Goal: Contribute content: Add original content to the website for others to see

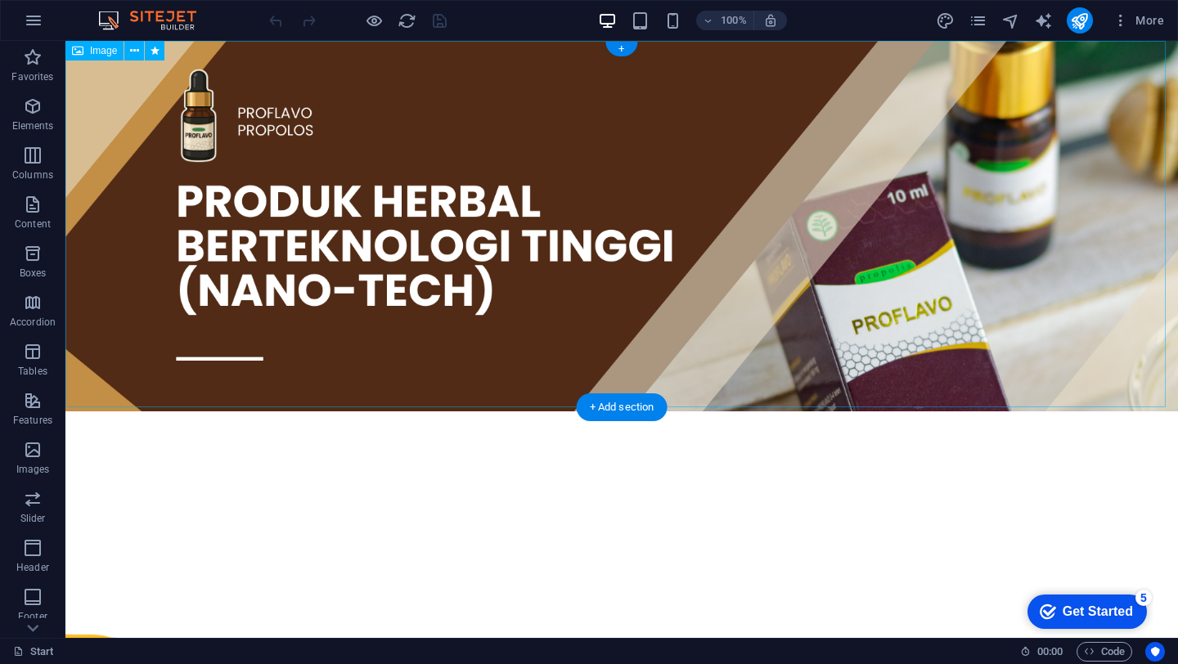
click at [443, 99] on figure at bounding box center [621, 226] width 1112 height 371
click at [117, 97] on figure at bounding box center [621, 226] width 1112 height 371
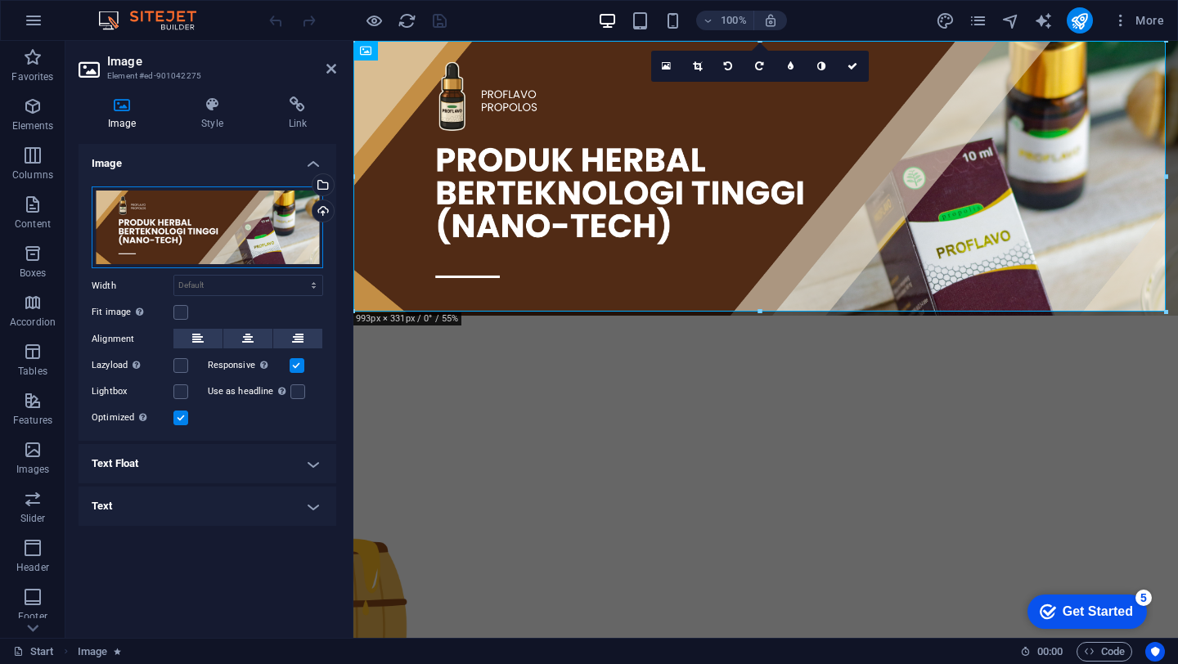
click at [207, 232] on div "Drag files here, click to choose files or select files from Files or our free s…" at bounding box center [207, 227] width 231 height 83
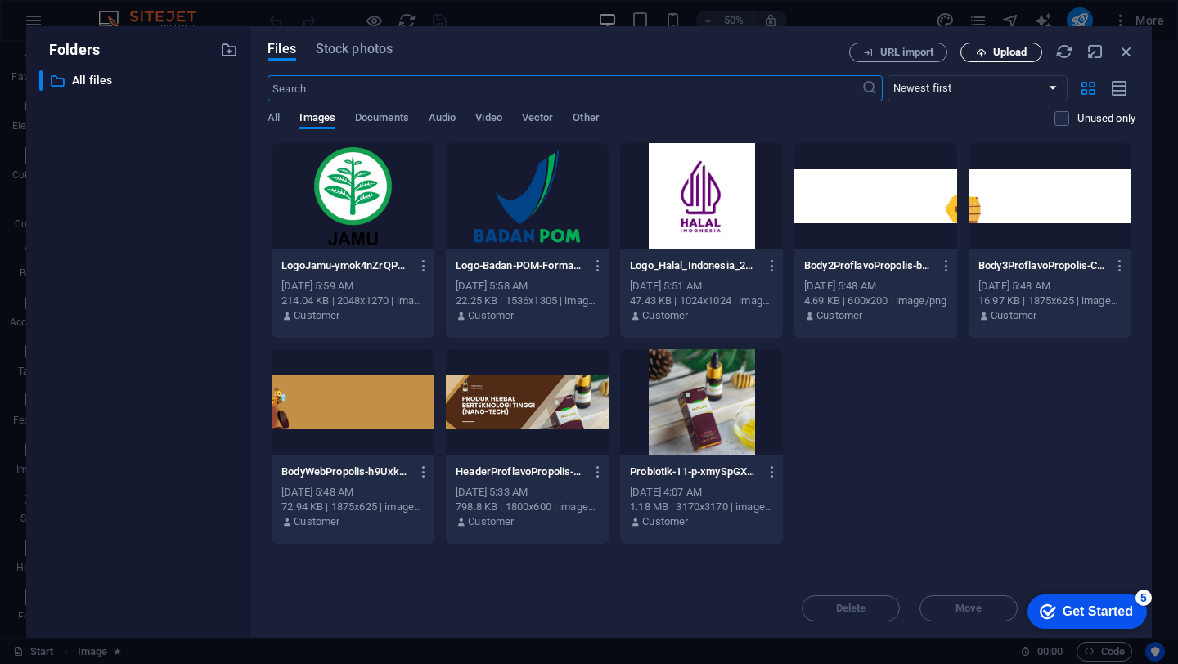
click at [1006, 55] on span "Upload" at bounding box center [1010, 52] width 34 height 10
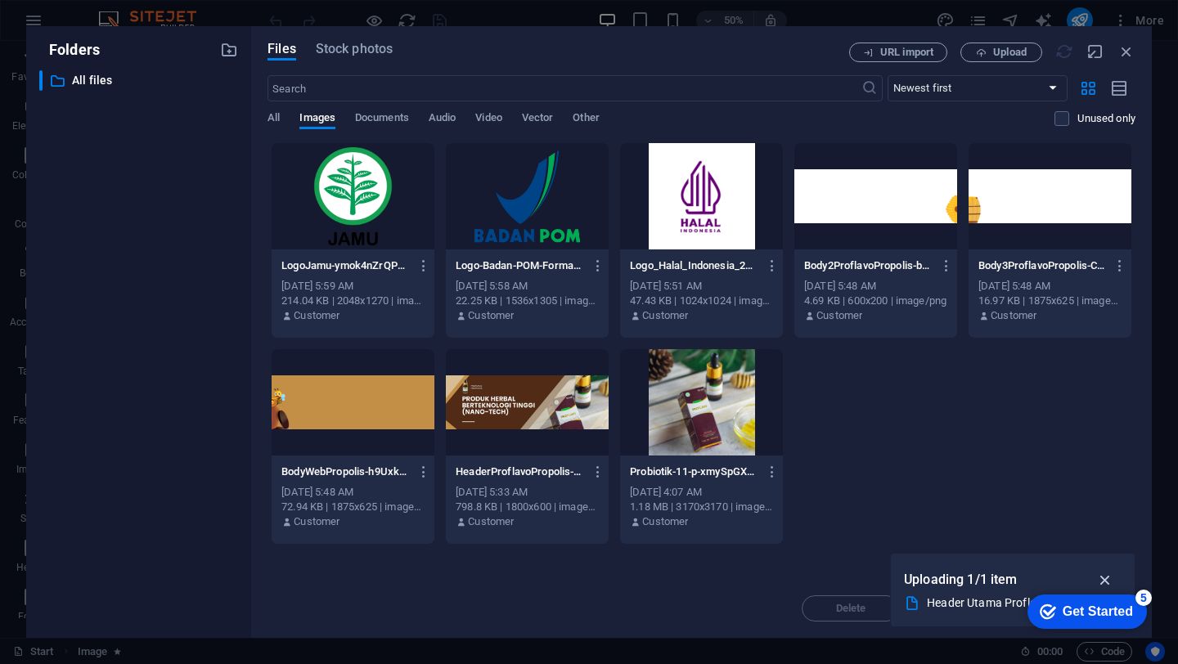
click at [1113, 583] on icon "button" at bounding box center [1105, 580] width 19 height 18
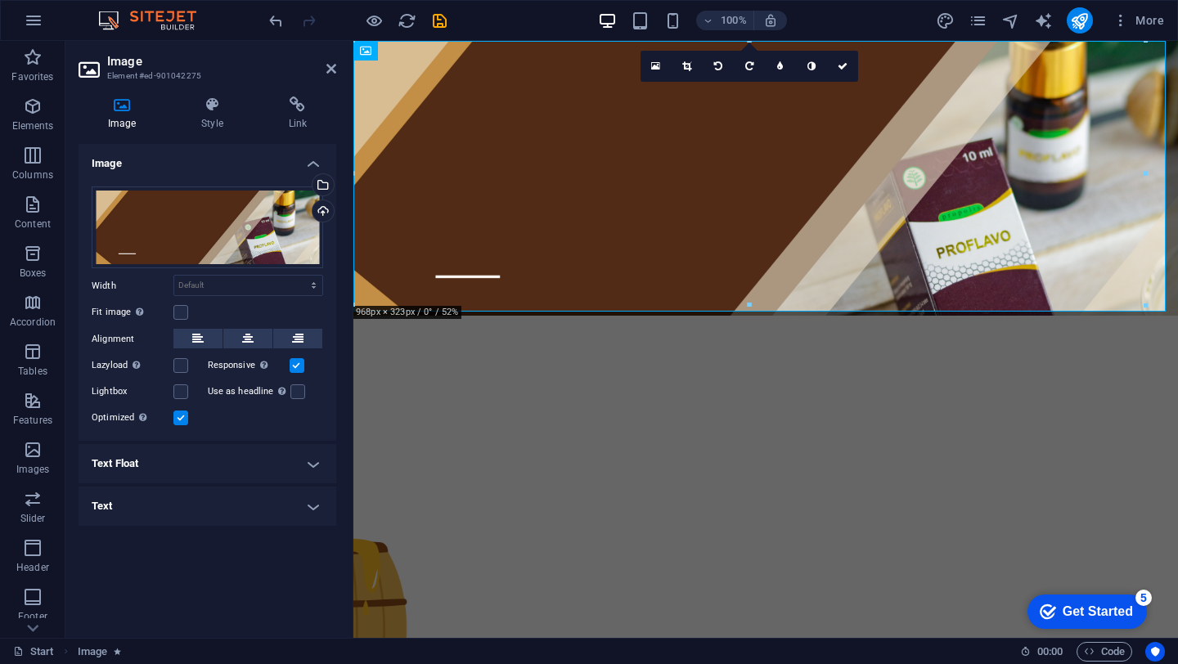
click at [218, 131] on div "Image Style Link Image Drag files here, click to choose files or select files f…" at bounding box center [208, 361] width 258 height 528
click at [218, 121] on h4 "Style" at bounding box center [215, 114] width 87 height 34
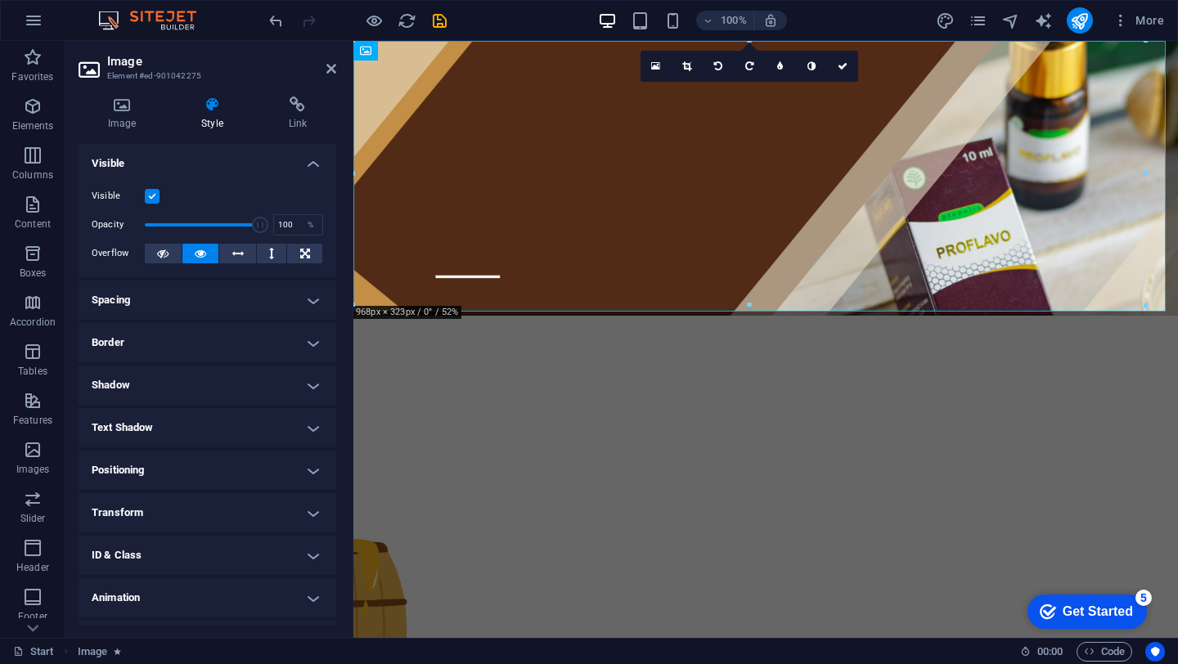
scroll to position [34, 0]
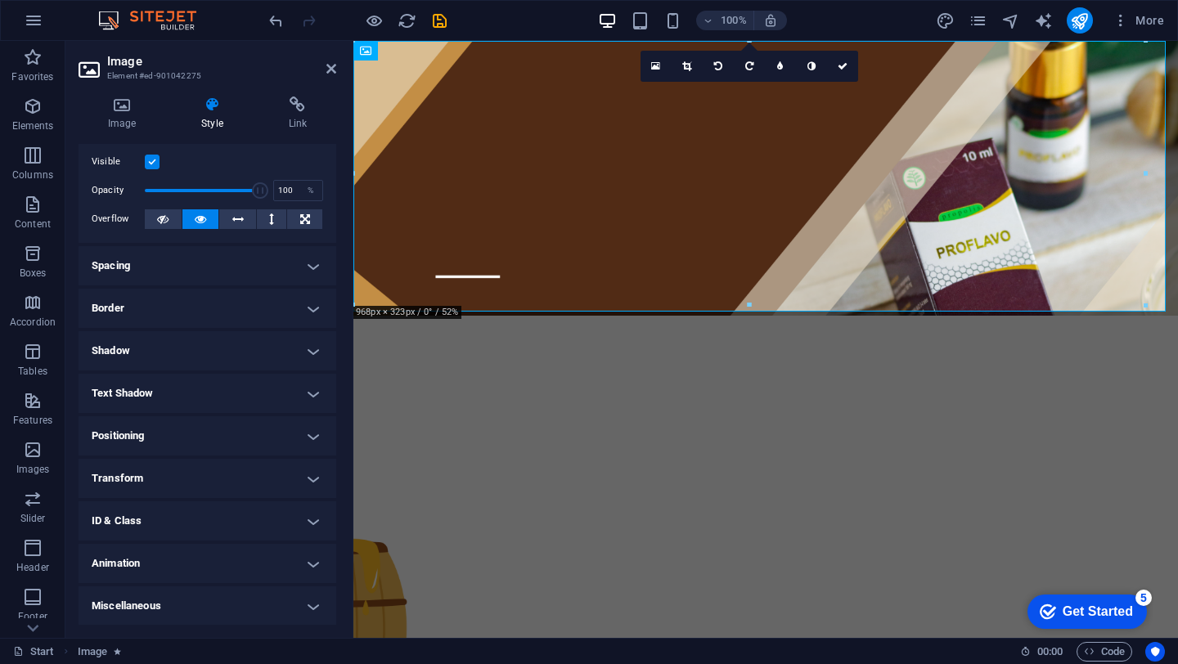
click at [264, 573] on h4 "Animation" at bounding box center [208, 563] width 258 height 39
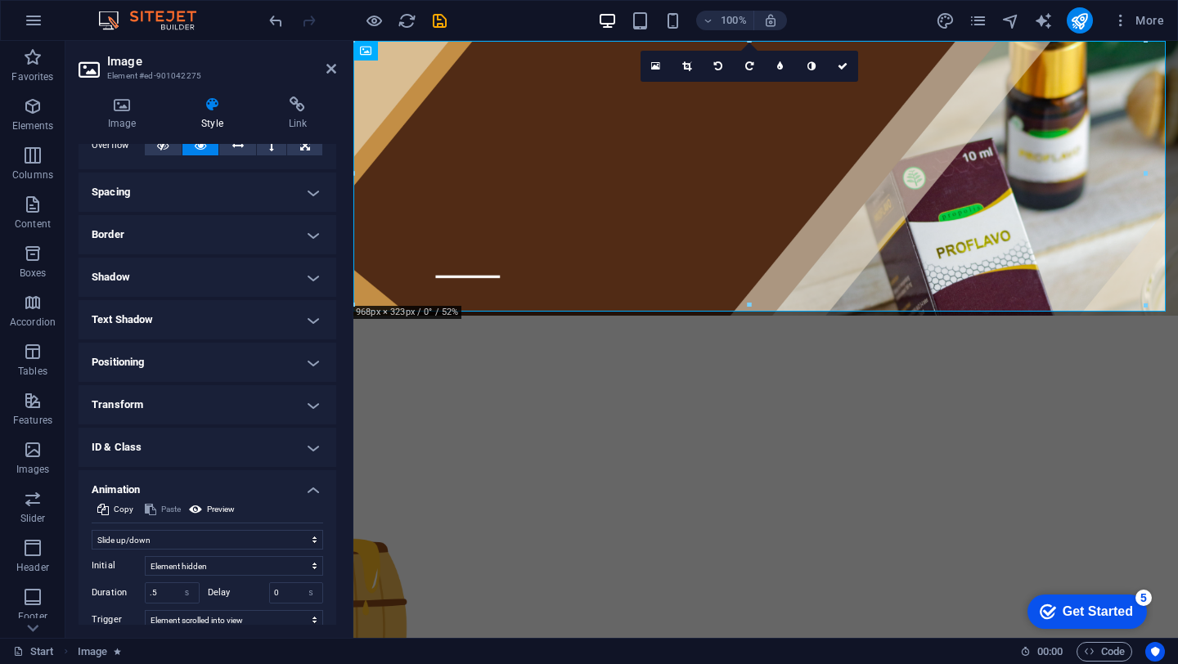
scroll to position [122, 0]
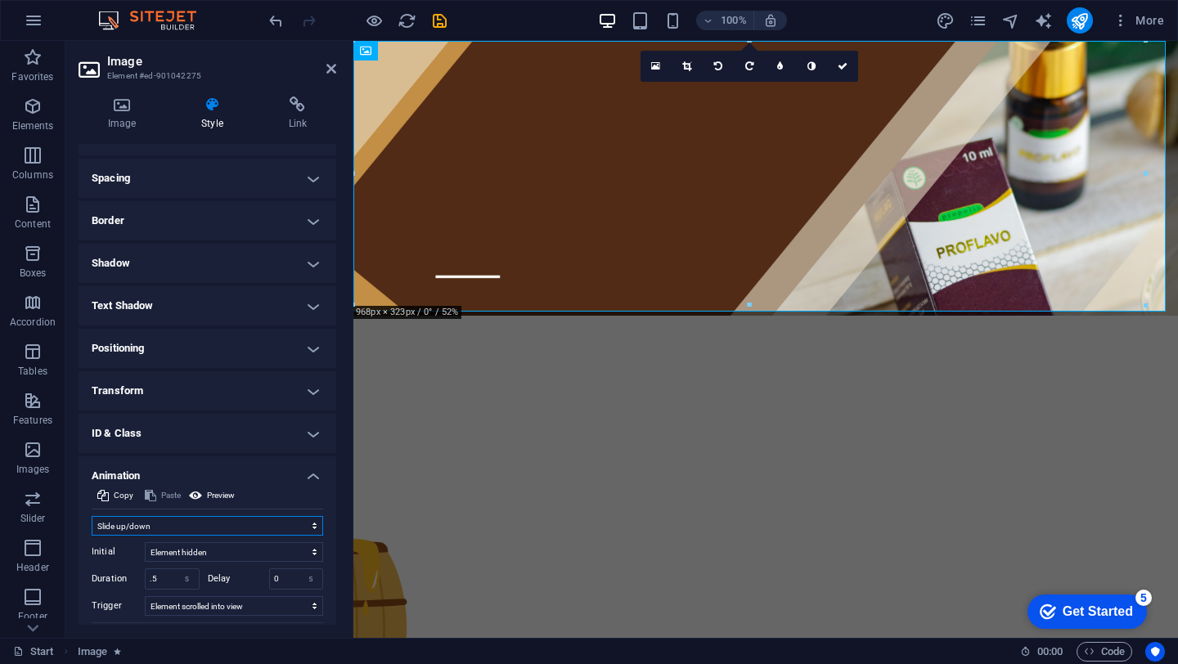
click at [286, 527] on select "Don't animate Show / Hide Slide up/down Zoom in/out Slide left to right Slide r…" at bounding box center [207, 526] width 231 height 20
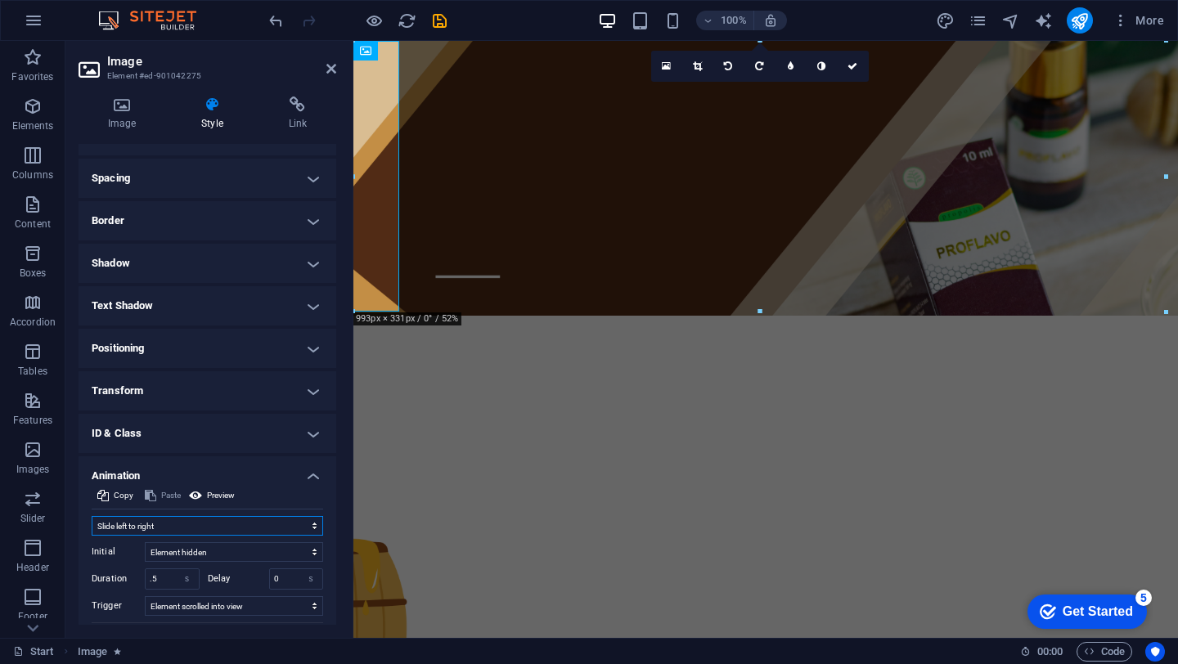
click at [270, 524] on select "Don't animate Show / Hide Slide up/down Zoom in/out Slide left to right Slide r…" at bounding box center [207, 526] width 231 height 20
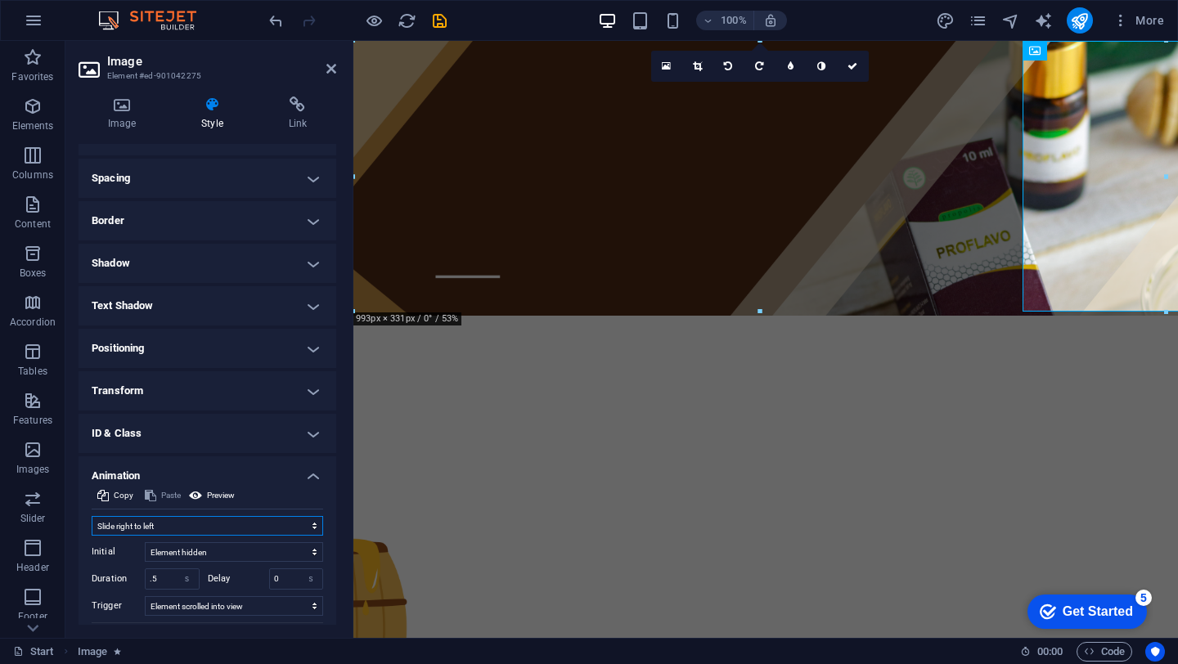
click at [271, 534] on select "Don't animate Show / Hide Slide up/down Zoom in/out Slide left to right Slide r…" at bounding box center [207, 526] width 231 height 20
select select "move-bottom-to-top"
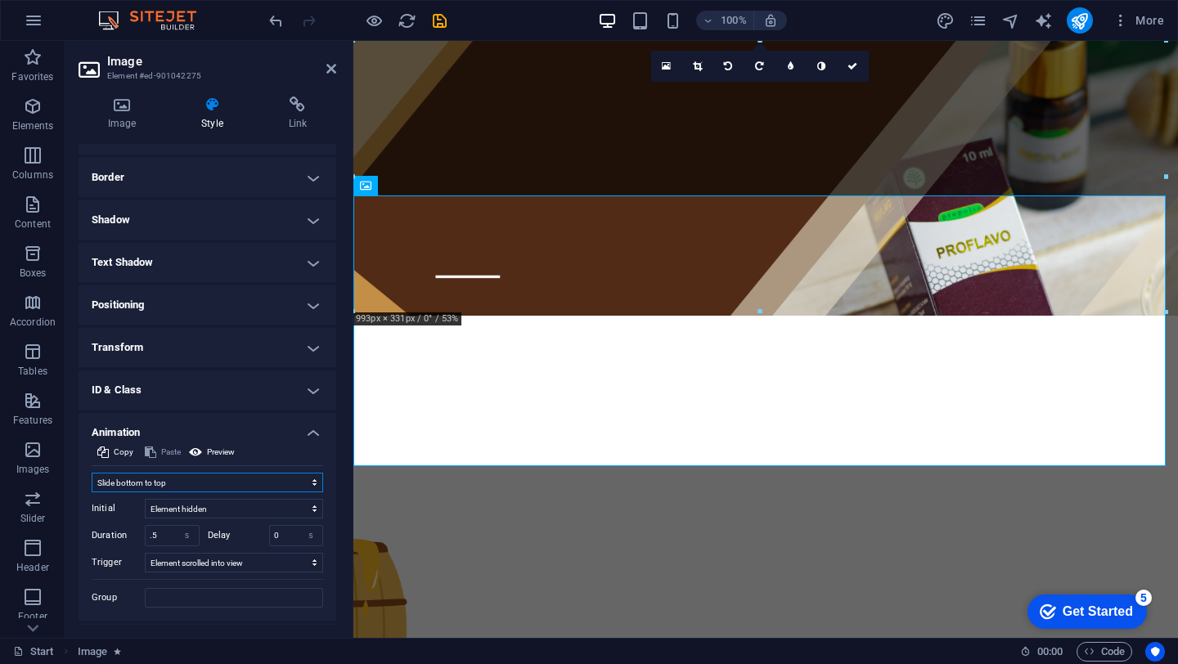
scroll to position [178, 0]
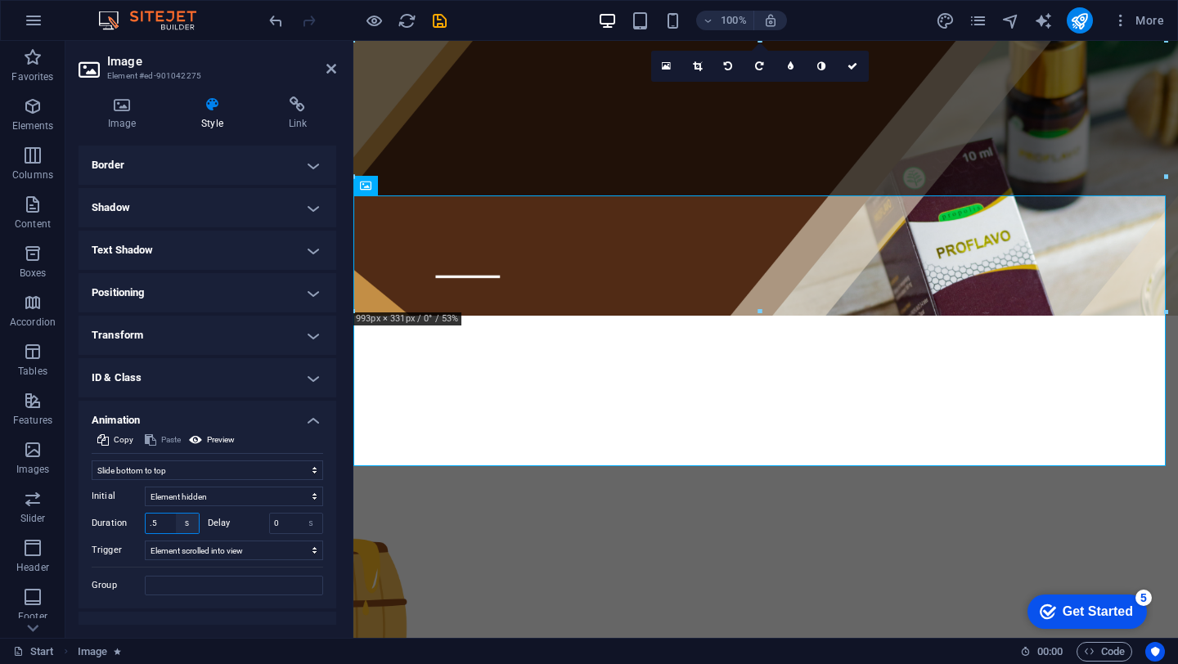
click at [182, 524] on select "s ms" at bounding box center [187, 524] width 23 height 20
click at [169, 523] on input ".5" at bounding box center [172, 524] width 53 height 20
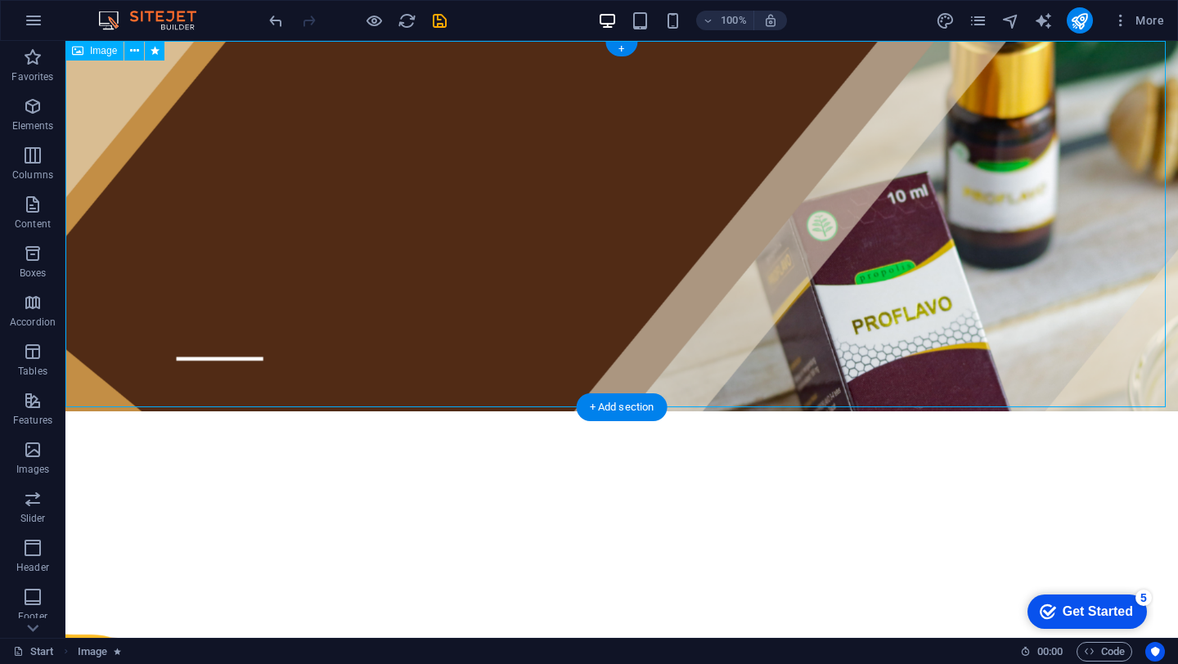
click at [233, 175] on figure at bounding box center [621, 226] width 1112 height 371
select select "move-bottom-to-top"
select select "s"
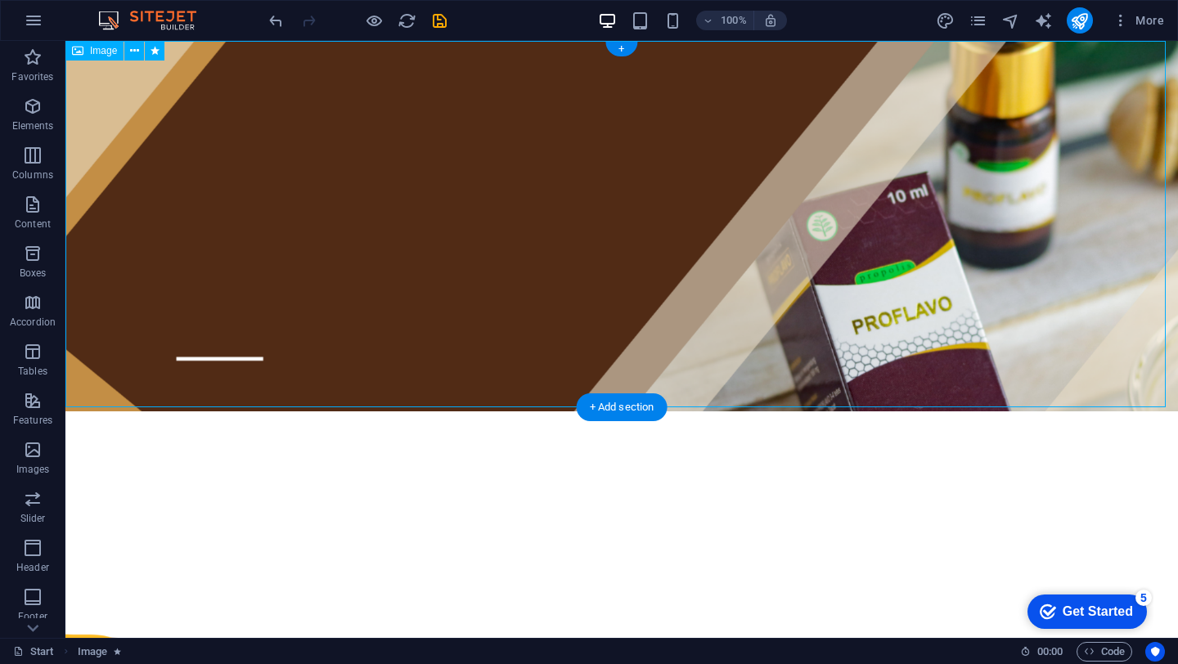
select select "scroll"
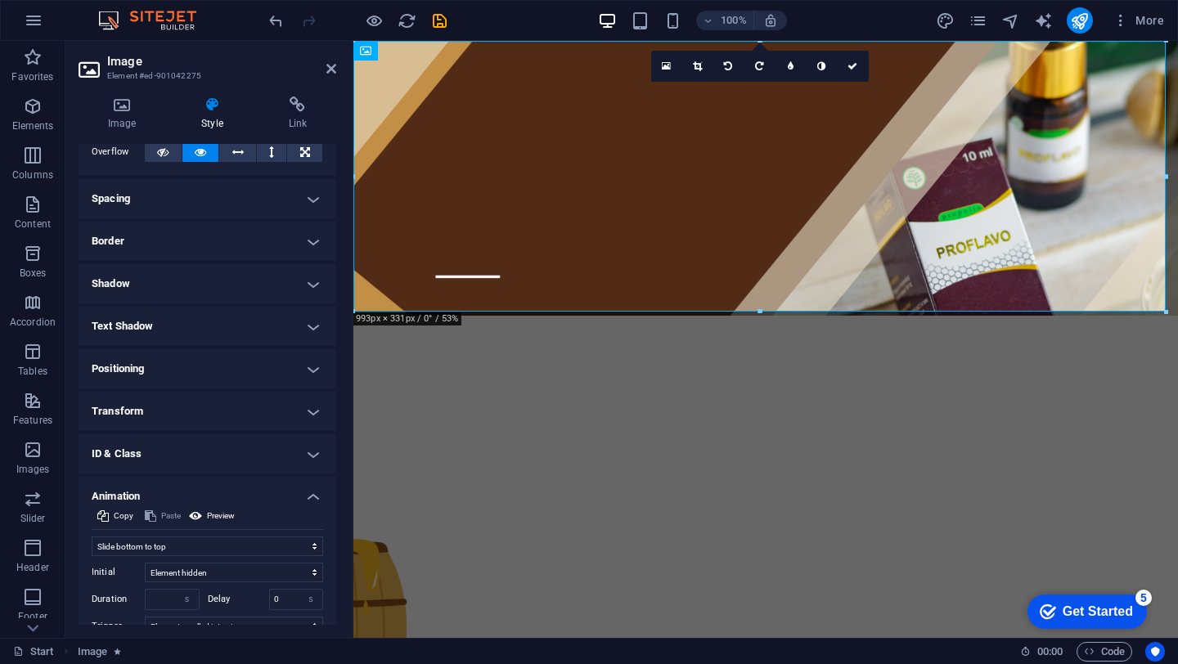
scroll to position [108, 0]
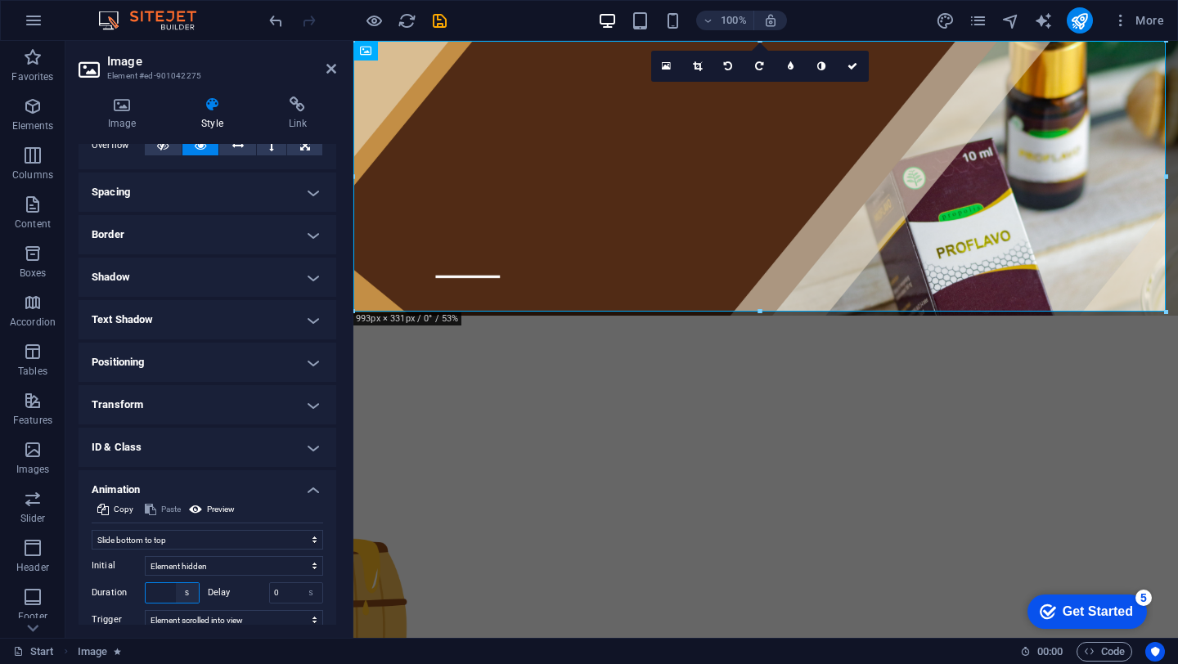
click at [176, 591] on select "s ms" at bounding box center [187, 593] width 23 height 20
click at [150, 595] on input "number" at bounding box center [172, 593] width 53 height 20
click at [150, 595] on input "1" at bounding box center [172, 593] width 53 height 20
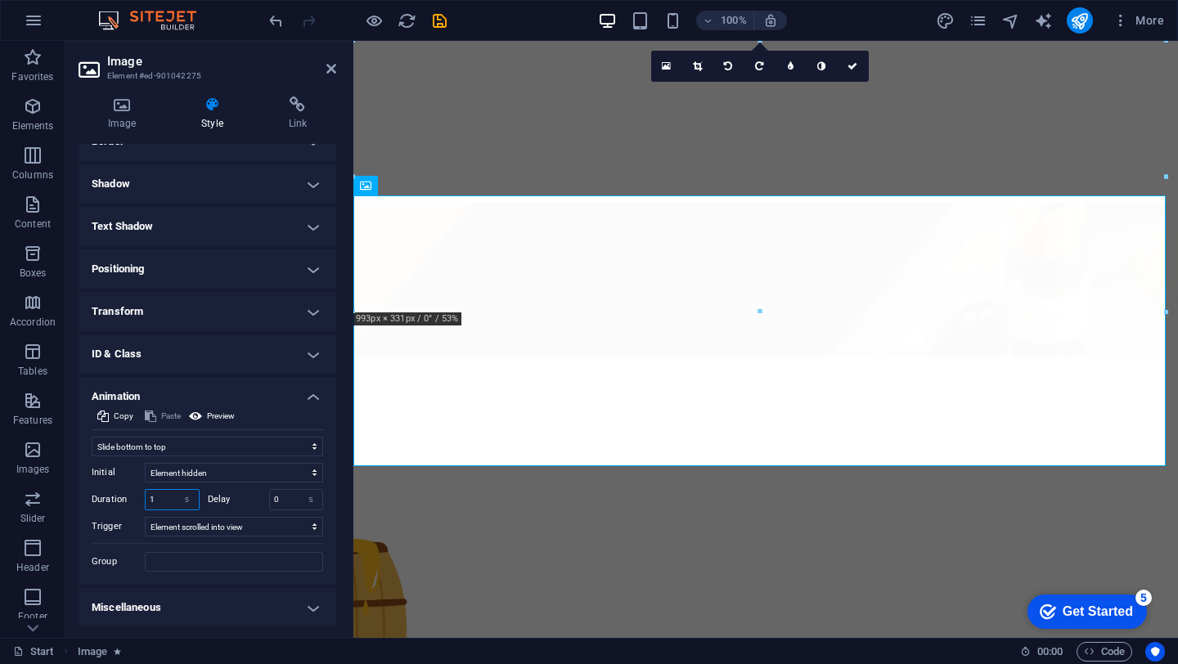
scroll to position [203, 0]
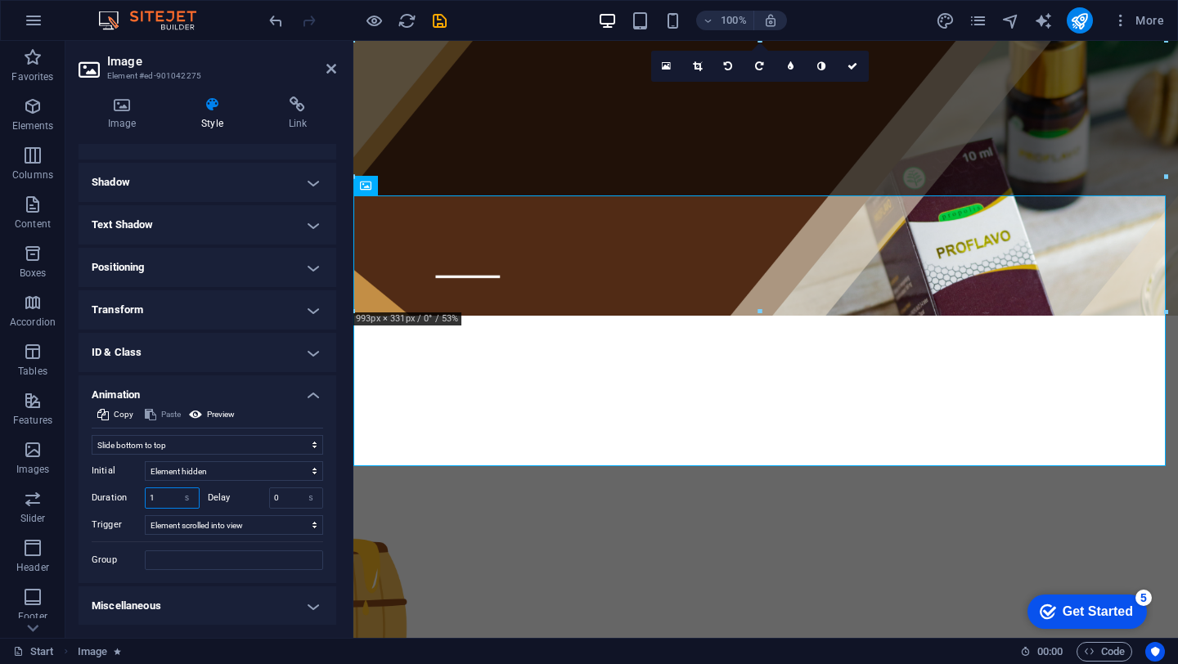
type input "1"
click at [483, 406] on figure at bounding box center [765, 536] width 825 height 359
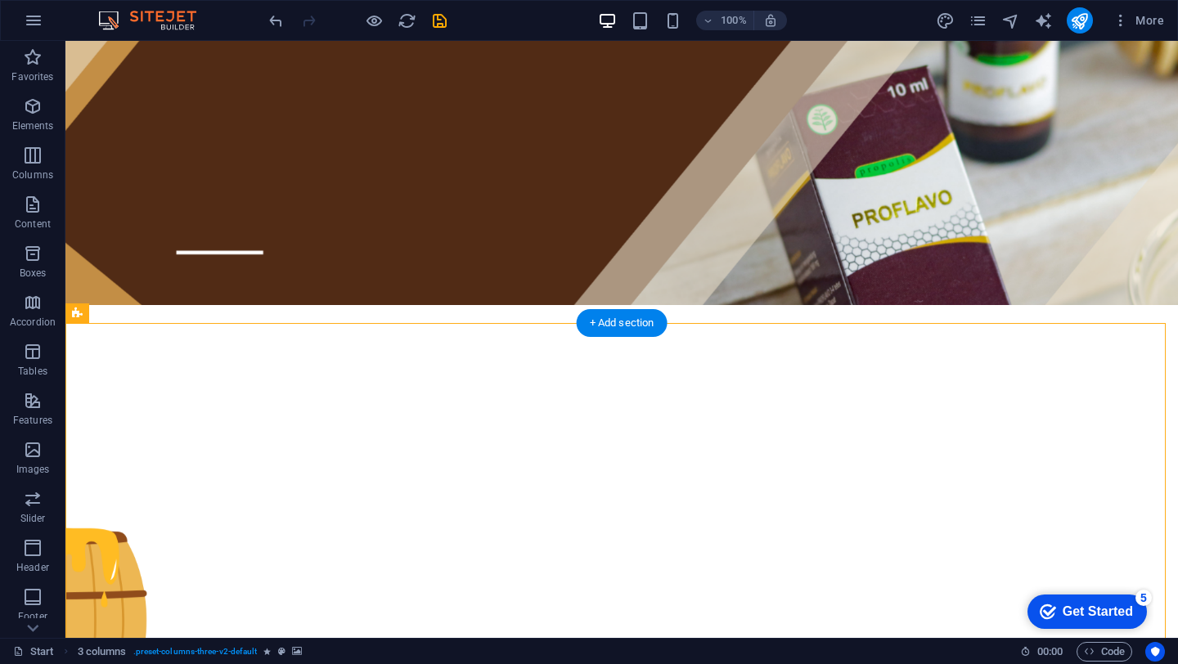
scroll to position [125, 0]
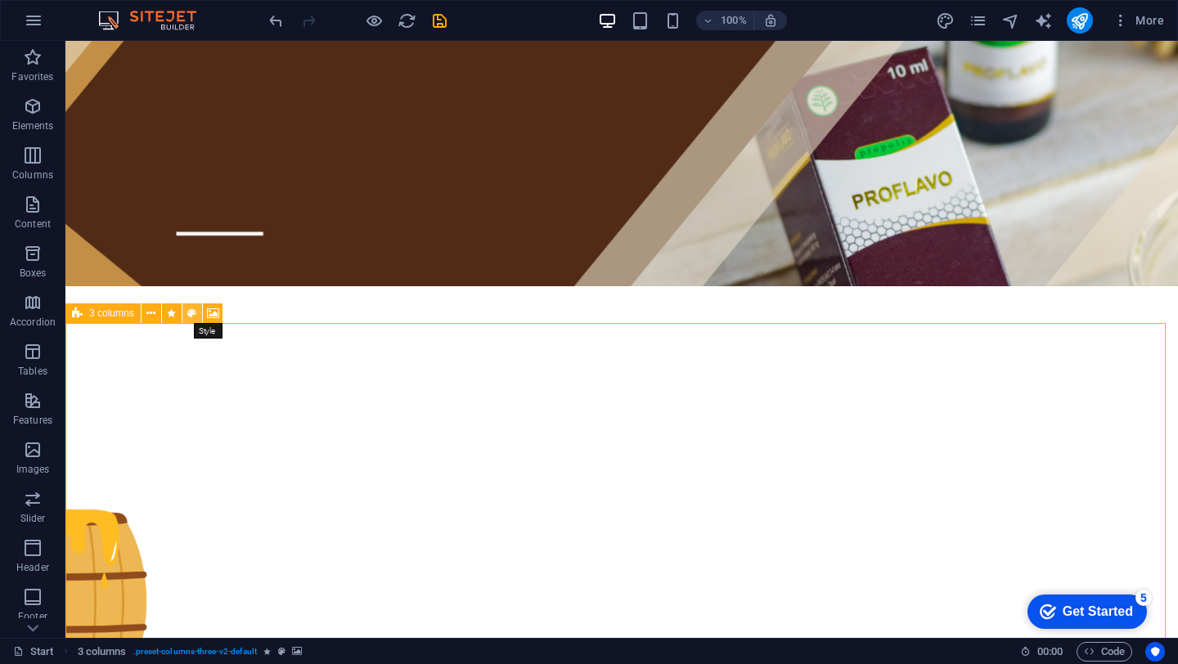
click at [196, 317] on button at bounding box center [192, 313] width 20 height 20
select select "rem"
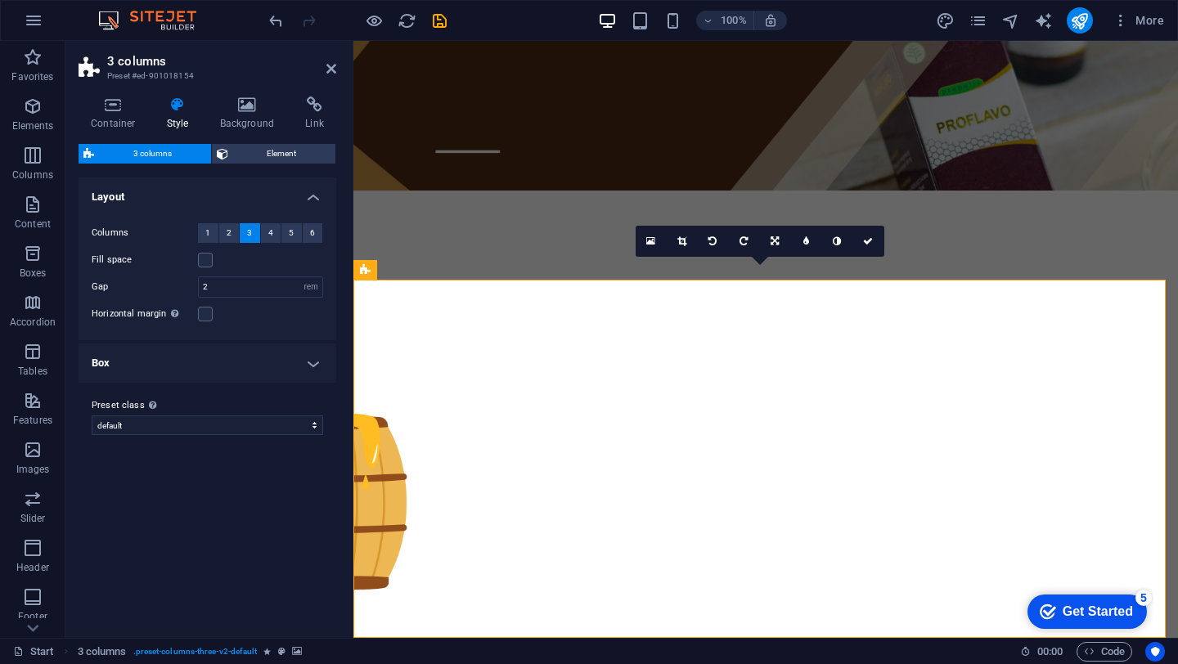
scroll to position [73, 0]
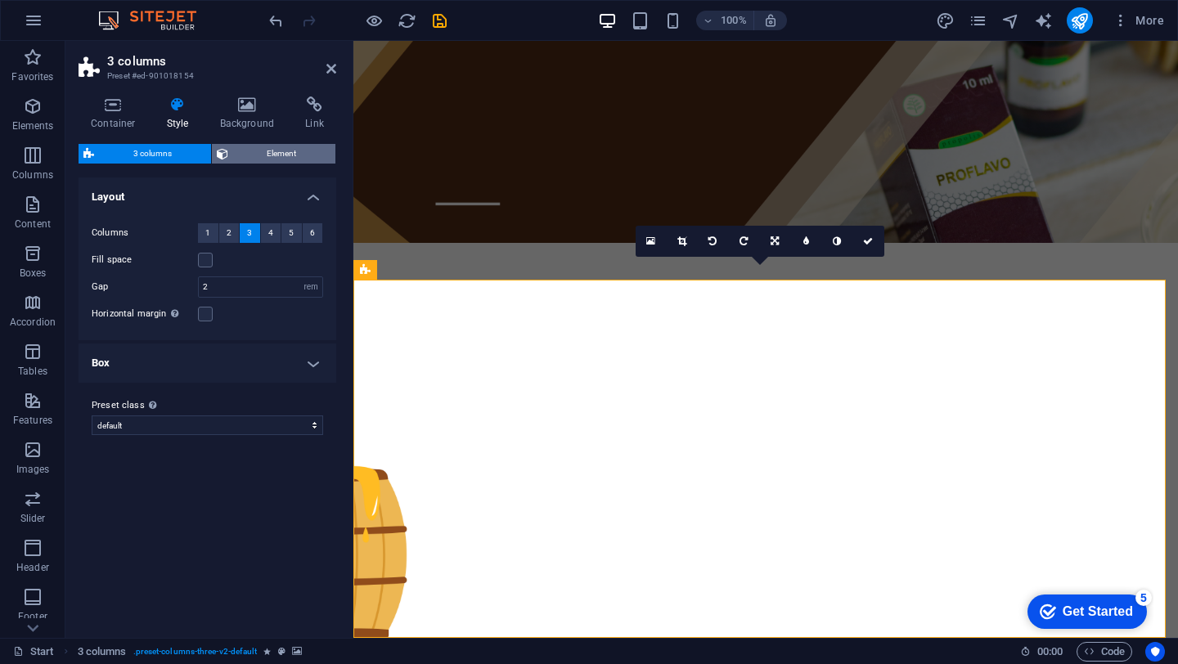
click at [240, 157] on span "Element" at bounding box center [282, 154] width 98 height 20
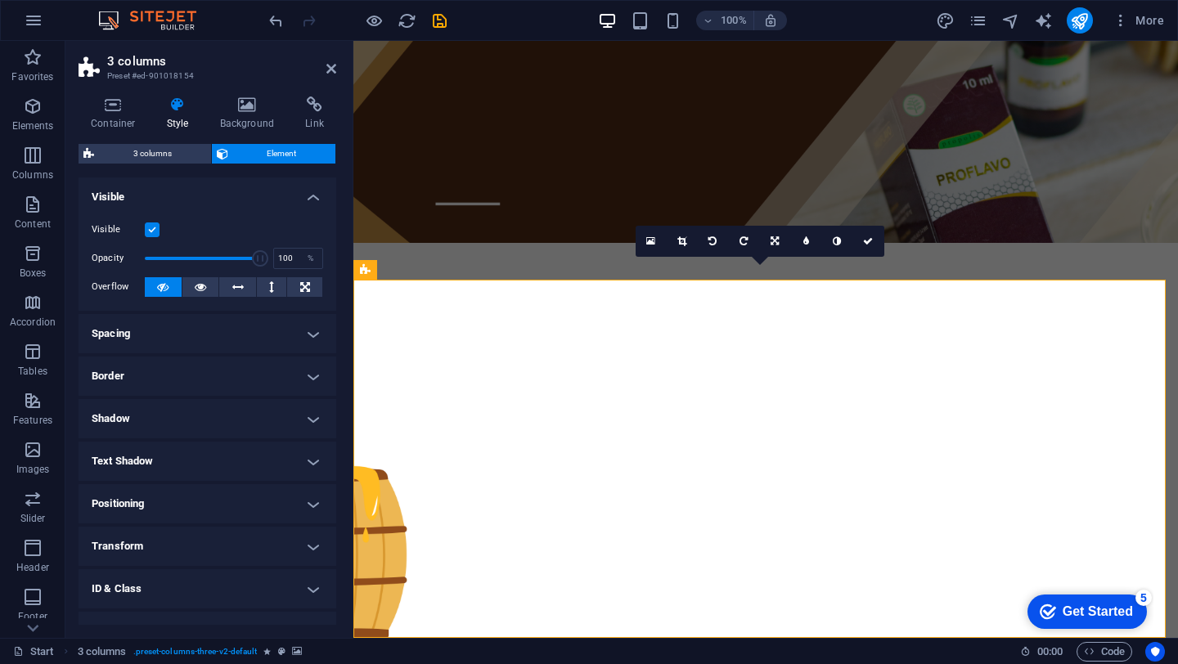
scroll to position [68, 0]
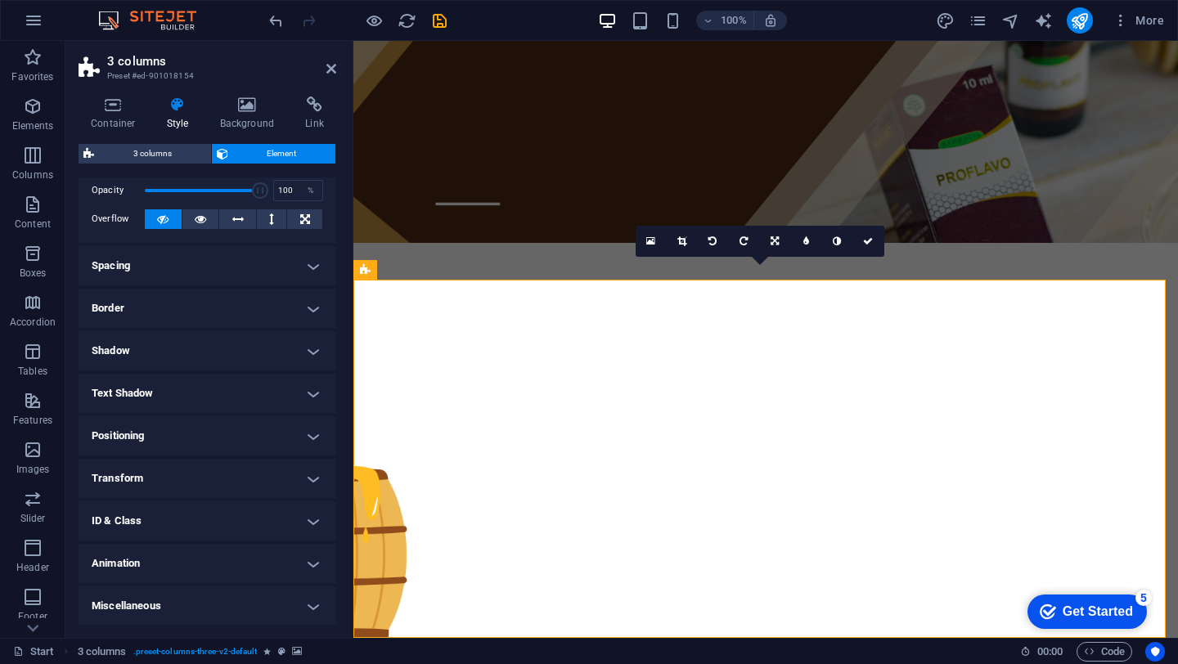
click at [230, 600] on h4 "Miscellaneous" at bounding box center [208, 605] width 258 height 39
click at [218, 576] on h4 "Animation" at bounding box center [208, 563] width 258 height 39
click at [191, 618] on select "Don't animate Show / Hide Slide up/down Zoom in/out Slide left to right Slide r…" at bounding box center [207, 614] width 231 height 20
select select "move-top-to-bottom"
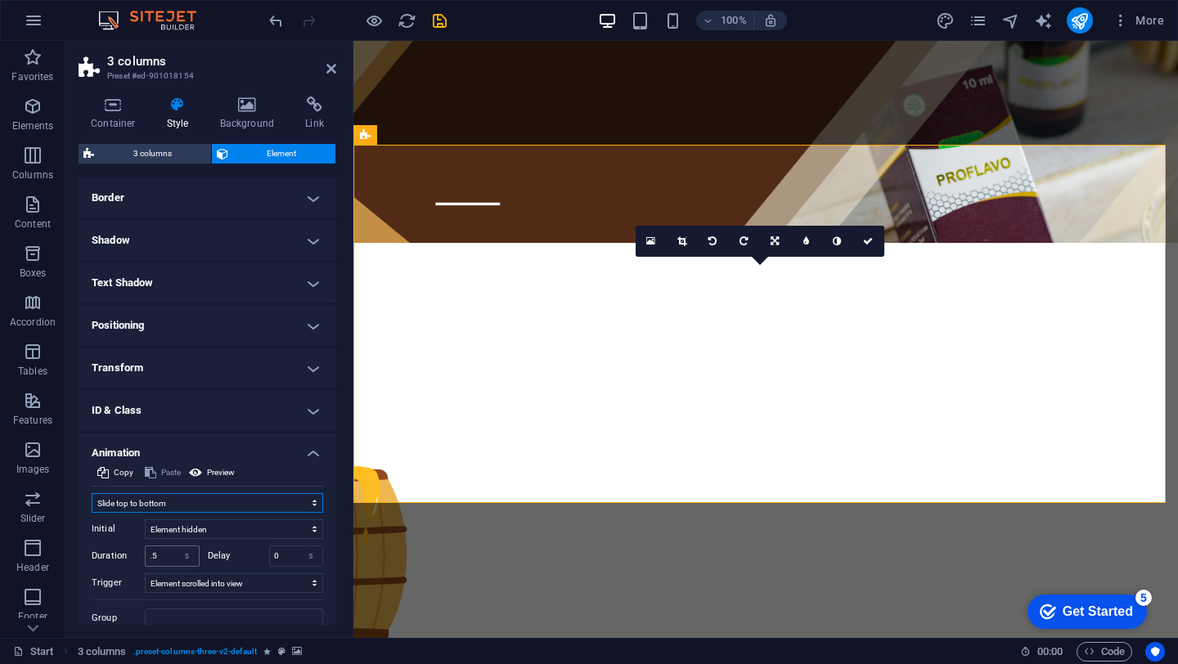
scroll to position [209, 0]
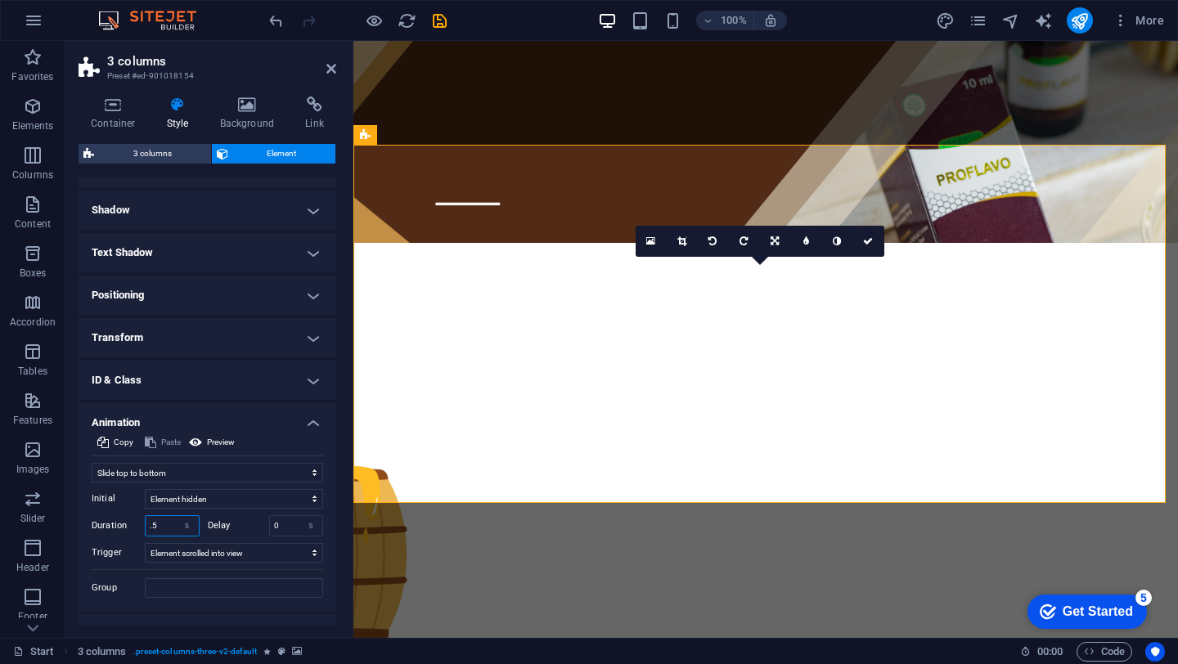
click at [164, 525] on input ".5" at bounding box center [172, 526] width 53 height 20
type input "0"
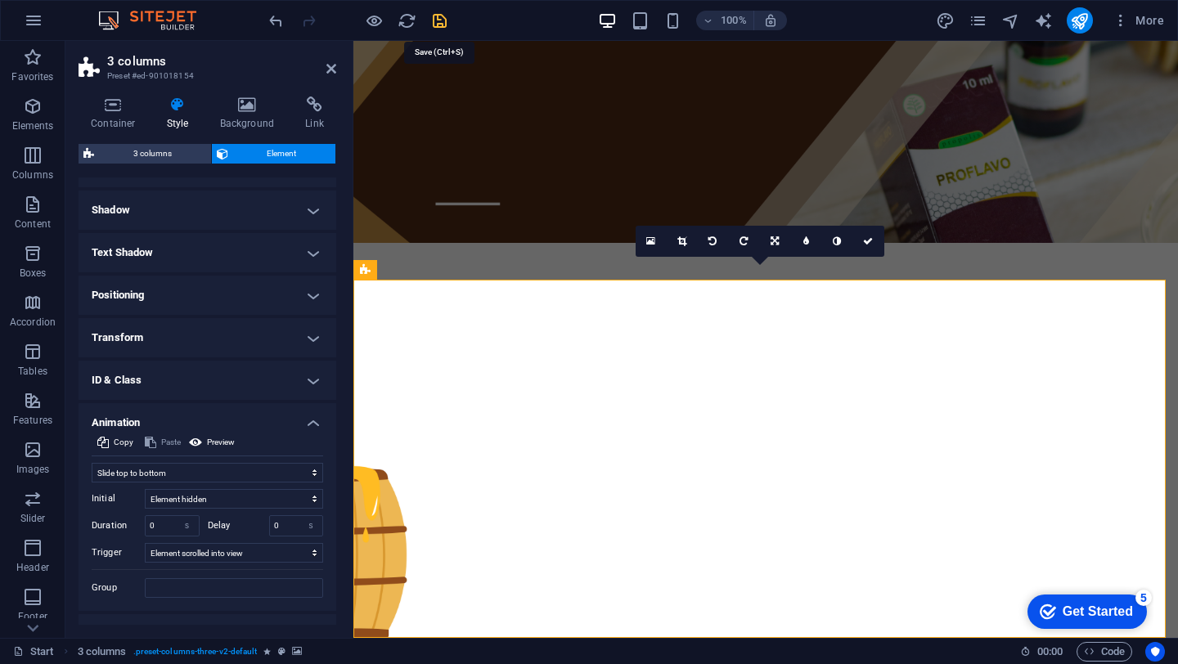
click at [441, 15] on icon "save" at bounding box center [439, 20] width 19 height 19
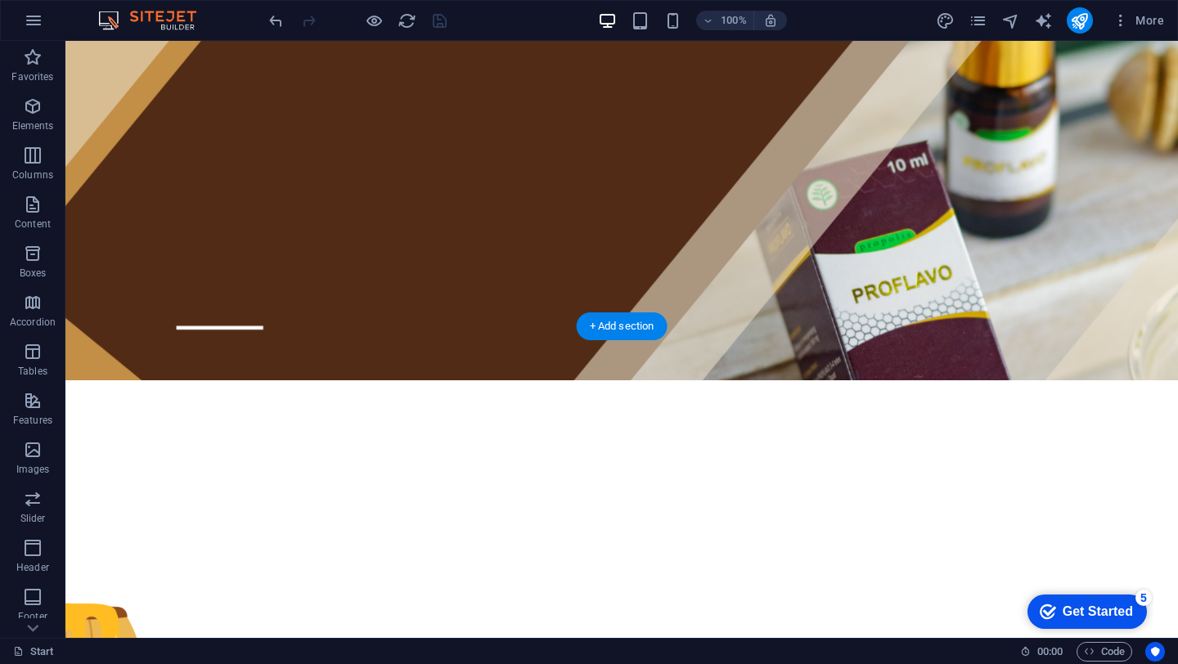
scroll to position [0, 0]
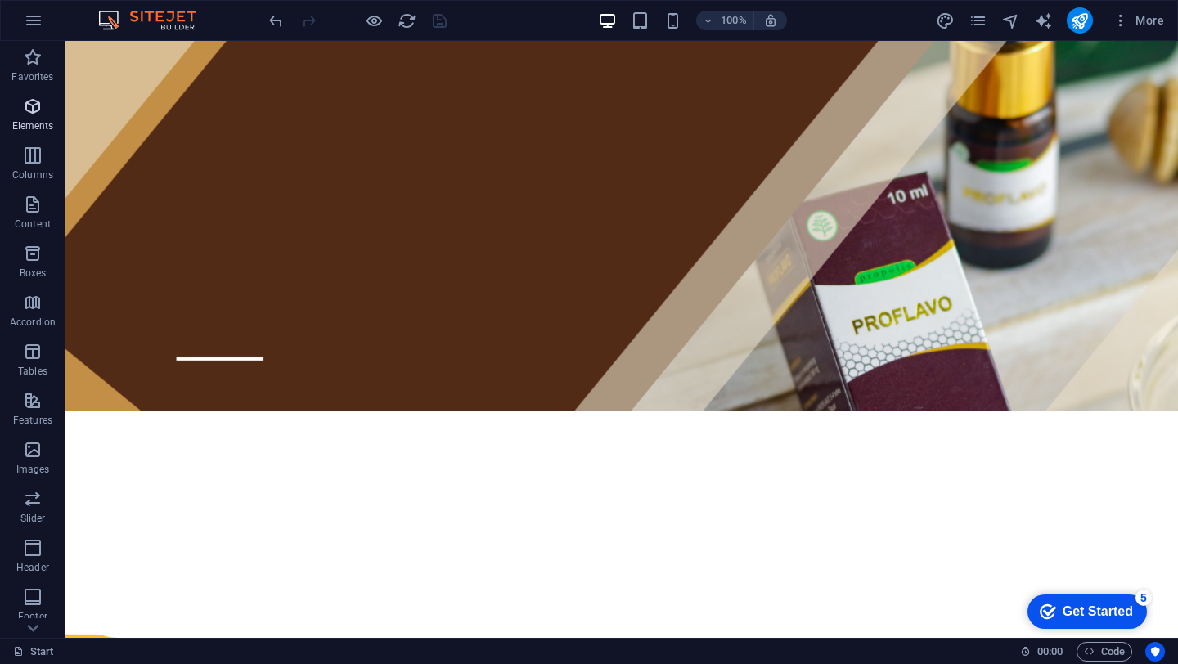
click at [31, 118] on span "Elements" at bounding box center [32, 116] width 65 height 39
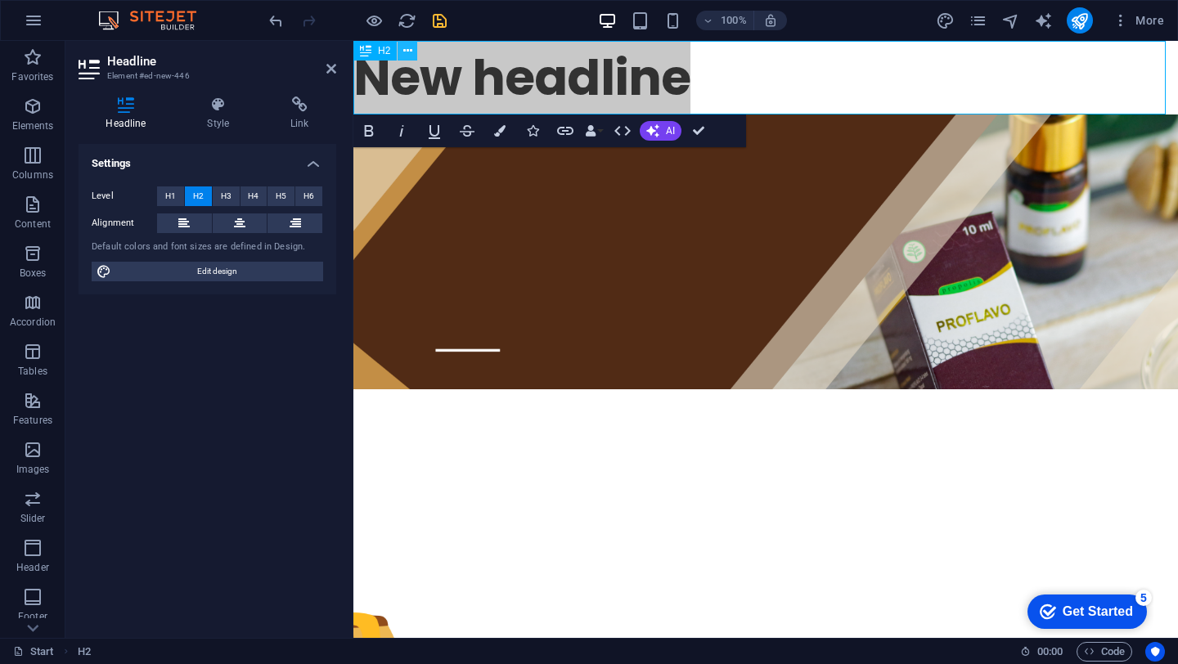
click at [398, 48] on button at bounding box center [408, 51] width 20 height 20
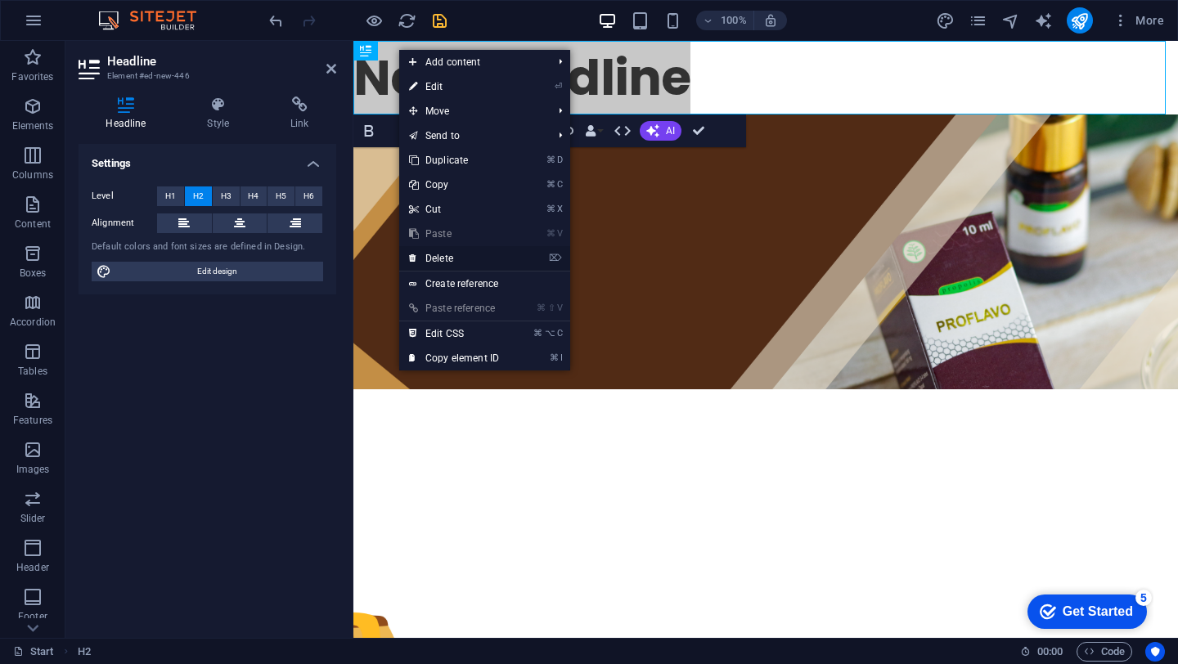
click at [465, 263] on link "⌦ Delete" at bounding box center [454, 258] width 110 height 25
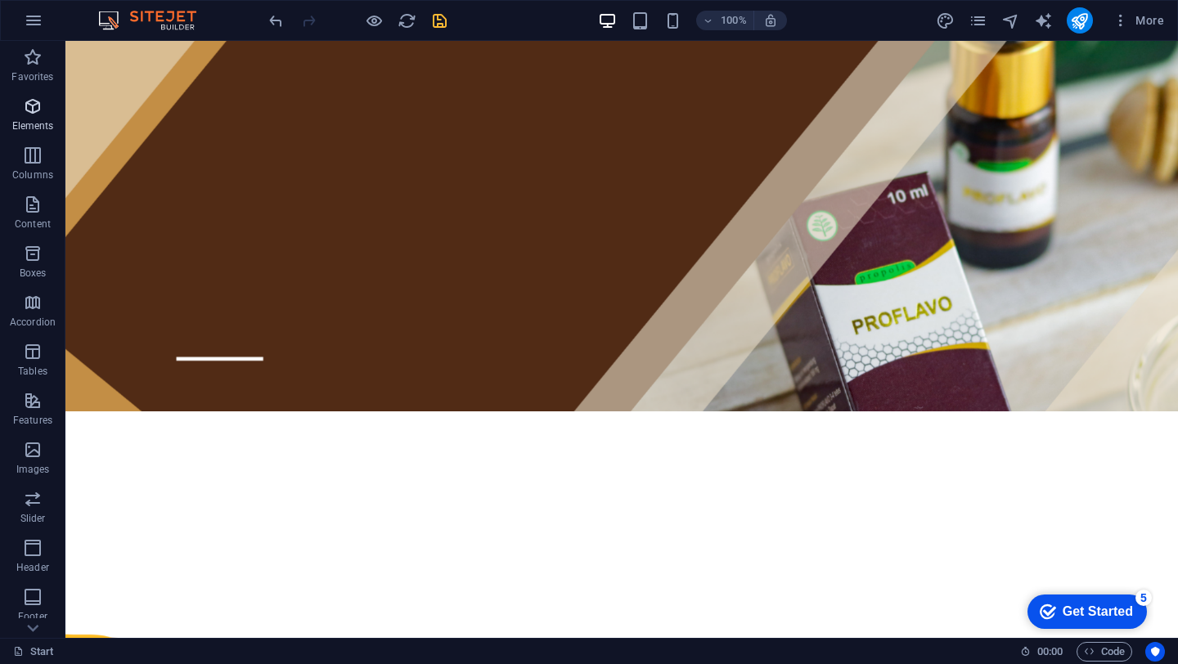
click at [43, 98] on span "Elements" at bounding box center [32, 116] width 65 height 39
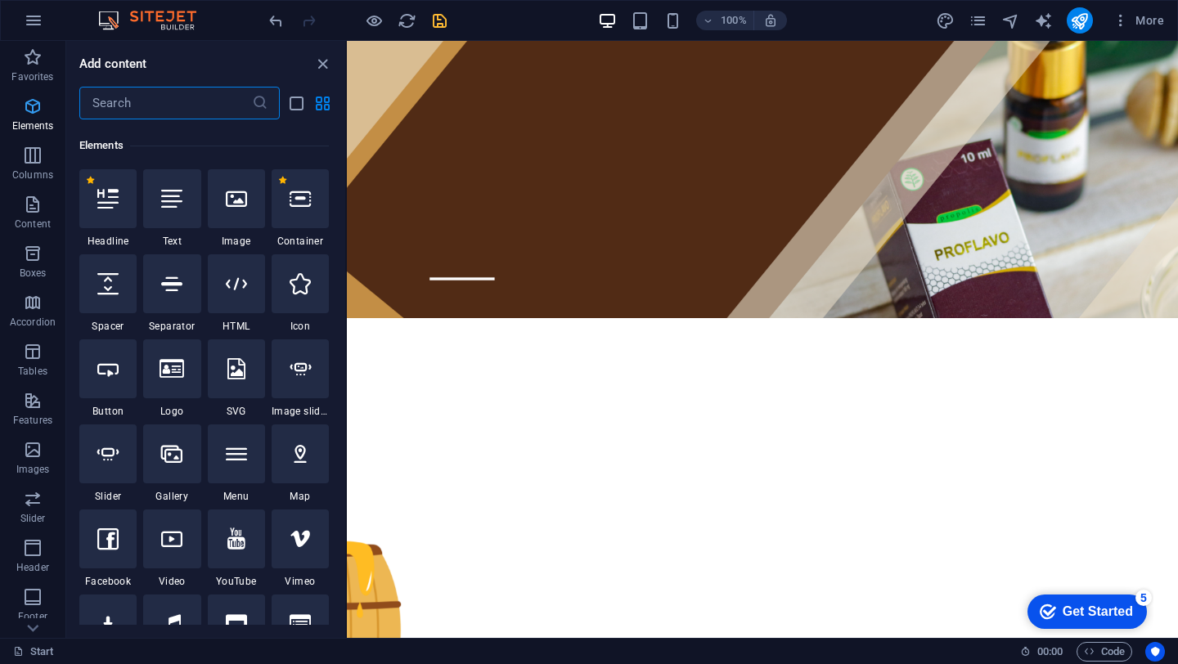
scroll to position [174, 0]
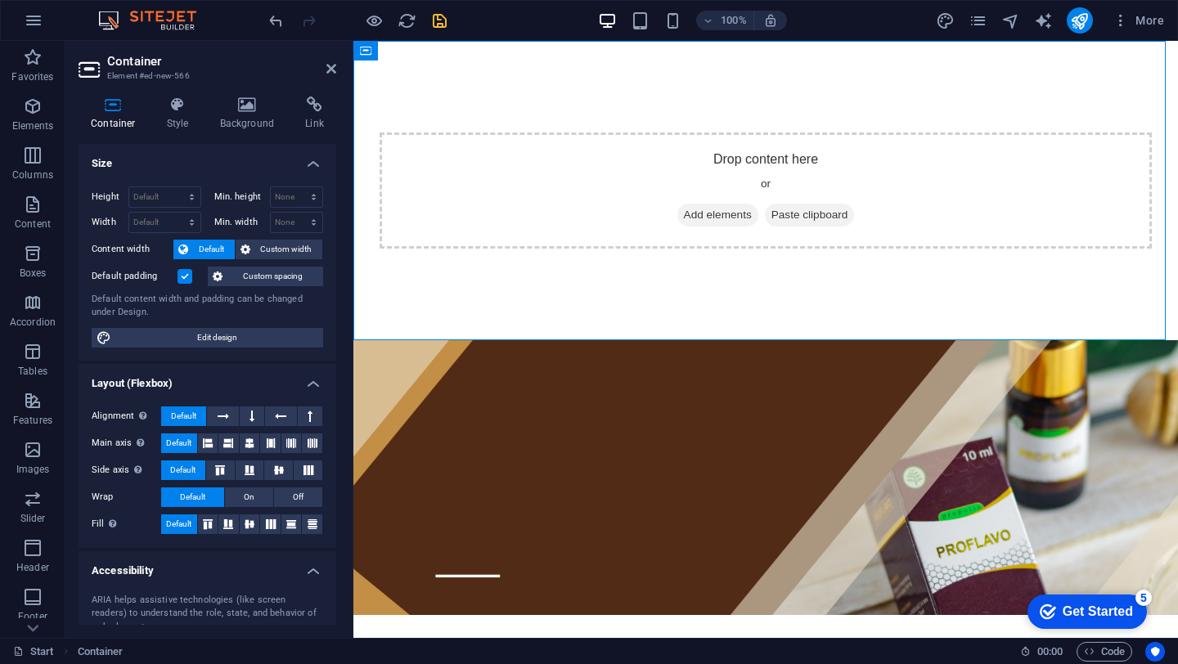
click at [248, 95] on div "Container Style Background Link Size Height Default px rem % vh vw Min. height …" at bounding box center [207, 360] width 284 height 555
click at [247, 104] on icon at bounding box center [247, 105] width 79 height 16
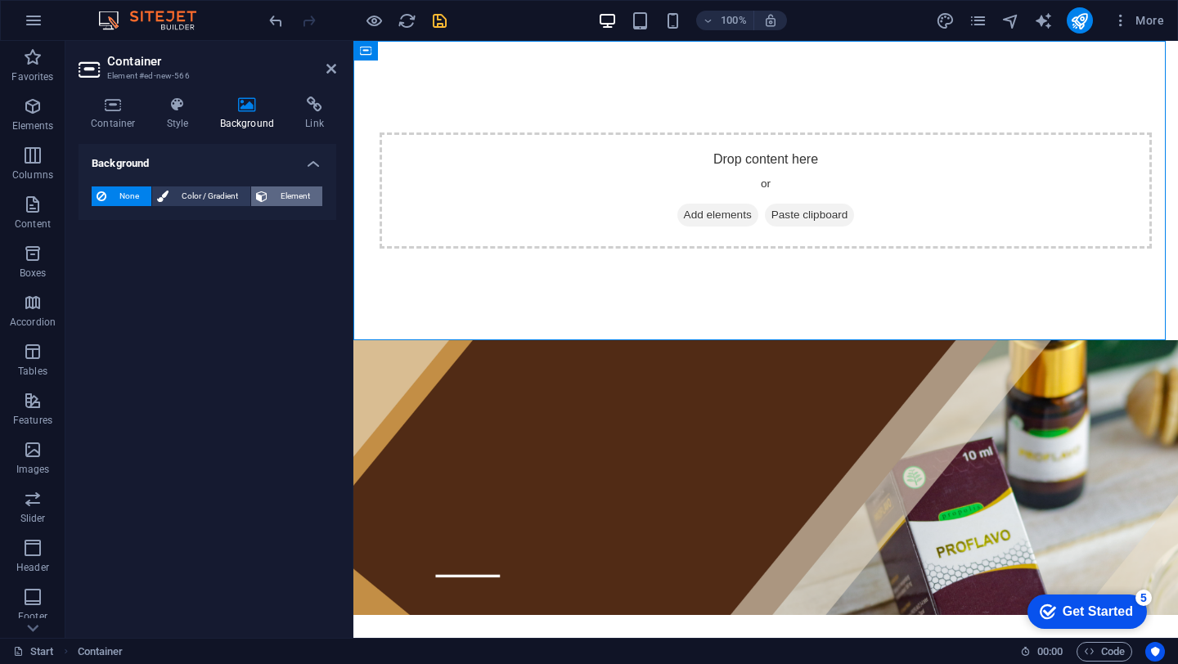
click at [266, 195] on icon at bounding box center [261, 196] width 11 height 20
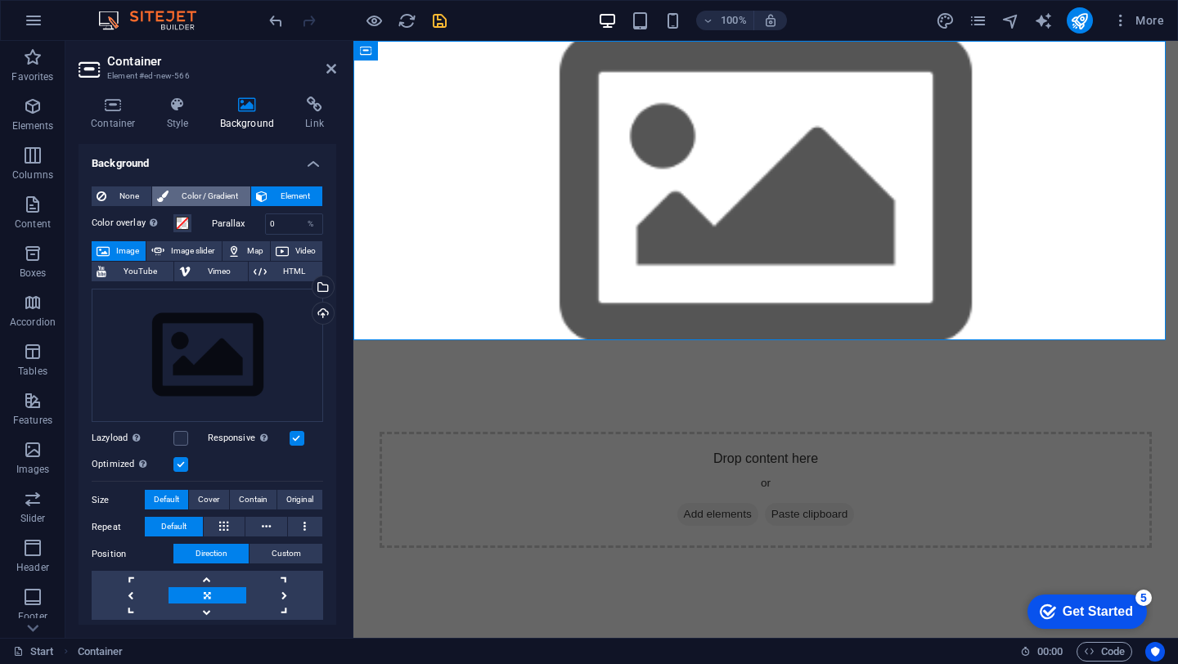
click at [222, 198] on span "Color / Gradient" at bounding box center [209, 196] width 72 height 20
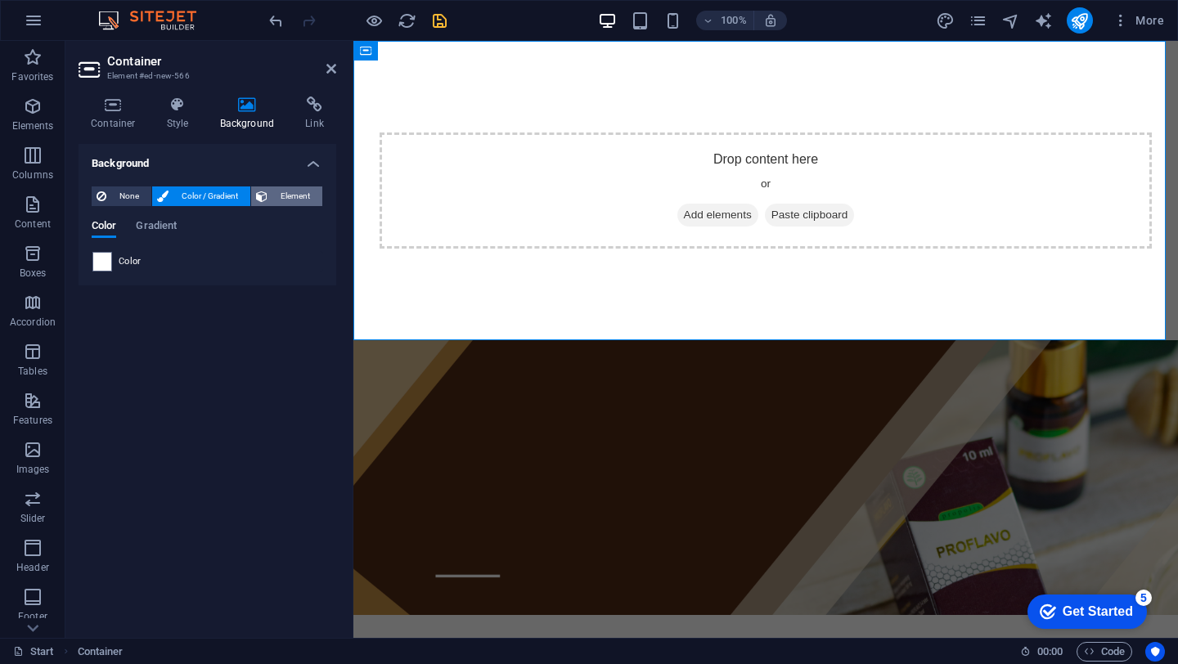
click at [281, 195] on span "Element" at bounding box center [294, 196] width 45 height 20
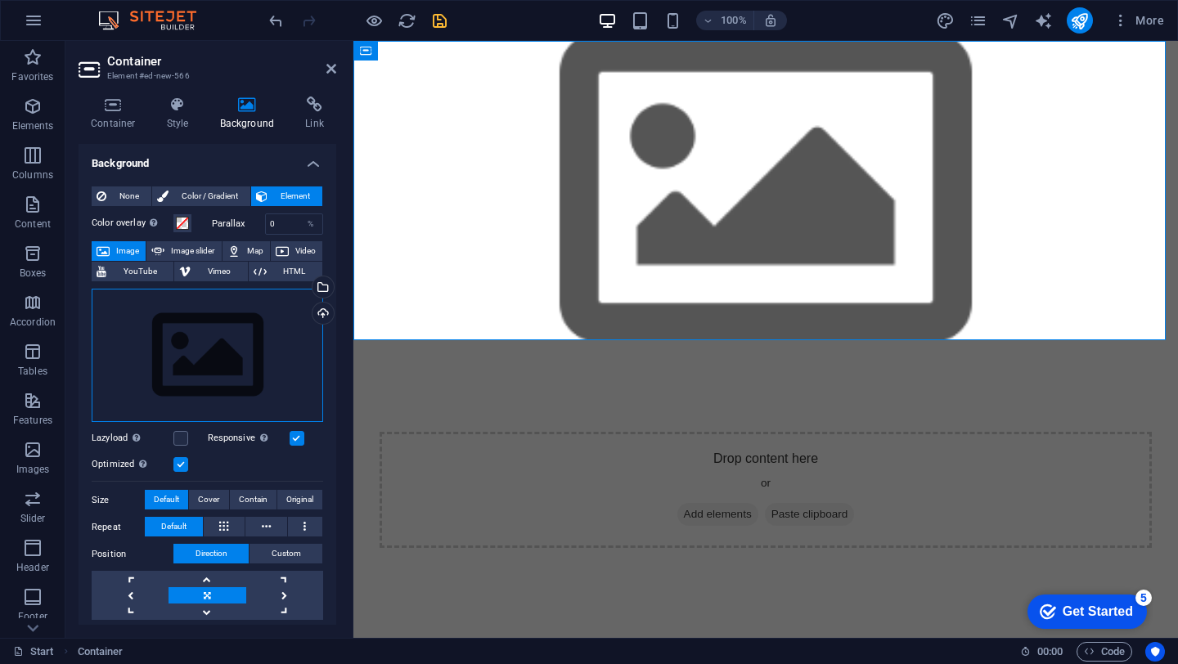
click at [230, 337] on div "Drag files here, click to choose files or select files from Files or our free s…" at bounding box center [207, 356] width 231 height 134
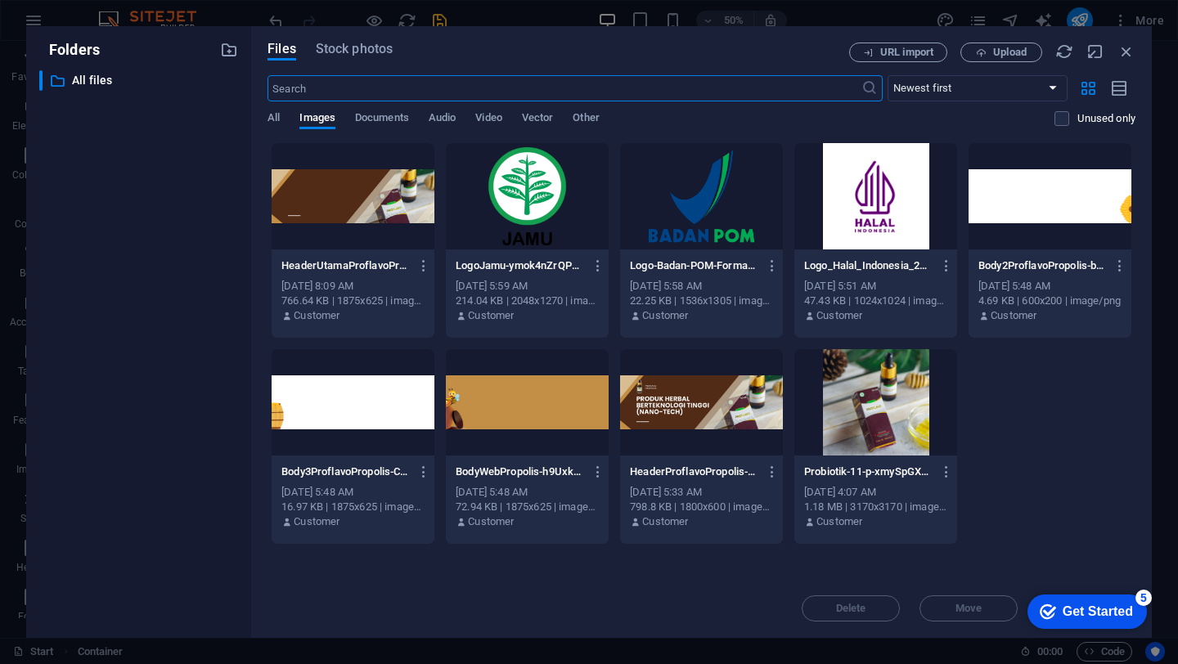
click at [362, 211] on div at bounding box center [353, 196] width 163 height 106
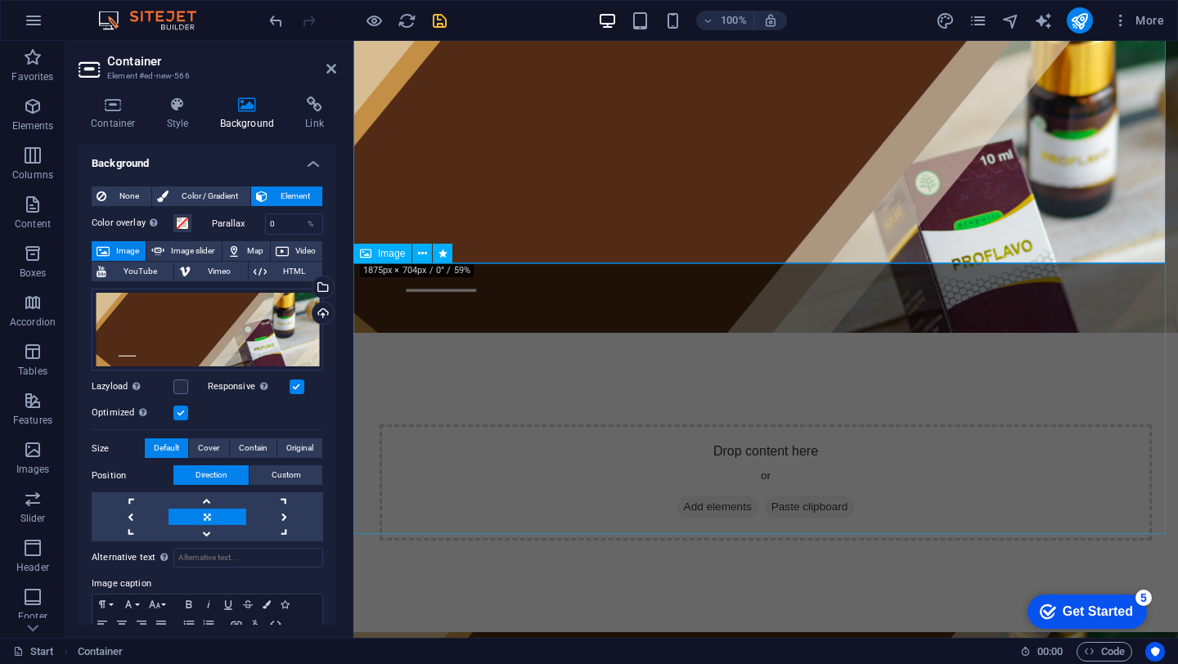
scroll to position [0, 0]
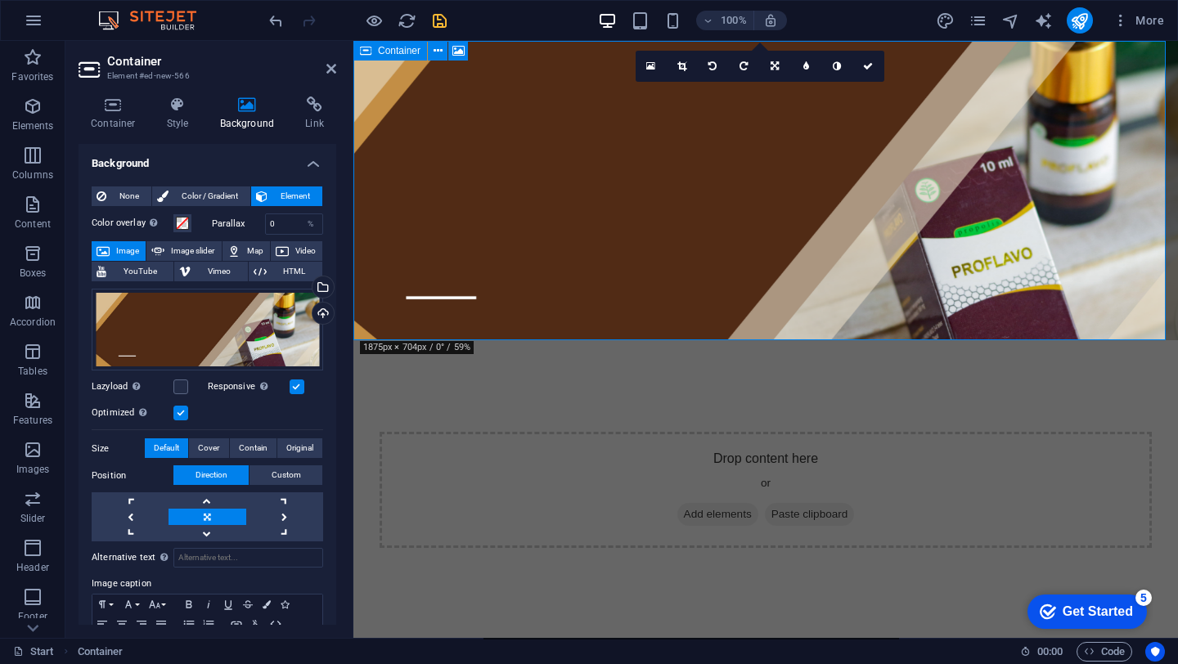
click at [696, 503] on span "Add elements" at bounding box center [717, 514] width 81 height 23
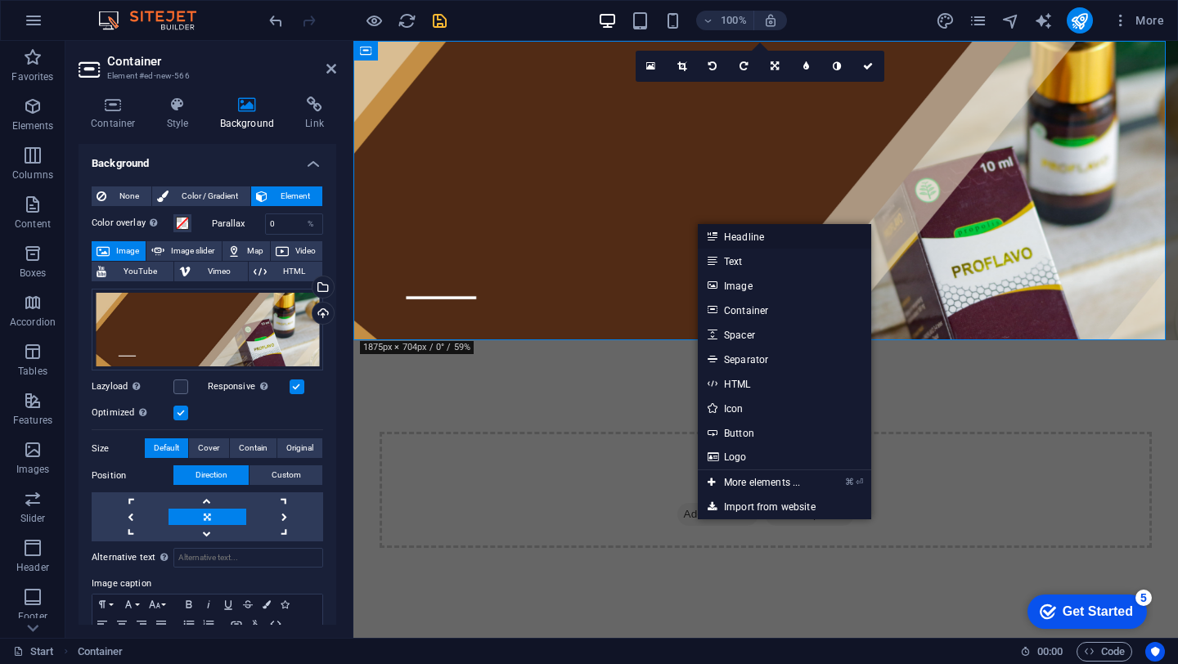
click at [727, 243] on link "Headline" at bounding box center [784, 236] width 173 height 25
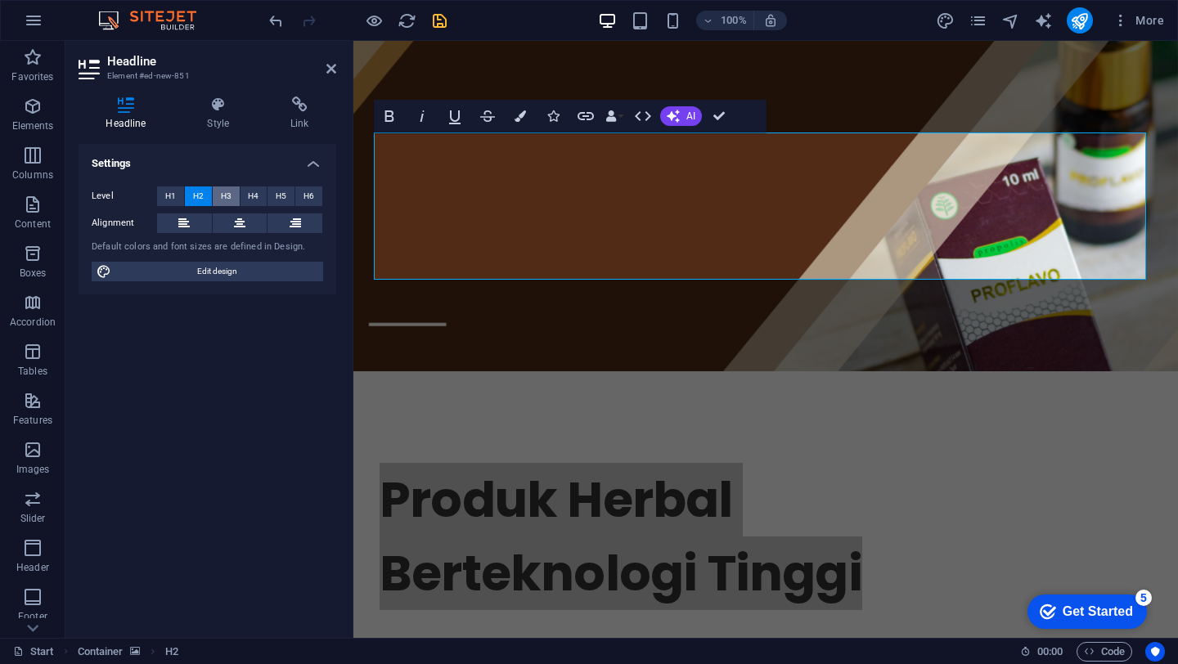
click at [218, 199] on button "H3" at bounding box center [226, 196] width 27 height 20
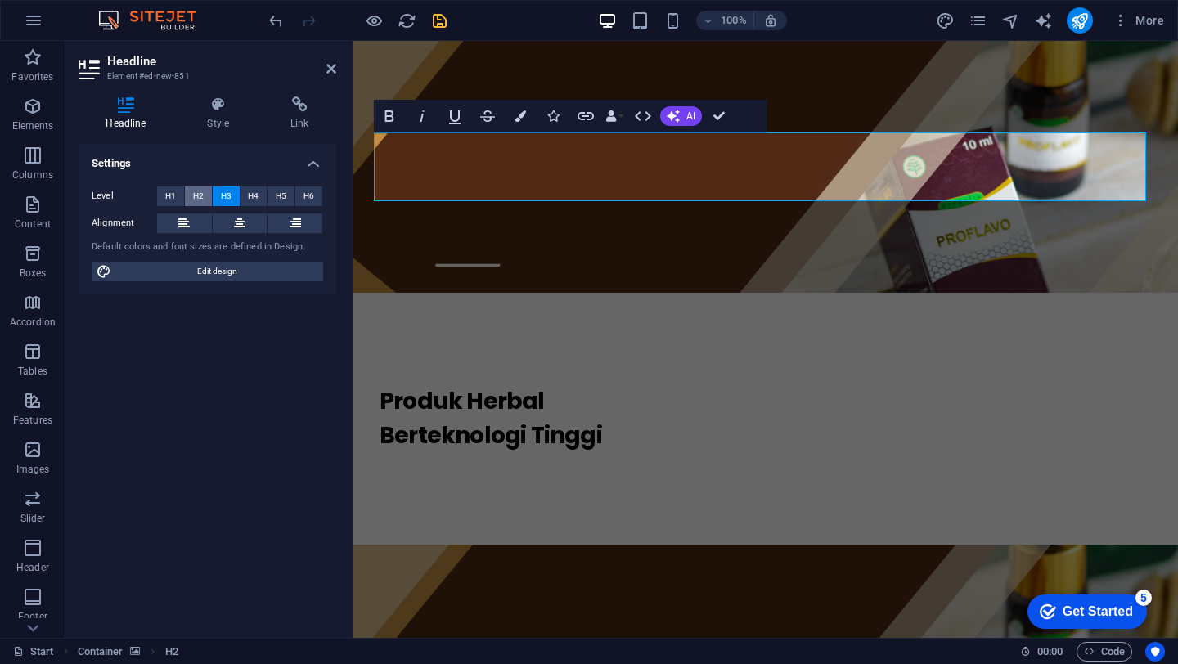
click at [200, 199] on span "H2" at bounding box center [198, 196] width 11 height 20
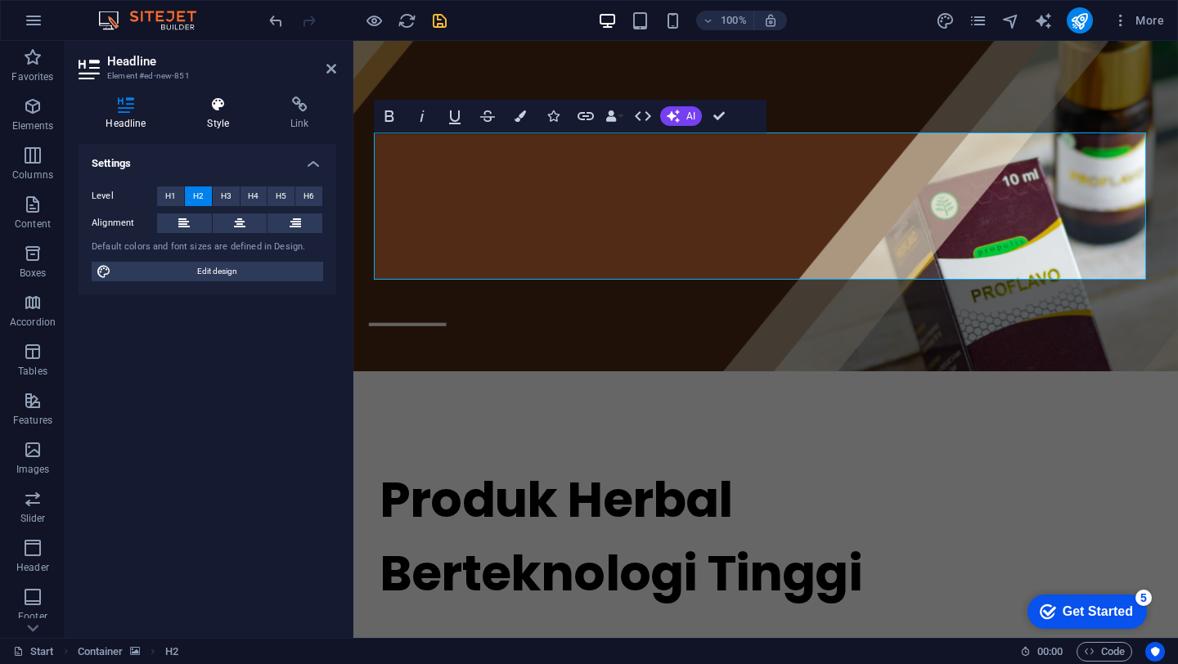
click at [228, 128] on h4 "Style" at bounding box center [221, 114] width 83 height 34
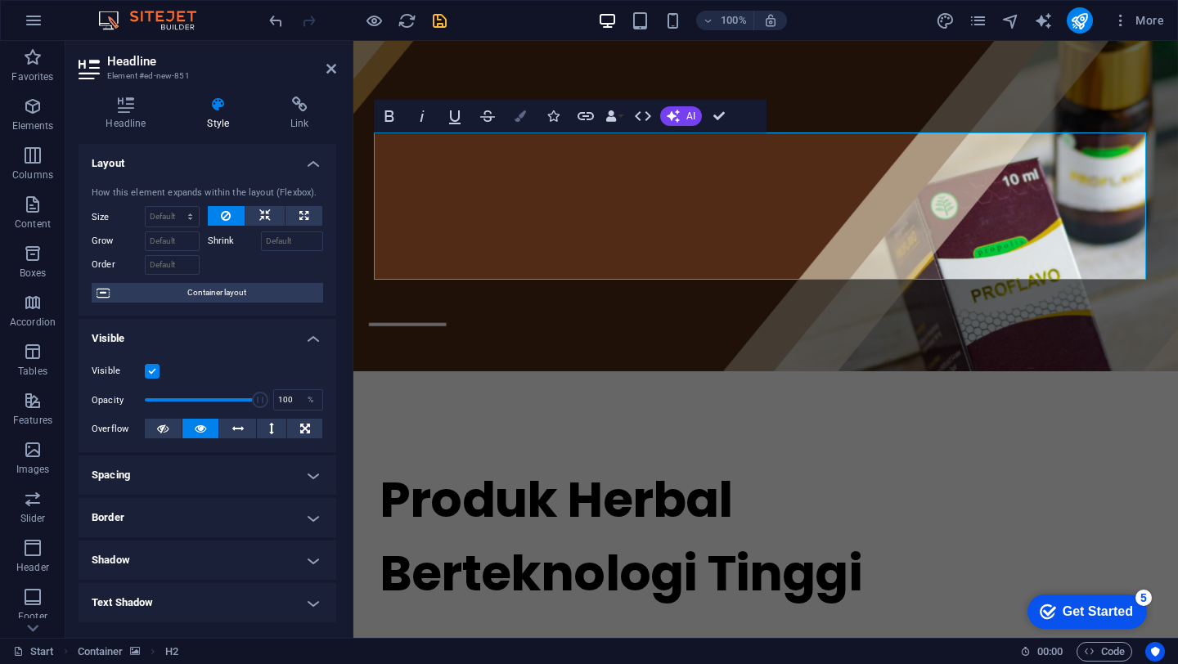
click at [521, 111] on icon "button" at bounding box center [520, 115] width 11 height 11
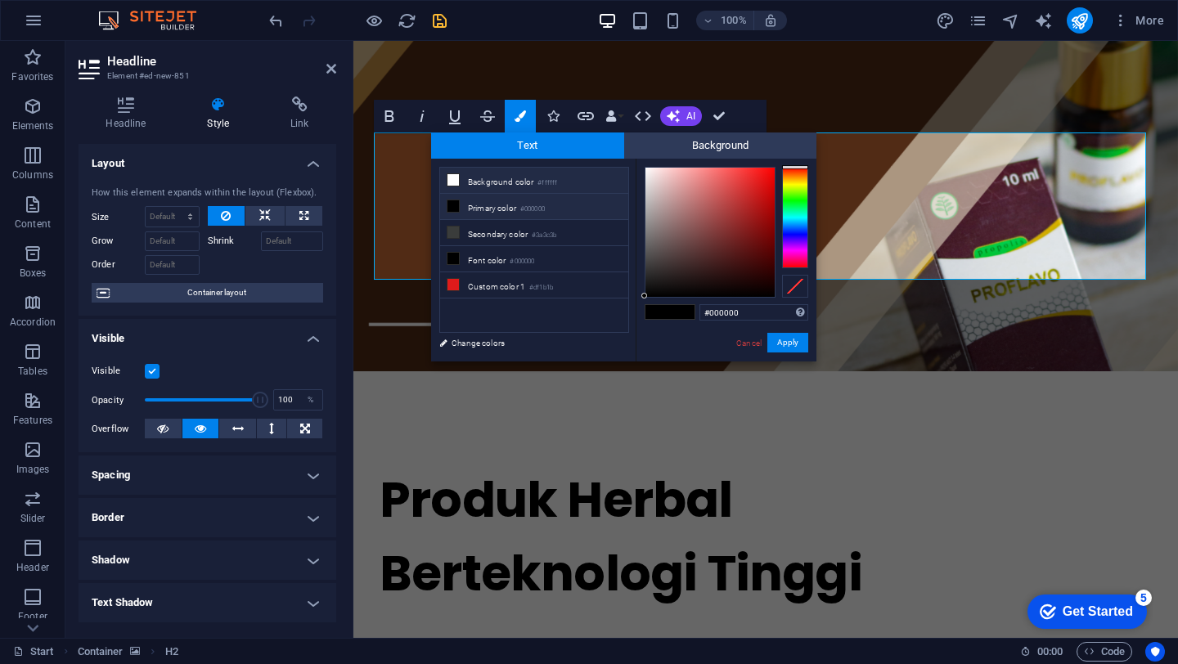
click at [506, 189] on li "Background color #ffffff" at bounding box center [534, 181] width 188 height 26
click at [480, 182] on li "Background color #ffffff" at bounding box center [534, 181] width 188 height 26
click at [799, 344] on button "Apply" at bounding box center [787, 343] width 41 height 20
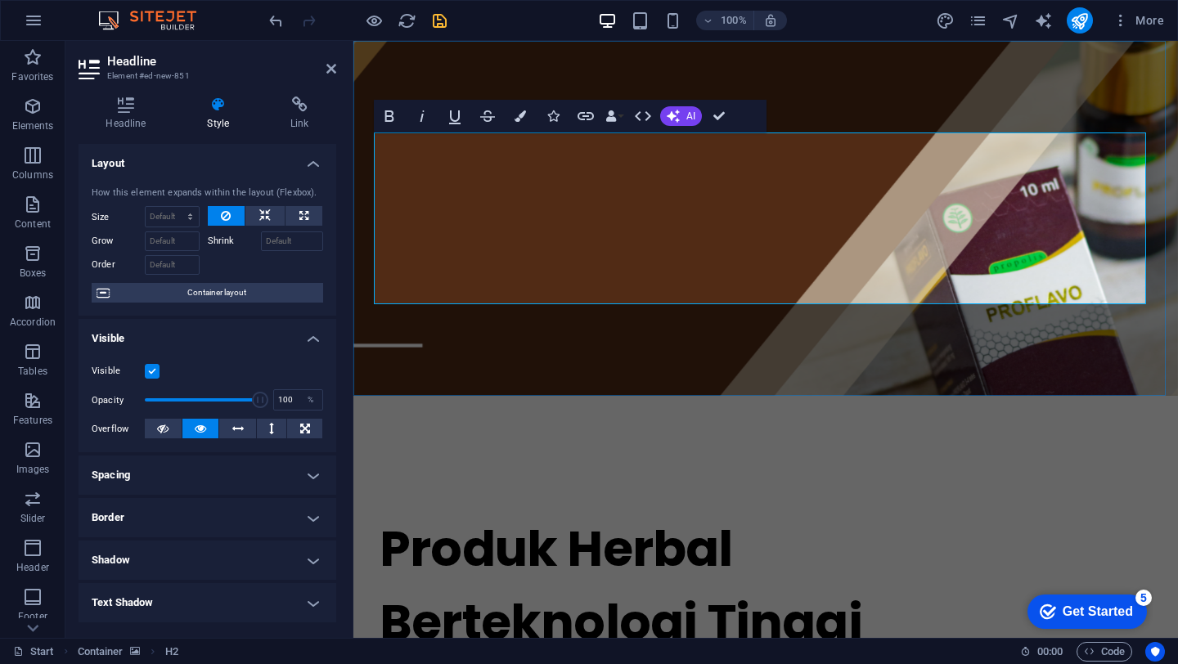
click at [698, 512] on h2 "Produk Herbal ‌Berteknologi Tinggi" at bounding box center [766, 585] width 772 height 147
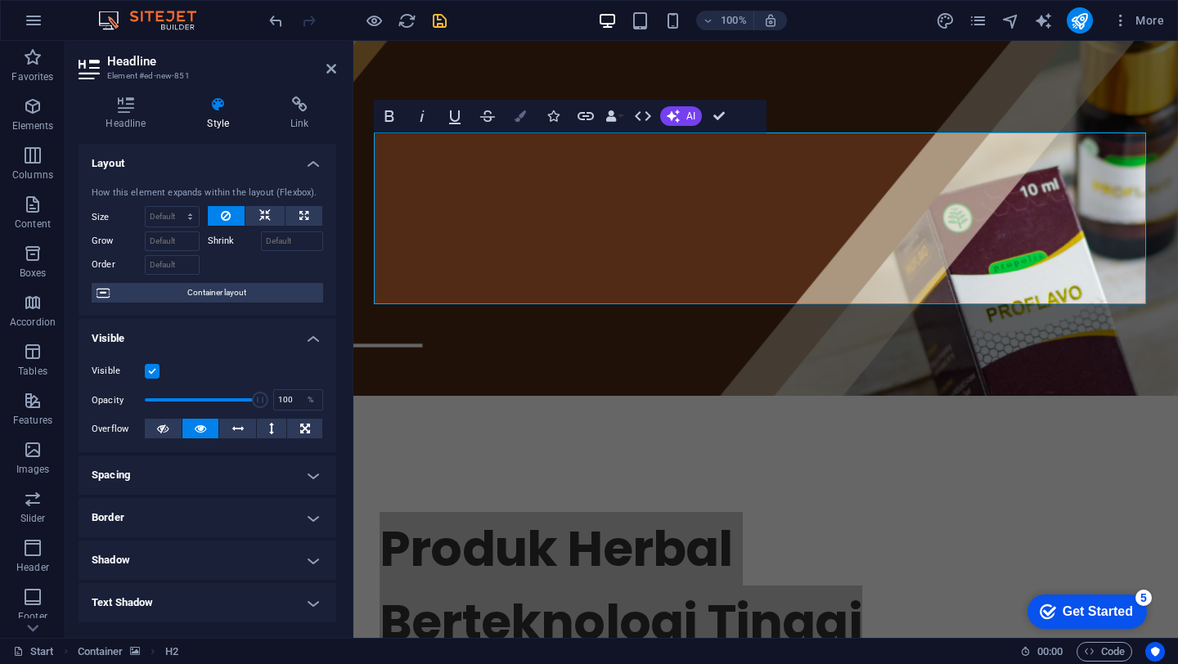
click at [529, 115] on button "Colors" at bounding box center [520, 116] width 31 height 33
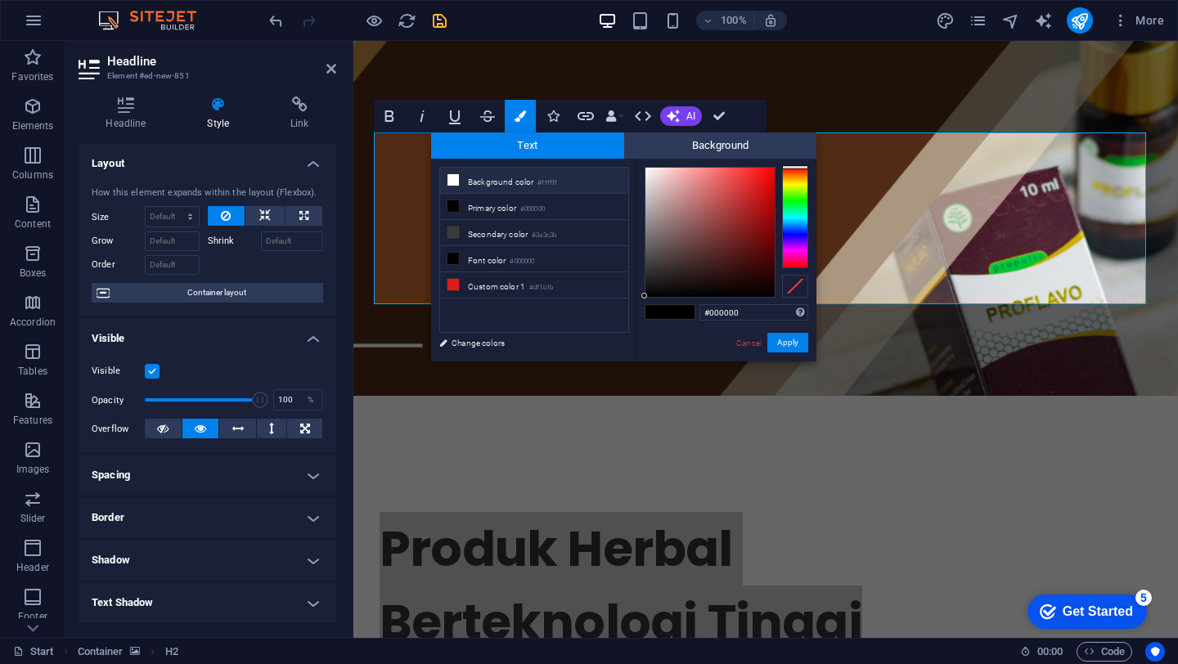
click at [483, 182] on li "Background color #ffffff" at bounding box center [534, 181] width 188 height 26
type input "#ffffff"
click at [681, 312] on span at bounding box center [682, 312] width 25 height 14
click at [790, 352] on button "Apply" at bounding box center [787, 343] width 41 height 20
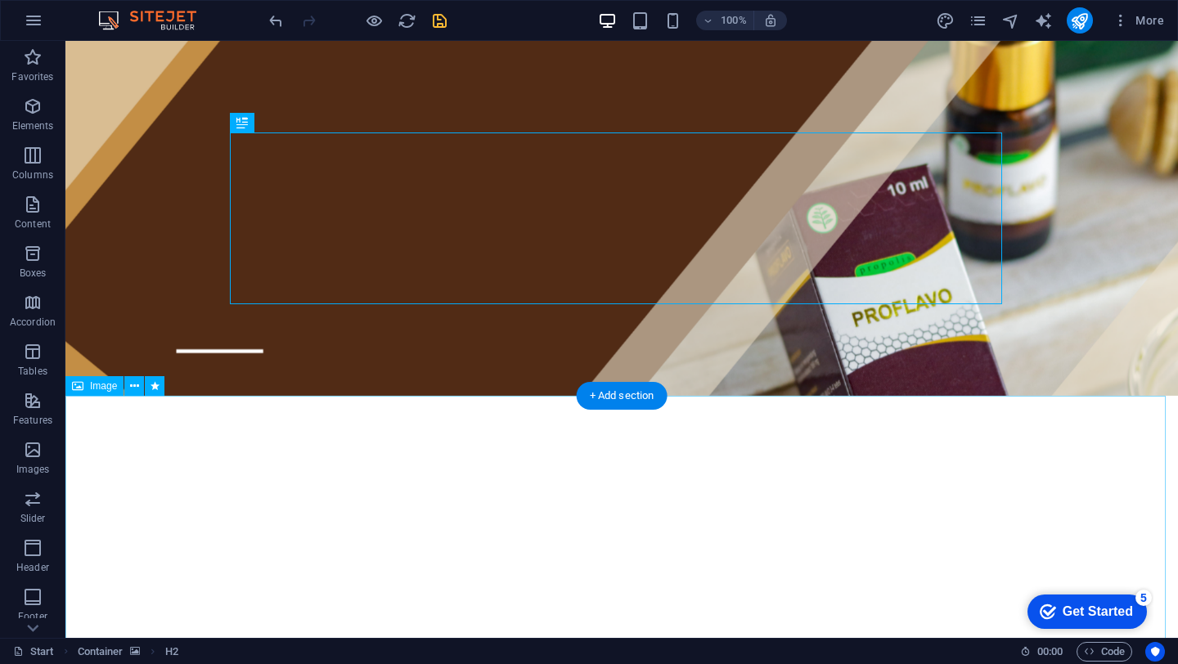
click at [308, 488] on div "​ Produk Herbal Berteknologi Tinggi" at bounding box center [622, 574] width 772 height 172
click at [311, 488] on div "​ Produk Herbal Berteknologi Tinggi" at bounding box center [622, 574] width 772 height 172
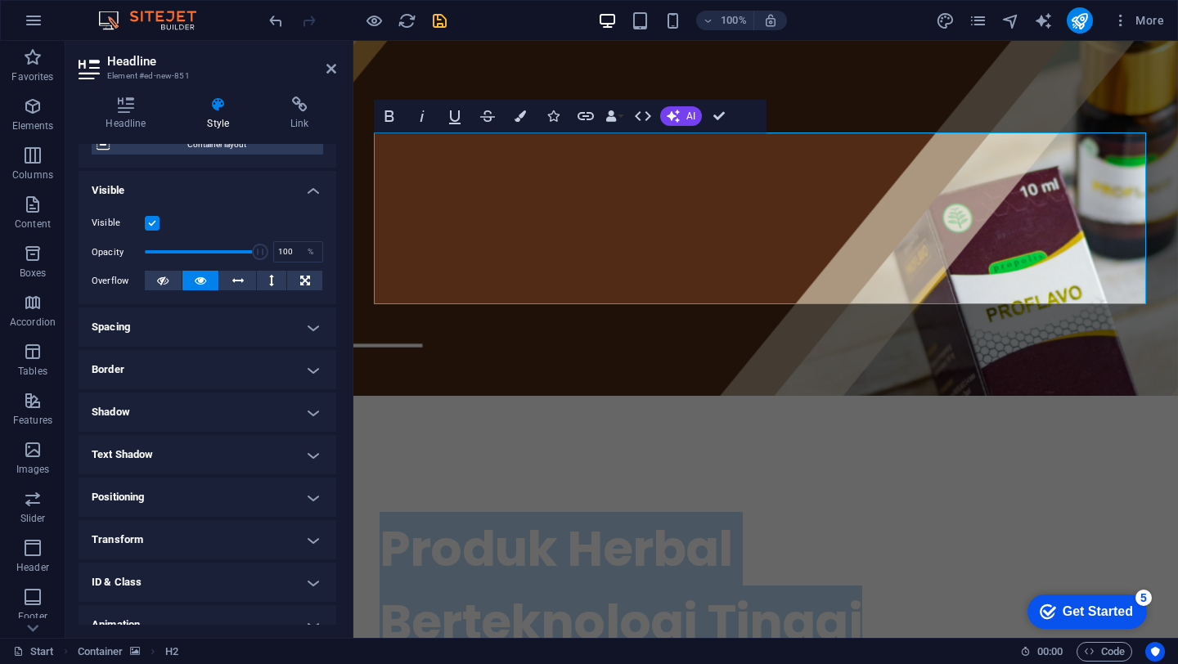
scroll to position [150, 0]
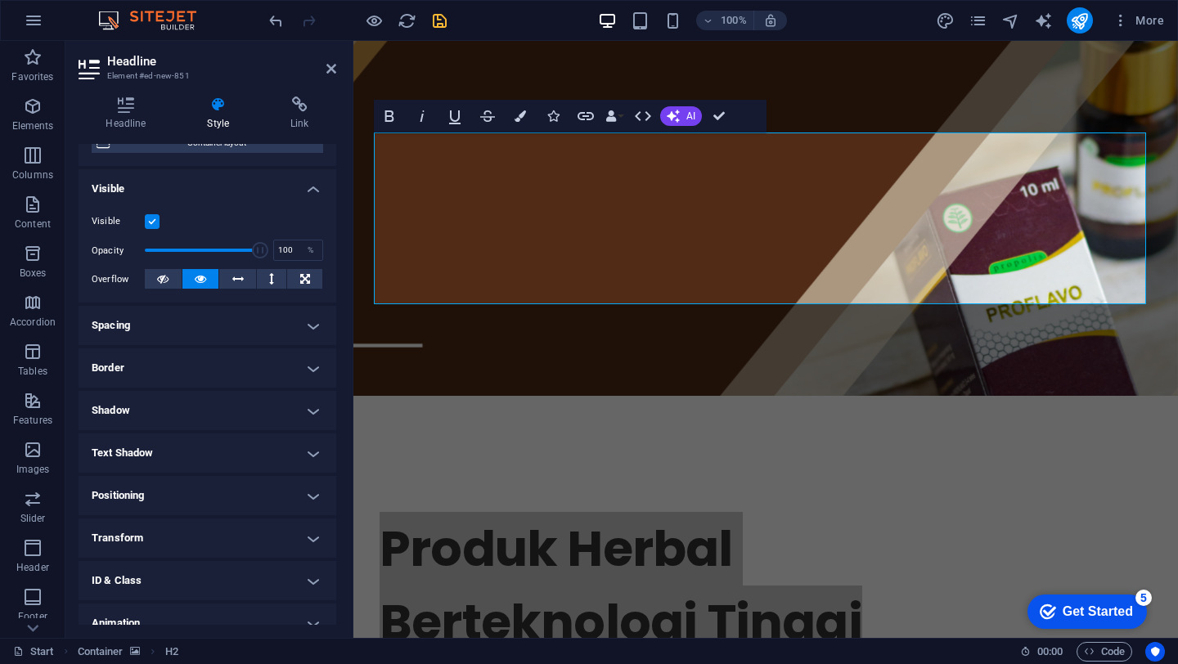
click at [306, 365] on h4 "Border" at bounding box center [208, 367] width 258 height 39
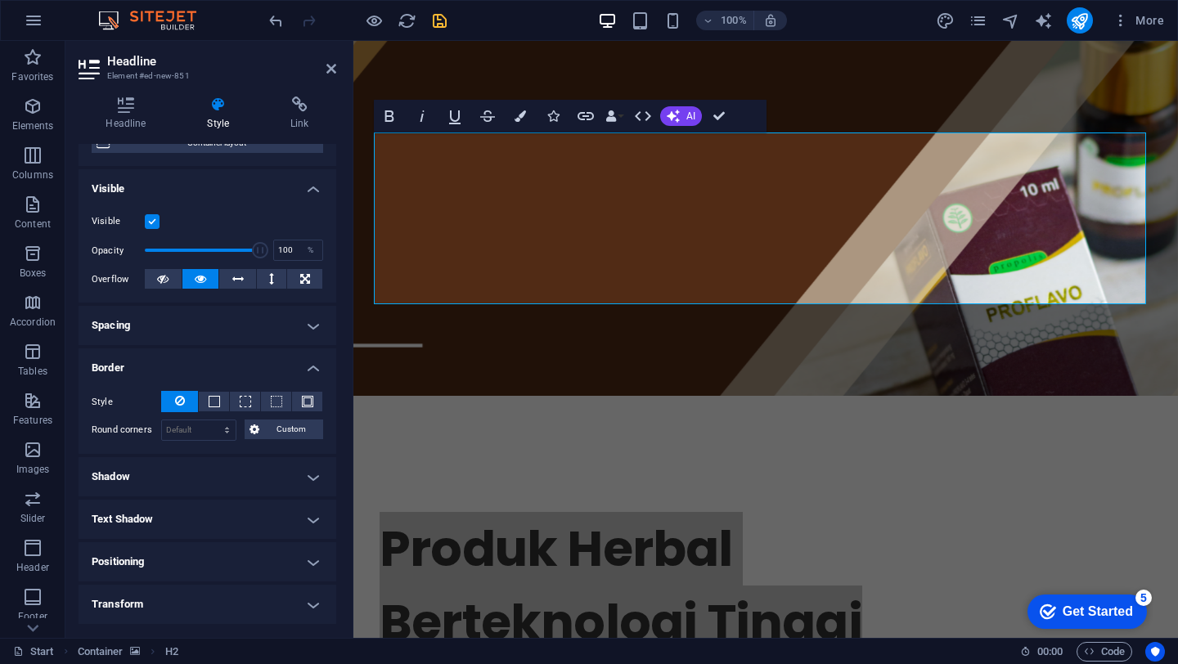
click at [317, 319] on h4 "Spacing" at bounding box center [208, 325] width 258 height 39
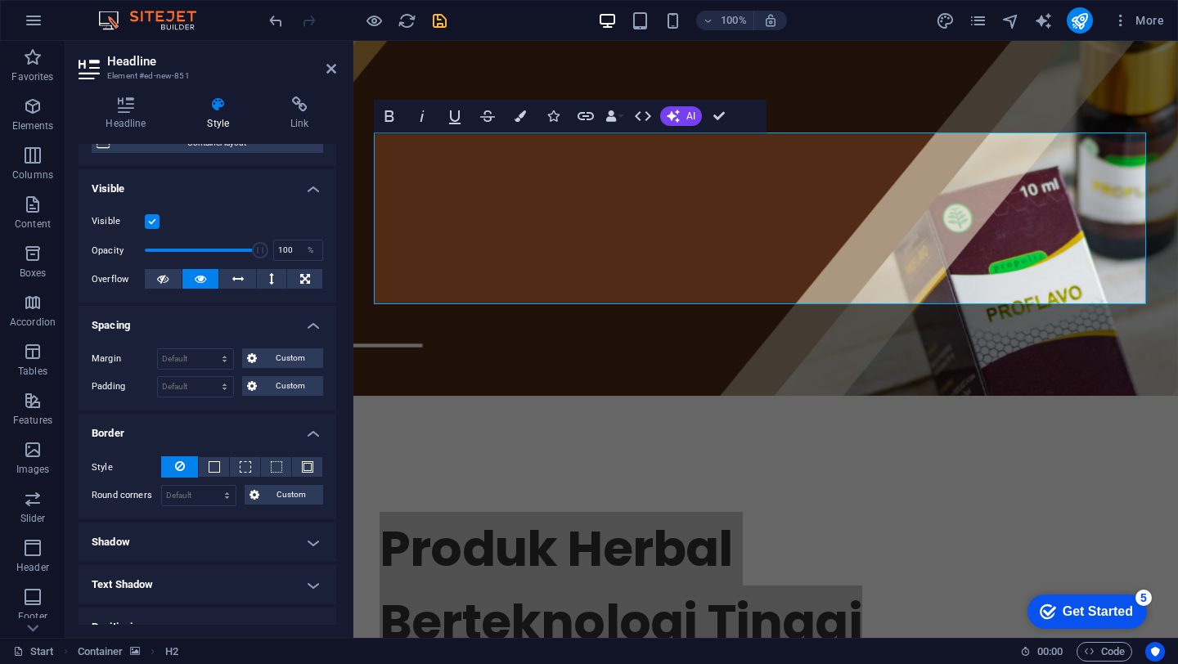
click at [317, 324] on h4 "Spacing" at bounding box center [208, 320] width 258 height 29
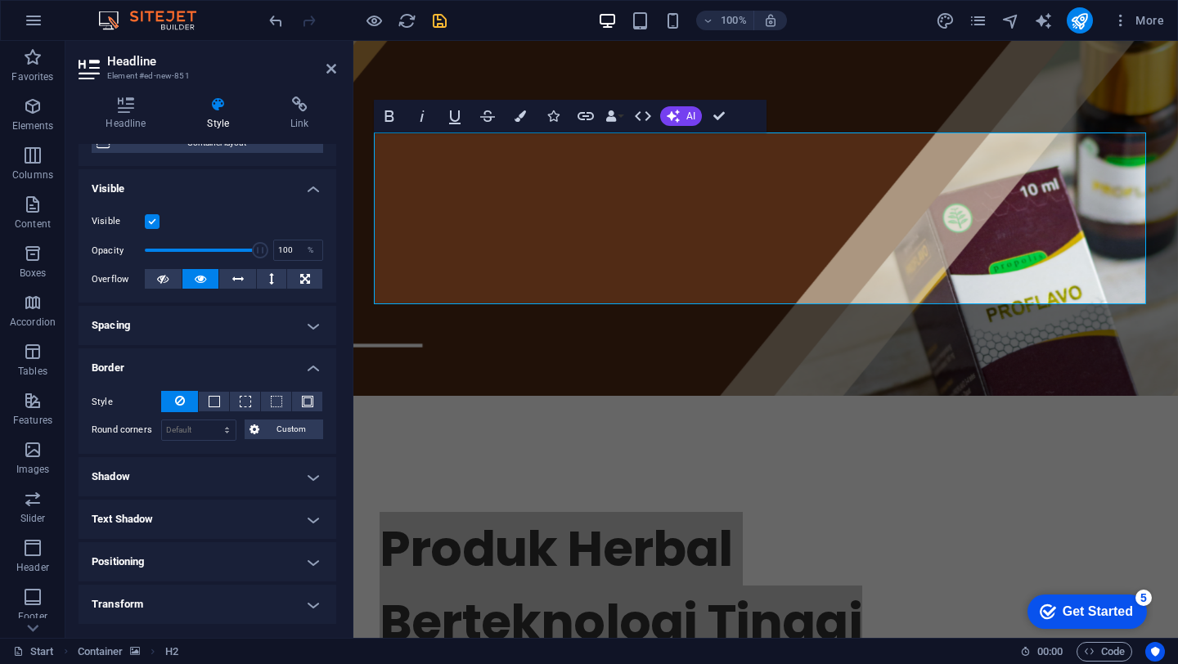
click at [308, 363] on h4 "Border" at bounding box center [208, 362] width 258 height 29
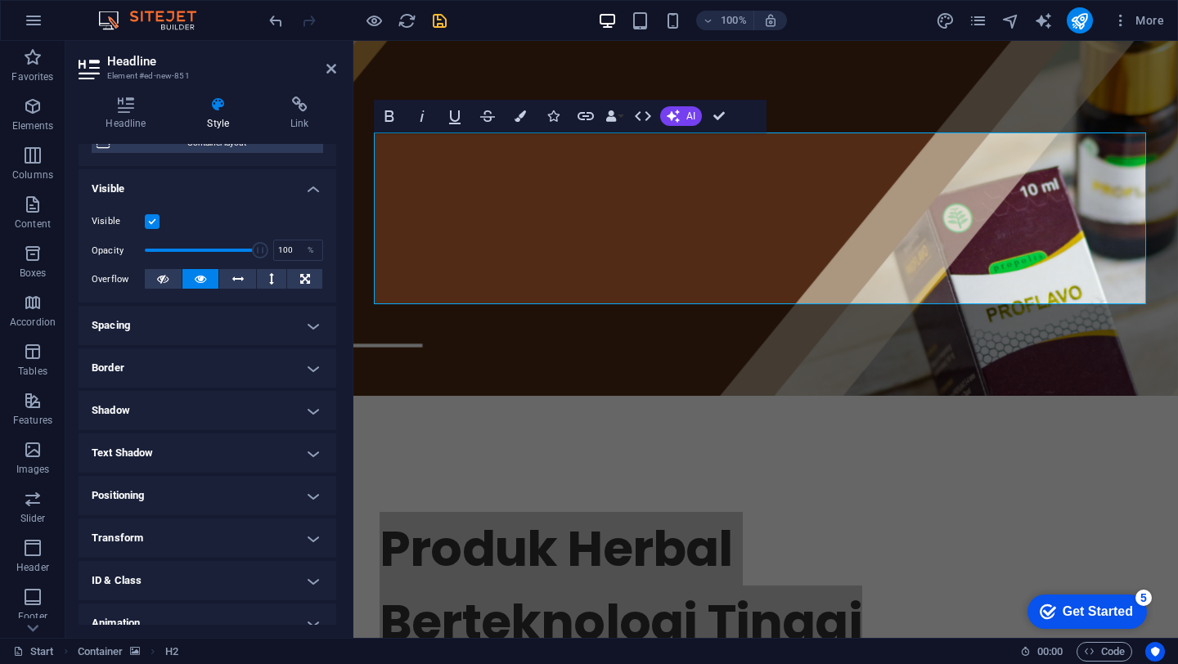
click at [309, 412] on h4 "Shadow" at bounding box center [208, 410] width 258 height 39
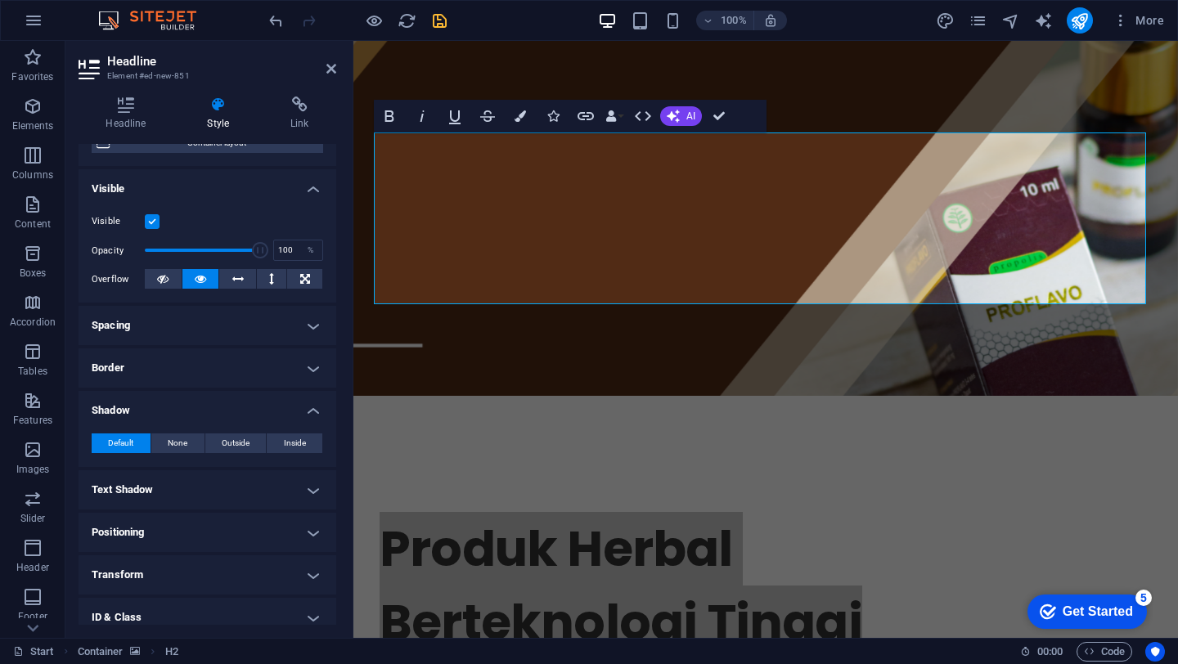
click at [309, 412] on h4 "Shadow" at bounding box center [208, 405] width 258 height 29
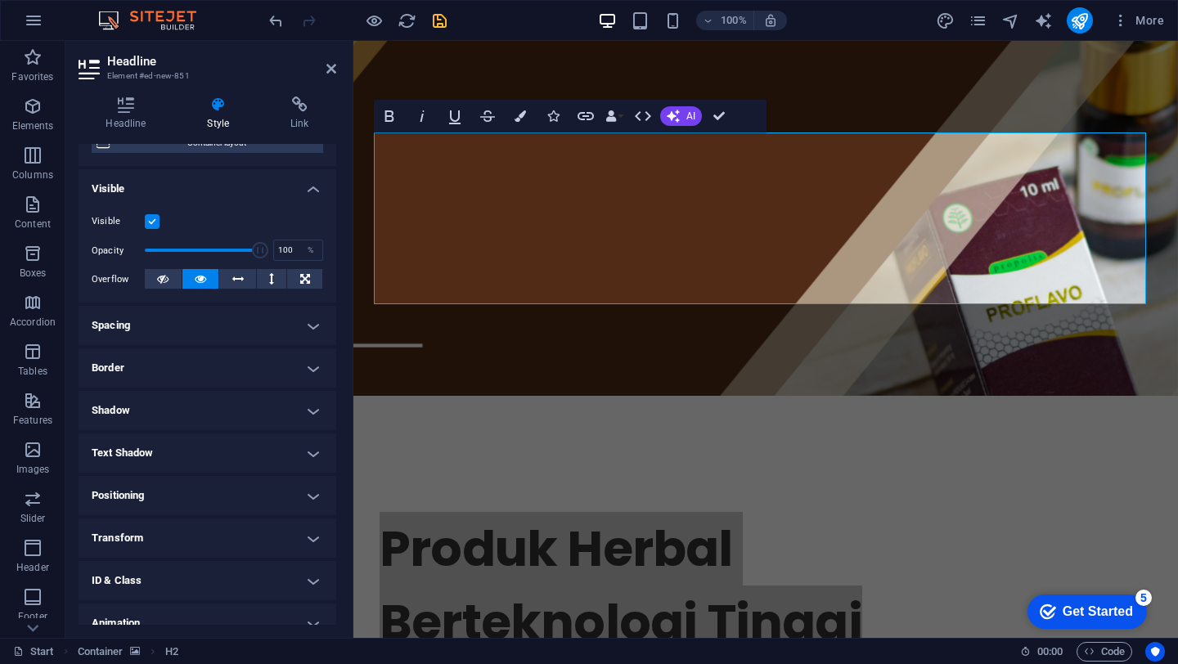
click at [309, 412] on h4 "Shadow" at bounding box center [208, 410] width 258 height 39
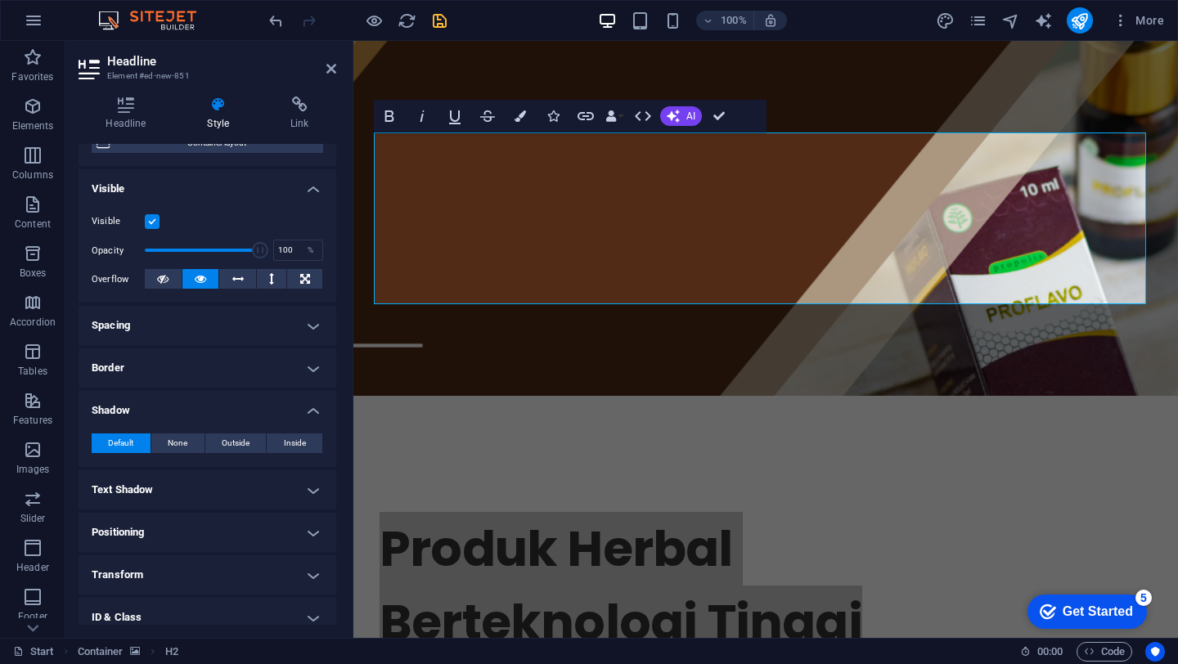
click at [309, 412] on h4 "Shadow" at bounding box center [208, 405] width 258 height 29
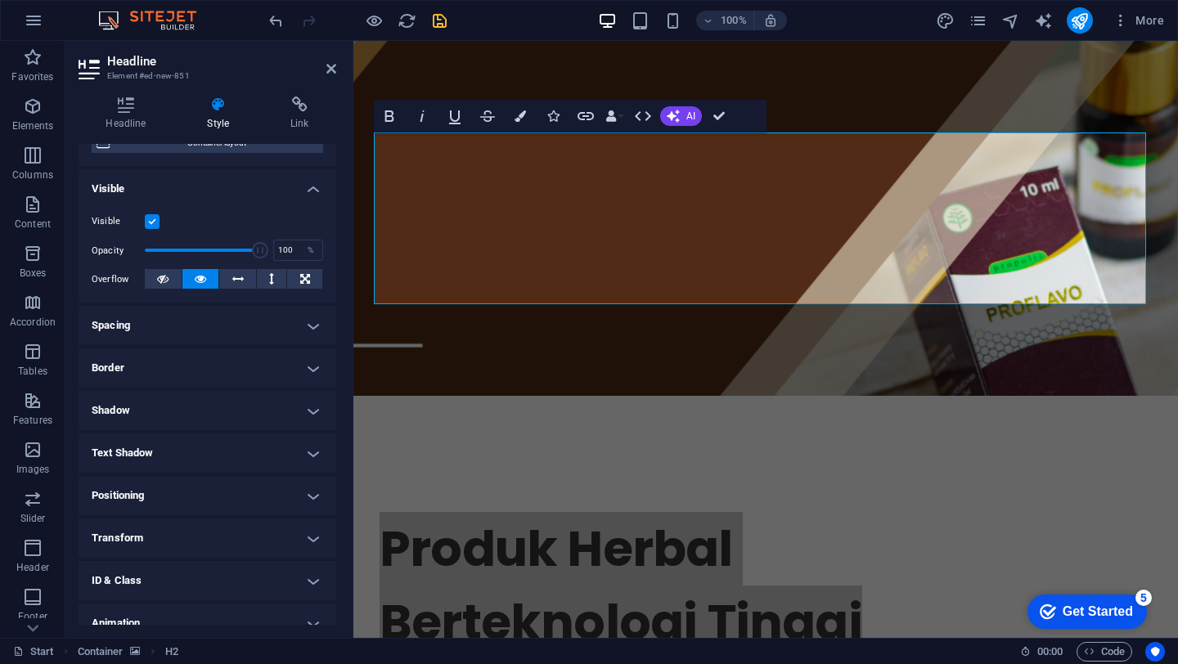
click at [308, 447] on h4 "Text Shadow" at bounding box center [208, 453] width 258 height 39
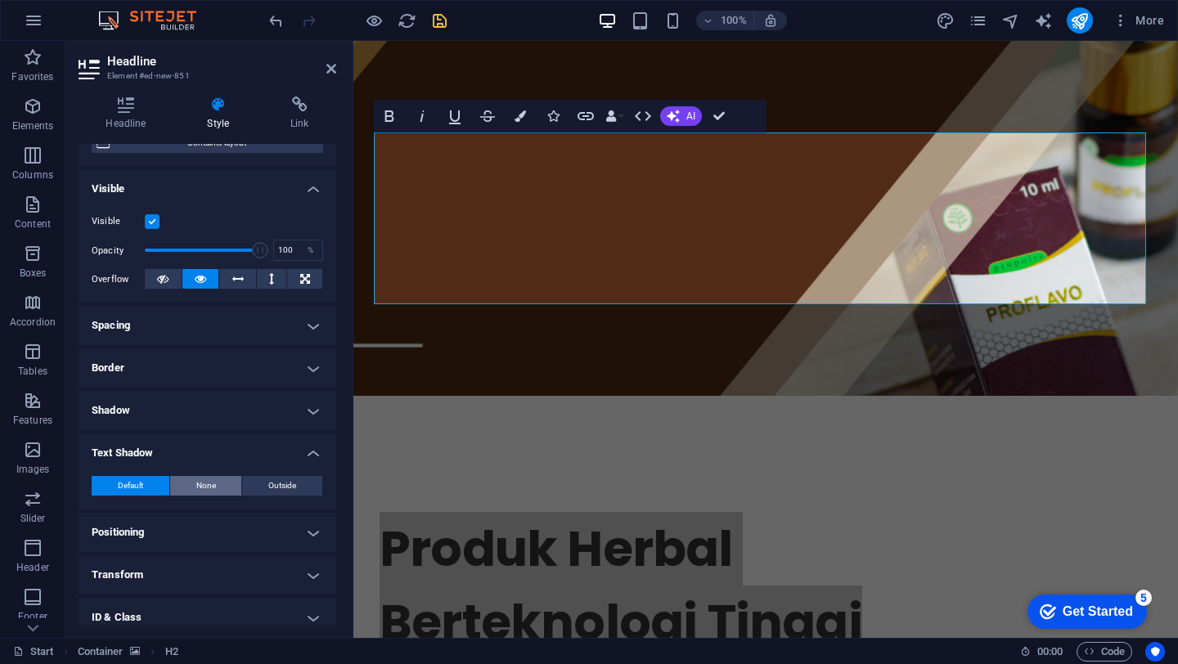
click at [209, 487] on span "None" at bounding box center [206, 486] width 20 height 20
click at [149, 486] on button "Default" at bounding box center [131, 486] width 78 height 20
click at [311, 454] on h4 "Text Shadow" at bounding box center [208, 448] width 258 height 29
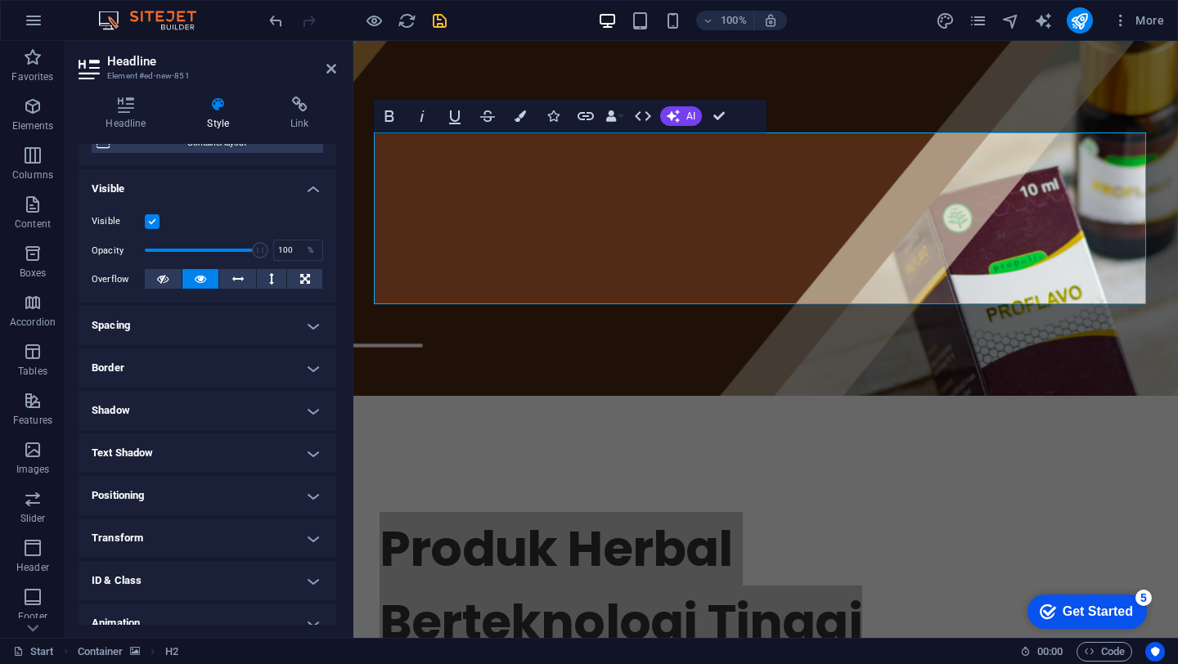
click at [317, 499] on h4 "Positioning" at bounding box center [208, 495] width 258 height 39
click at [317, 499] on h4 "Positioning" at bounding box center [208, 490] width 258 height 29
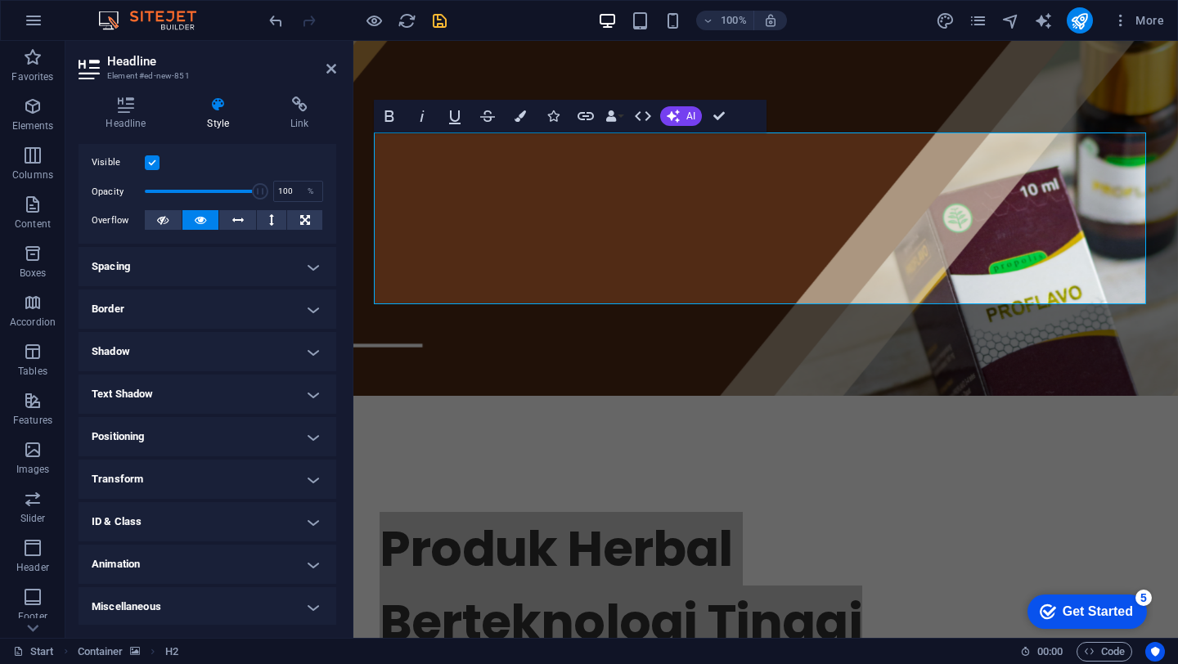
scroll to position [210, 0]
click at [313, 474] on h4 "Transform" at bounding box center [208, 477] width 258 height 39
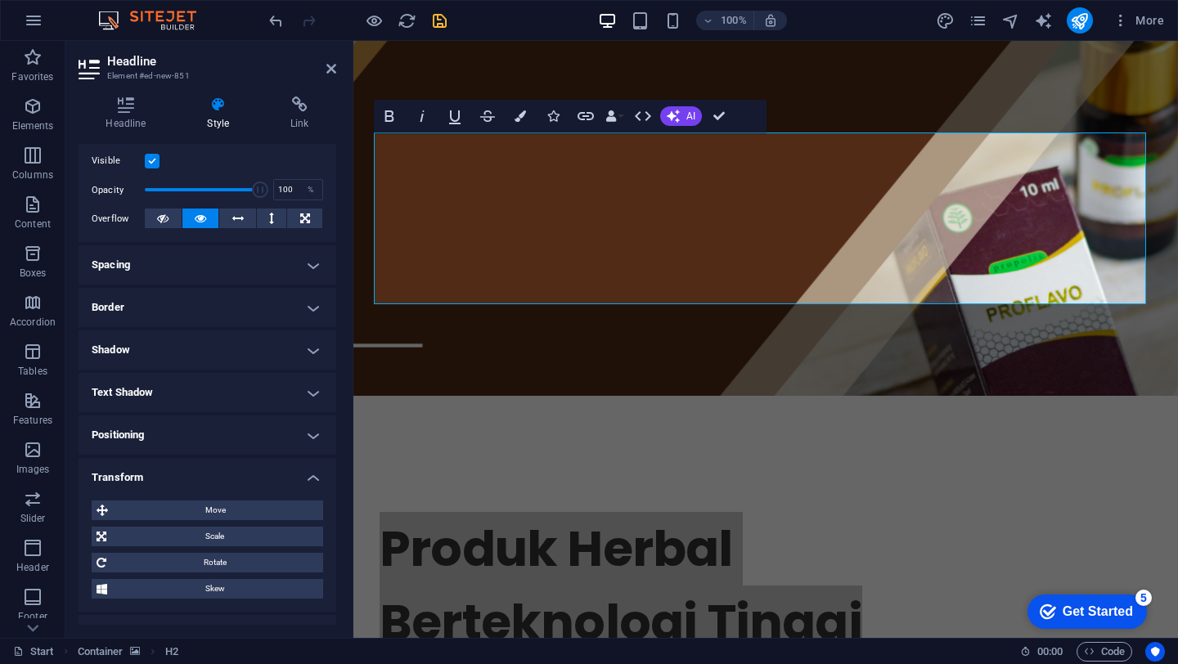
click at [313, 474] on h4 "Transform" at bounding box center [208, 472] width 258 height 29
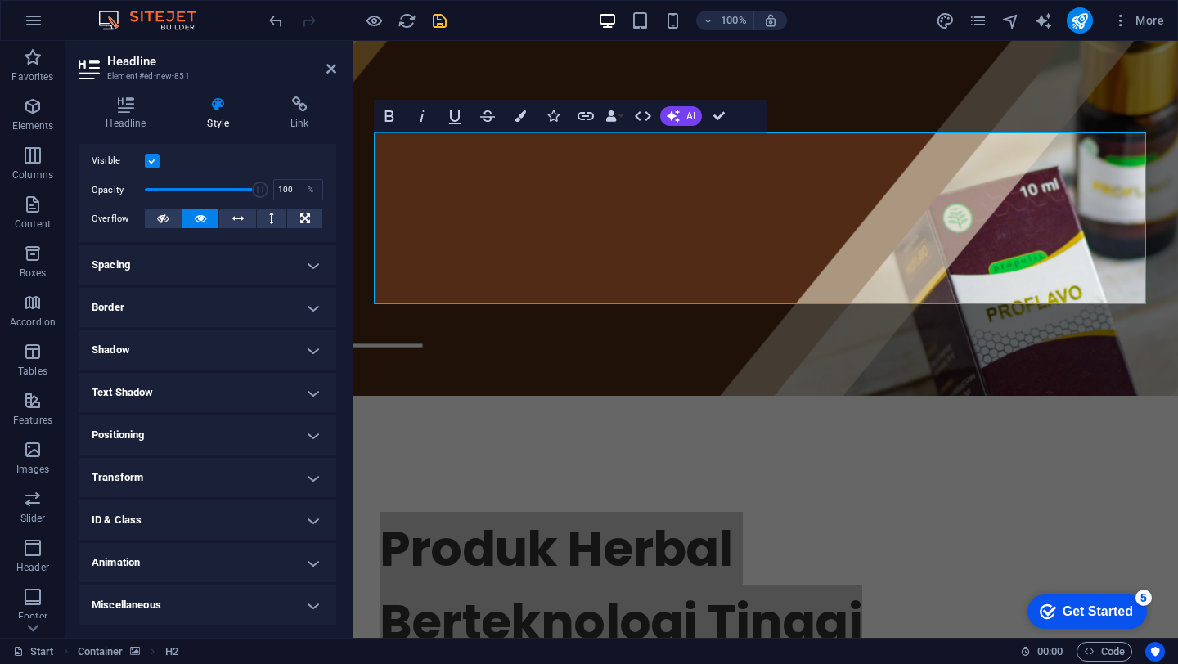
click at [267, 557] on h4 "Animation" at bounding box center [208, 562] width 258 height 39
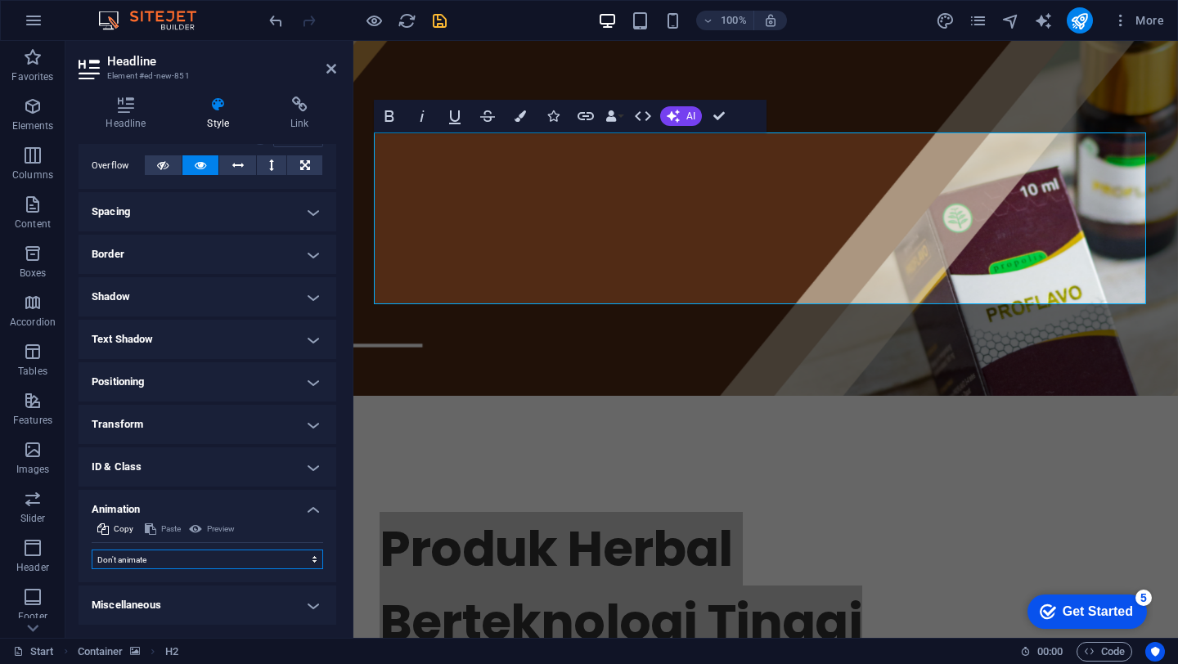
click at [267, 557] on select "Don't animate Show / Hide Slide up/down Zoom in/out Slide left to right Slide r…" at bounding box center [207, 560] width 231 height 20
select select "move-left-to-right"
select select "scroll"
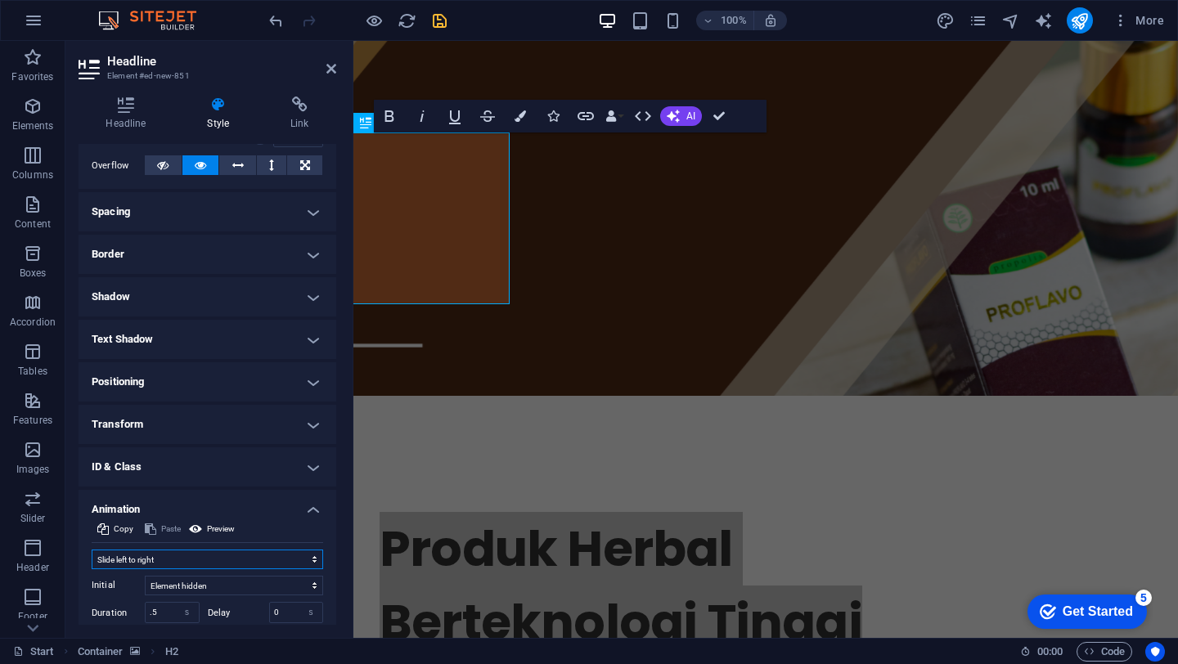
click at [200, 555] on select "Don't animate Show / Hide Slide up/down Zoom in/out Slide left to right Slide r…" at bounding box center [207, 560] width 231 height 20
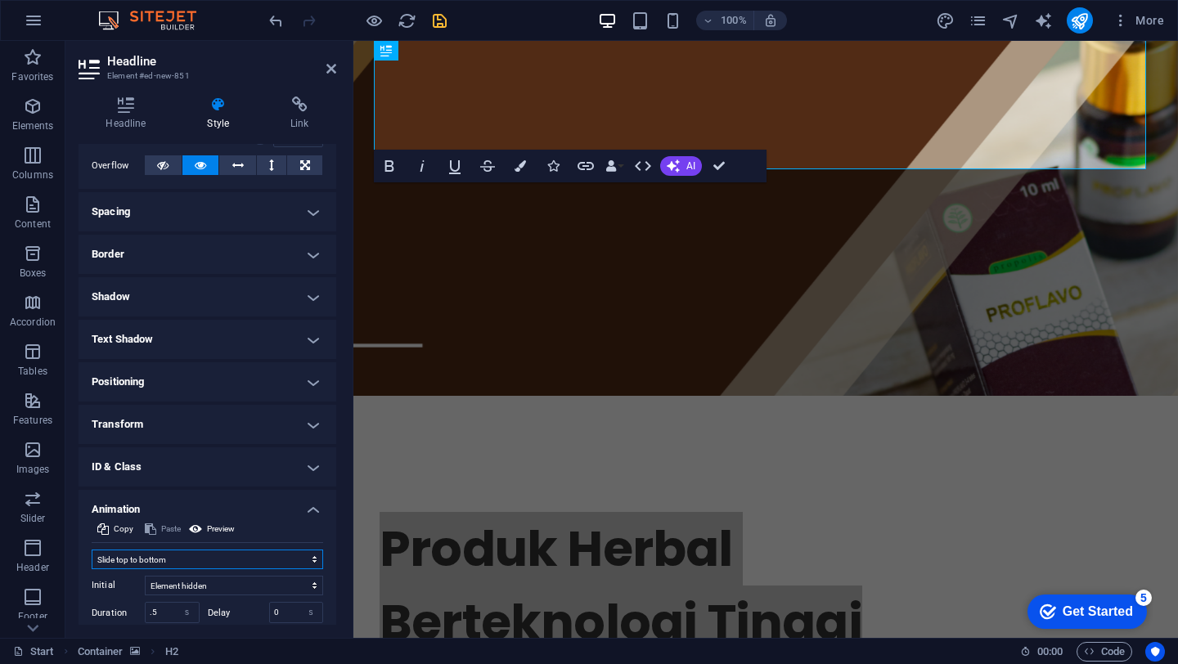
click at [208, 555] on select "Don't animate Show / Hide Slide up/down Zoom in/out Slide left to right Slide r…" at bounding box center [207, 560] width 231 height 20
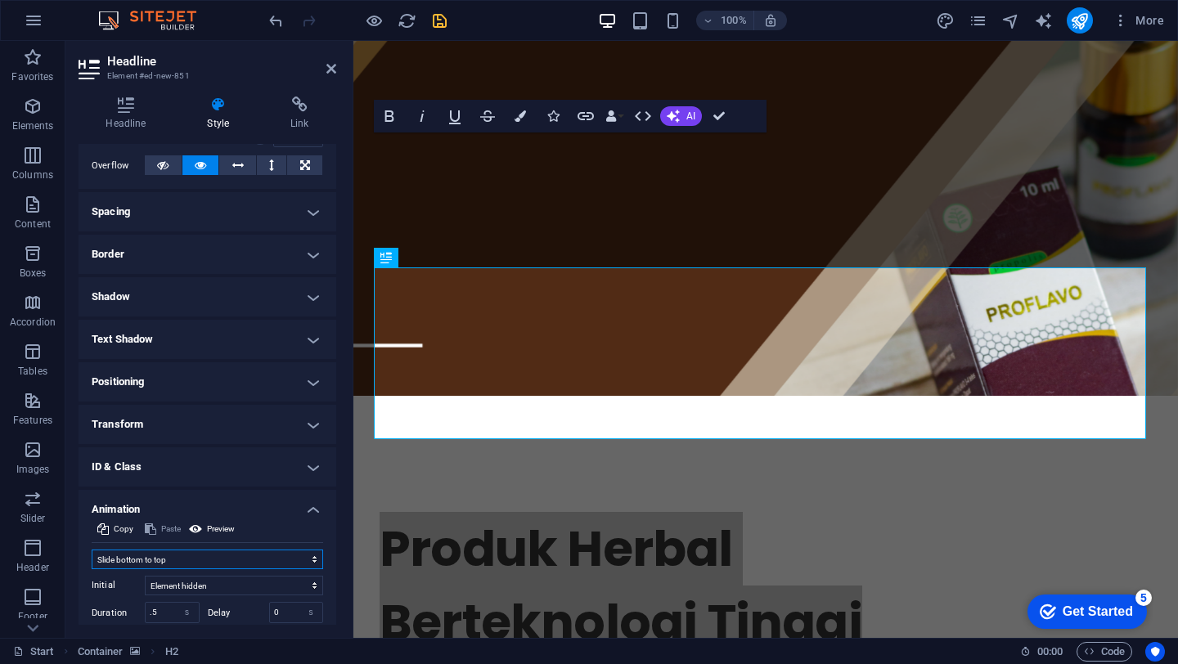
click at [217, 553] on select "Don't animate Show / Hide Slide up/down Zoom in/out Slide left to right Slide r…" at bounding box center [207, 560] width 231 height 20
select select "move-left-to-right"
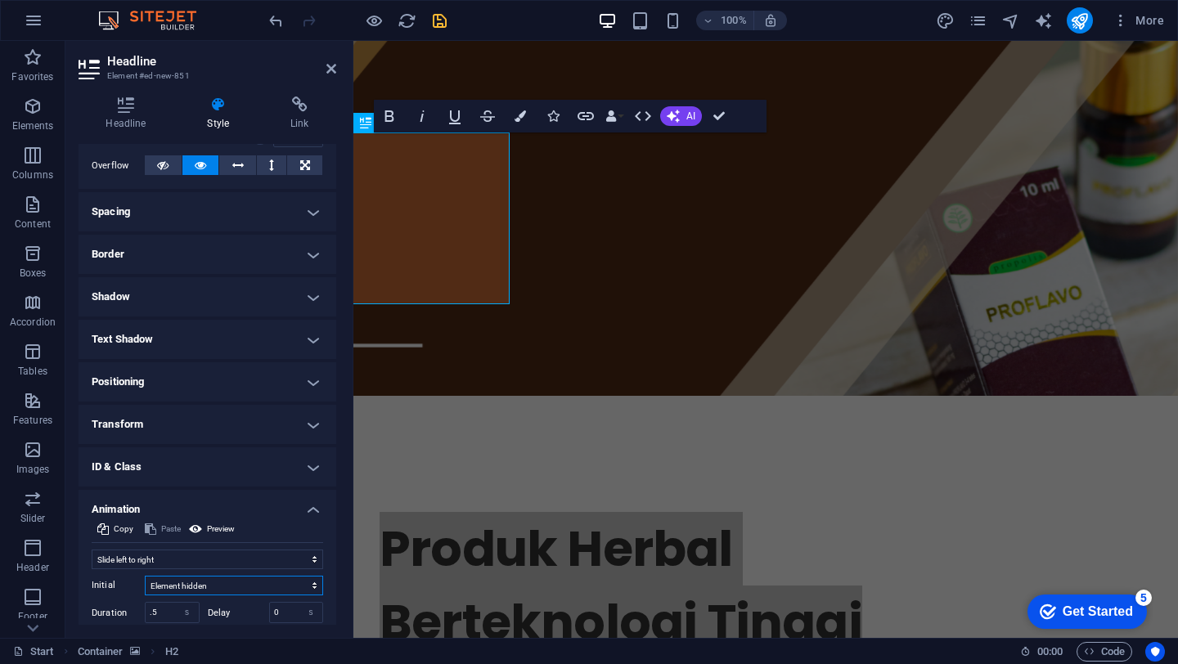
click at [182, 584] on select "Element hidden Element shown" at bounding box center [234, 586] width 178 height 20
click at [176, 616] on select "s ms" at bounding box center [187, 613] width 23 height 20
click at [164, 615] on input ".5" at bounding box center [172, 613] width 53 height 20
type input "1"
click at [222, 610] on label "Delay" at bounding box center [238, 613] width 61 height 9
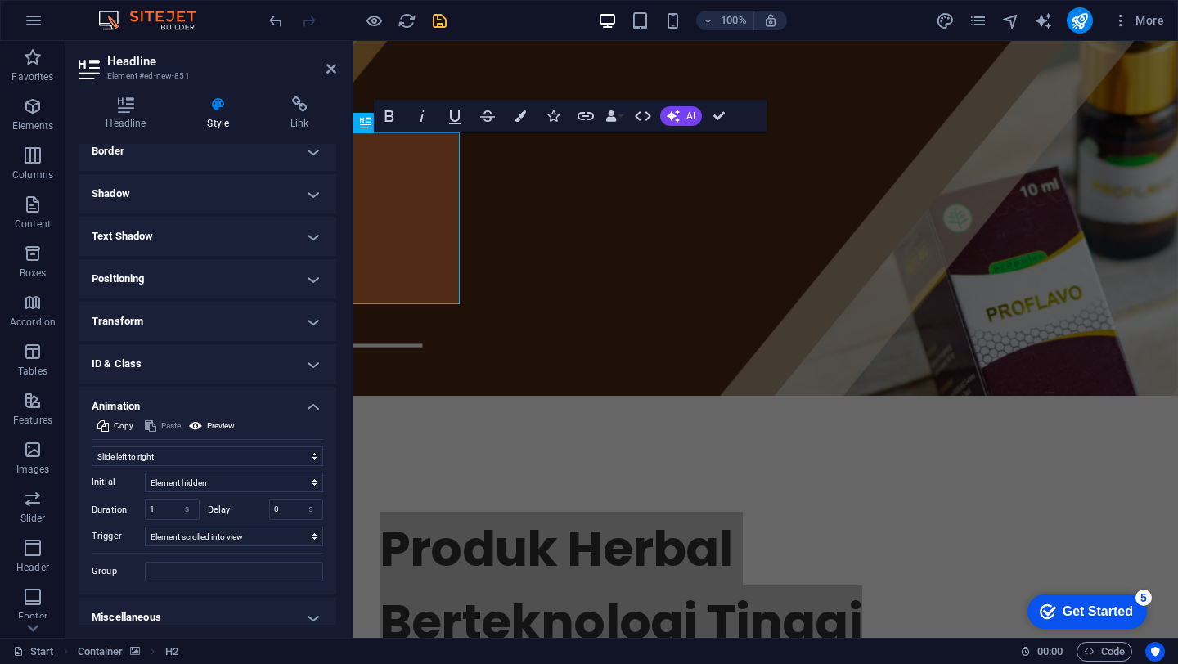
scroll to position [379, 0]
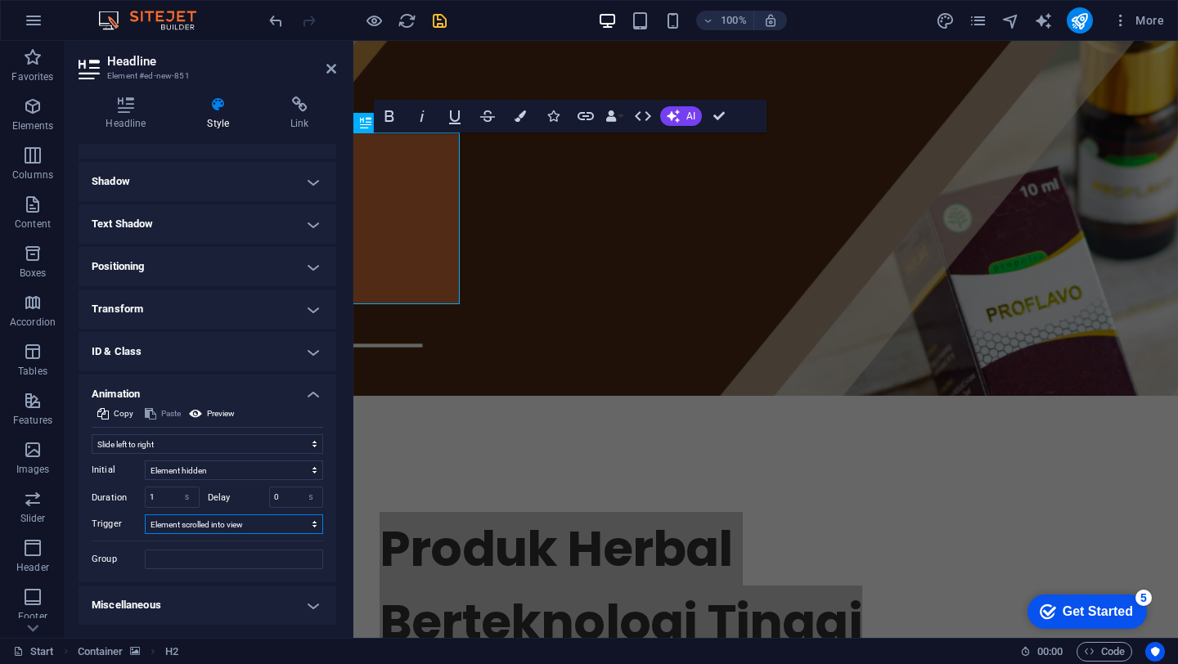
click at [256, 527] on select "No automatic trigger On page load Element scrolled into view" at bounding box center [234, 525] width 178 height 20
click at [310, 398] on h4 "Animation" at bounding box center [208, 389] width 258 height 29
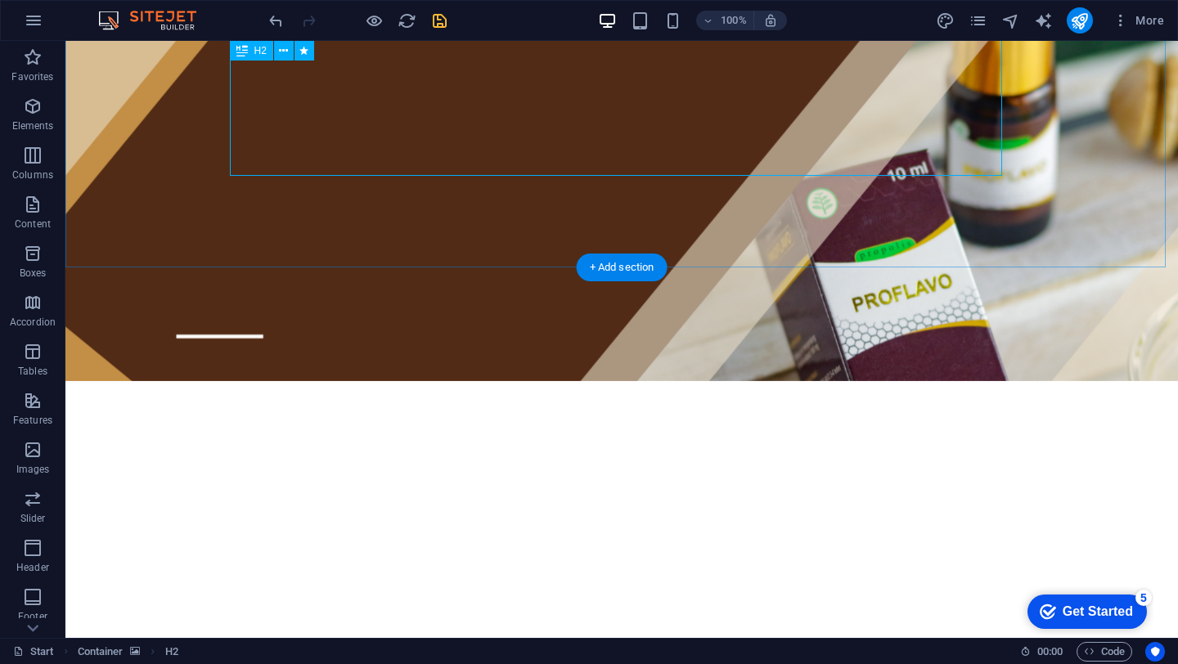
scroll to position [0, 0]
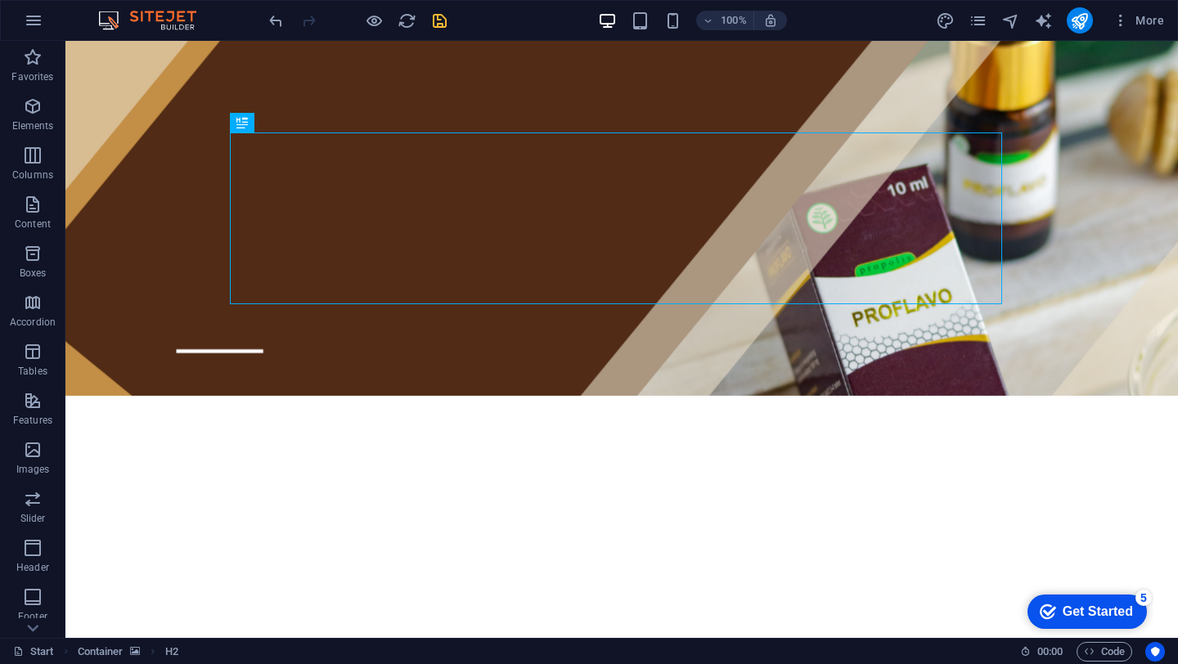
click at [437, 25] on icon "save" at bounding box center [439, 20] width 19 height 19
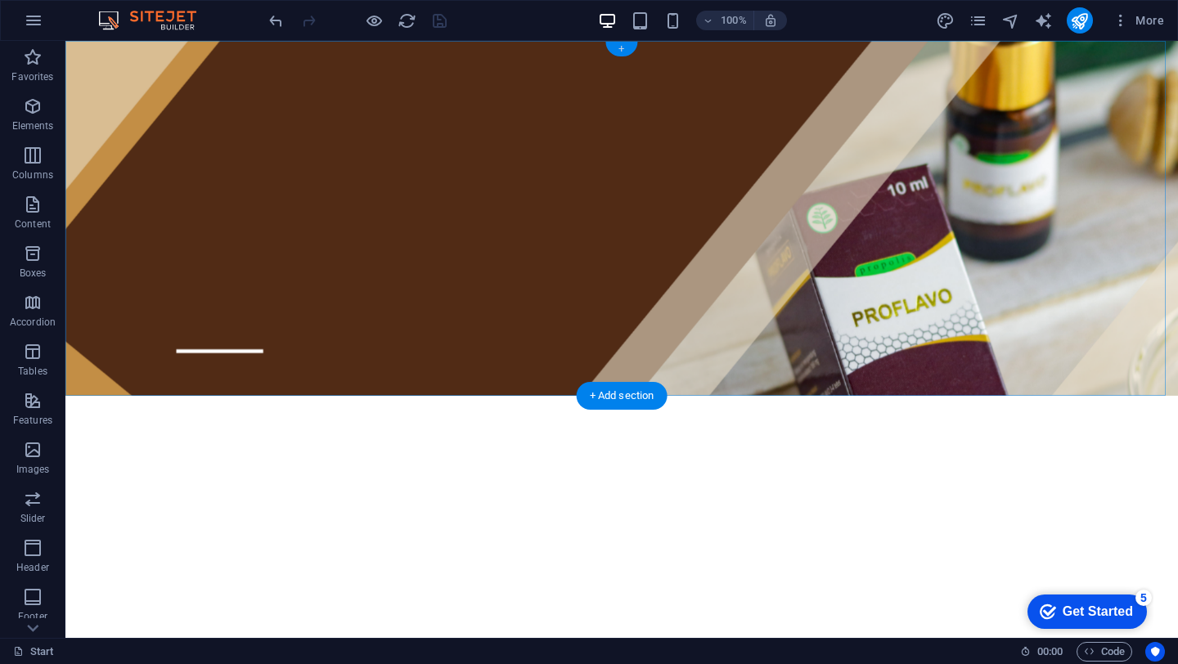
click at [622, 53] on div "+" at bounding box center [621, 49] width 32 height 15
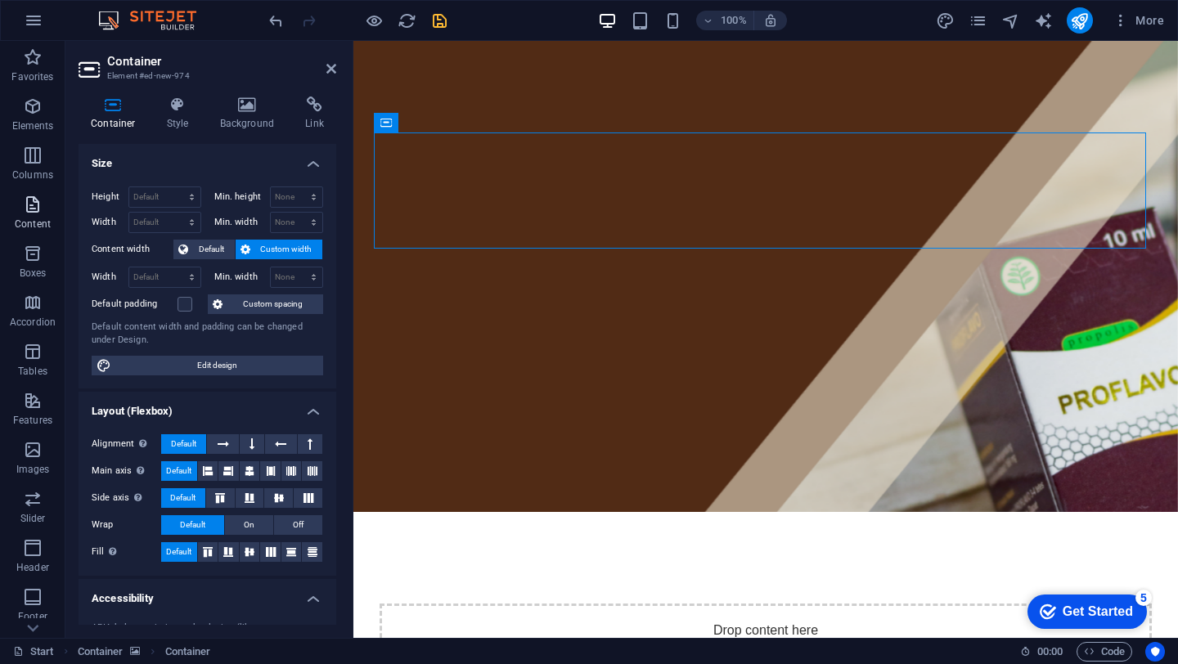
click at [27, 210] on icon "button" at bounding box center [33, 205] width 20 height 20
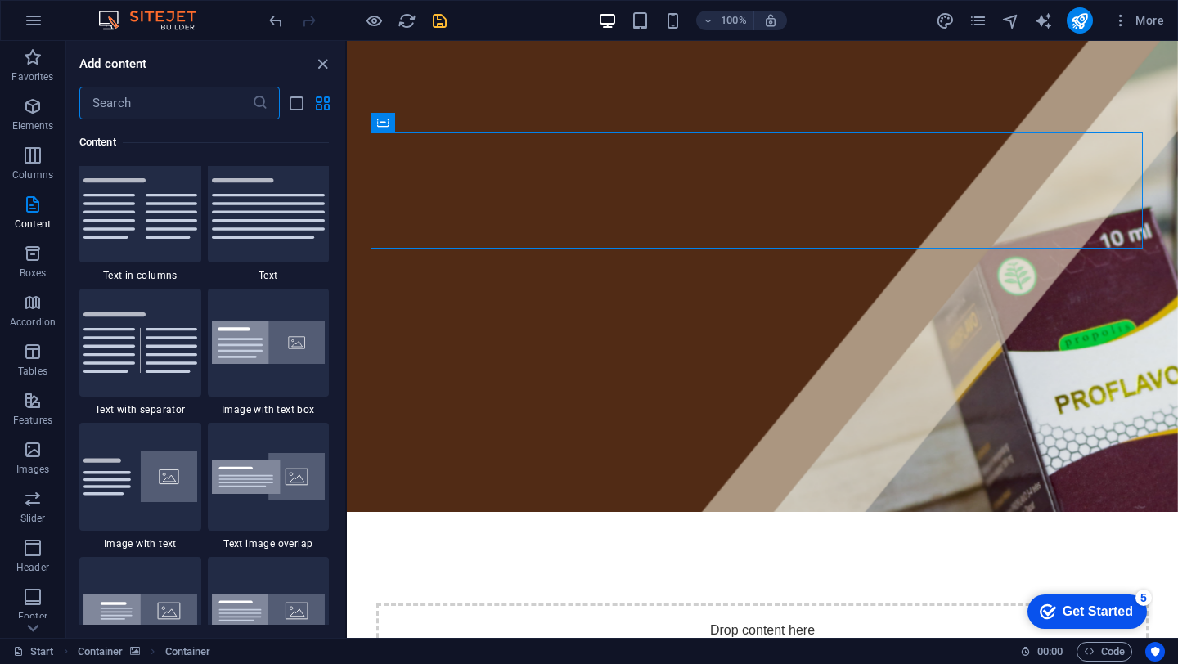
scroll to position [2901, 0]
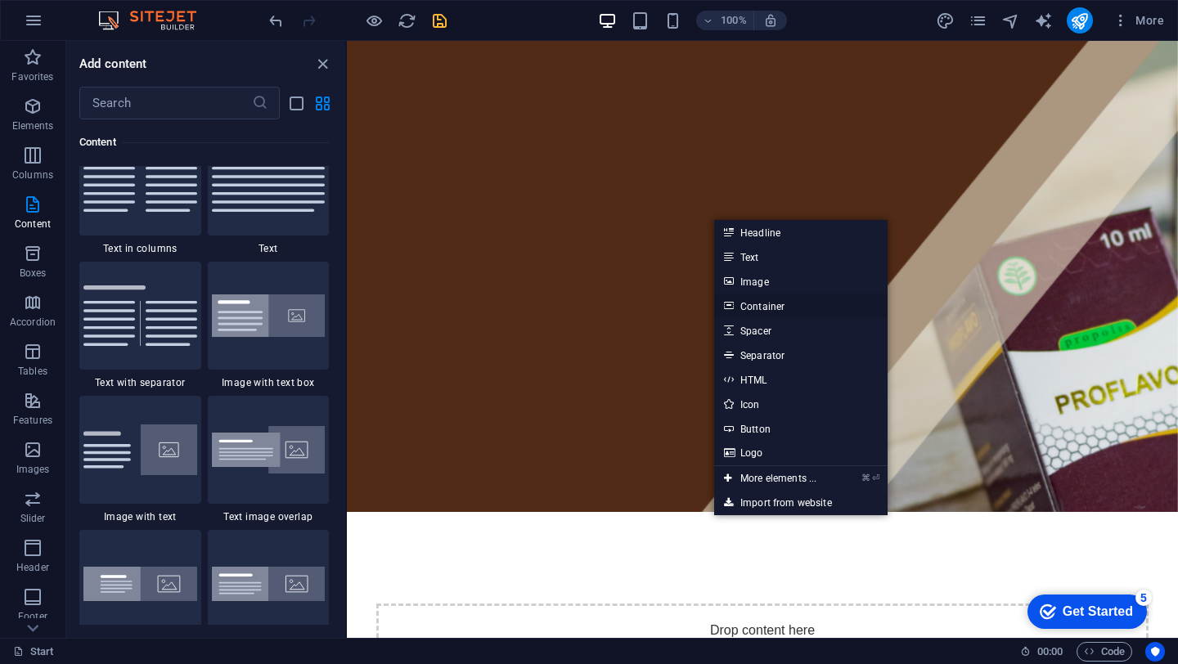
click at [746, 306] on link "Container" at bounding box center [800, 306] width 173 height 25
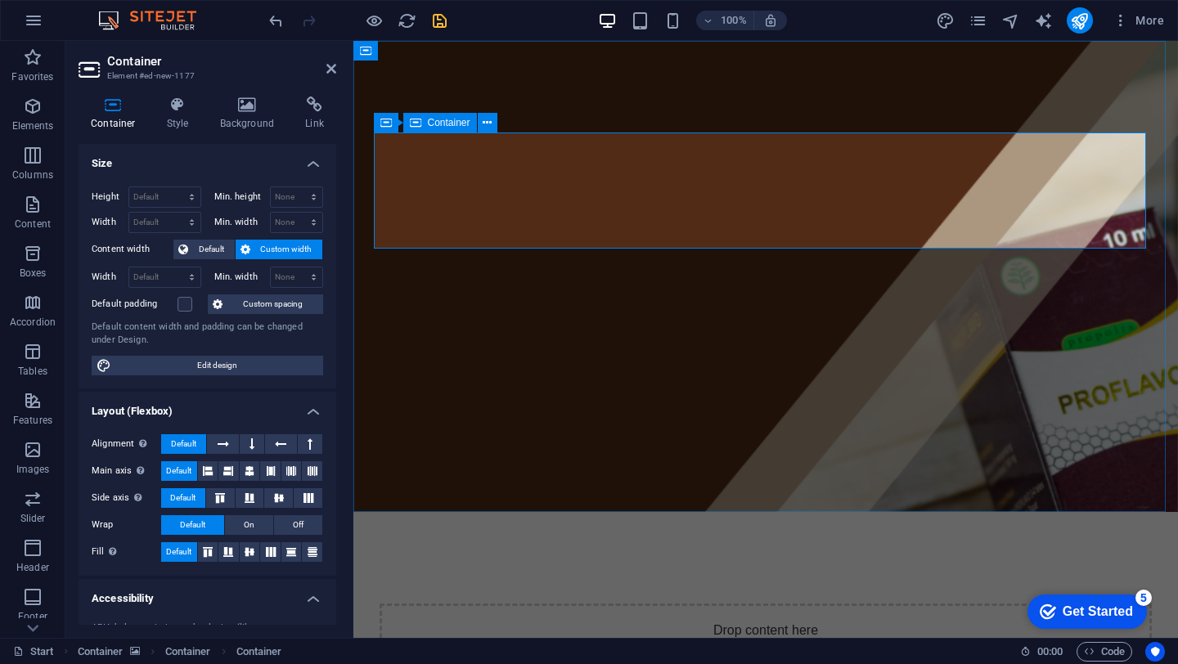
click at [710, 604] on div "Drop content here or Add elements Paste clipboard" at bounding box center [766, 662] width 772 height 116
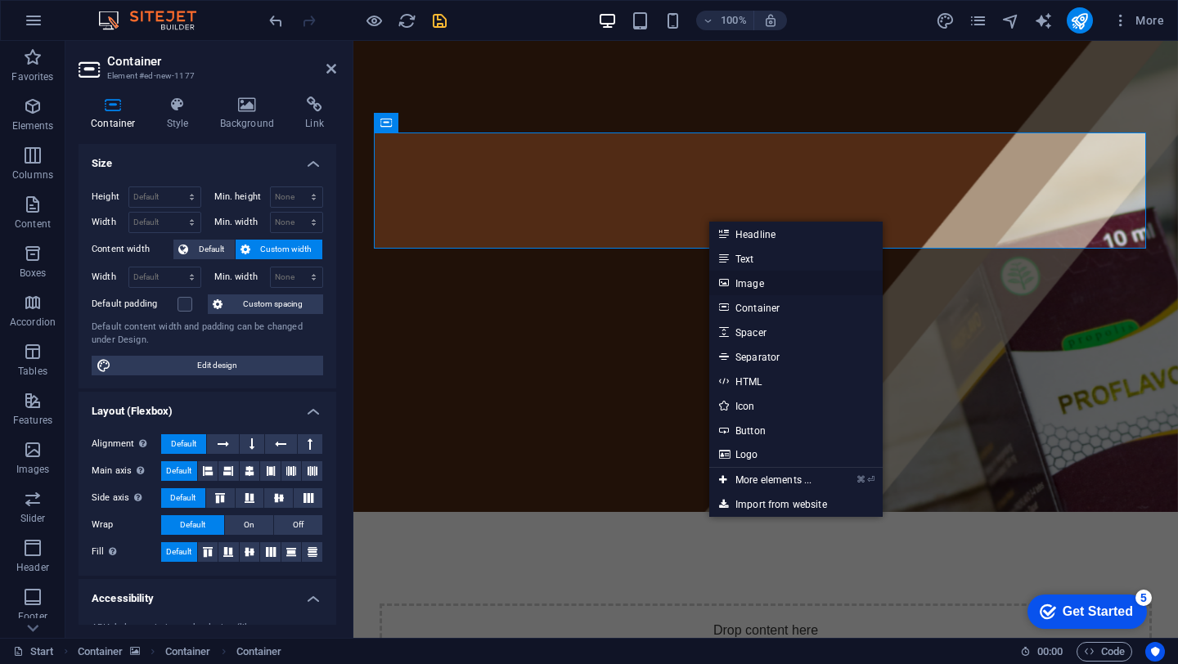
click at [739, 281] on link "Image" at bounding box center [795, 283] width 173 height 25
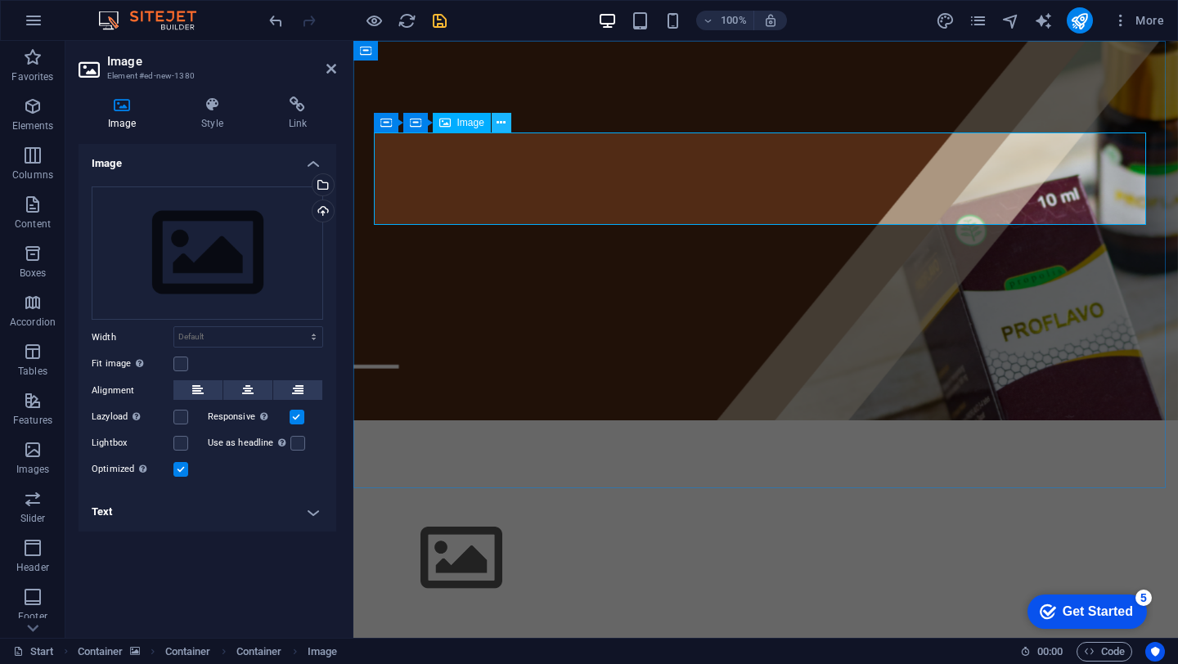
click at [505, 124] on icon at bounding box center [501, 123] width 9 height 17
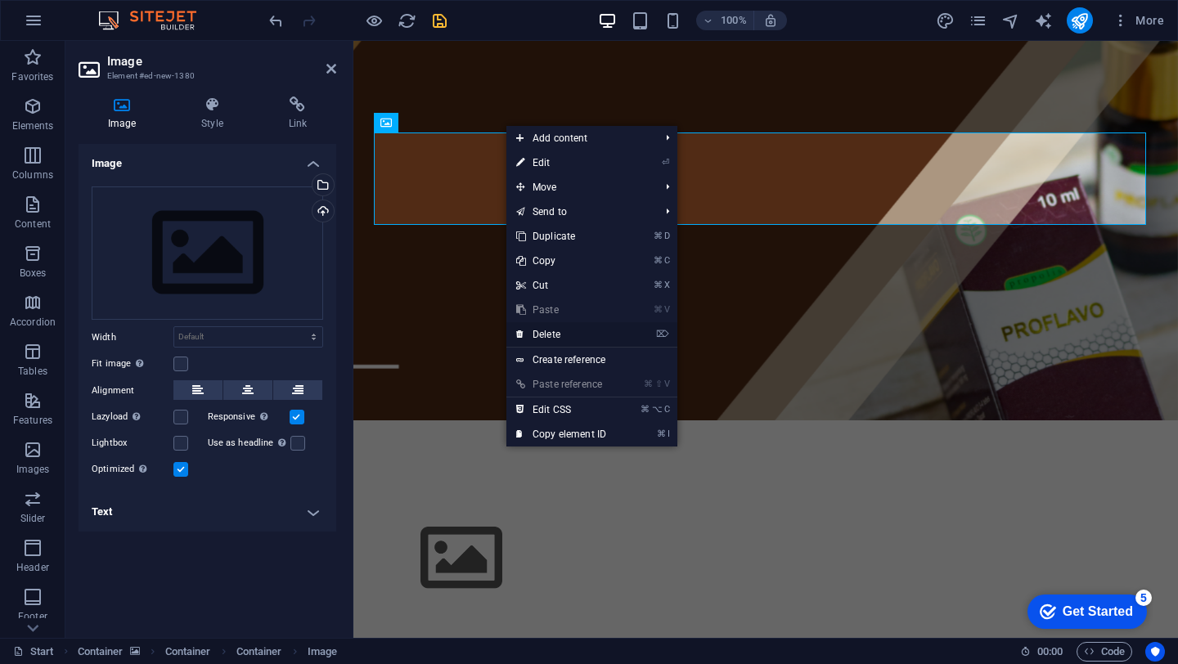
click at [561, 337] on link "⌦ Delete" at bounding box center [561, 334] width 110 height 25
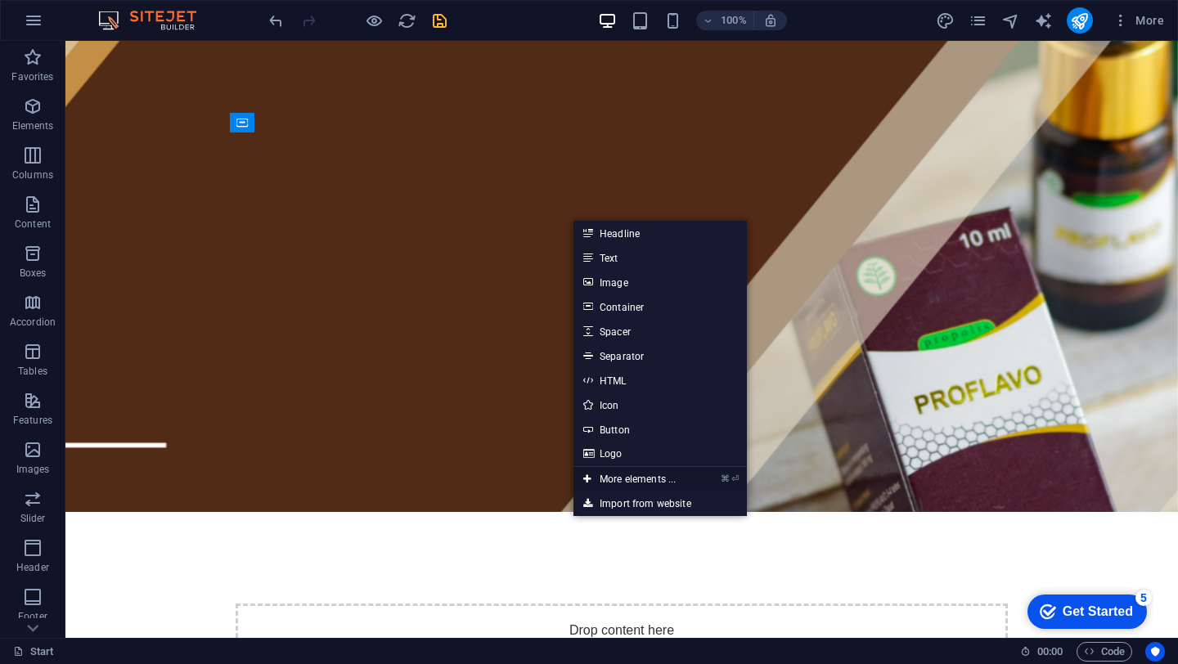
click at [635, 479] on link "⌘ ⏎ More elements ..." at bounding box center [629, 479] width 112 height 25
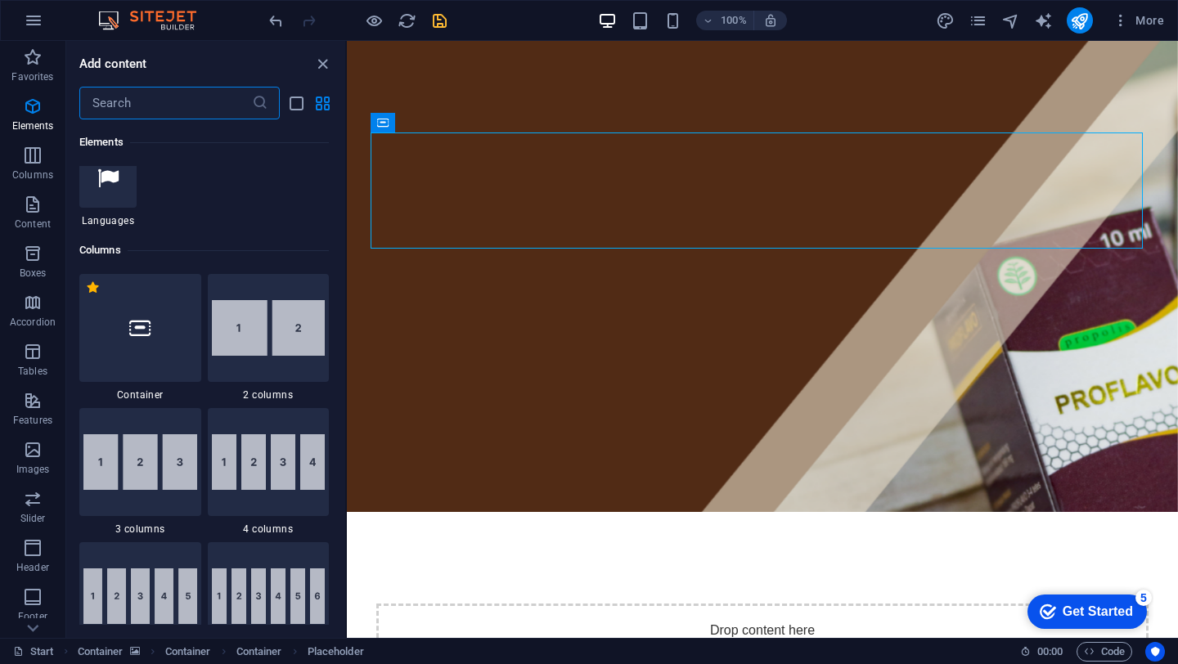
scroll to position [721, 0]
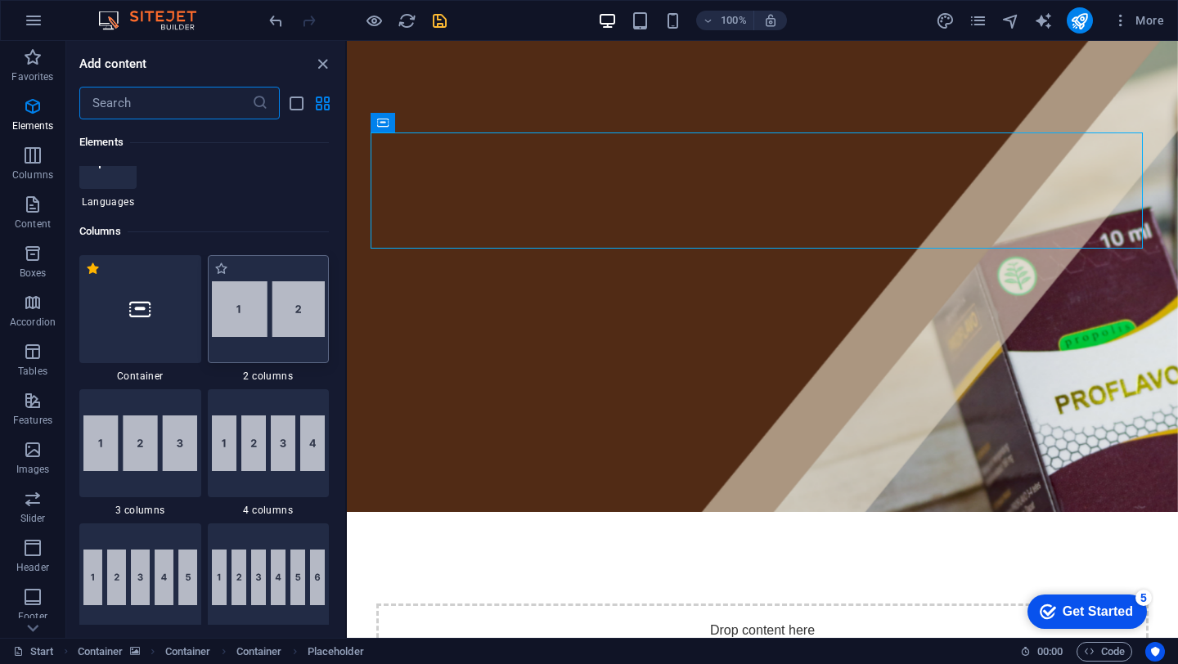
click at [273, 335] on img at bounding box center [269, 309] width 114 height 56
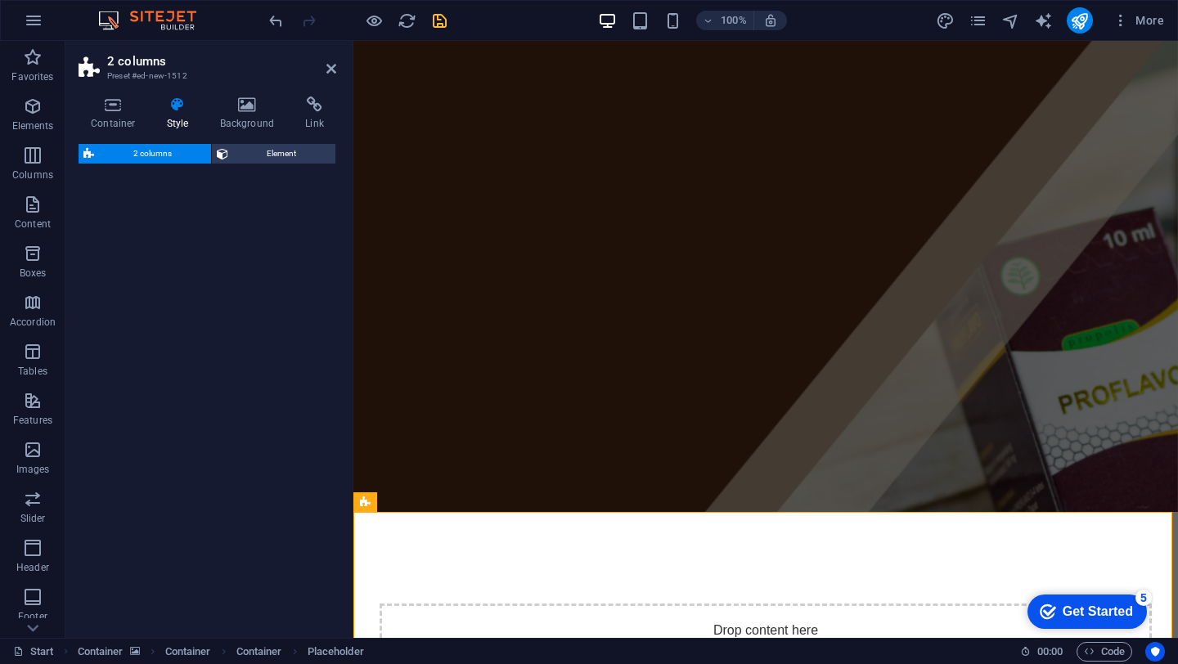
select select "rem"
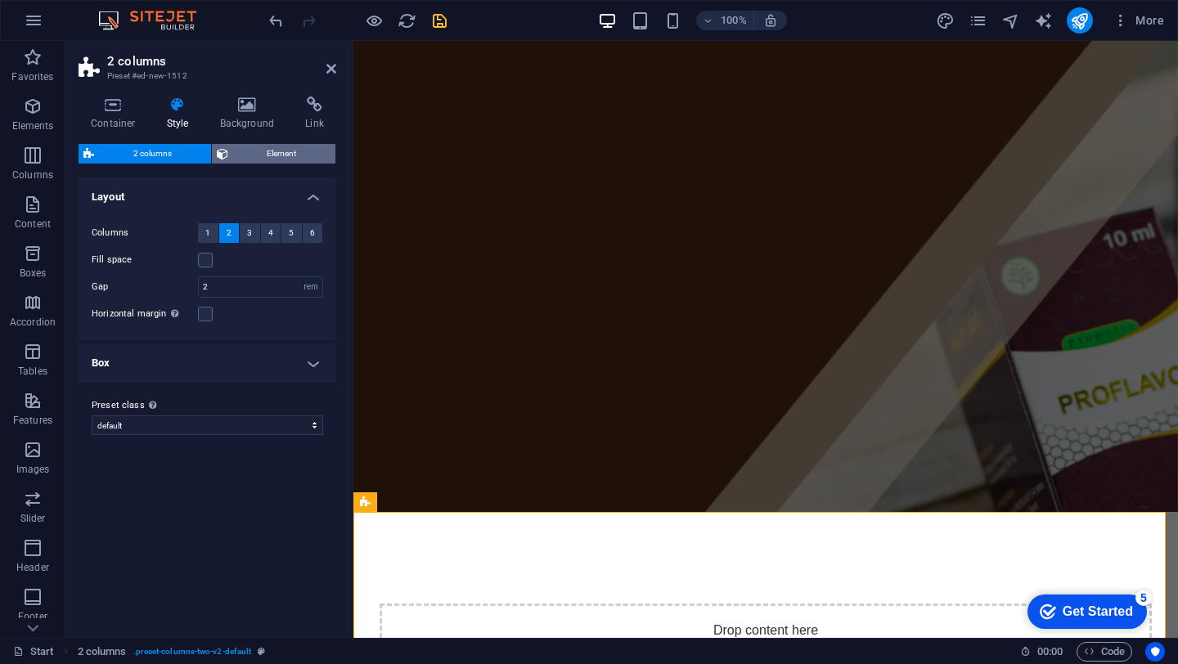
click at [258, 155] on span "Element" at bounding box center [282, 154] width 98 height 20
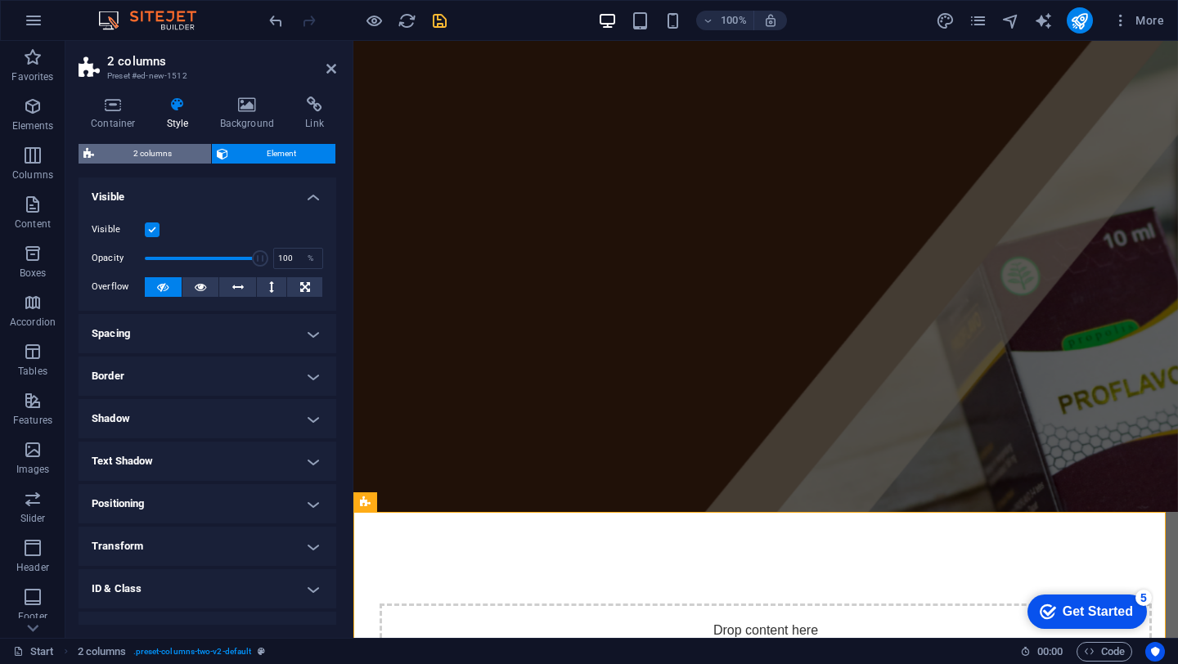
click at [167, 157] on span "2 columns" at bounding box center [152, 154] width 107 height 20
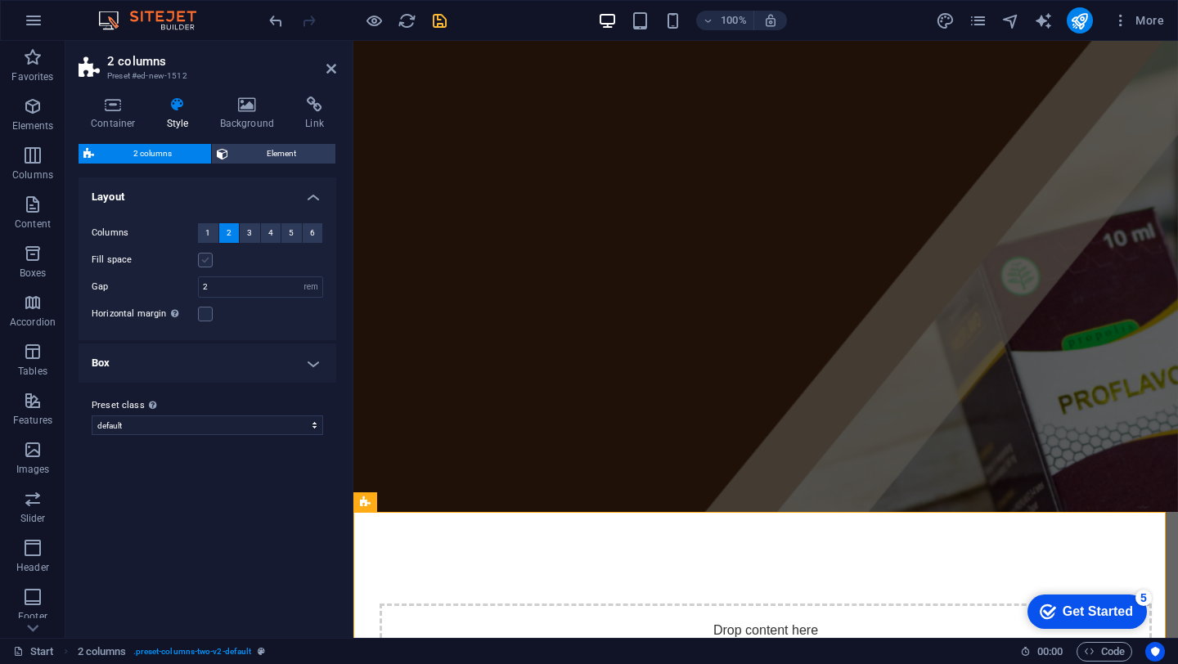
click at [208, 266] on label at bounding box center [205, 260] width 15 height 15
click at [0, 0] on input "Fill space" at bounding box center [0, 0] width 0 height 0
click at [208, 266] on label at bounding box center [205, 260] width 15 height 15
click at [0, 0] on input "Fill space" at bounding box center [0, 0] width 0 height 0
click at [211, 319] on label at bounding box center [205, 314] width 15 height 15
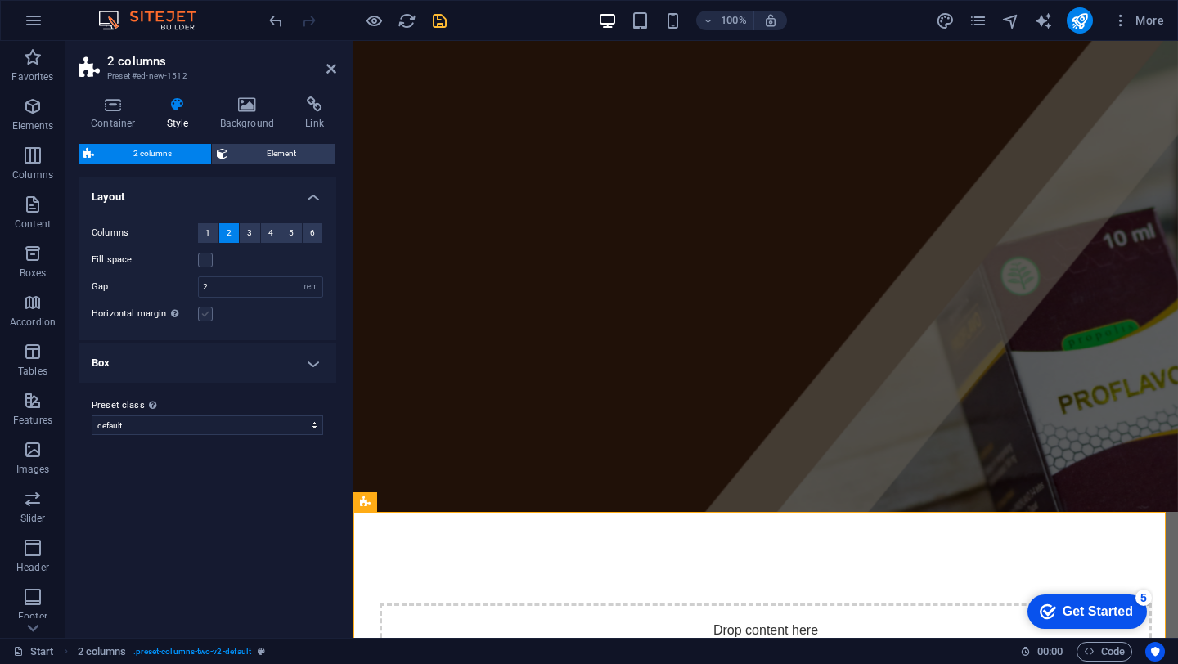
click at [0, 0] on input "Horizontal margin Only if the containers "Content width" is not set to "Default"" at bounding box center [0, 0] width 0 height 0
click at [211, 319] on label at bounding box center [205, 314] width 15 height 15
click at [0, 0] on input "Horizontal margin Only if the containers "Content width" is not set to "Default"" at bounding box center [0, 0] width 0 height 0
click at [230, 363] on h4 "Box" at bounding box center [208, 363] width 258 height 39
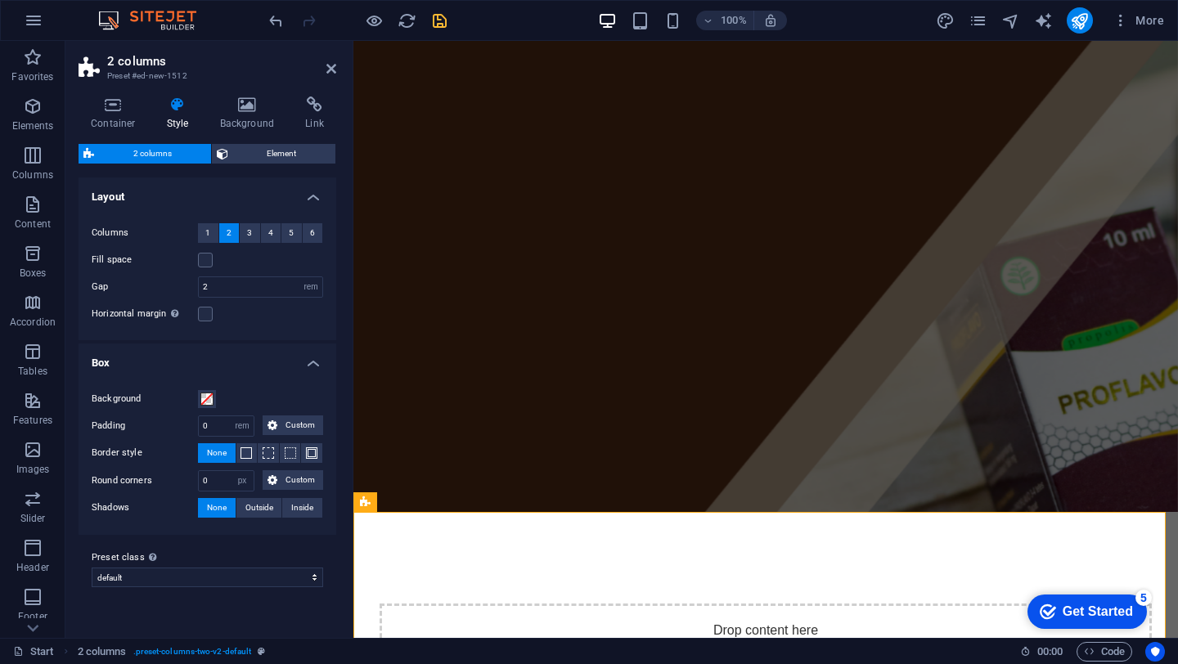
click at [230, 363] on h4 "Box" at bounding box center [208, 358] width 258 height 29
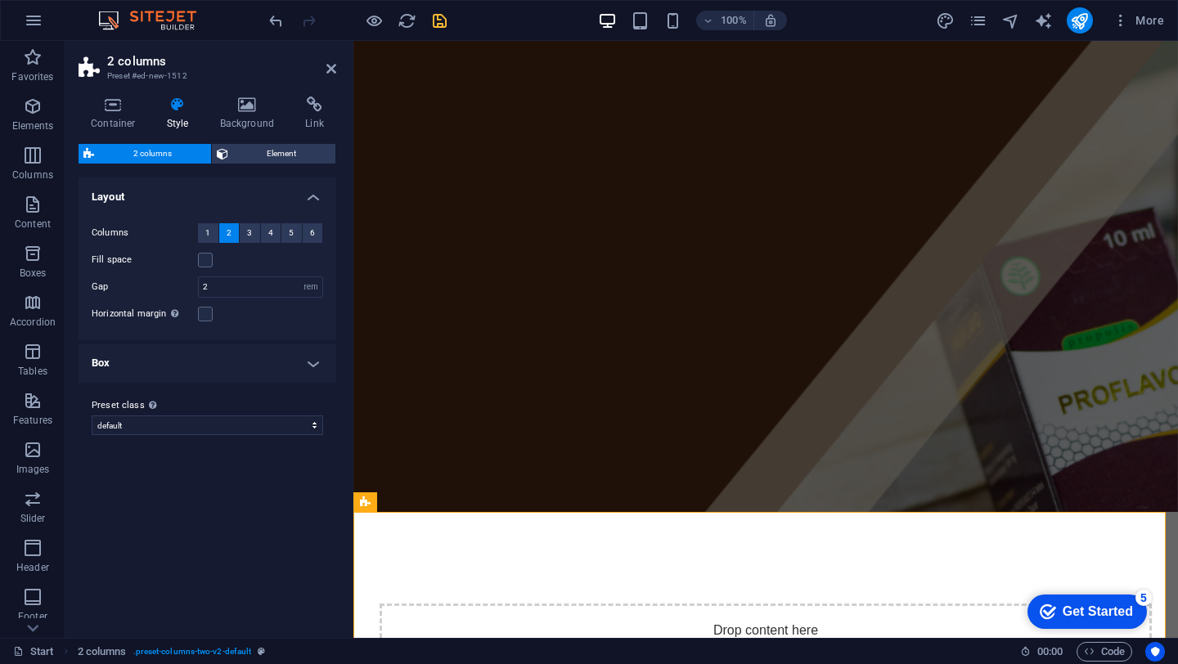
click at [231, 481] on div "Variants Default Layout Columns 1 2 3 4 5 6 Fill space Gap 2 px rem % vw vh Hor…" at bounding box center [208, 401] width 258 height 447
click at [542, 604] on div "Drop content here or Add elements Paste clipboard" at bounding box center [766, 662] width 772 height 116
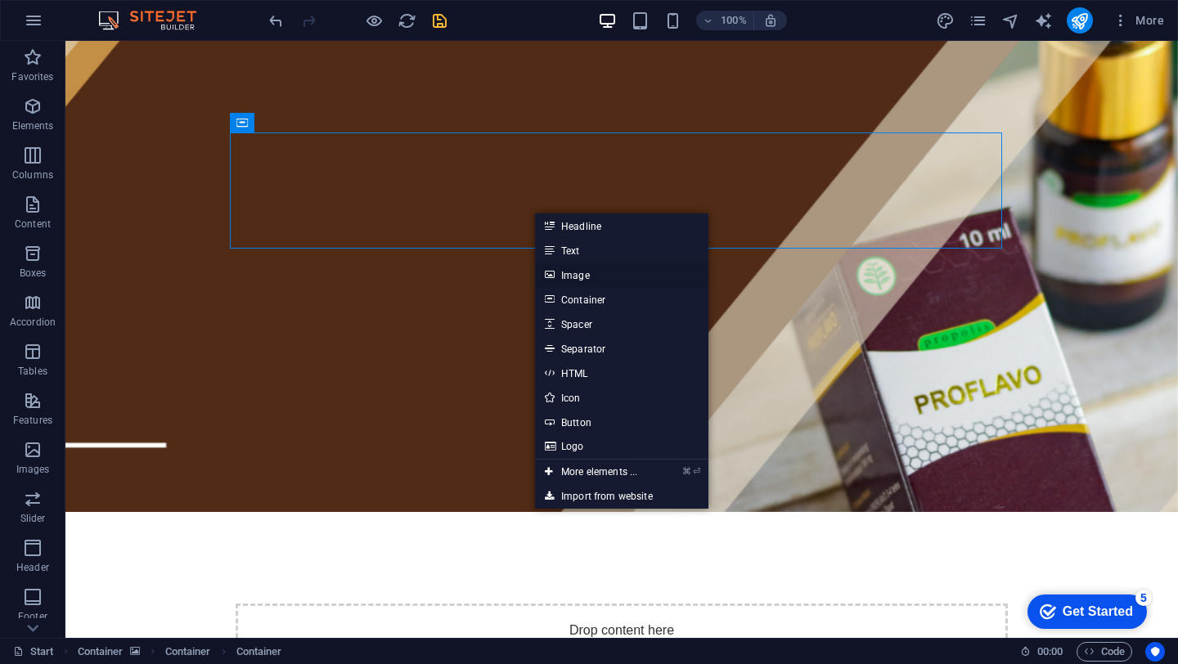
click at [575, 279] on link "Image" at bounding box center [621, 275] width 173 height 25
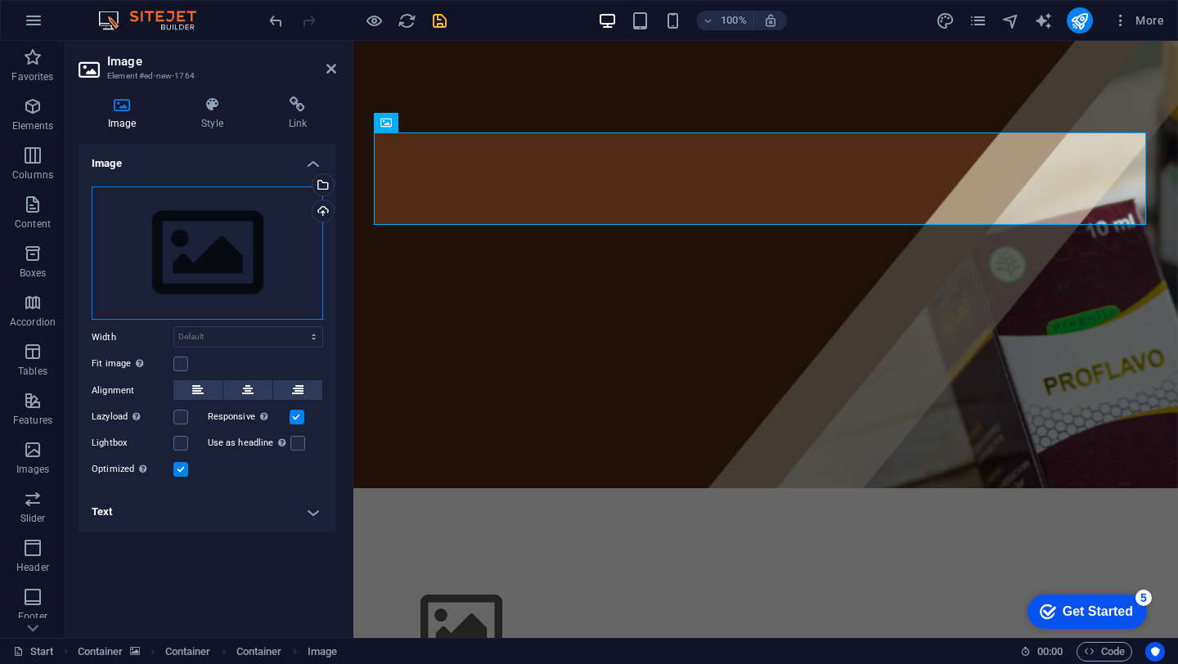
click at [214, 231] on div "Drag files here, click to choose files or select files from Files or our free s…" at bounding box center [207, 253] width 231 height 134
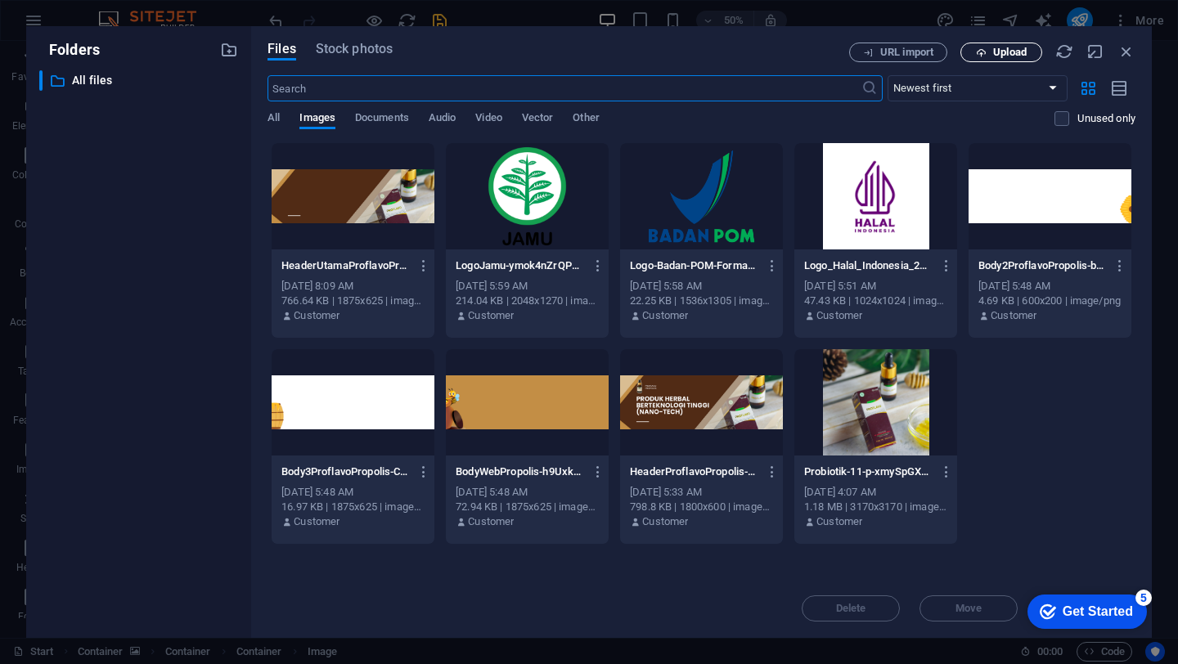
click at [1000, 50] on span "Upload" at bounding box center [1010, 52] width 34 height 10
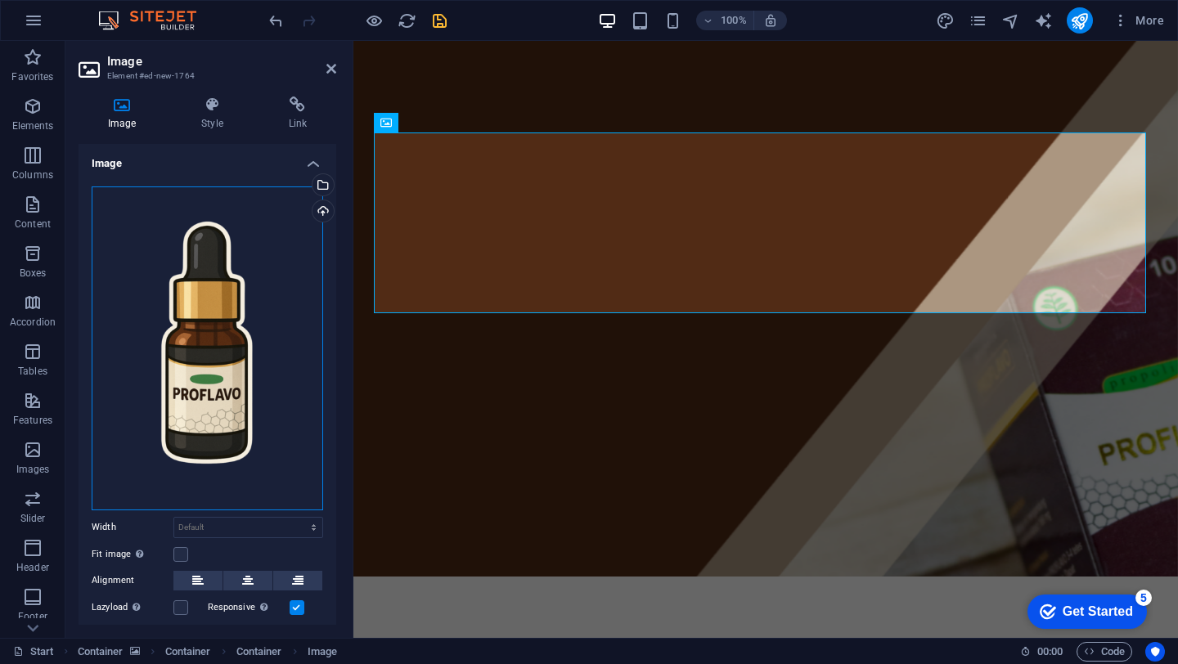
click at [230, 231] on div "Drag files here, click to choose files or select files from Files or our free s…" at bounding box center [207, 348] width 231 height 324
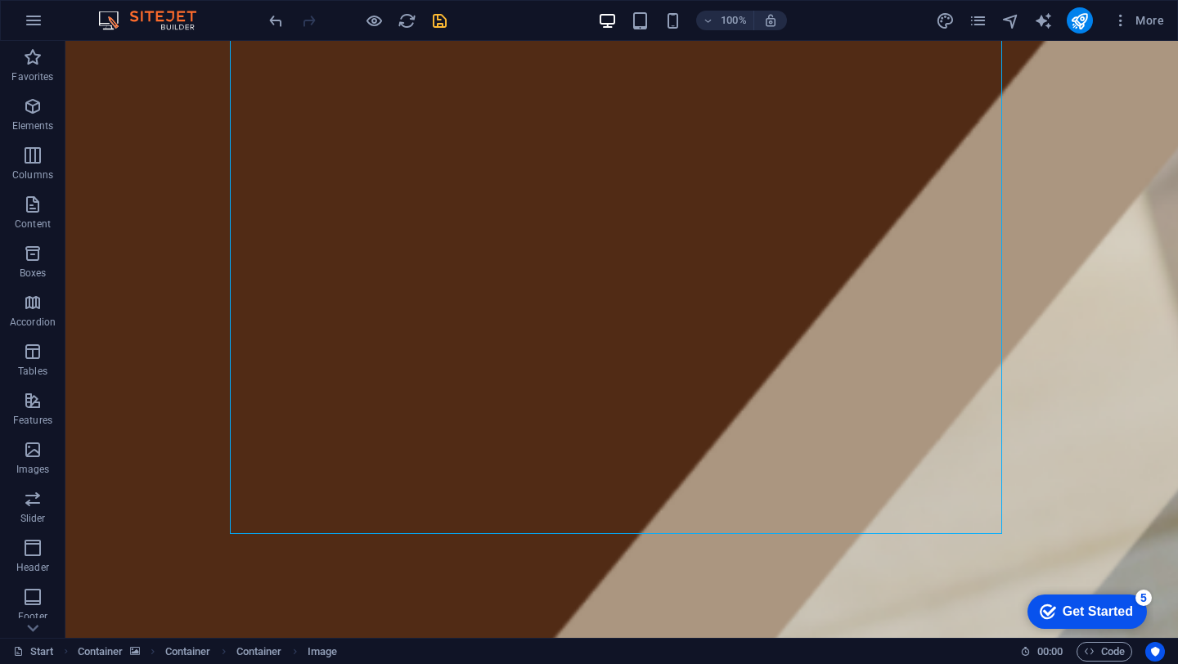
scroll to position [712, 0]
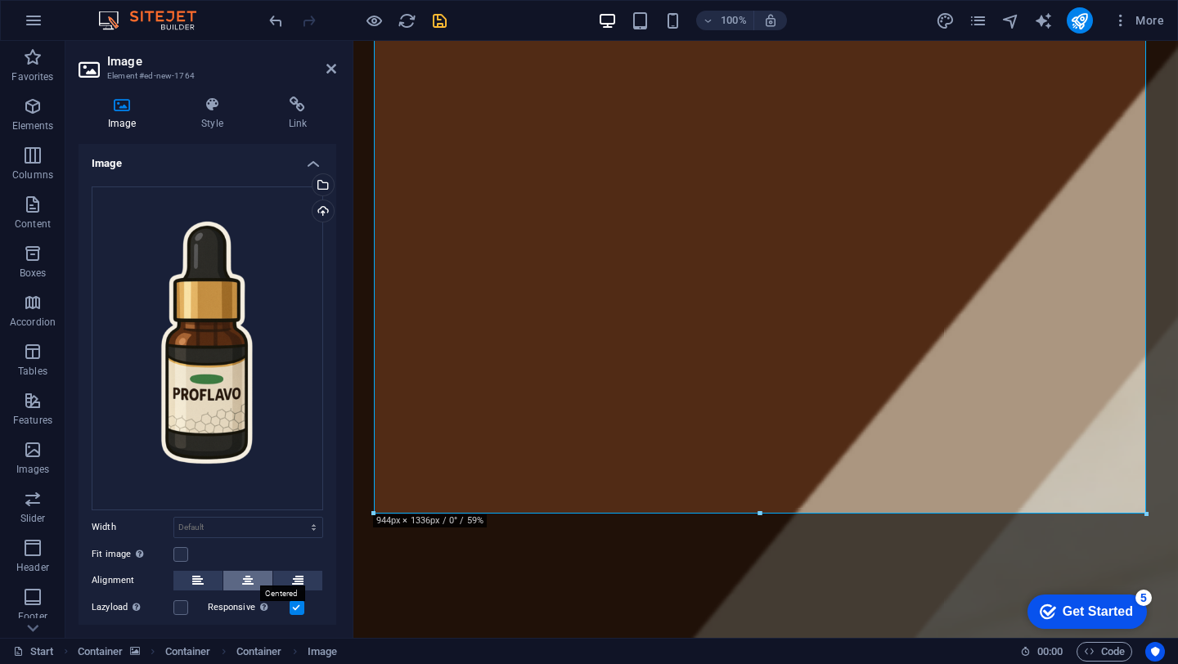
click at [245, 574] on icon at bounding box center [247, 581] width 11 height 20
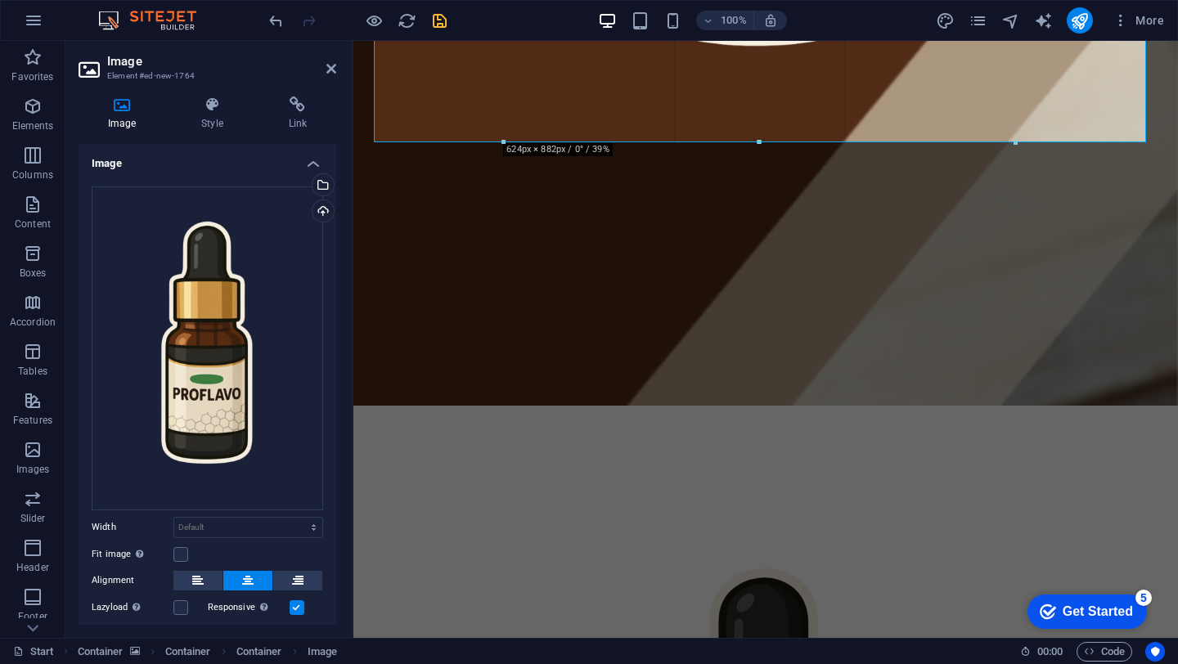
drag, startPoint x: 759, startPoint y: 515, endPoint x: 777, endPoint y: 142, distance: 373.4
type input "624"
select select "px"
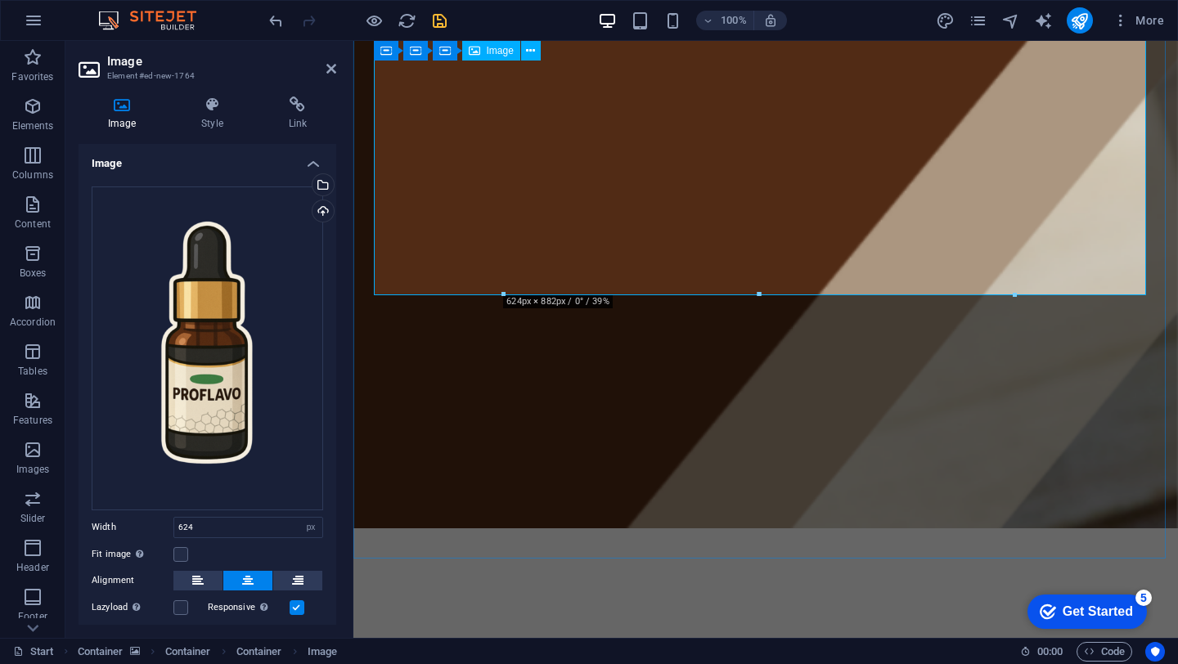
scroll to position [530, 0]
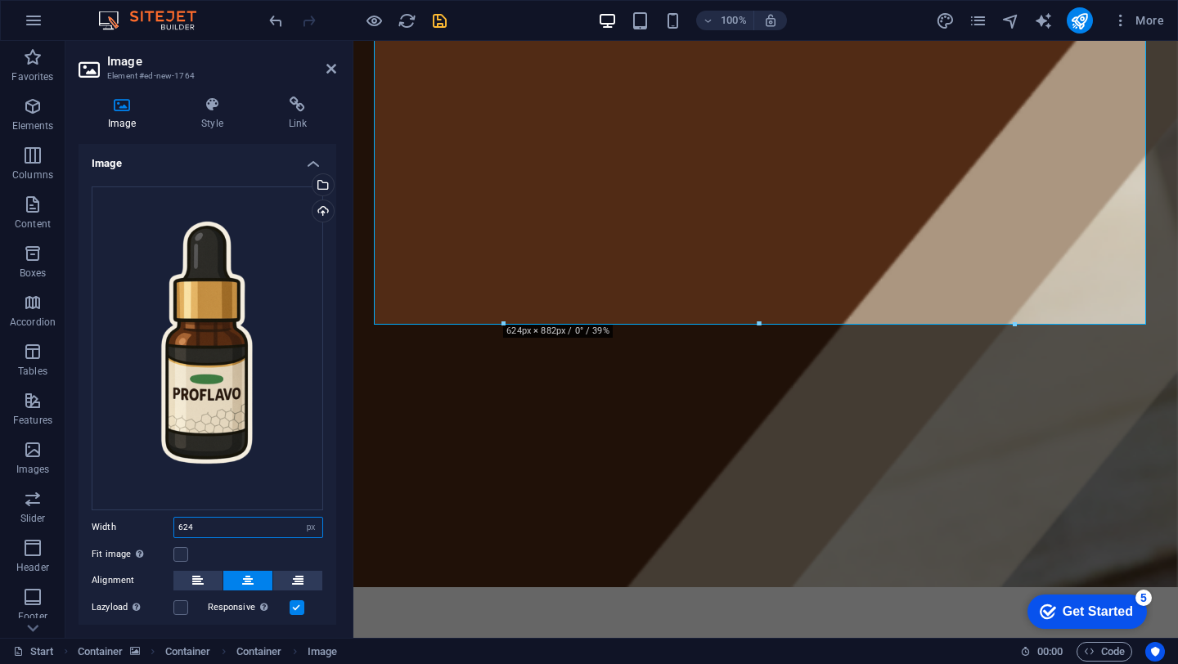
click at [247, 528] on input "624" at bounding box center [248, 528] width 148 height 20
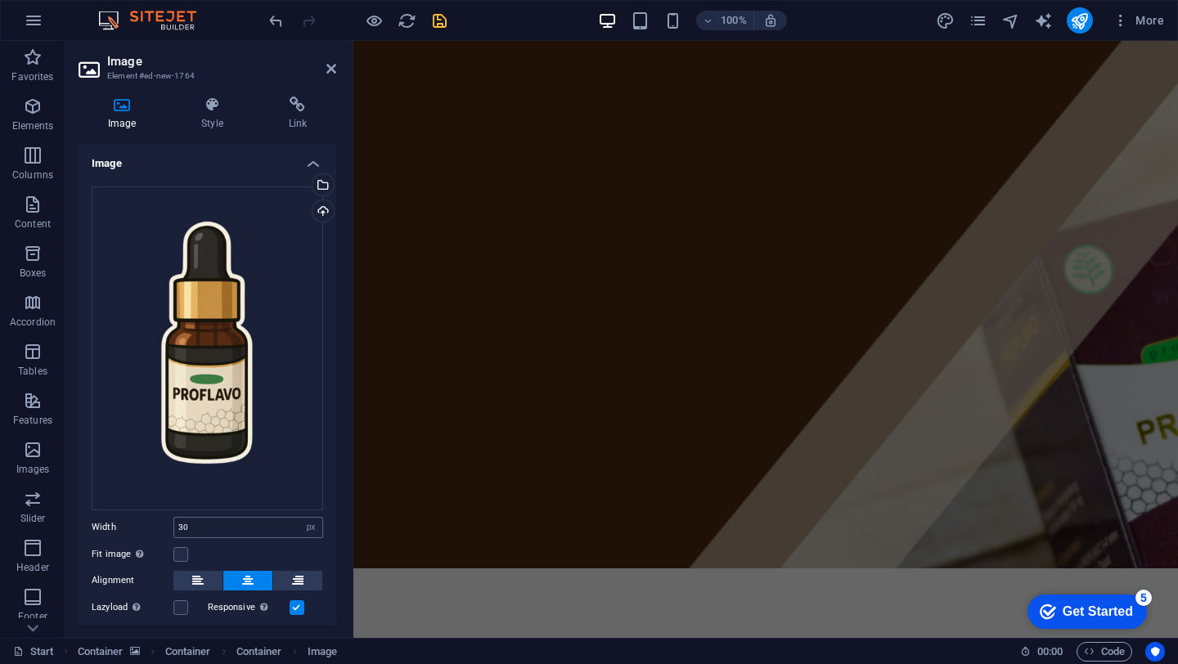
scroll to position [0, 0]
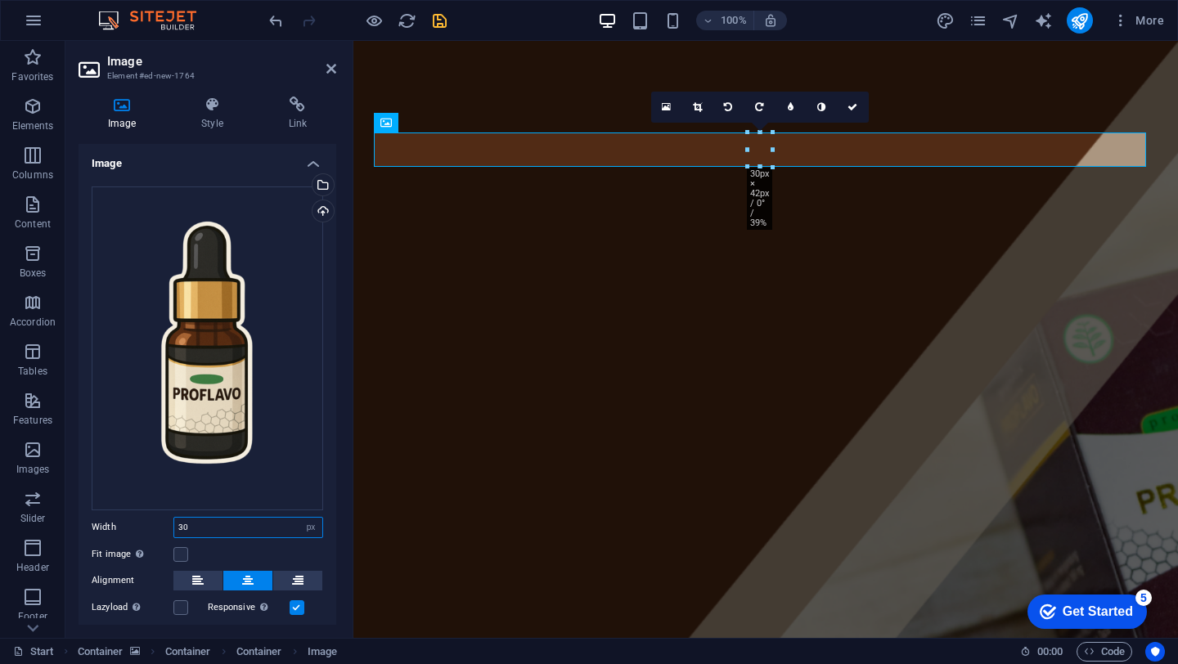
click at [230, 526] on input "30" at bounding box center [248, 528] width 148 height 20
type input "60"
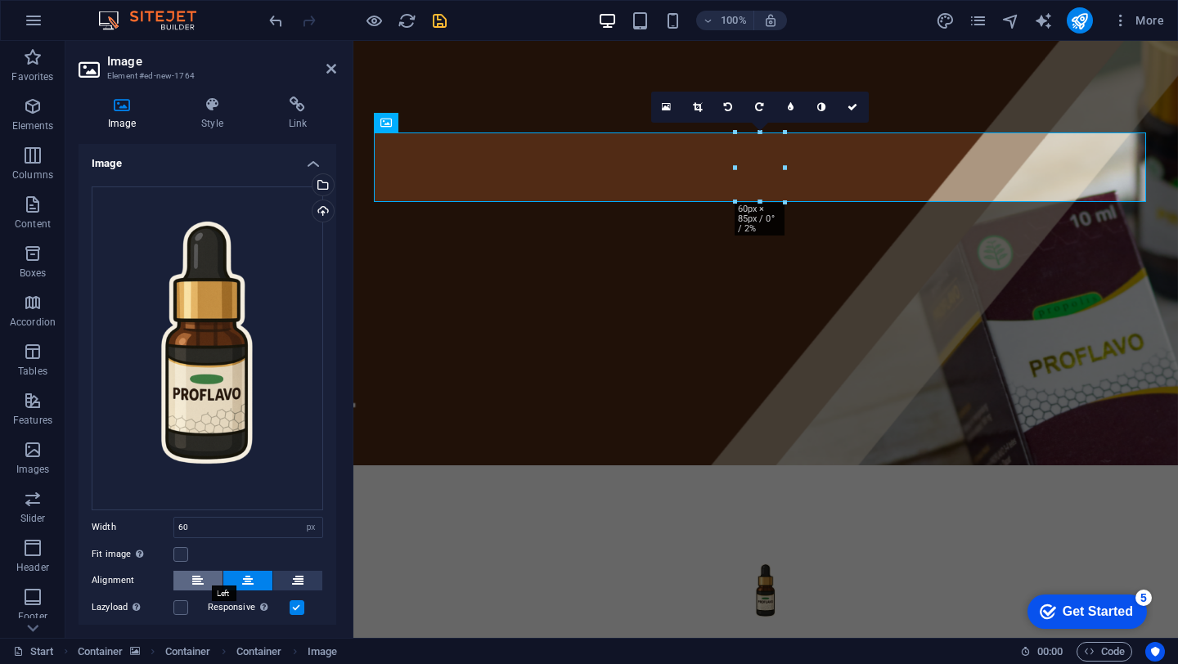
click at [208, 574] on button at bounding box center [197, 581] width 49 height 20
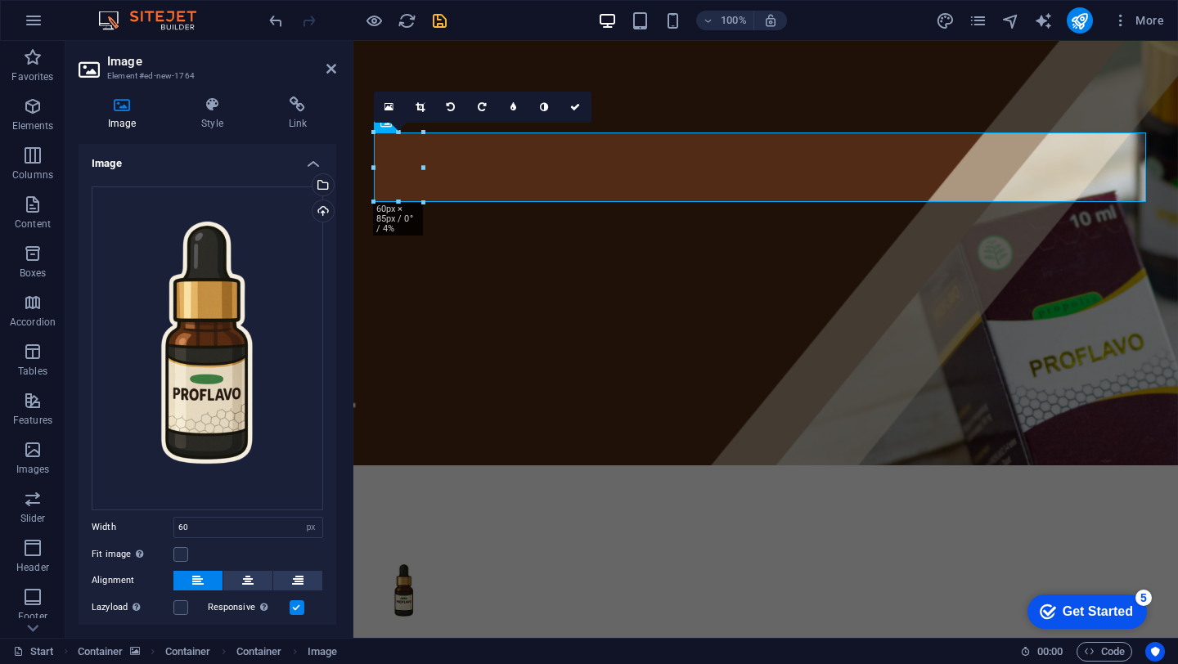
click at [310, 156] on h4 "Image" at bounding box center [208, 158] width 258 height 29
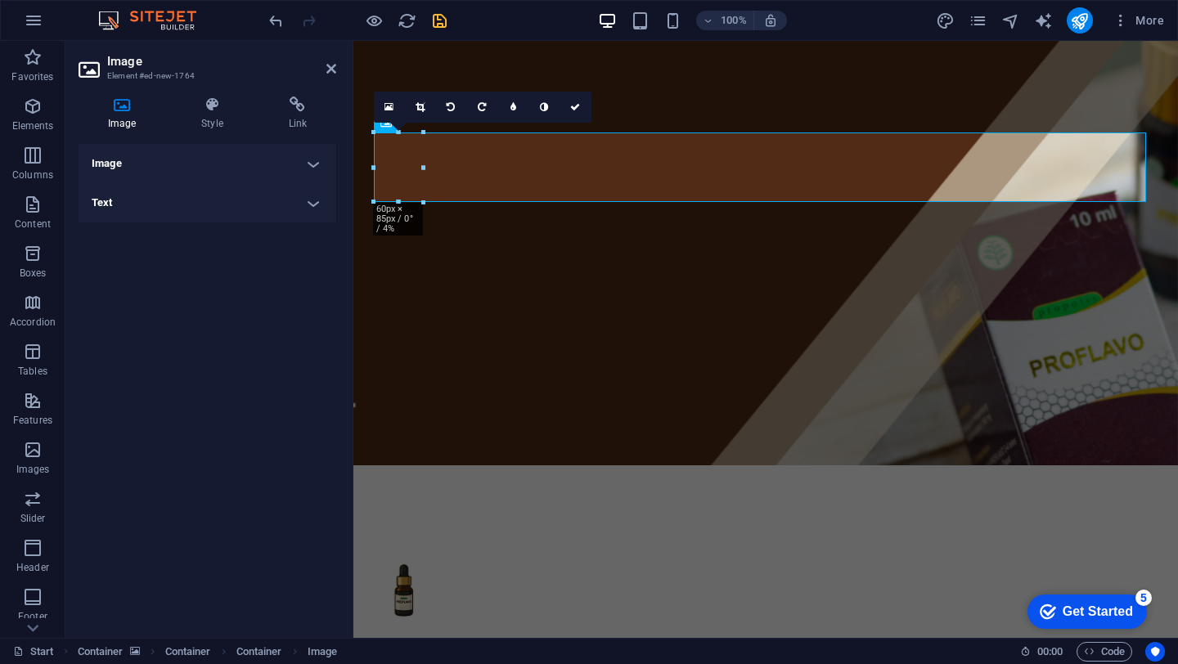
click at [294, 208] on h4 "Text" at bounding box center [208, 202] width 258 height 39
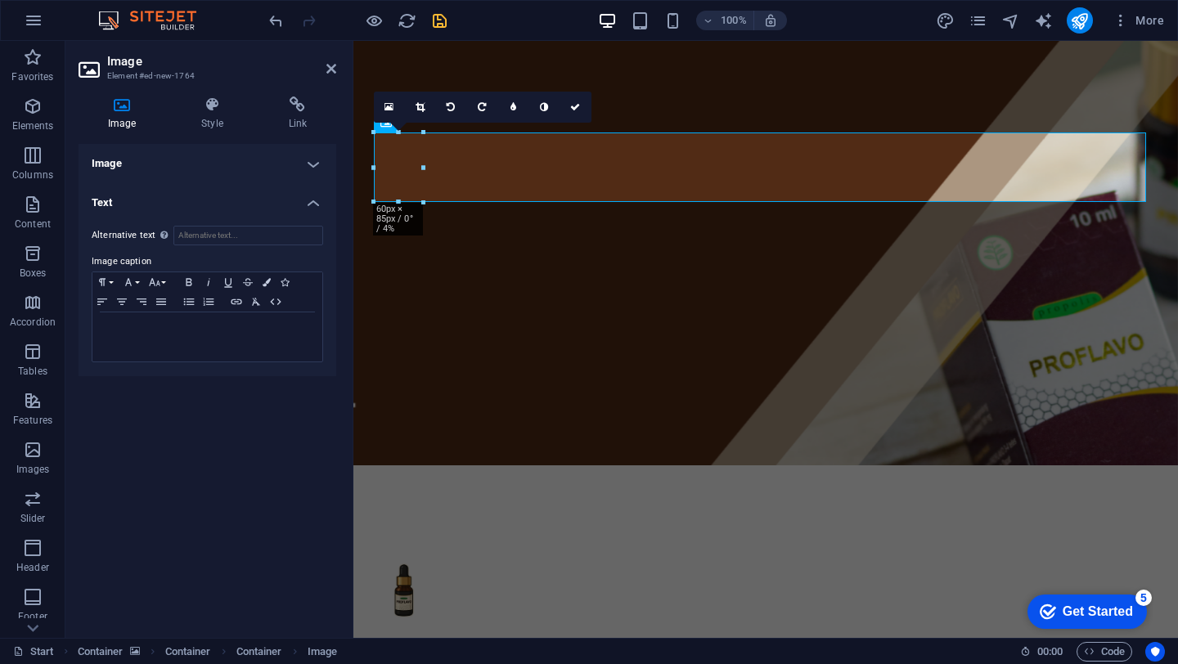
click at [294, 208] on h4 "Text" at bounding box center [208, 197] width 258 height 29
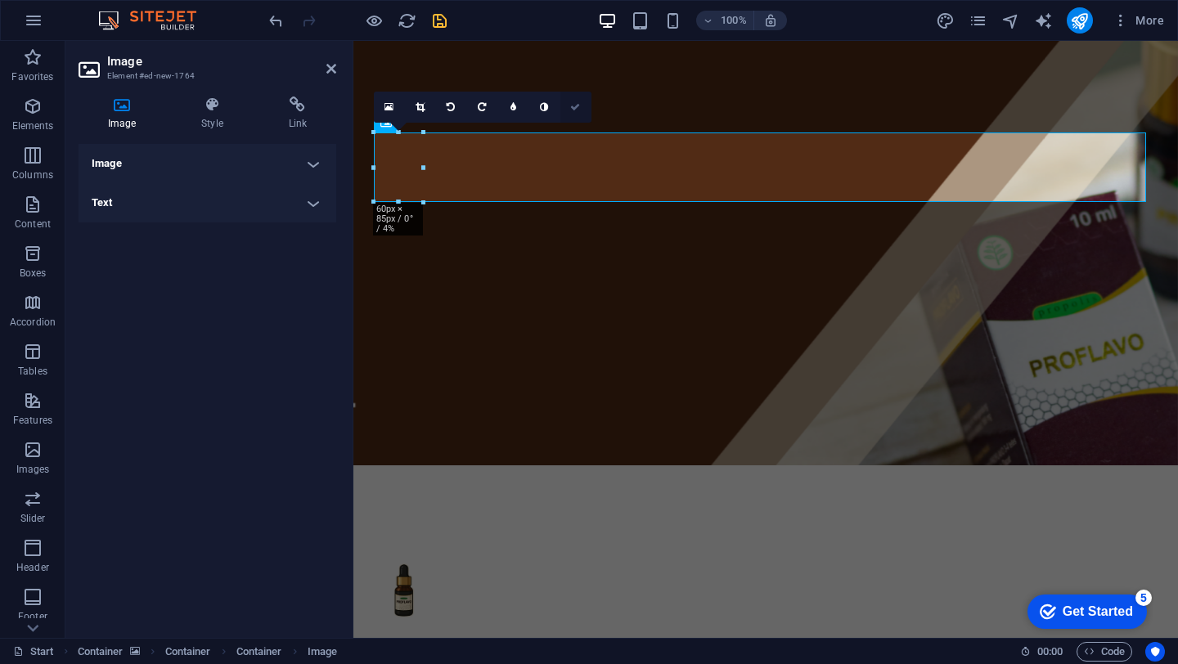
click at [575, 113] on link at bounding box center [575, 107] width 31 height 31
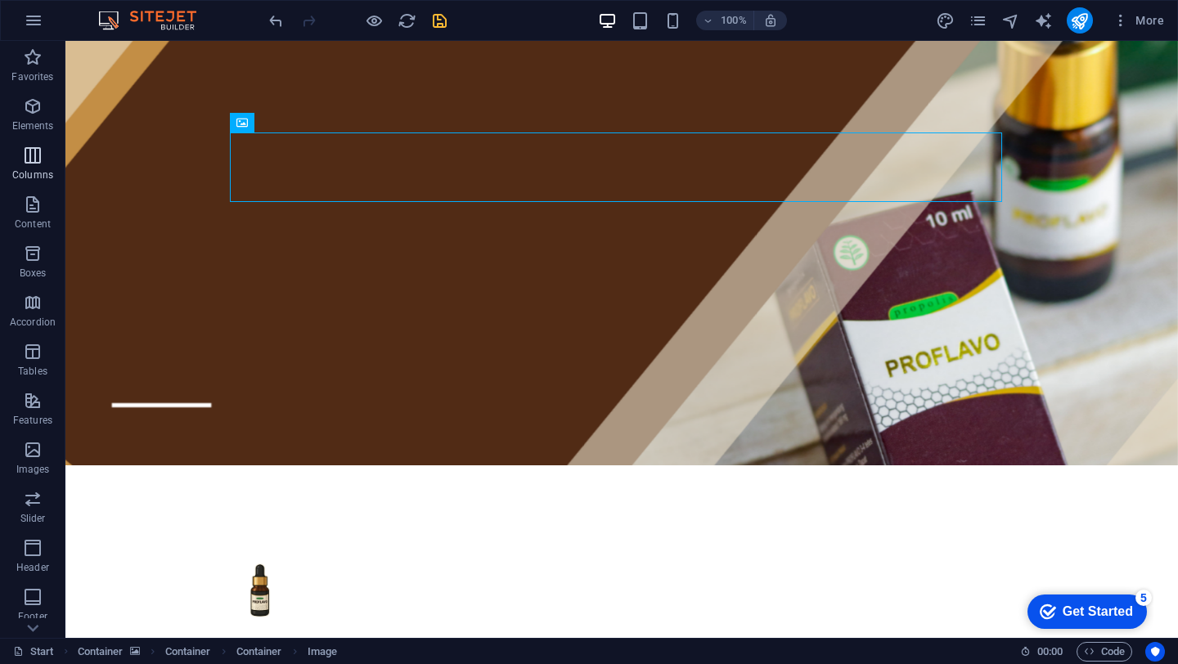
click at [30, 160] on icon "button" at bounding box center [33, 156] width 20 height 20
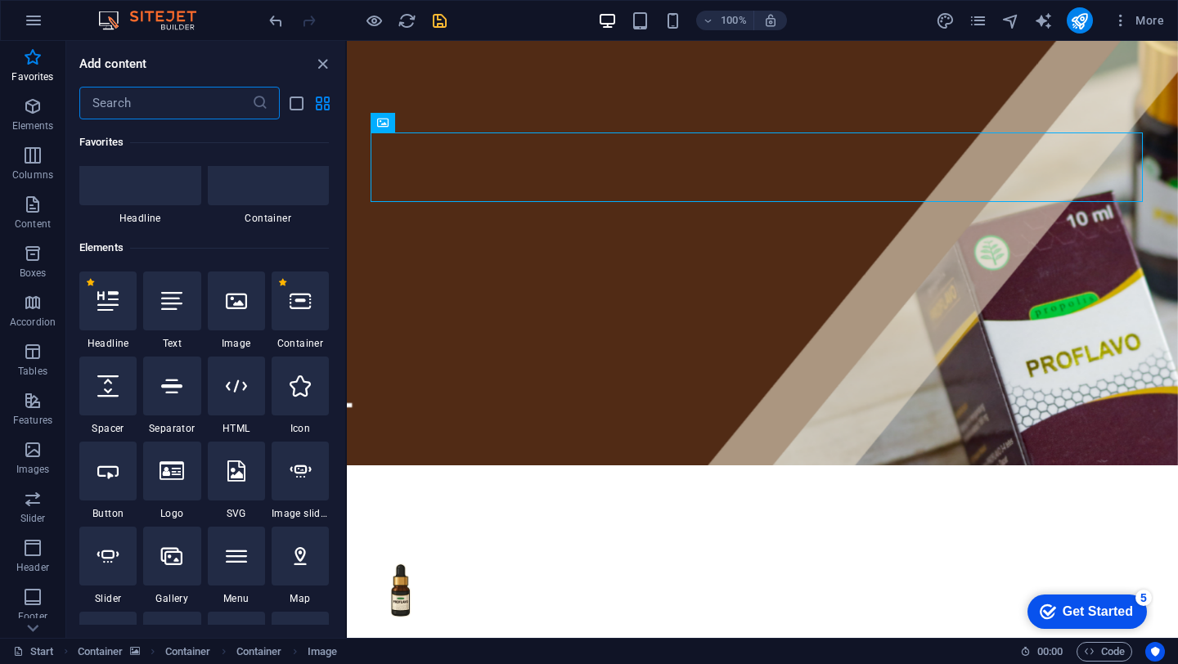
scroll to position [65, 0]
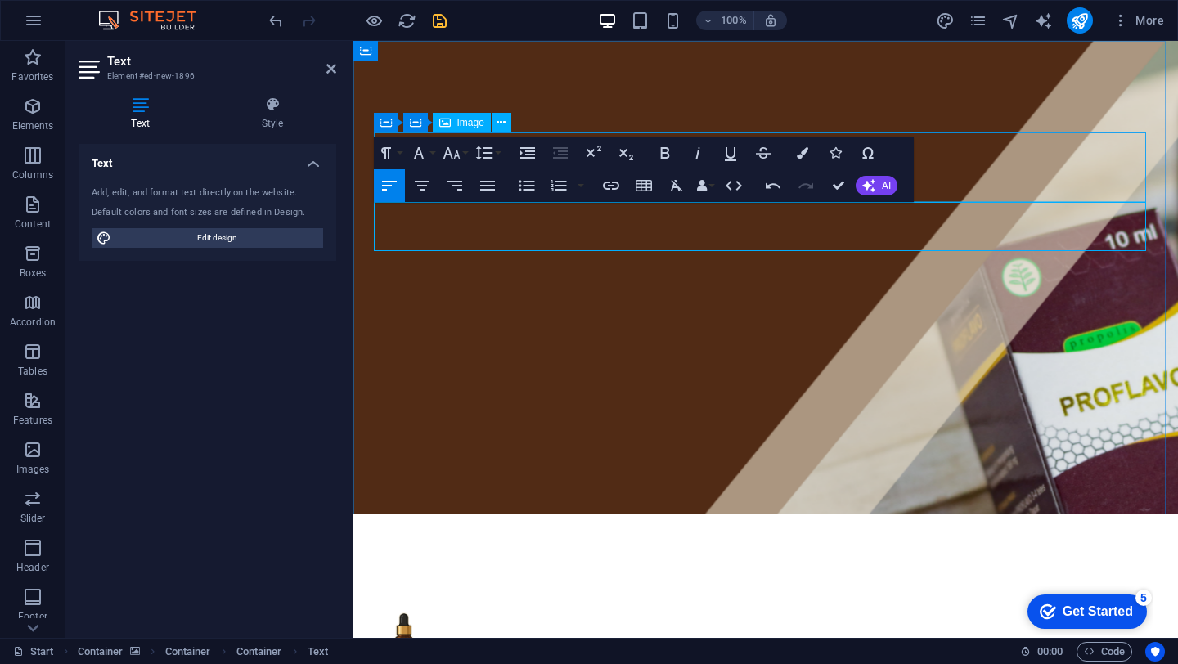
click at [1010, 606] on figure at bounding box center [766, 641] width 772 height 70
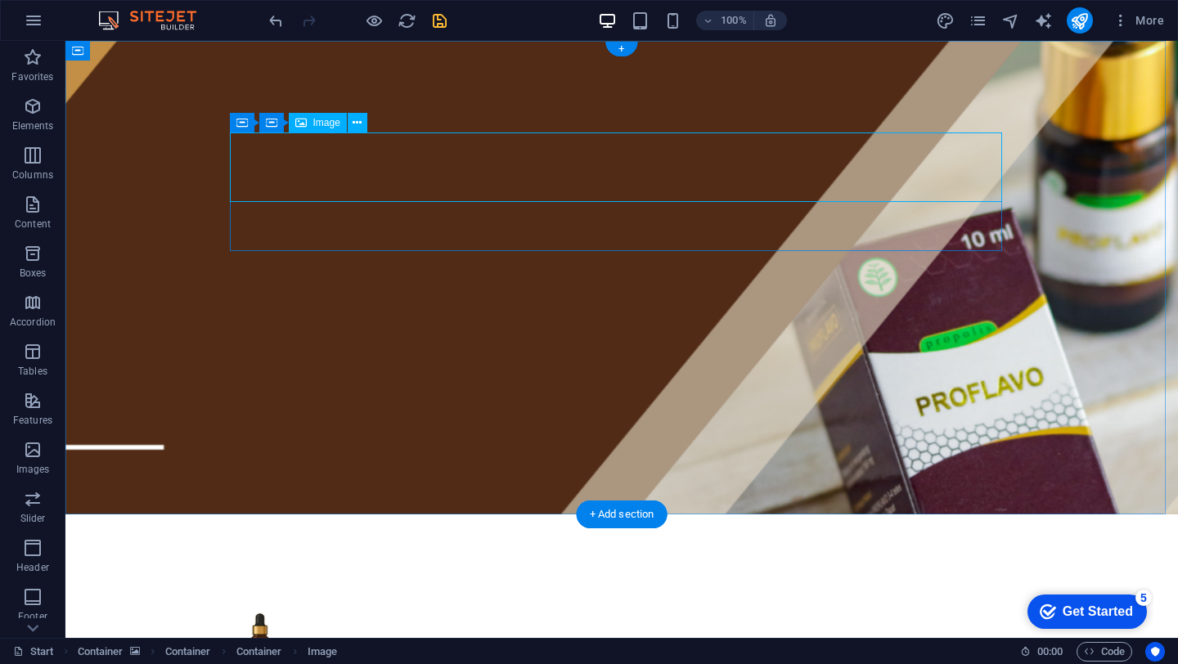
click at [327, 606] on figure at bounding box center [622, 641] width 772 height 70
click at [322, 606] on figure at bounding box center [622, 641] width 772 height 70
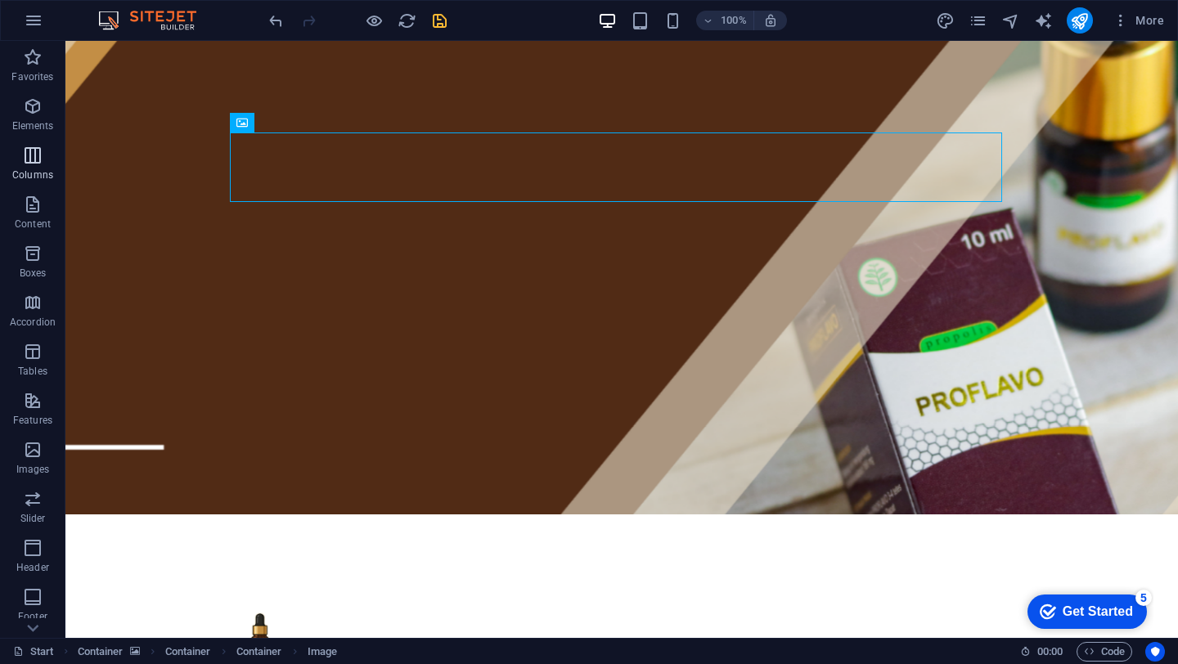
click at [33, 150] on icon "button" at bounding box center [33, 156] width 20 height 20
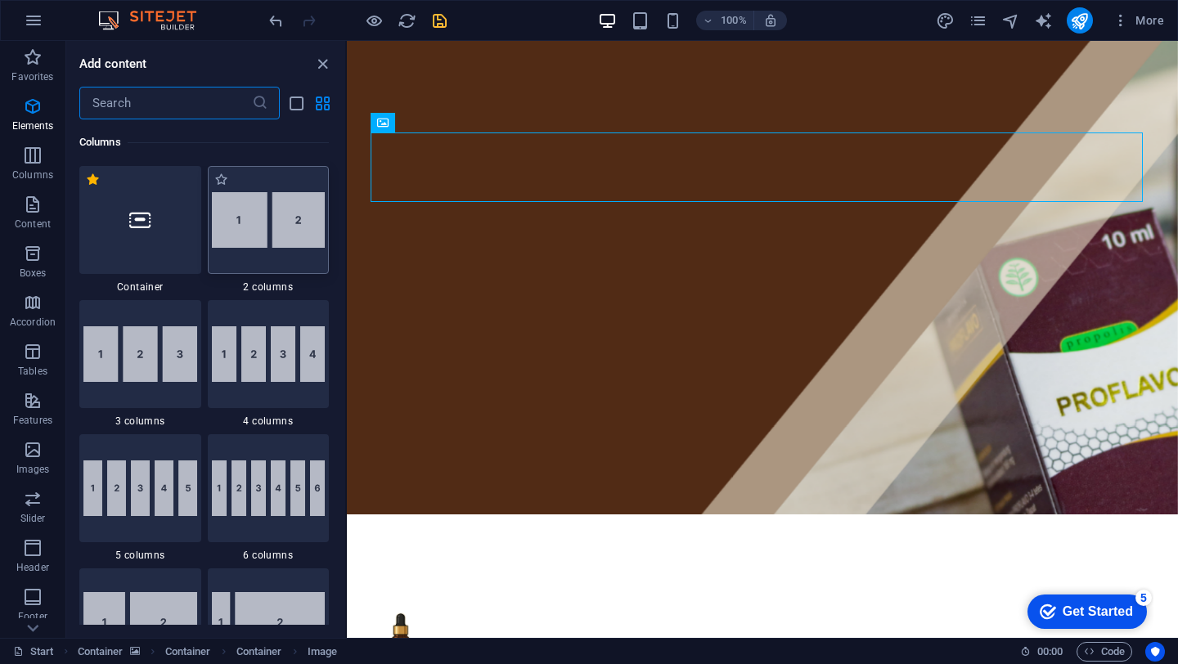
scroll to position [710, 0]
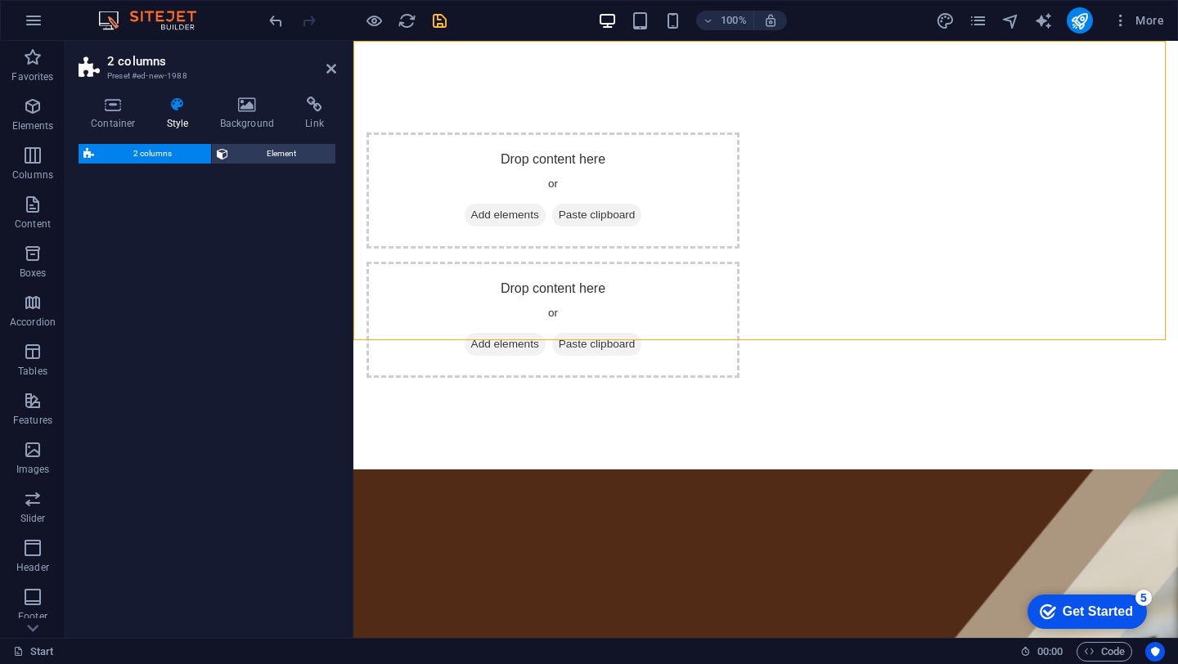
select select "rem"
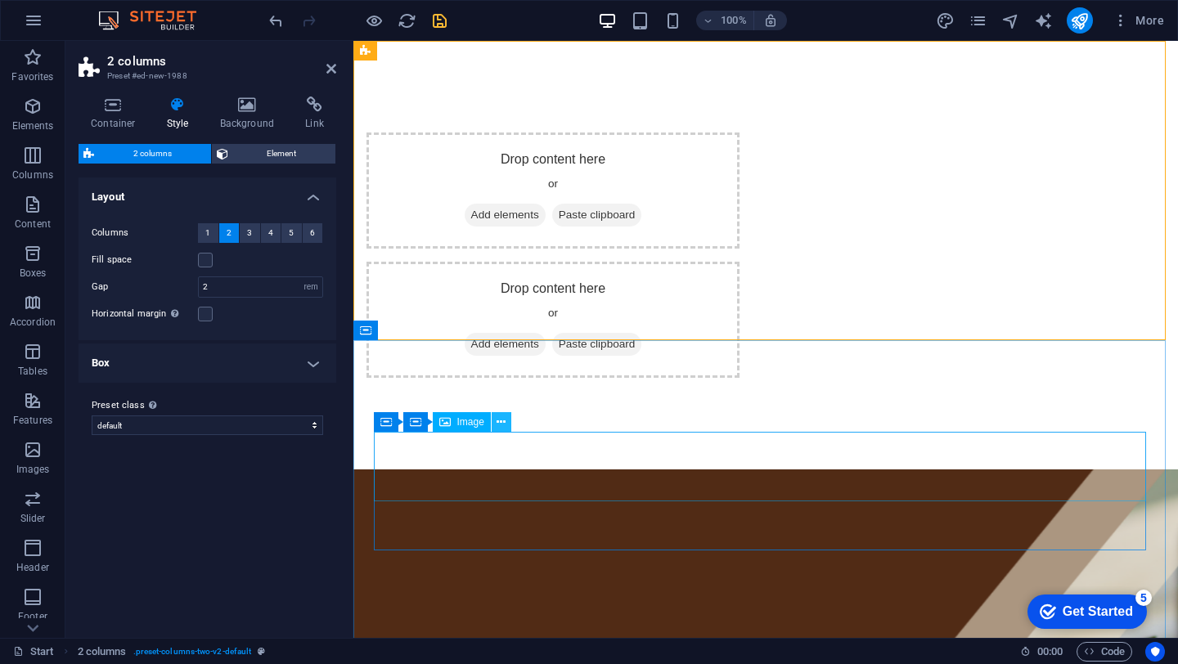
click at [502, 422] on icon at bounding box center [501, 422] width 9 height 17
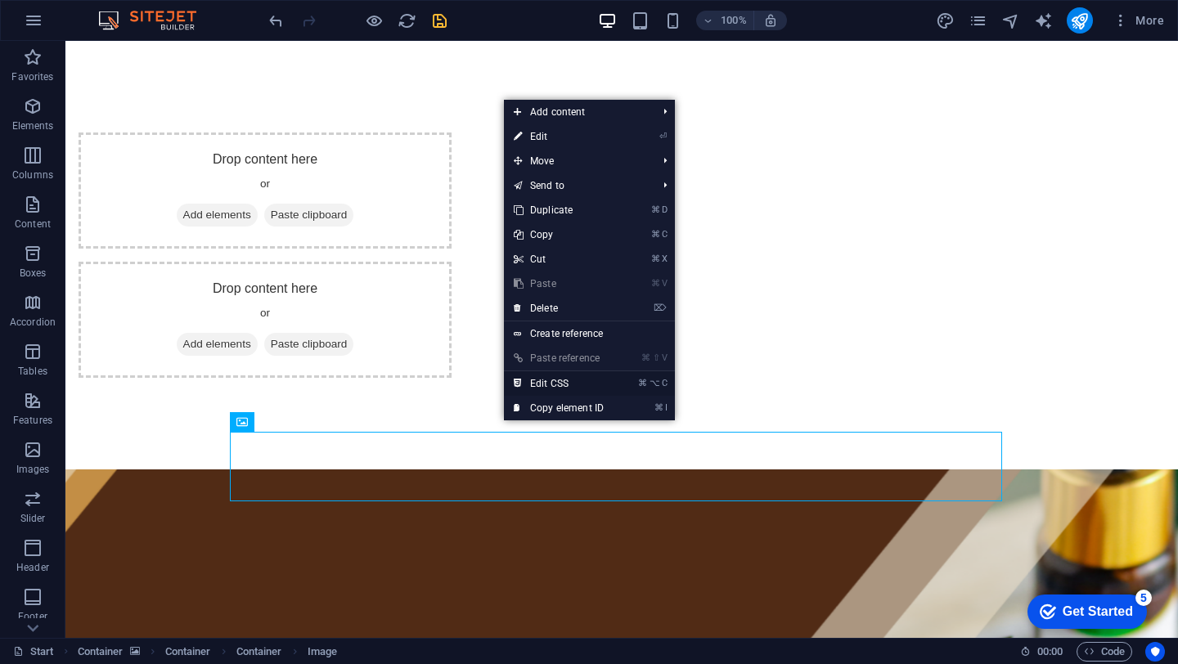
click at [544, 384] on link "⌘ ⌥ C Edit CSS" at bounding box center [559, 383] width 110 height 25
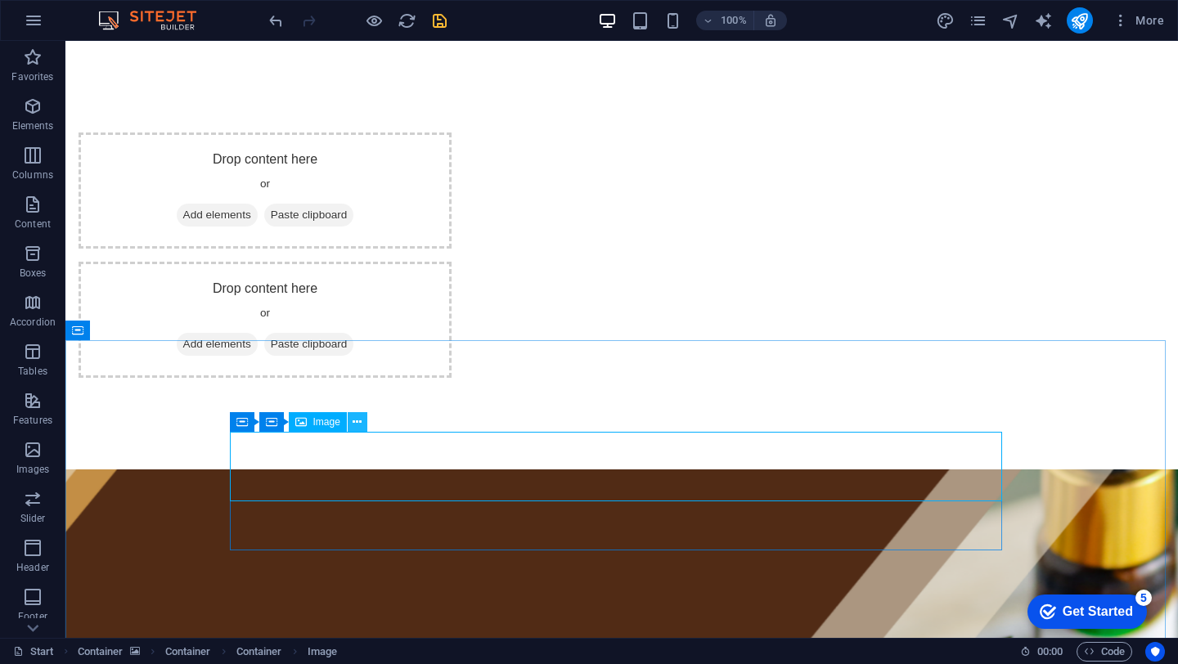
click at [357, 424] on icon at bounding box center [357, 422] width 9 height 17
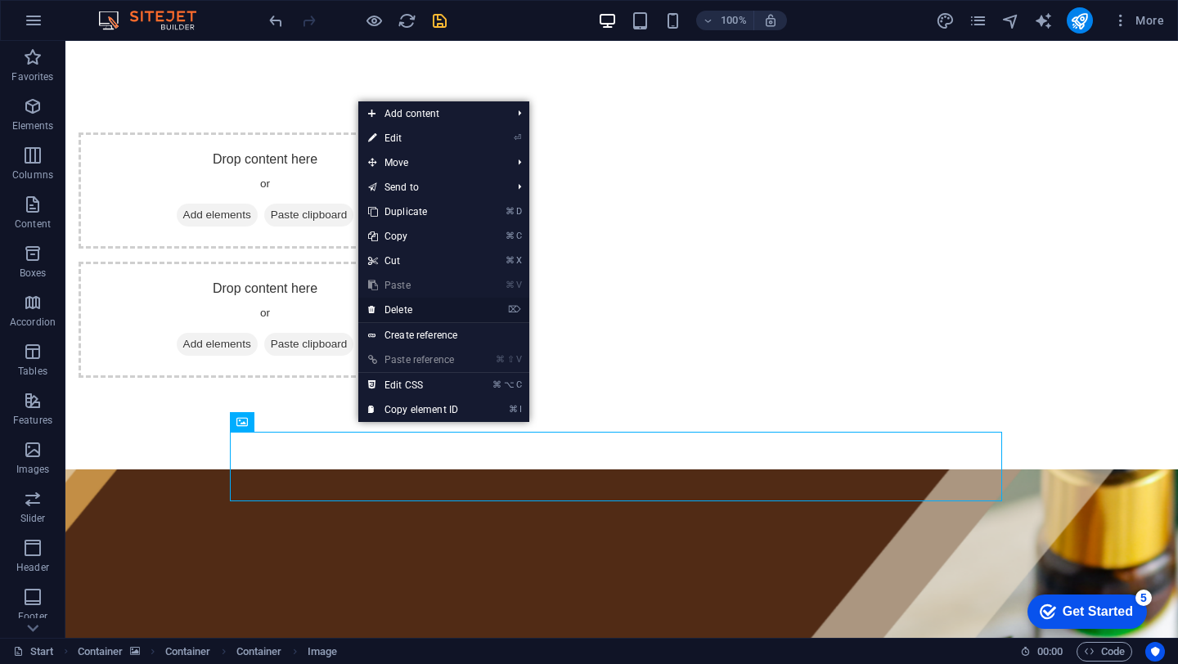
click at [403, 314] on link "⌦ Delete" at bounding box center [413, 310] width 110 height 25
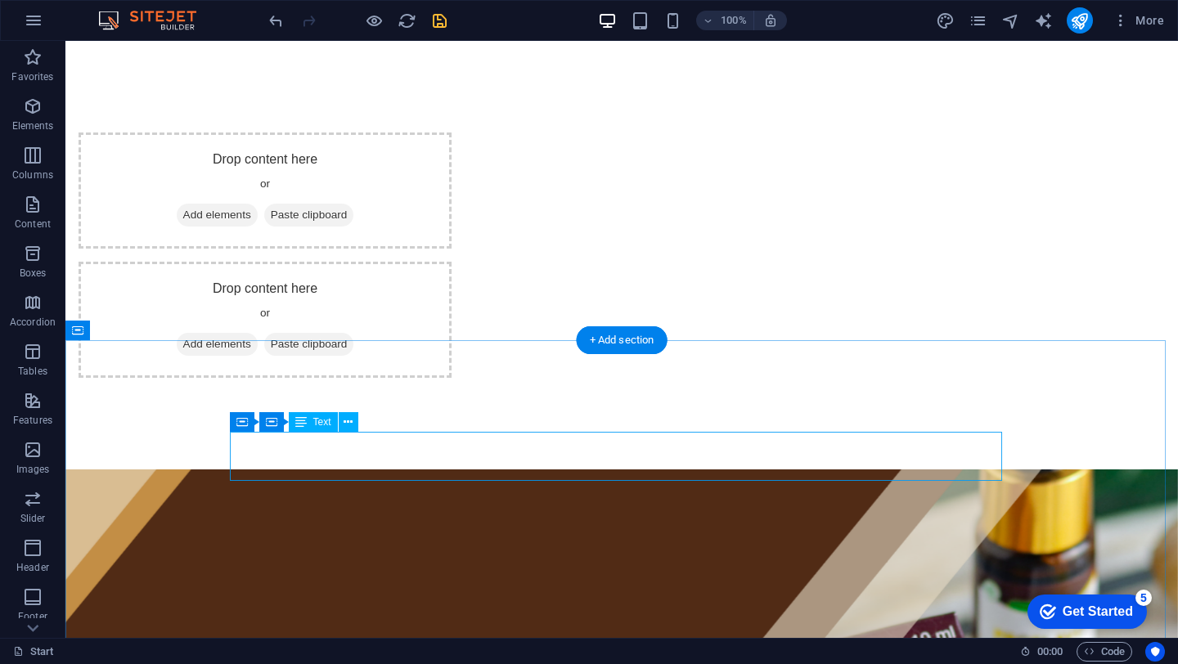
click at [355, 423] on button at bounding box center [349, 422] width 20 height 20
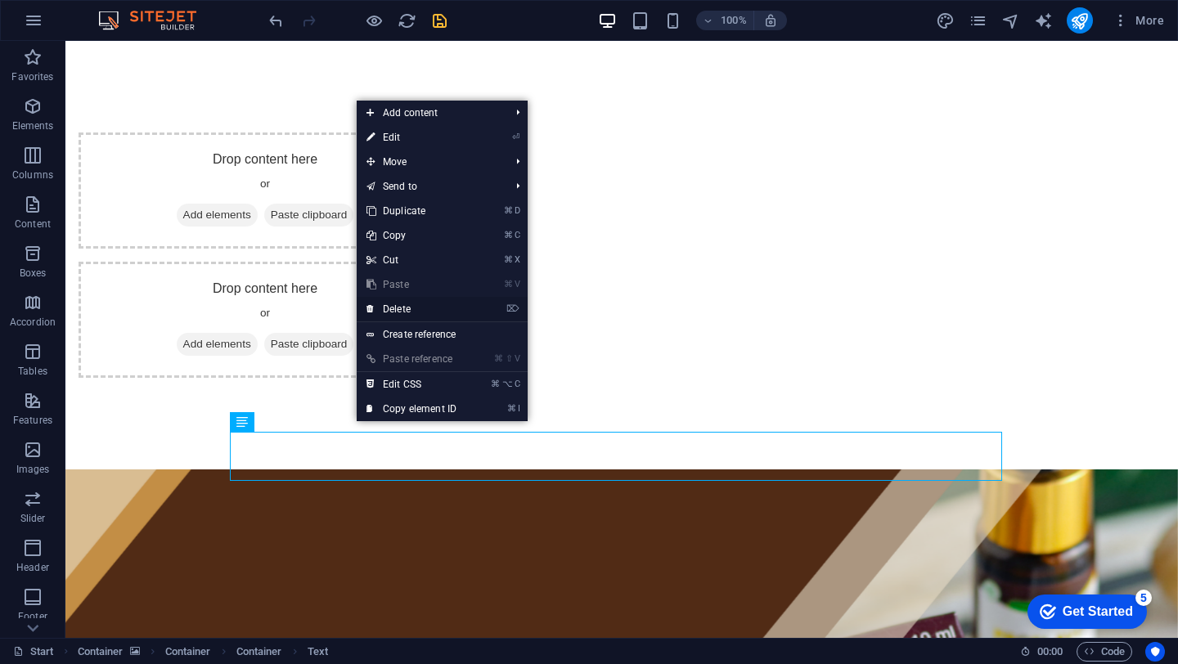
click at [398, 312] on link "⌦ Delete" at bounding box center [412, 309] width 110 height 25
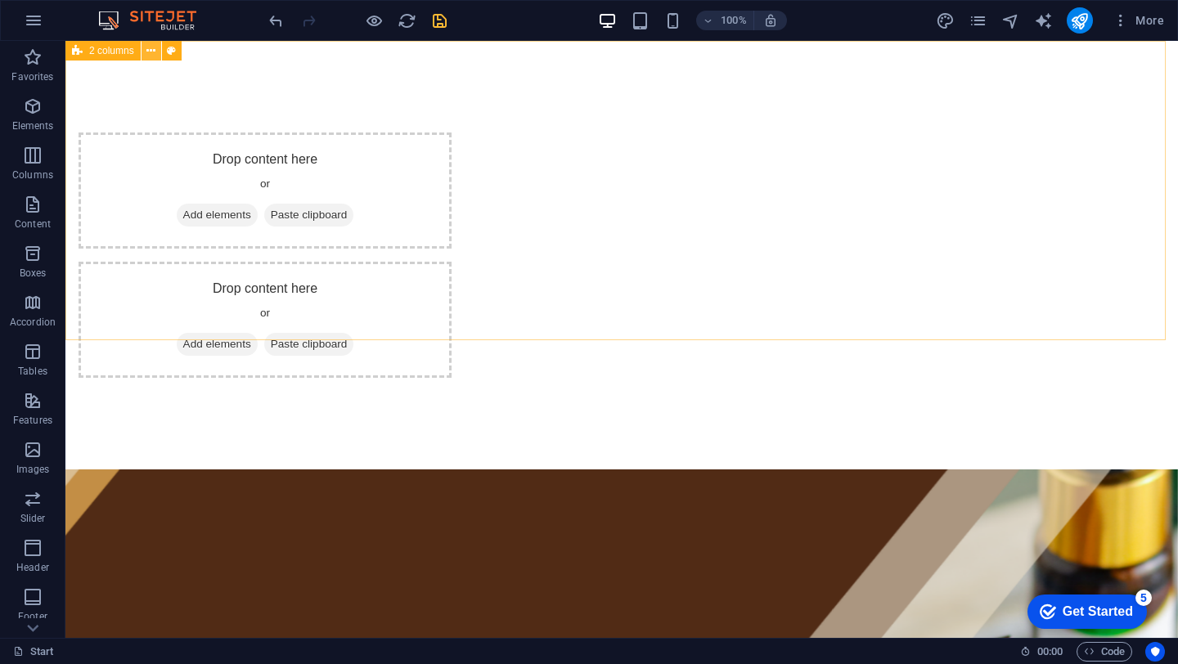
click at [147, 55] on icon at bounding box center [150, 51] width 9 height 17
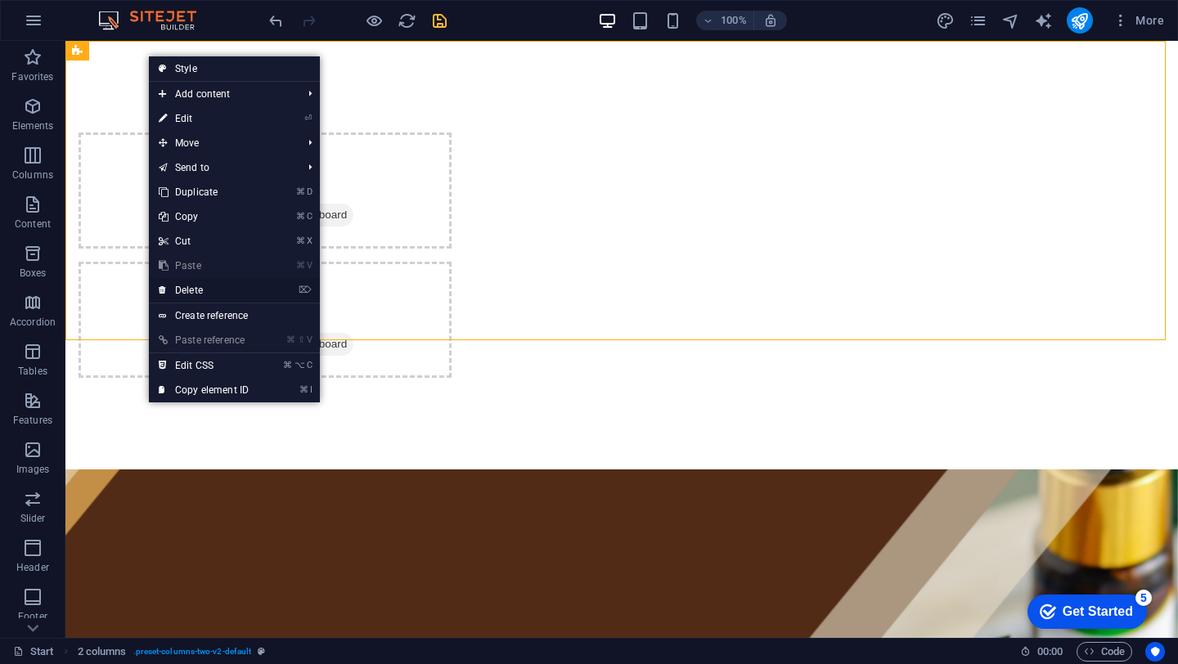
click at [195, 290] on link "⌦ Delete" at bounding box center [204, 290] width 110 height 25
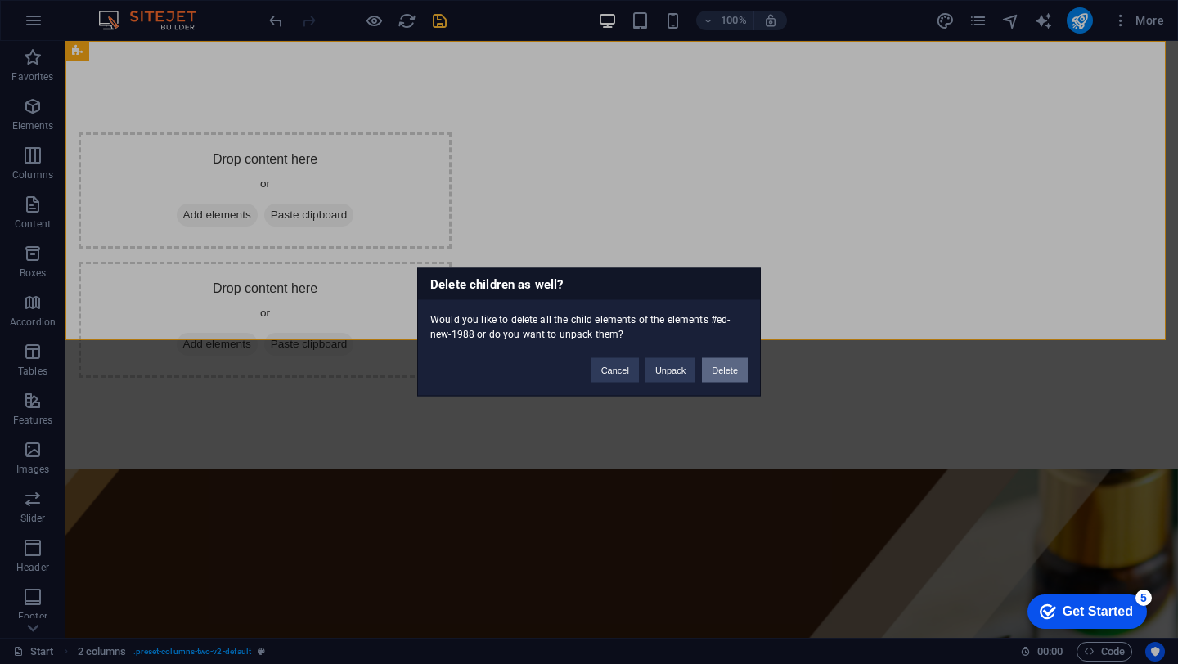
click at [722, 363] on button "Delete" at bounding box center [725, 370] width 46 height 25
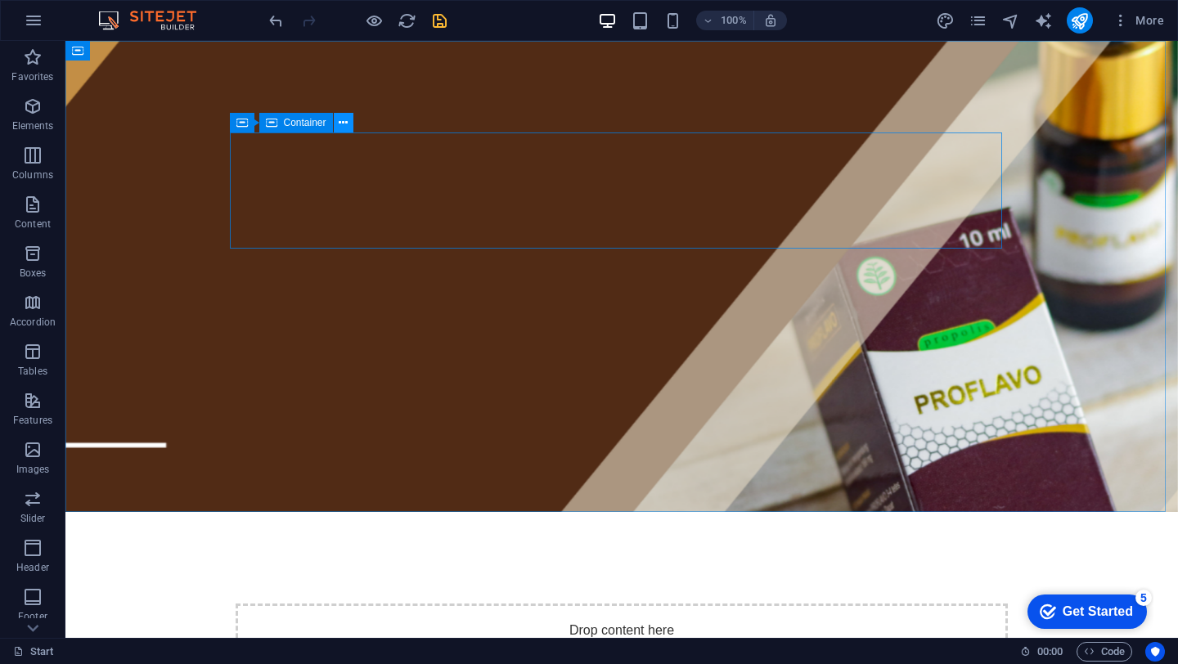
click at [343, 124] on icon at bounding box center [343, 123] width 9 height 17
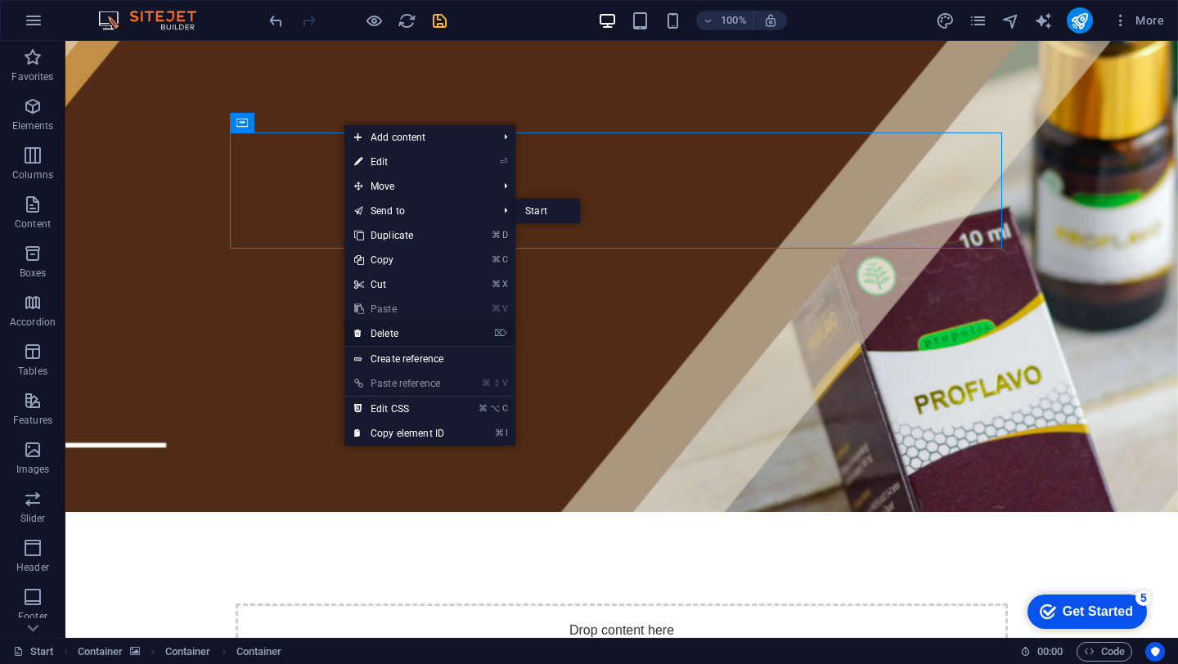
click at [389, 338] on link "⌦ Delete" at bounding box center [399, 333] width 110 height 25
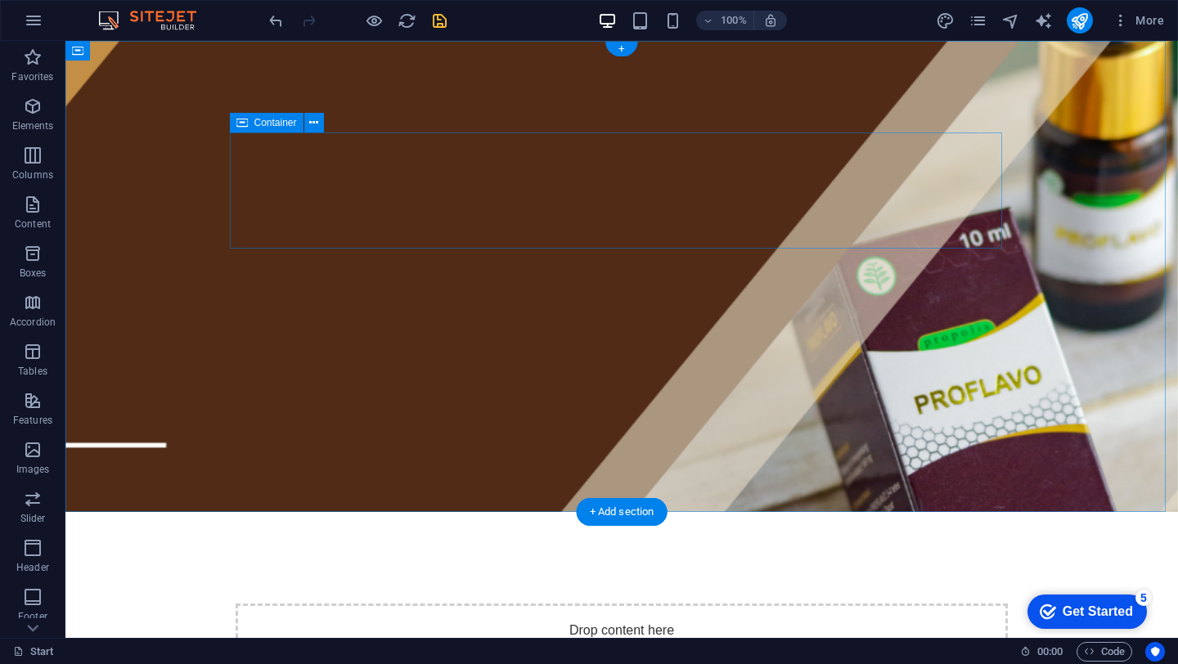
click at [453, 604] on div "Drop content here or Add elements Paste clipboard" at bounding box center [622, 662] width 772 height 116
click at [151, 124] on figure at bounding box center [621, 276] width 1112 height 471
click at [335, 604] on div "Drop content here or Add elements Paste clipboard" at bounding box center [622, 662] width 772 height 116
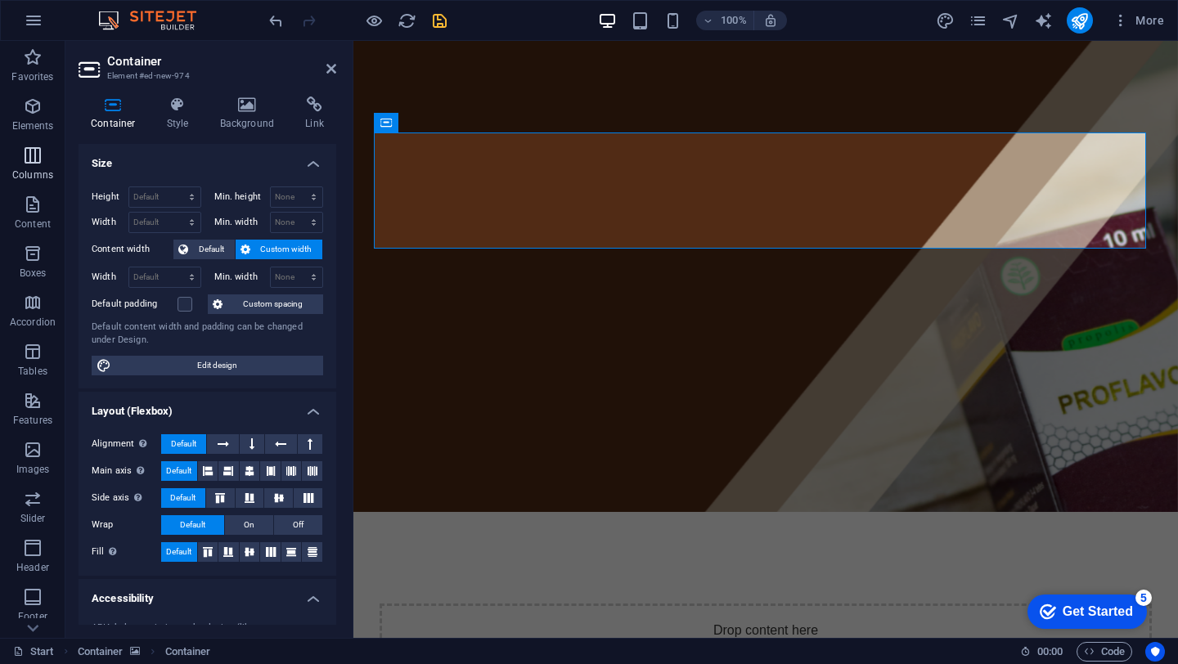
click at [38, 155] on icon "button" at bounding box center [33, 156] width 20 height 20
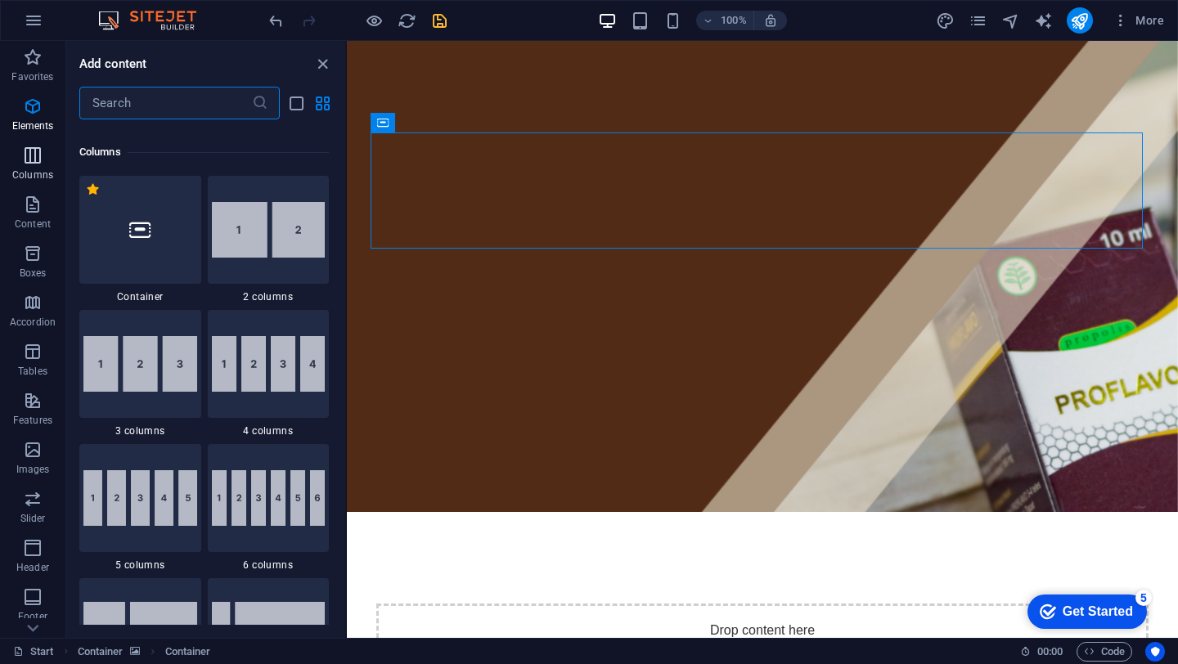
scroll to position [810, 0]
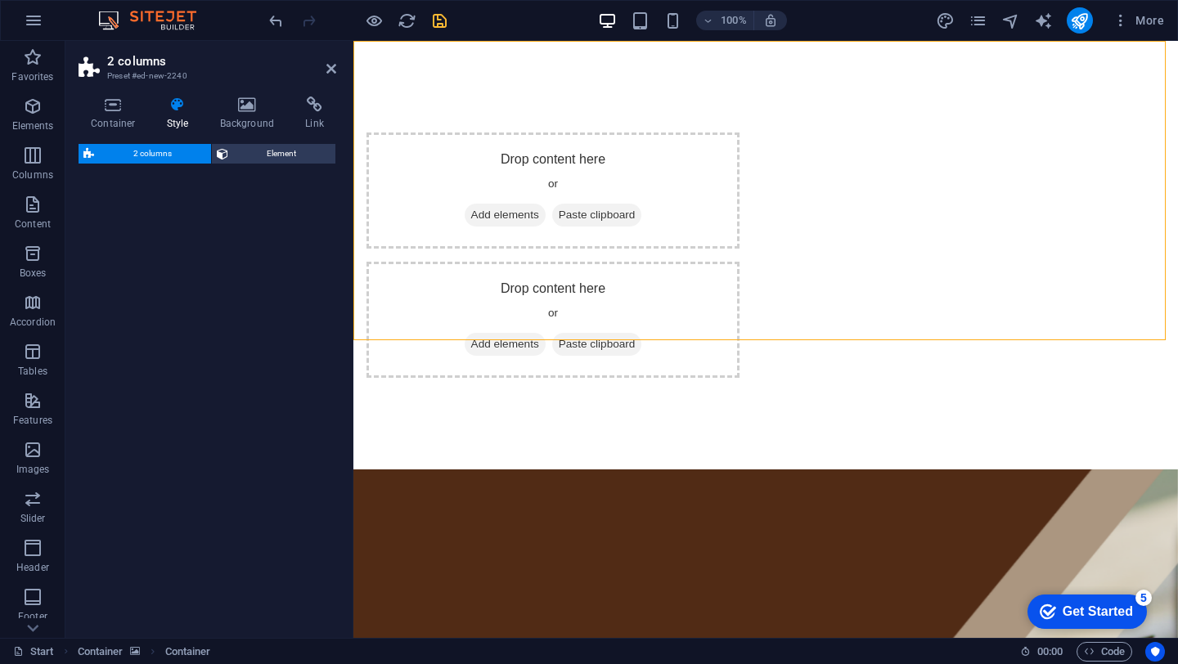
select select "rem"
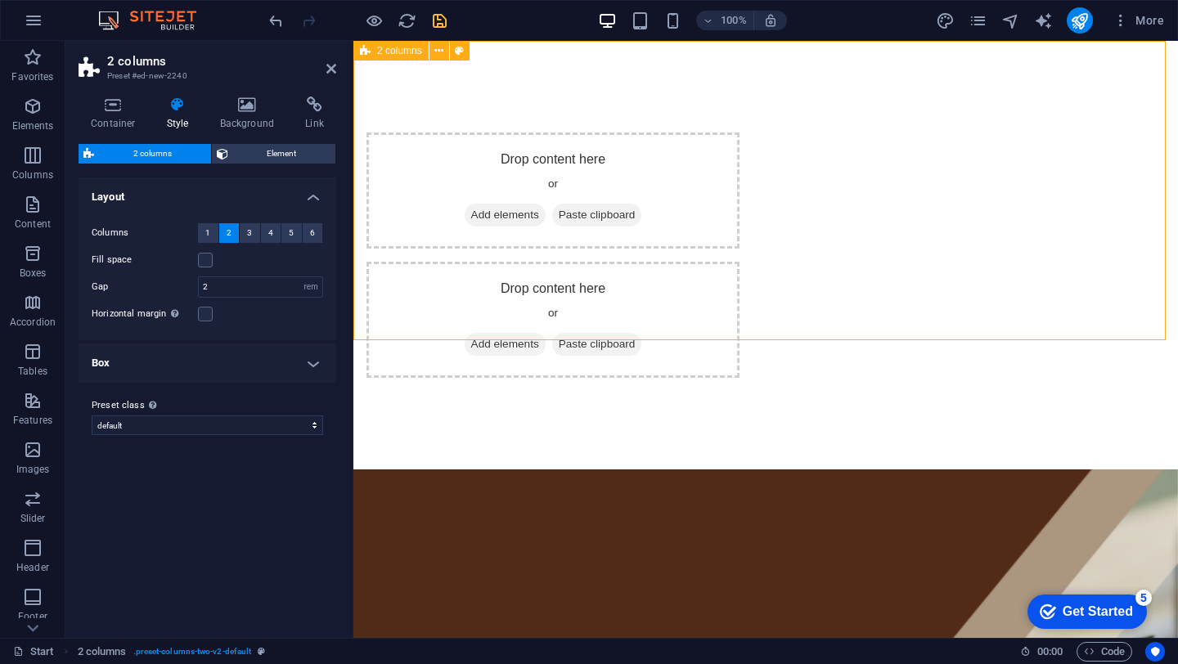
click at [694, 91] on div "Drop content here or Add elements Paste clipboard Drop content here or Add elem…" at bounding box center [765, 255] width 825 height 429
click at [246, 102] on icon at bounding box center [247, 105] width 79 height 16
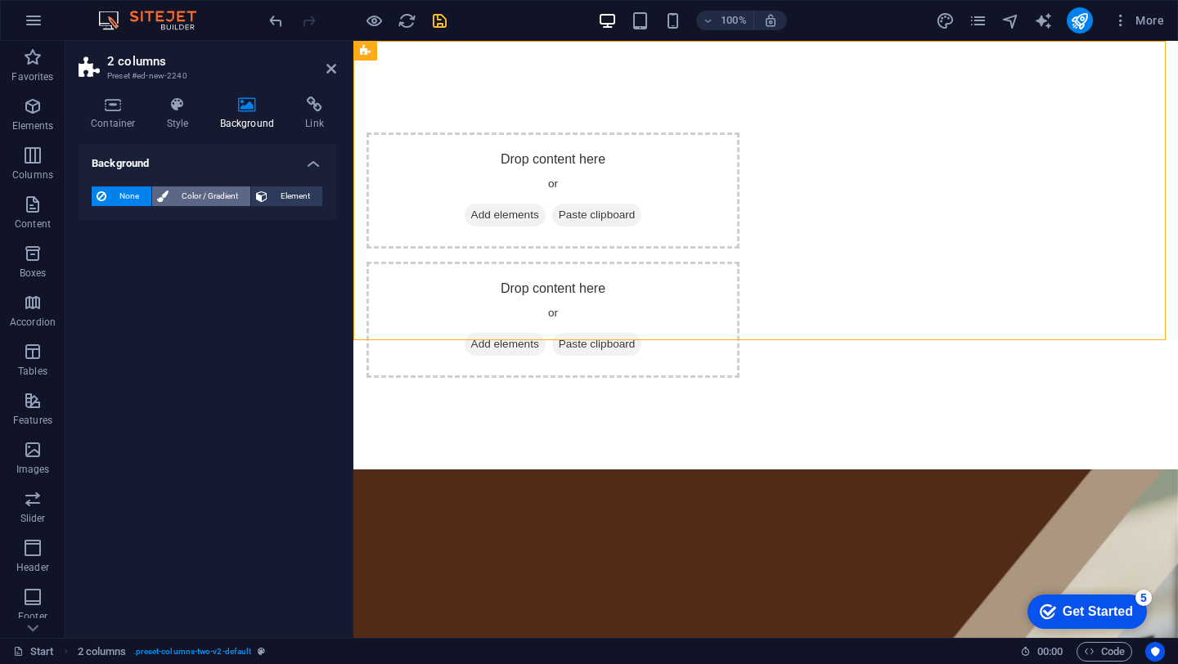
click at [222, 201] on span "Color / Gradient" at bounding box center [209, 196] width 72 height 20
click at [276, 198] on span "Element" at bounding box center [294, 196] width 45 height 20
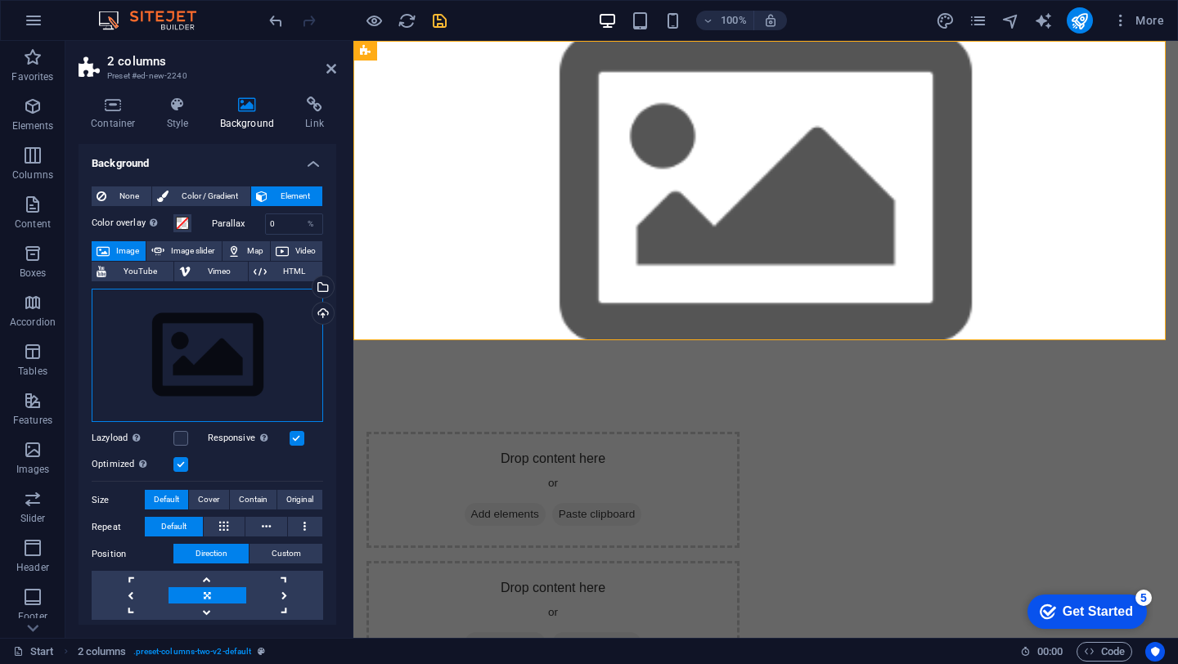
click at [218, 363] on div "Drag files here, click to choose files or select files from Files or our free s…" at bounding box center [207, 356] width 231 height 134
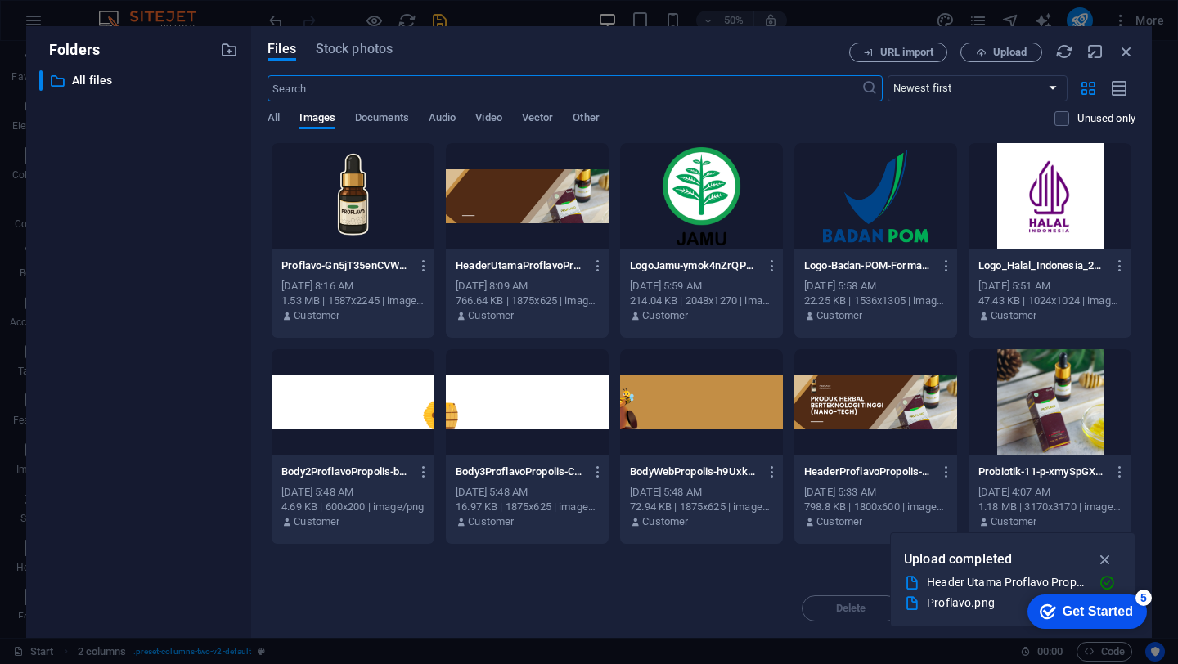
click at [501, 204] on div at bounding box center [527, 196] width 163 height 106
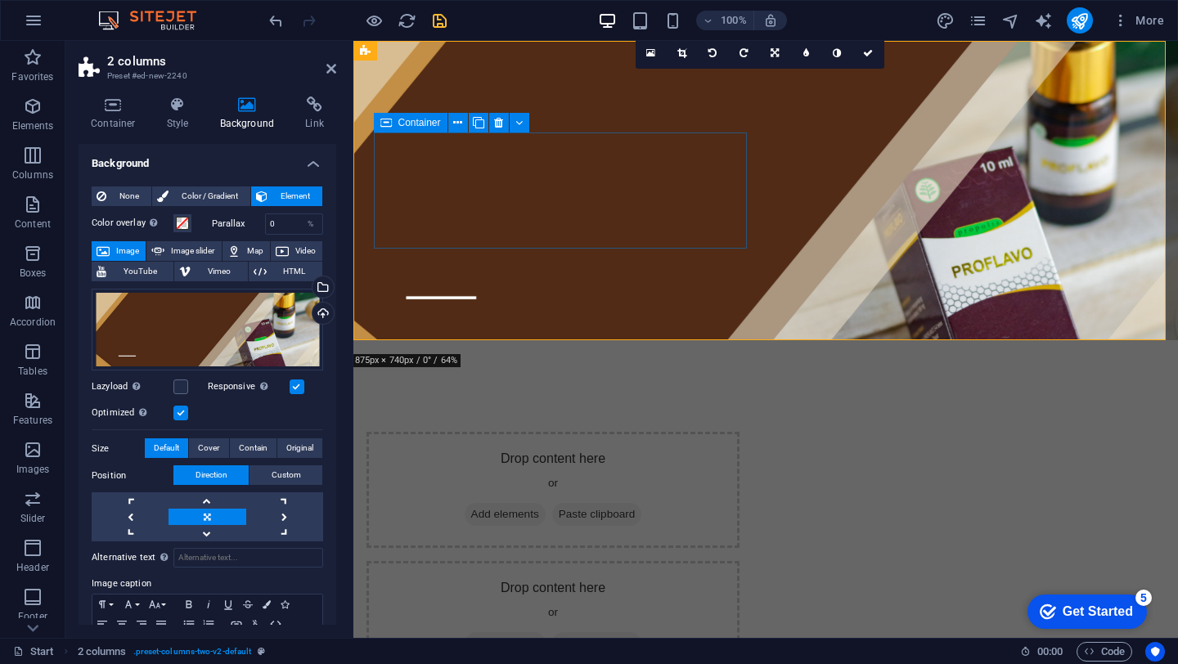
click at [460, 432] on div "Drop content here or Add elements Paste clipboard" at bounding box center [552, 490] width 373 height 116
click at [499, 432] on div "Drop content here or Add elements Paste clipboard" at bounding box center [552, 490] width 373 height 116
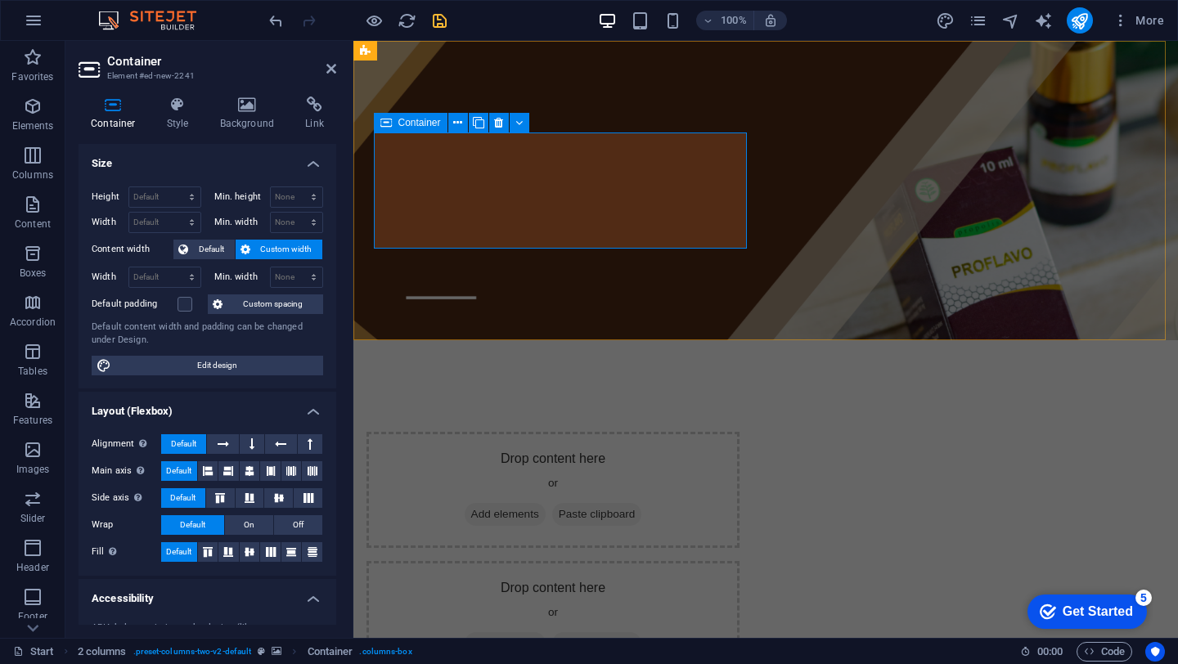
click at [511, 503] on span "Add elements" at bounding box center [505, 514] width 81 height 23
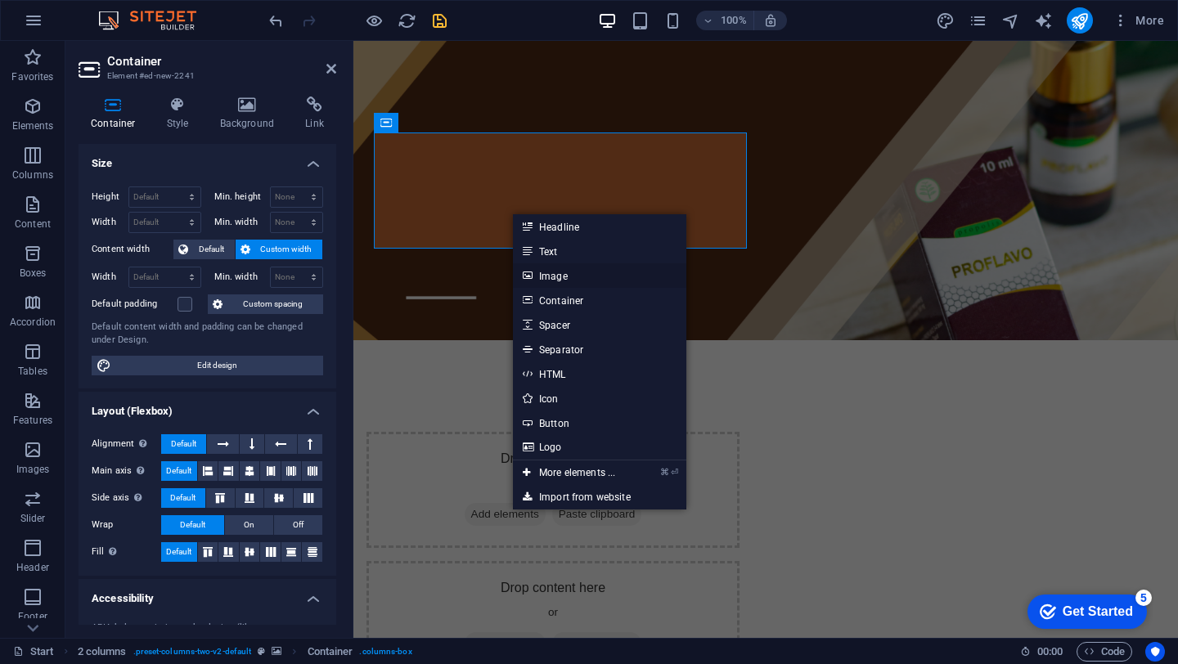
click at [564, 278] on link "Image" at bounding box center [599, 275] width 173 height 25
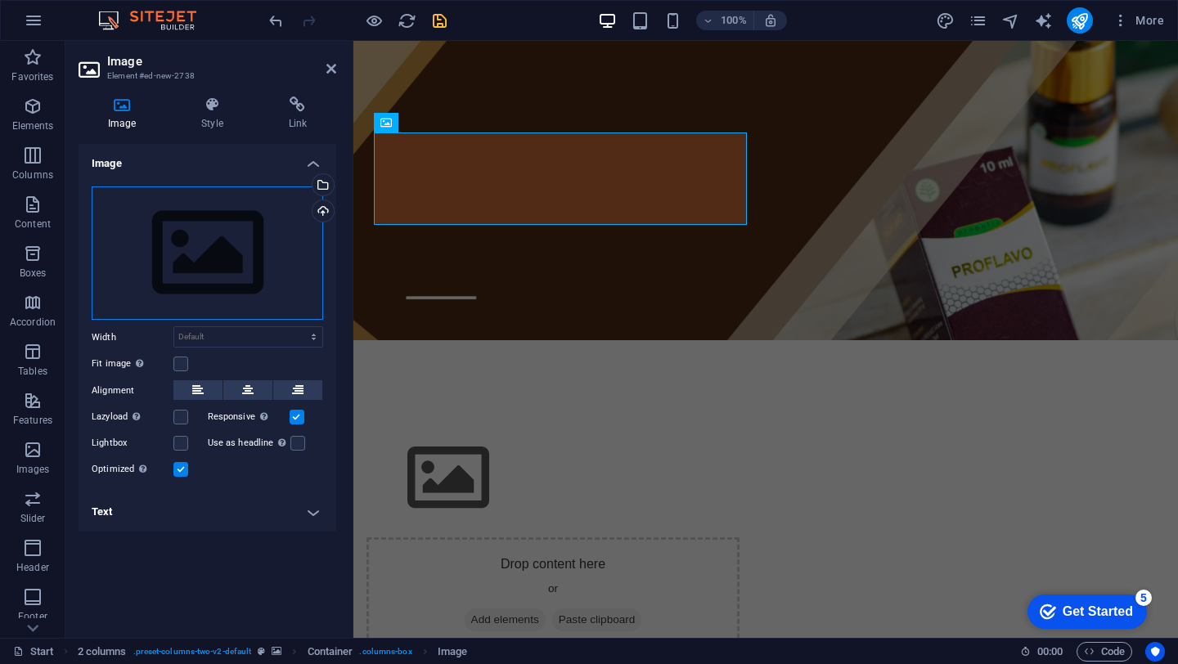
click at [194, 255] on div "Drag files here, click to choose files or select files from Files or our free s…" at bounding box center [207, 253] width 231 height 134
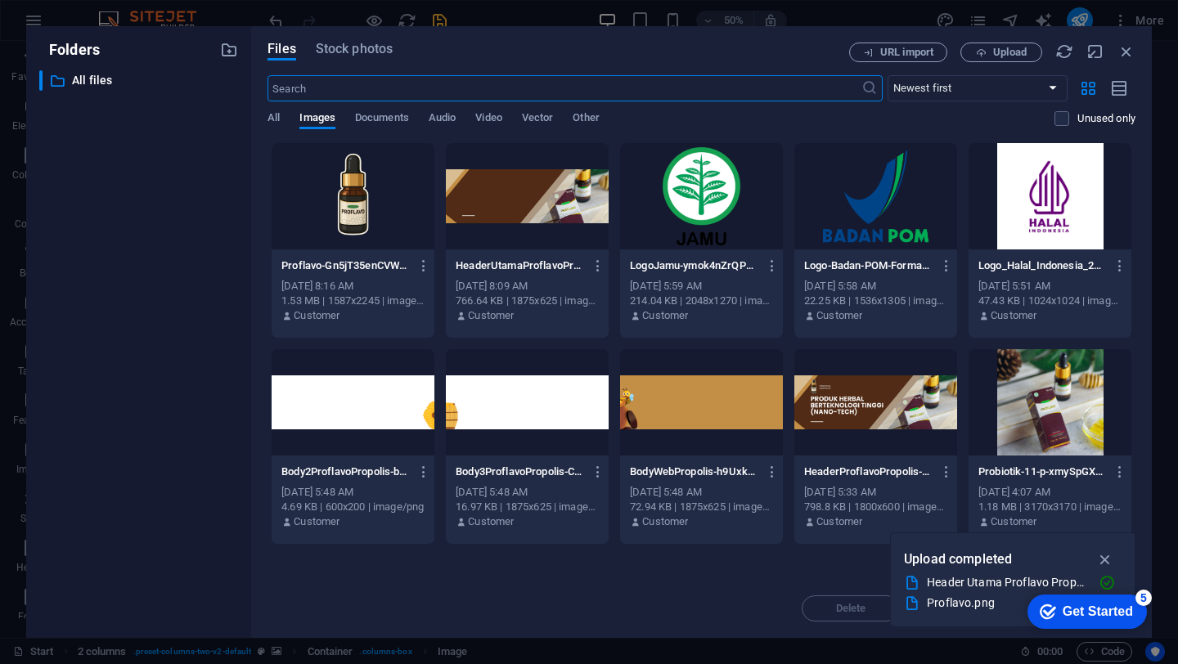
click at [378, 223] on div at bounding box center [353, 196] width 163 height 106
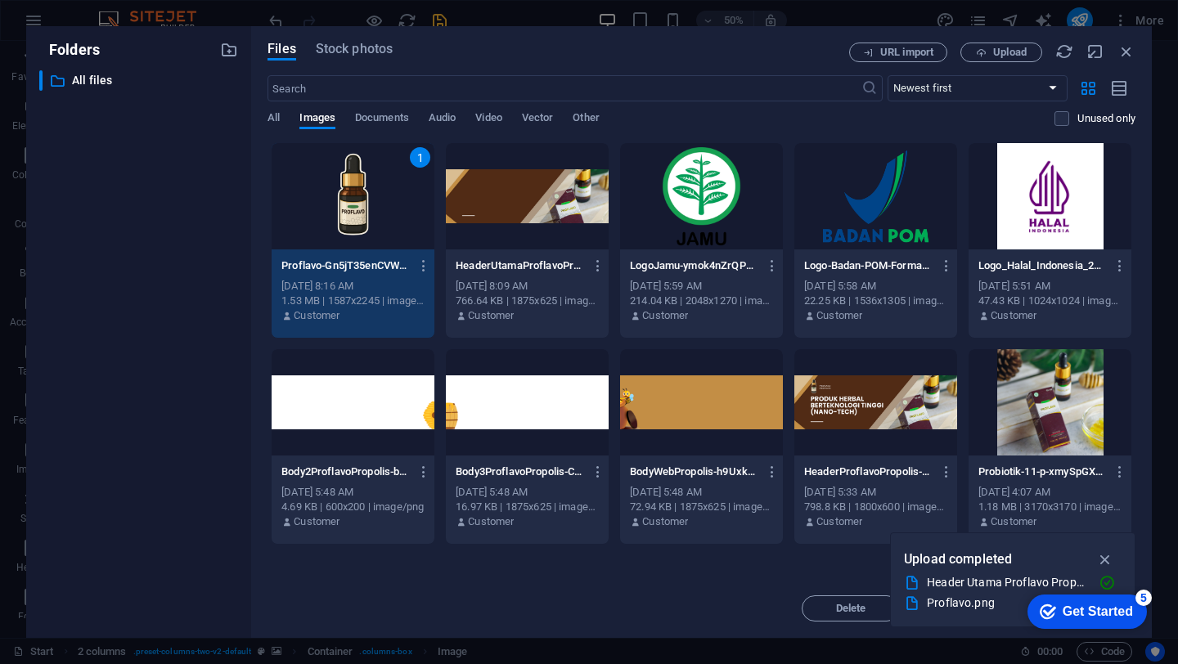
click at [378, 223] on div "1" at bounding box center [353, 196] width 163 height 106
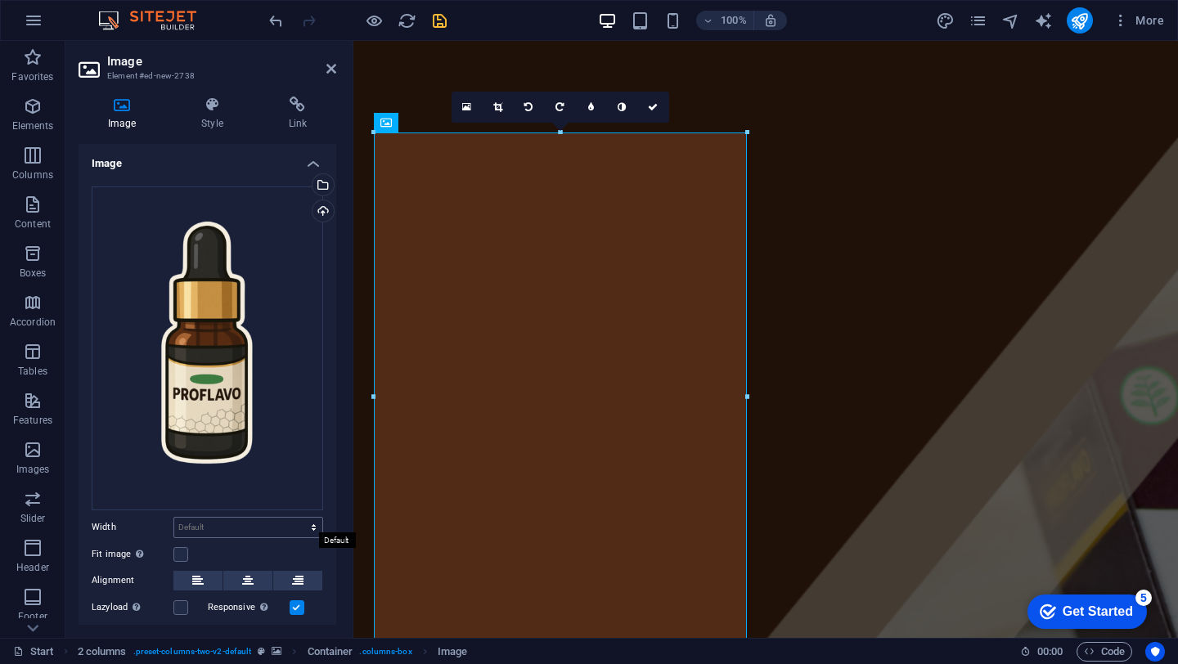
scroll to position [25, 0]
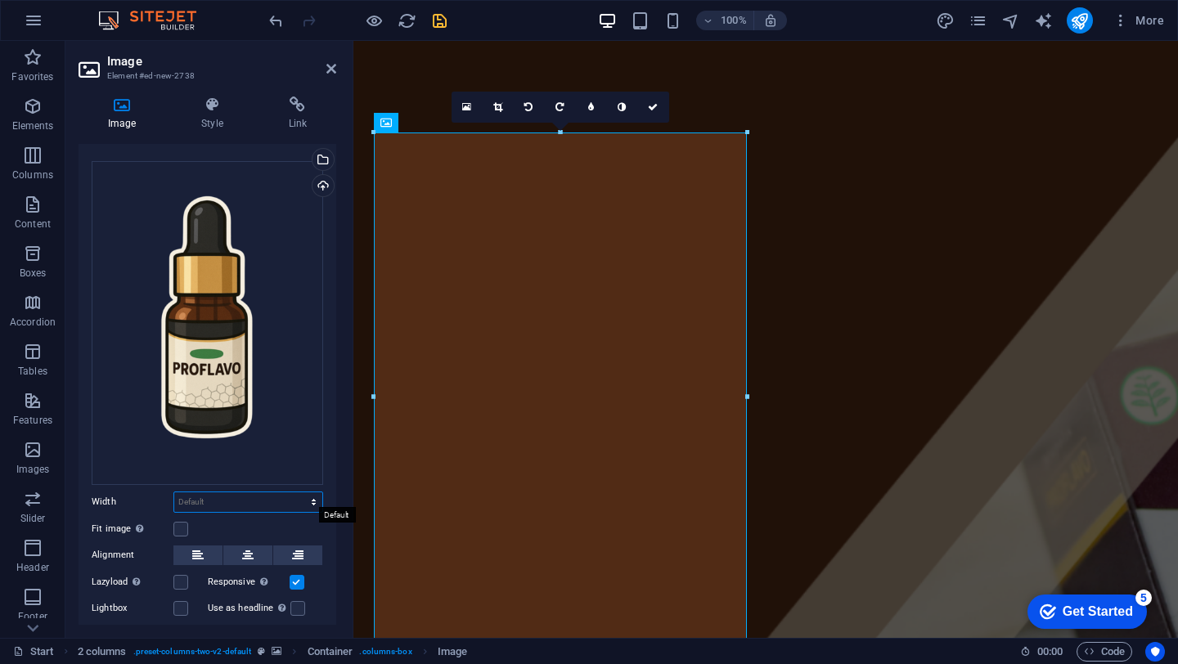
click at [229, 501] on select "Default auto px rem % em vh vw" at bounding box center [248, 502] width 148 height 20
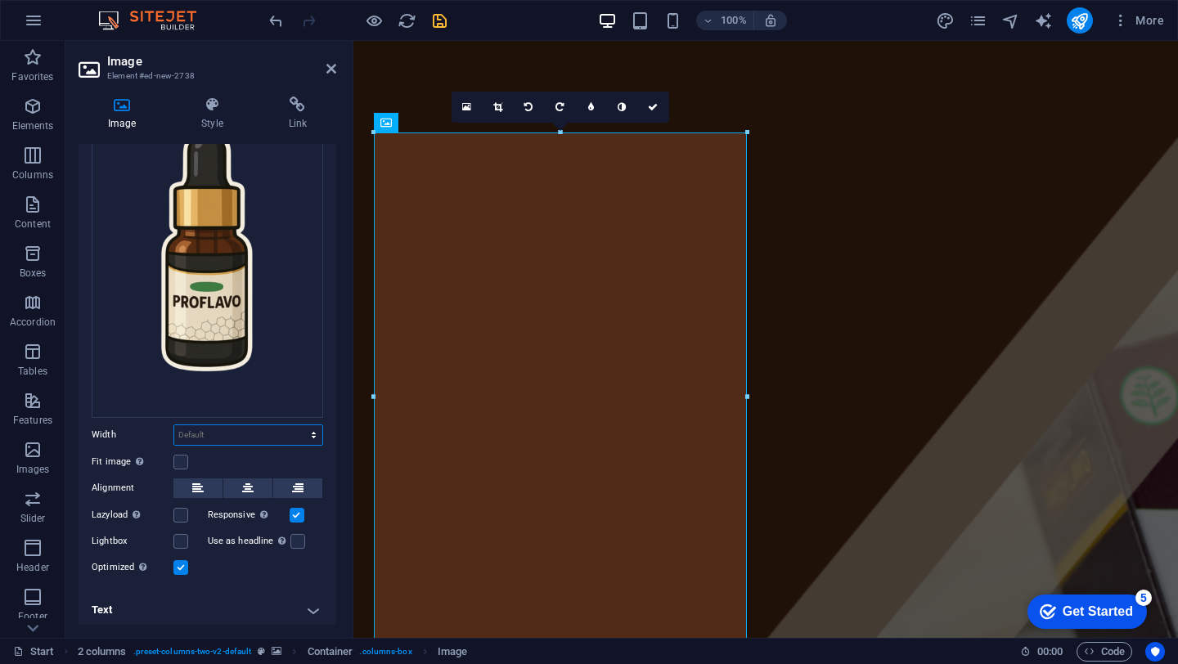
click at [218, 439] on select "Default auto px rem % em vh vw" at bounding box center [248, 435] width 148 height 20
select select "px"
type input "60"
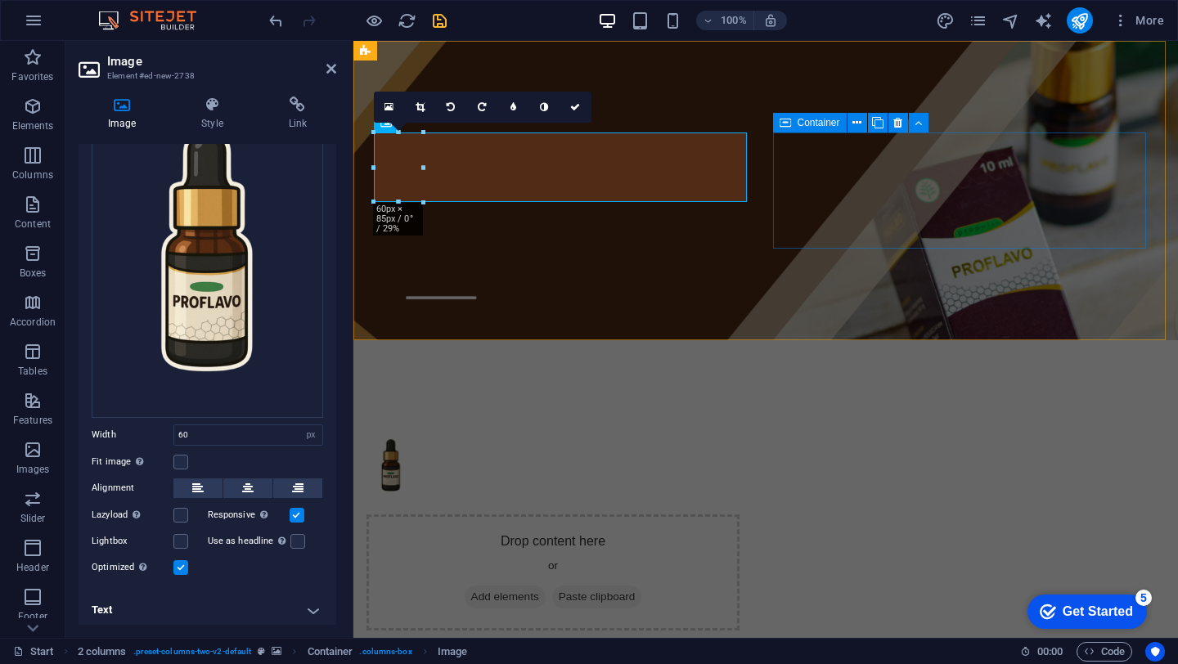
click at [739, 515] on div "Drop content here or Add elements Paste clipboard" at bounding box center [552, 573] width 373 height 116
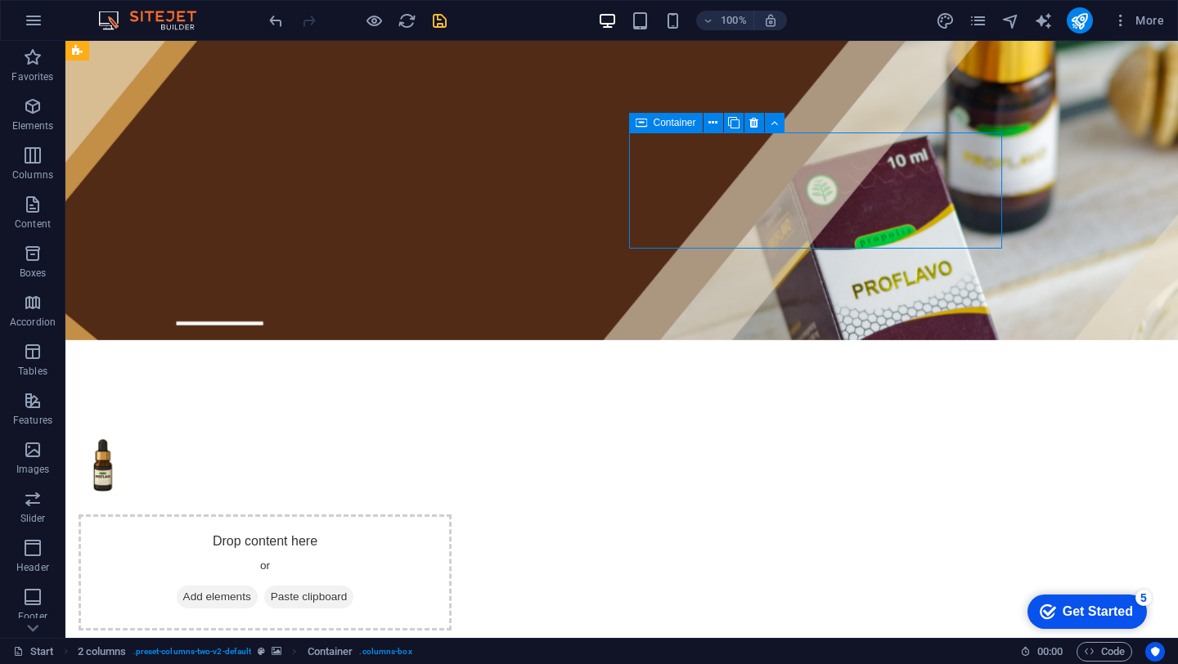
click at [258, 586] on span "Add elements" at bounding box center [217, 597] width 81 height 23
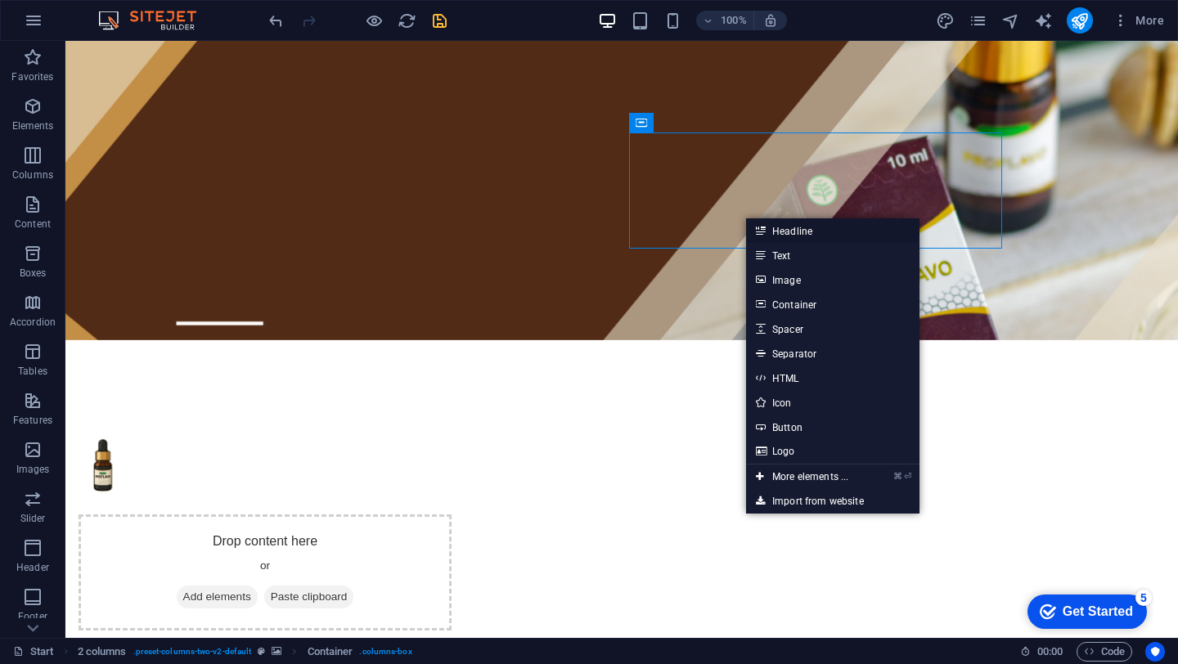
click at [789, 234] on link "Headline" at bounding box center [832, 230] width 173 height 25
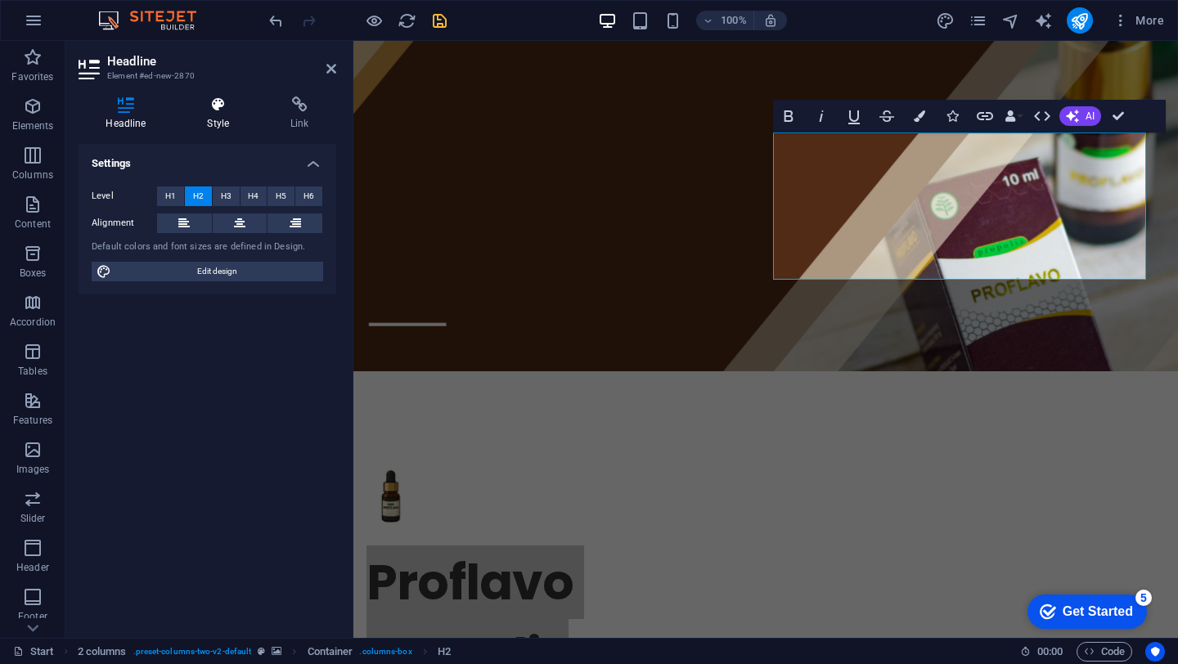
click at [251, 111] on icon at bounding box center [218, 105] width 77 height 16
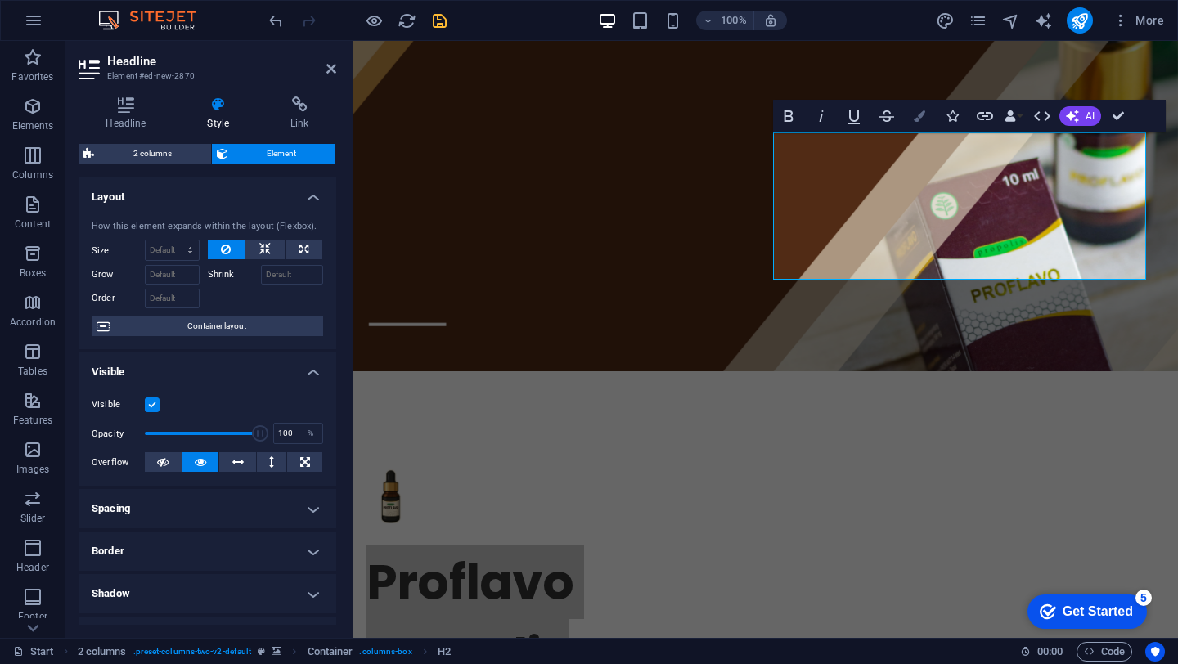
click at [923, 122] on button "Colors" at bounding box center [919, 116] width 31 height 33
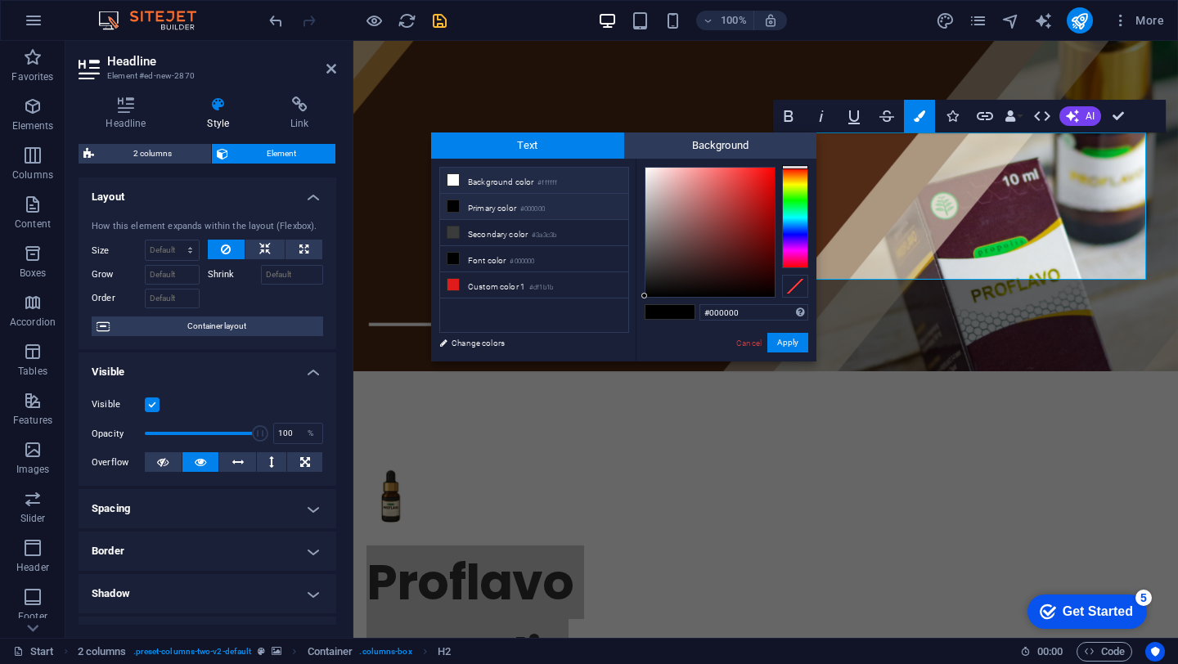
click at [504, 177] on li "Background color #ffffff" at bounding box center [534, 181] width 188 height 26
type input "#ffffff"
click at [797, 337] on button "Apply" at bounding box center [787, 343] width 41 height 20
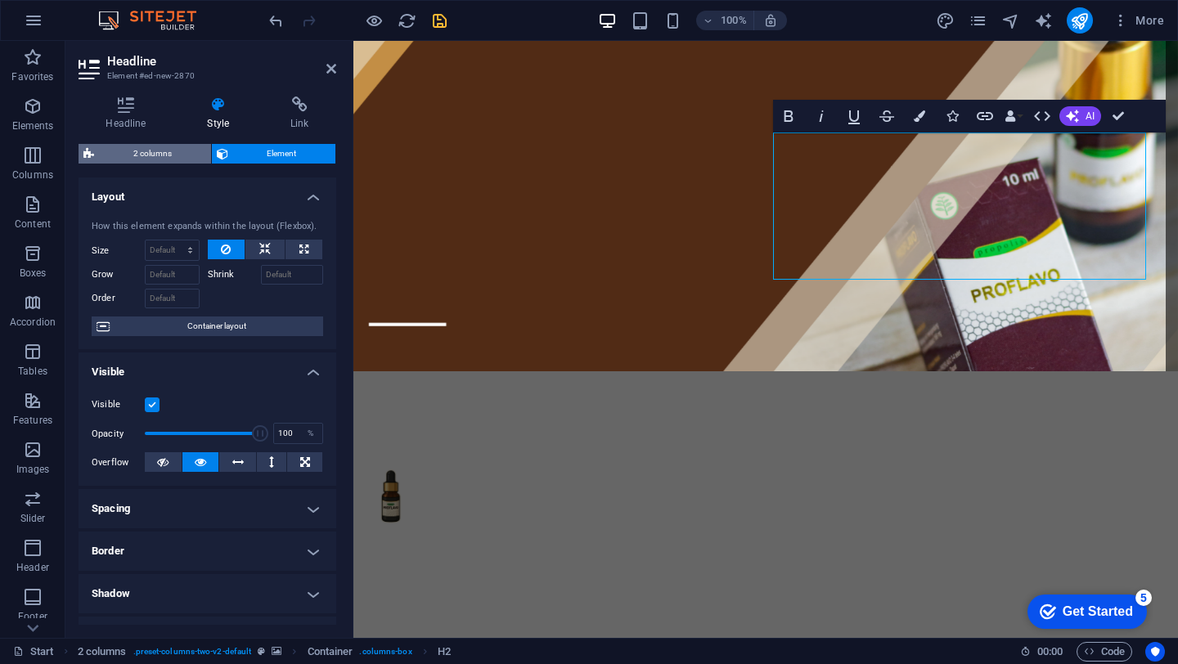
click at [173, 152] on span "2 columns" at bounding box center [152, 154] width 107 height 20
select select "rem"
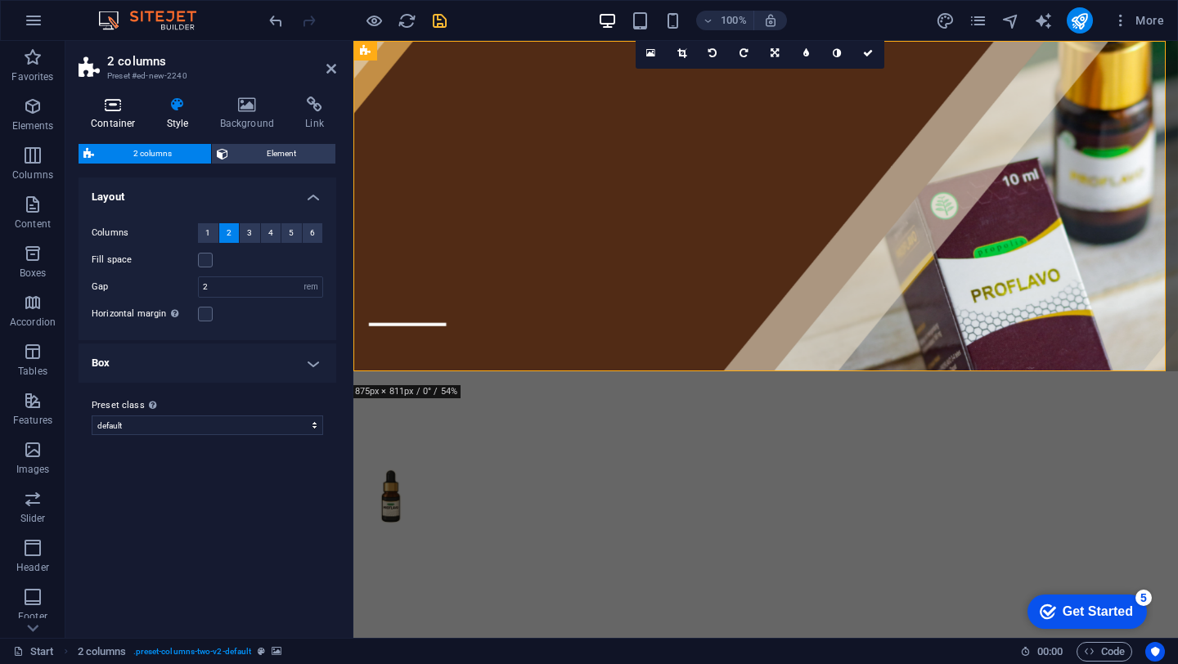
click at [122, 119] on h4 "Container" at bounding box center [117, 114] width 76 height 34
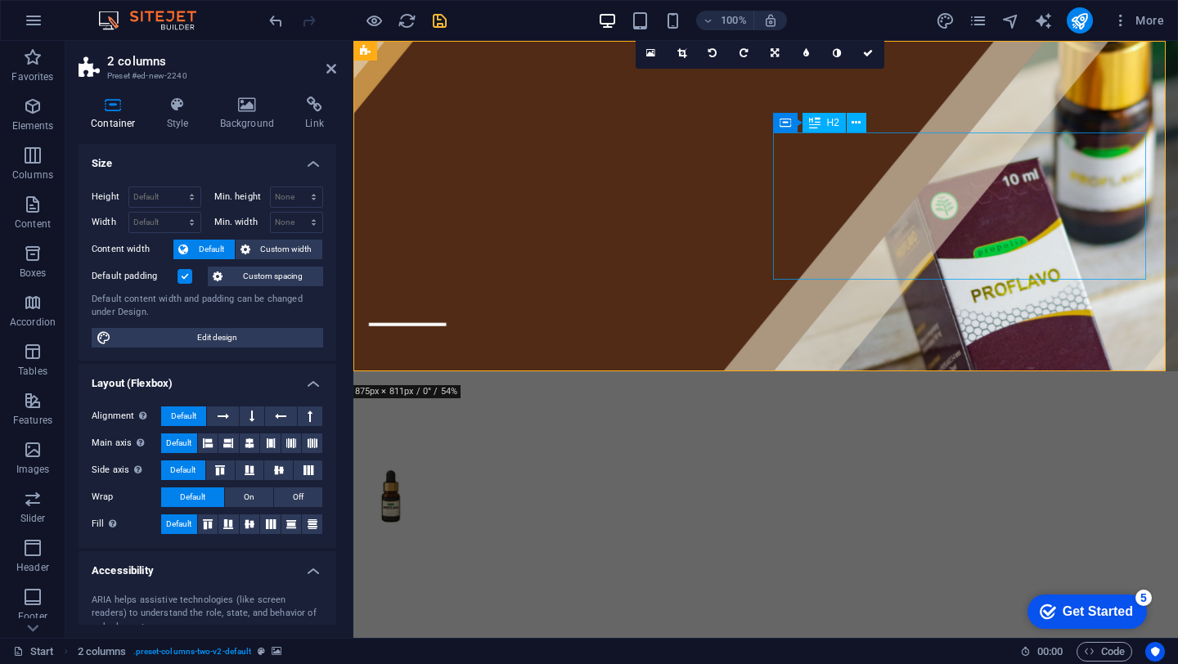
click at [739, 546] on div "Proflavo Propolis" at bounding box center [552, 619] width 373 height 147
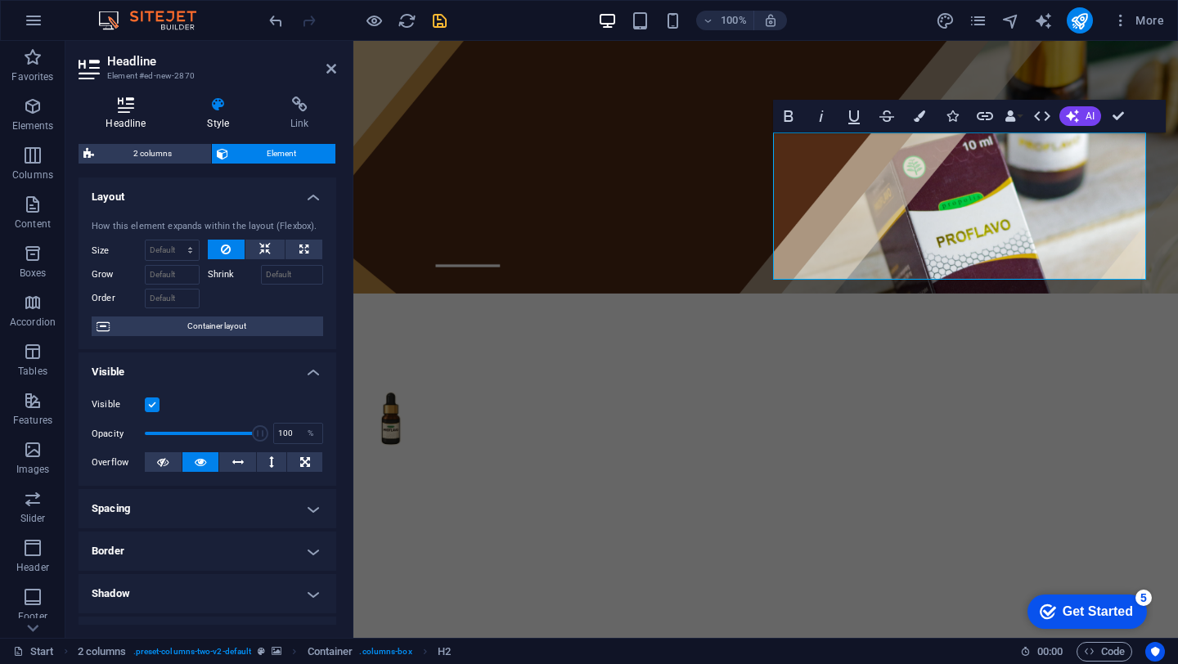
click at [128, 115] on h4 "Headline" at bounding box center [129, 114] width 101 height 34
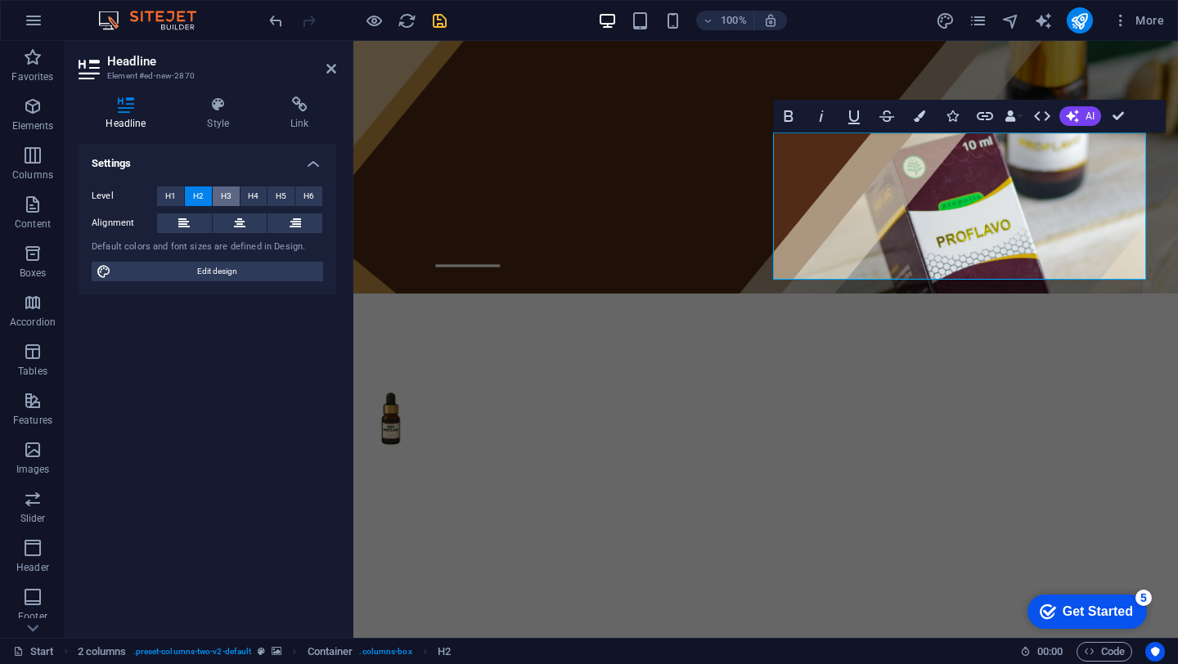
click at [229, 198] on span "H3" at bounding box center [226, 196] width 11 height 20
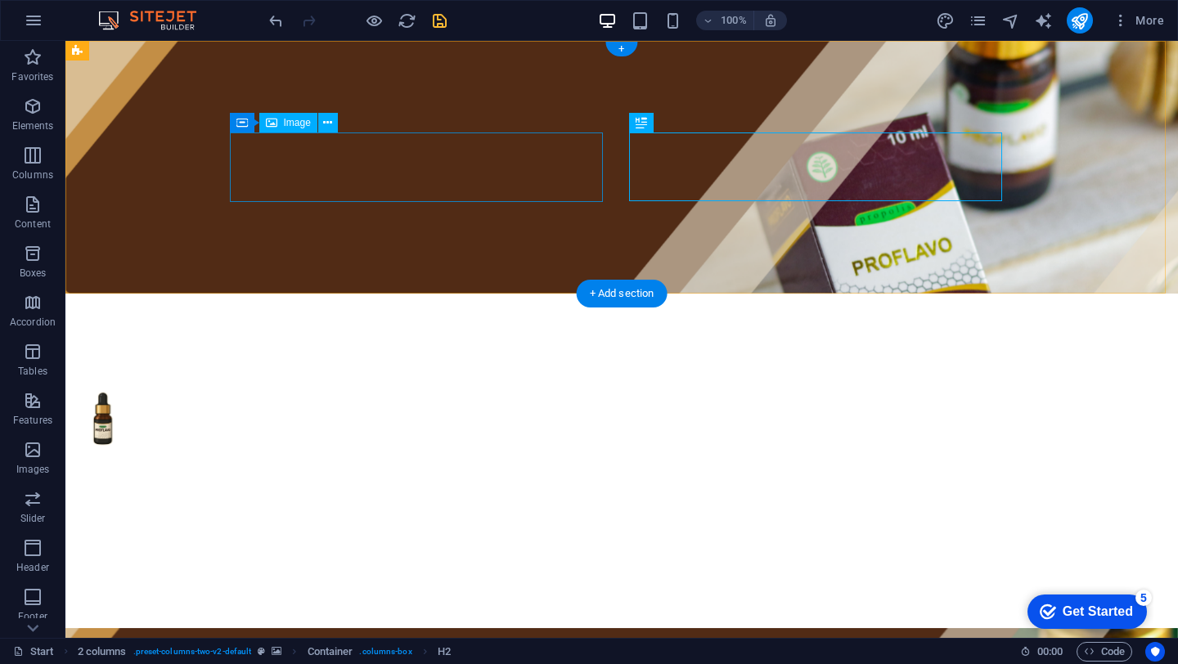
click at [452, 385] on figure at bounding box center [265, 420] width 373 height 70
drag, startPoint x: 650, startPoint y: 172, endPoint x: 458, endPoint y: 179, distance: 192.4
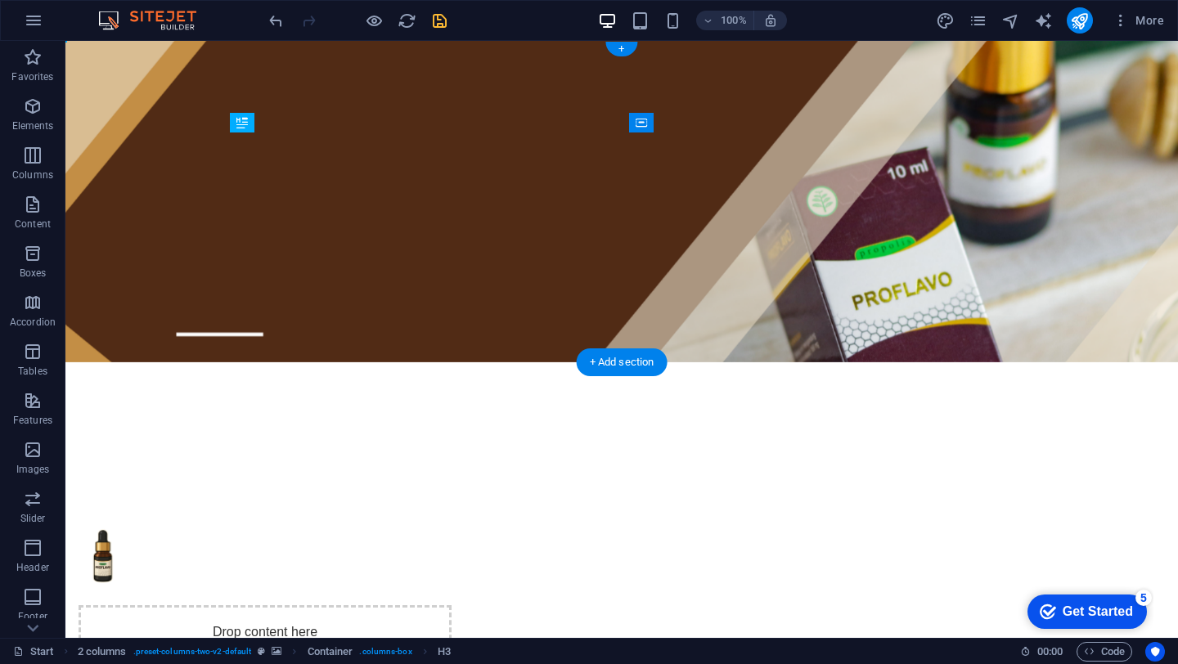
drag, startPoint x: 251, startPoint y: 242, endPoint x: 295, endPoint y: 267, distance: 50.9
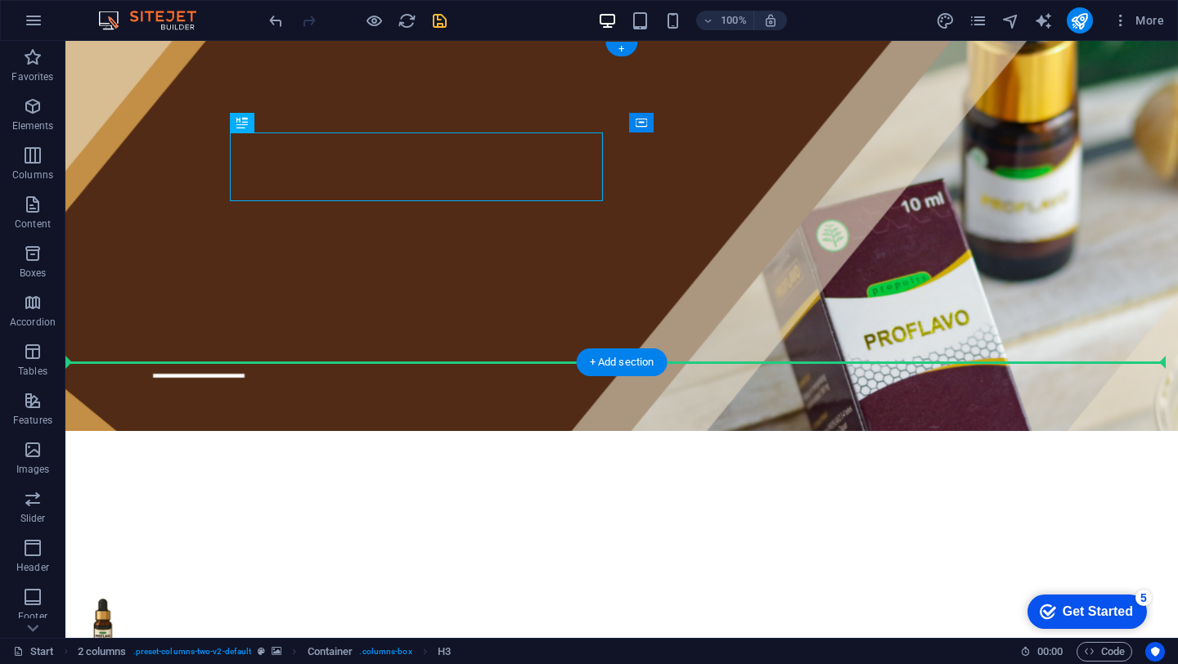
drag, startPoint x: 267, startPoint y: 187, endPoint x: 267, endPoint y: 272, distance: 85.1
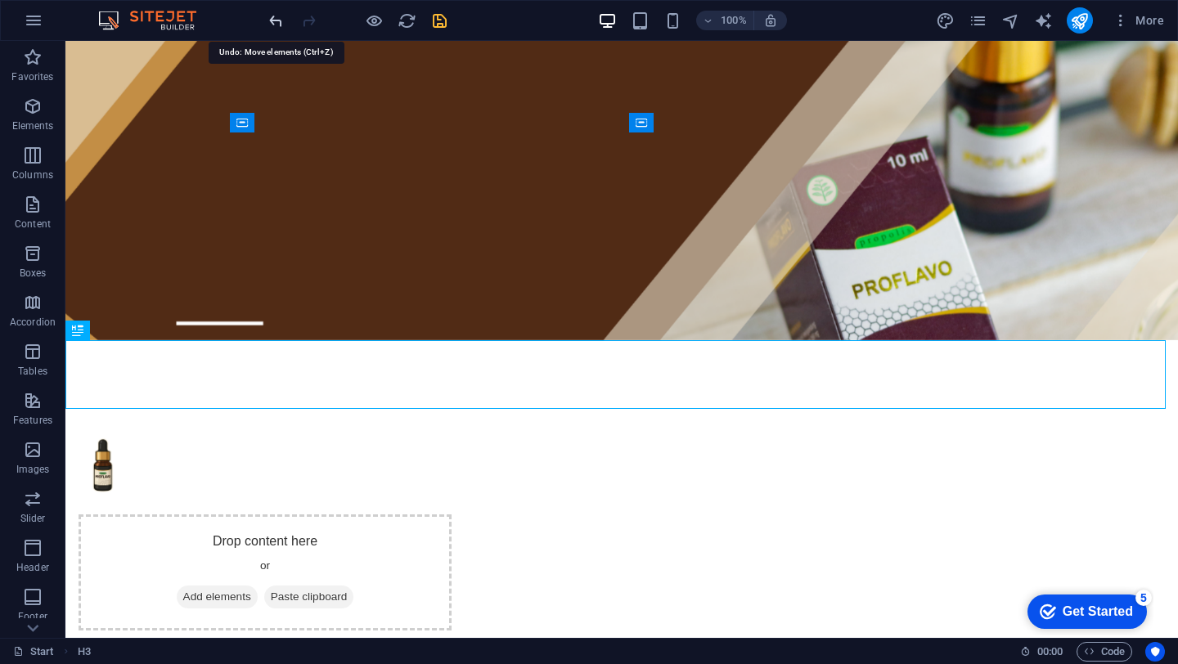
click at [273, 18] on icon "undo" at bounding box center [276, 20] width 19 height 19
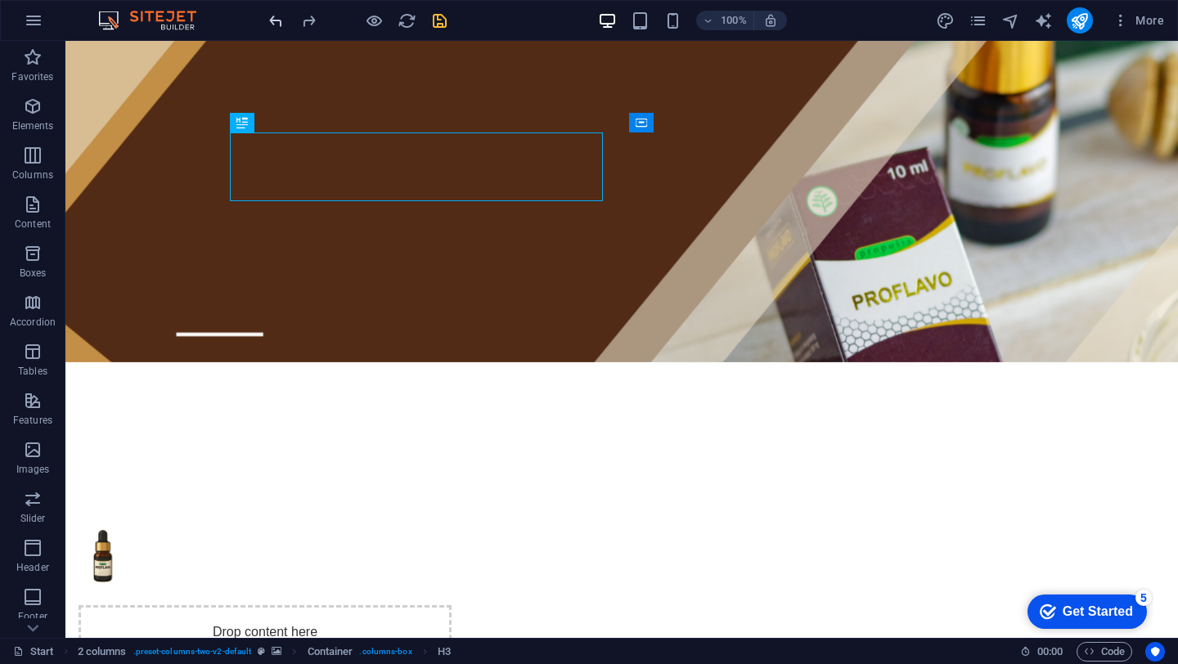
click at [274, 27] on icon "undo" at bounding box center [276, 20] width 19 height 19
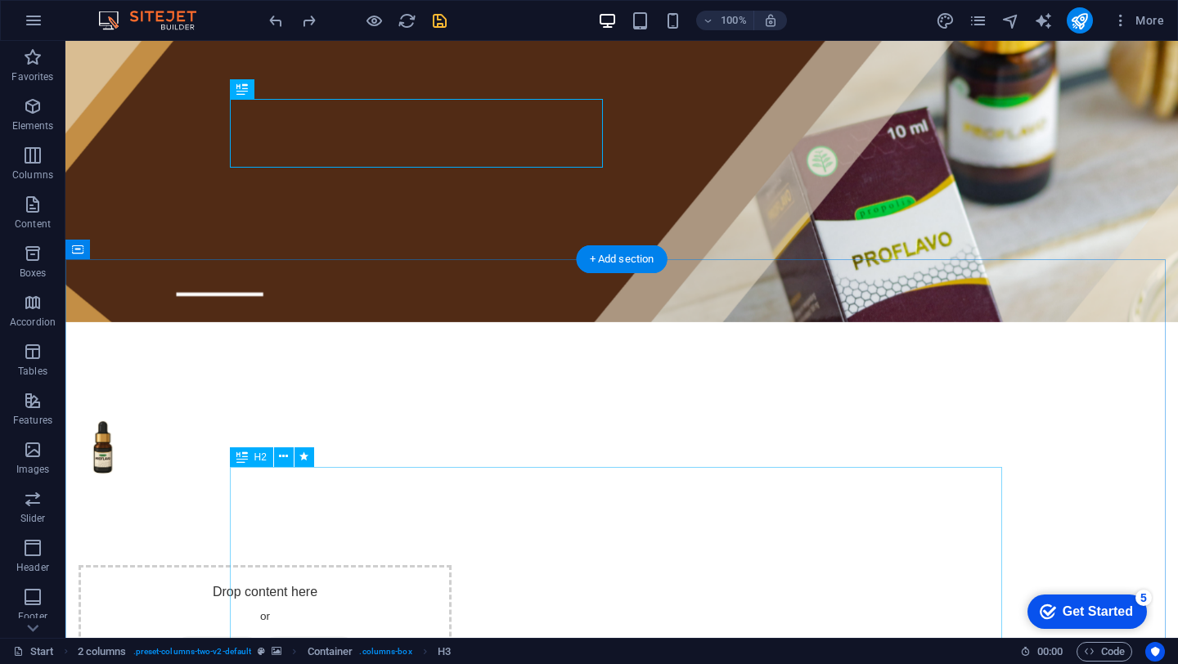
scroll to position [0, 0]
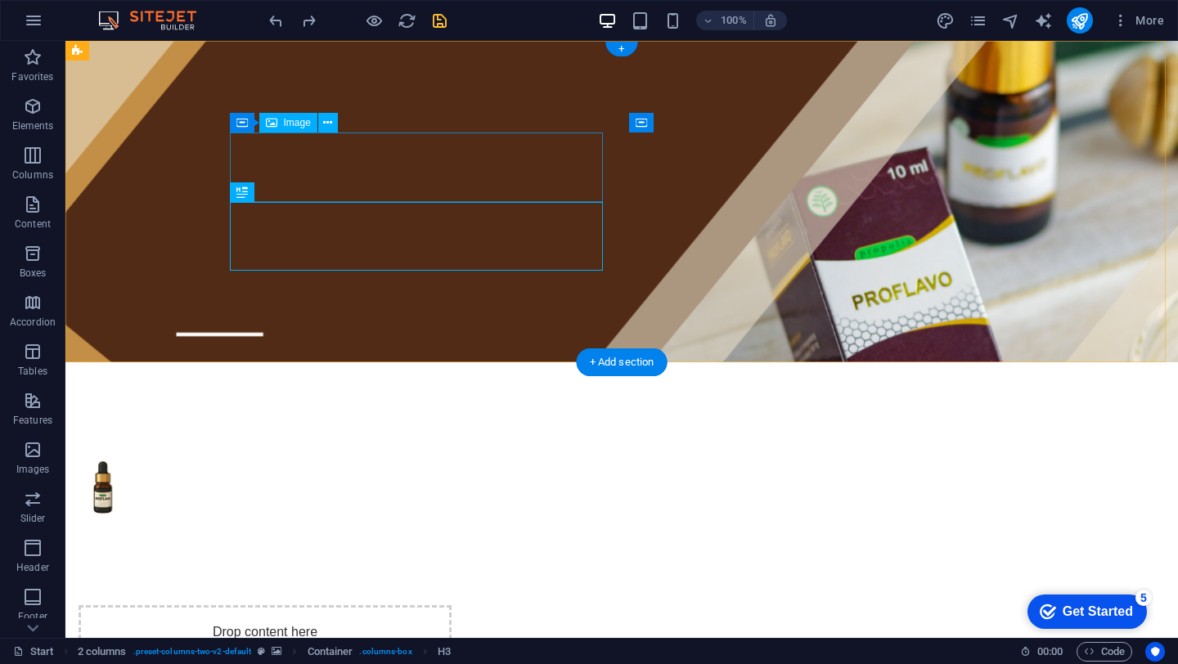
click at [262, 454] on figure at bounding box center [265, 489] width 373 height 70
select select "px"
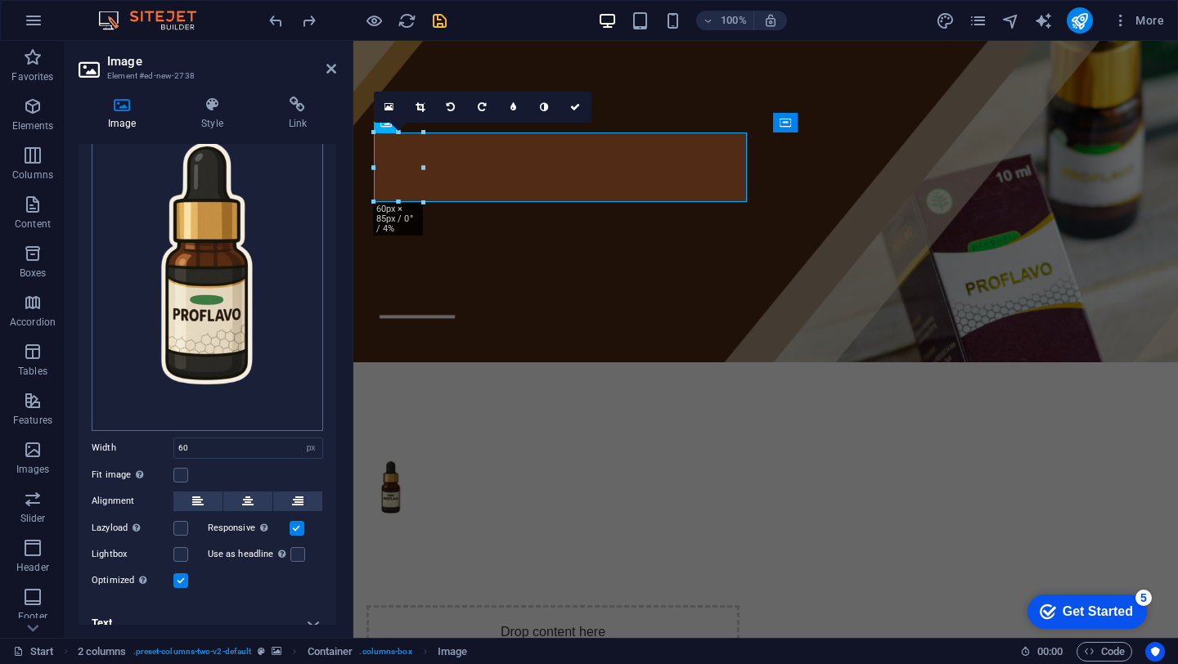
scroll to position [92, 0]
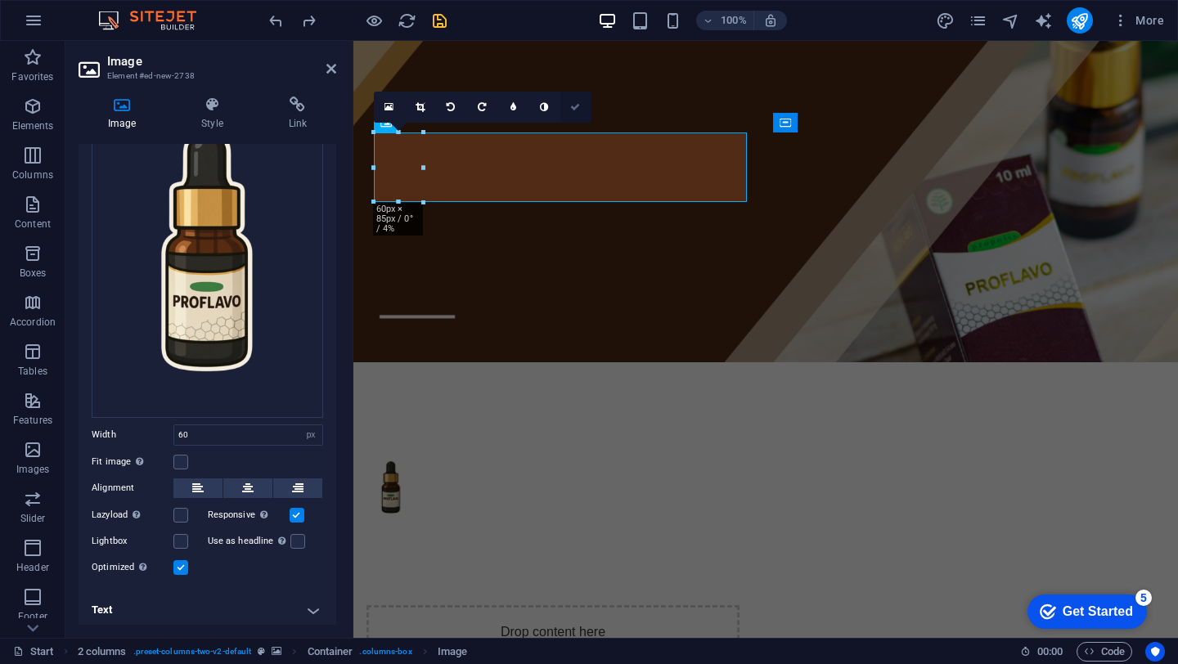
click at [578, 102] on icon at bounding box center [575, 107] width 10 height 10
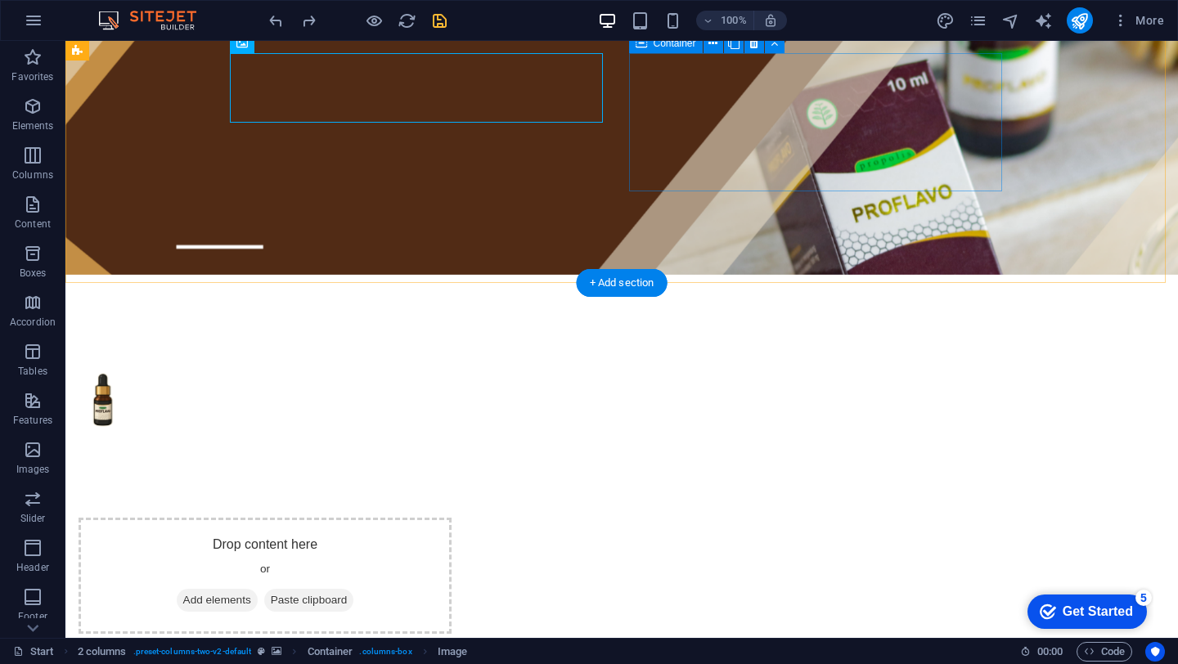
scroll to position [102, 0]
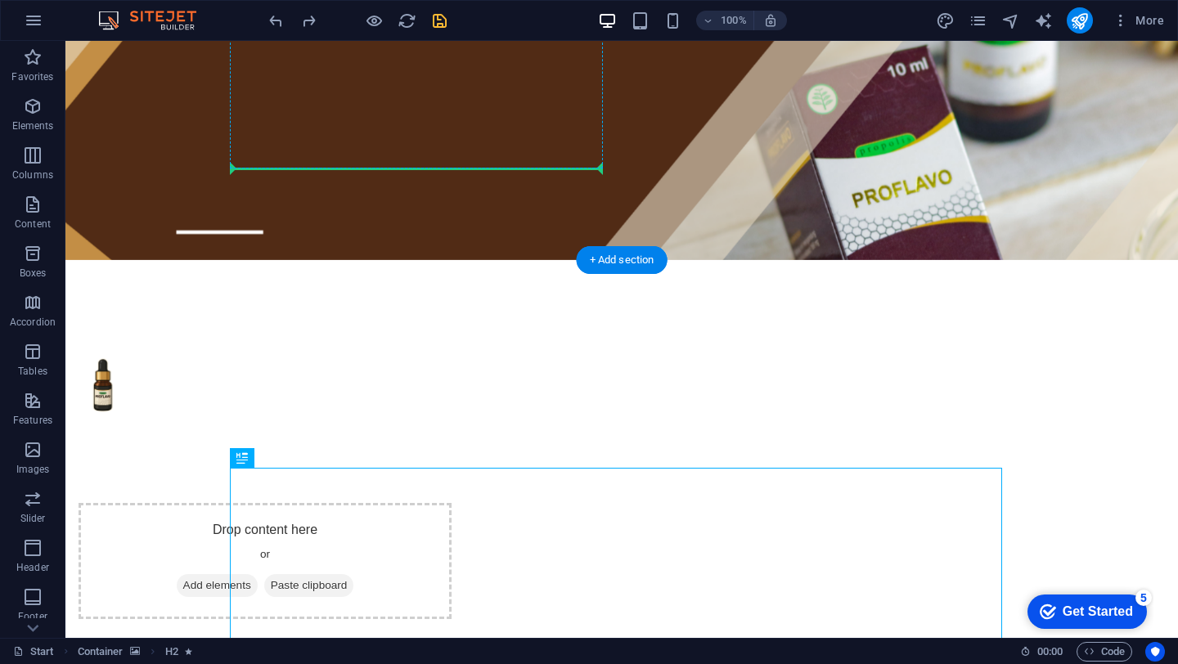
drag, startPoint x: 306, startPoint y: 499, endPoint x: 264, endPoint y: 165, distance: 336.3
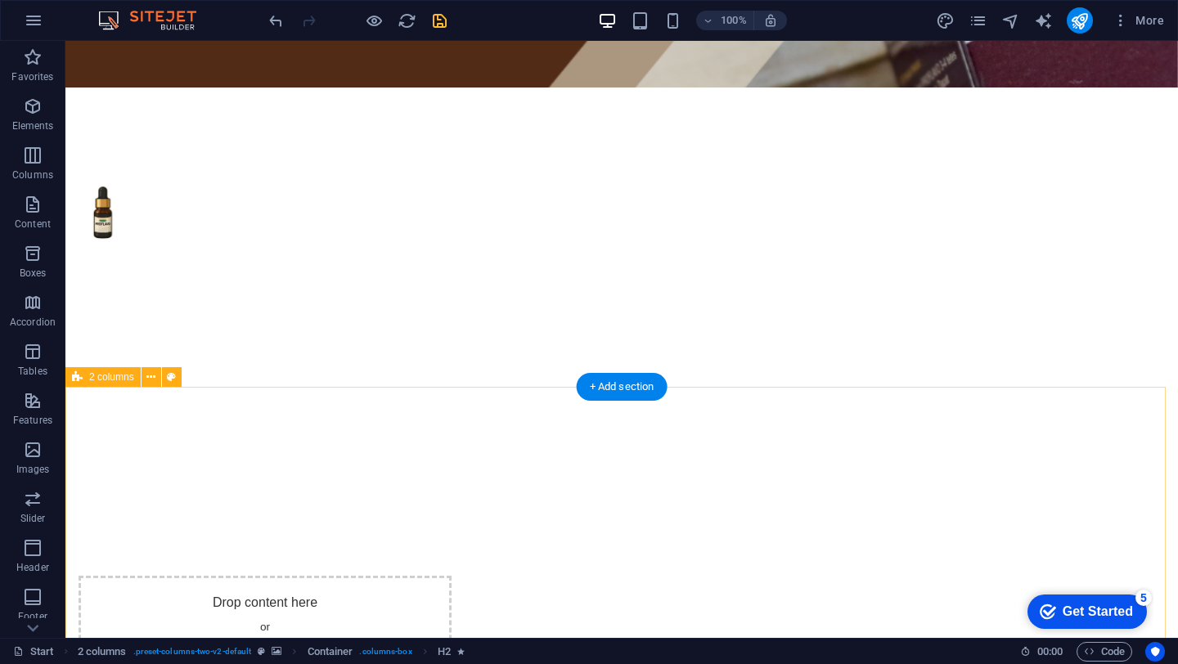
scroll to position [564, 0]
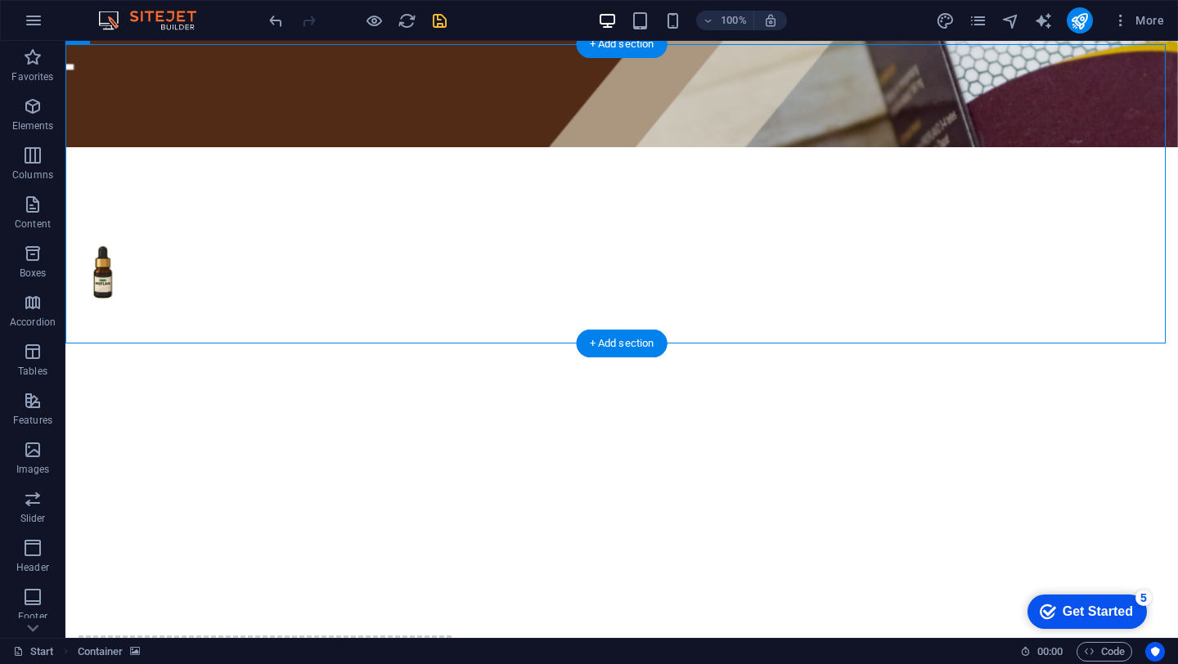
scroll to position [450, 0]
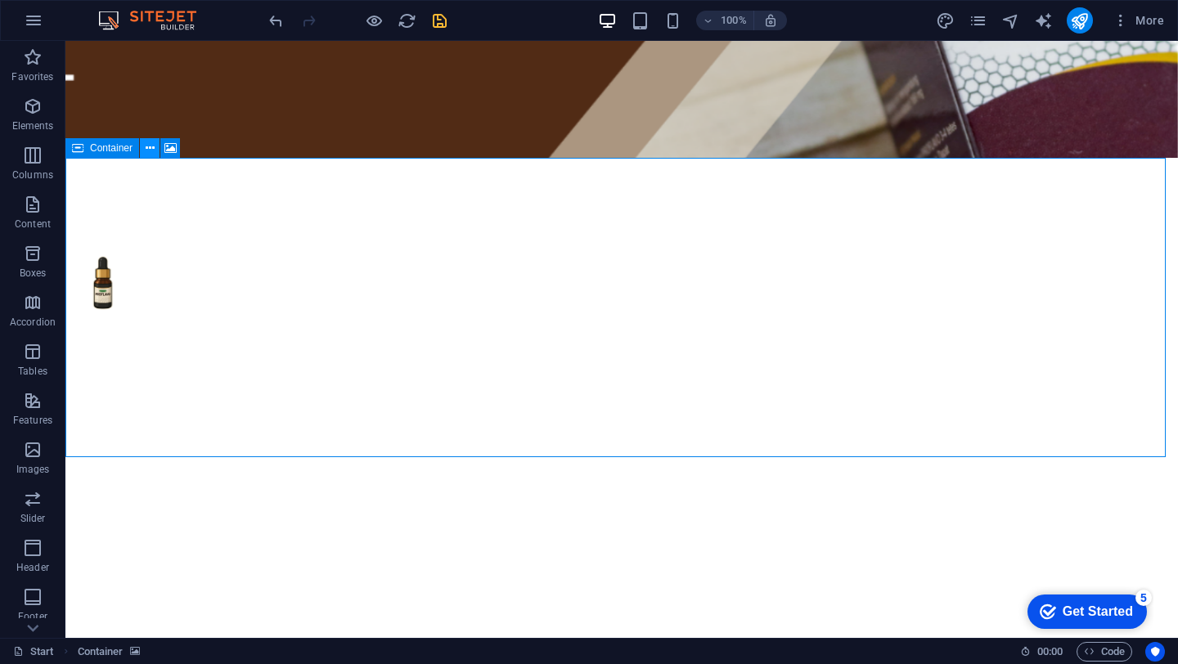
click at [148, 153] on icon at bounding box center [150, 148] width 9 height 17
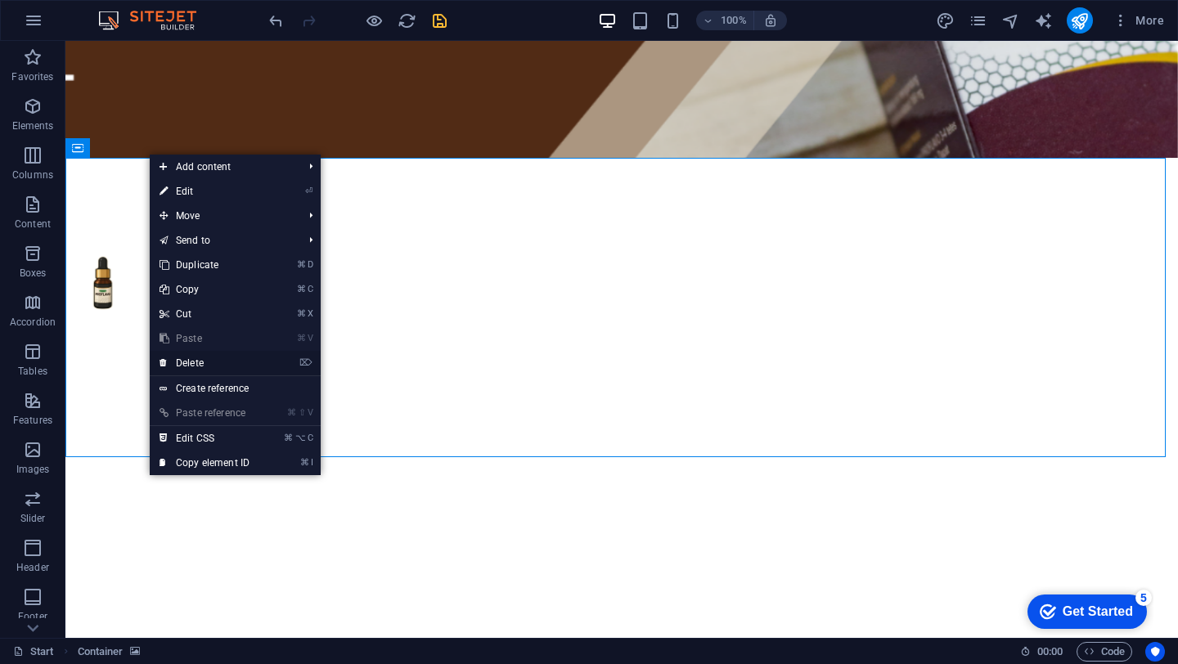
click at [208, 370] on link "⌦ Delete" at bounding box center [205, 363] width 110 height 25
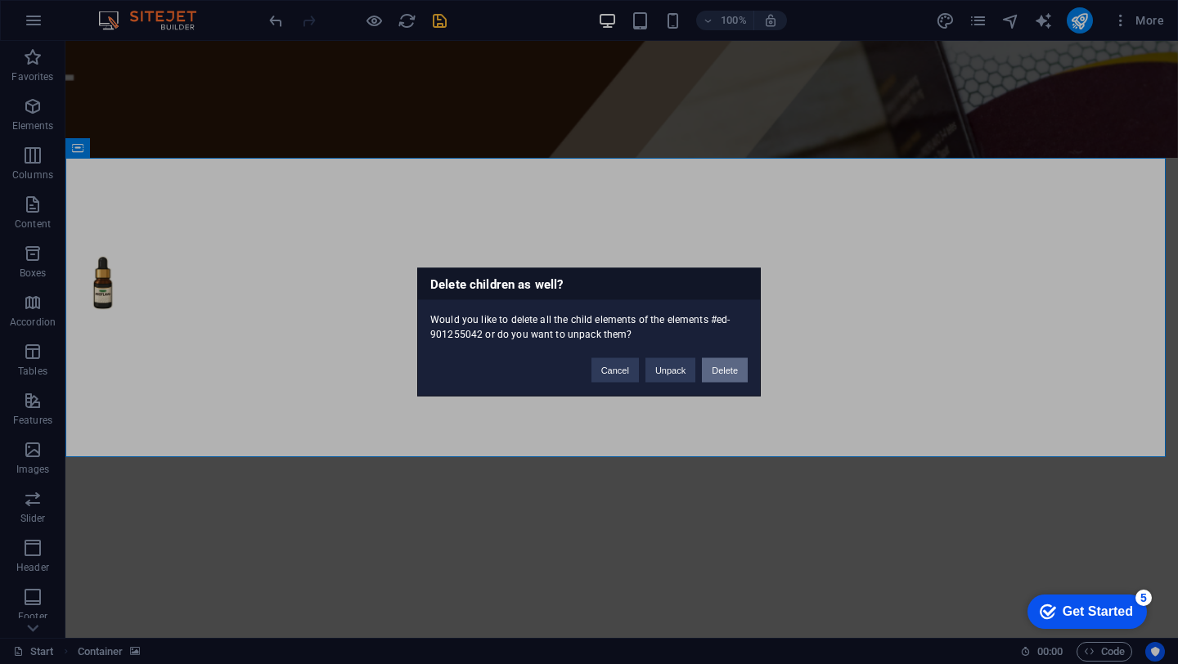
click at [738, 371] on button "Delete" at bounding box center [725, 370] width 46 height 25
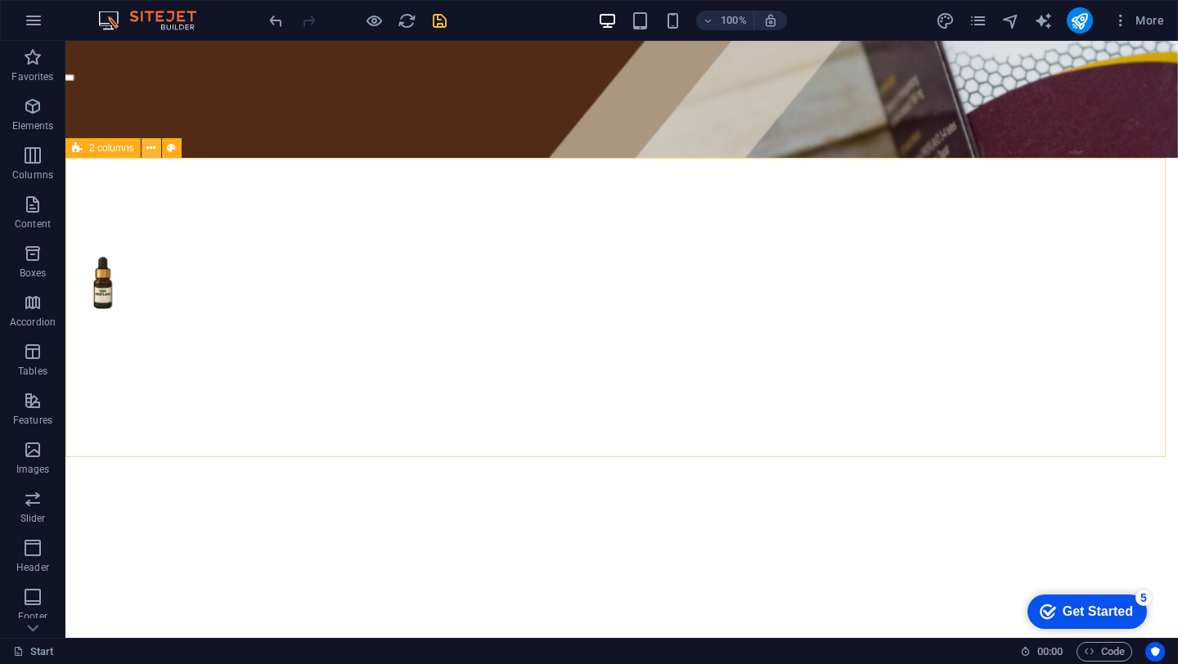
click at [151, 155] on icon at bounding box center [150, 148] width 9 height 17
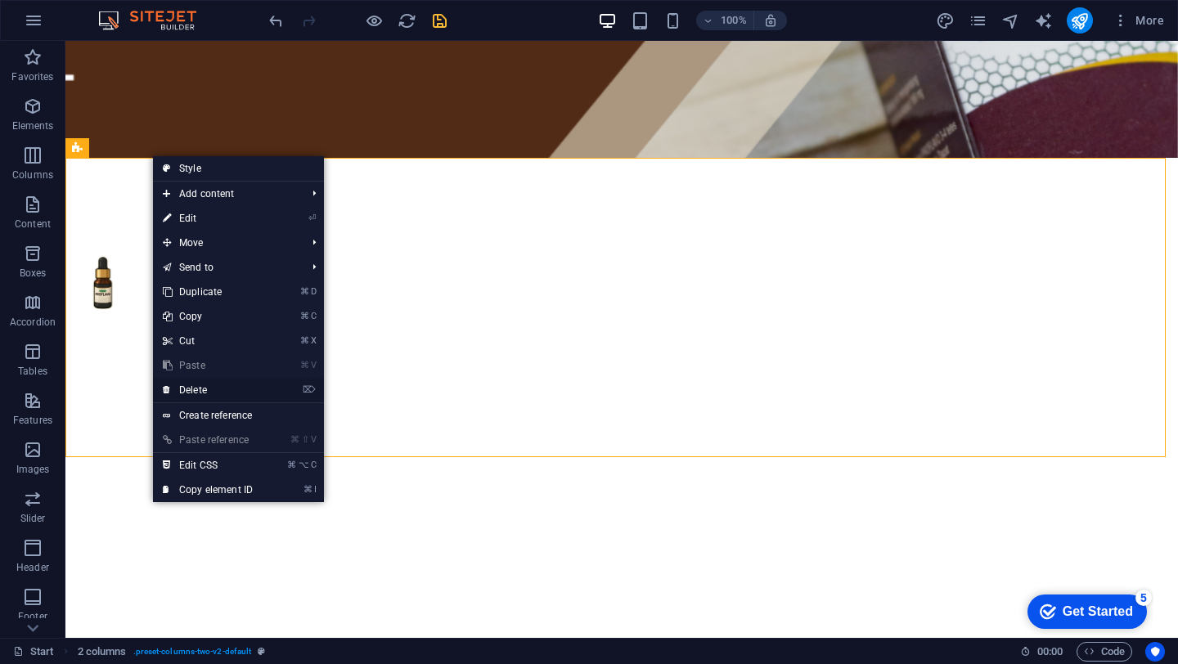
click at [184, 393] on link "⌦ Delete" at bounding box center [208, 390] width 110 height 25
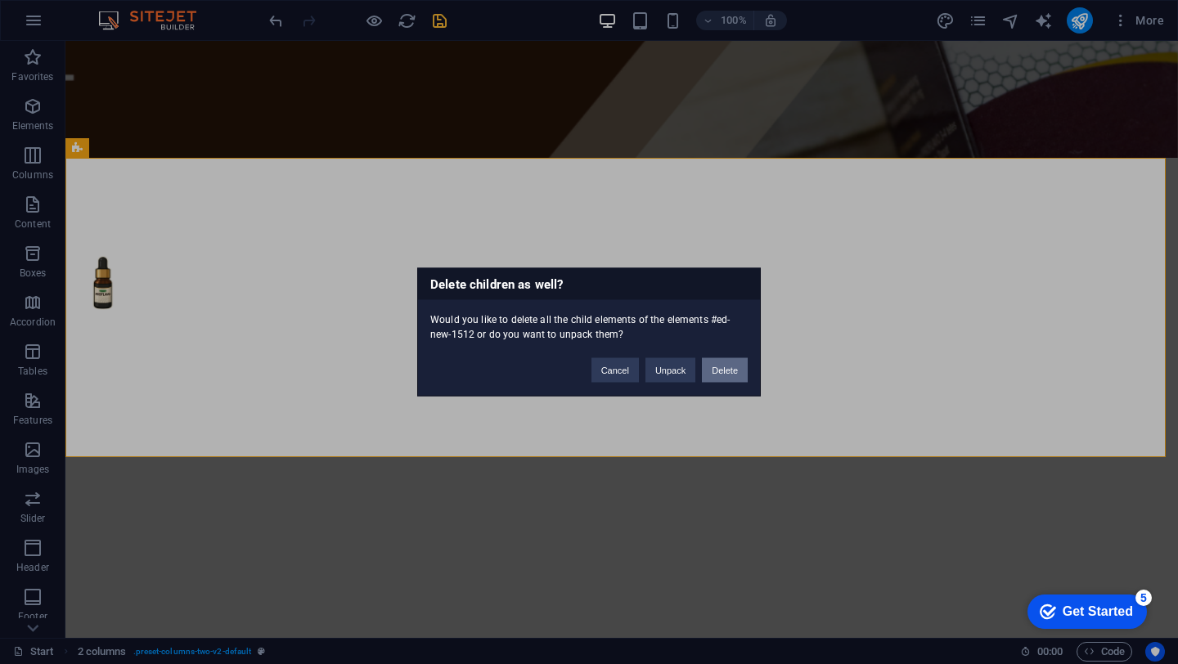
click at [721, 367] on button "Delete" at bounding box center [725, 370] width 46 height 25
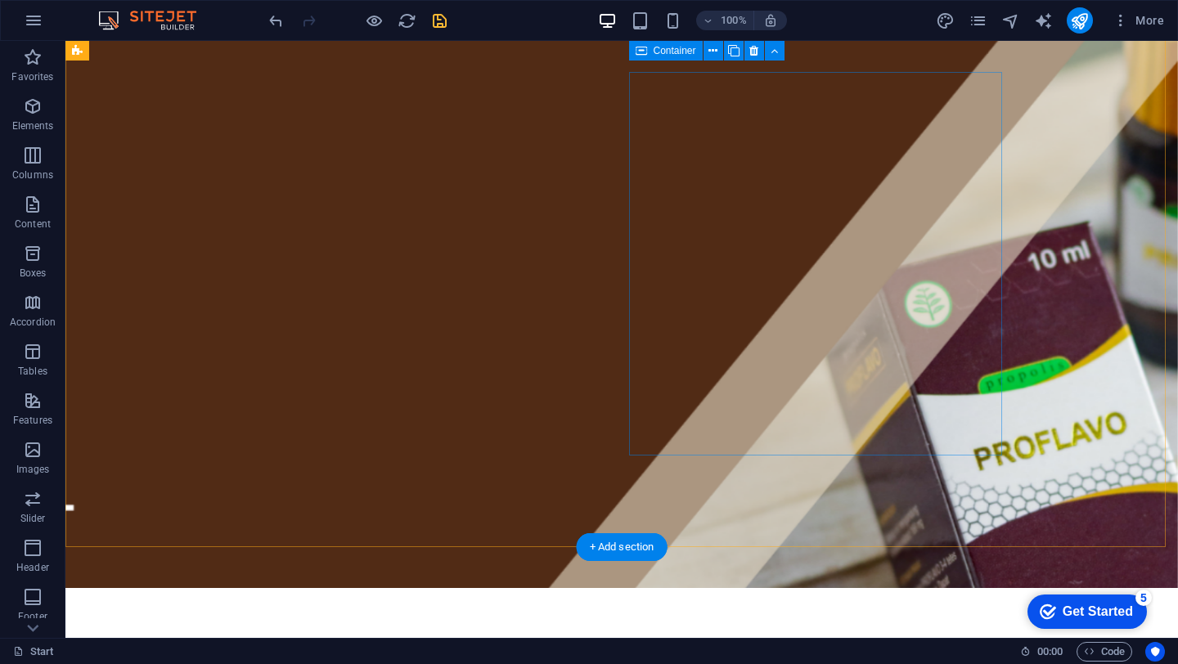
scroll to position [0, 0]
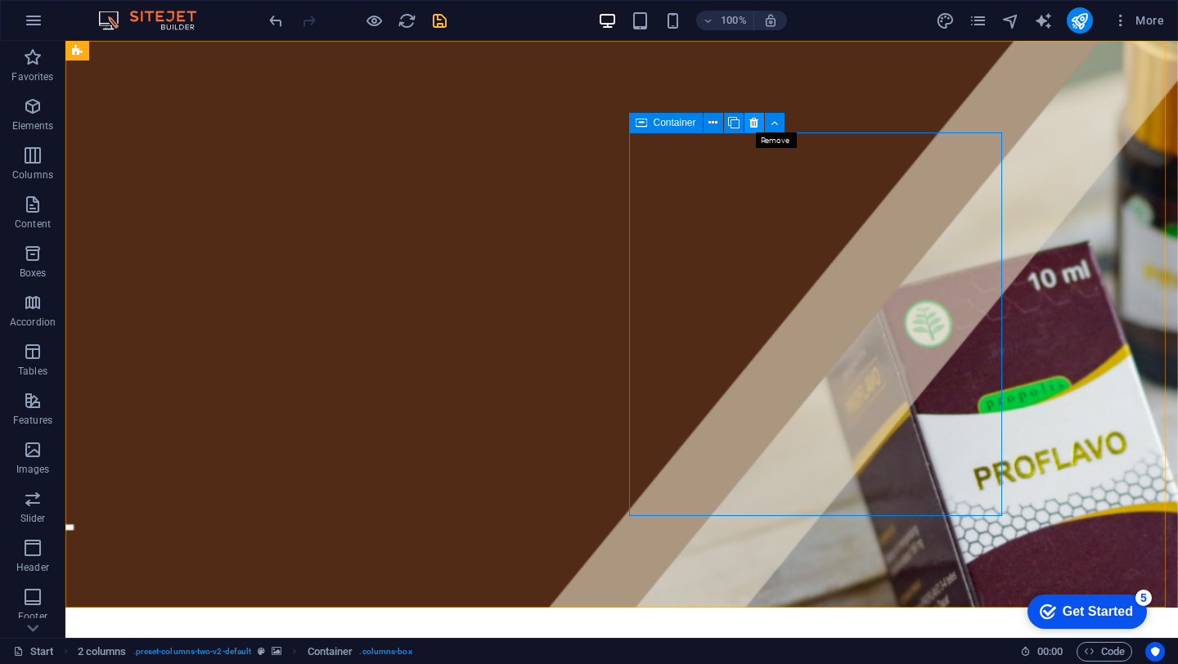
click at [753, 124] on icon at bounding box center [753, 123] width 9 height 17
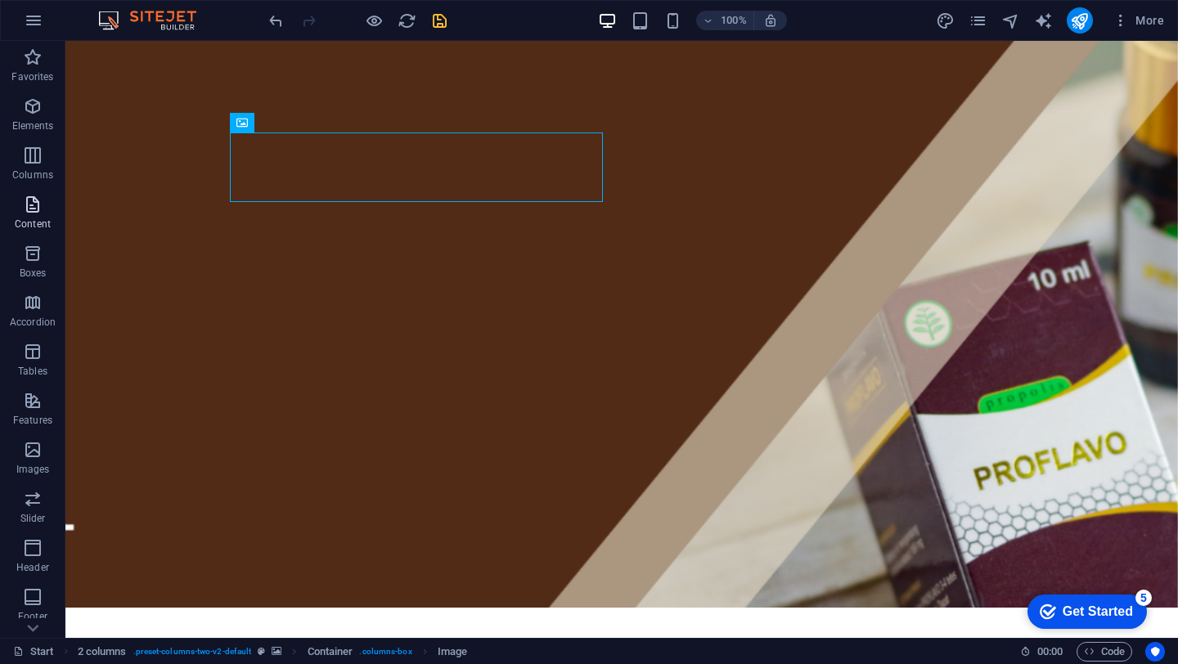
click at [32, 209] on icon "button" at bounding box center [33, 205] width 20 height 20
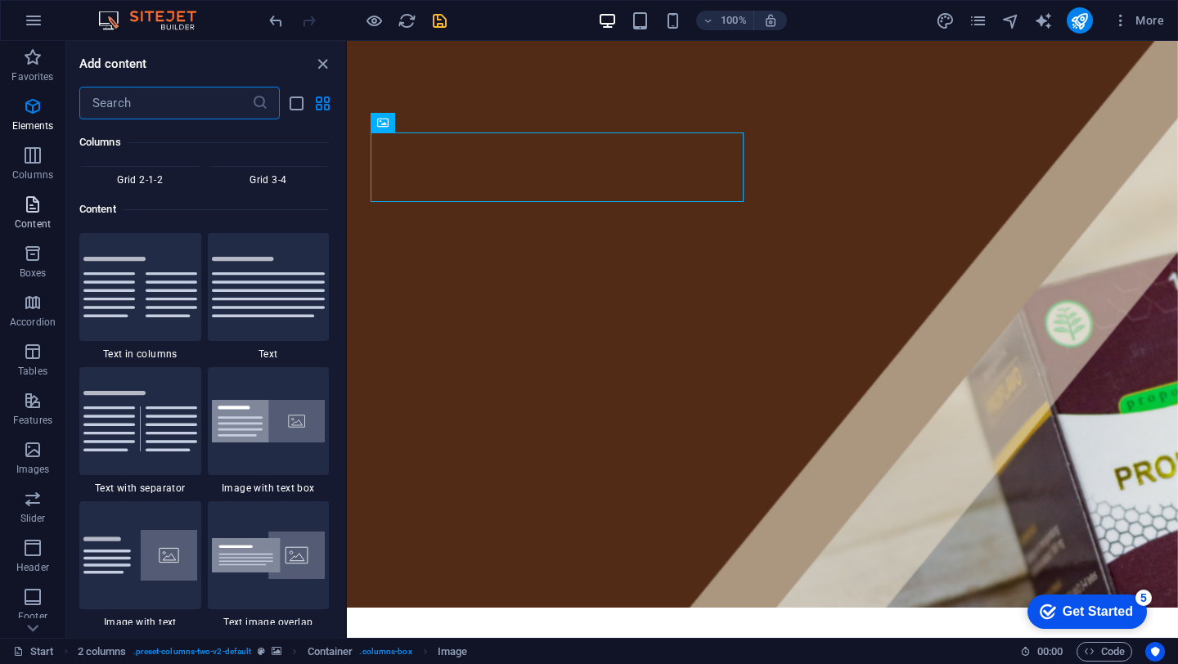
scroll to position [2862, 0]
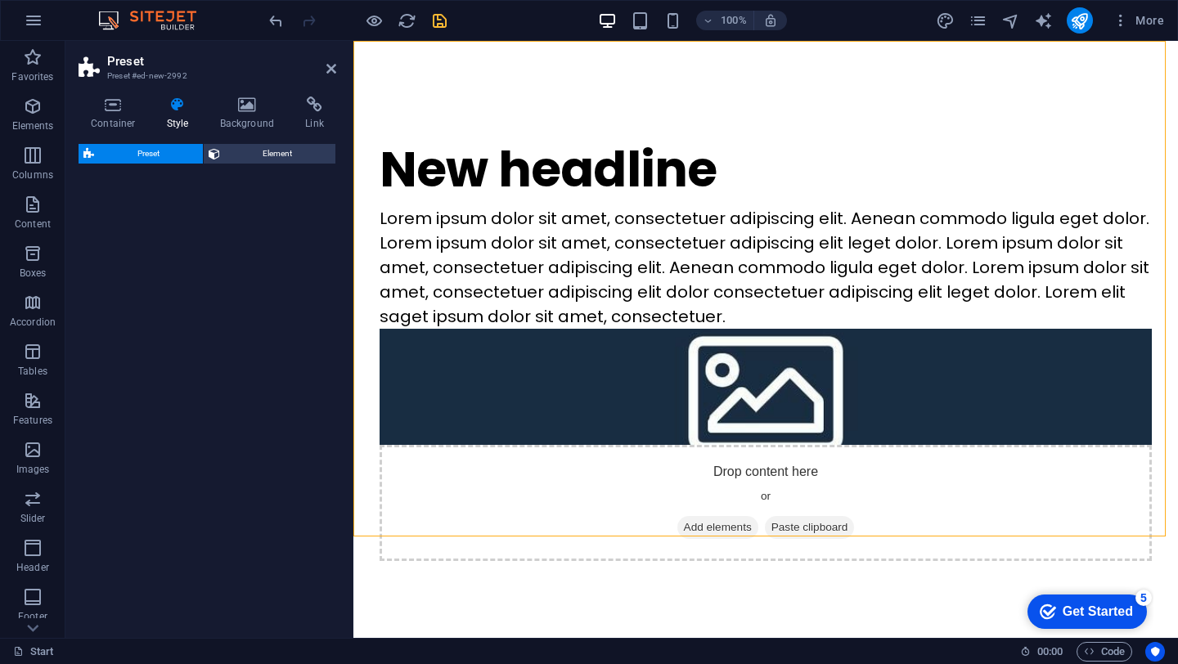
select select "rem"
select select "px"
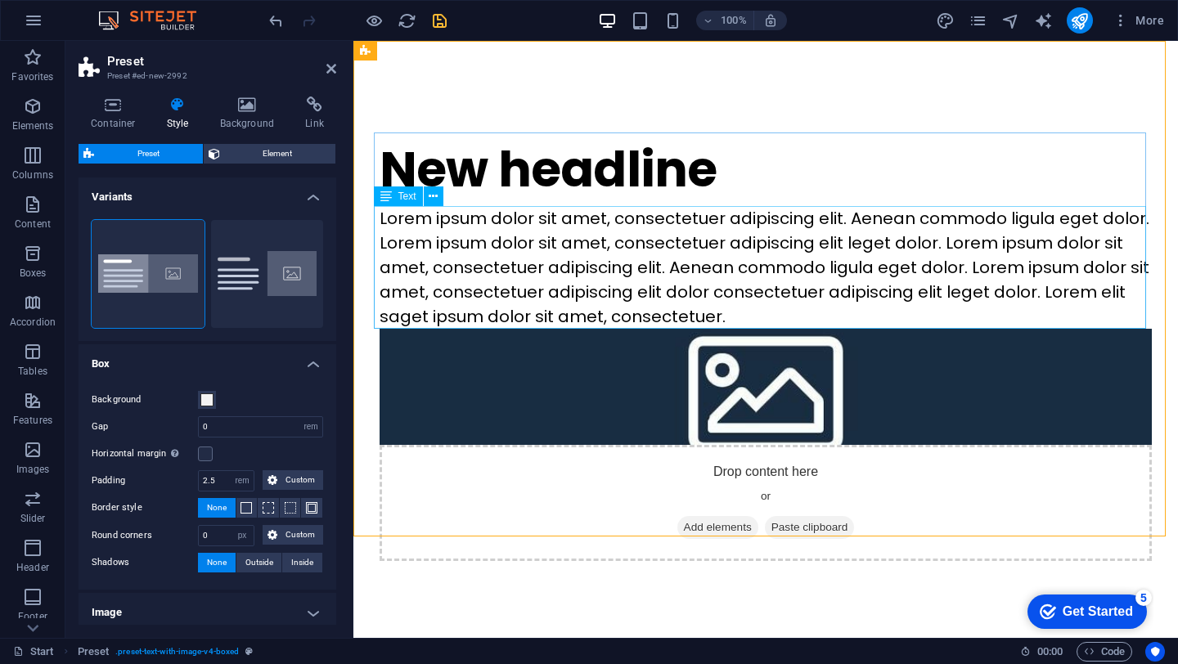
click at [526, 225] on div "Lorem ipsum dolor sit amet, consectetuer adipiscing elit. Aenean commodo ligula…" at bounding box center [766, 267] width 772 height 123
click at [316, 197] on h4 "Variants" at bounding box center [208, 192] width 258 height 29
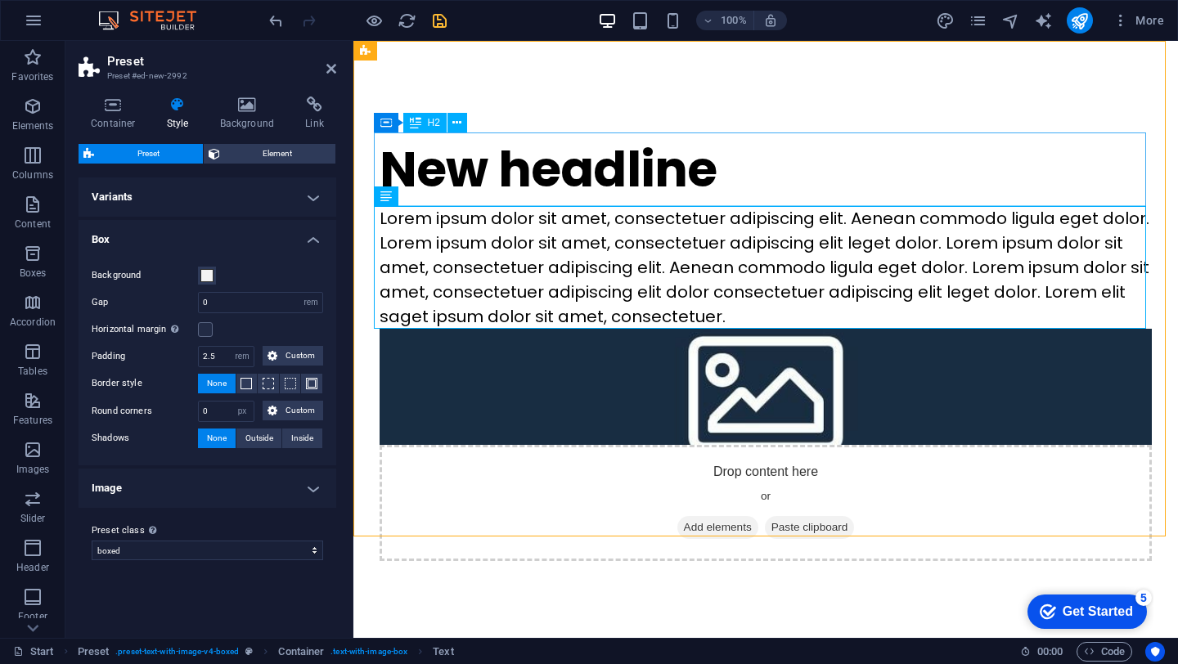
click at [506, 186] on div "New headline" at bounding box center [766, 170] width 772 height 74
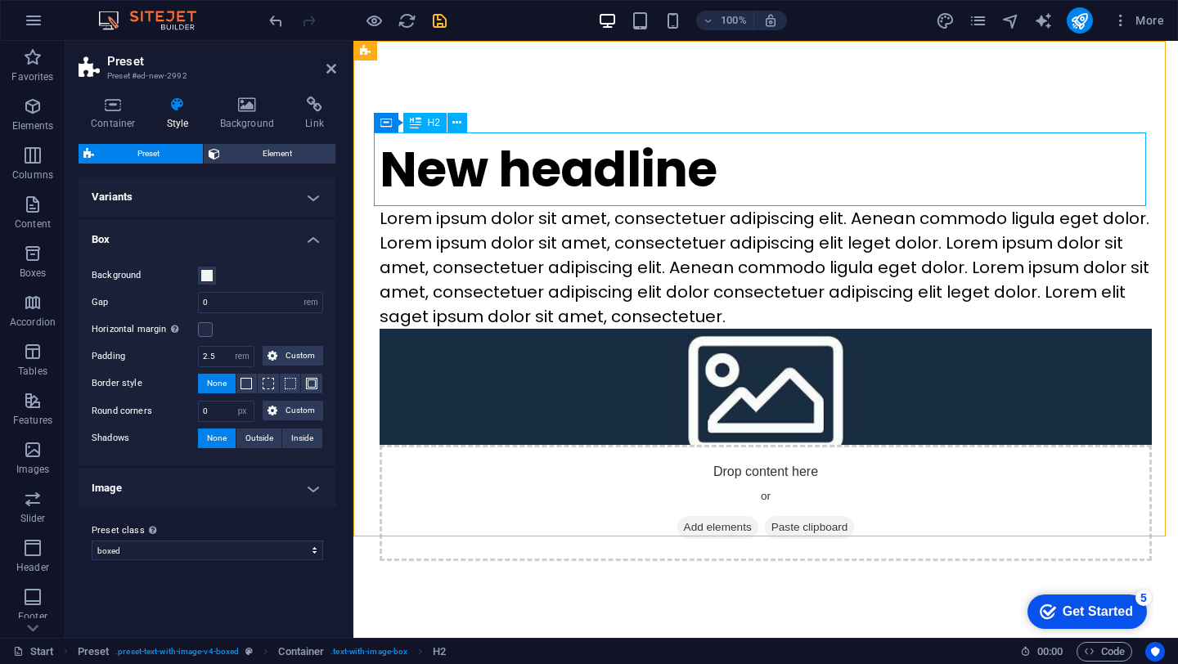
click at [506, 186] on div "New headline" at bounding box center [766, 170] width 772 height 74
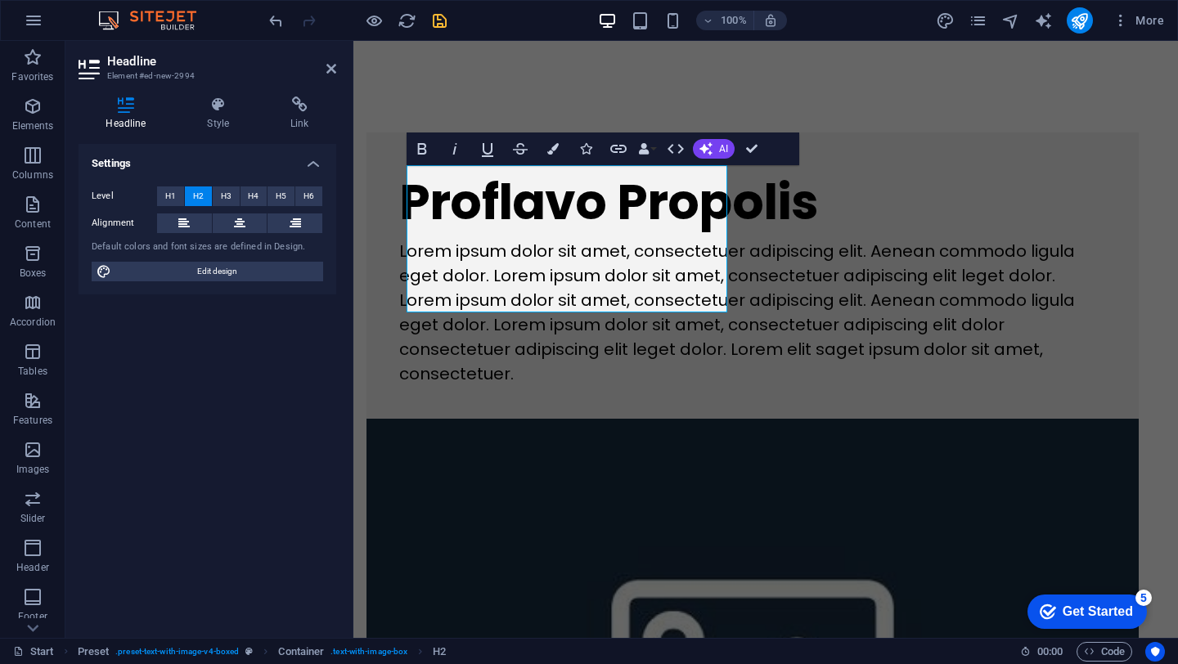
click at [843, 451] on figure at bounding box center [752, 672] width 772 height 507
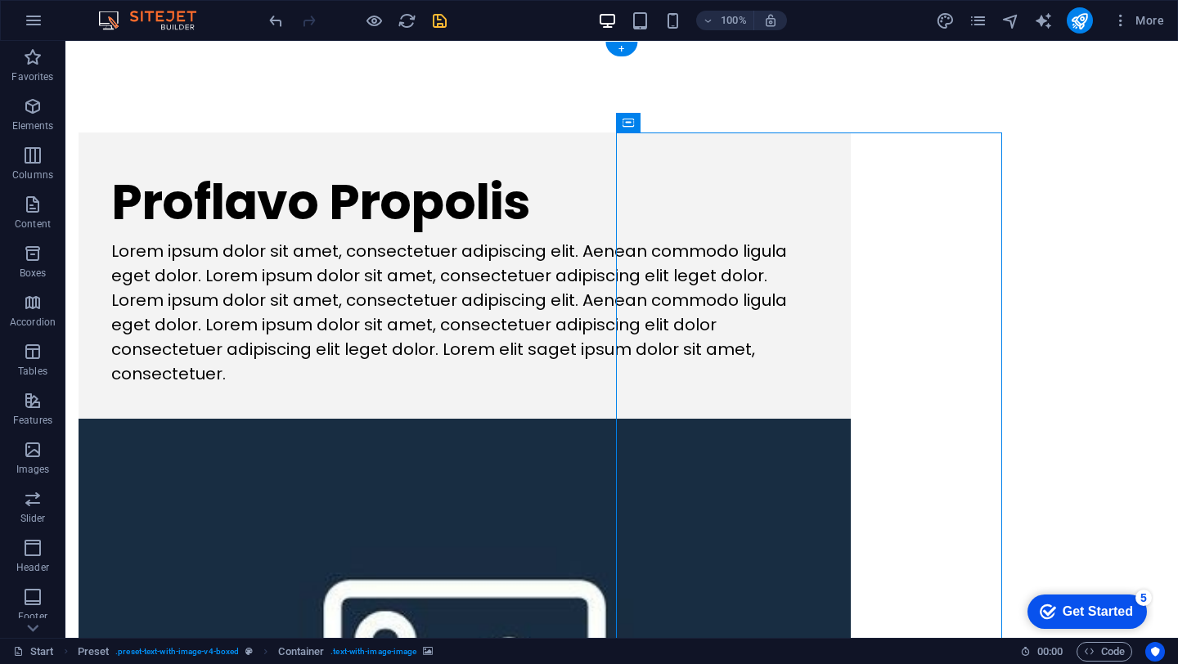
click at [734, 419] on figure at bounding box center [465, 672] width 772 height 507
click at [398, 386] on div "Lorem ipsum dolor sit amet, consectetuer adipiscing elit. Aenean commodo ligula…" at bounding box center [464, 312] width 707 height 147
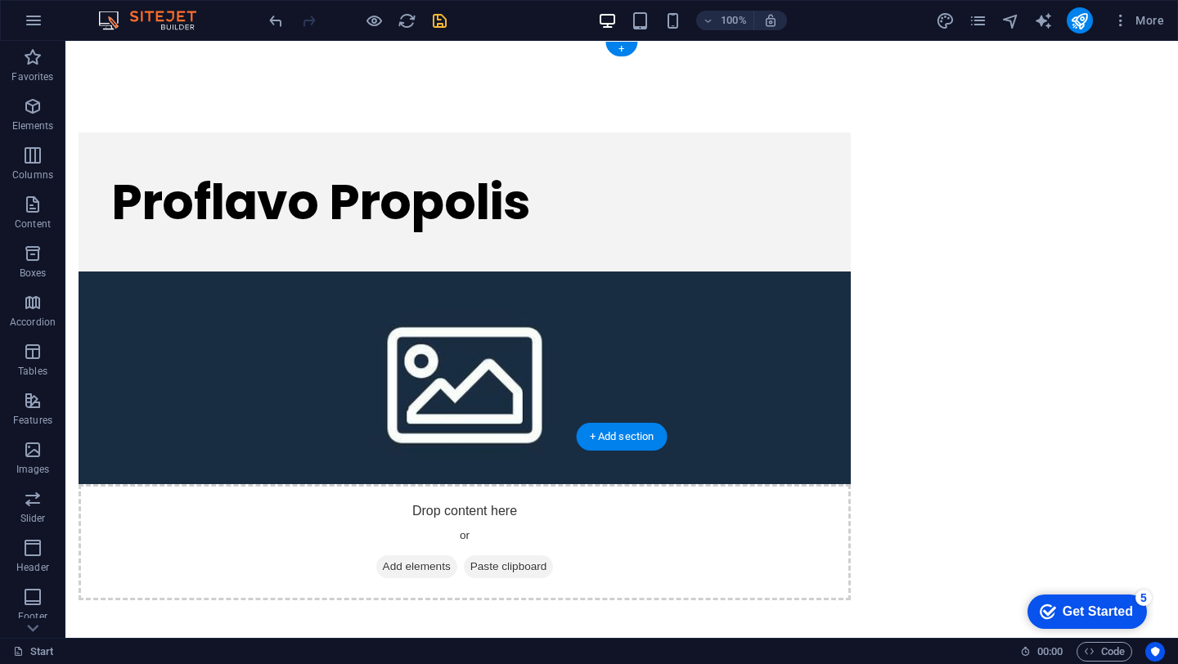
click at [725, 272] on figure at bounding box center [465, 378] width 772 height 213
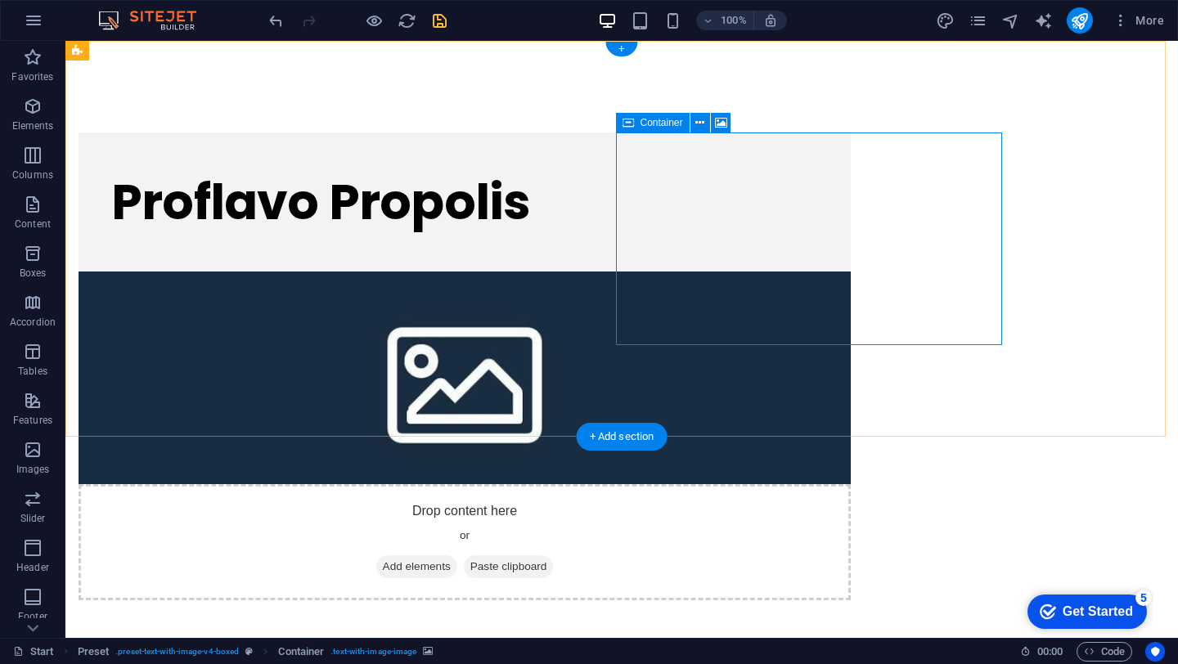
click at [687, 484] on div "Drop content here or Add elements Paste clipboard" at bounding box center [465, 542] width 772 height 116
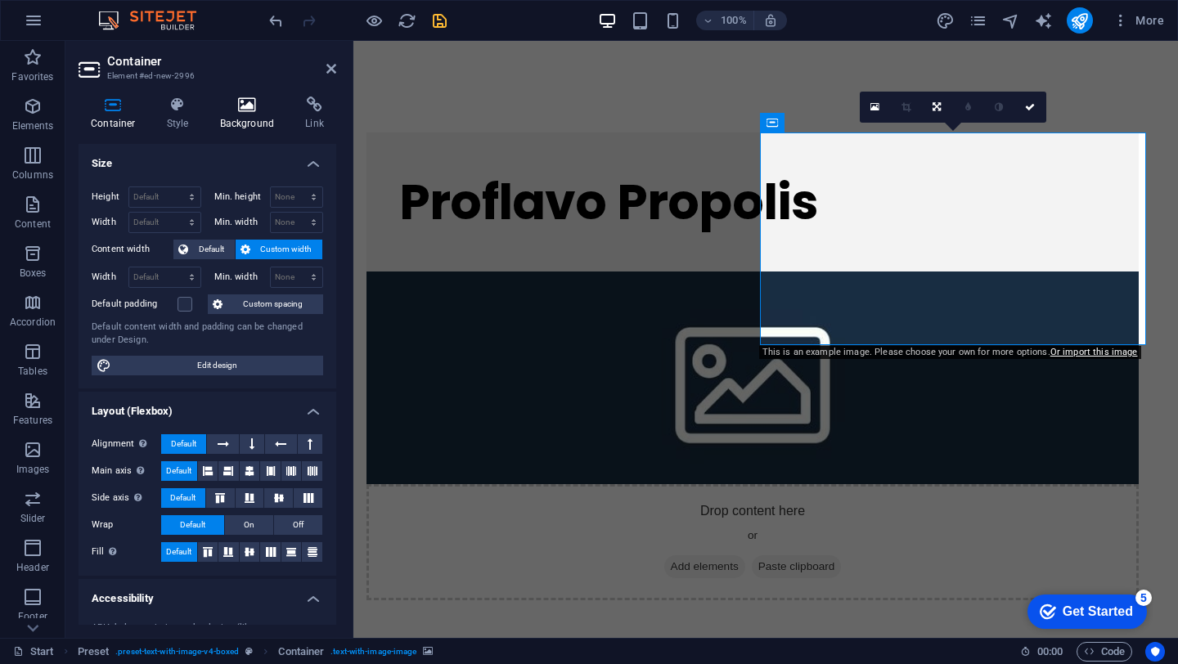
click at [245, 117] on h4 "Background" at bounding box center [251, 114] width 86 height 34
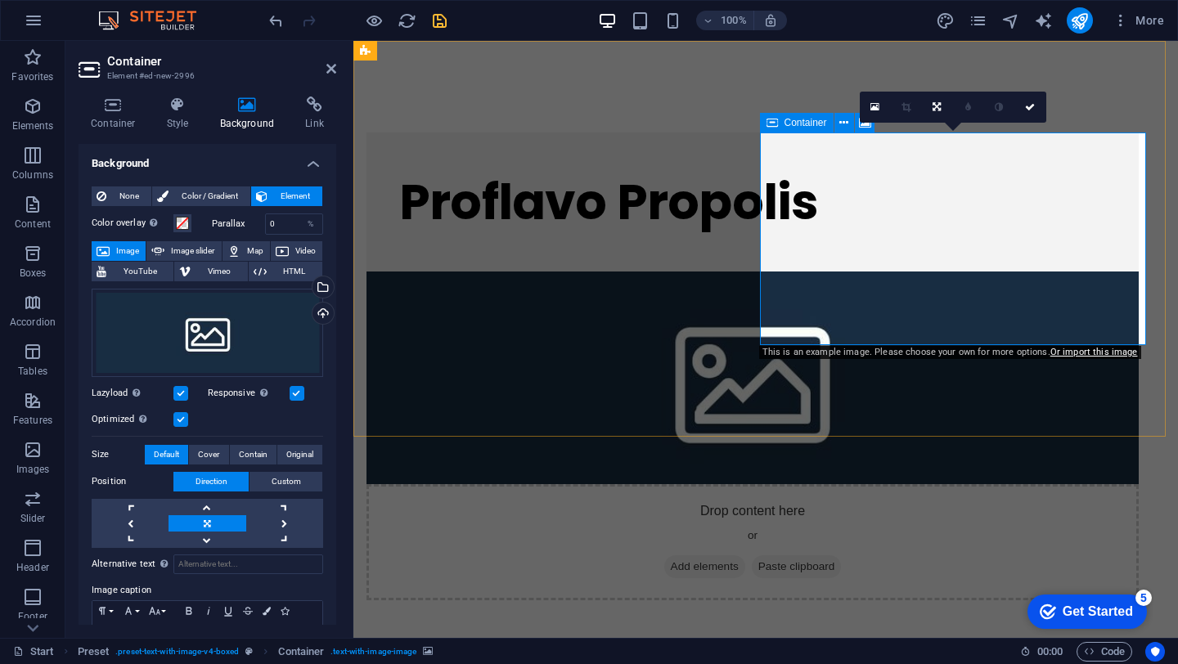
click at [837, 484] on div "Drop content here or Add elements Paste clipboard" at bounding box center [752, 542] width 772 height 116
click at [212, 371] on div "Drag files here, click to choose files or select files from Files or our free s…" at bounding box center [207, 333] width 231 height 88
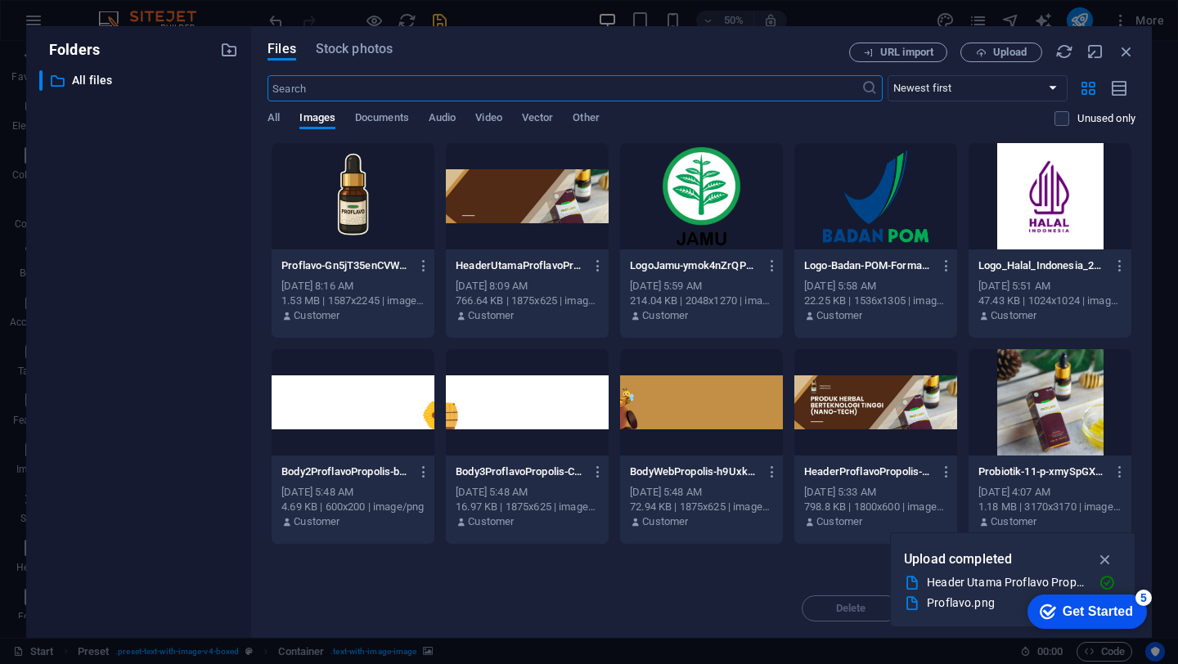
click at [528, 185] on div at bounding box center [527, 196] width 163 height 106
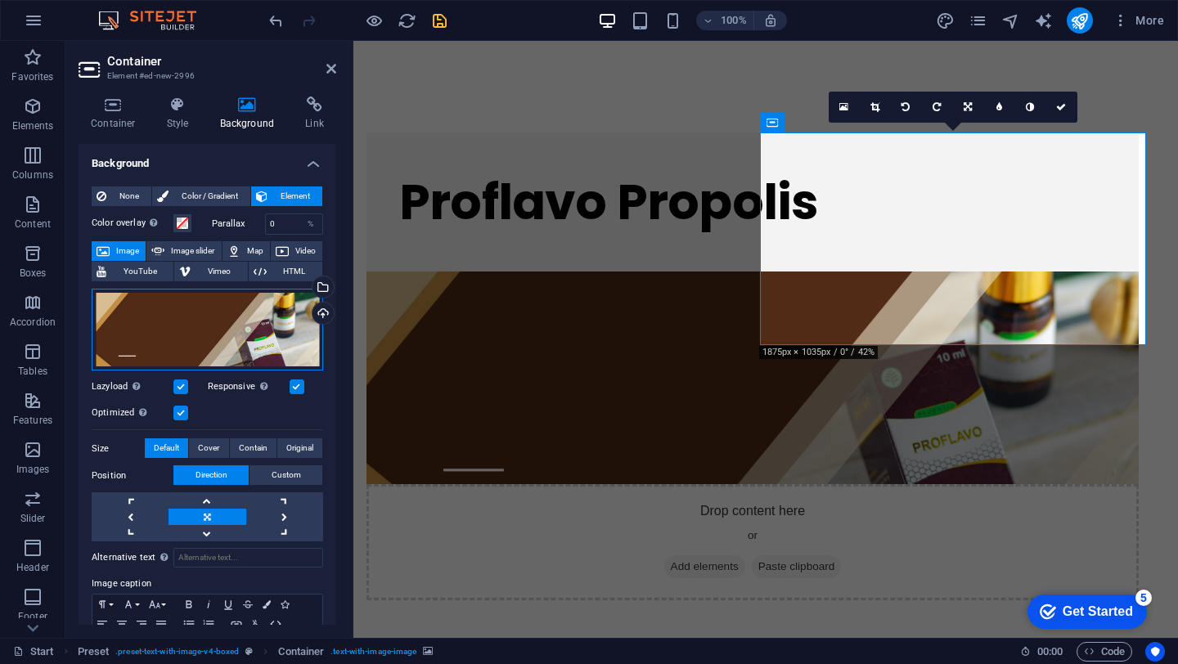
click at [212, 316] on div "Drag files here, click to choose files or select files from Files or our free s…" at bounding box center [207, 330] width 231 height 83
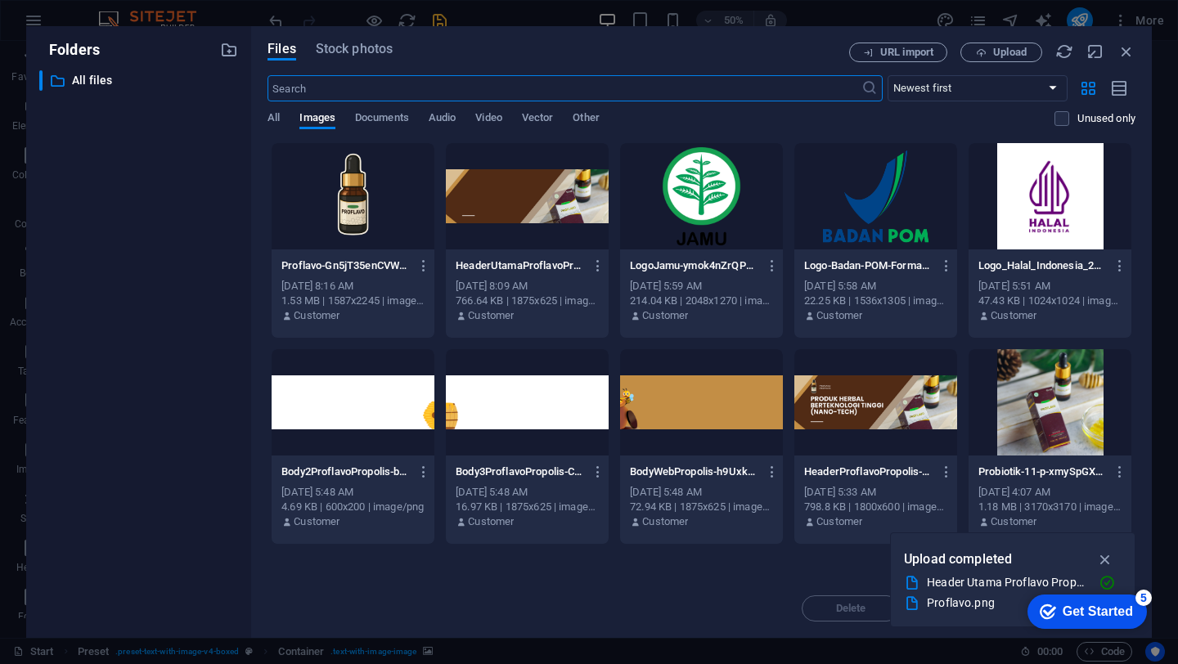
click at [212, 316] on div "​ All files All files" at bounding box center [138, 347] width 199 height 555
click at [345, 180] on div at bounding box center [353, 196] width 163 height 106
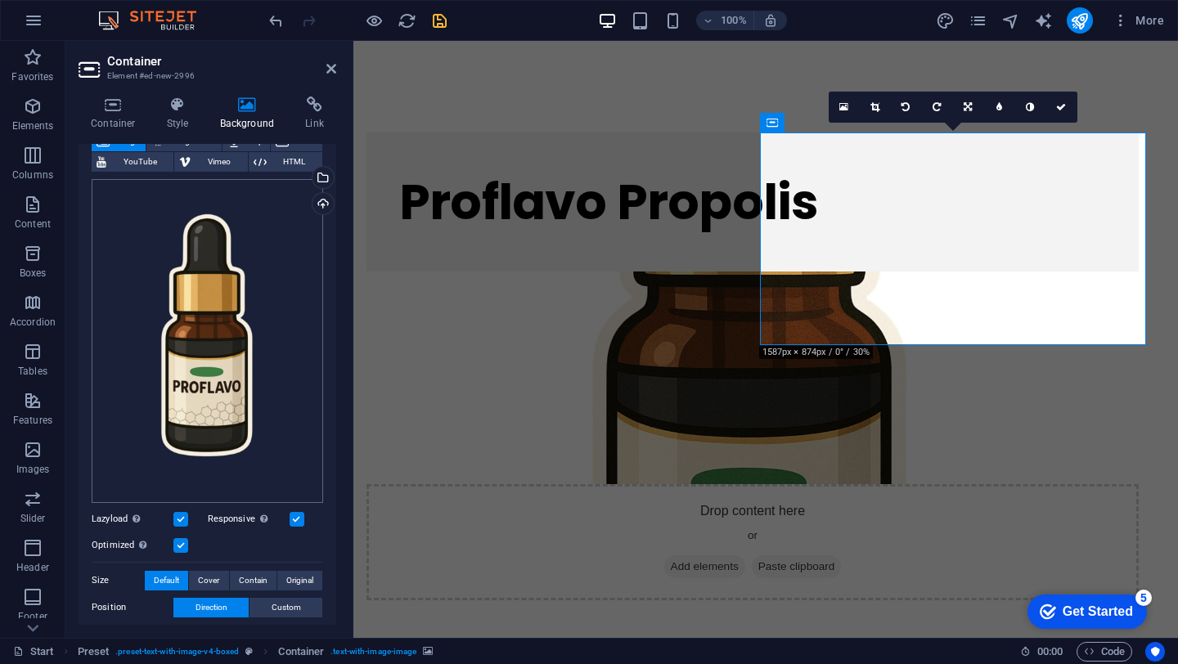
scroll to position [0, 0]
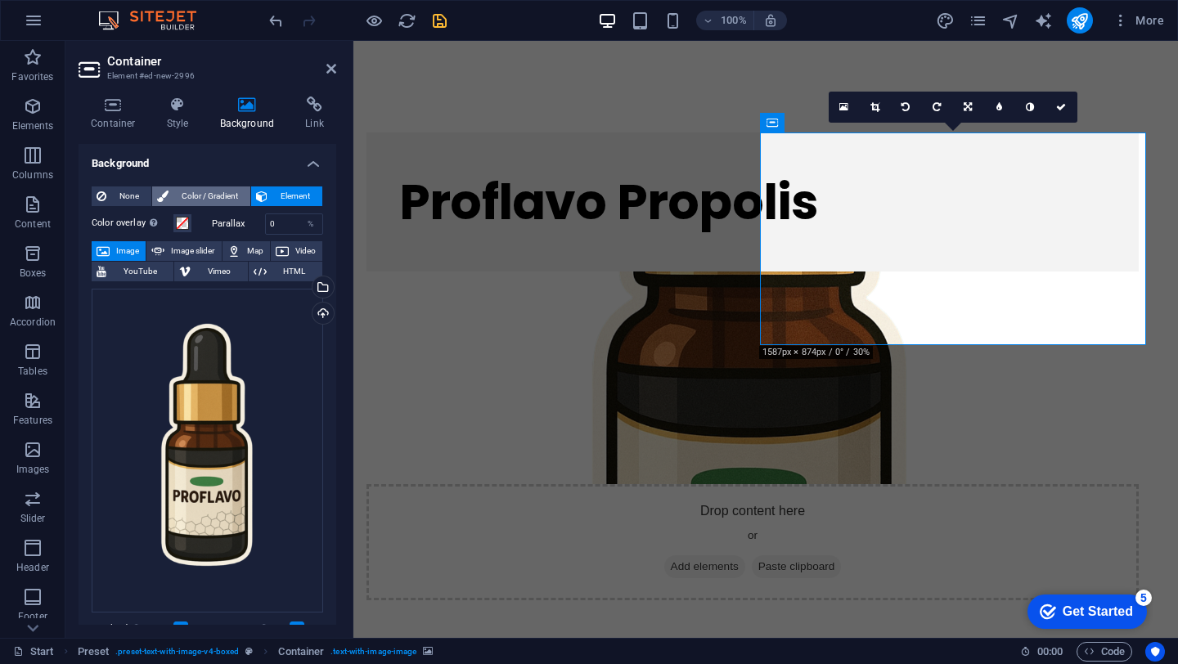
click at [191, 199] on span "Color / Gradient" at bounding box center [209, 196] width 72 height 20
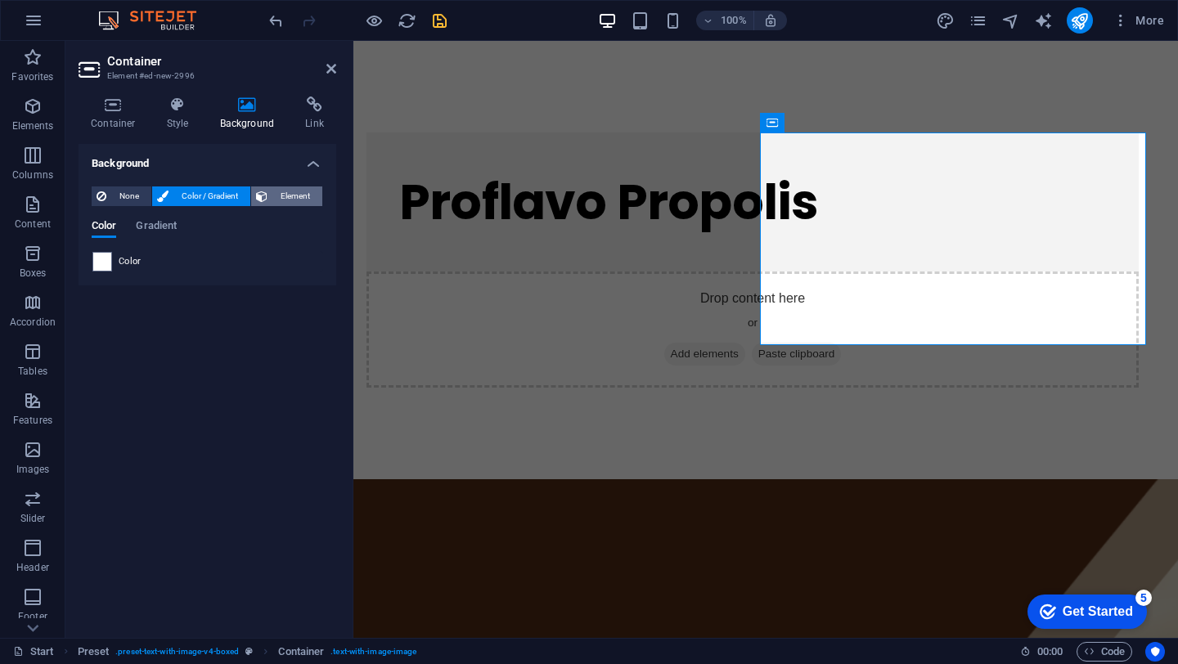
click at [278, 200] on span "Element" at bounding box center [294, 196] width 45 height 20
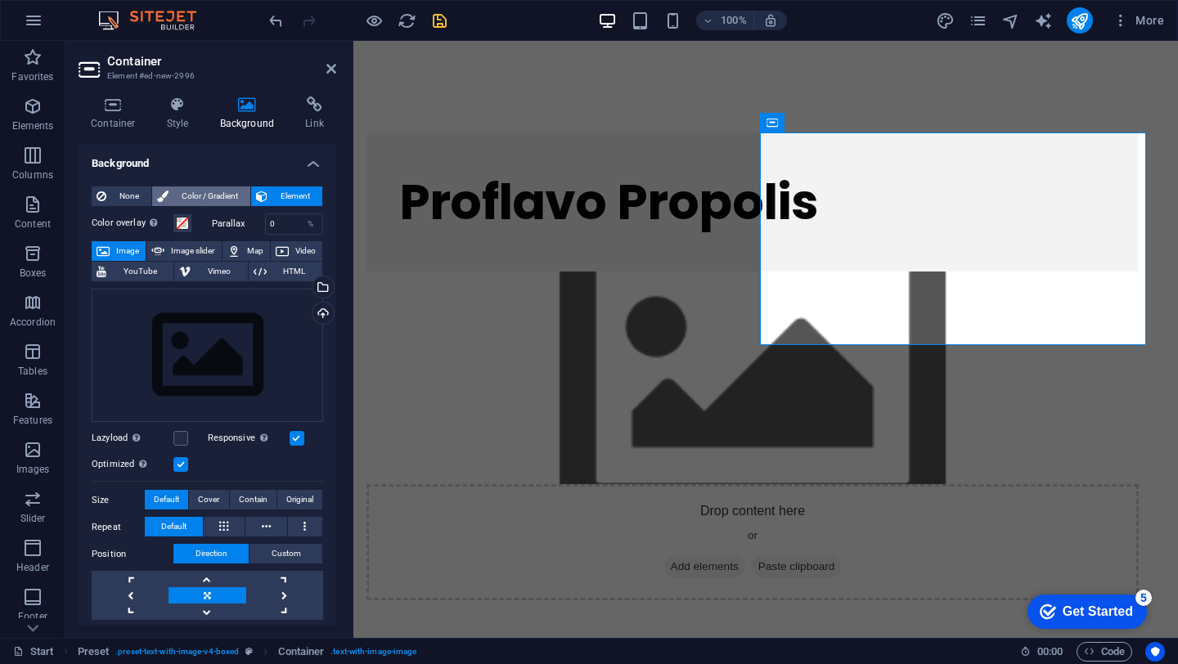
click at [219, 203] on span "Color / Gradient" at bounding box center [209, 196] width 72 height 20
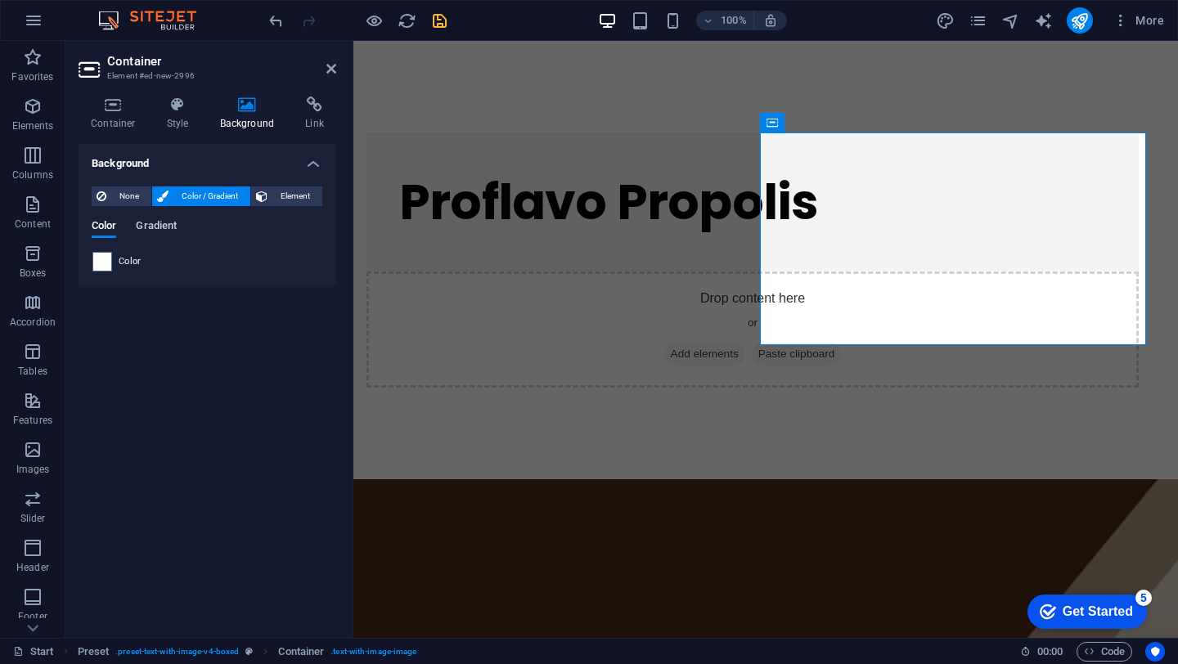
click at [167, 227] on span "Gradient" at bounding box center [156, 227] width 41 height 23
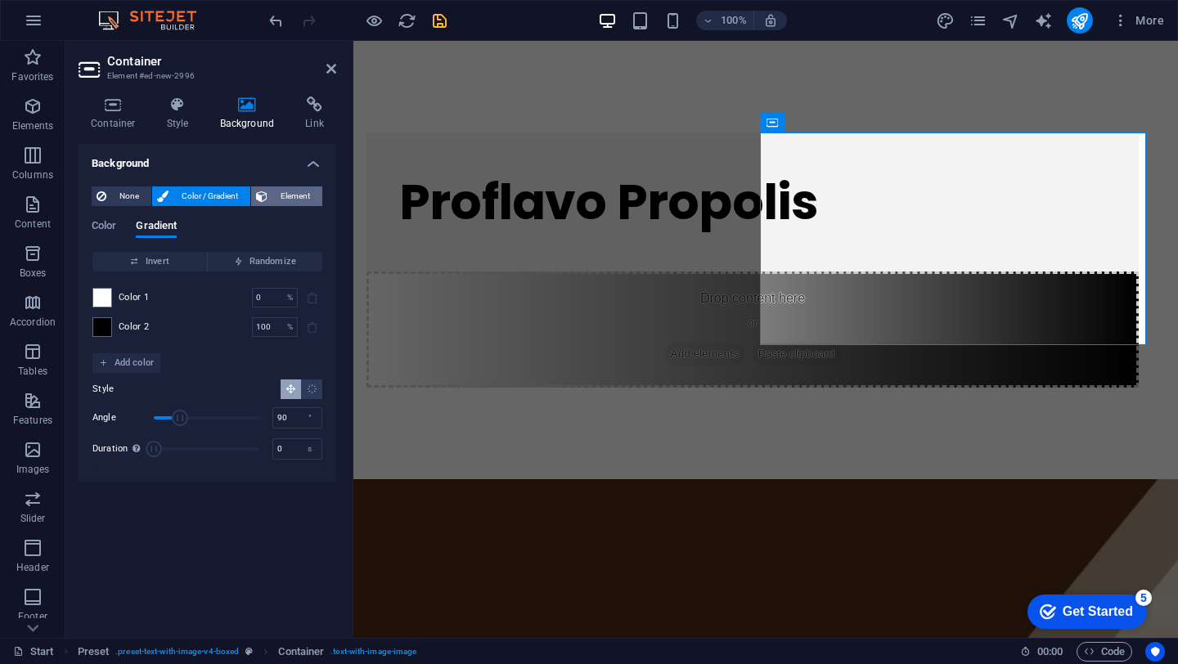
click at [280, 195] on span "Element" at bounding box center [294, 196] width 45 height 20
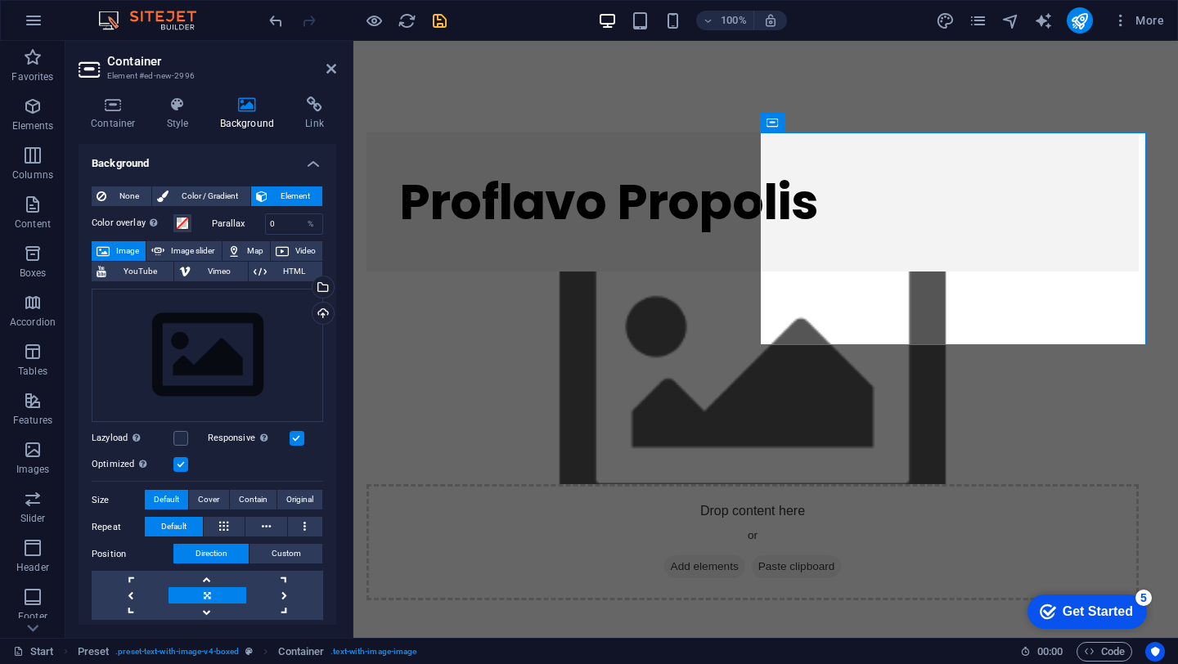
scroll to position [38, 0]
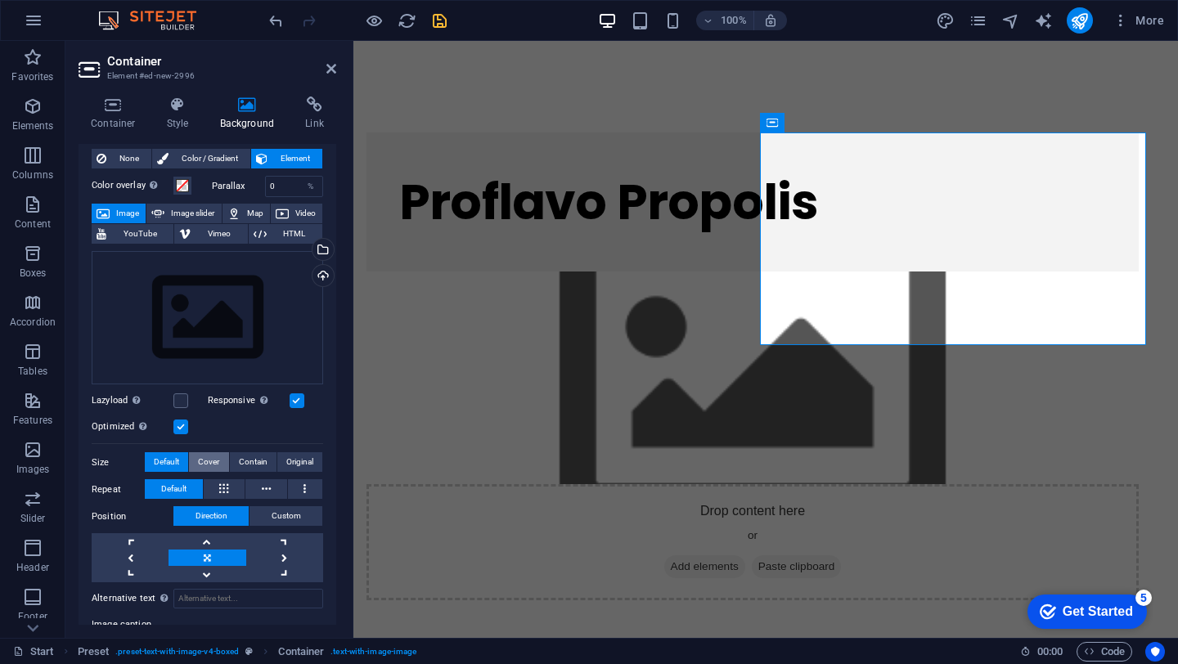
click at [219, 460] on button "Cover" at bounding box center [208, 462] width 39 height 20
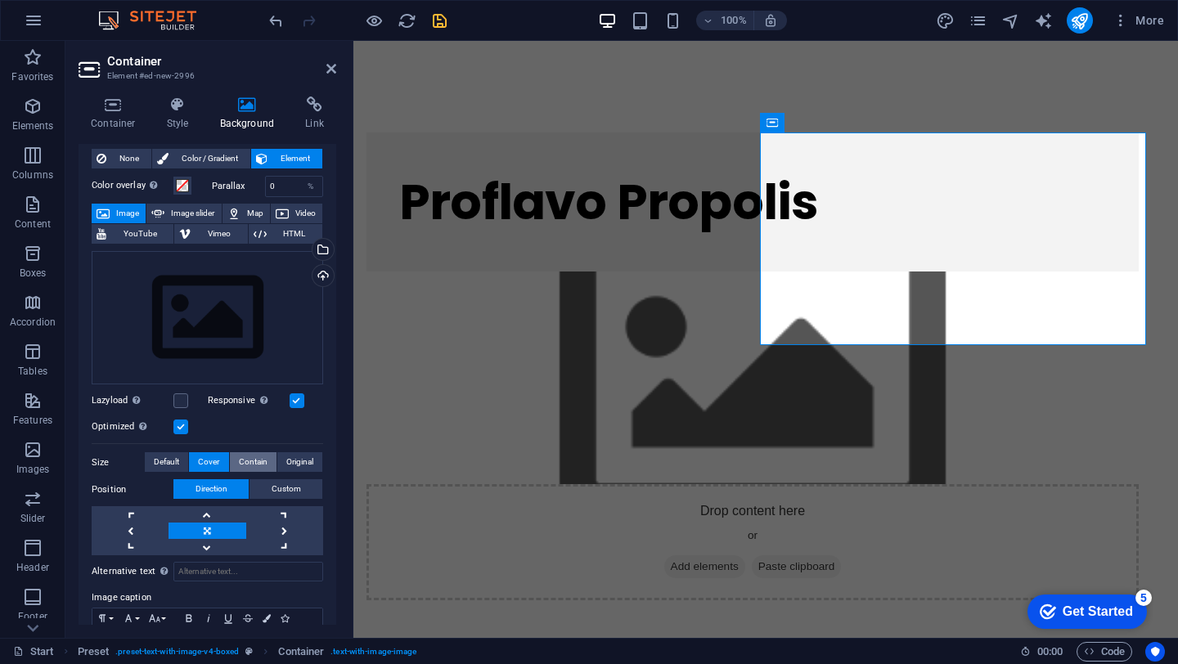
click at [248, 458] on span "Contain" at bounding box center [253, 462] width 29 height 20
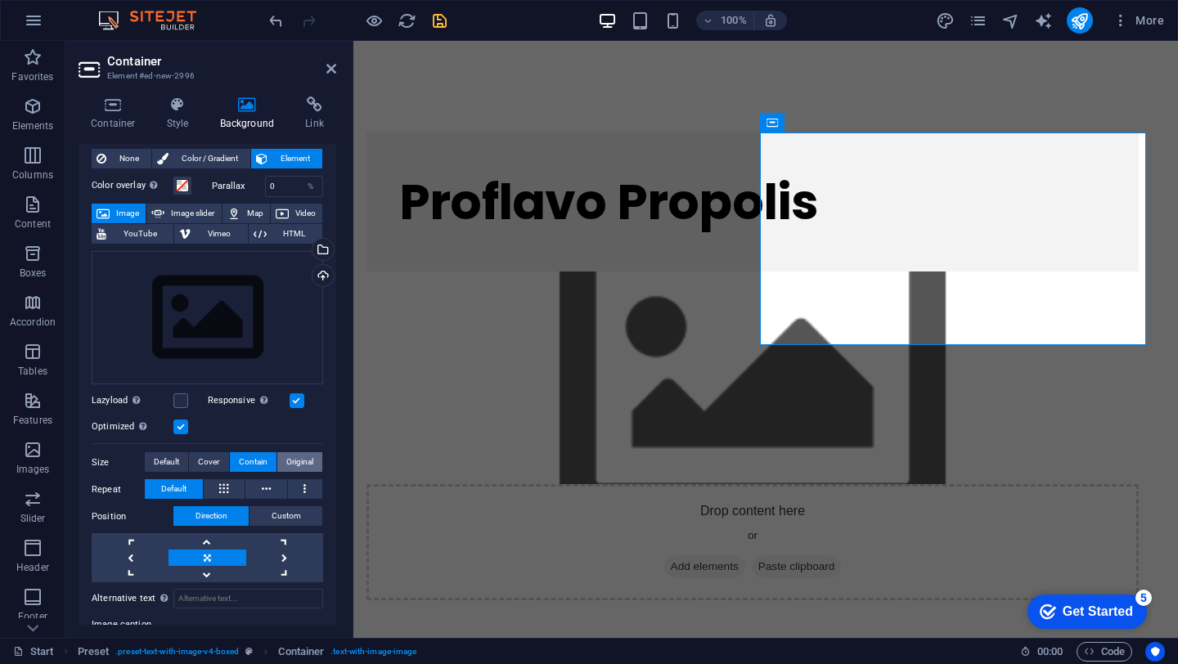
click at [293, 454] on span "Original" at bounding box center [299, 462] width 27 height 20
click at [281, 359] on div "Drag files here, click to choose files or select files from Files or our free s…" at bounding box center [207, 318] width 231 height 134
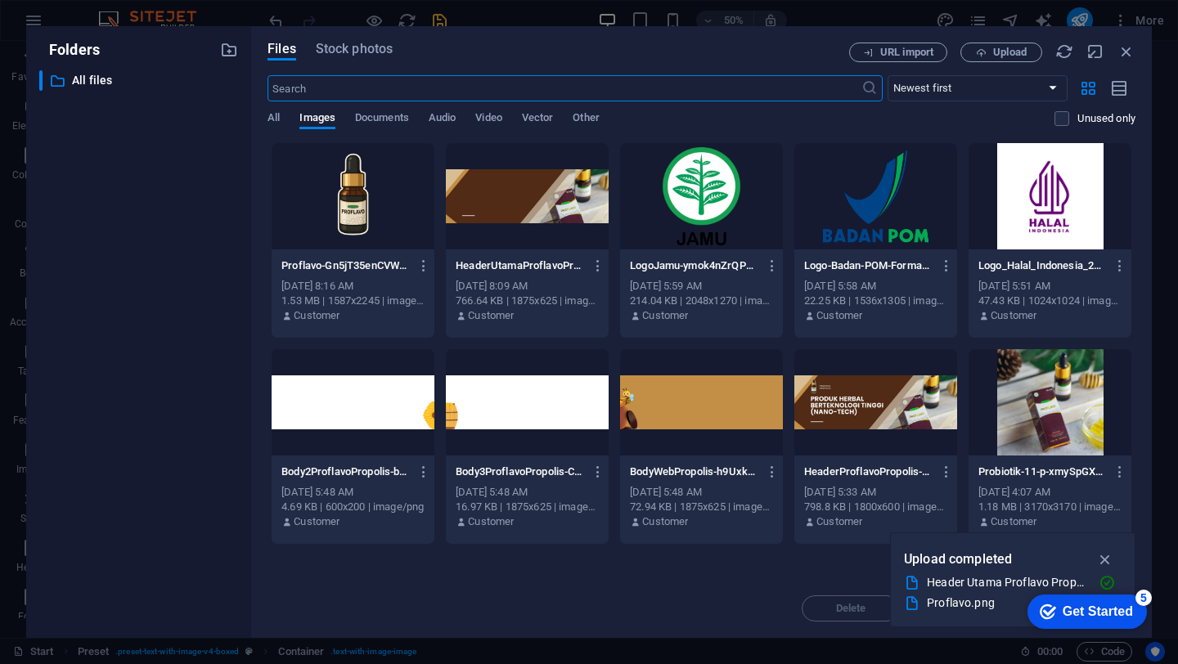
click at [371, 193] on div at bounding box center [353, 196] width 163 height 106
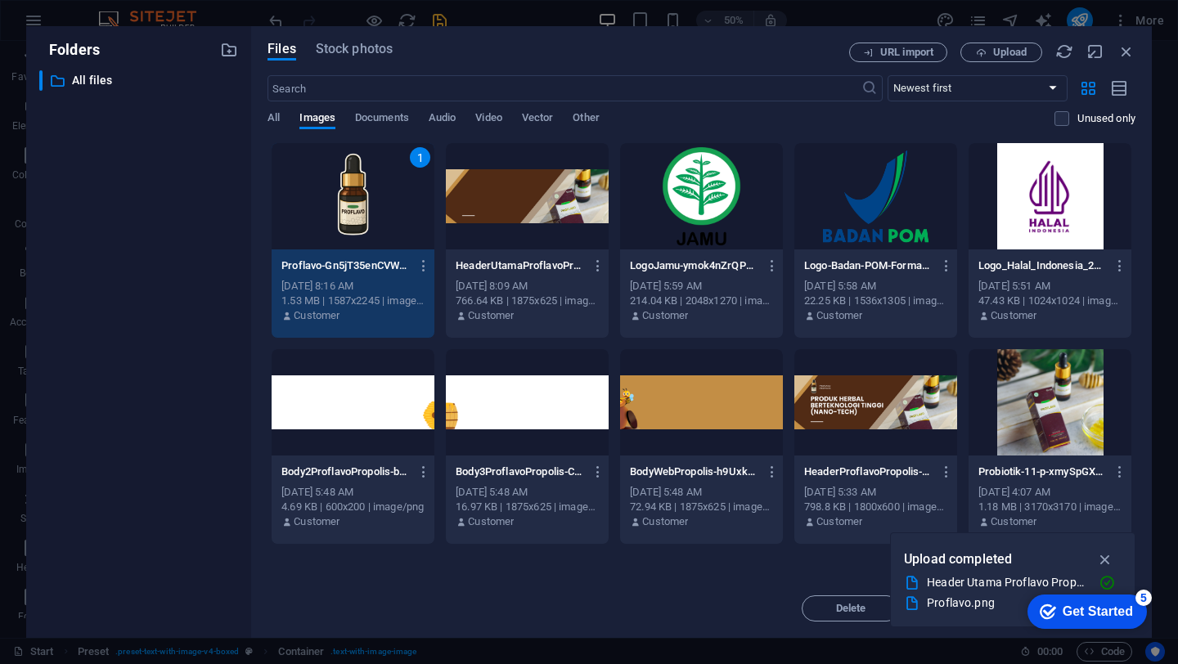
click at [371, 193] on div "1" at bounding box center [353, 196] width 163 height 106
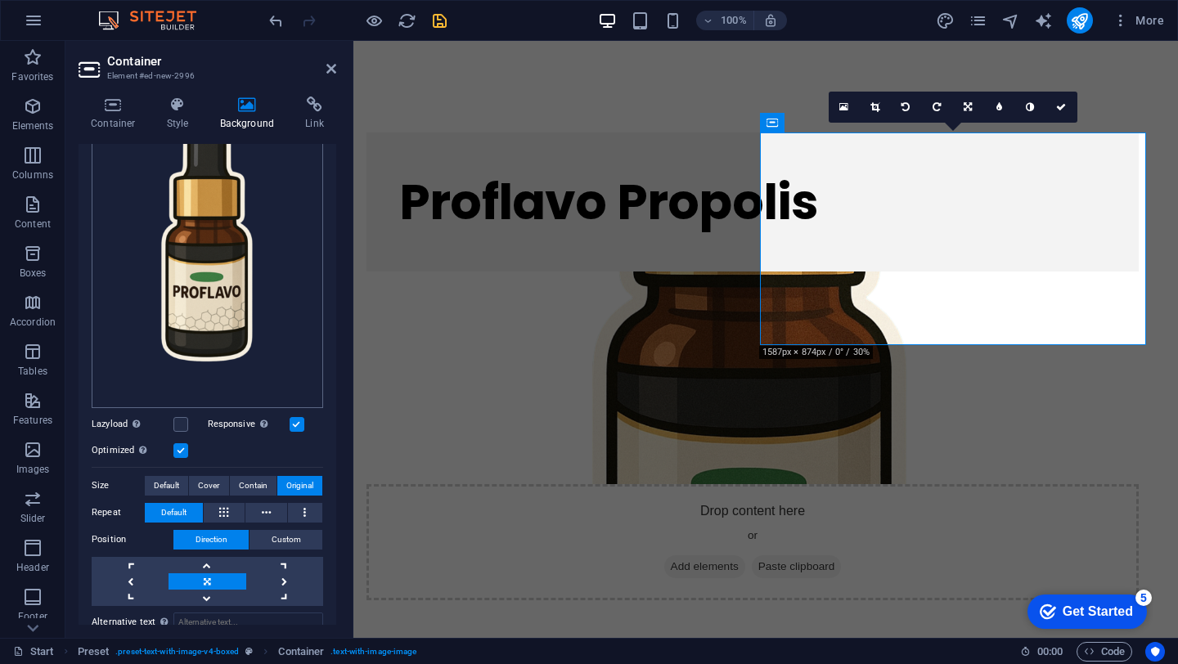
scroll to position [206, 0]
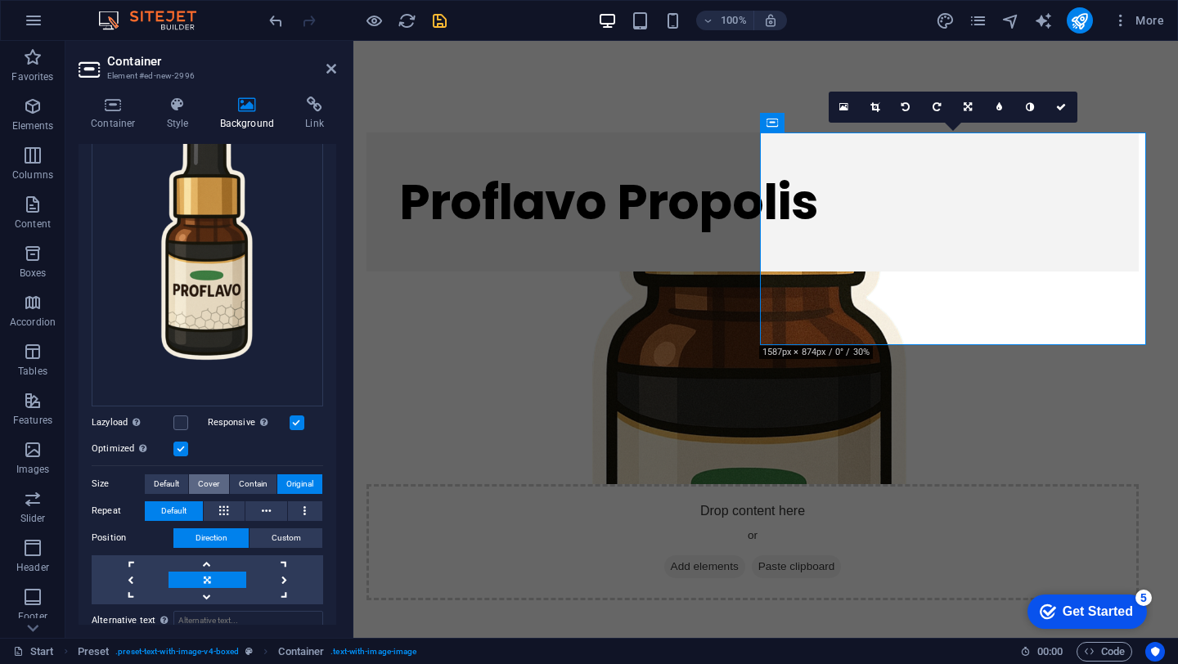
click at [203, 484] on span "Cover" at bounding box center [208, 484] width 21 height 20
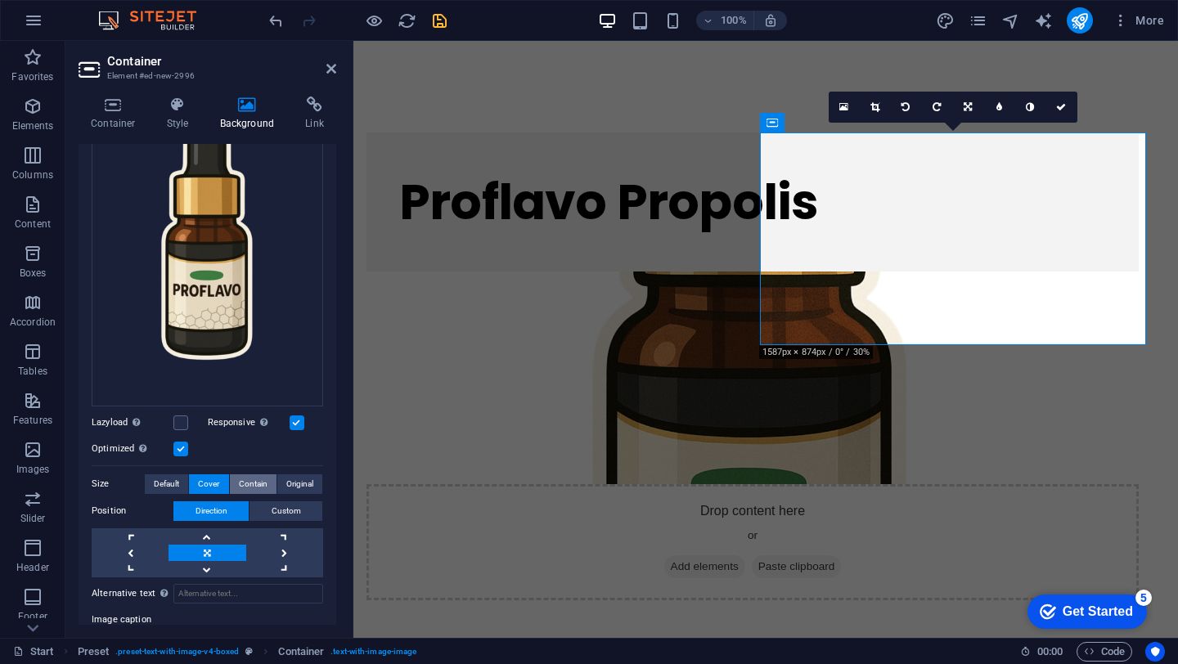
click at [258, 487] on span "Contain" at bounding box center [253, 484] width 29 height 20
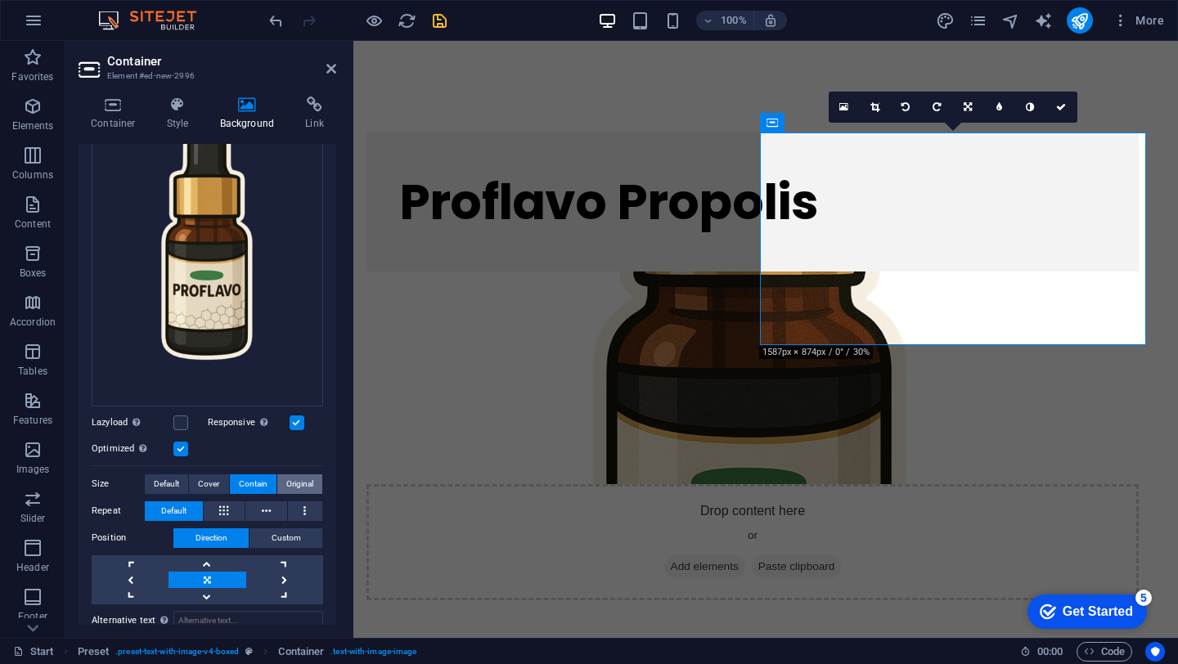
click at [295, 477] on span "Original" at bounding box center [299, 484] width 27 height 20
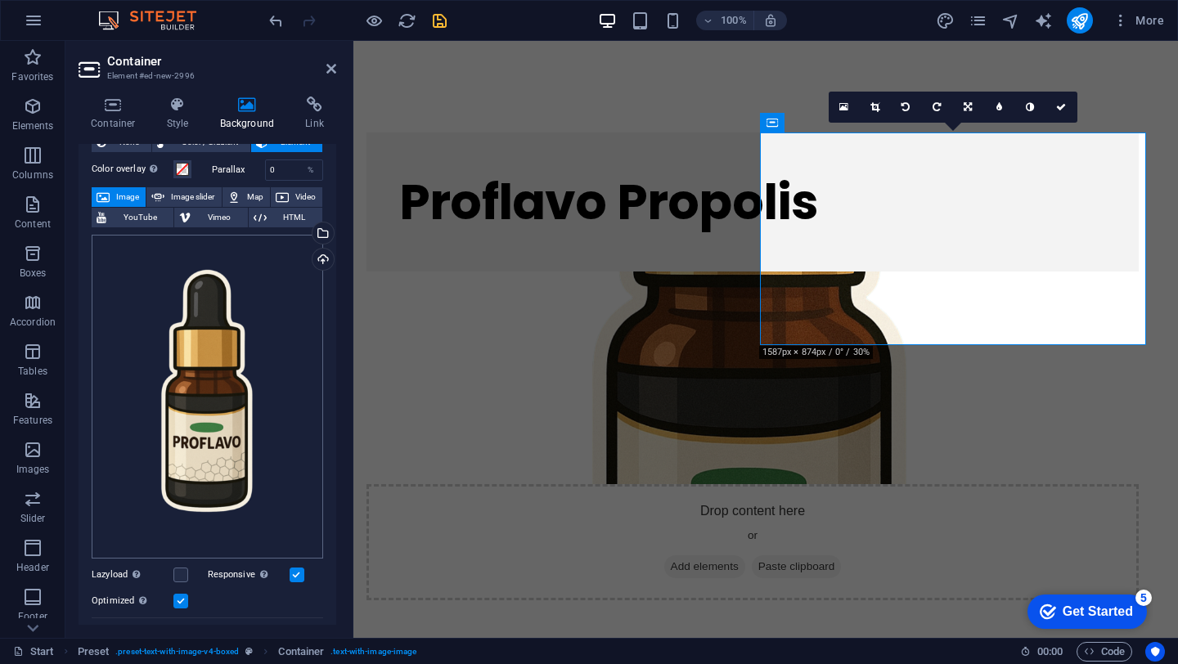
scroll to position [0, 0]
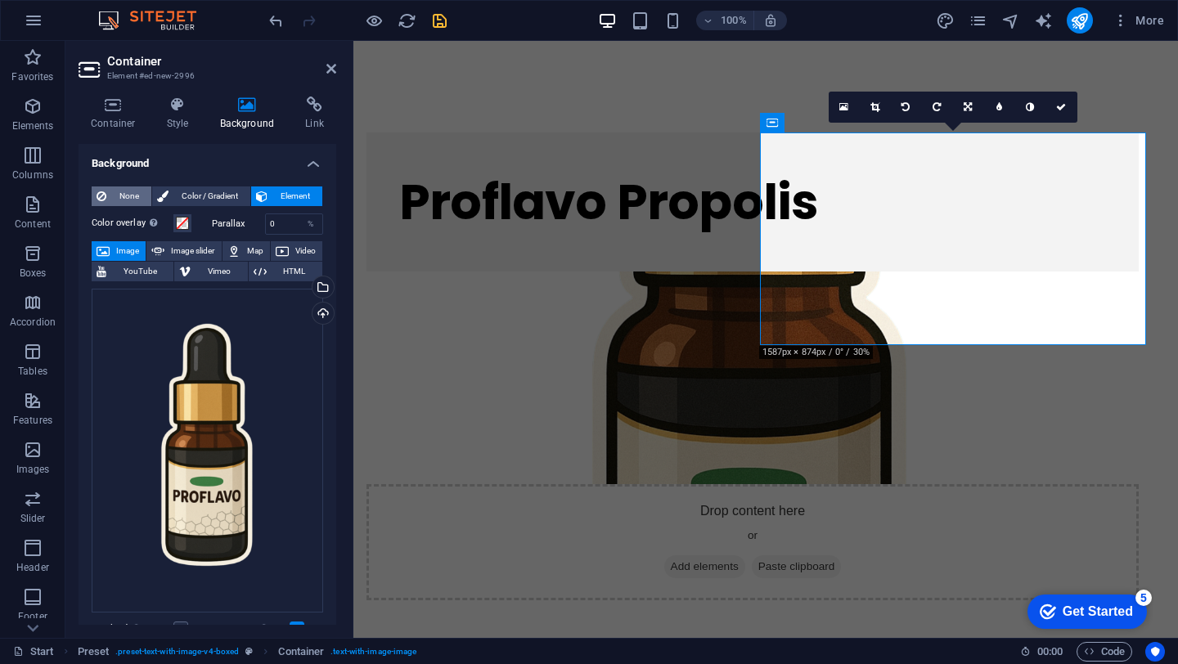
click at [133, 201] on span "None" at bounding box center [128, 196] width 35 height 20
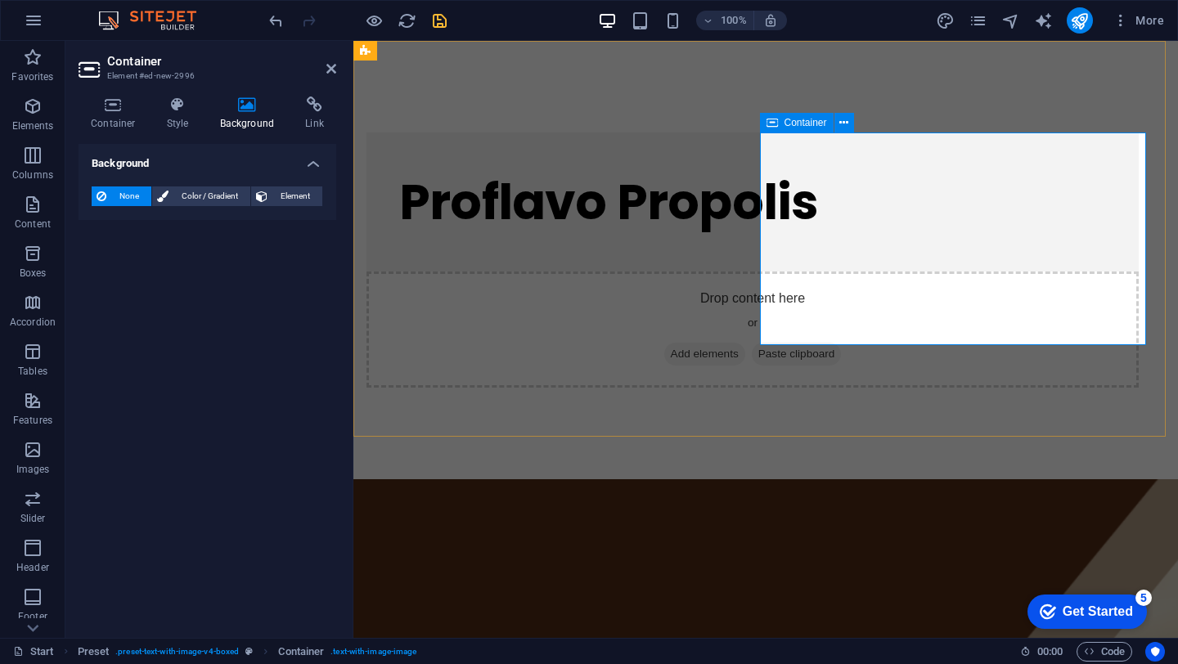
click at [745, 343] on span "Add elements" at bounding box center [704, 354] width 81 height 23
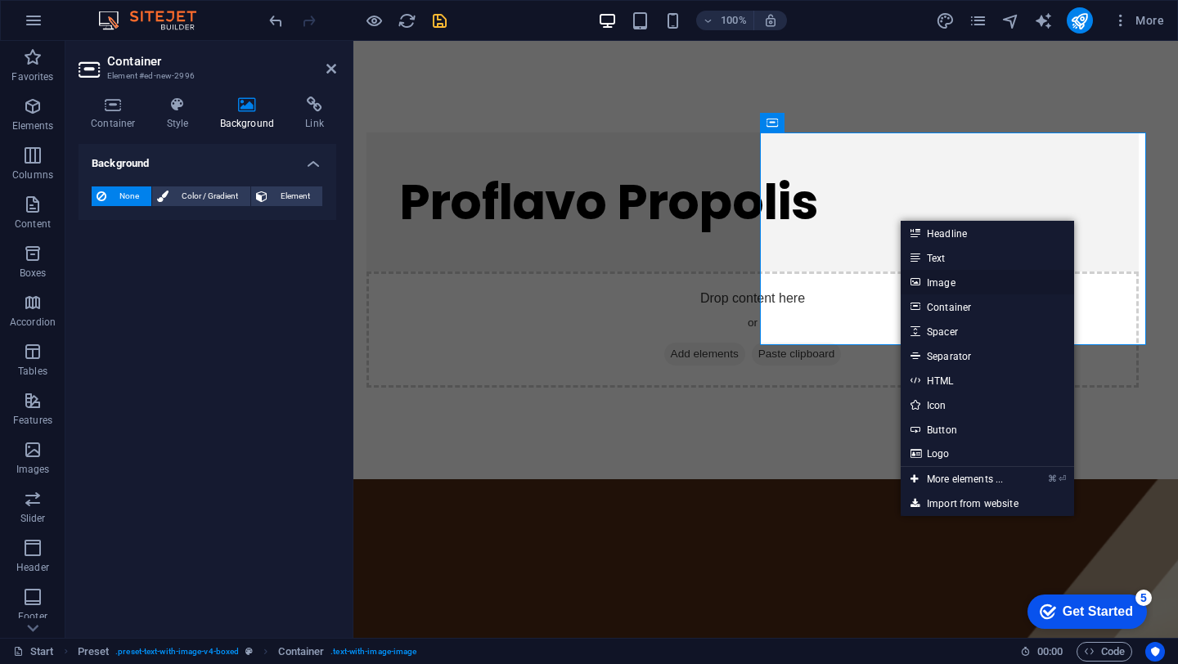
click at [937, 283] on link "Image" at bounding box center [987, 282] width 173 height 25
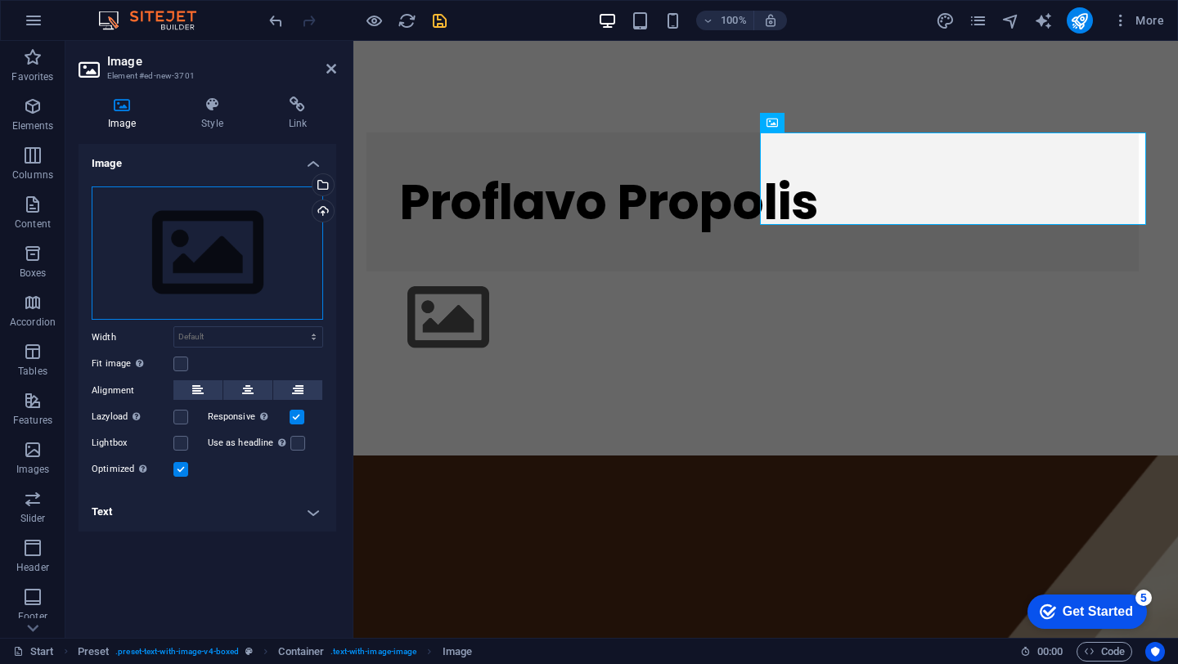
click at [203, 272] on div "Drag files here, click to choose files or select files from Files or our free s…" at bounding box center [207, 253] width 231 height 134
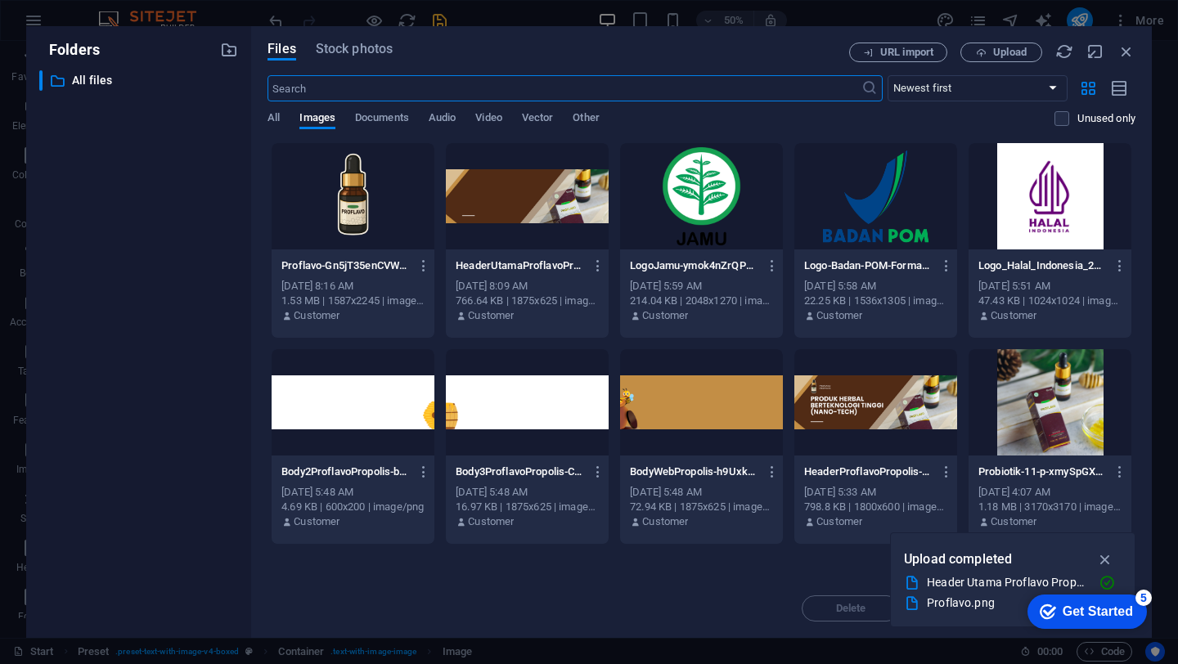
click at [353, 204] on div at bounding box center [353, 196] width 163 height 106
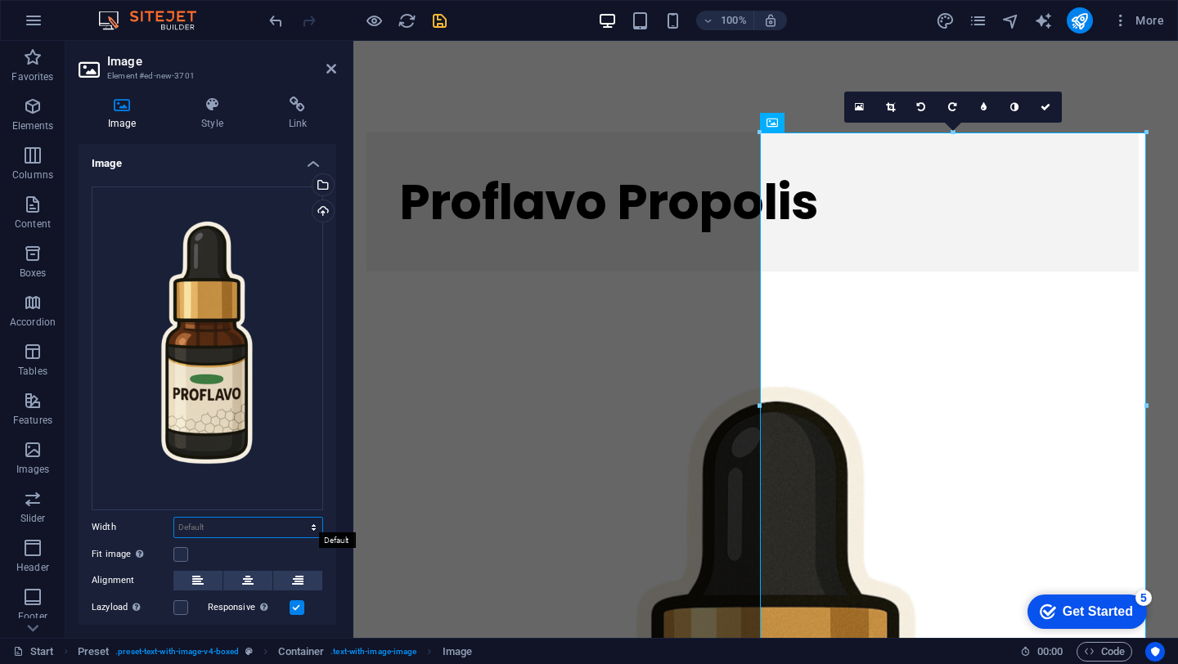
click at [234, 523] on select "Default auto px rem % em vh vw" at bounding box center [248, 528] width 148 height 20
select select "px"
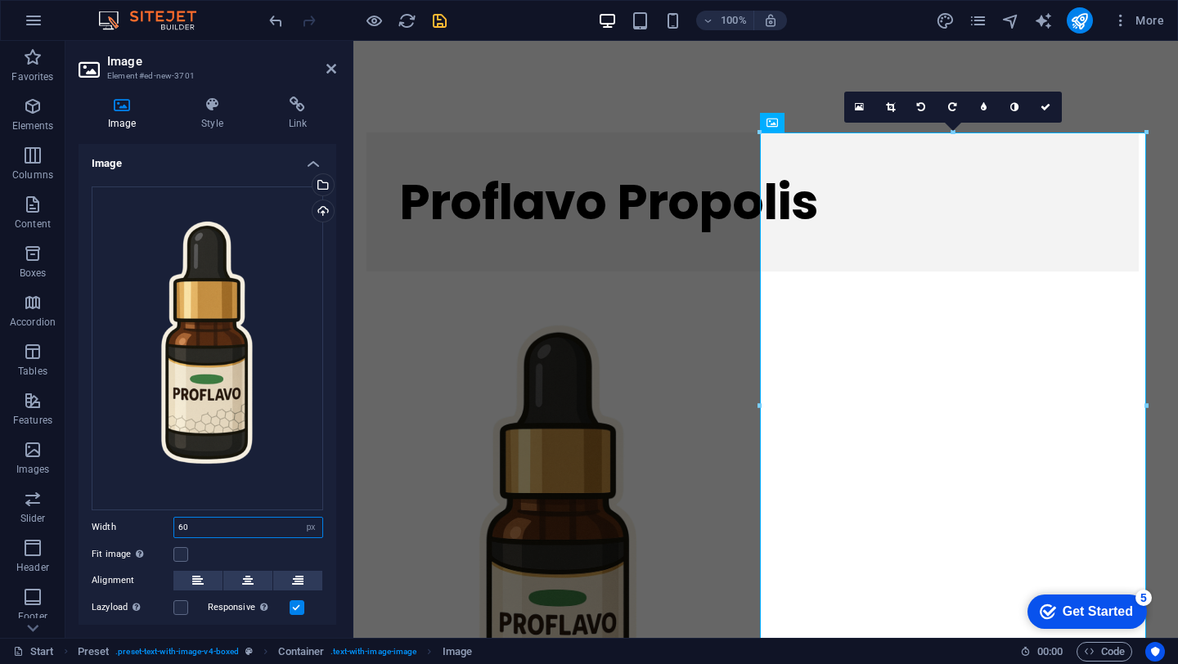
type input "60"
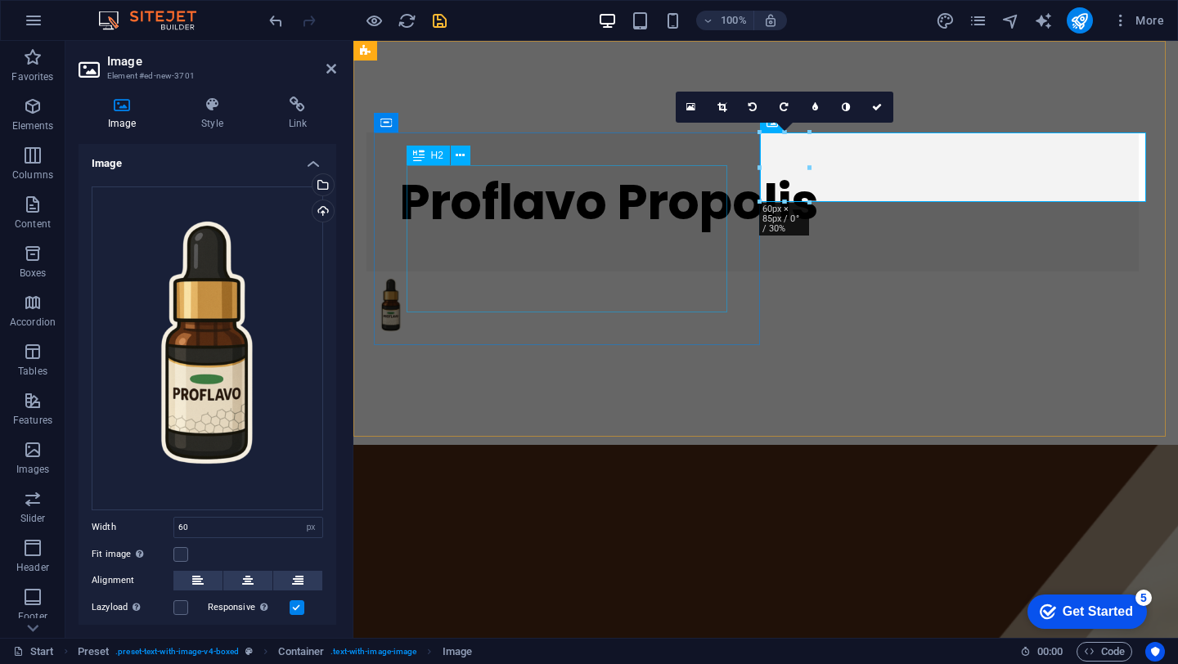
click at [645, 239] on div "Proflavo Propolis" at bounding box center [752, 202] width 707 height 74
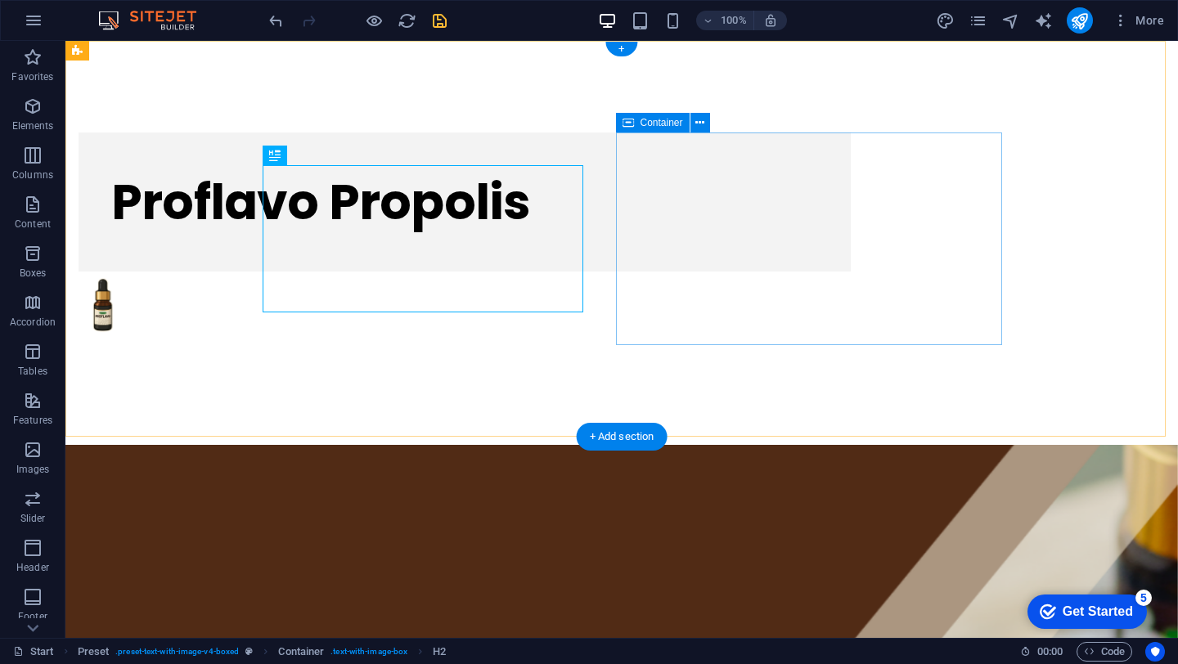
click at [844, 285] on div at bounding box center [465, 313] width 772 height 82
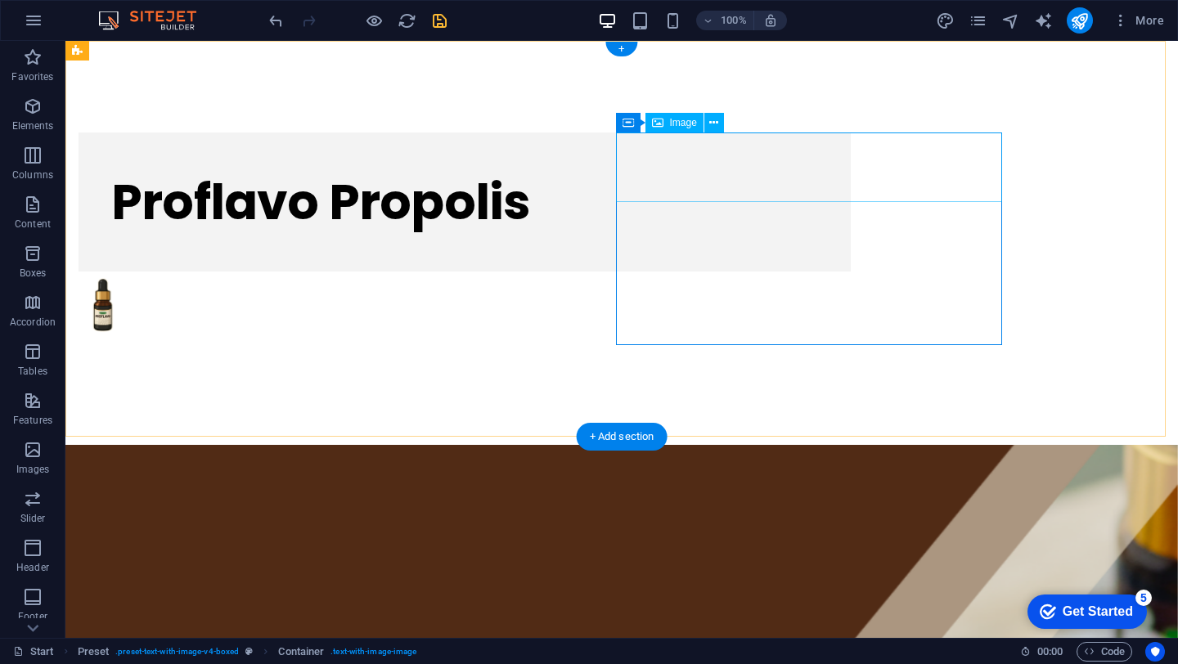
click at [685, 272] on figure at bounding box center [465, 307] width 772 height 70
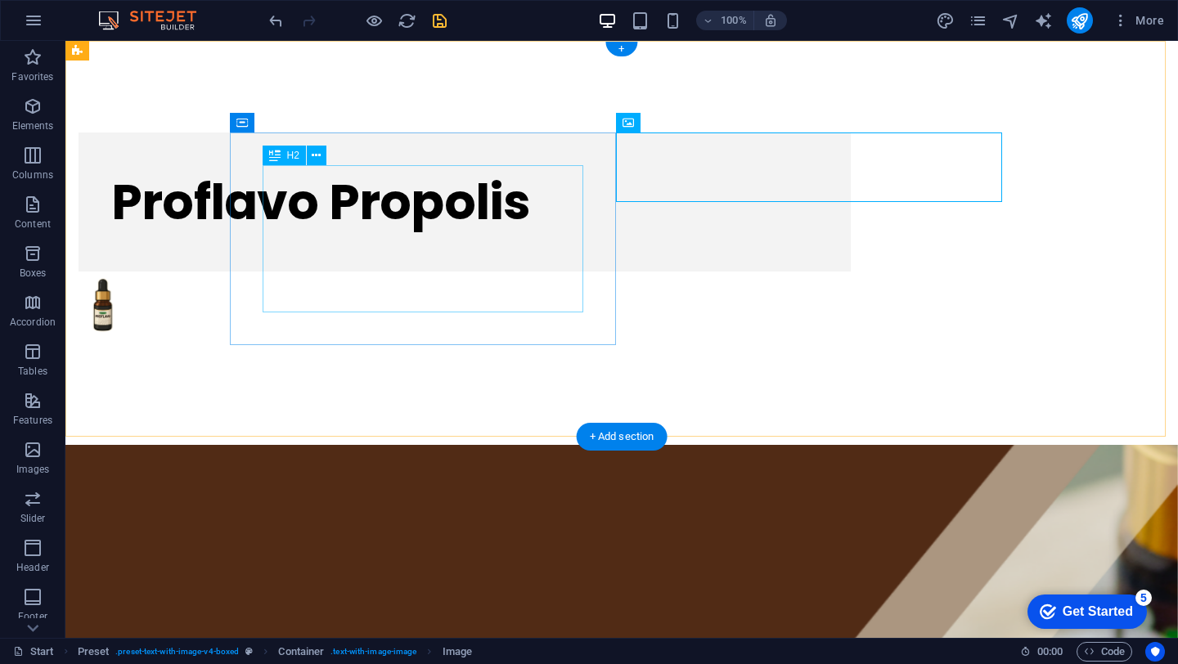
click at [424, 217] on div "Proflavo Propolis" at bounding box center [464, 202] width 707 height 74
click at [648, 272] on figure at bounding box center [465, 307] width 772 height 70
click at [684, 272] on figure at bounding box center [465, 307] width 772 height 70
select select "px"
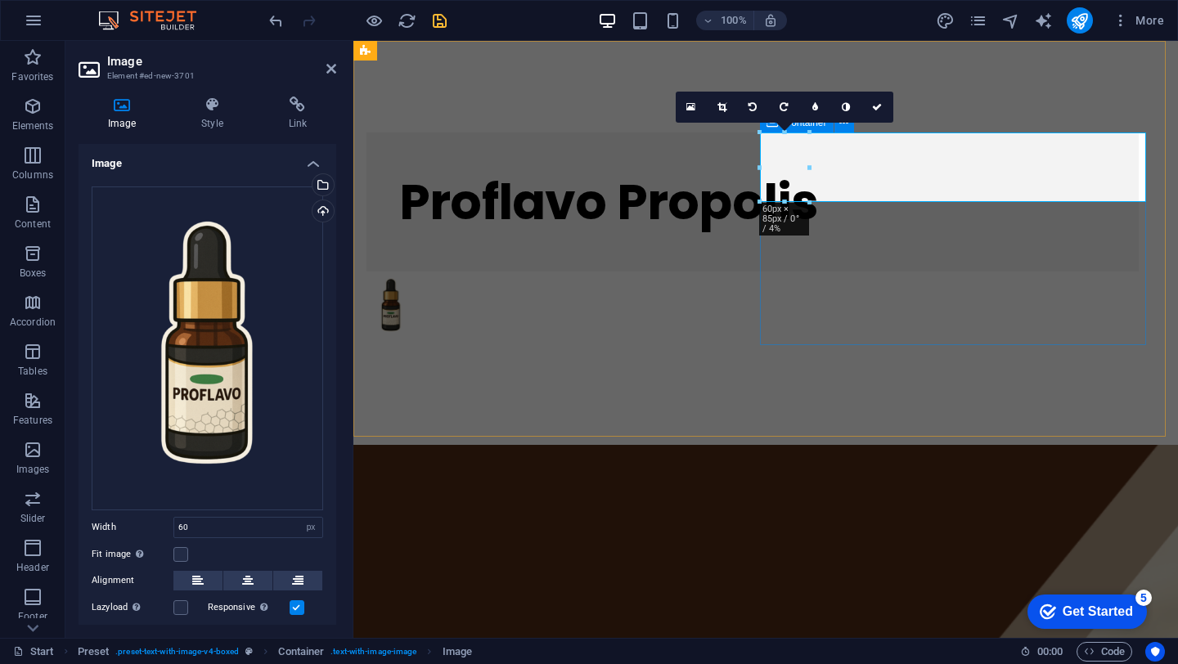
click at [833, 272] on div at bounding box center [752, 313] width 772 height 82
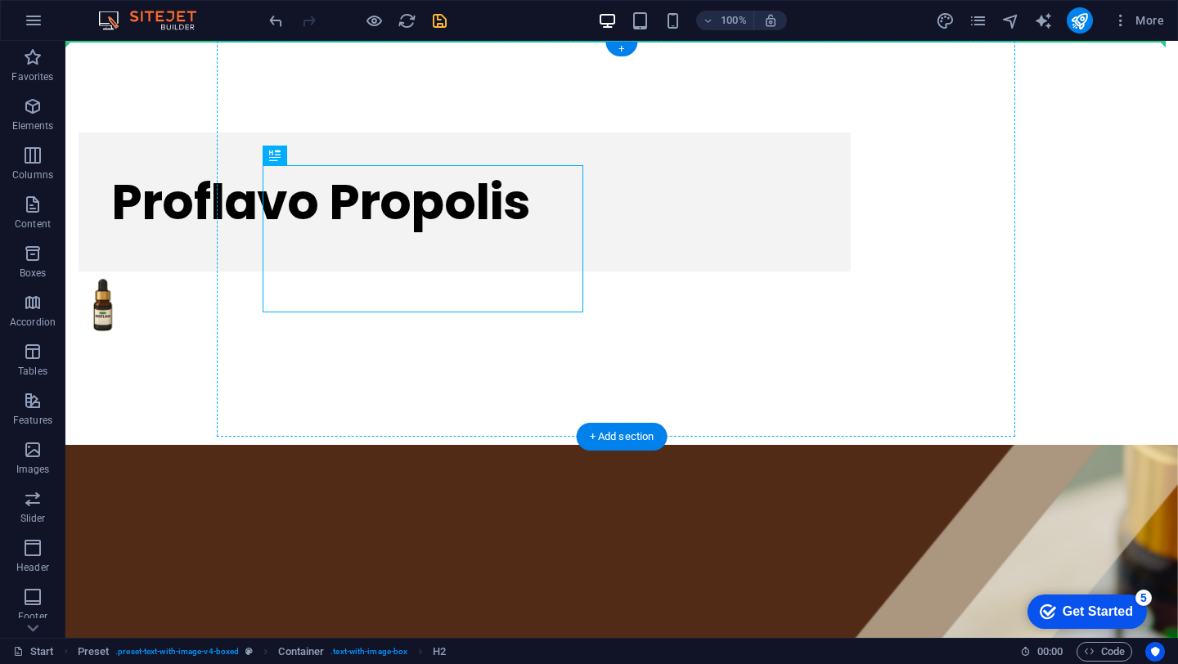
drag, startPoint x: 402, startPoint y: 196, endPoint x: 706, endPoint y: 178, distance: 304.1
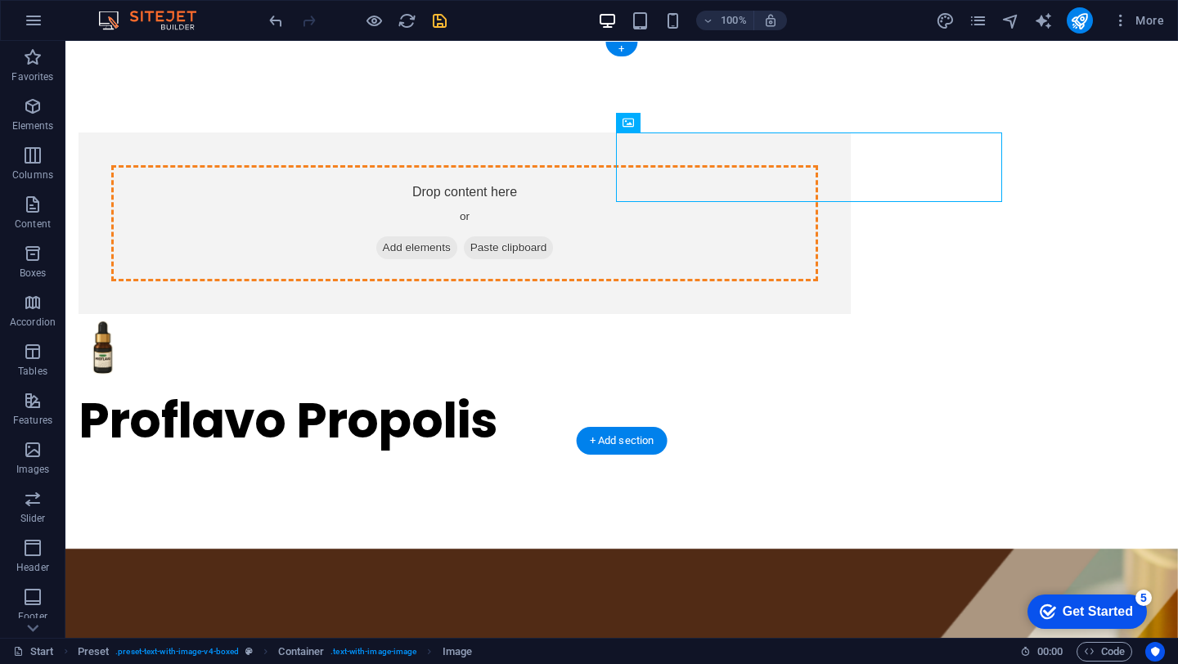
drag, startPoint x: 642, startPoint y: 171, endPoint x: 353, endPoint y: 236, distance: 296.7
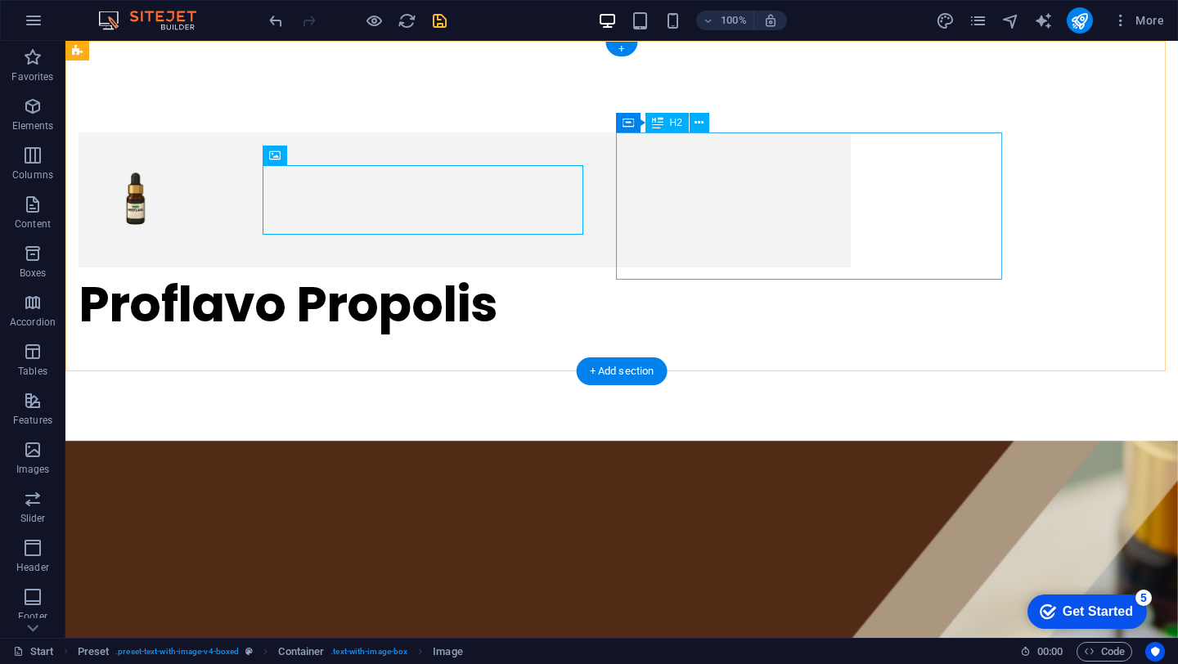
click at [652, 267] on div "Proflavo Propolis" at bounding box center [465, 304] width 772 height 74
click at [680, 267] on div "Proflavo Propolis" at bounding box center [465, 304] width 772 height 74
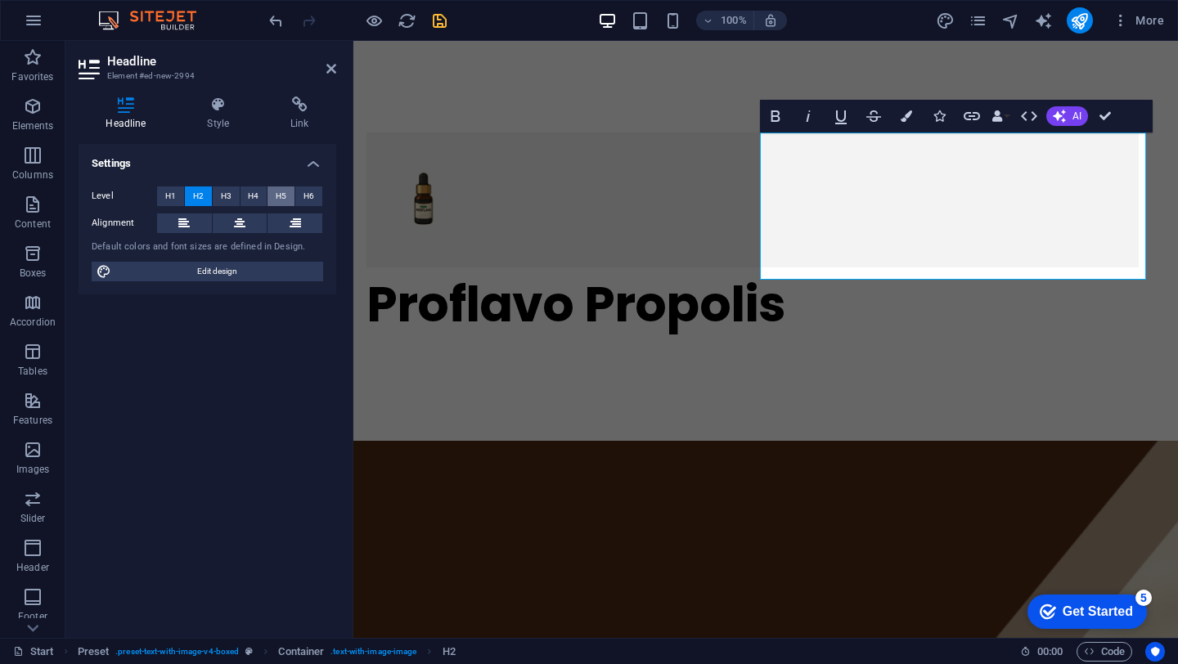
click at [276, 199] on span "H5" at bounding box center [281, 196] width 11 height 20
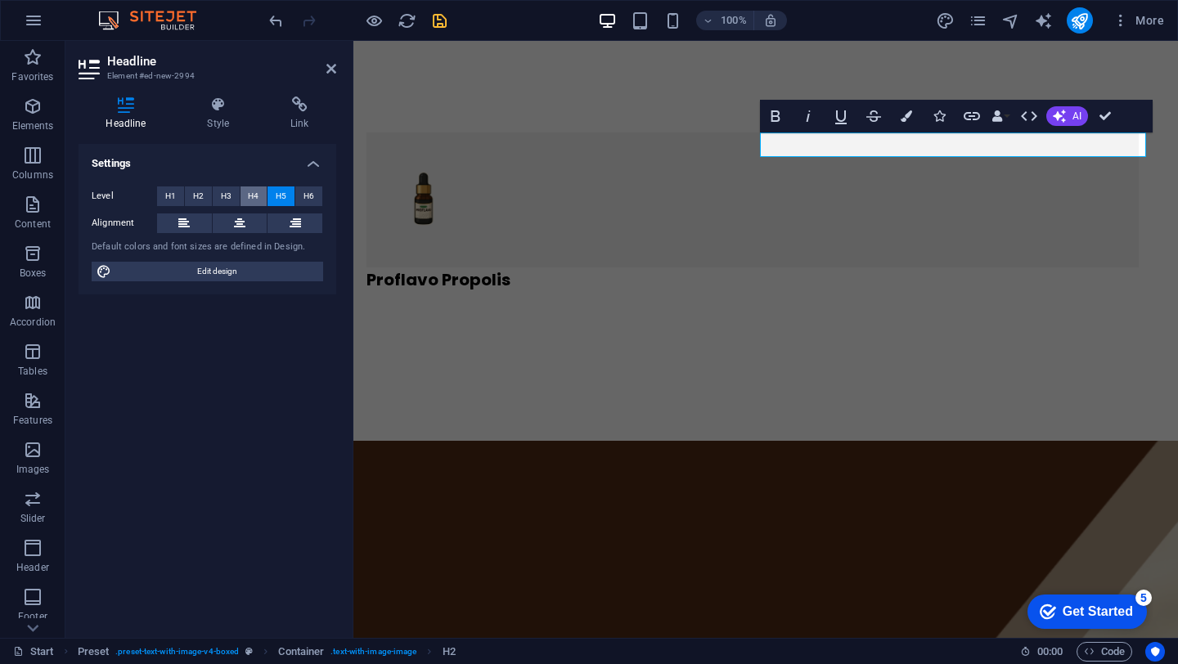
click at [249, 196] on span "H4" at bounding box center [253, 196] width 11 height 20
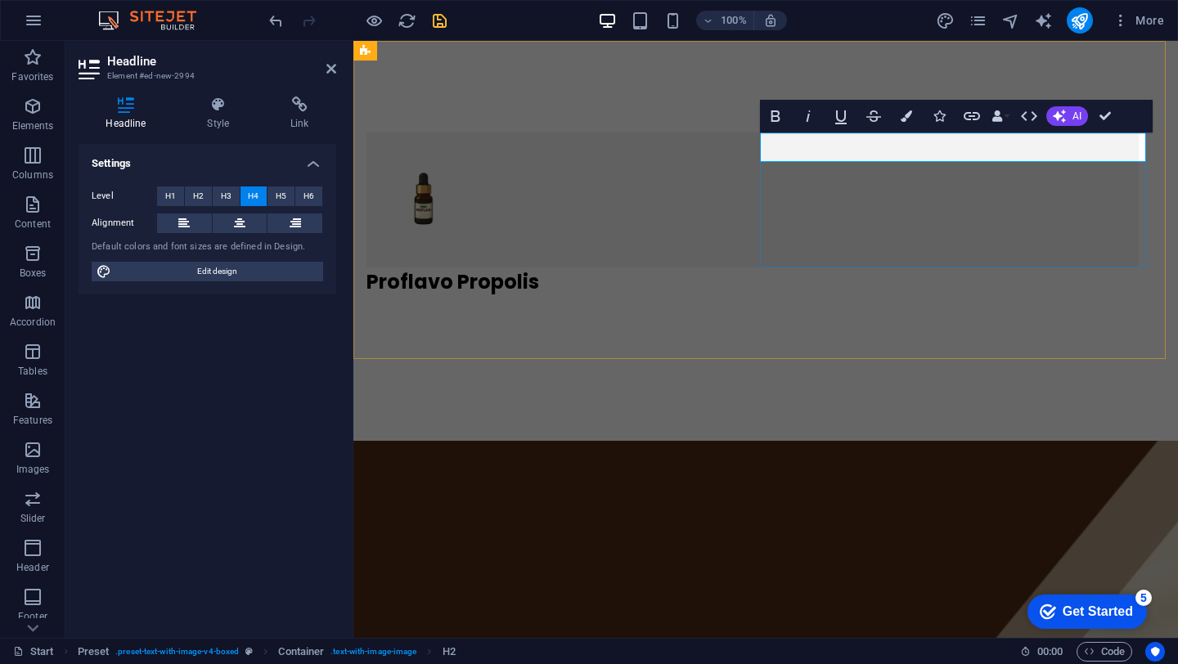
click at [847, 267] on h4 "Proflavo Propolis" at bounding box center [752, 281] width 772 height 29
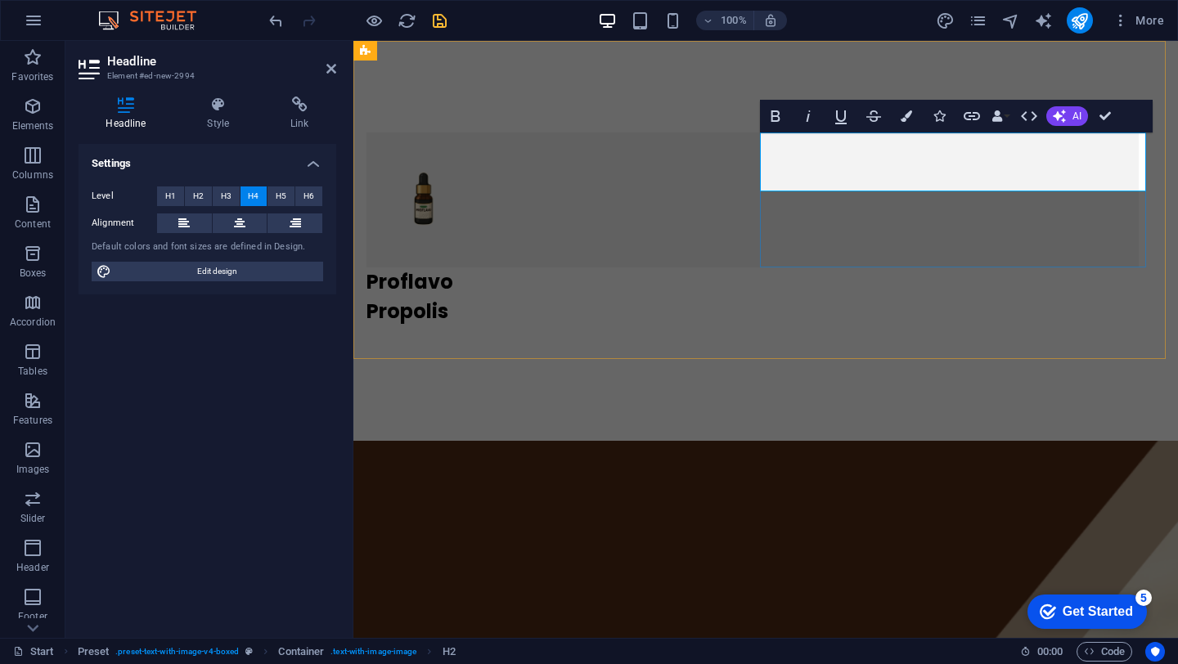
click at [796, 267] on div "Proflavo ‌Propolis" at bounding box center [752, 308] width 772 height 82
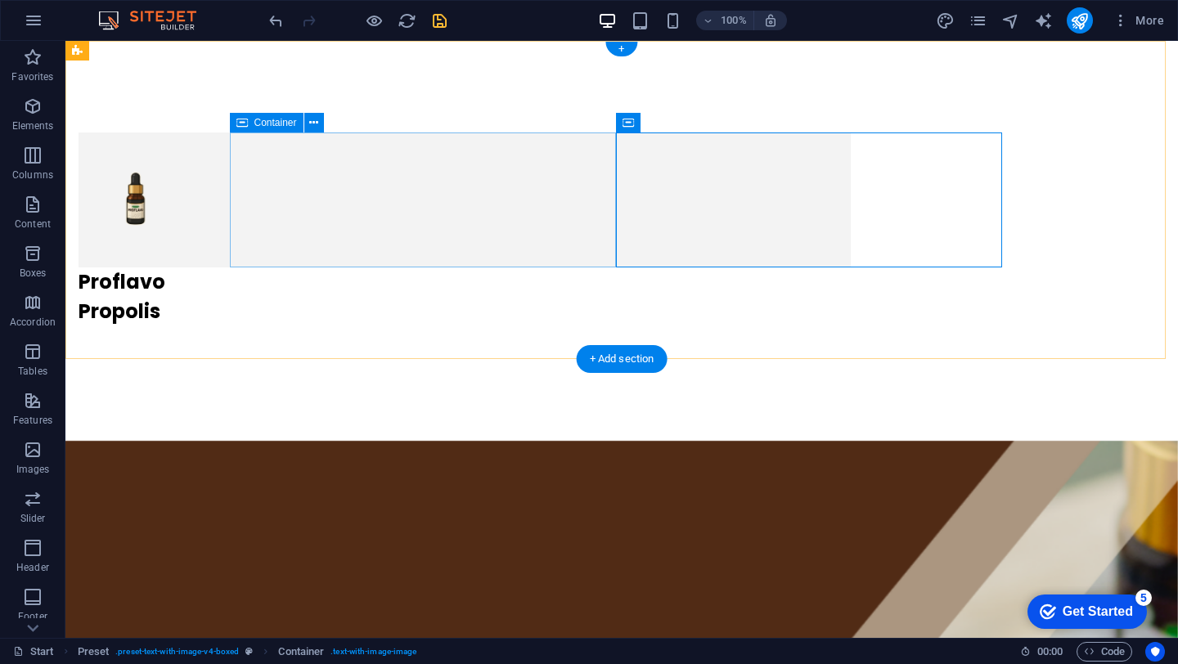
click at [417, 162] on div at bounding box center [465, 200] width 772 height 135
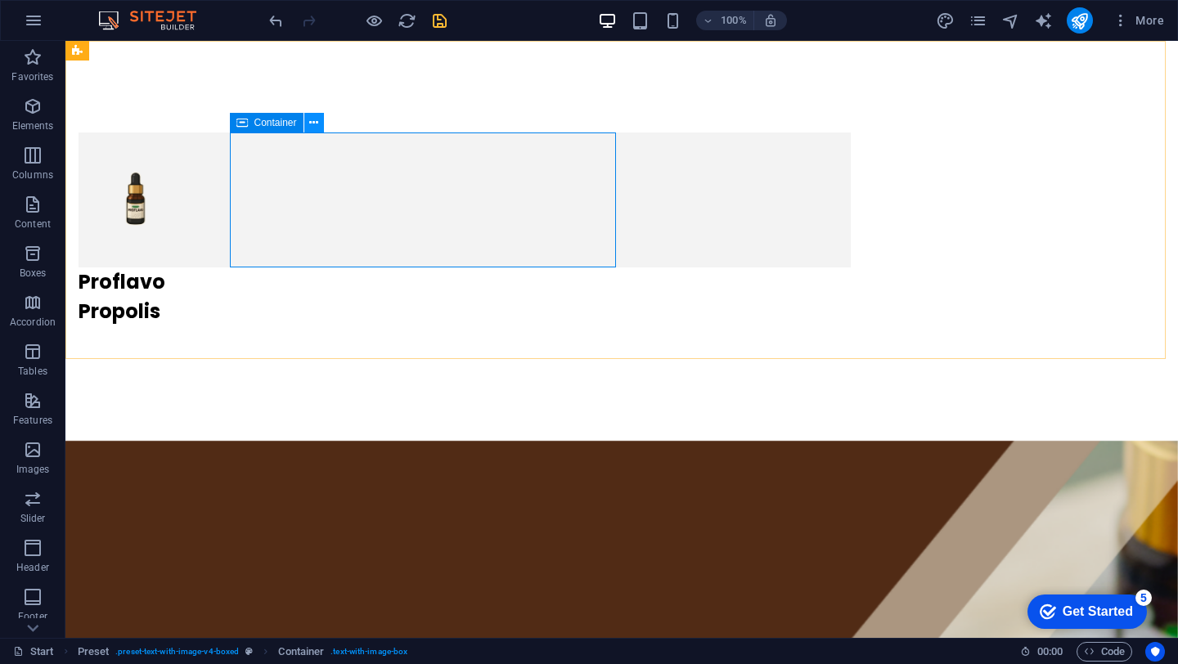
click at [317, 126] on icon at bounding box center [313, 123] width 9 height 17
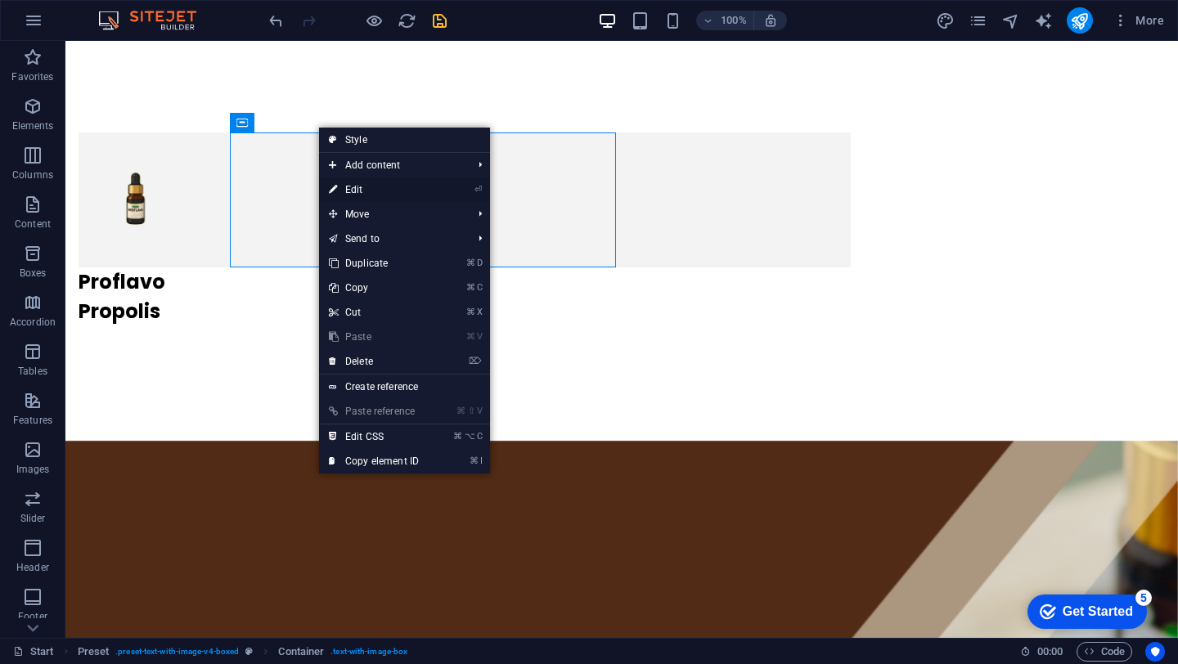
click at [376, 190] on link "⏎ Edit" at bounding box center [374, 190] width 110 height 25
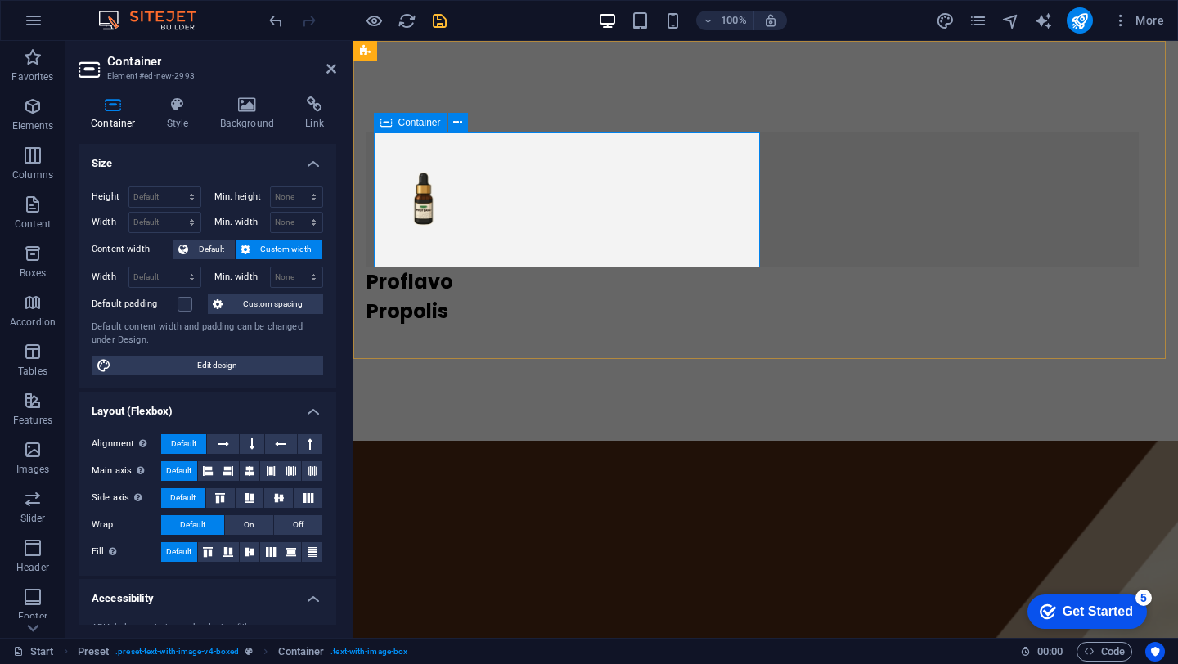
click at [737, 144] on div at bounding box center [752, 200] width 772 height 135
click at [811, 267] on div "Proflavo Propolis" at bounding box center [752, 296] width 772 height 59
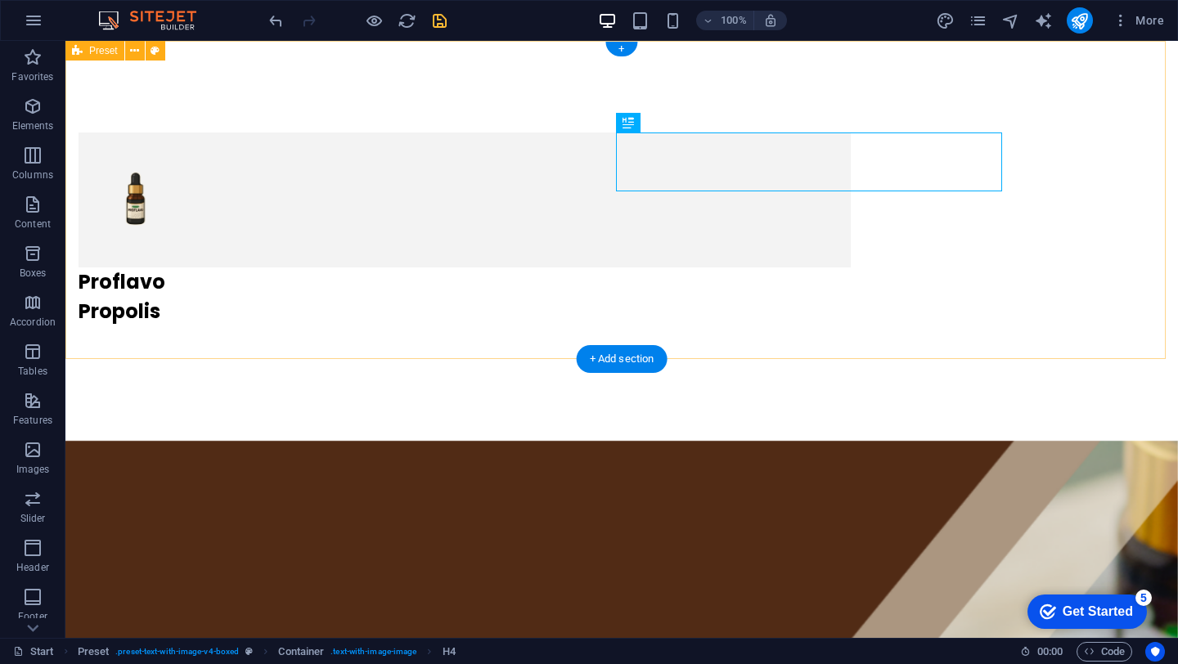
click at [771, 325] on div "Proflavo Propolis" at bounding box center [621, 241] width 1112 height 400
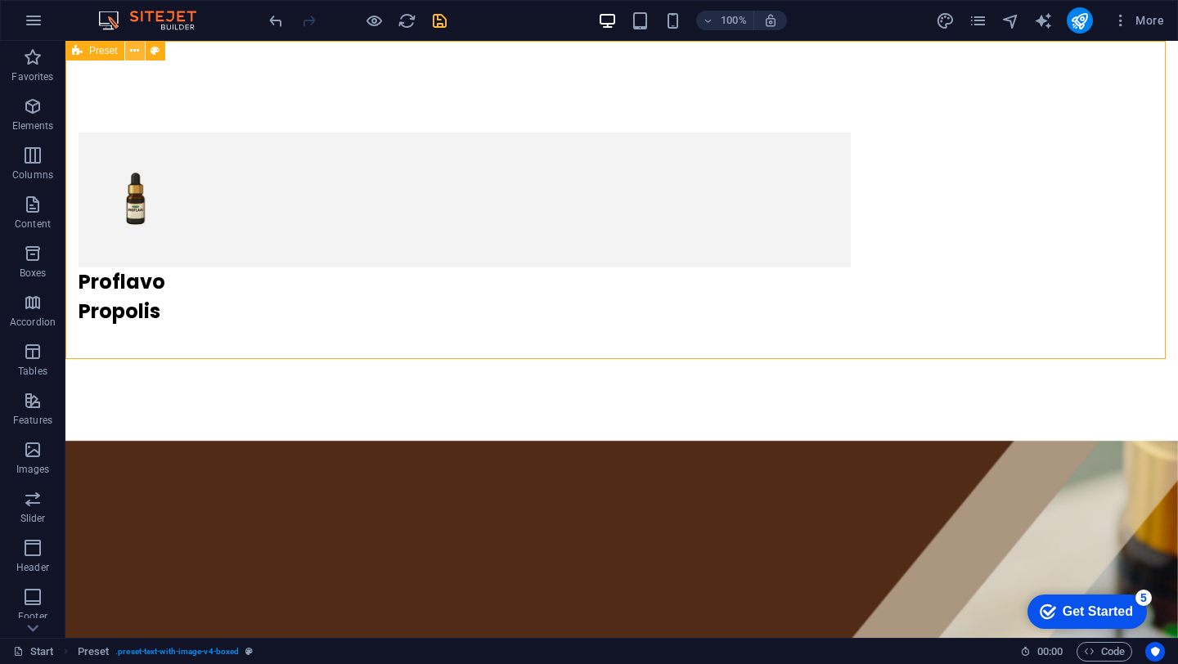
click at [130, 54] on icon at bounding box center [134, 51] width 9 height 17
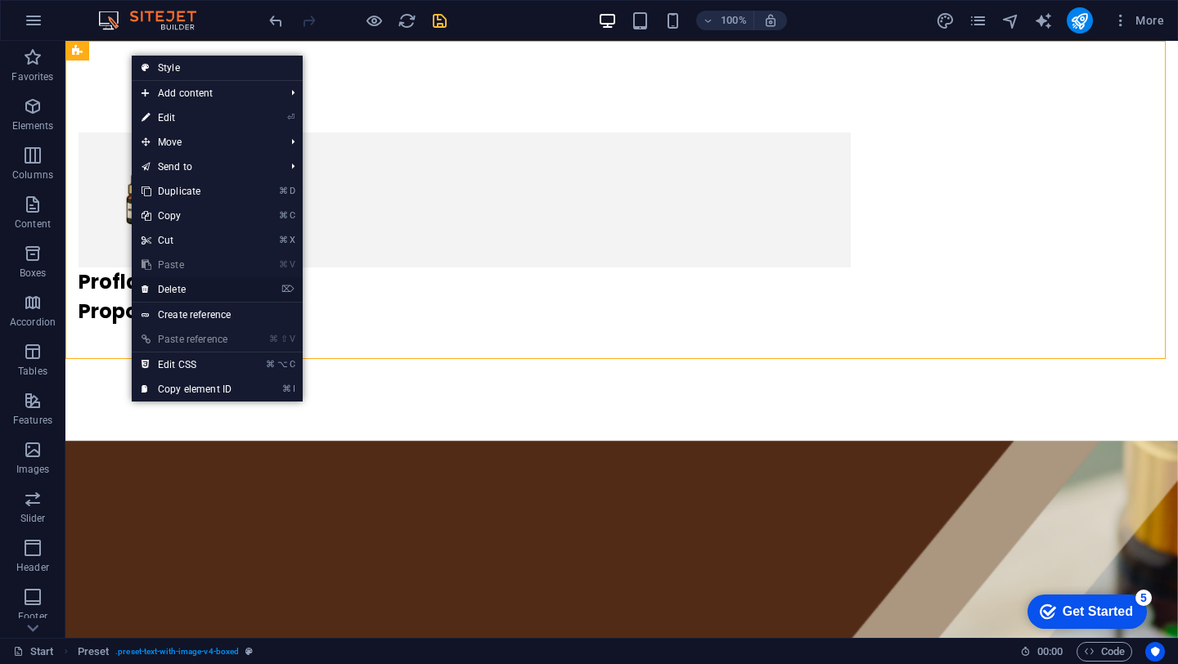
click at [162, 289] on link "⌦ Delete" at bounding box center [187, 289] width 110 height 25
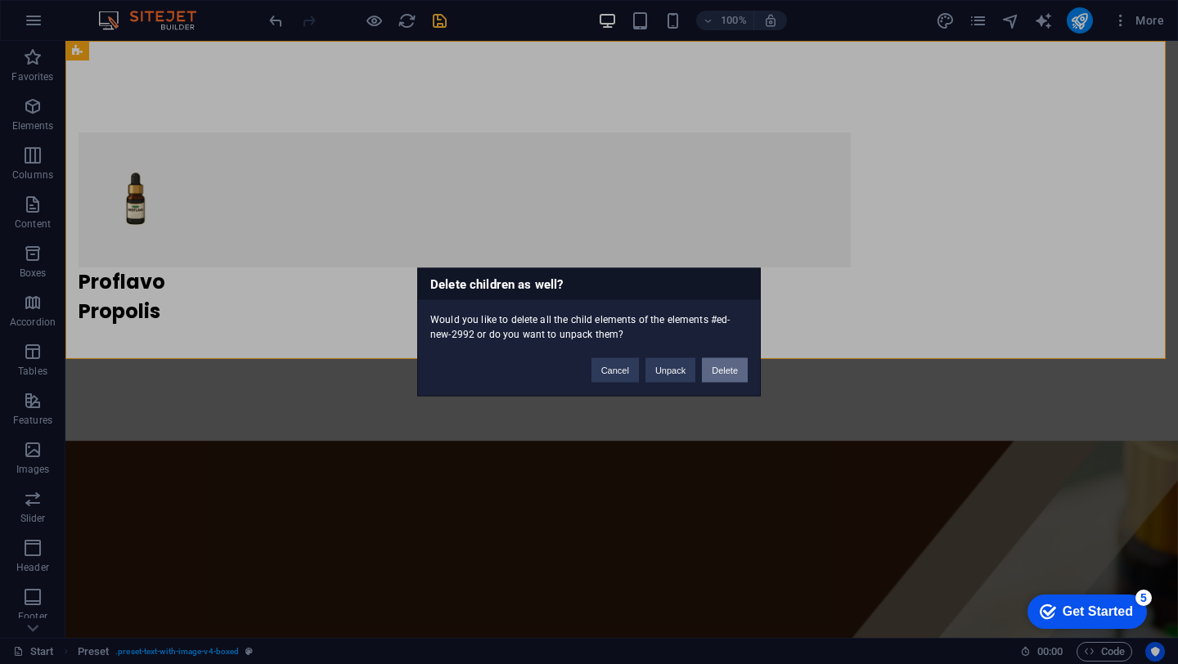
click at [743, 370] on button "Delete" at bounding box center [725, 370] width 46 height 25
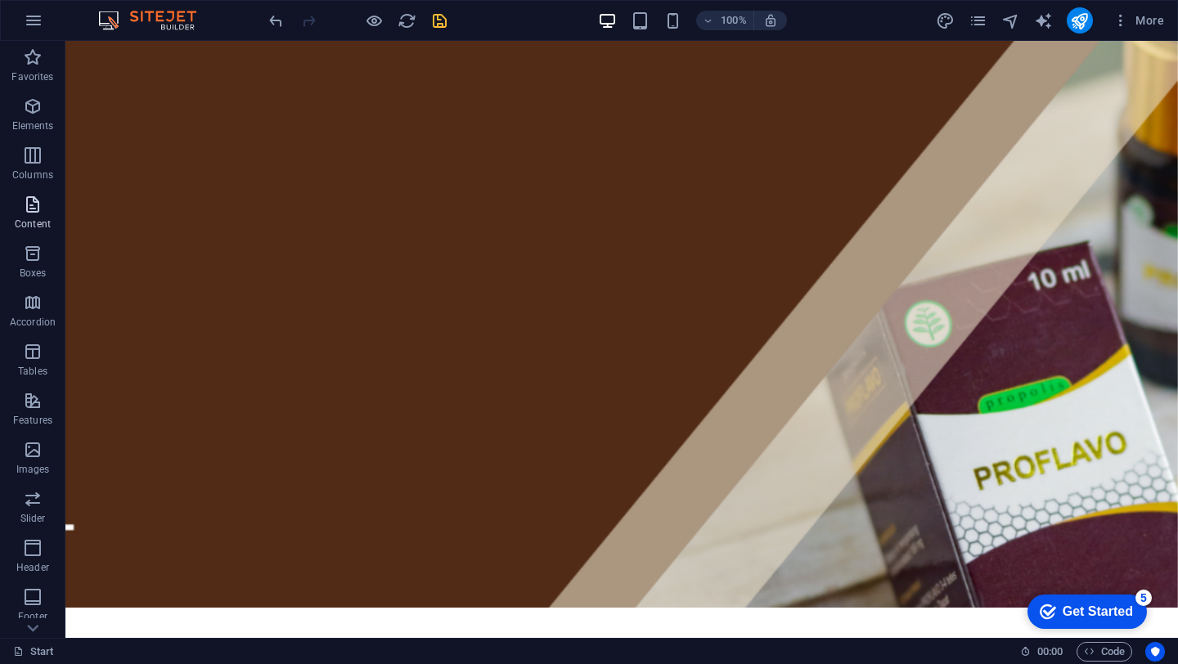
click at [33, 219] on p "Content" at bounding box center [33, 224] width 36 height 13
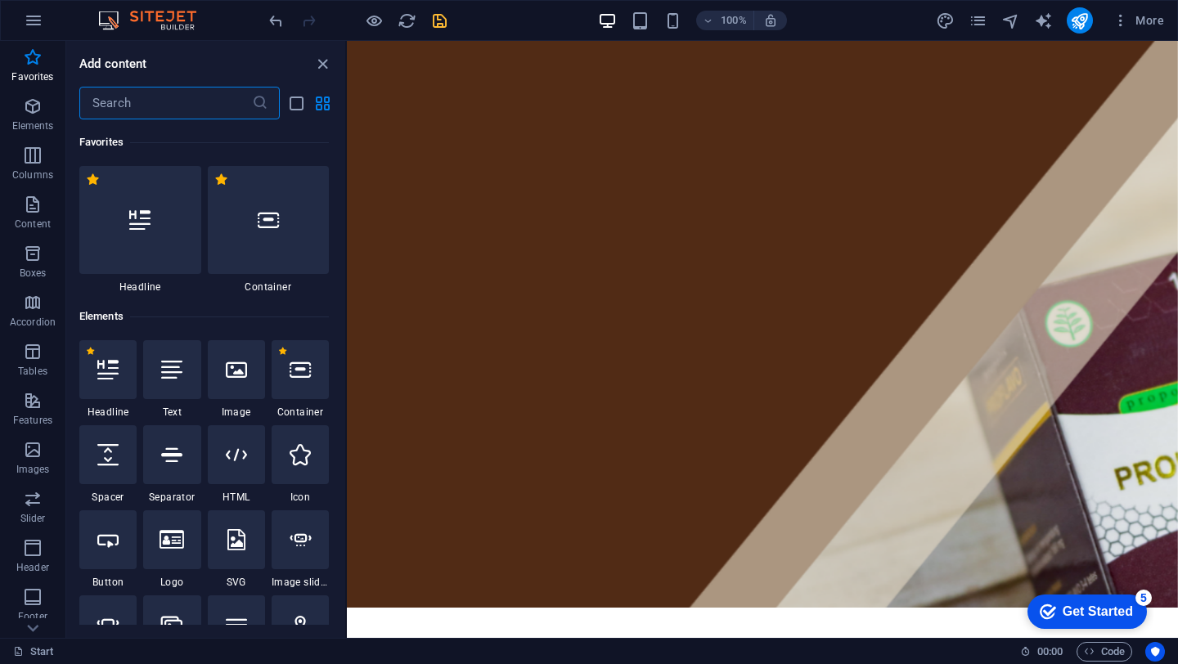
click at [139, 110] on input "text" at bounding box center [165, 103] width 173 height 33
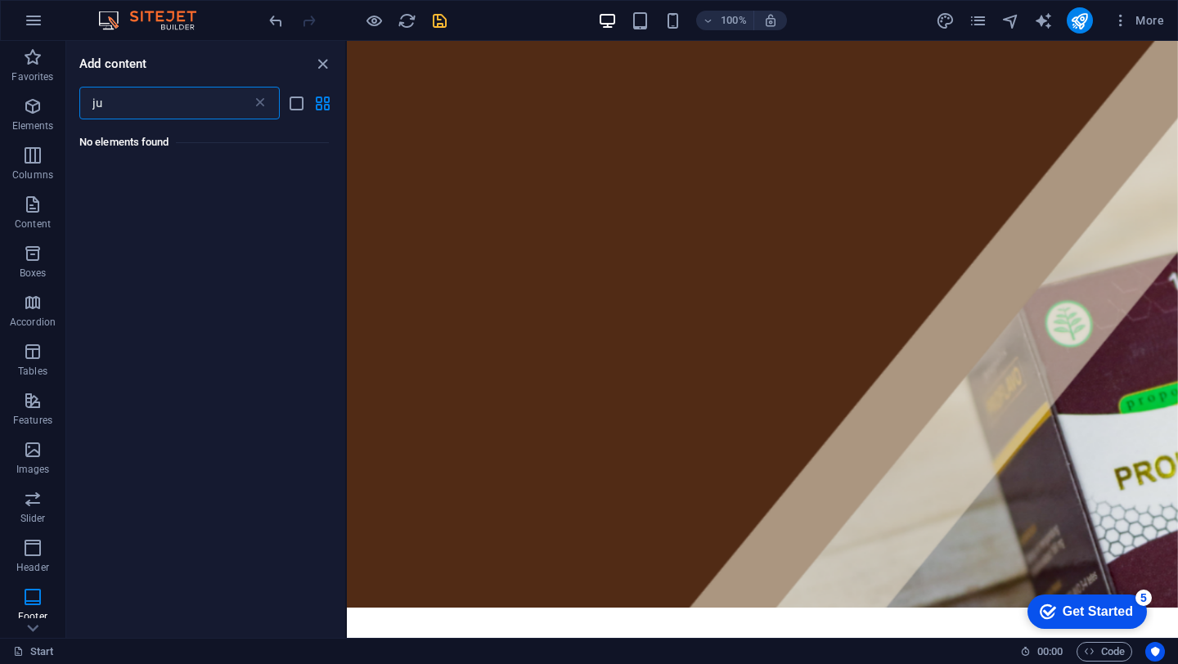
type input "j"
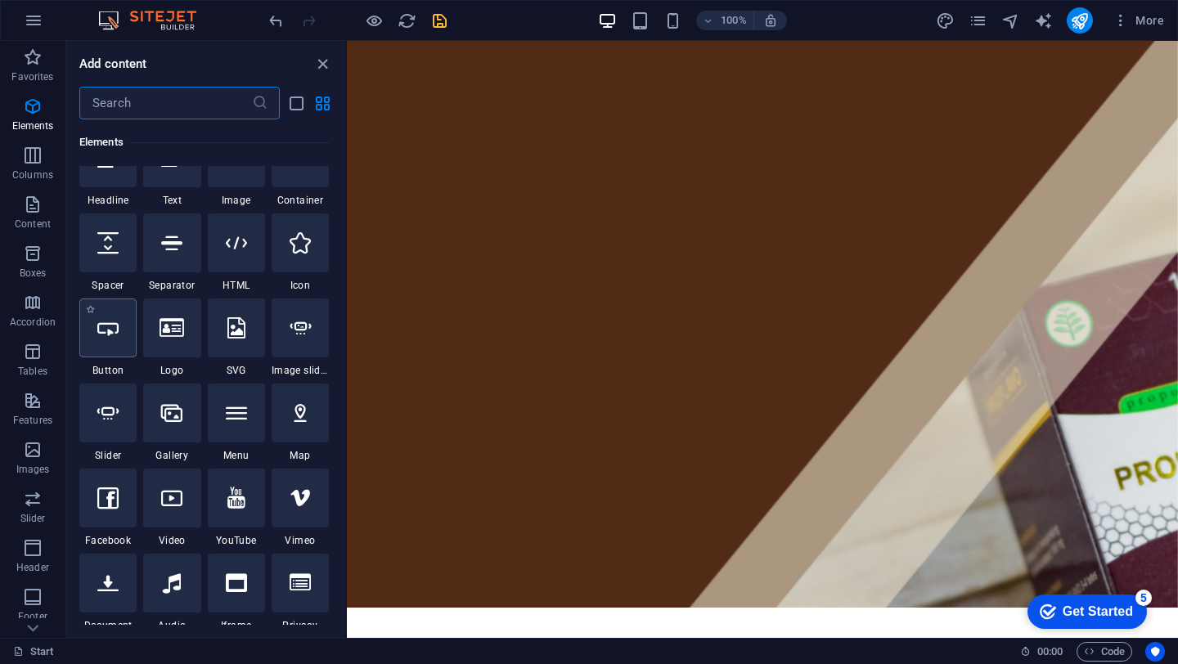
scroll to position [211, 0]
click at [161, 330] on icon at bounding box center [172, 328] width 25 height 21
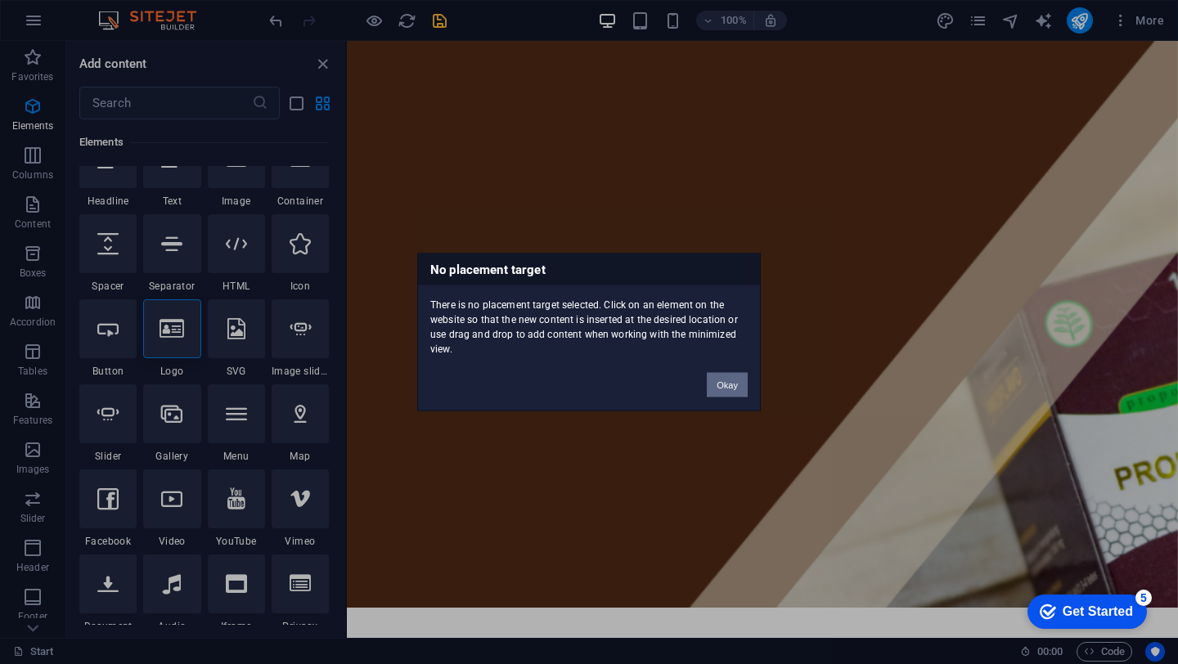
click at [747, 378] on button "Okay" at bounding box center [727, 385] width 41 height 25
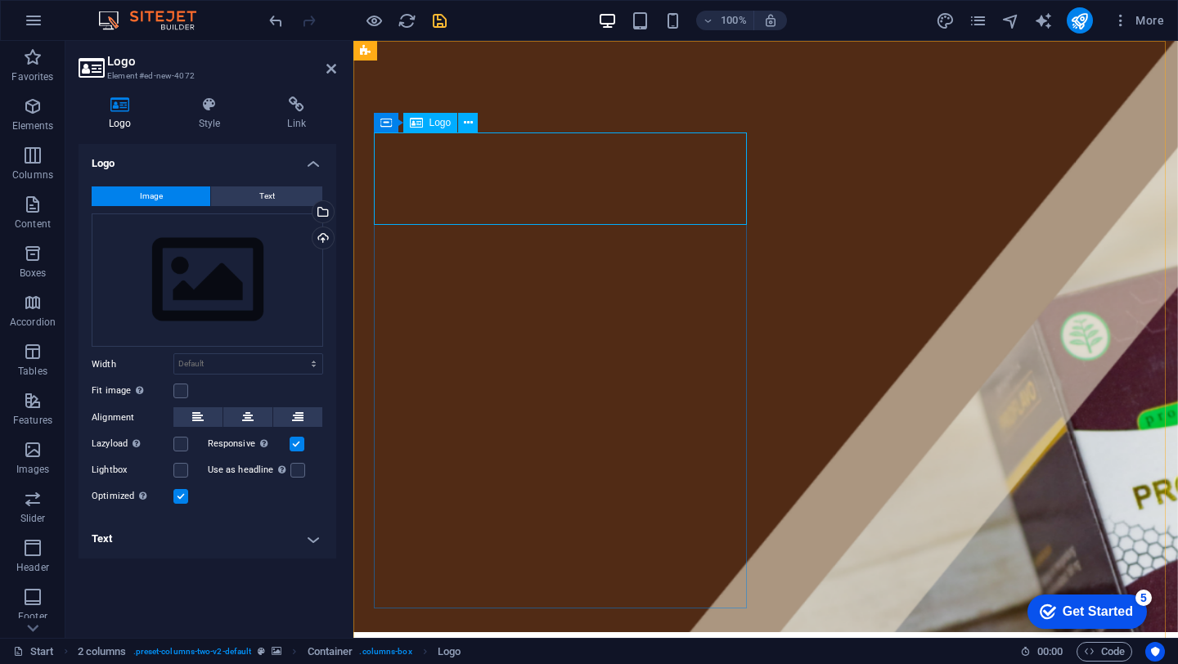
click at [250, 305] on div "Drag files here, click to choose files or select files from Files or our free s…" at bounding box center [207, 280] width 231 height 134
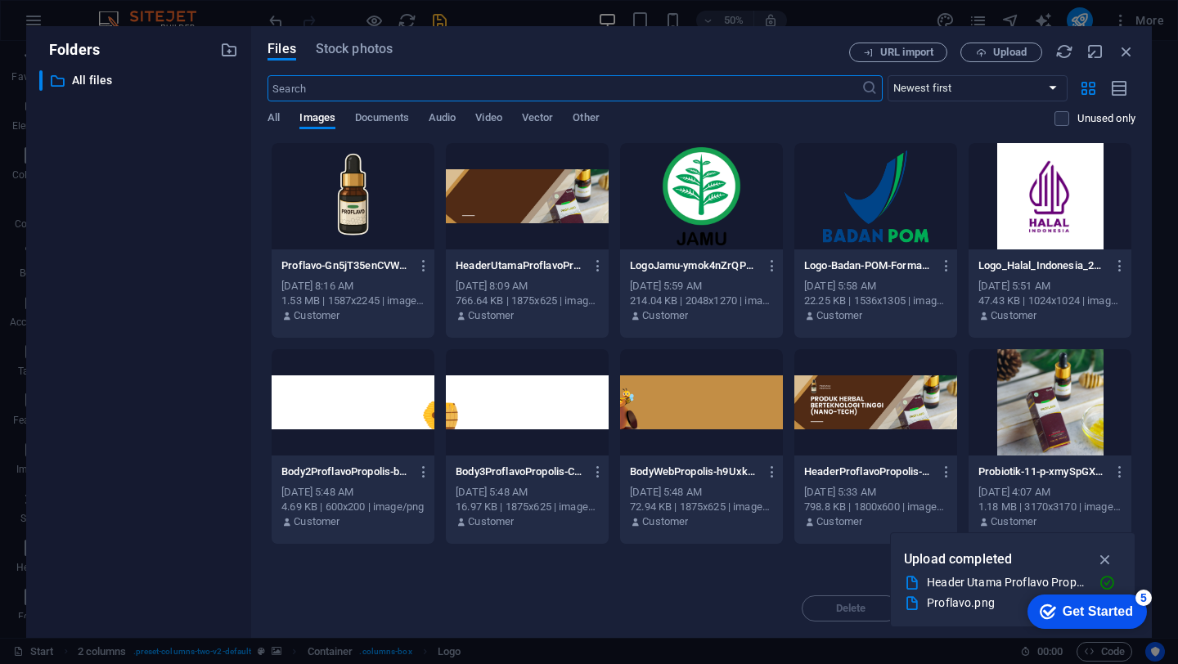
click at [378, 210] on div at bounding box center [353, 196] width 163 height 106
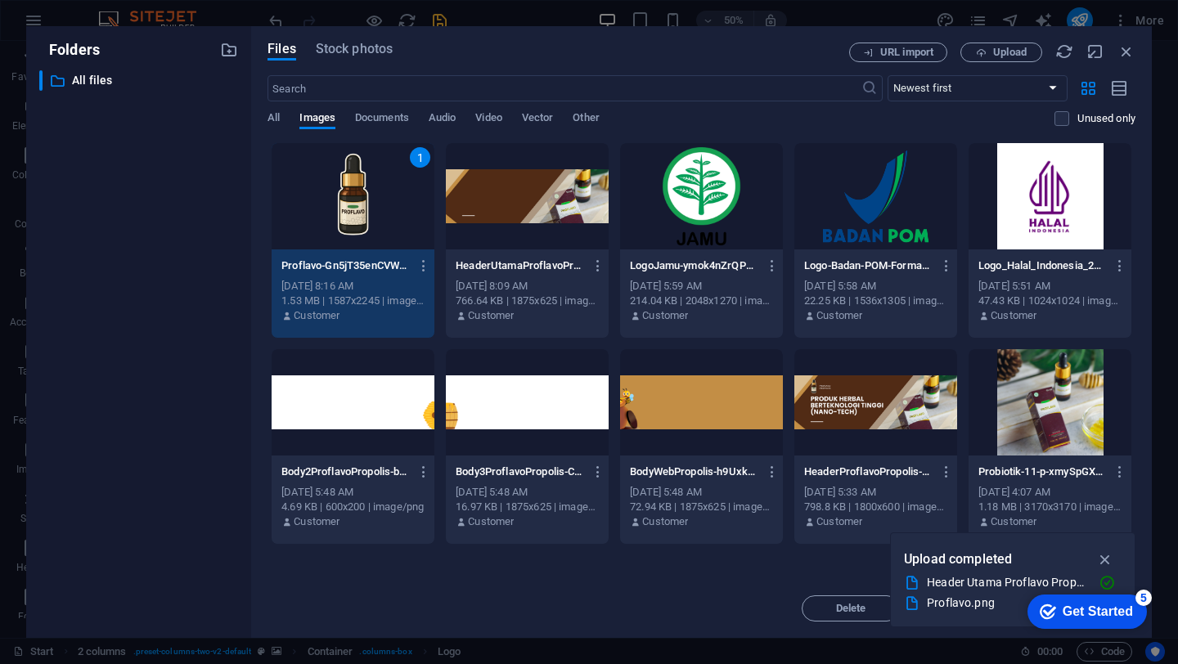
click at [378, 210] on div "1" at bounding box center [353, 196] width 163 height 106
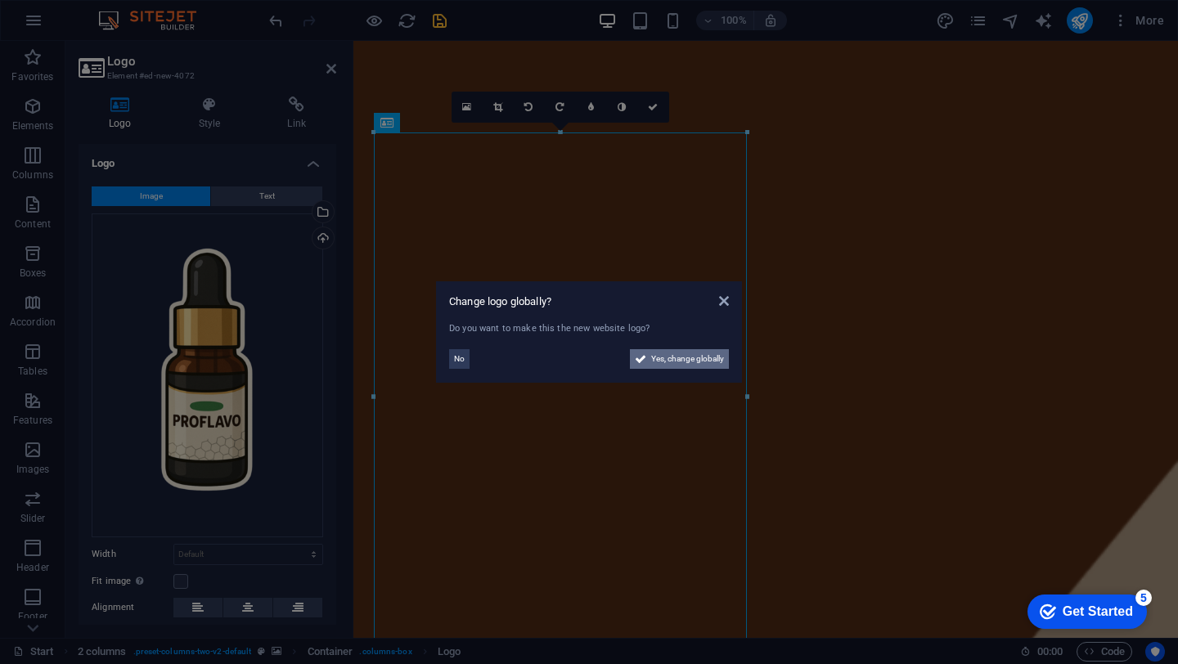
click at [667, 360] on span "Yes, change globally" at bounding box center [687, 359] width 73 height 20
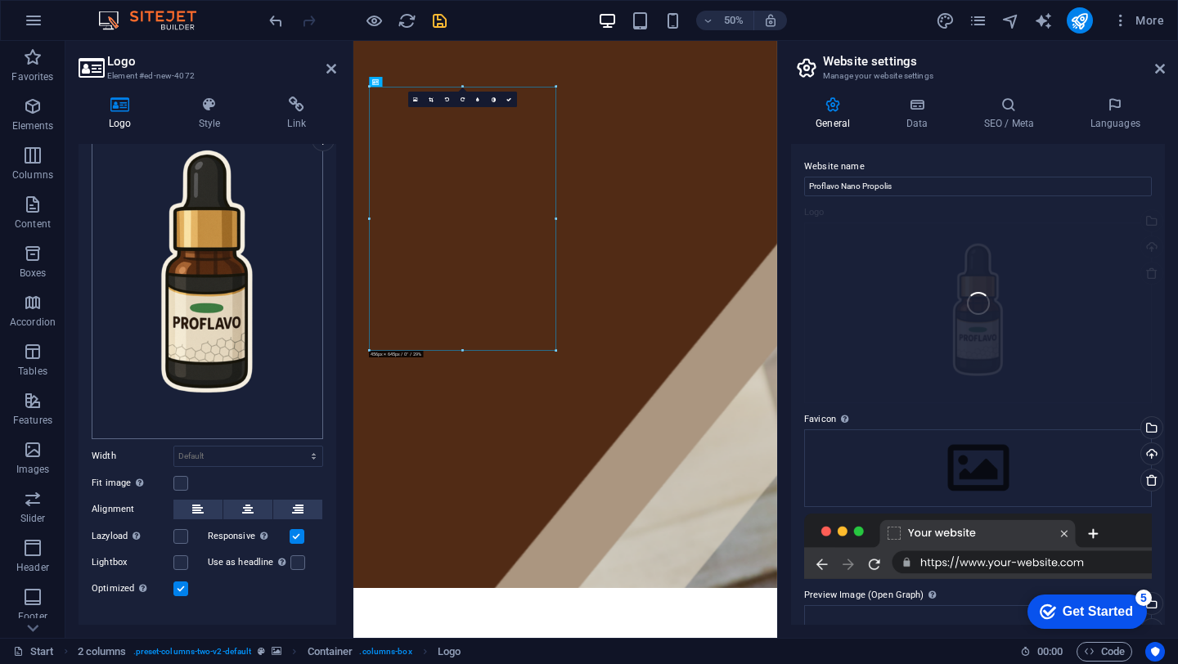
scroll to position [119, 0]
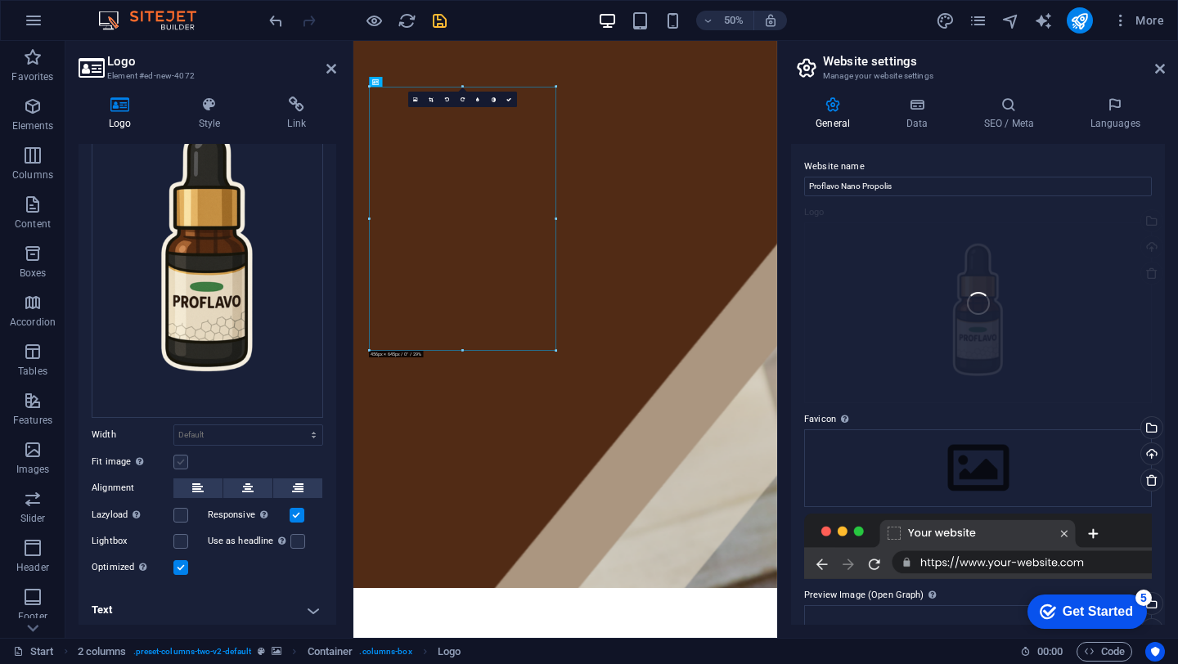
click at [182, 458] on label at bounding box center [180, 462] width 15 height 15
click at [0, 0] on input "Fit image Automatically fit image to a fixed width and height" at bounding box center [0, 0] width 0 height 0
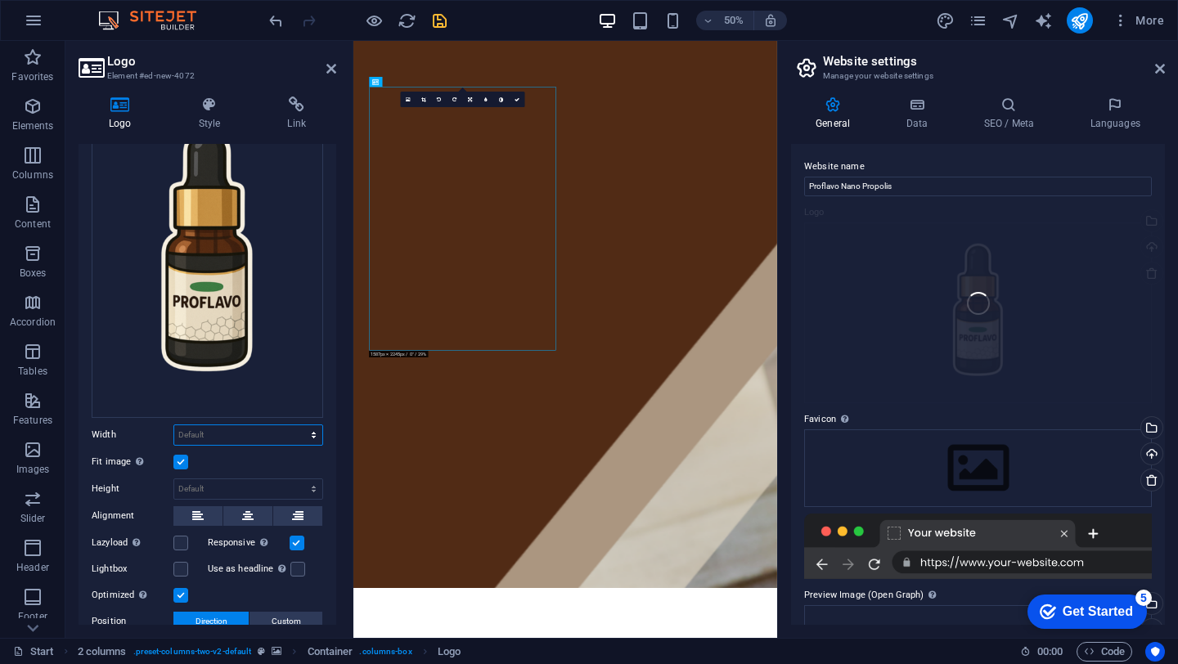
click at [219, 435] on select "Default auto px rem % em vh vw" at bounding box center [248, 435] width 148 height 20
select select "px"
type input "70"
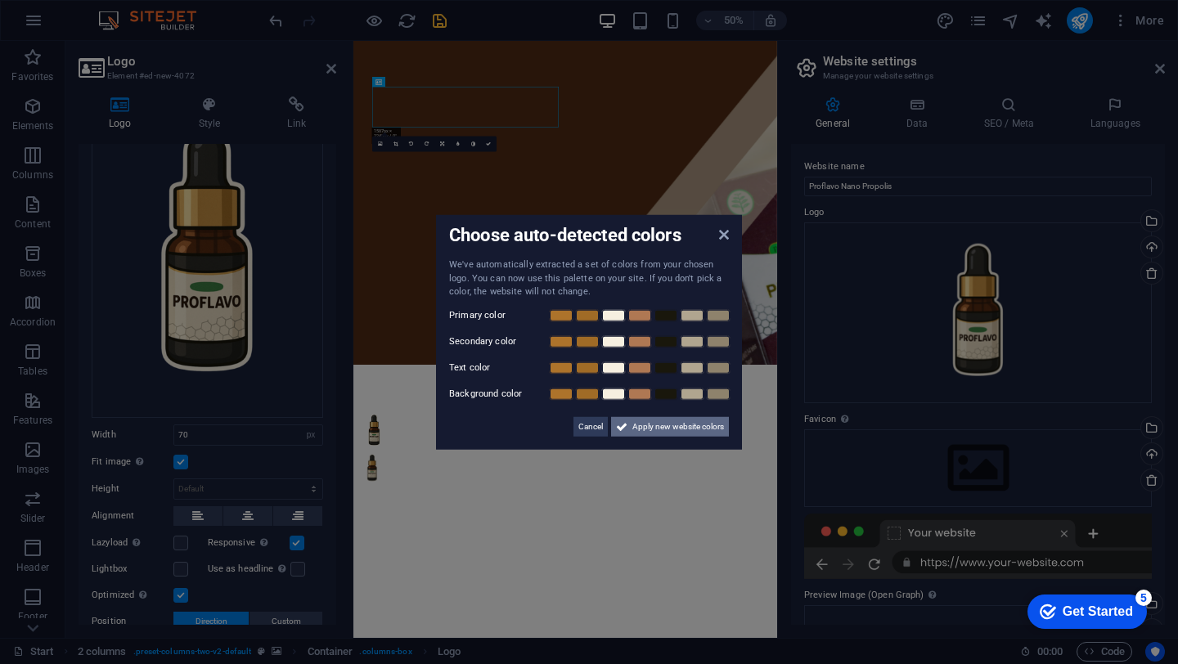
click at [679, 419] on span "Apply new website colors" at bounding box center [678, 426] width 92 height 20
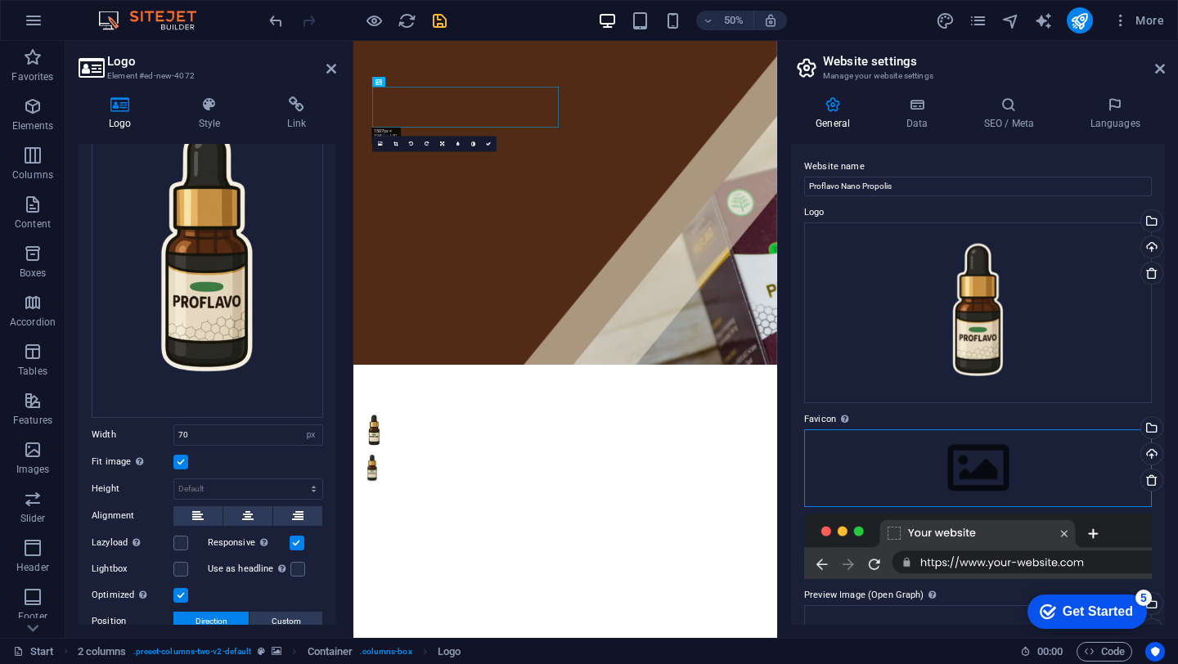
click at [985, 474] on div "Drag files here, click to choose files or select files from Files or our free s…" at bounding box center [978, 467] width 348 height 77
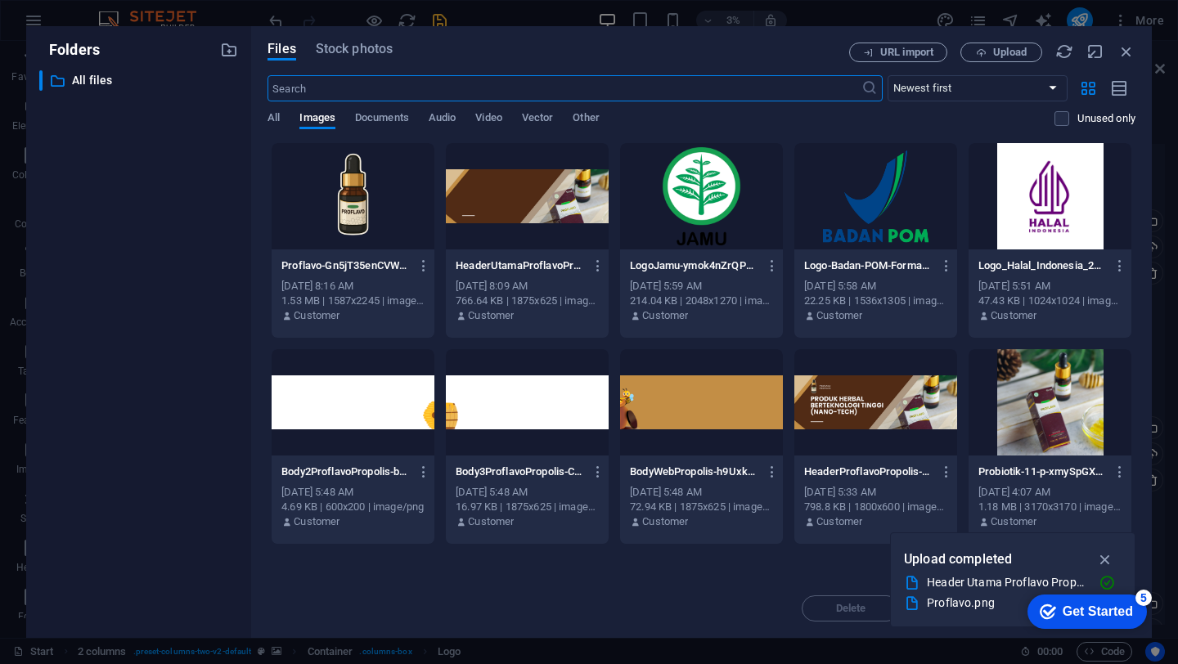
click at [303, 218] on div at bounding box center [353, 196] width 163 height 106
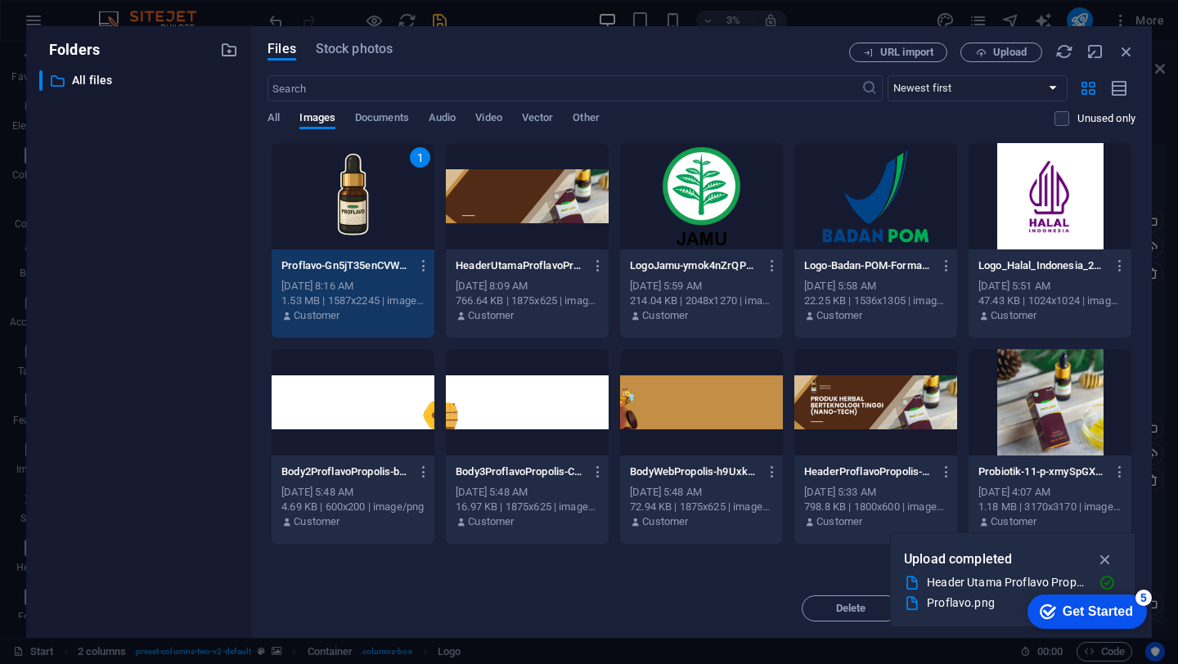
click at [303, 218] on div "1" at bounding box center [353, 196] width 163 height 106
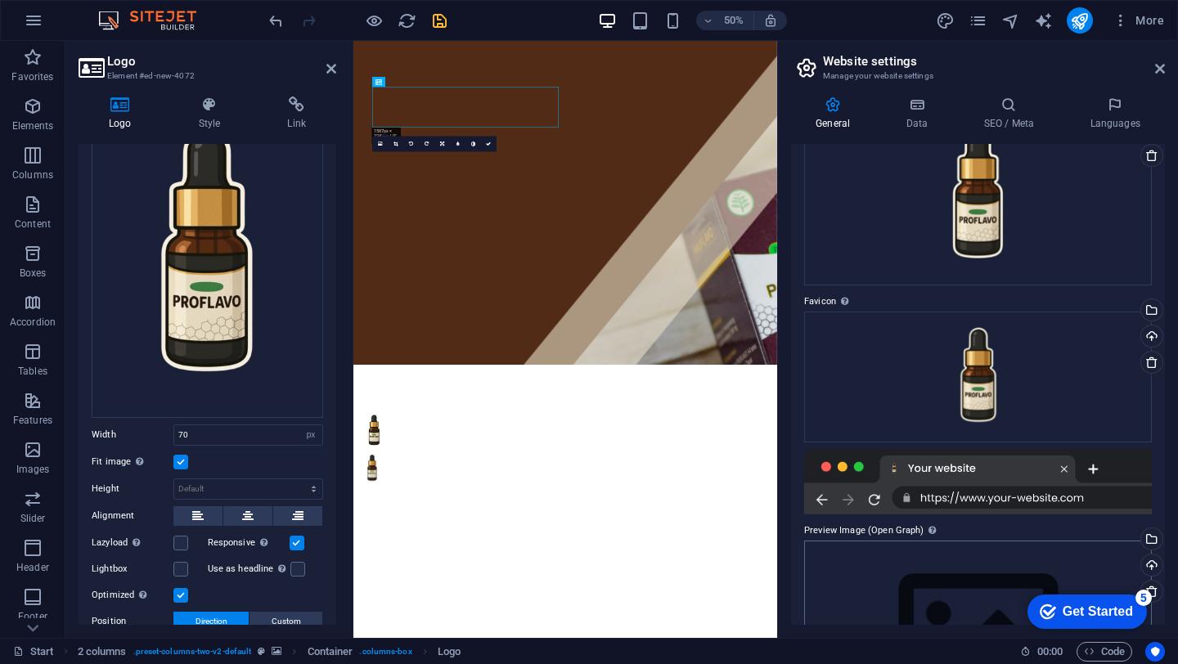
scroll to position [0, 0]
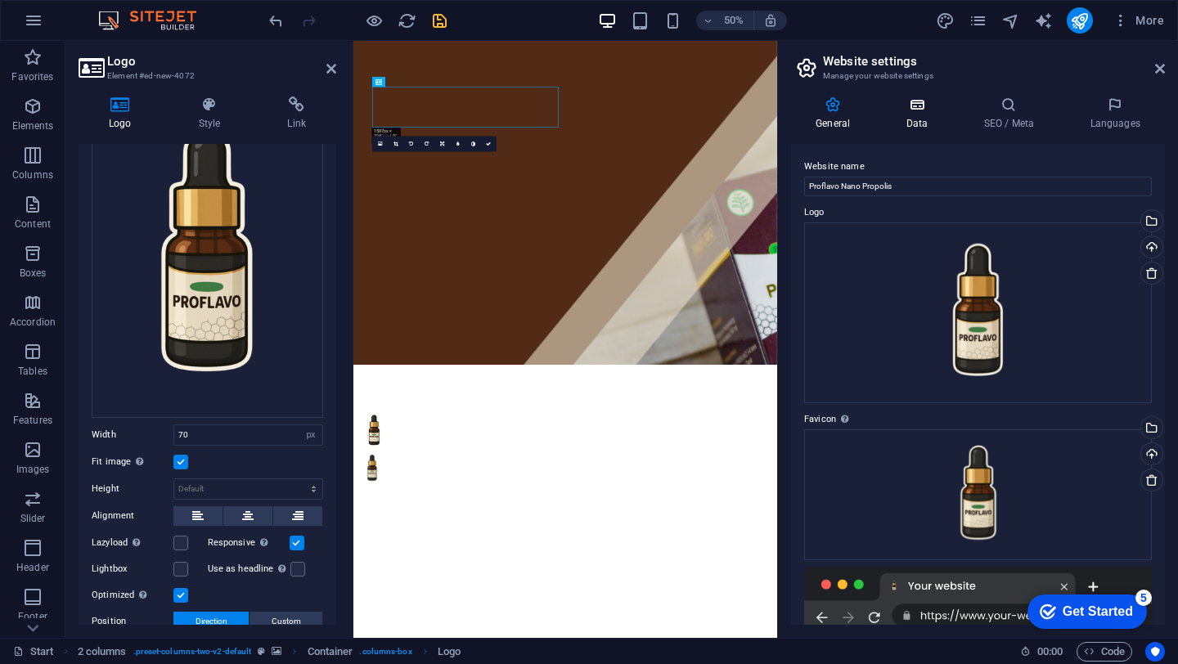
click at [926, 115] on h4 "Data" at bounding box center [920, 114] width 78 height 34
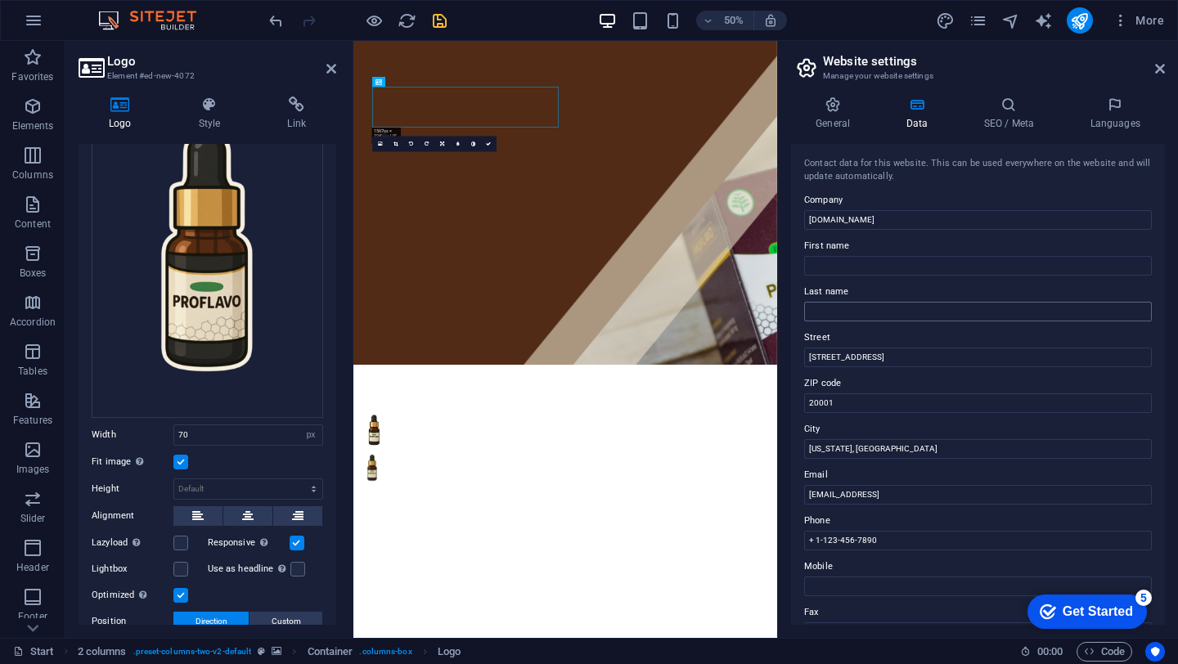
scroll to position [44, 0]
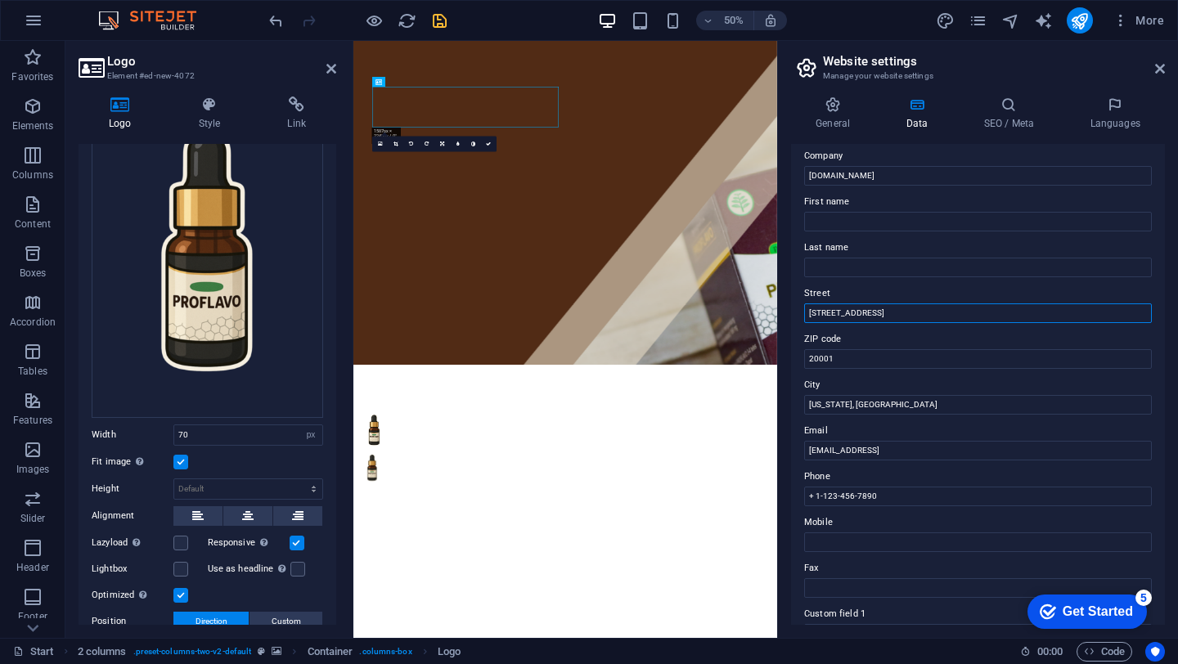
click at [897, 312] on input "[STREET_ADDRESS]" at bounding box center [978, 313] width 348 height 20
type input "[GEOGRAPHIC_DATA]"
type input "67156"
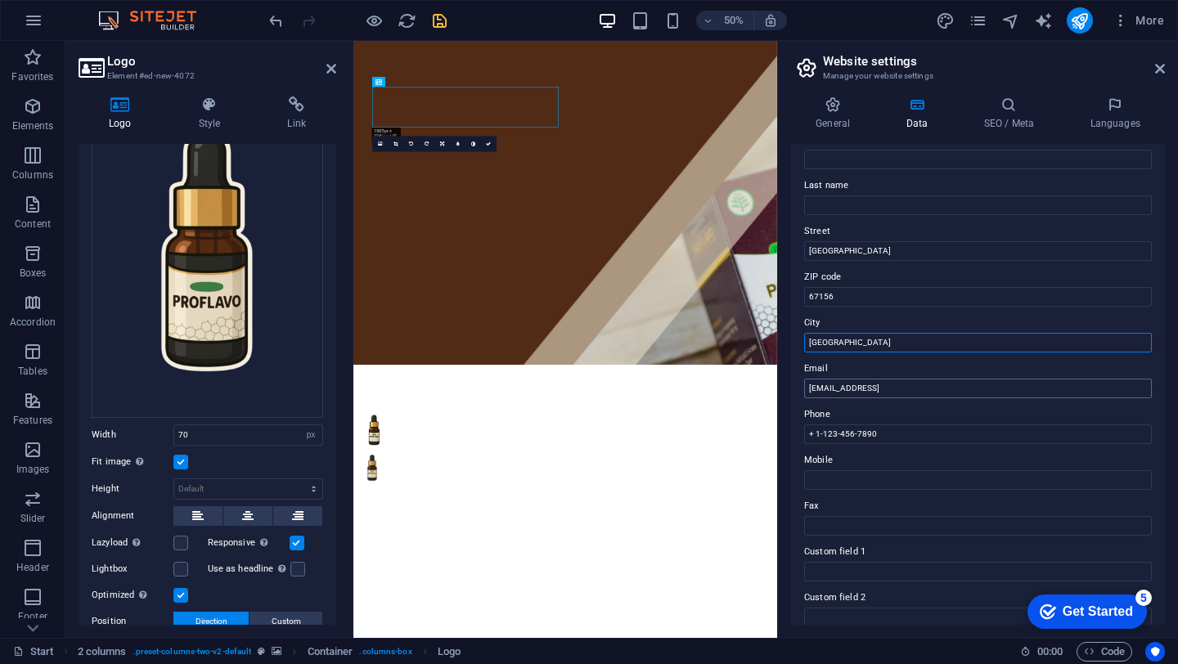
type input "[GEOGRAPHIC_DATA]"
click at [897, 394] on input "[EMAIL_ADDRESS]" at bounding box center [978, 389] width 348 height 20
type input "[EMAIL_ADDRESS][DOMAIN_NAME]"
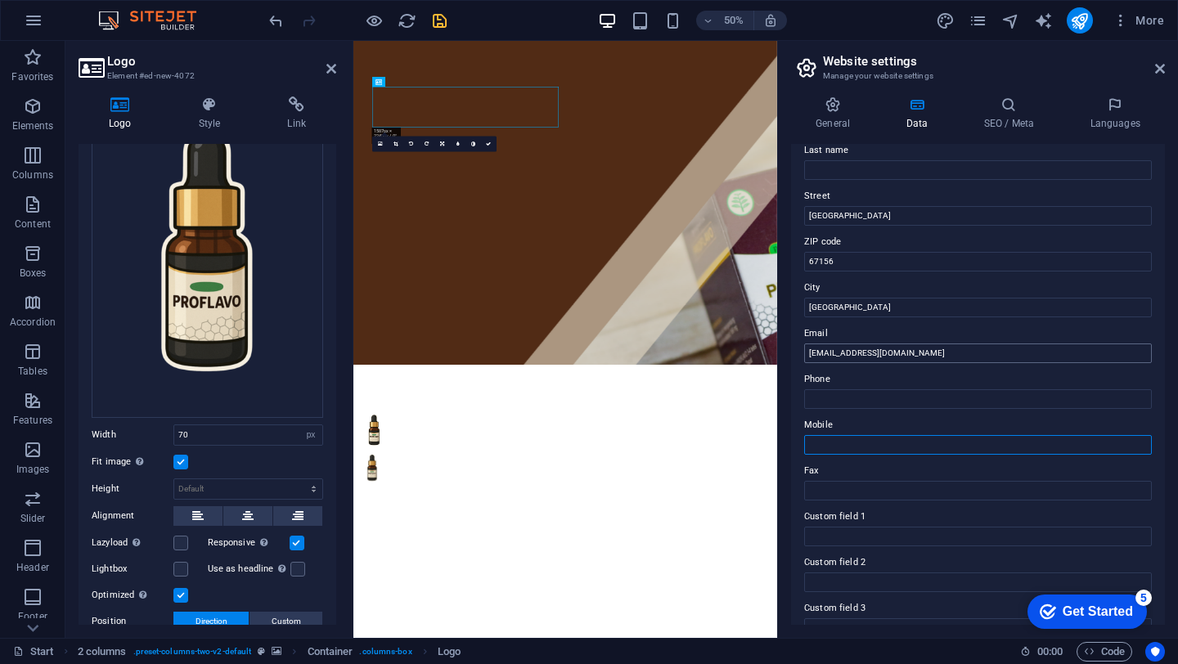
scroll to position [0, 0]
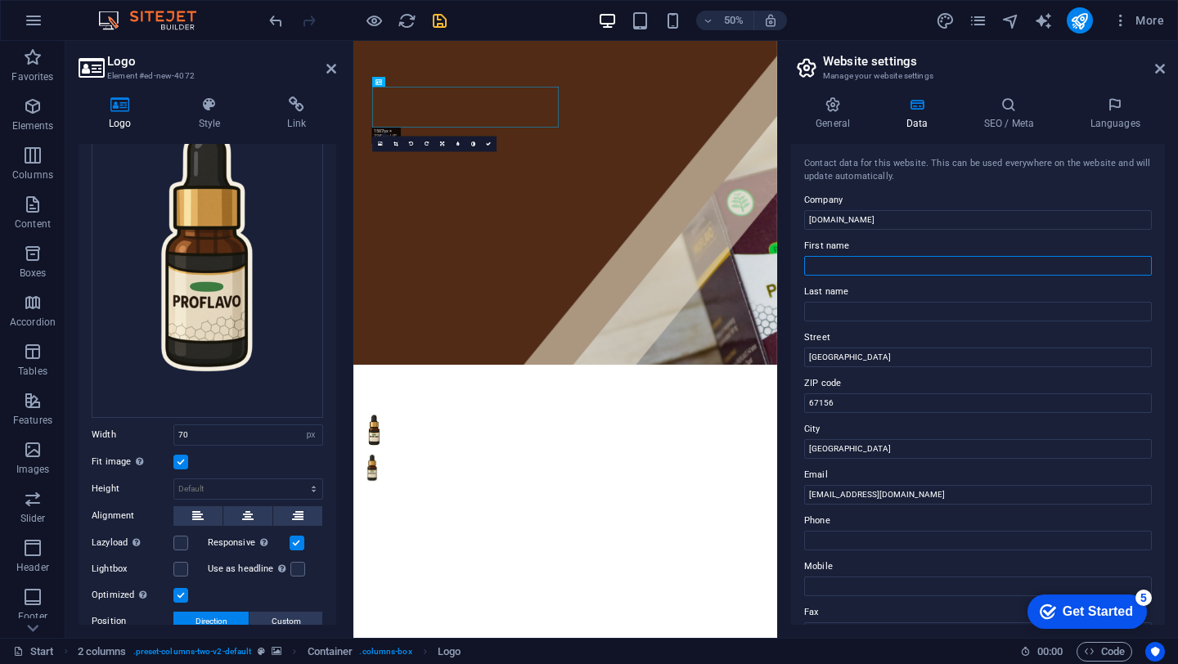
click at [841, 267] on input "First name" at bounding box center [978, 266] width 348 height 20
type input "Dealer Proflavo"
type input "[GEOGRAPHIC_DATA]"
click at [992, 129] on h4 "SEO / Meta" at bounding box center [1012, 114] width 106 height 34
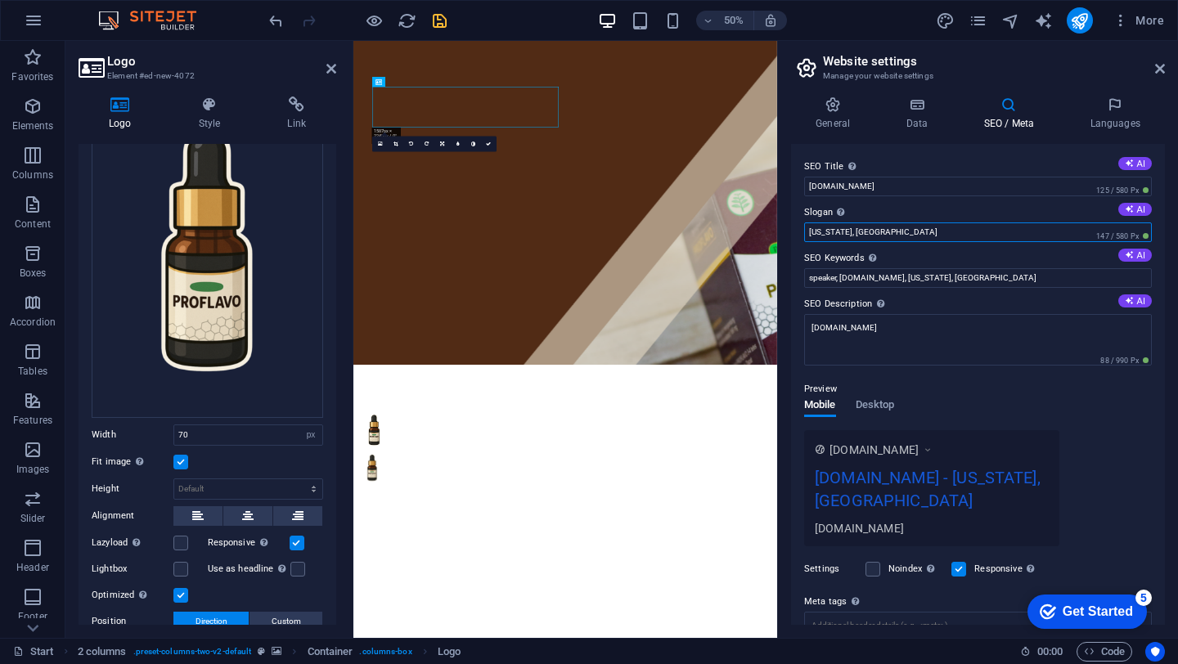
click at [930, 232] on input "[US_STATE], [GEOGRAPHIC_DATA]" at bounding box center [978, 232] width 348 height 20
type input "N"
type input "Propolis Berteknologi Nano"
click at [964, 276] on input "speaker, [DOMAIN_NAME], [US_STATE], [GEOGRAPHIC_DATA]" at bounding box center [978, 278] width 348 height 20
type input "speaker, [DOMAIN_NAME], proflavo, propolis, obat herbal"
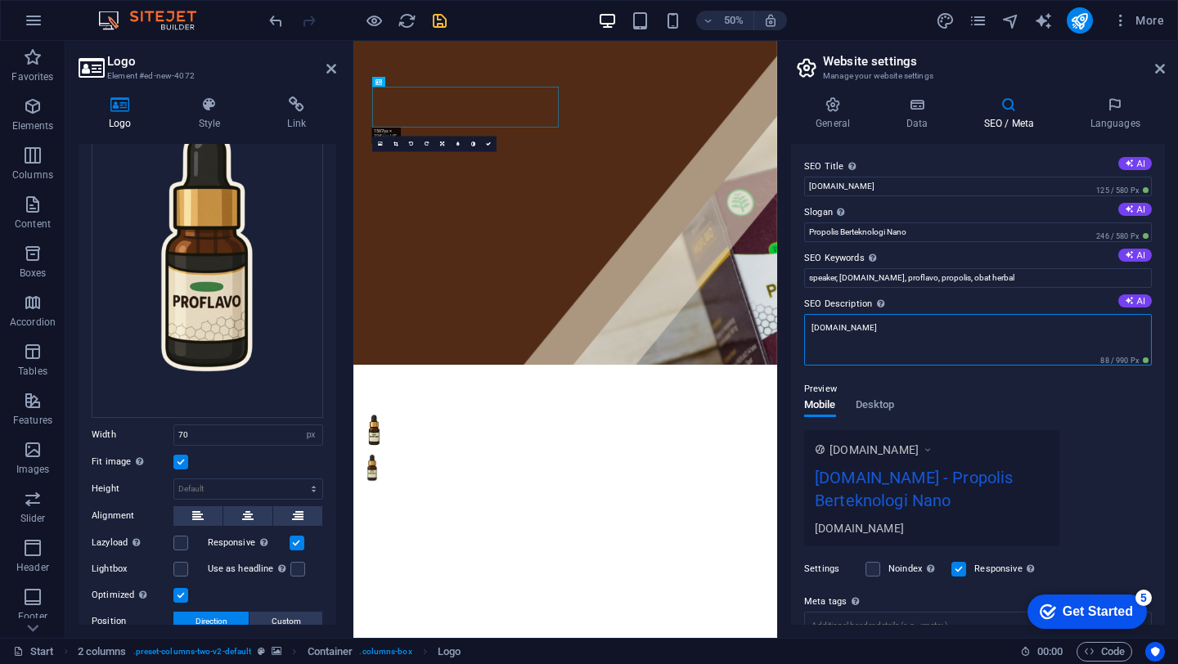
click at [935, 335] on textarea "[DOMAIN_NAME]" at bounding box center [978, 340] width 348 height 52
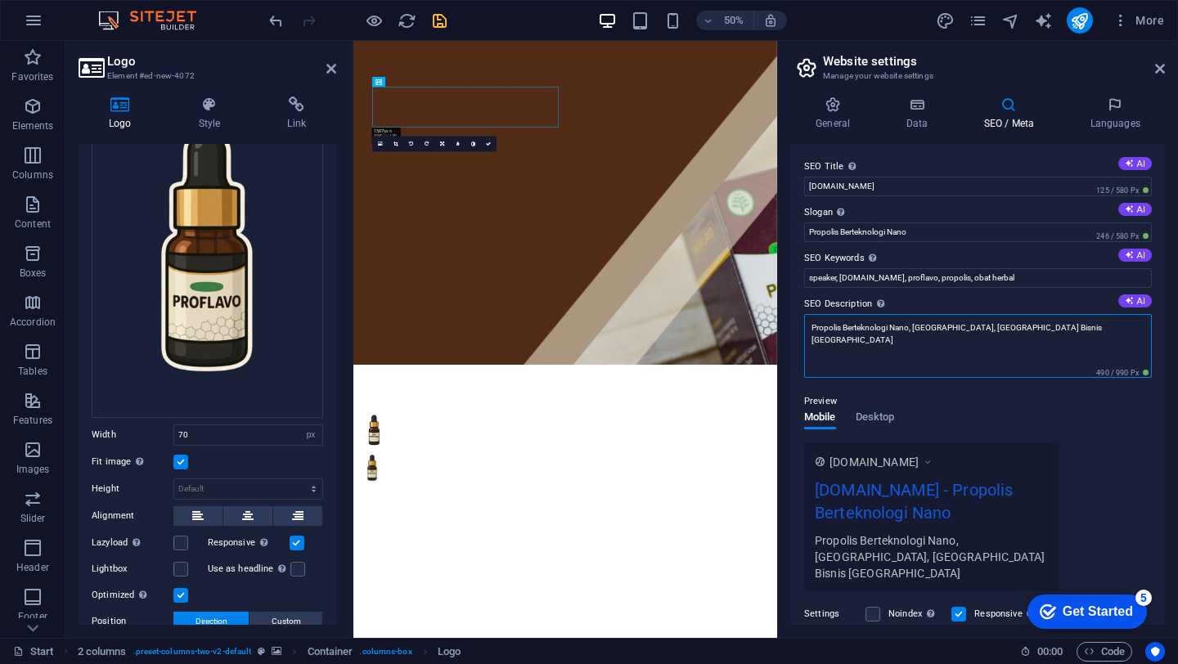
type textarea "Propolis Berteknologi Nano, [GEOGRAPHIC_DATA], [GEOGRAPHIC_DATA] Bisnis [GEOGRA…"
click at [428, 20] on div at bounding box center [357, 20] width 183 height 26
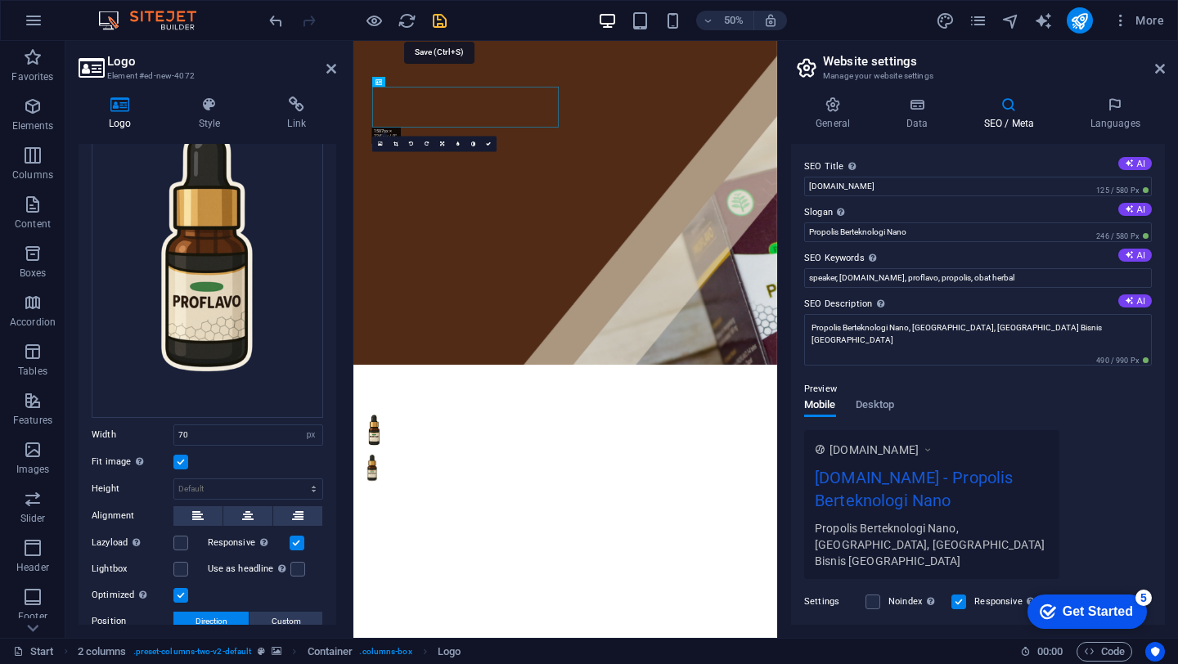
click at [441, 20] on icon "save" at bounding box center [439, 20] width 19 height 19
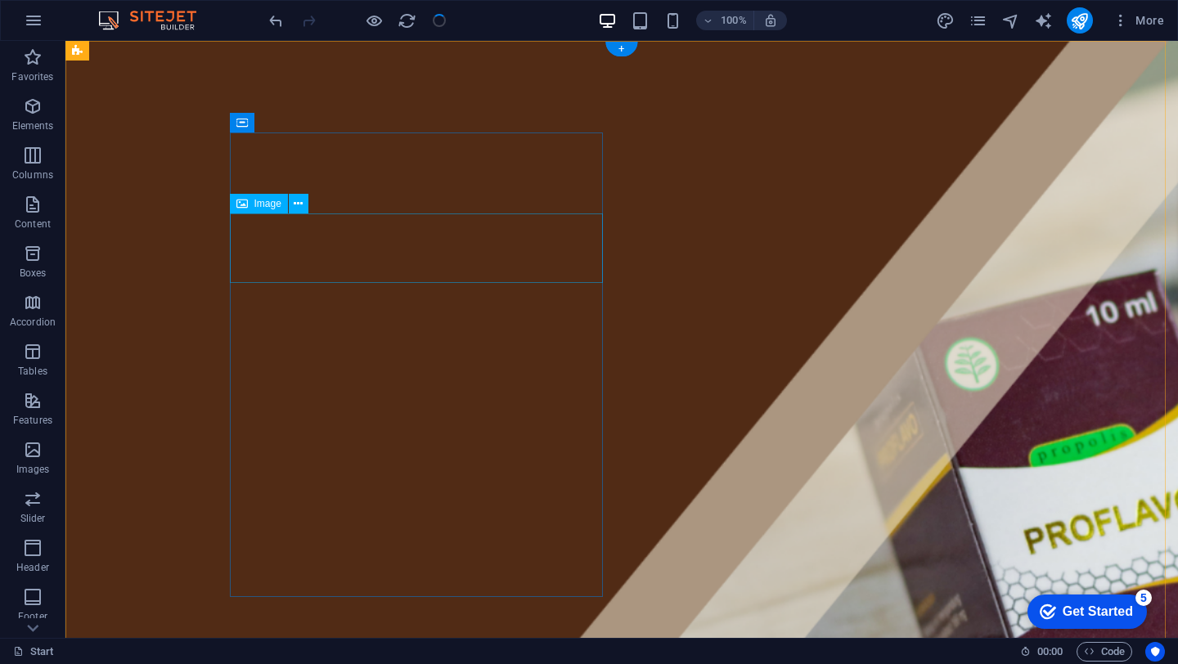
click at [301, 202] on icon at bounding box center [298, 203] width 9 height 17
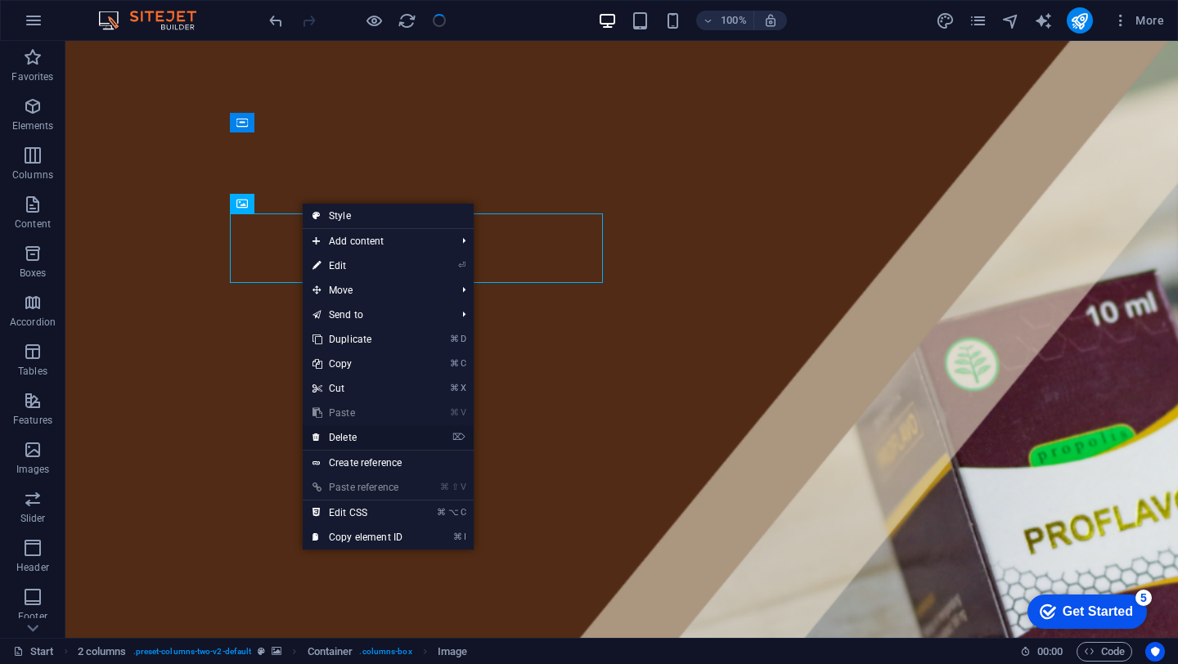
click at [347, 435] on link "⌦ Delete" at bounding box center [358, 437] width 110 height 25
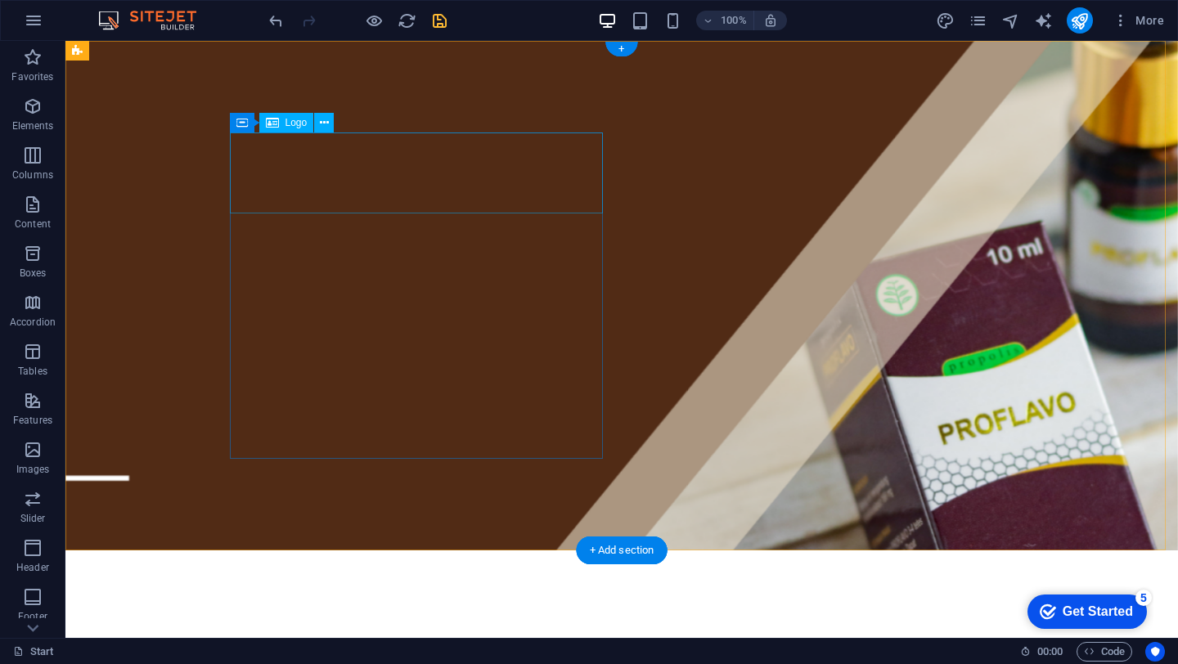
select select "px"
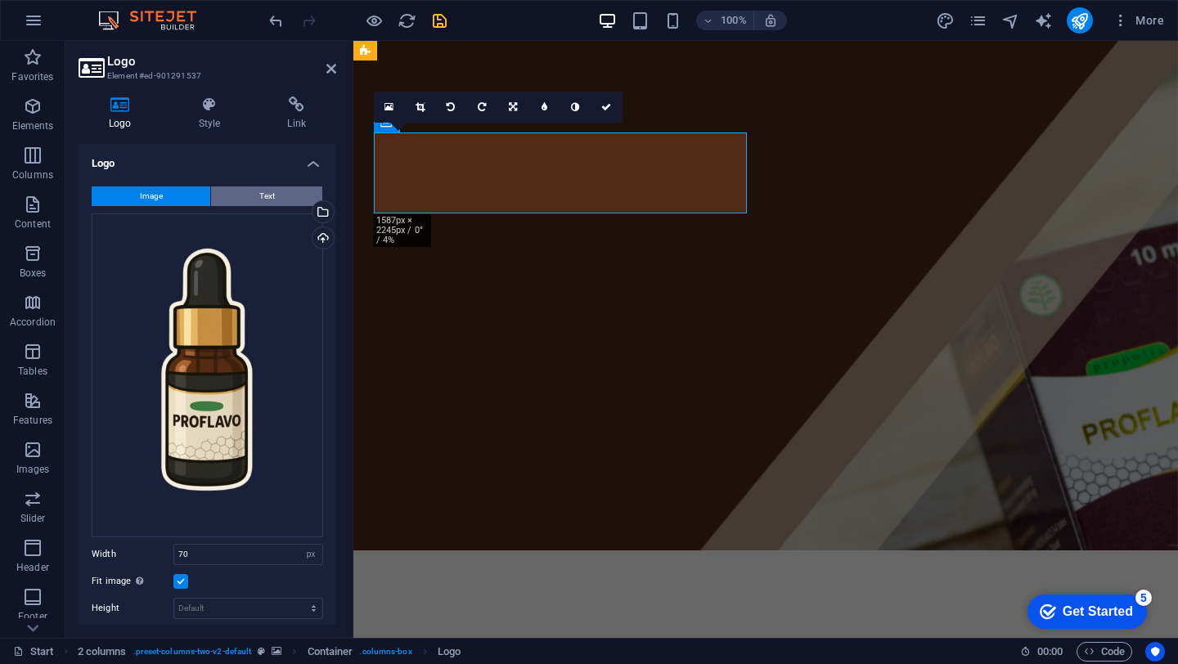
click at [259, 199] on span "Text" at bounding box center [267, 196] width 16 height 20
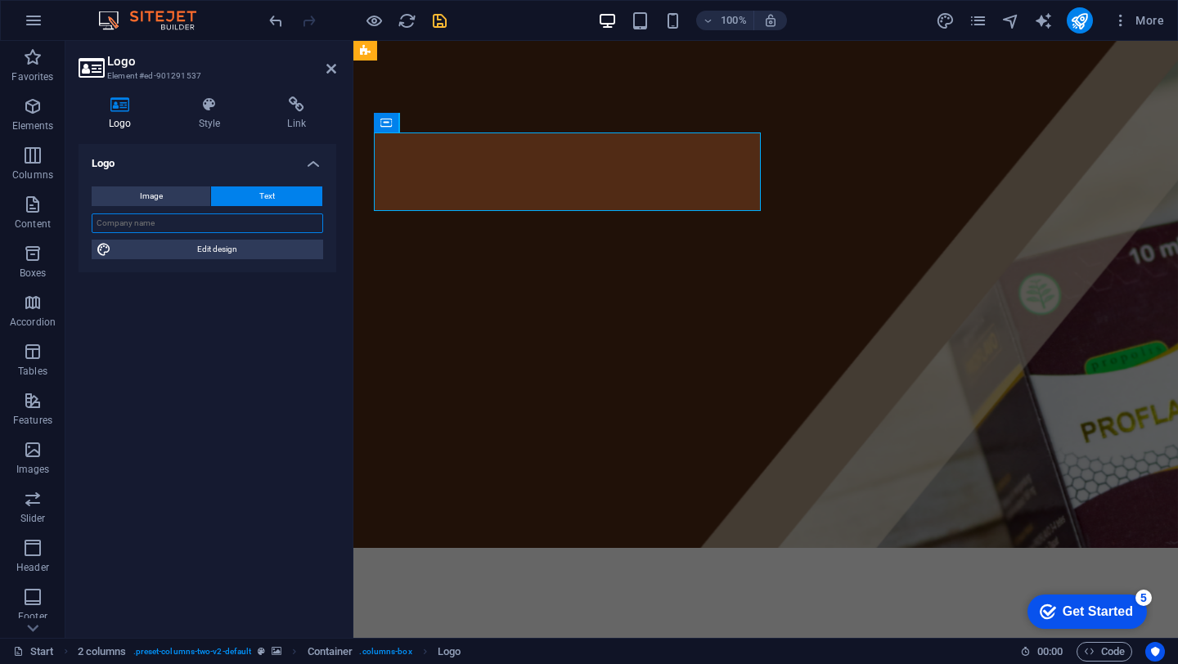
click at [233, 230] on input "text" at bounding box center [207, 223] width 231 height 20
paste input "Proflavo Propolis"
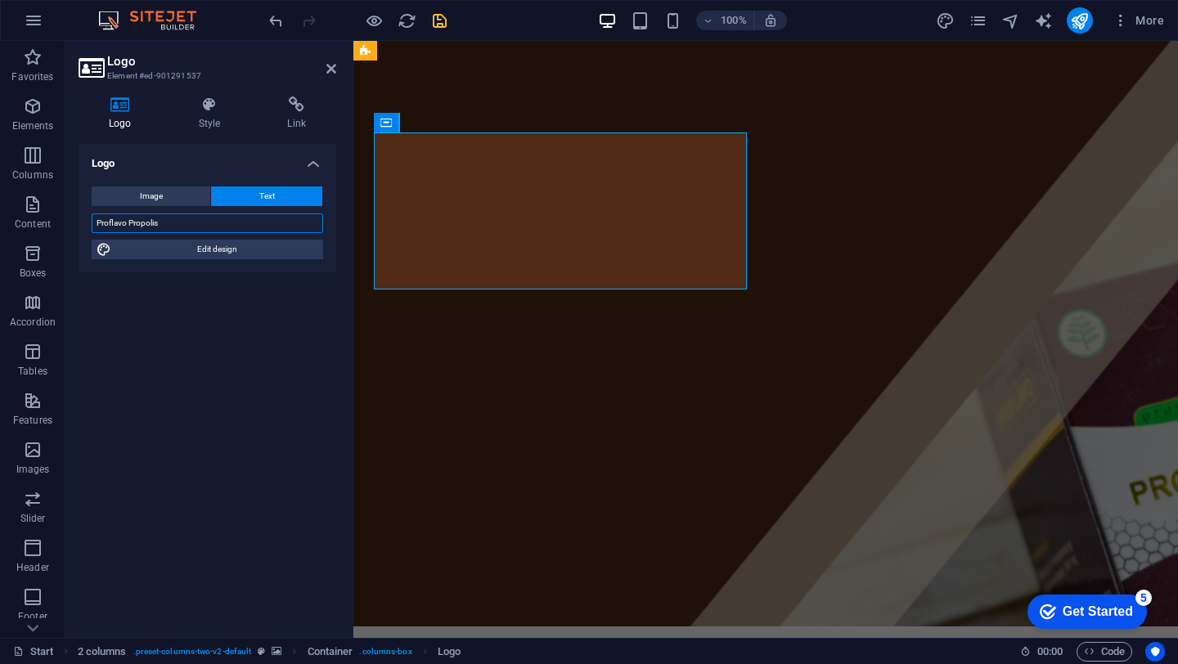
type input "Proflavo Propolis"
click at [262, 376] on div "Logo Image Text Drag files here, click to choose files or select files from Fil…" at bounding box center [208, 384] width 258 height 481
click at [179, 197] on button "Image" at bounding box center [151, 196] width 119 height 20
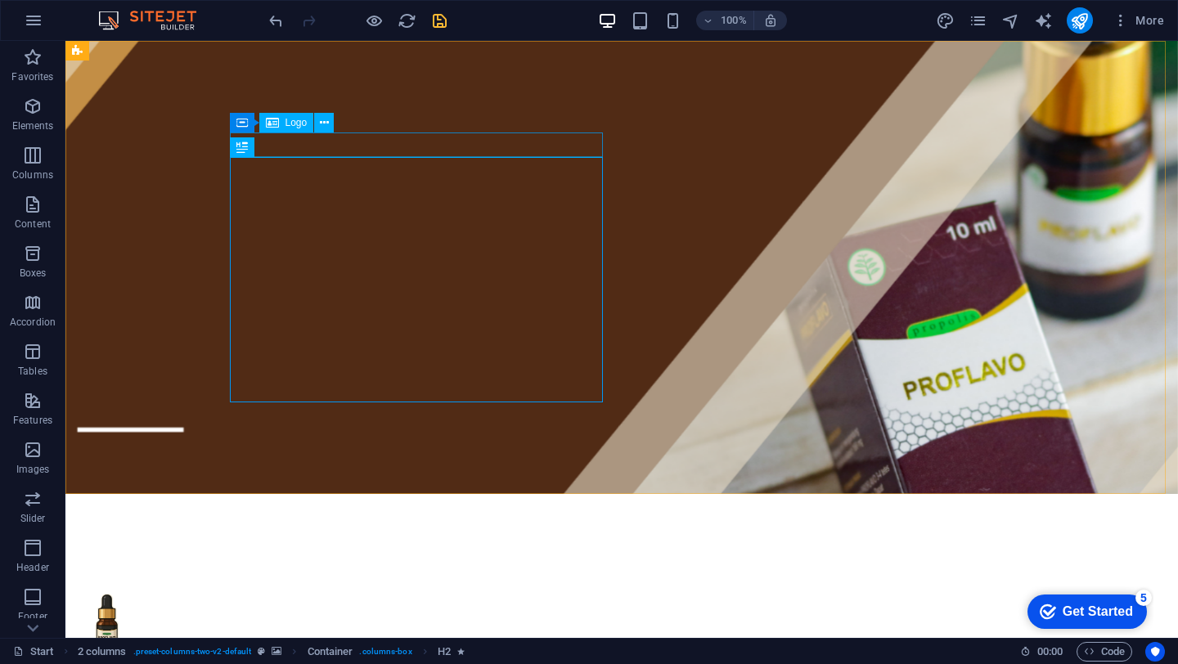
click at [289, 120] on span "Logo" at bounding box center [296, 123] width 22 height 10
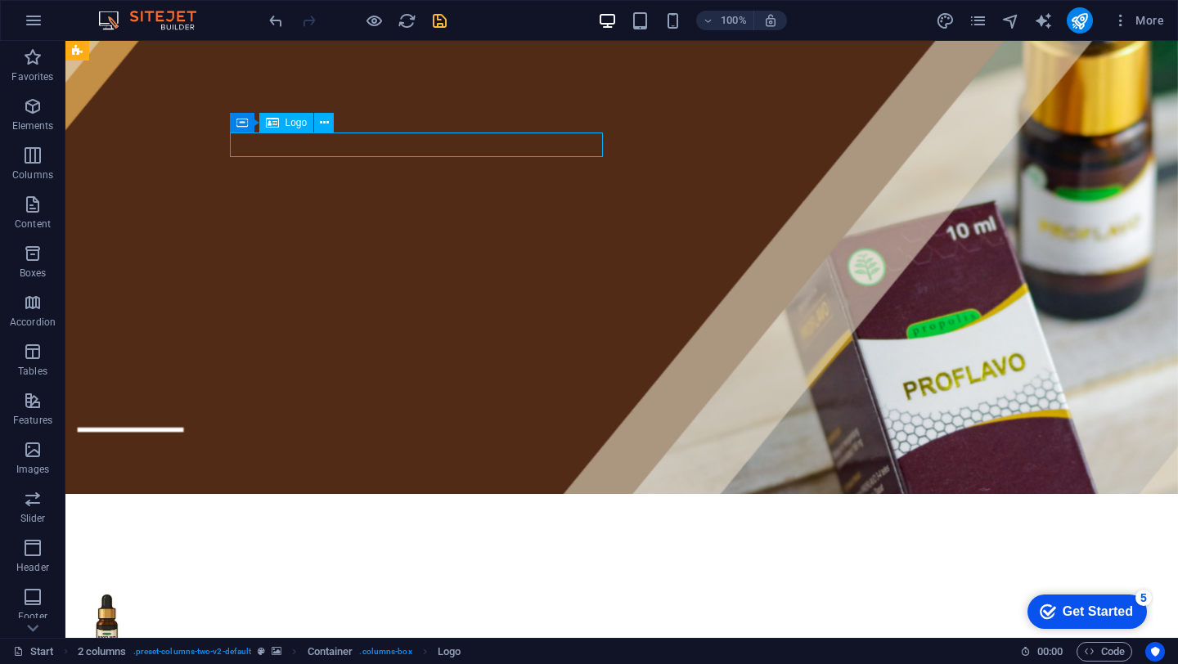
click at [289, 120] on span "Logo" at bounding box center [296, 123] width 22 height 10
select select "px"
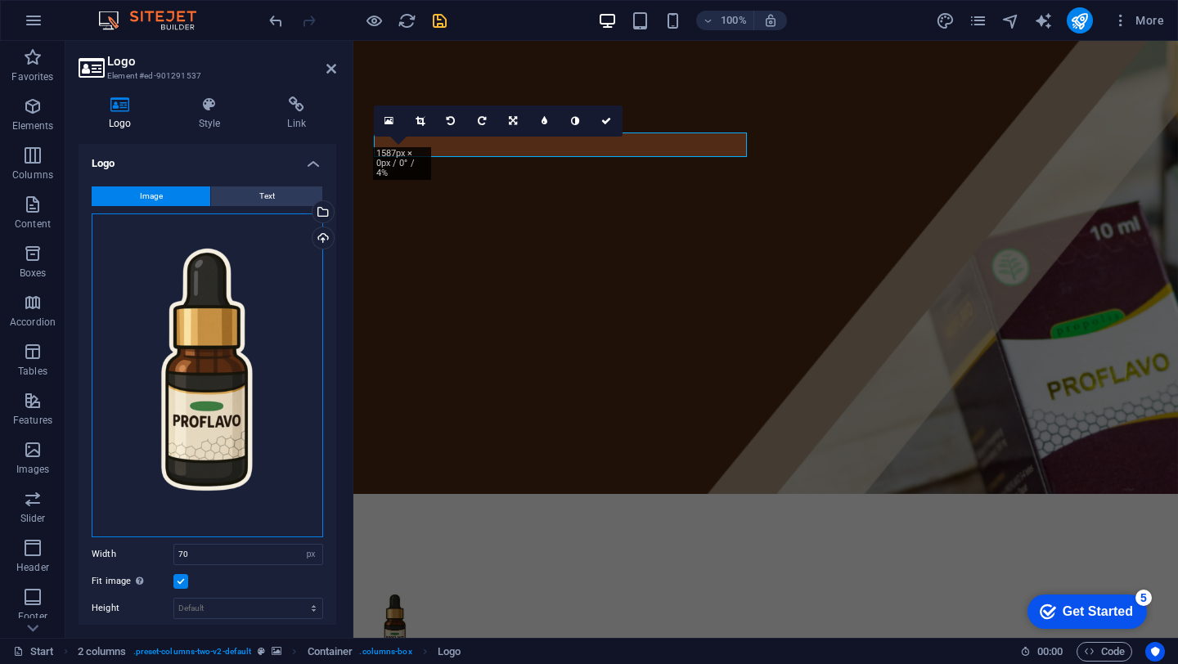
click at [193, 322] on div "Drag files here, click to choose files or select files from Files or our free s…" at bounding box center [207, 375] width 231 height 324
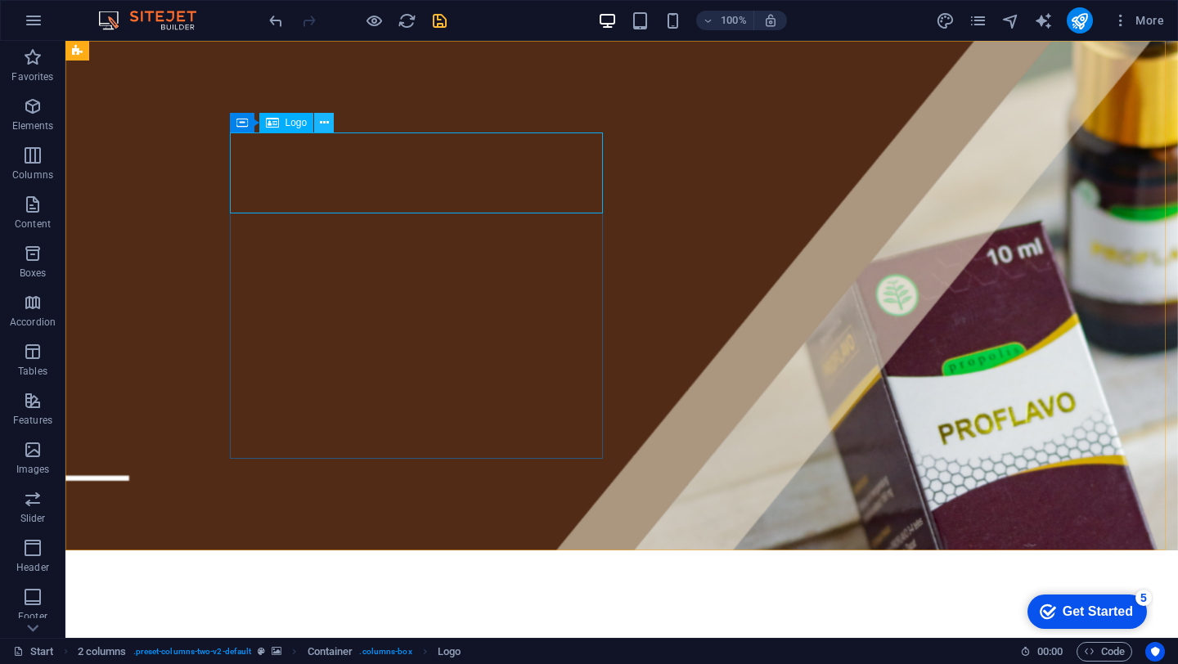
click at [332, 124] on button at bounding box center [324, 123] width 20 height 20
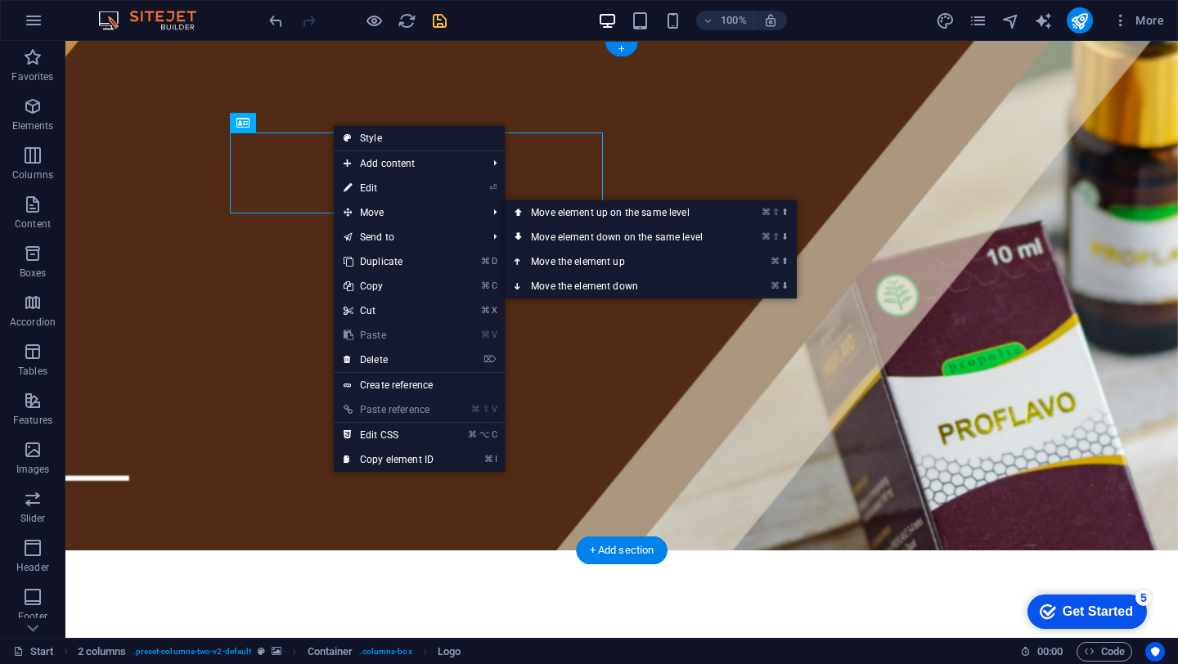
click at [723, 160] on figure at bounding box center [621, 296] width 1112 height 510
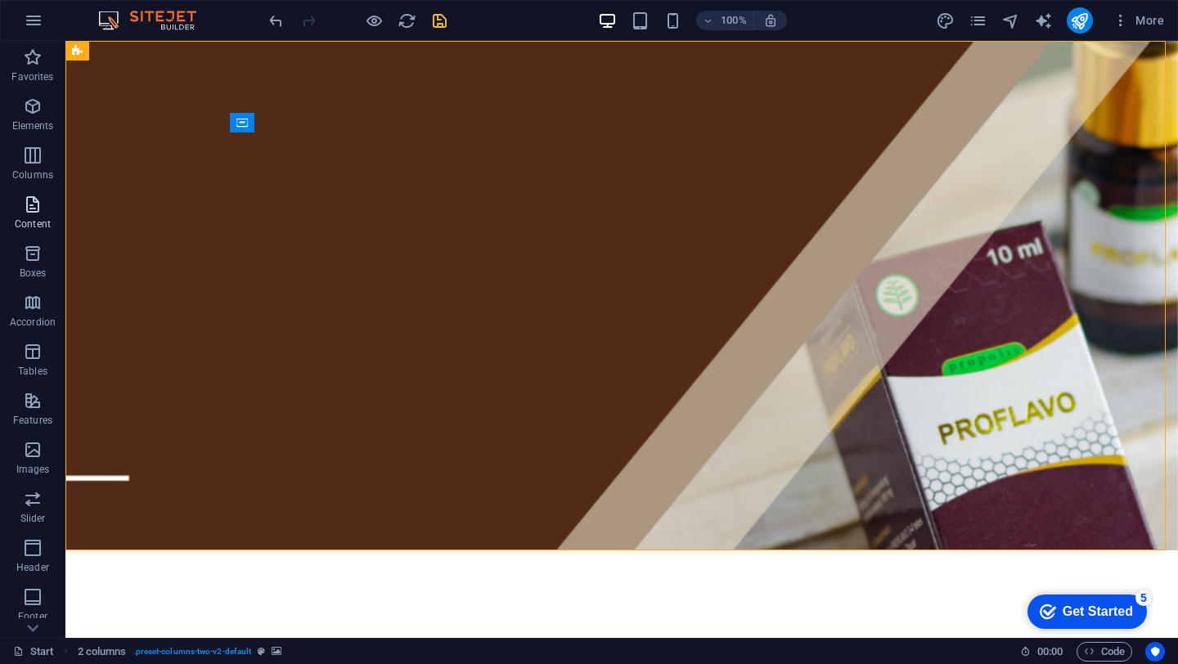
click at [25, 205] on icon "button" at bounding box center [33, 205] width 20 height 20
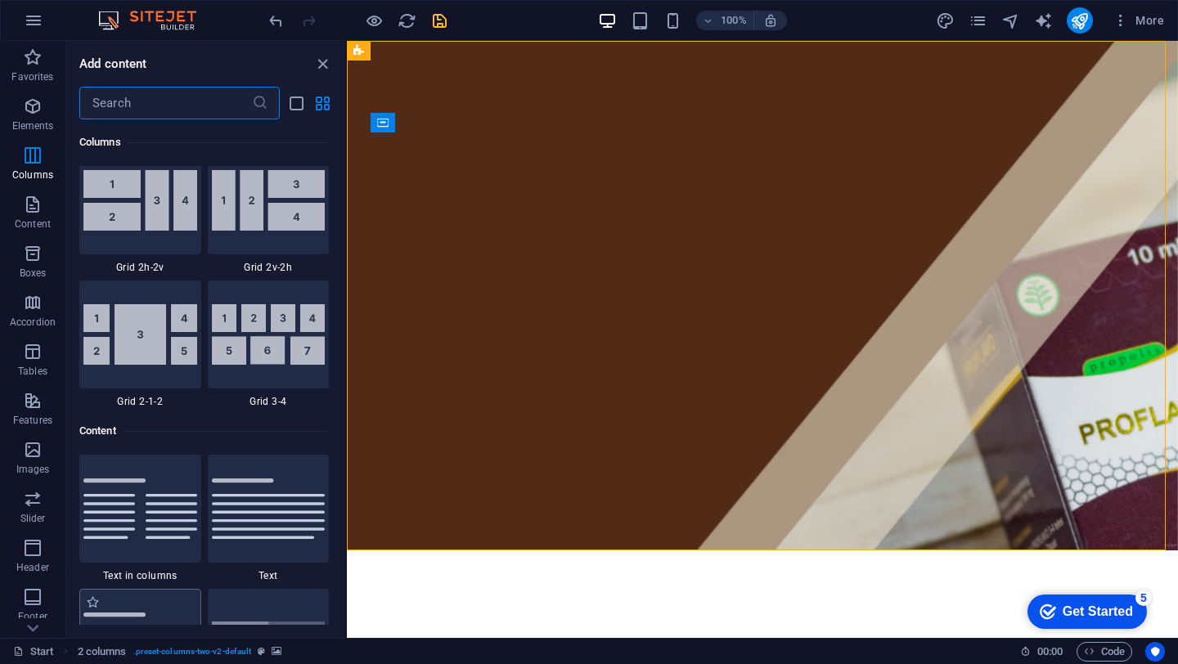
scroll to position [2620, 0]
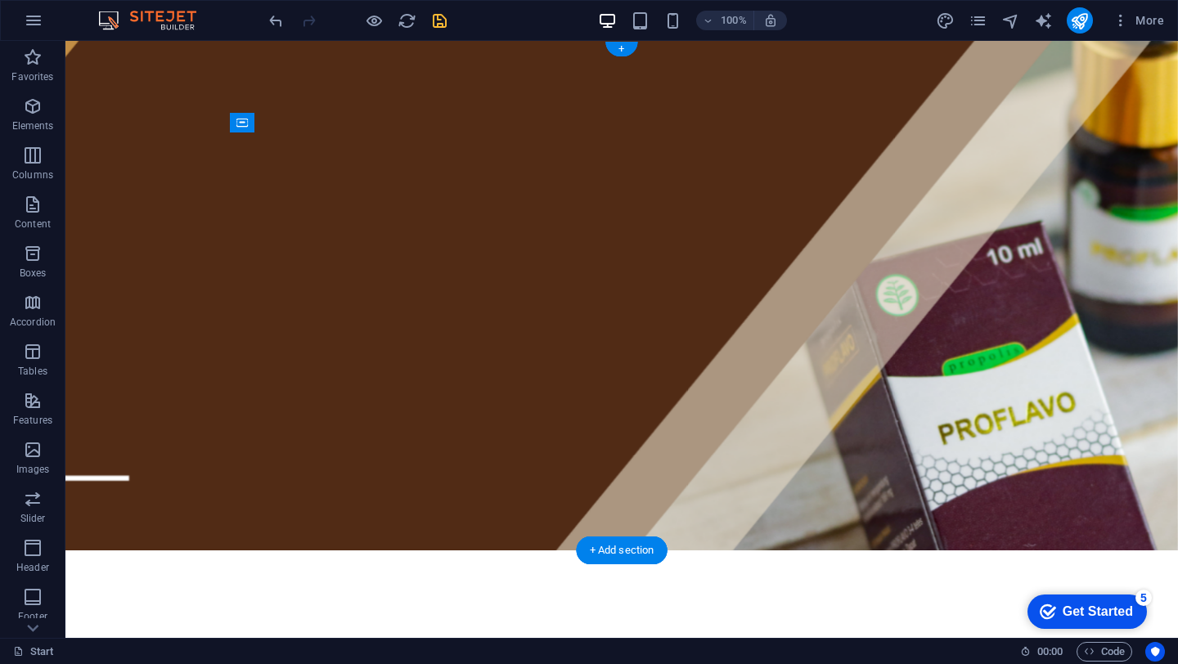
click at [336, 92] on figure at bounding box center [621, 296] width 1112 height 510
click at [182, 176] on figure at bounding box center [621, 296] width 1112 height 510
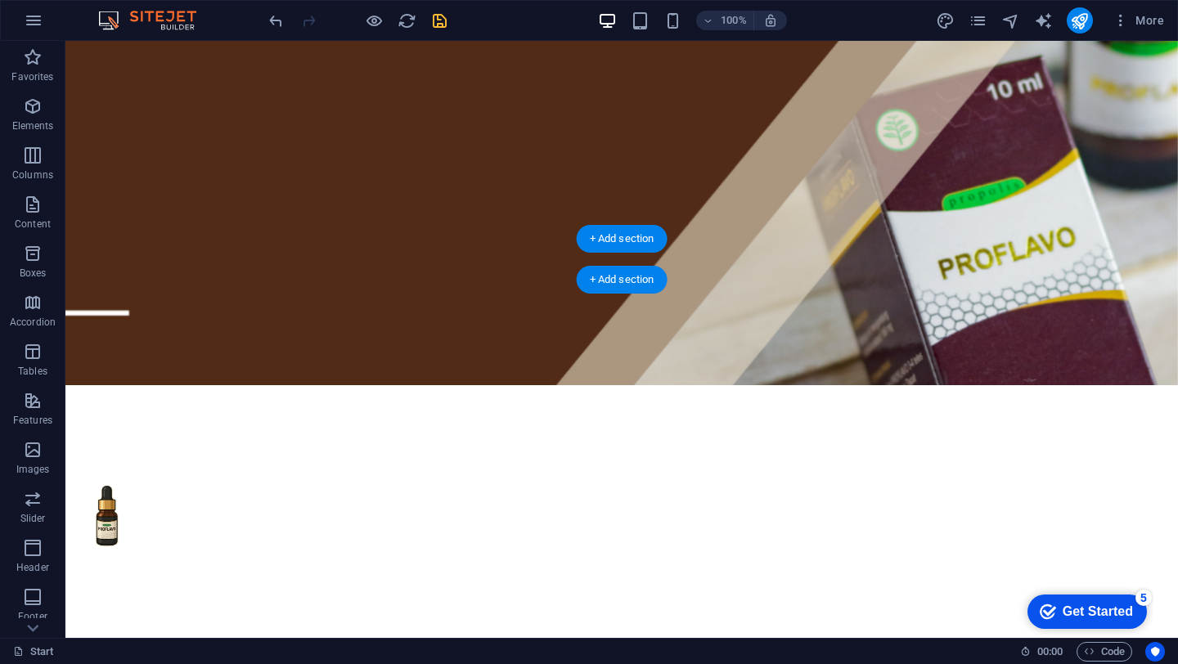
scroll to position [0, 0]
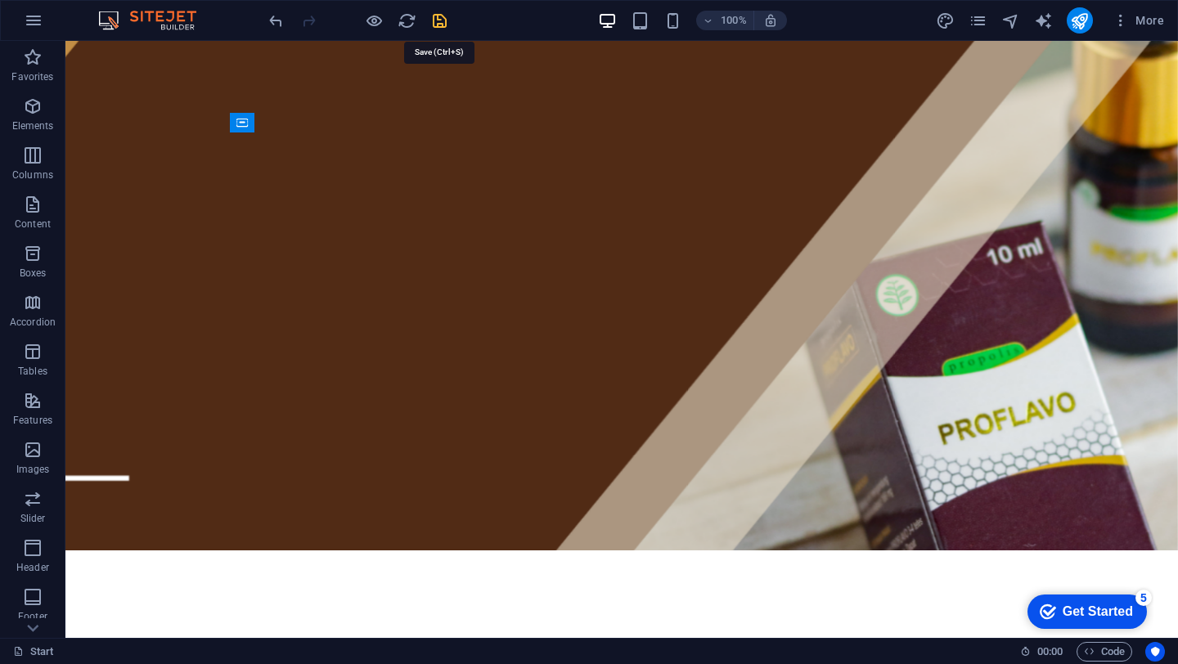
click at [446, 23] on icon "save" at bounding box center [439, 20] width 19 height 19
click at [276, 126] on icon at bounding box center [272, 123] width 13 height 20
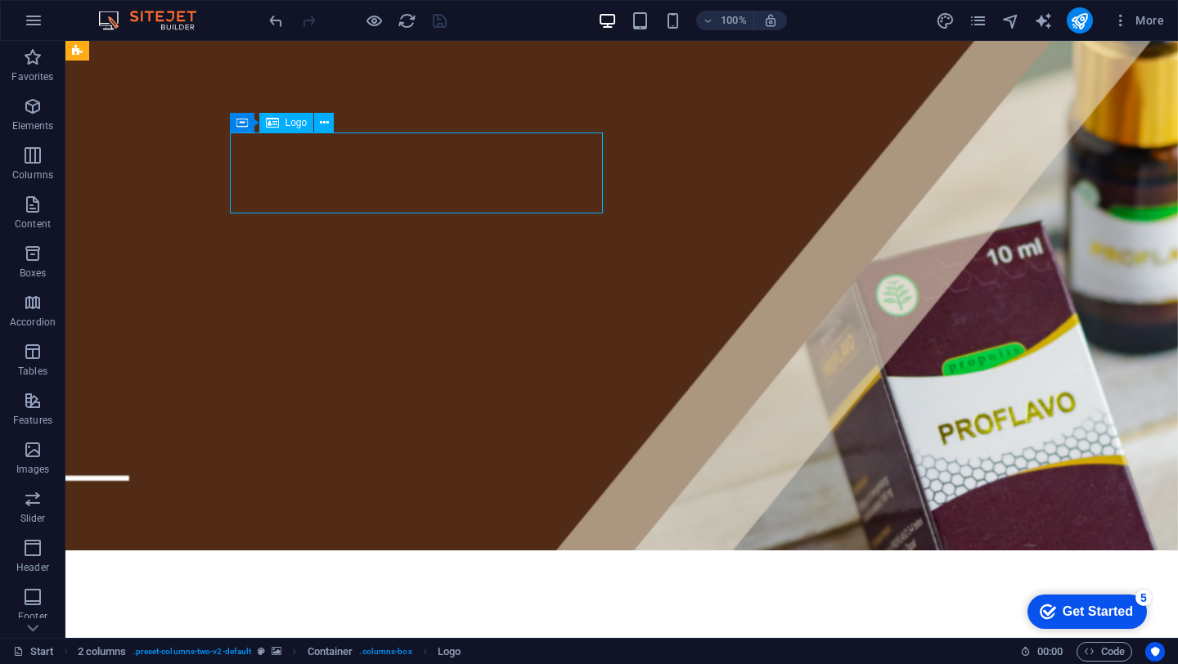
click at [276, 126] on icon at bounding box center [272, 123] width 13 height 20
select select "px"
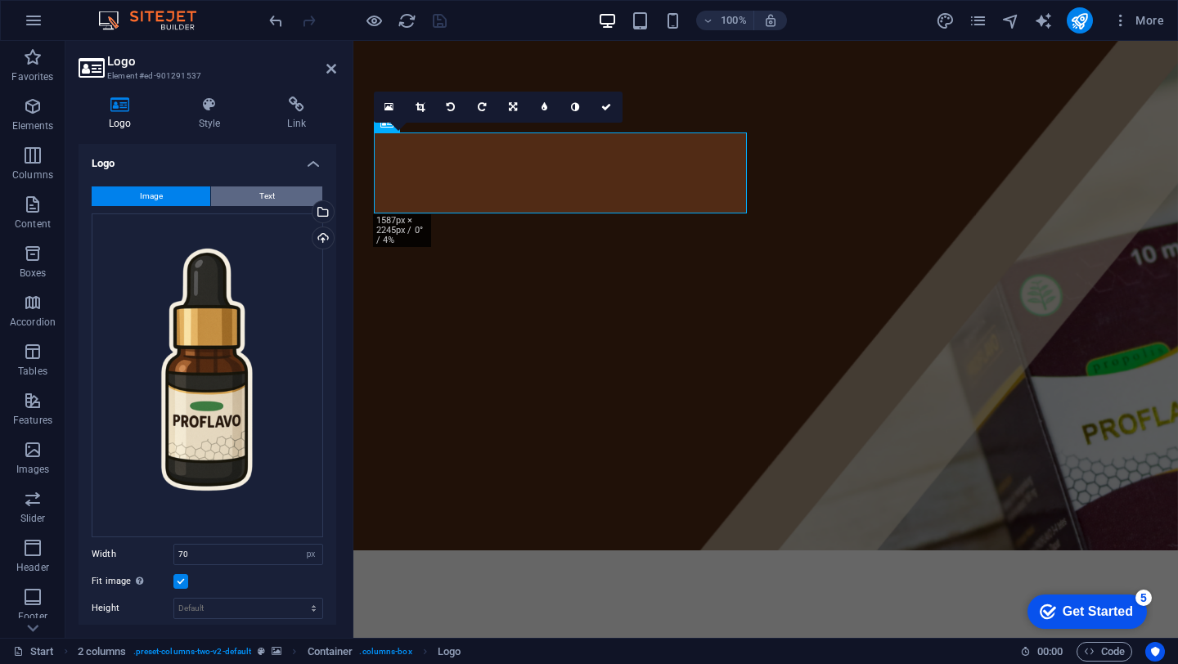
click at [229, 200] on button "Text" at bounding box center [266, 196] width 111 height 20
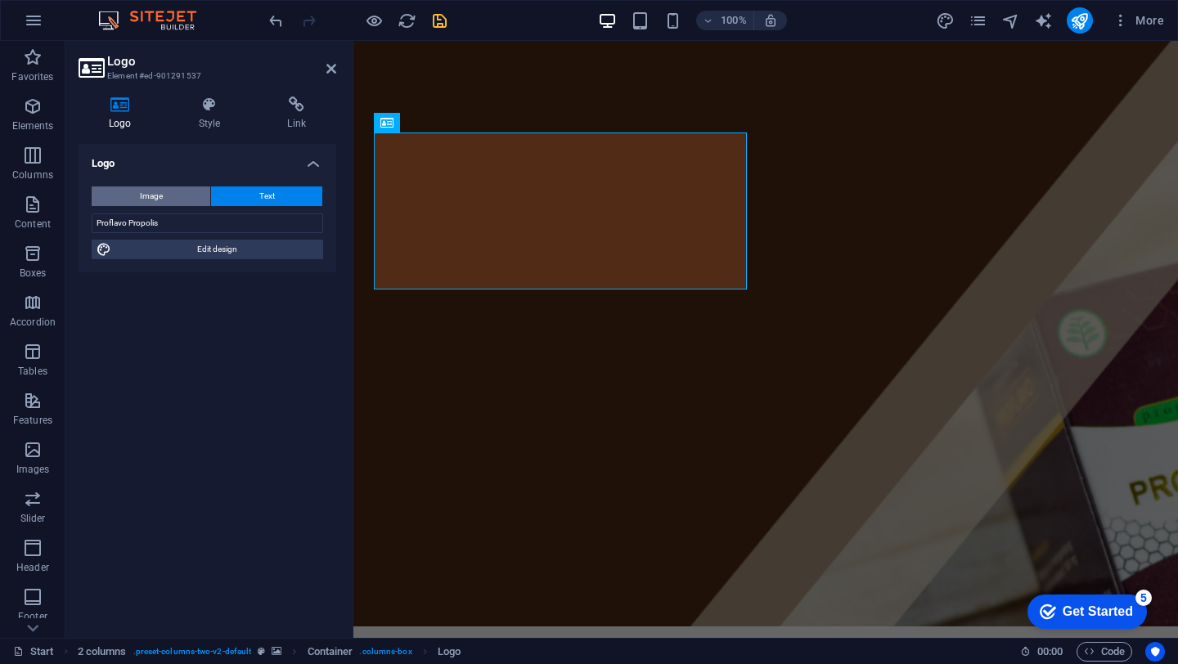
click at [188, 203] on button "Image" at bounding box center [151, 196] width 119 height 20
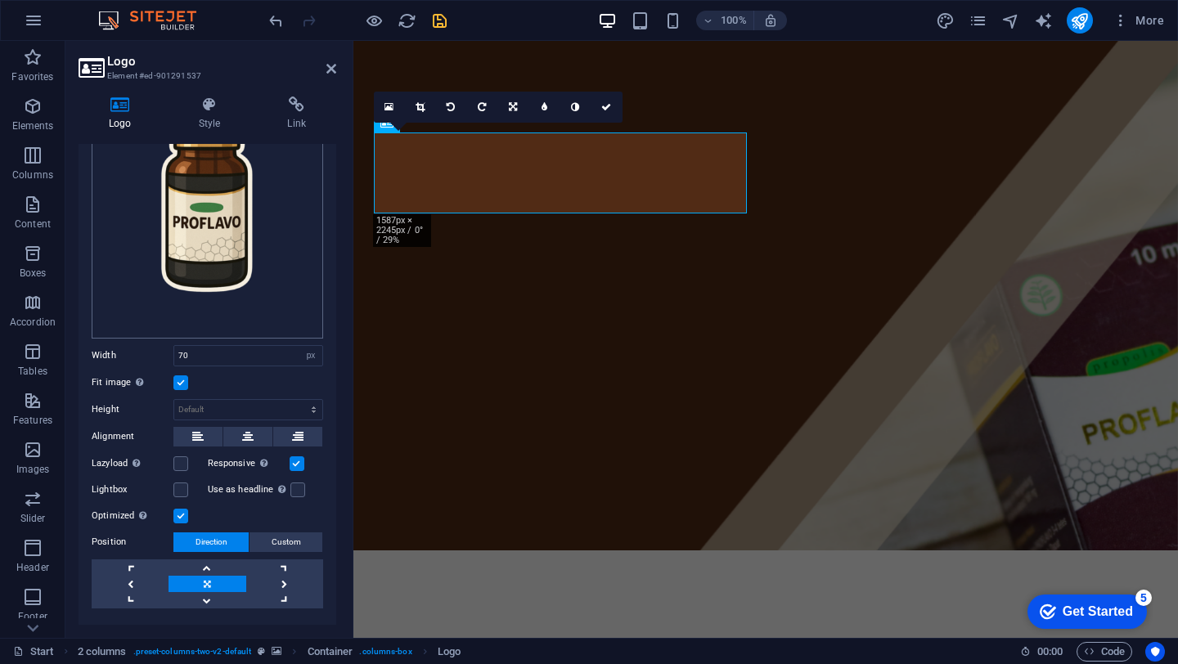
scroll to position [230, 0]
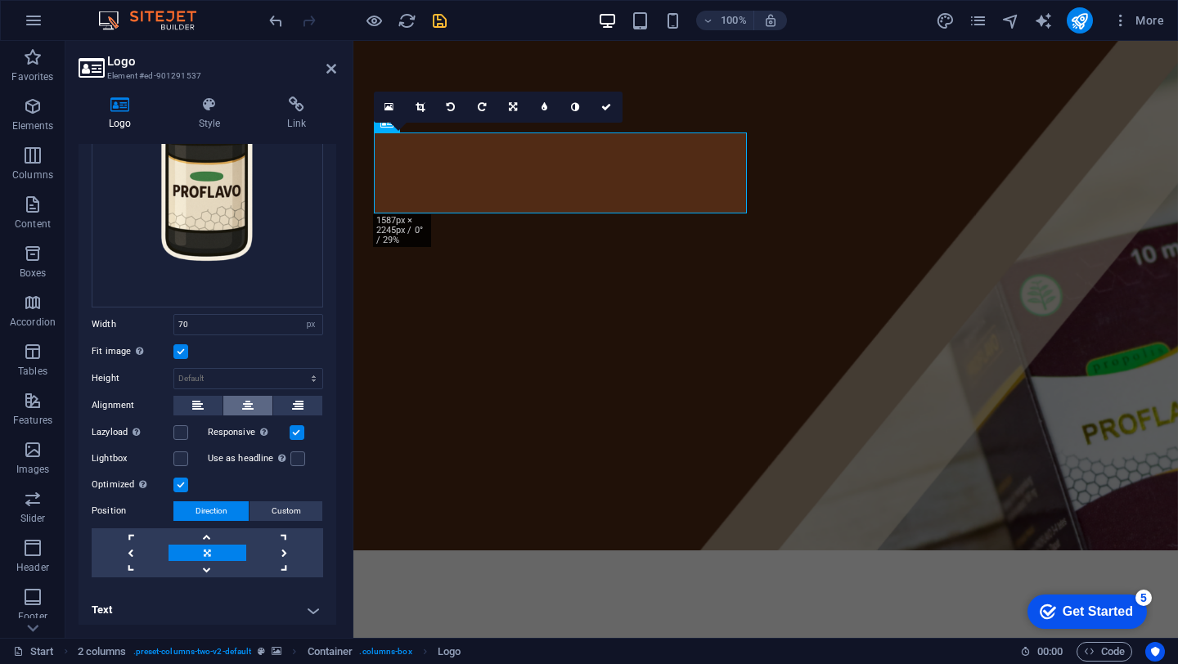
click at [234, 398] on button at bounding box center [247, 406] width 49 height 20
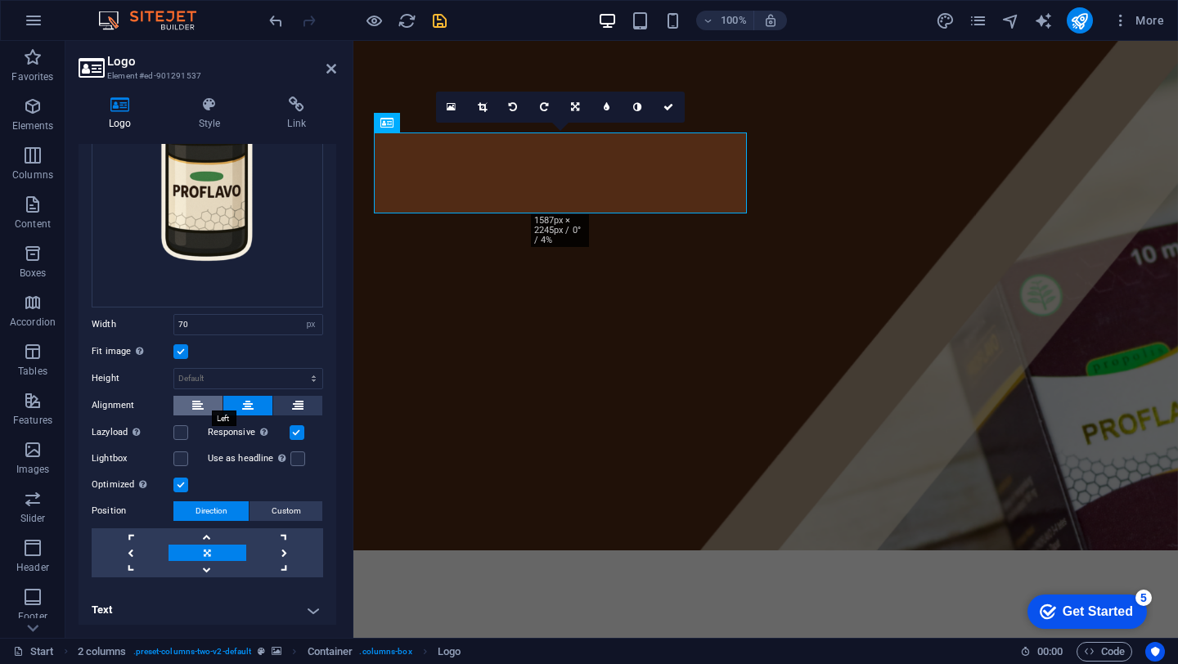
click at [204, 396] on button at bounding box center [197, 406] width 49 height 20
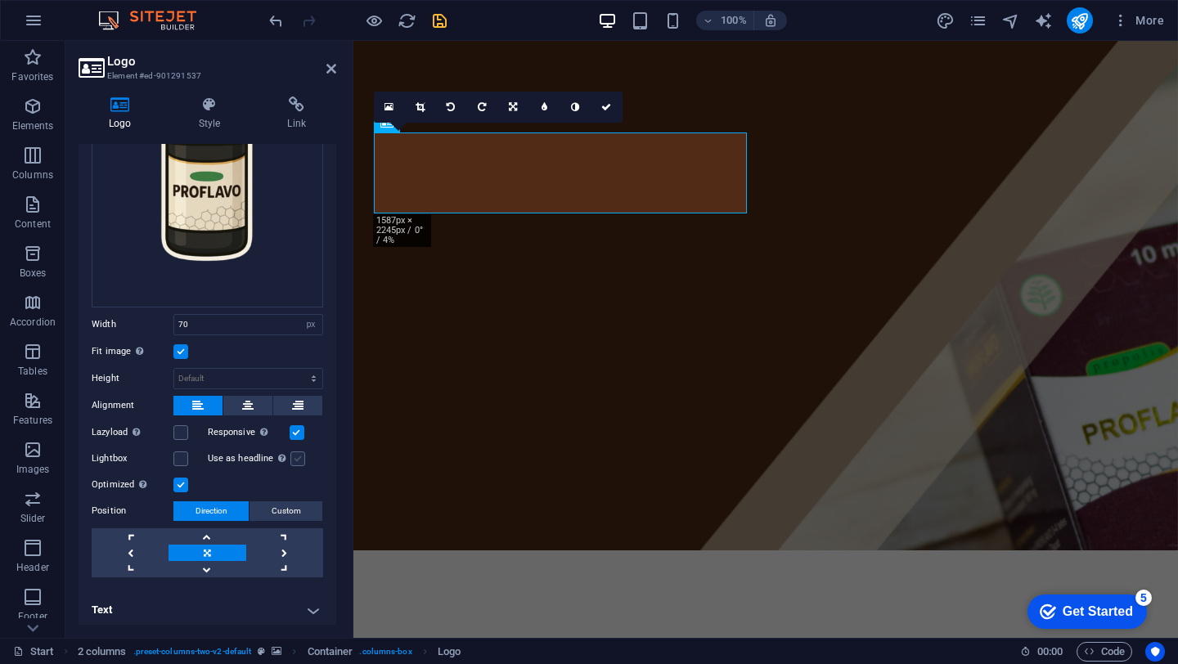
click at [294, 452] on label at bounding box center [297, 459] width 15 height 15
click at [0, 0] on input "Use as headline The image will be wrapped in an H1 headline tag. Useful for giv…" at bounding box center [0, 0] width 0 height 0
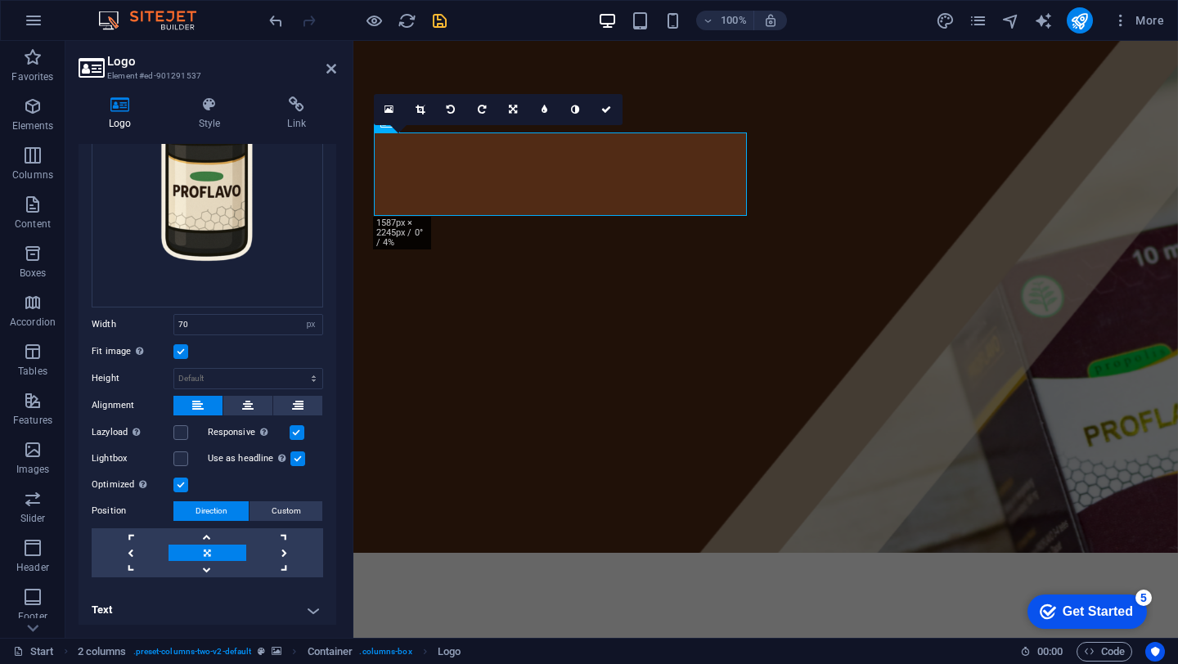
click at [303, 603] on h4 "Text" at bounding box center [208, 610] width 258 height 39
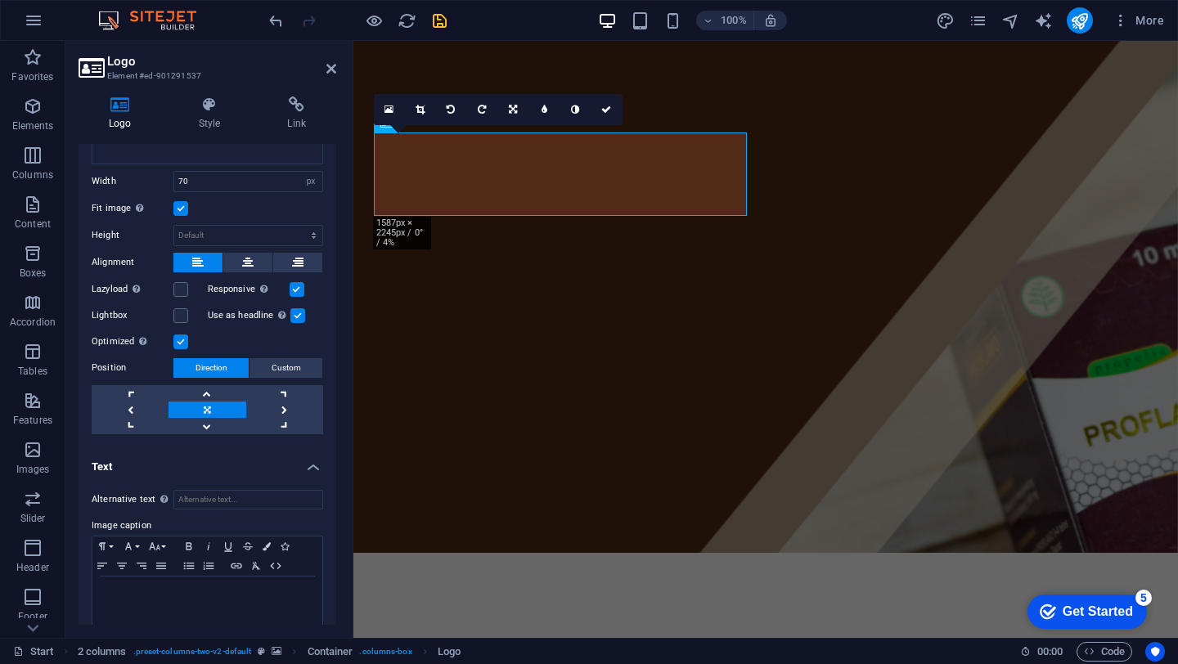
scroll to position [384, 0]
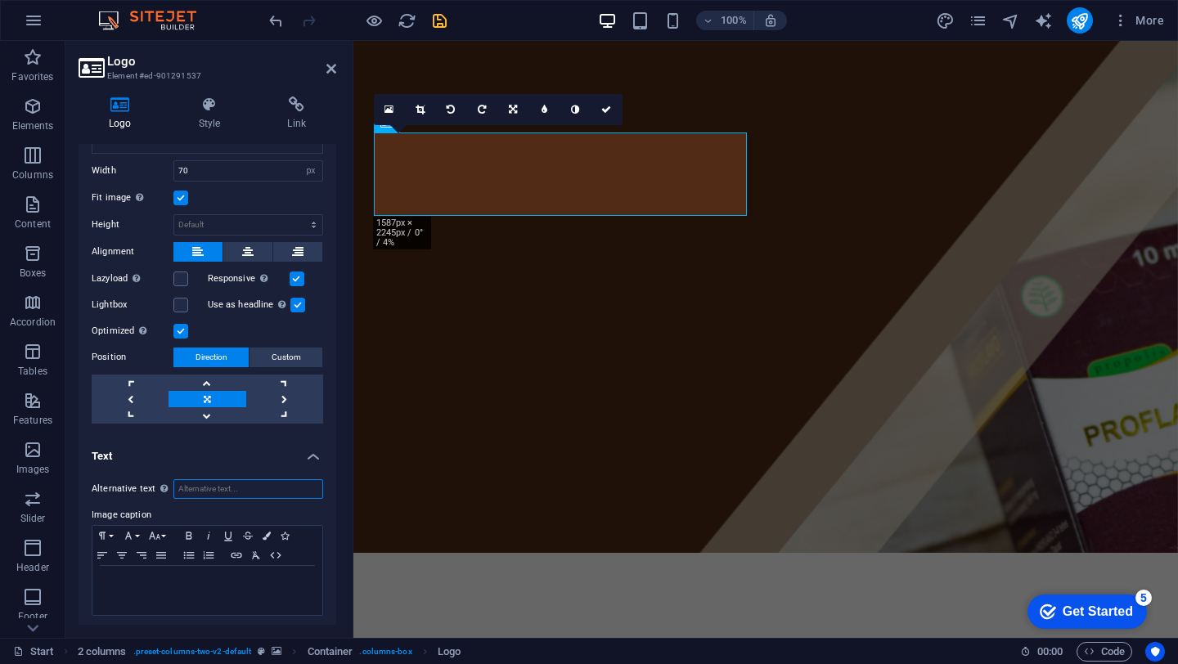
click at [260, 491] on input "Alternative text The alternative text is used by devices that cannot display im…" at bounding box center [248, 489] width 150 height 20
type input "Proflavo Nanopropolis"
click at [314, 456] on h4 "Text" at bounding box center [208, 451] width 258 height 29
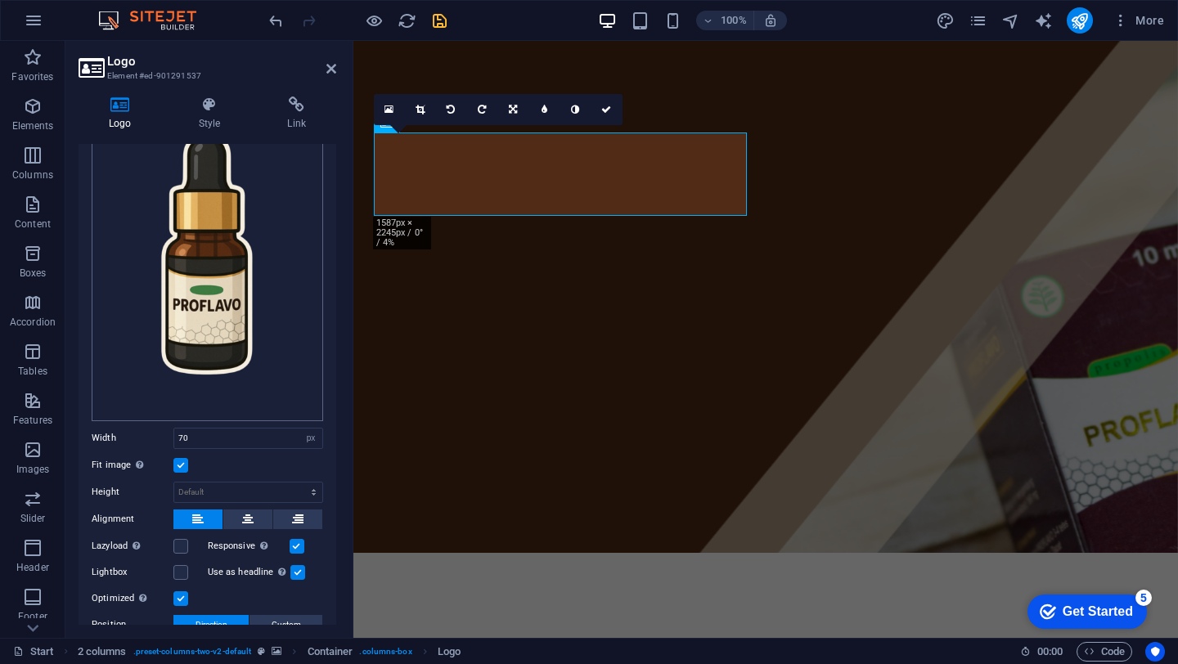
scroll to position [152, 0]
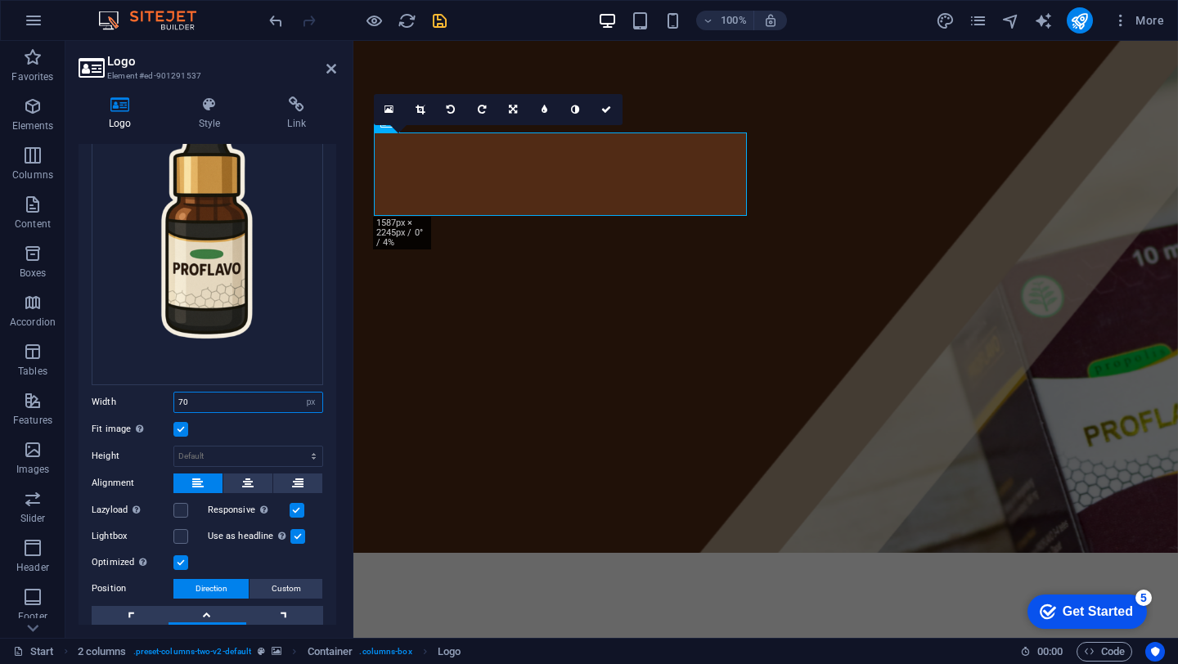
click at [184, 395] on input "70" at bounding box center [248, 403] width 148 height 20
type input "90"
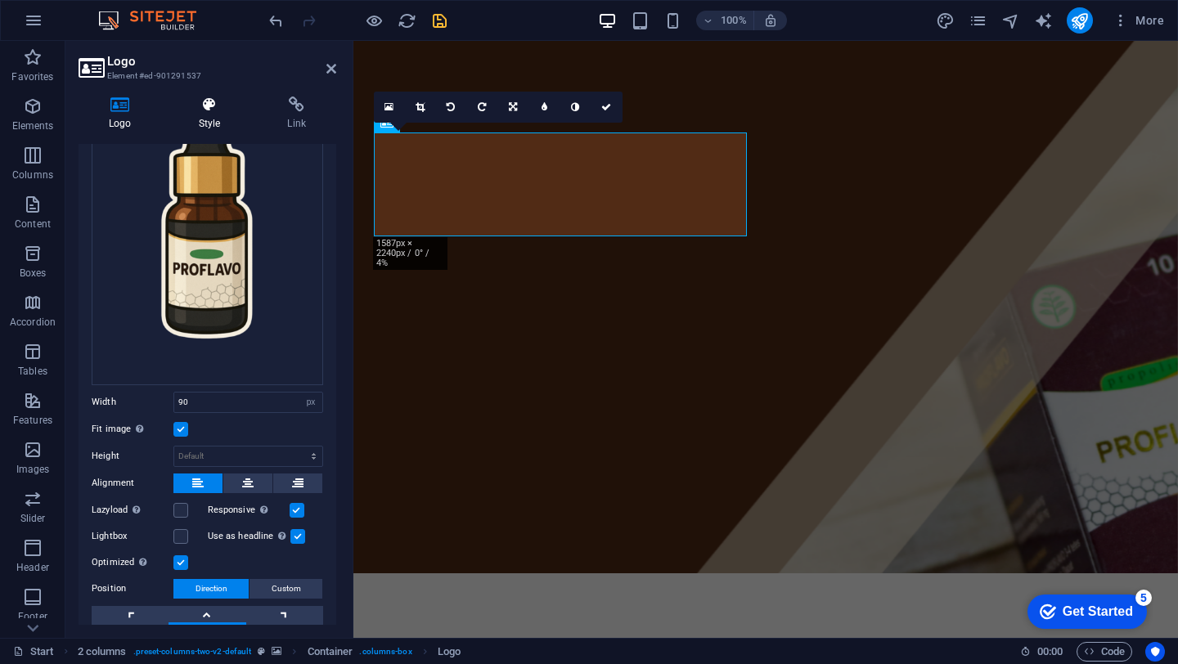
click at [245, 110] on icon at bounding box center [210, 105] width 83 height 16
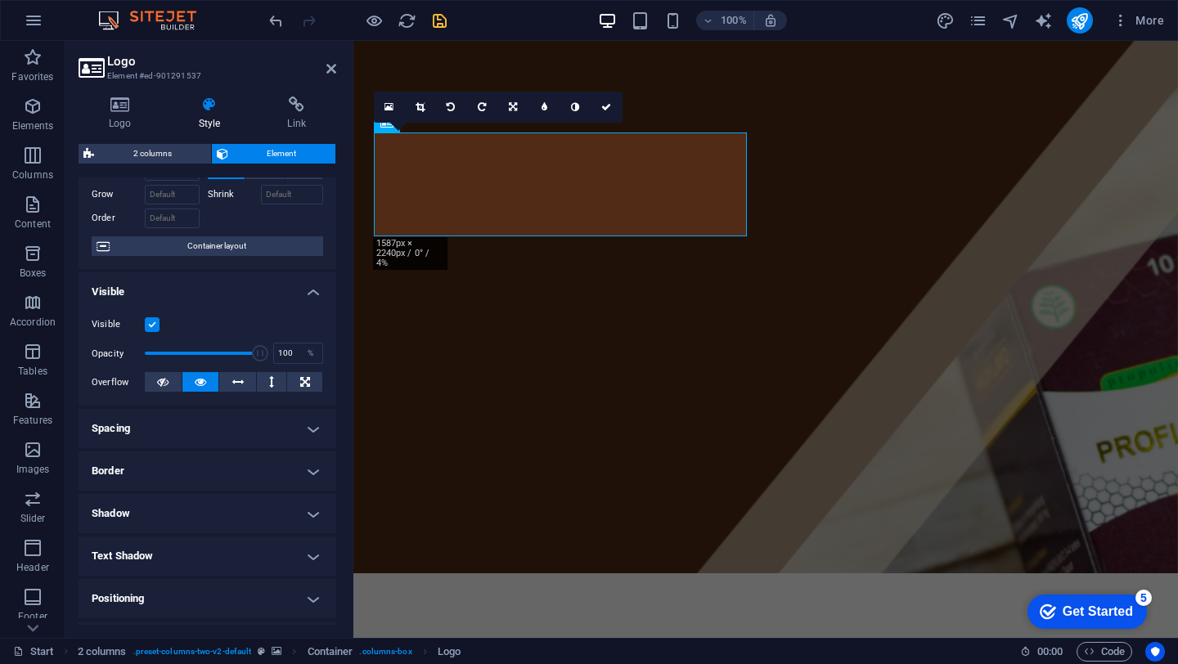
scroll to position [87, 0]
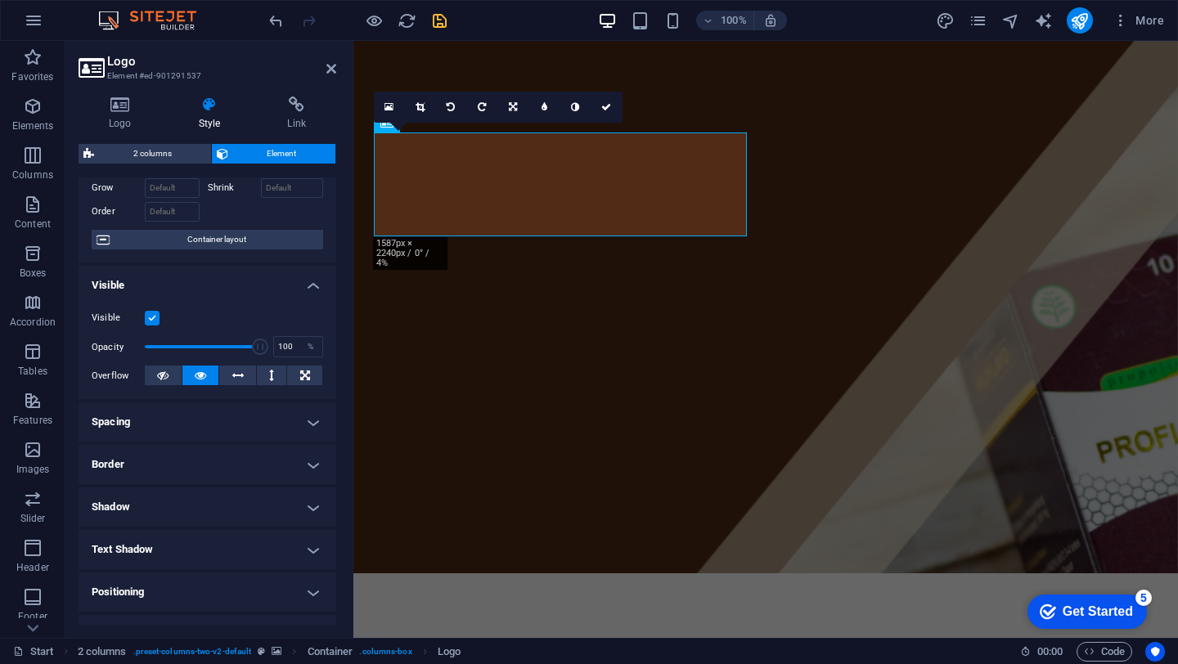
click at [308, 281] on h4 "Visible" at bounding box center [208, 280] width 258 height 29
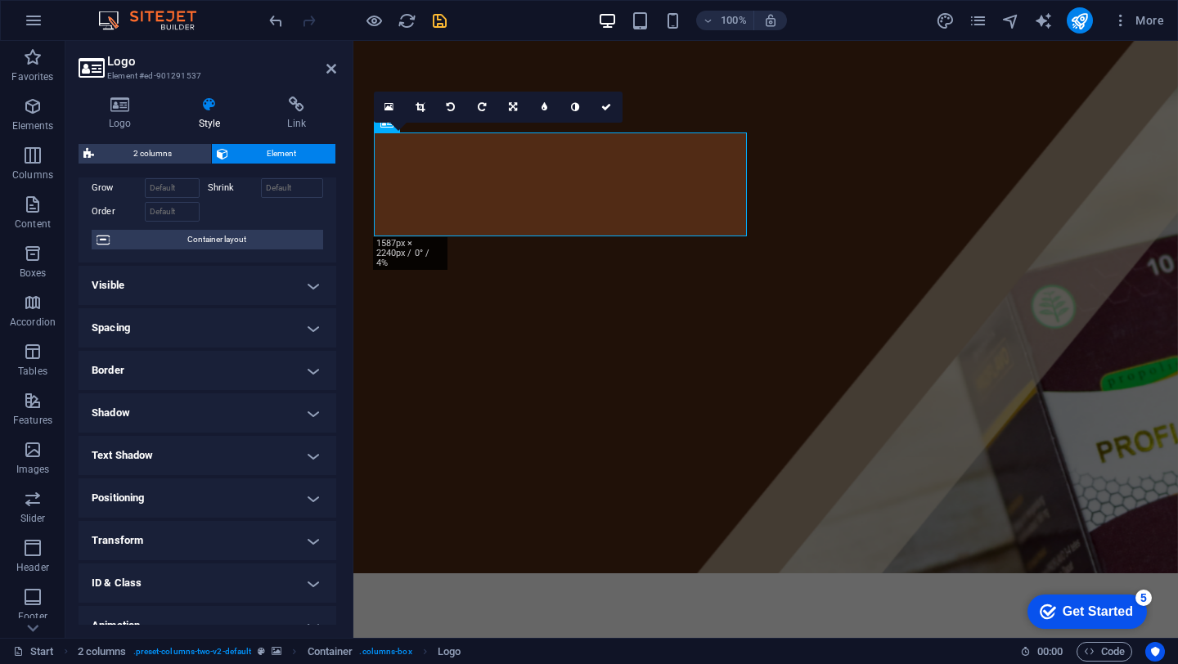
click at [313, 339] on h4 "Spacing" at bounding box center [208, 327] width 258 height 39
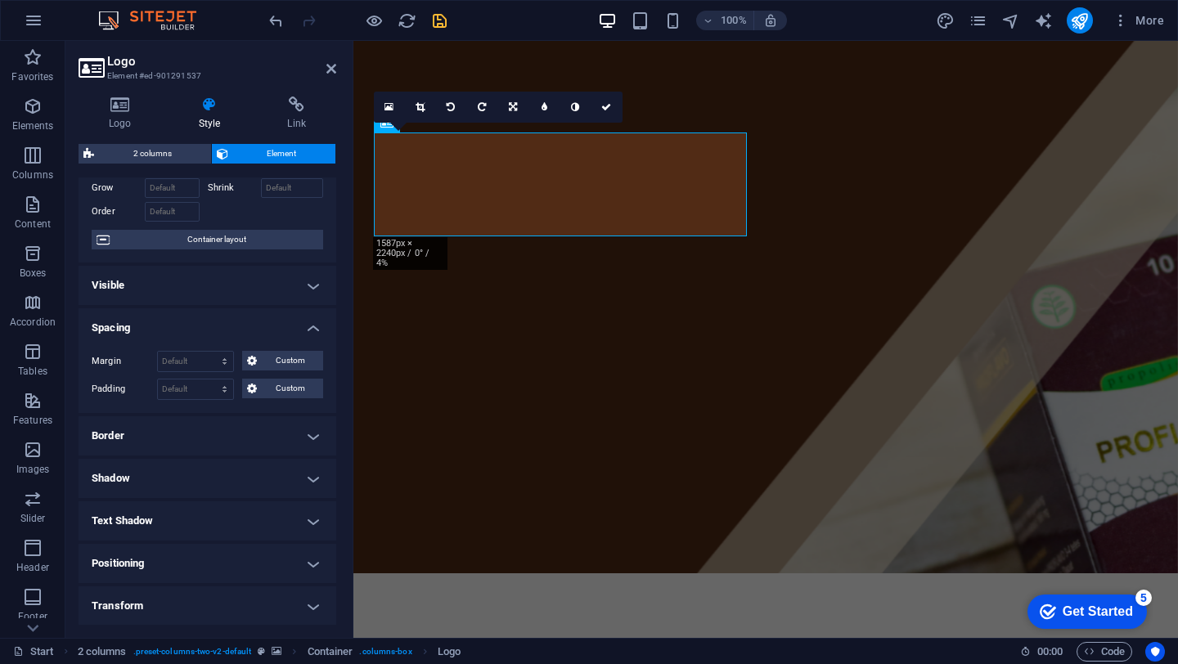
click at [313, 339] on div "Margin Default auto px % rem vw vh Custom Custom auto px % rem vw vh auto px % …" at bounding box center [208, 375] width 258 height 75
click at [310, 331] on h4 "Spacing" at bounding box center [208, 322] width 258 height 29
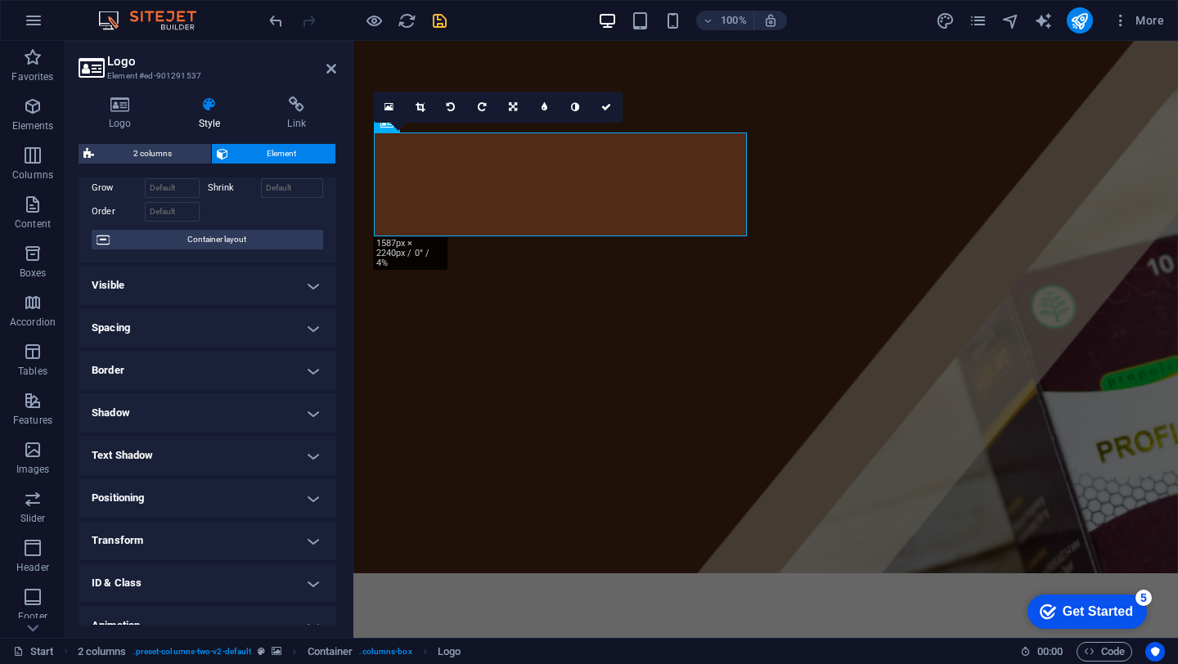
click at [312, 355] on h4 "Border" at bounding box center [208, 370] width 258 height 39
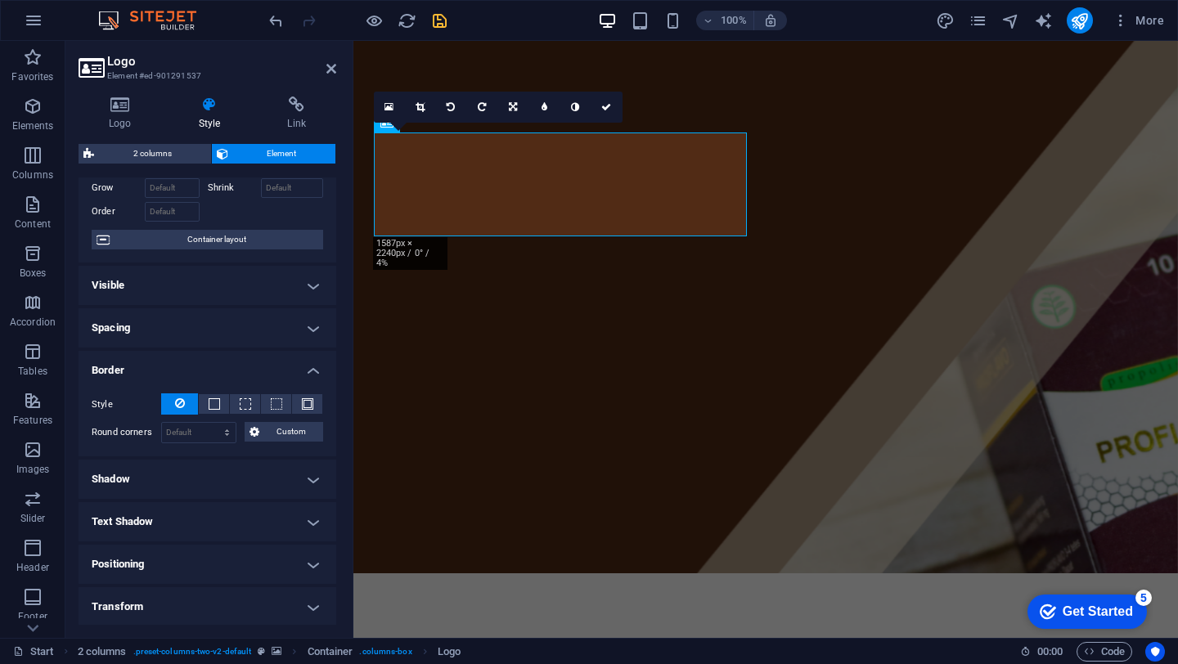
click at [312, 355] on h4 "Border" at bounding box center [208, 365] width 258 height 29
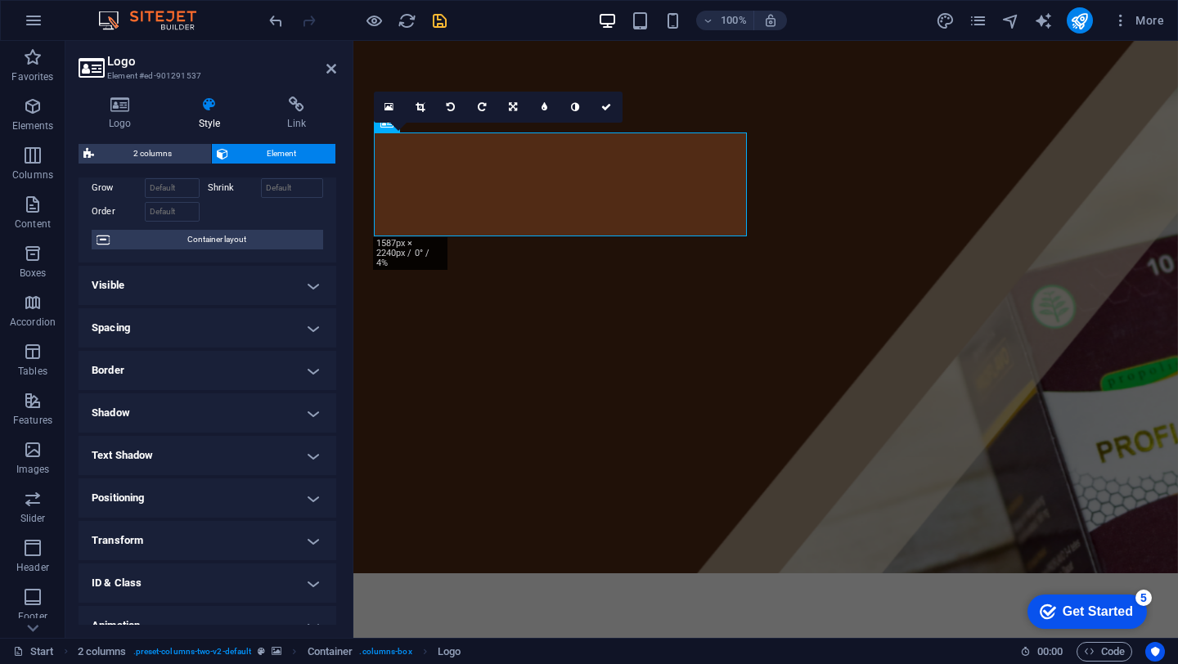
click at [308, 412] on h4 "Shadow" at bounding box center [208, 412] width 258 height 39
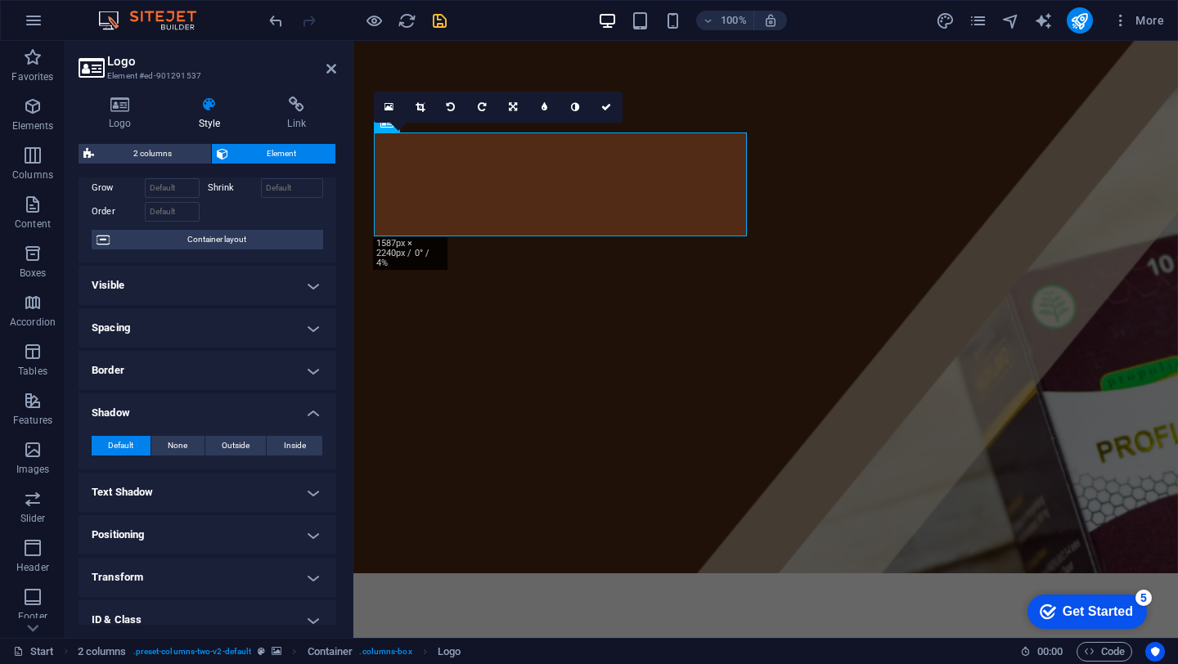
click at [308, 412] on h4 "Shadow" at bounding box center [208, 407] width 258 height 29
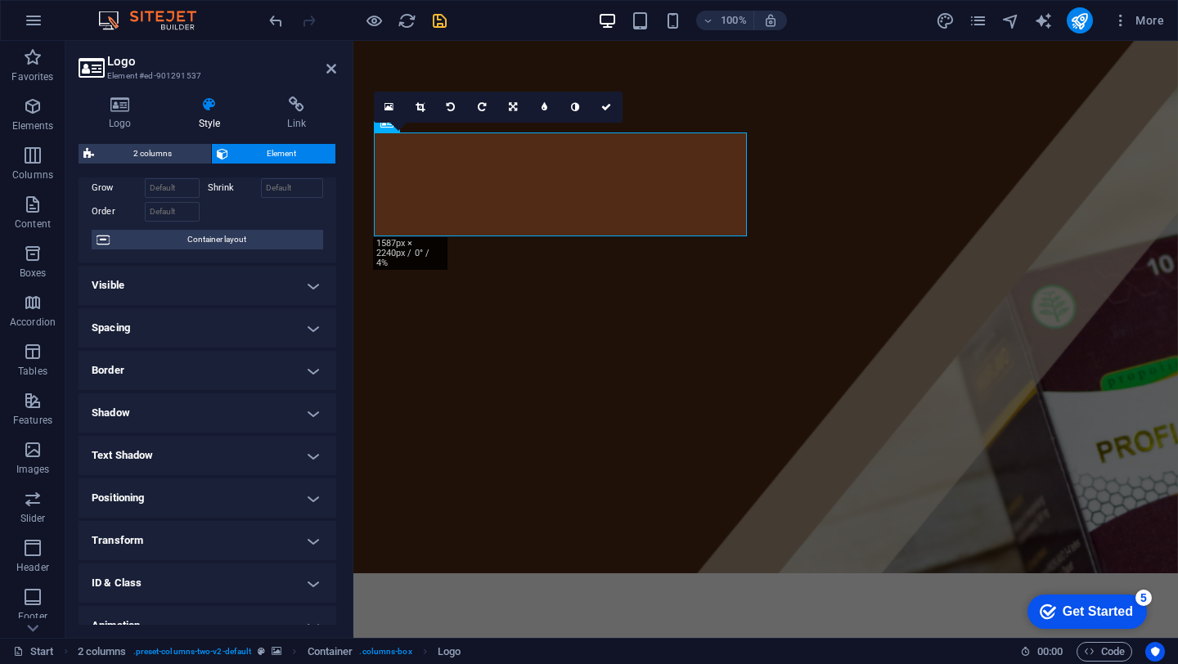
click at [829, 309] on figure at bounding box center [765, 307] width 825 height 533
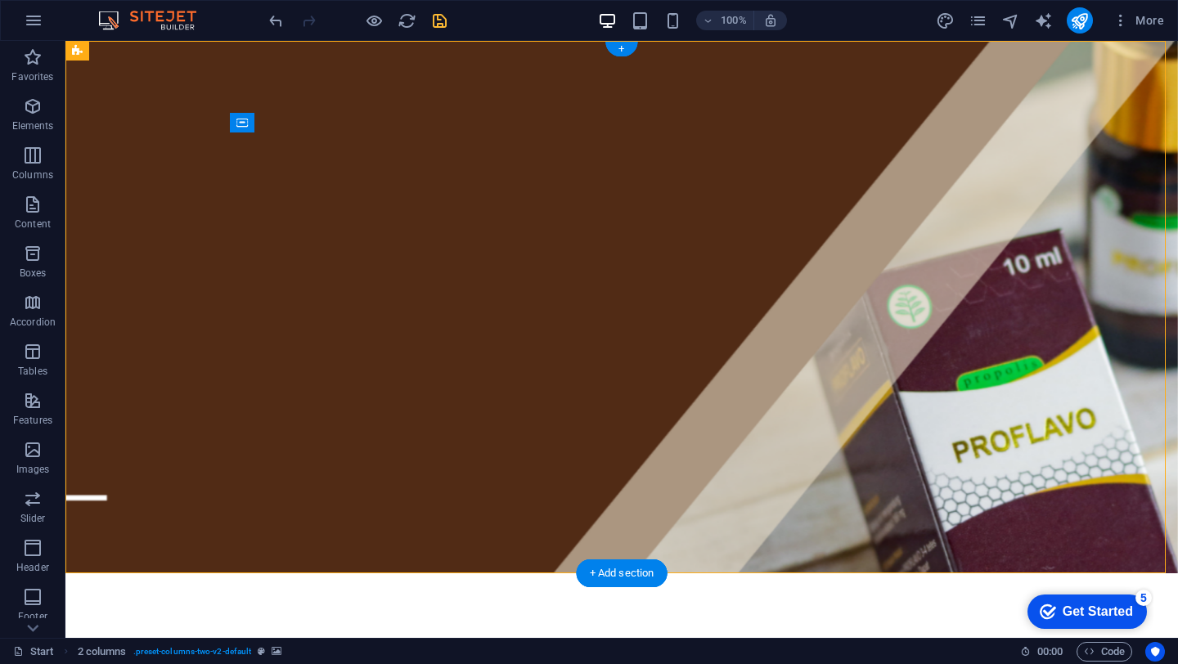
scroll to position [335, 0]
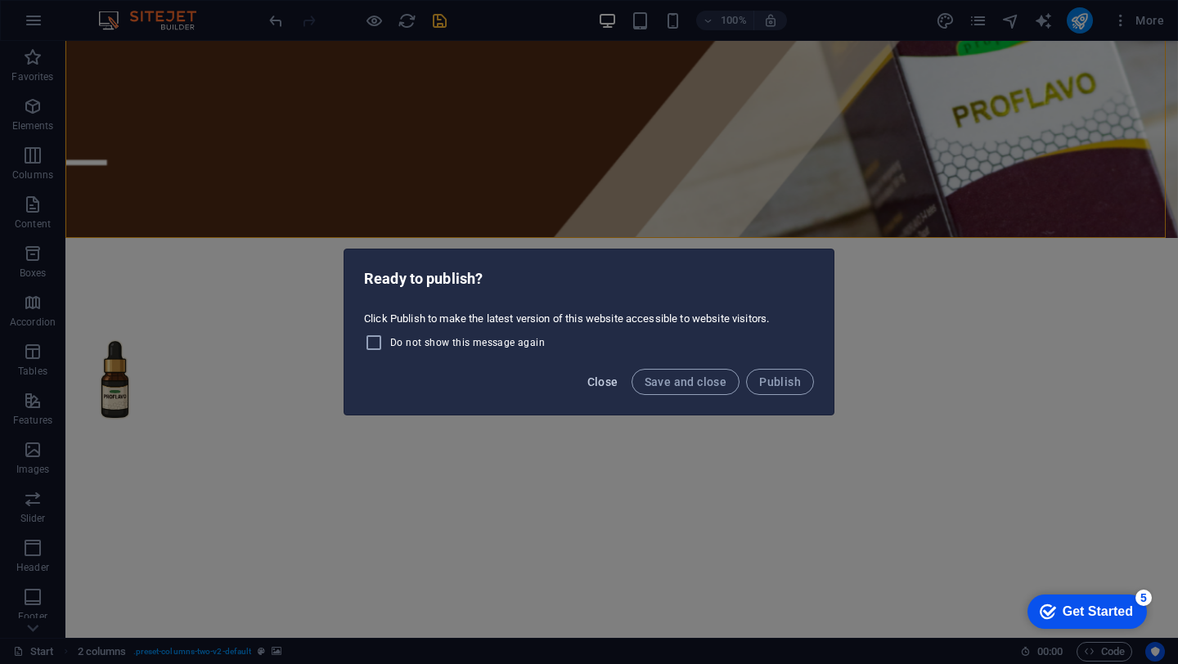
click at [604, 371] on button "Close" at bounding box center [603, 382] width 44 height 26
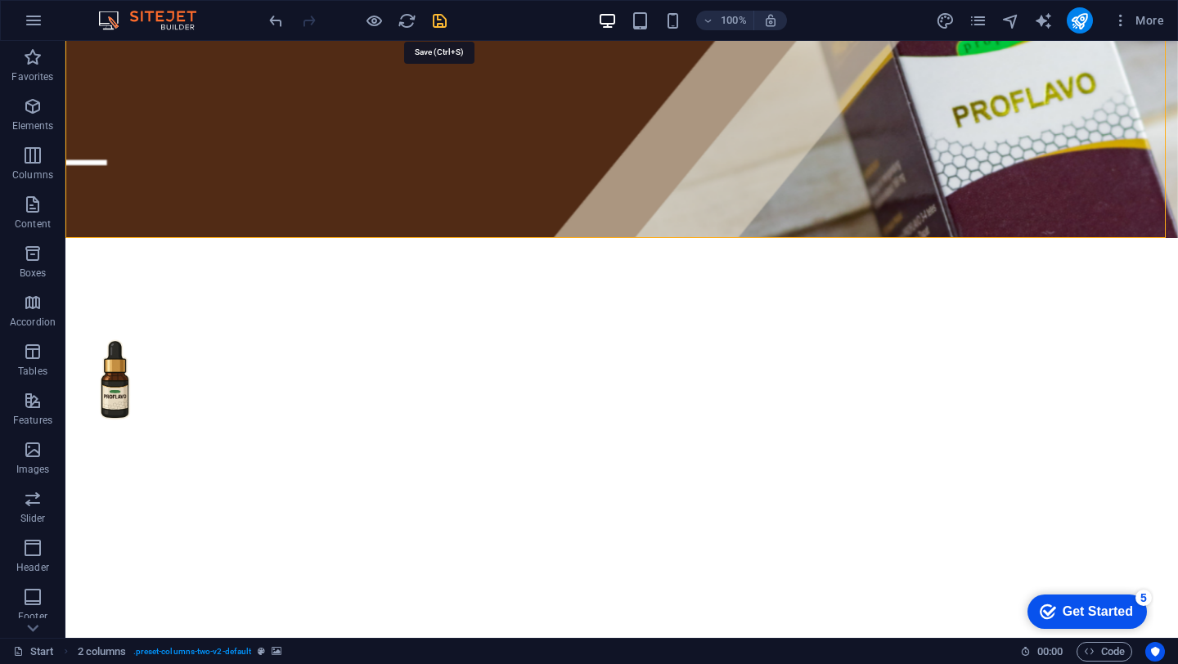
click at [438, 27] on icon "save" at bounding box center [439, 20] width 19 height 19
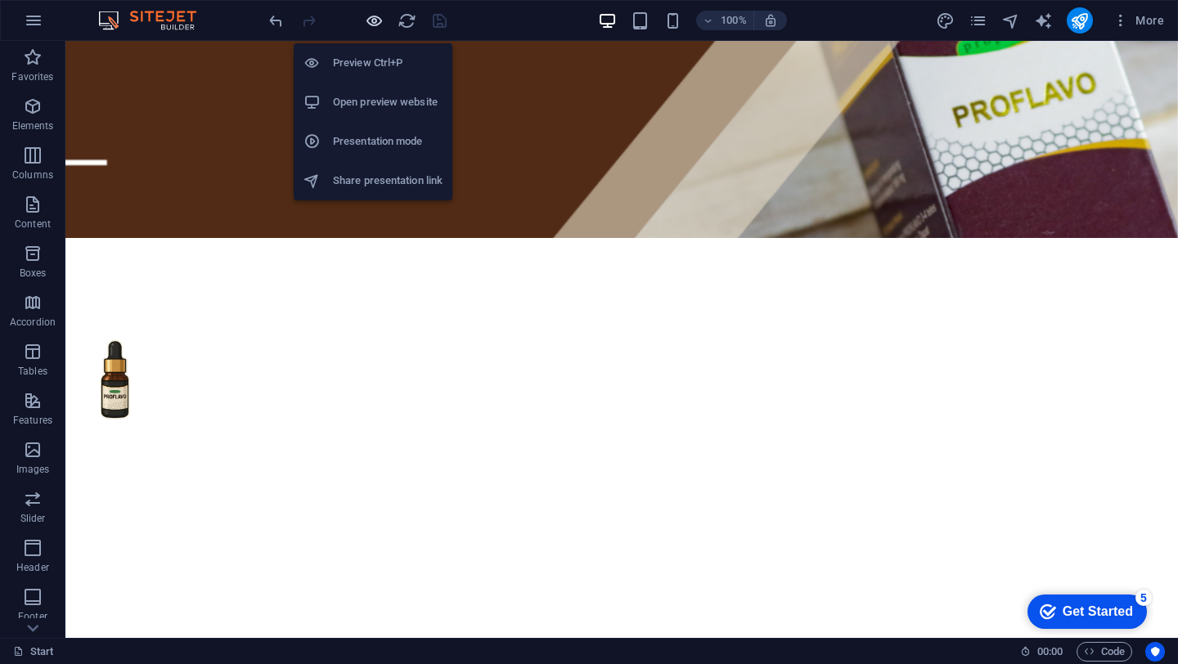
click at [377, 28] on icon "button" at bounding box center [374, 20] width 19 height 19
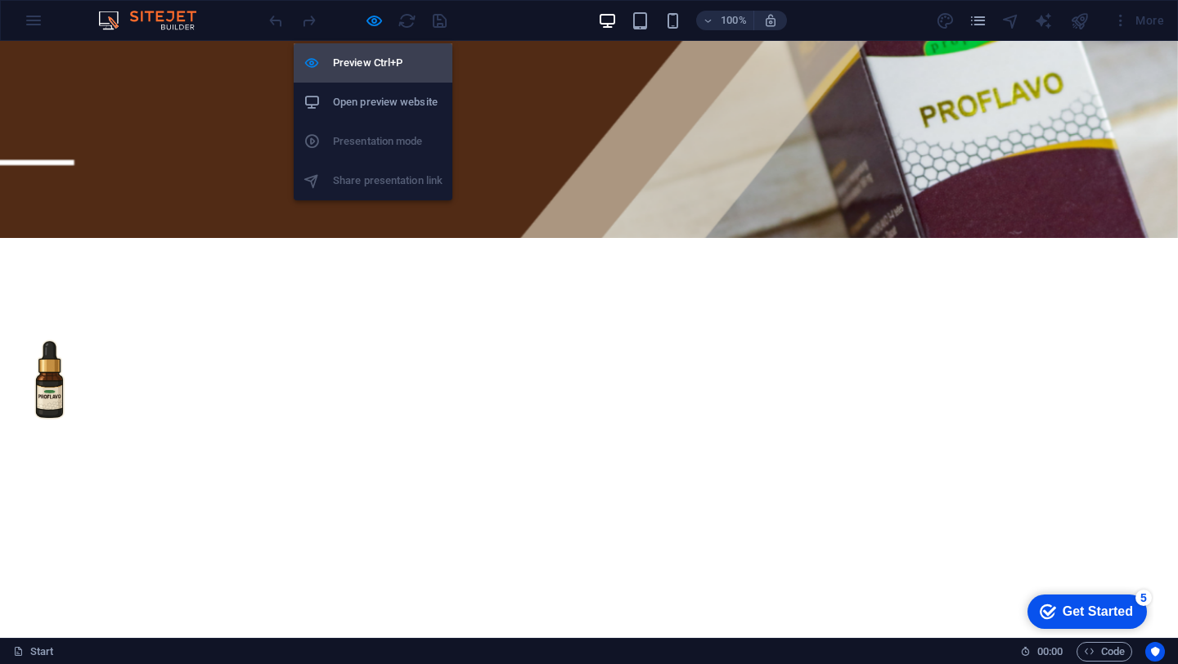
click at [382, 61] on h6 "Preview Ctrl+P" at bounding box center [388, 63] width 110 height 20
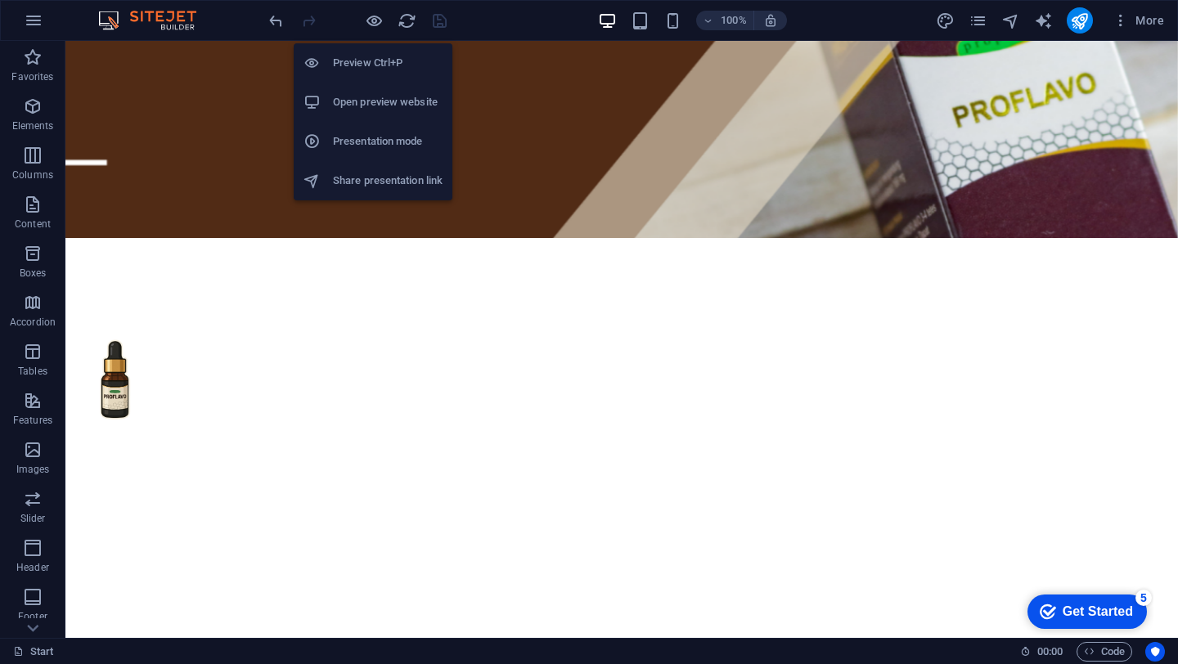
click at [369, 74] on li "Preview Ctrl+P" at bounding box center [373, 62] width 159 height 39
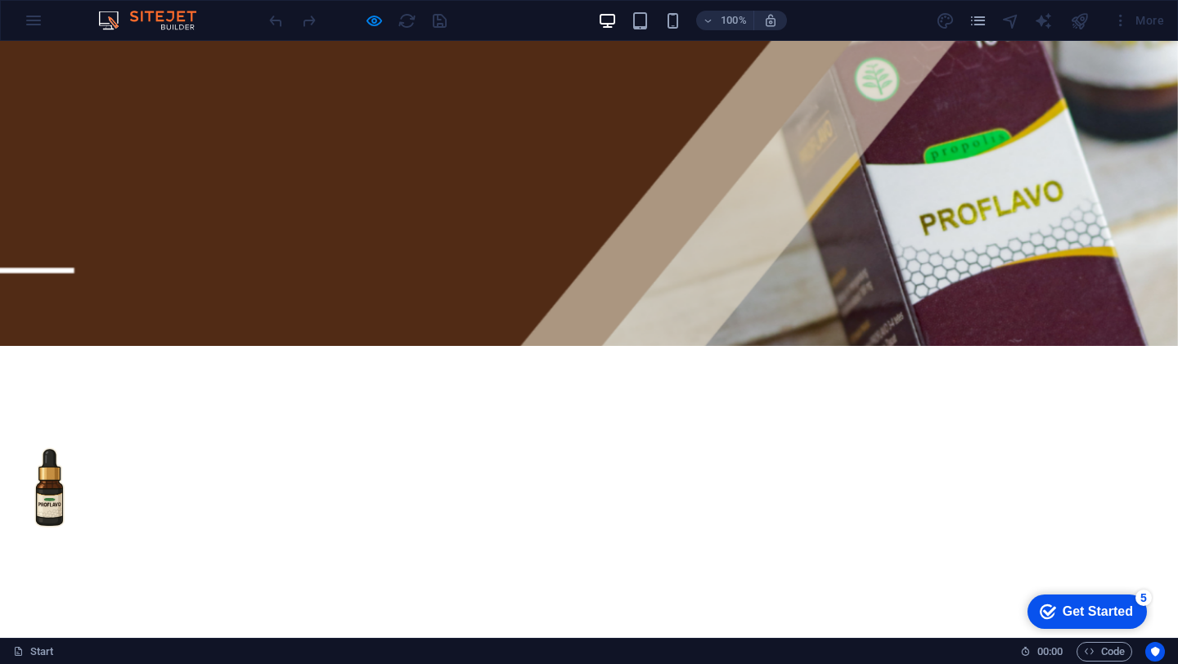
scroll to position [0, 0]
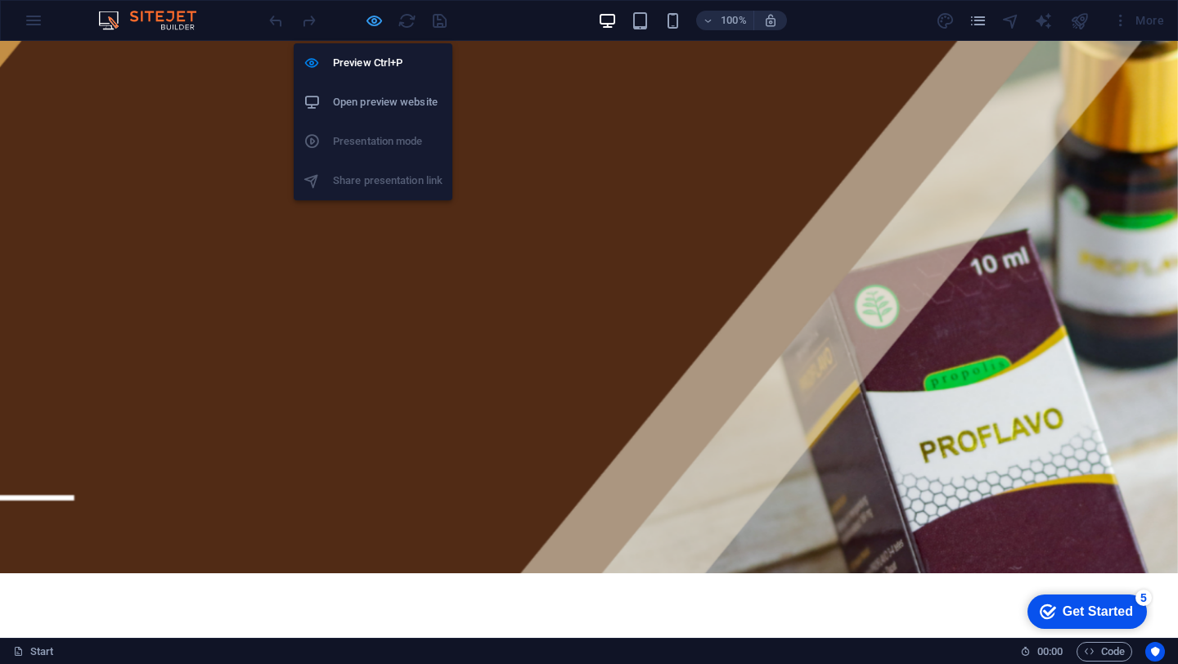
click at [375, 24] on icon "button" at bounding box center [374, 20] width 19 height 19
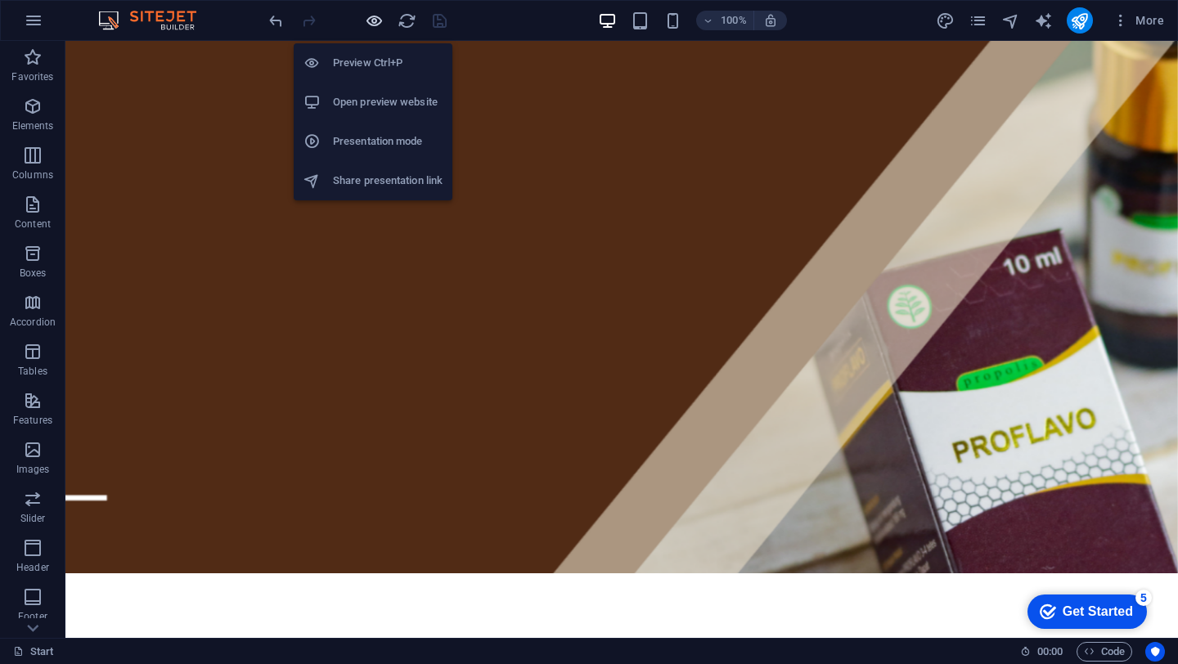
click at [375, 24] on icon "button" at bounding box center [374, 20] width 19 height 19
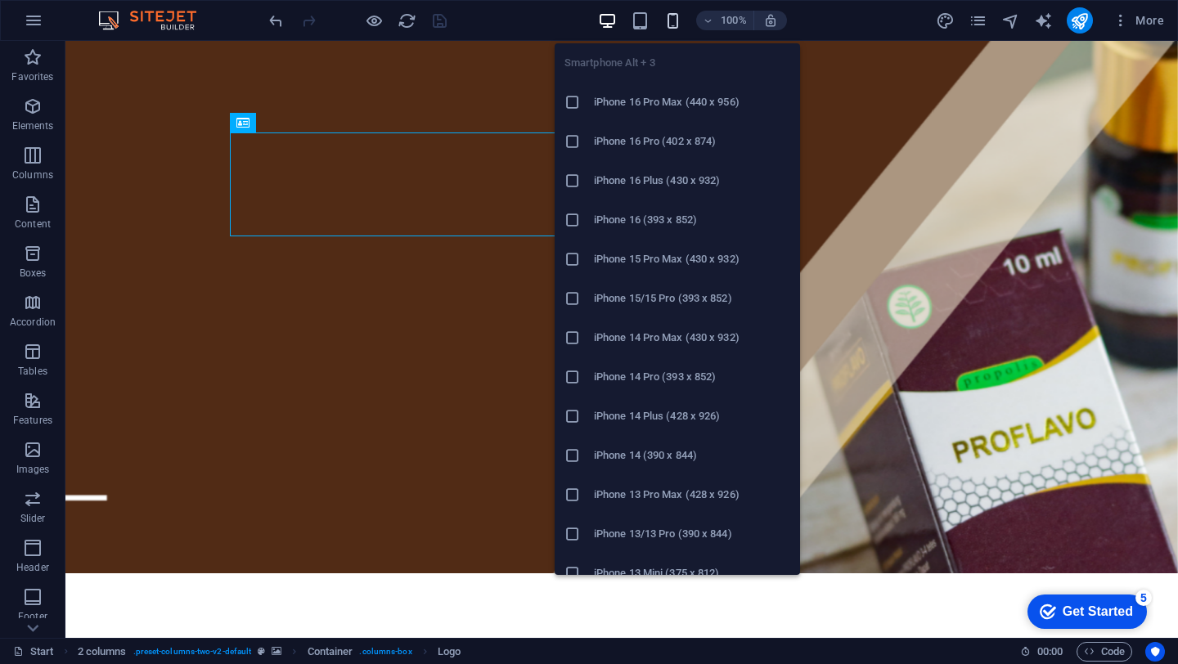
click at [676, 23] on icon "button" at bounding box center [672, 20] width 19 height 19
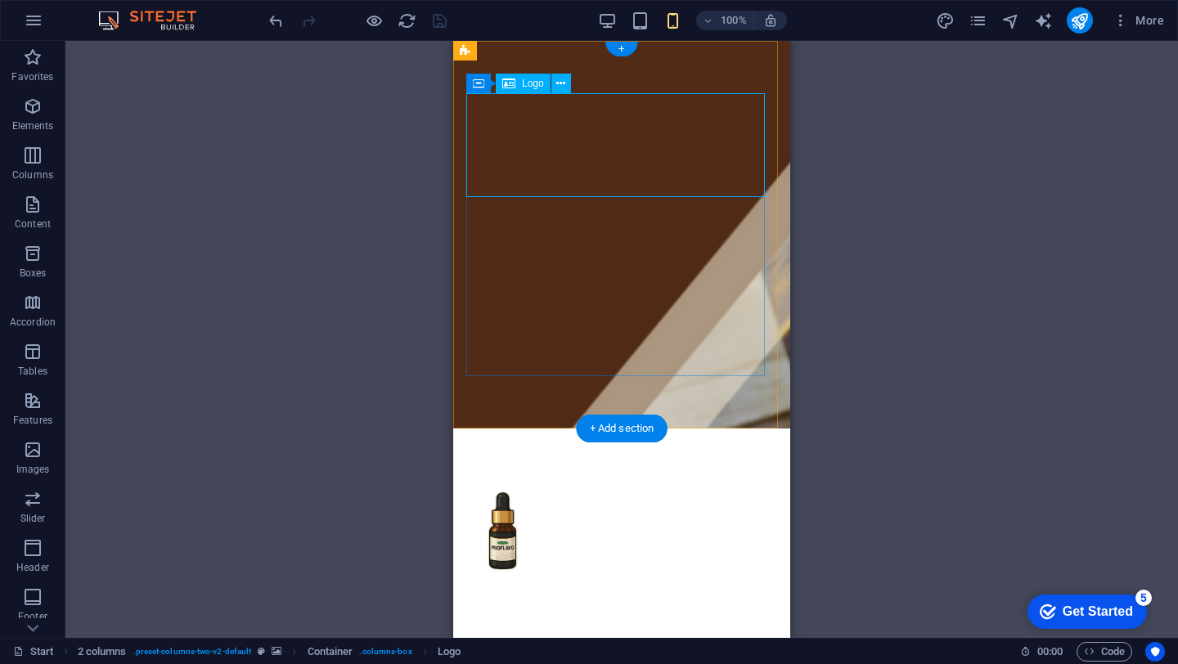
click at [554, 481] on div at bounding box center [621, 533] width 311 height 104
click at [555, 481] on div at bounding box center [621, 533] width 311 height 104
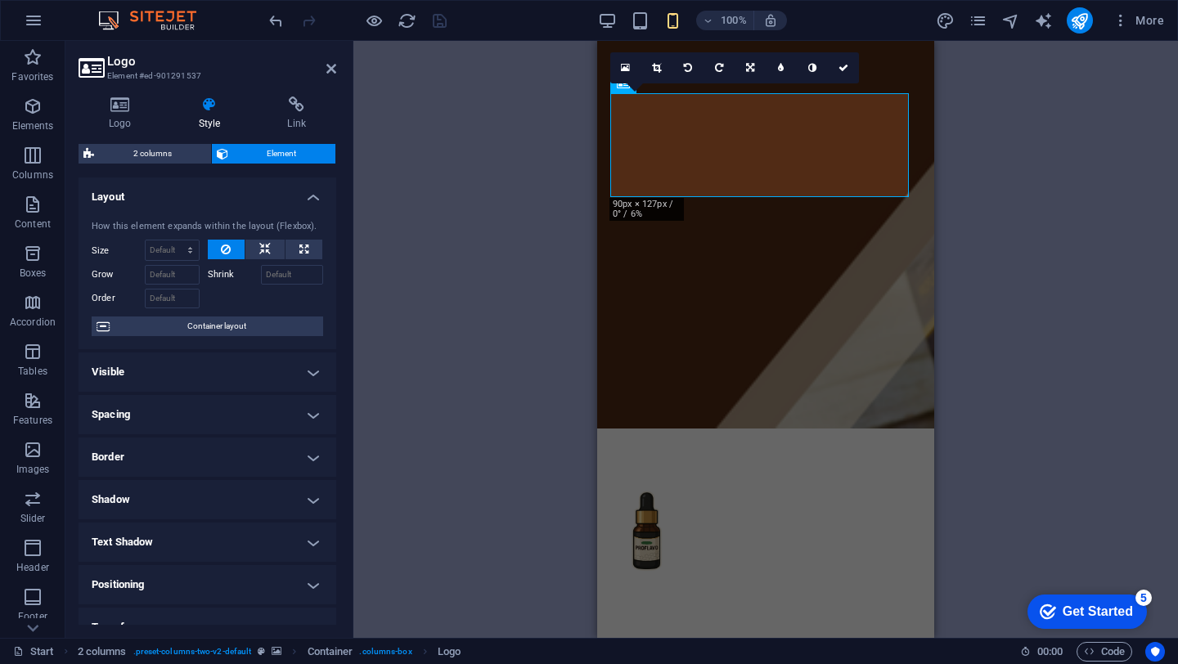
click at [189, 585] on h4 "Positioning" at bounding box center [208, 584] width 258 height 39
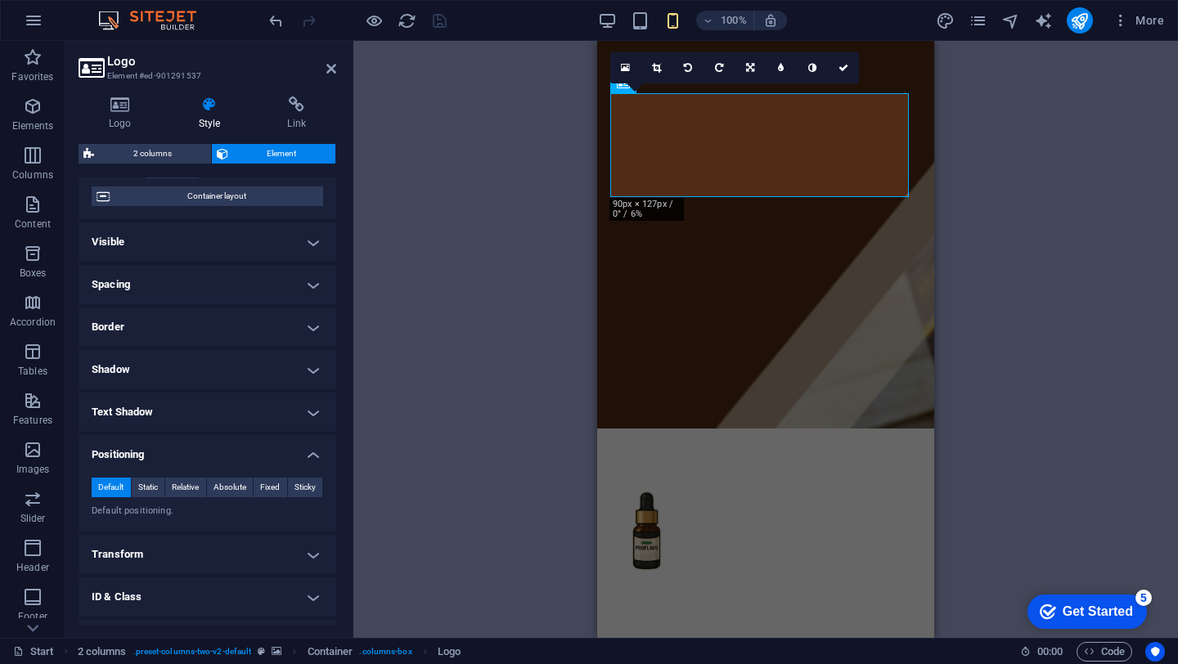
scroll to position [151, 0]
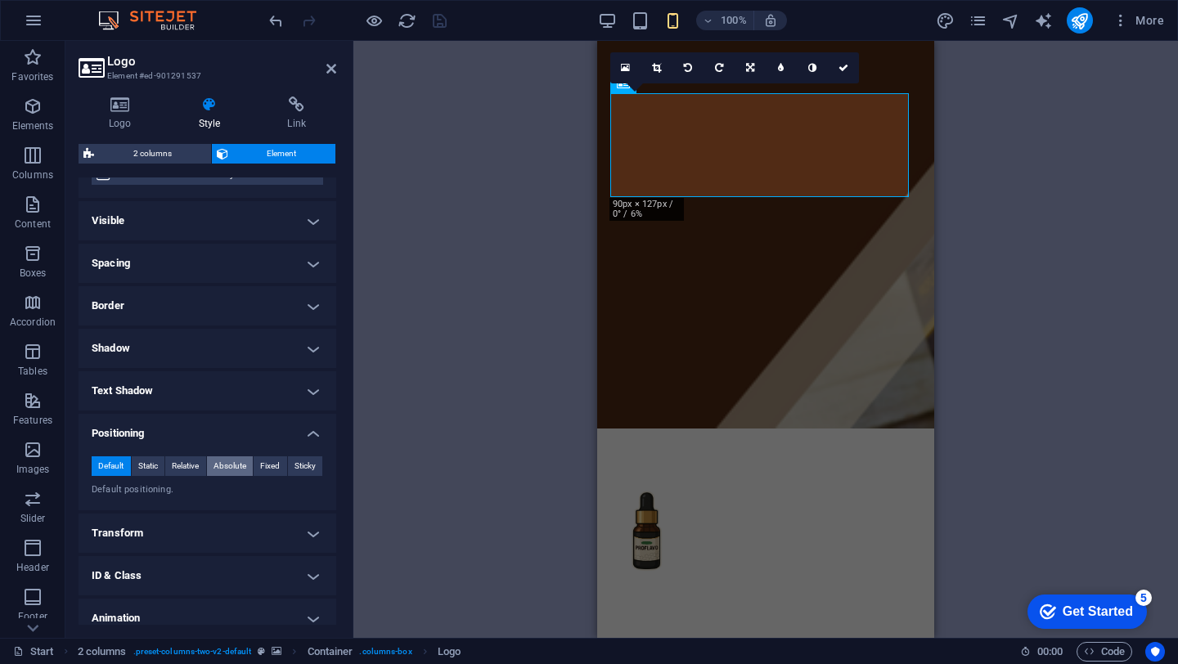
click at [236, 465] on span "Absolute" at bounding box center [229, 466] width 33 height 20
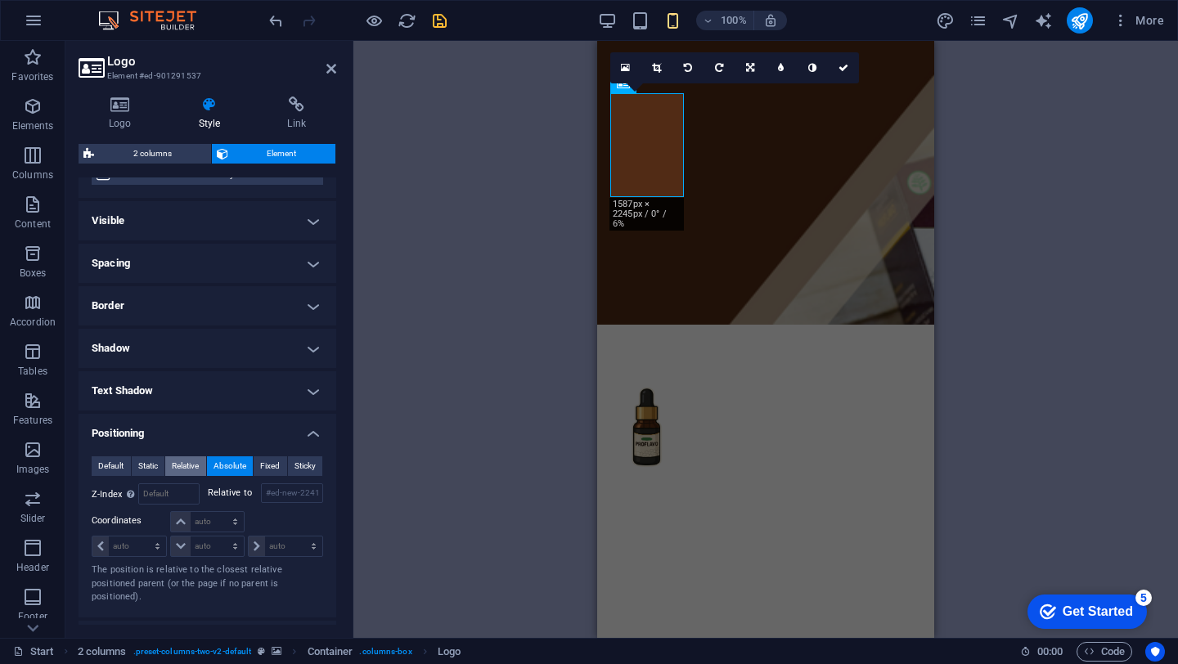
click at [184, 465] on span "Relative" at bounding box center [185, 466] width 27 height 20
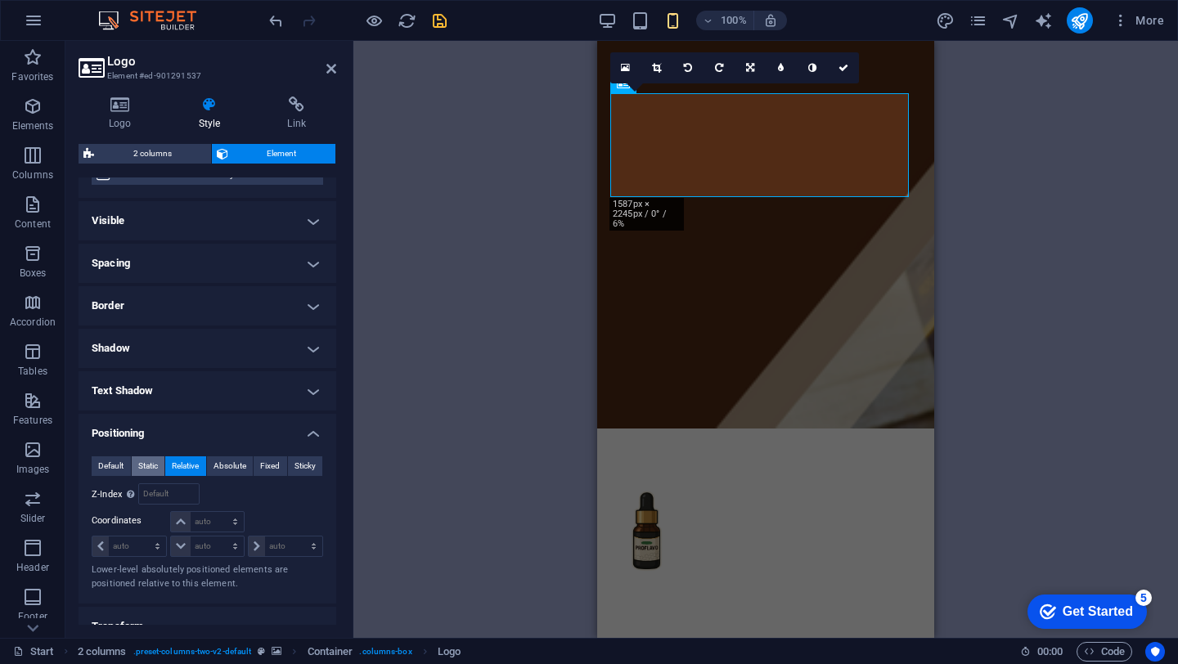
click at [153, 462] on span "Static" at bounding box center [148, 466] width 20 height 20
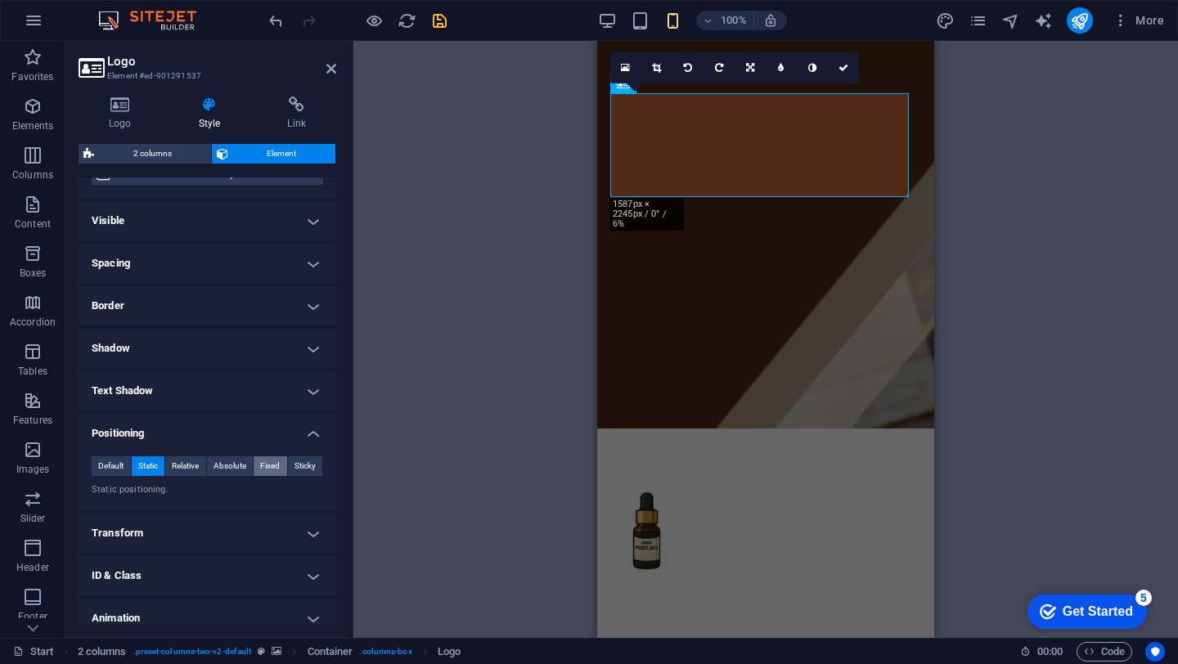
click at [263, 469] on span "Fixed" at bounding box center [270, 466] width 20 height 20
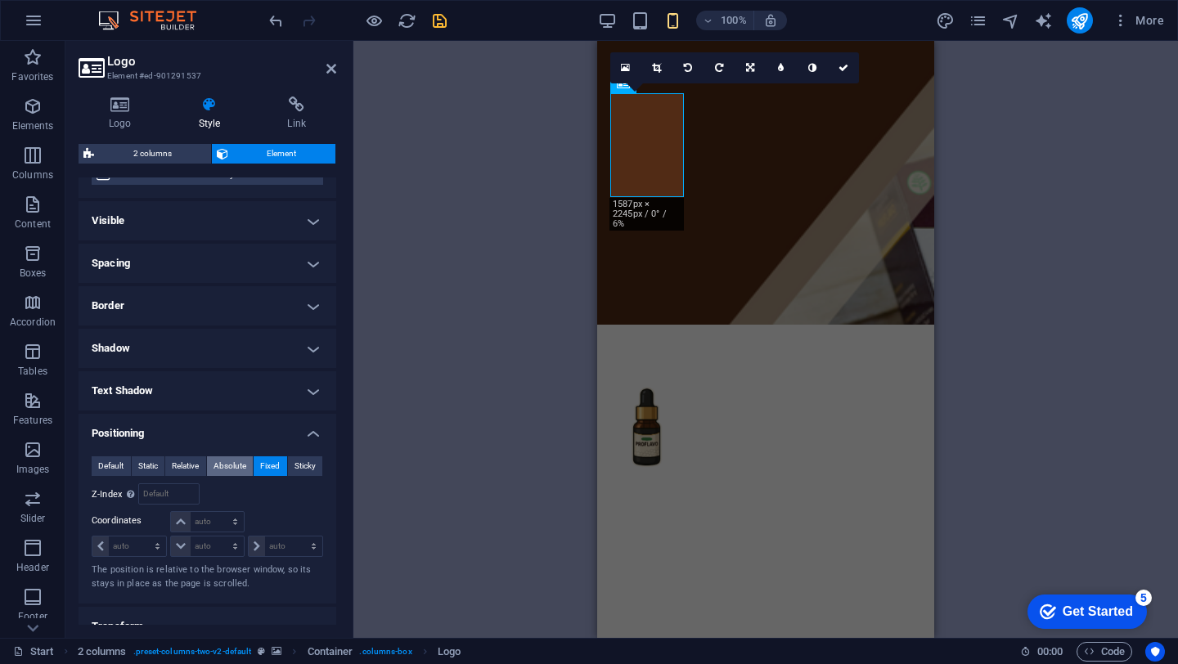
click at [239, 466] on span "Absolute" at bounding box center [229, 466] width 33 height 20
click at [304, 466] on span "Sticky" at bounding box center [304, 466] width 21 height 20
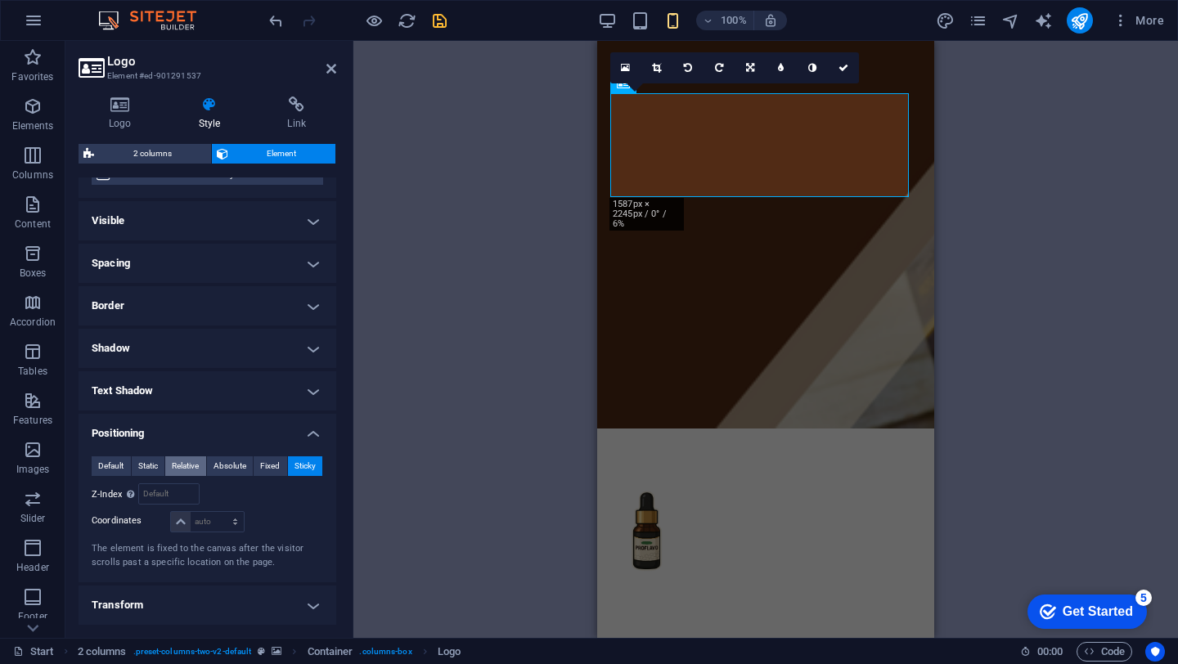
click at [185, 465] on span "Relative" at bounding box center [185, 466] width 27 height 20
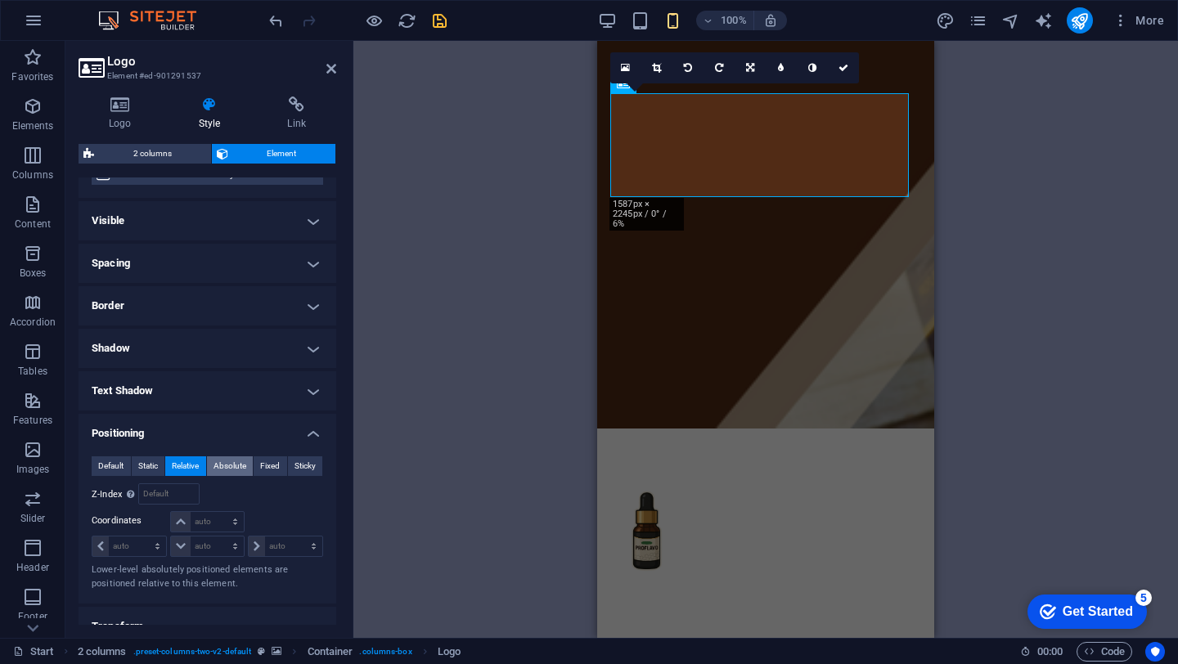
click at [223, 470] on span "Absolute" at bounding box center [229, 466] width 33 height 20
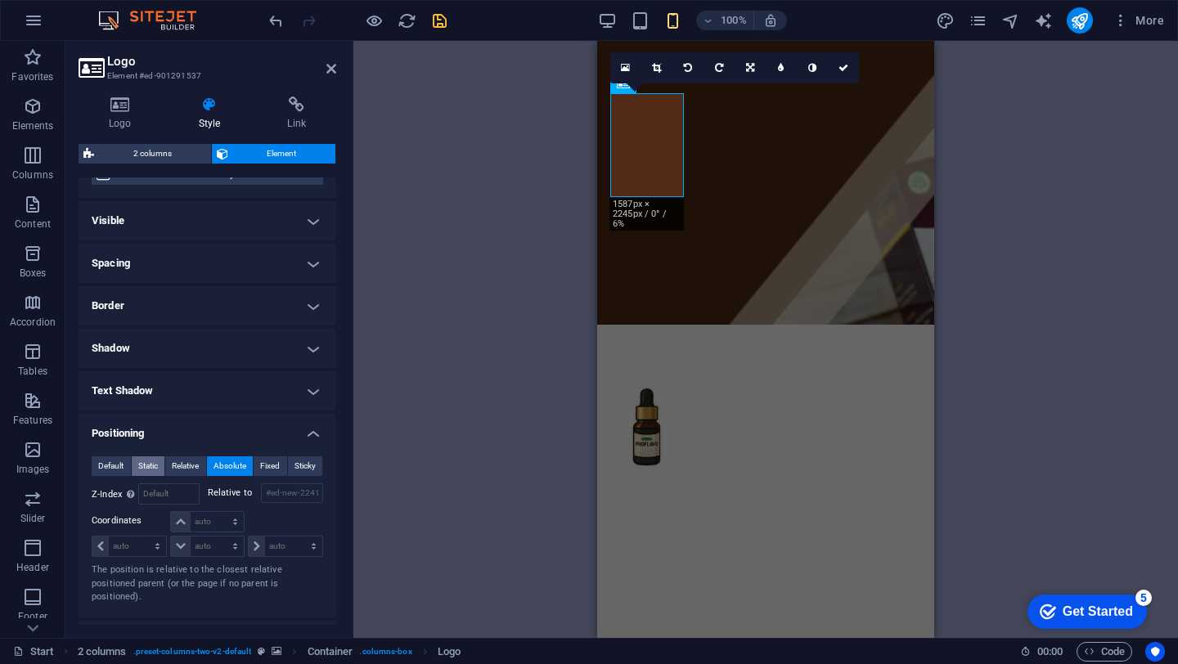
click at [146, 473] on span "Static" at bounding box center [148, 466] width 20 height 20
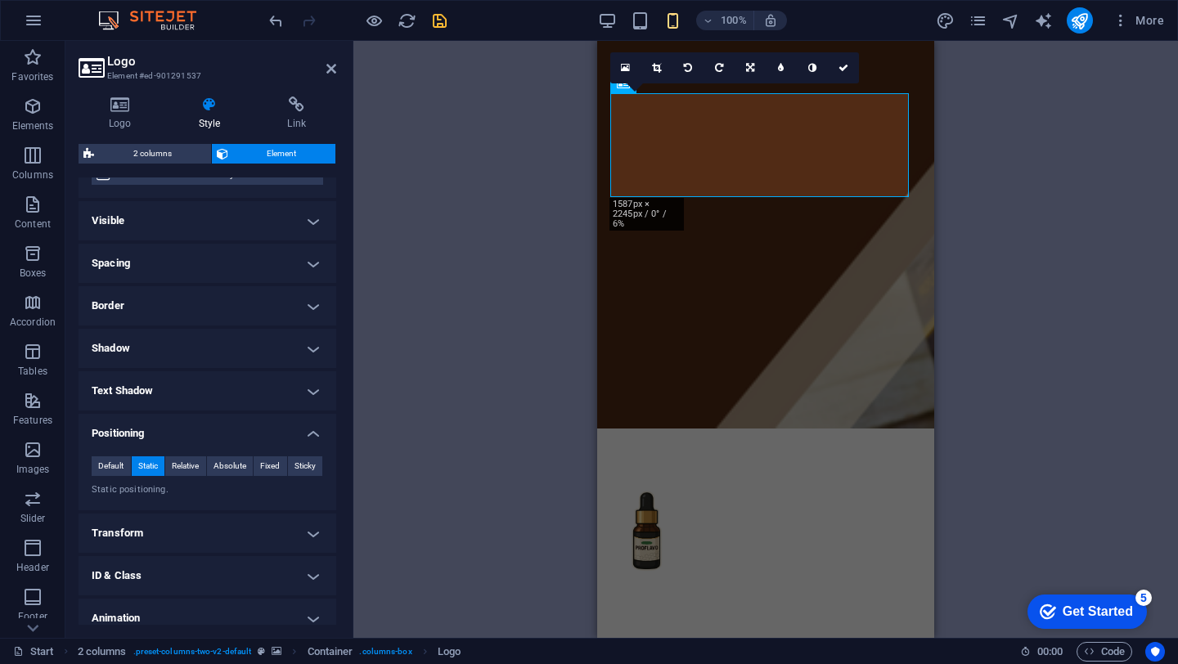
click at [185, 245] on h4 "Spacing" at bounding box center [208, 263] width 258 height 39
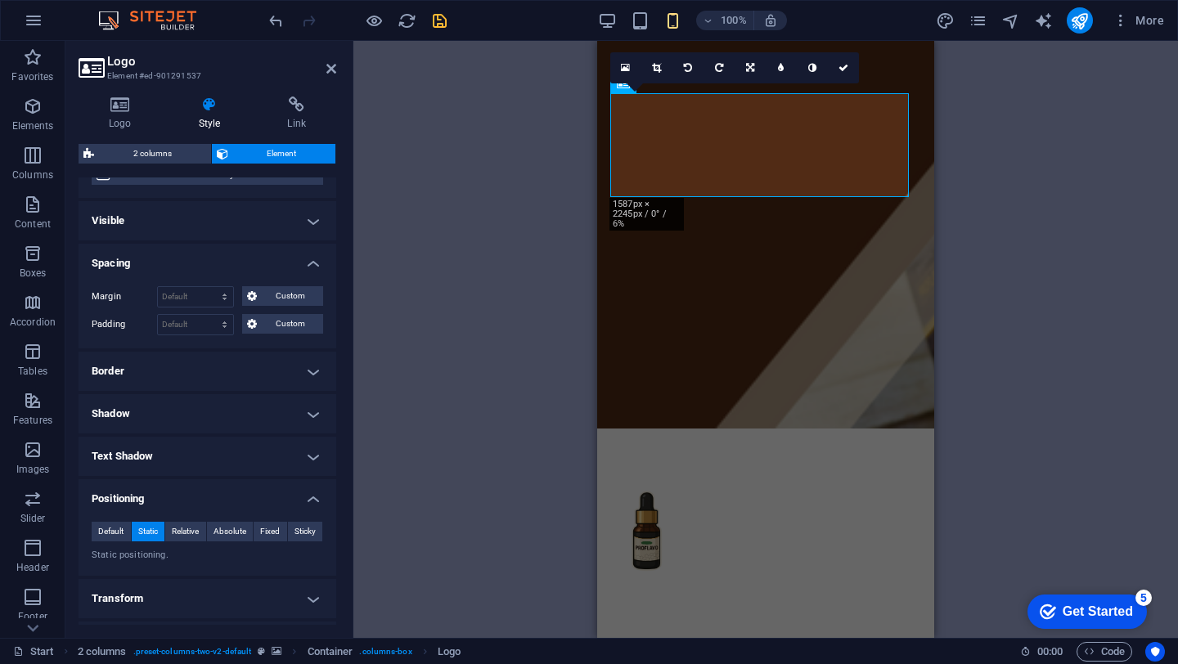
click at [185, 225] on h4 "Visible" at bounding box center [208, 220] width 258 height 39
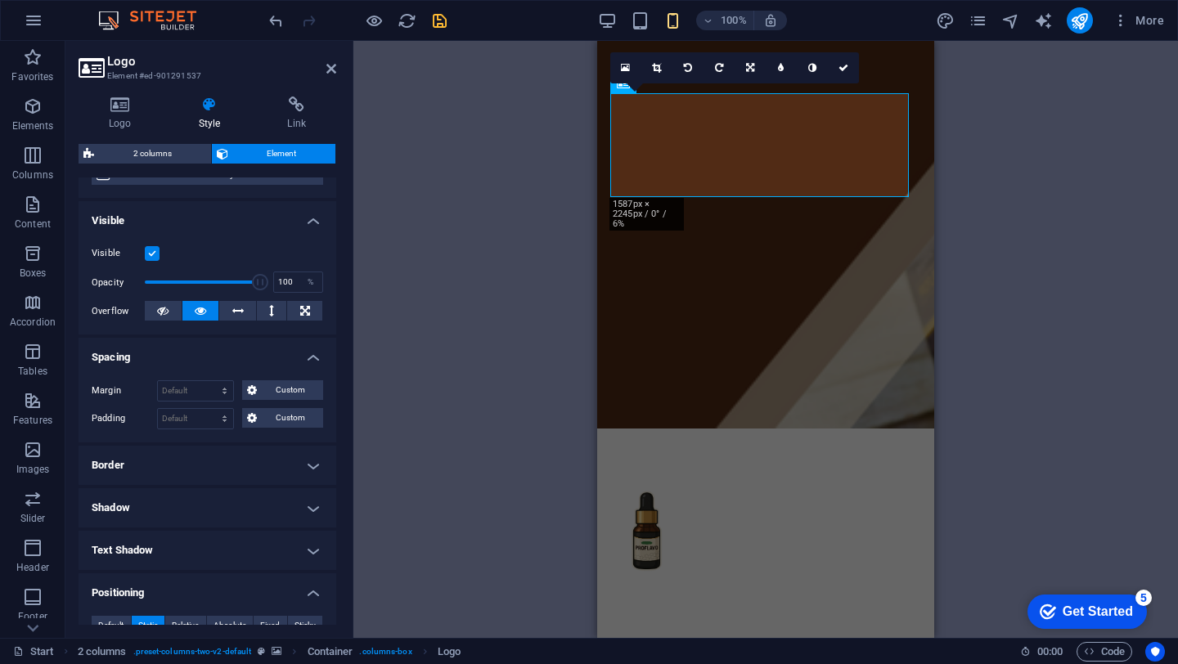
click at [185, 225] on h4 "Visible" at bounding box center [208, 215] width 258 height 29
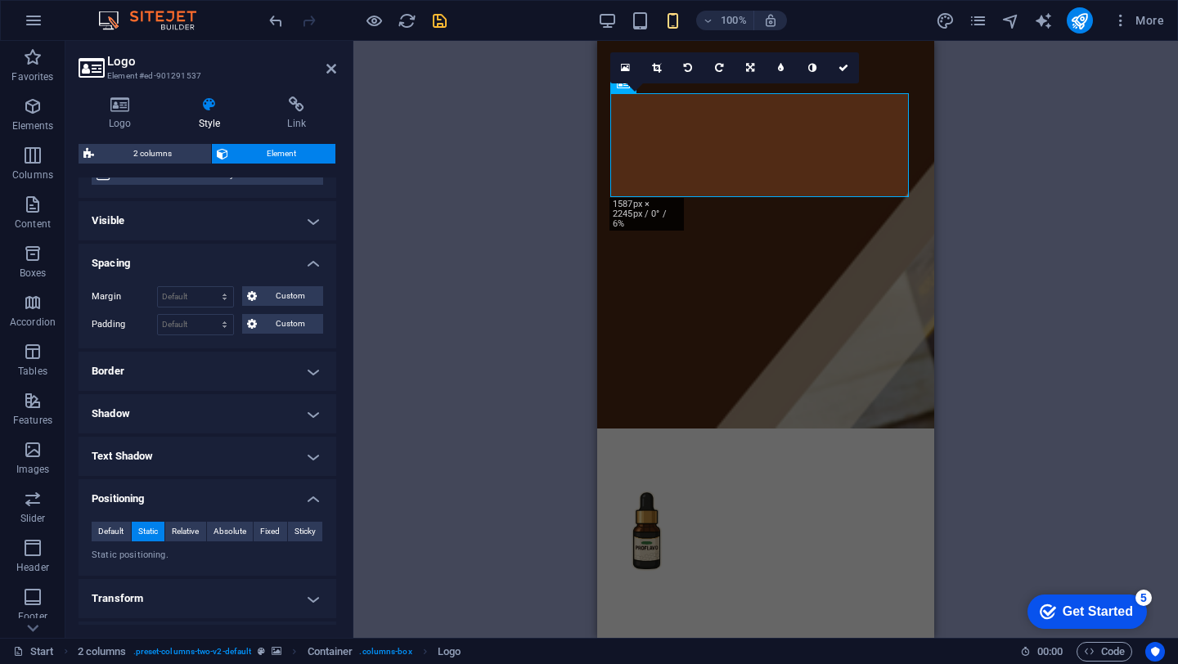
click at [199, 377] on h4 "Border" at bounding box center [208, 371] width 258 height 39
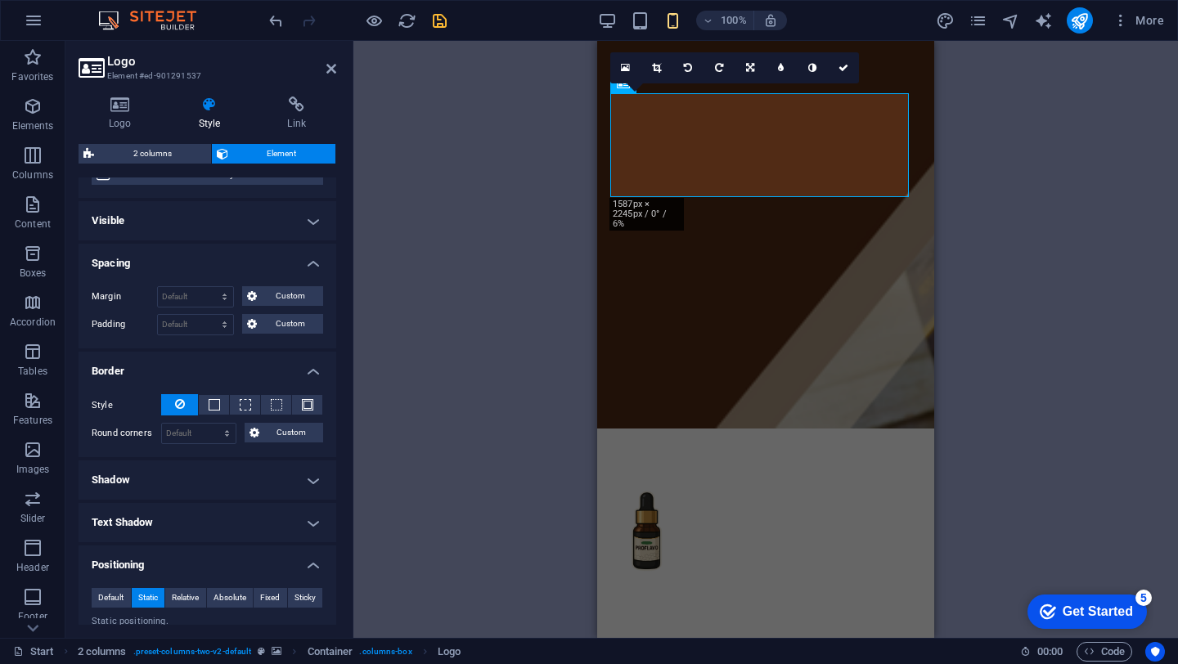
click at [199, 377] on h4 "Border" at bounding box center [208, 366] width 258 height 29
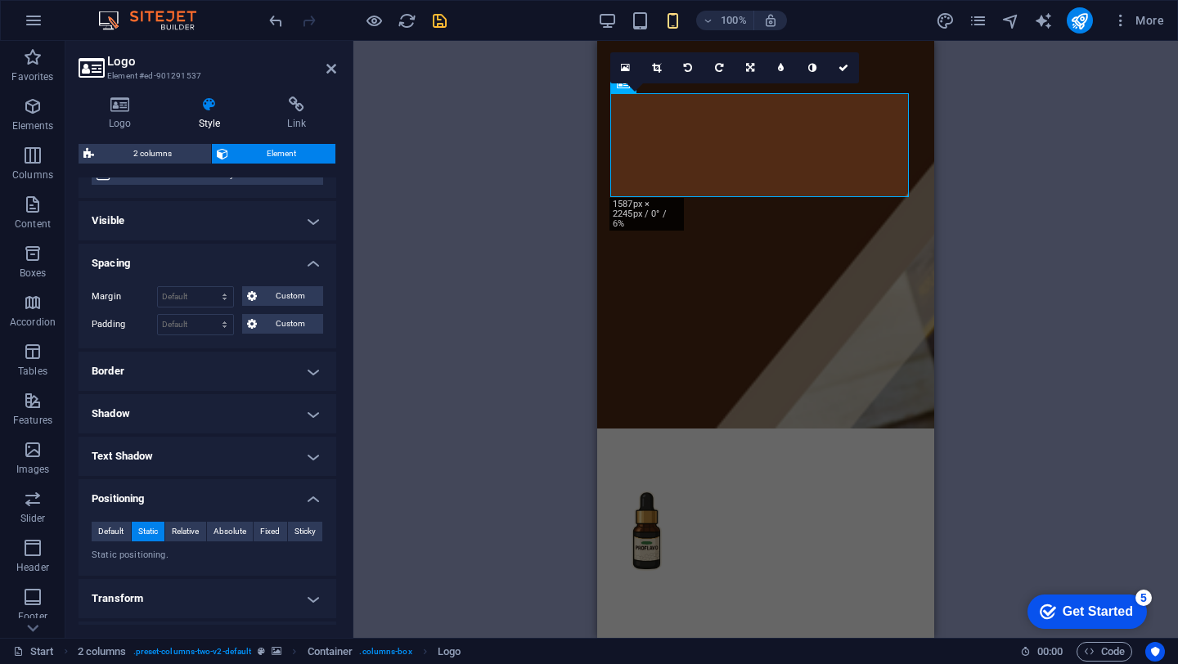
click at [197, 424] on h4 "Shadow" at bounding box center [208, 413] width 258 height 39
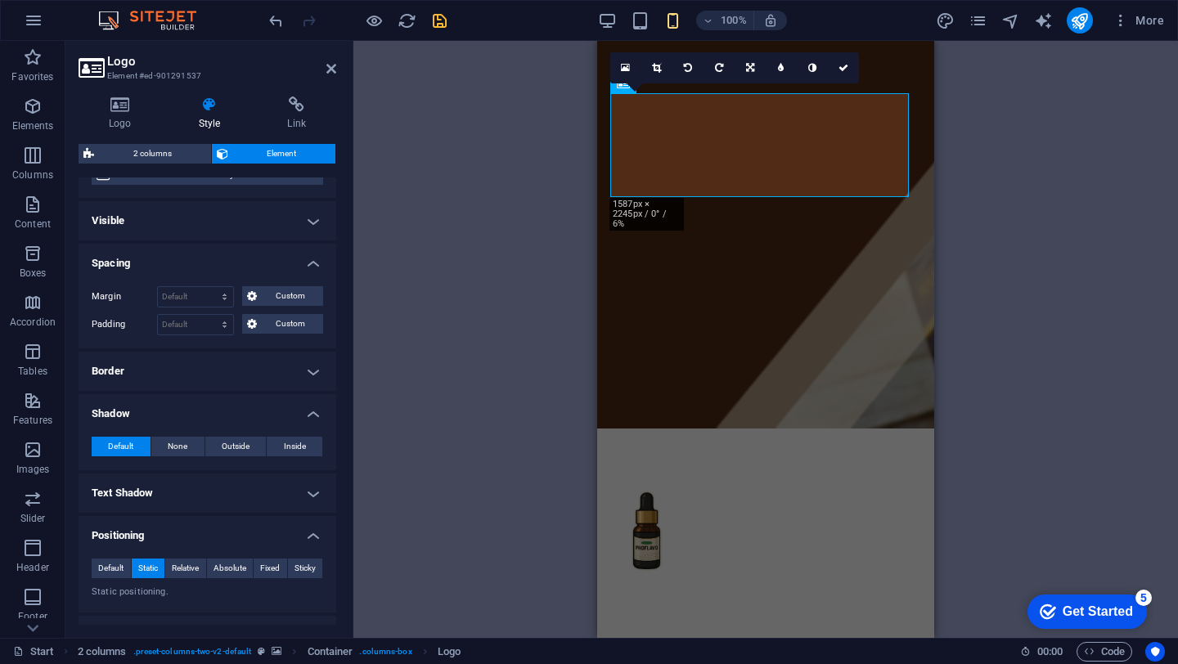
click at [197, 424] on div "Default None Outside Inside Color X offset 0 px rem vh vw Y offset 0 px rem vh …" at bounding box center [208, 447] width 258 height 47
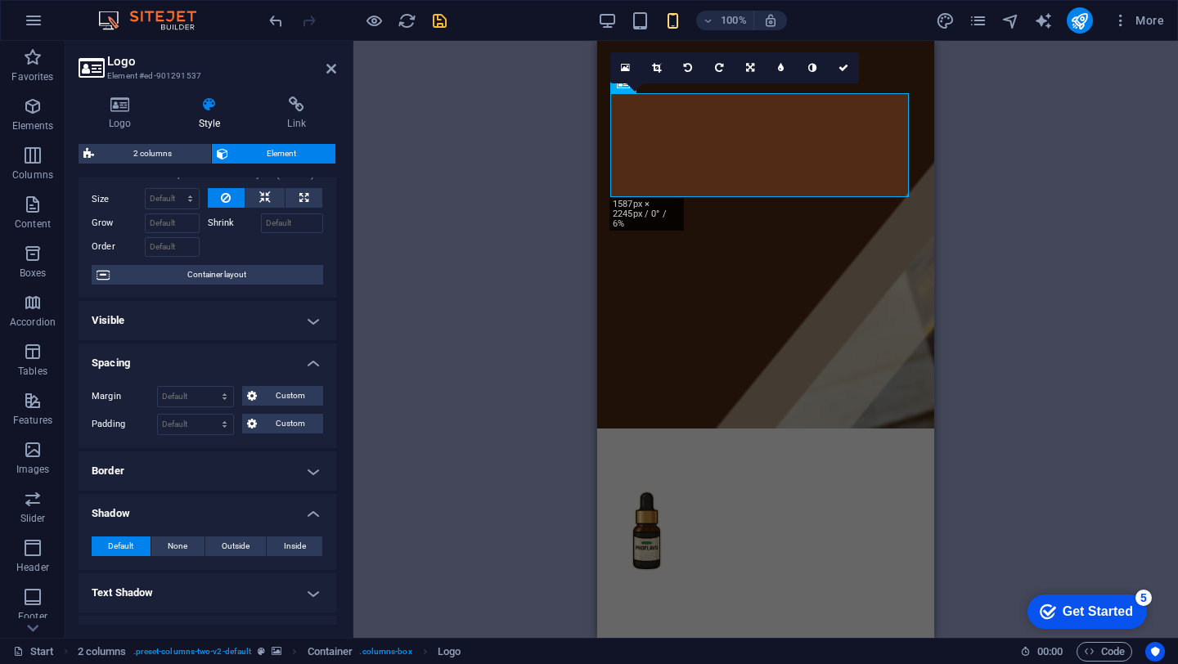
scroll to position [0, 0]
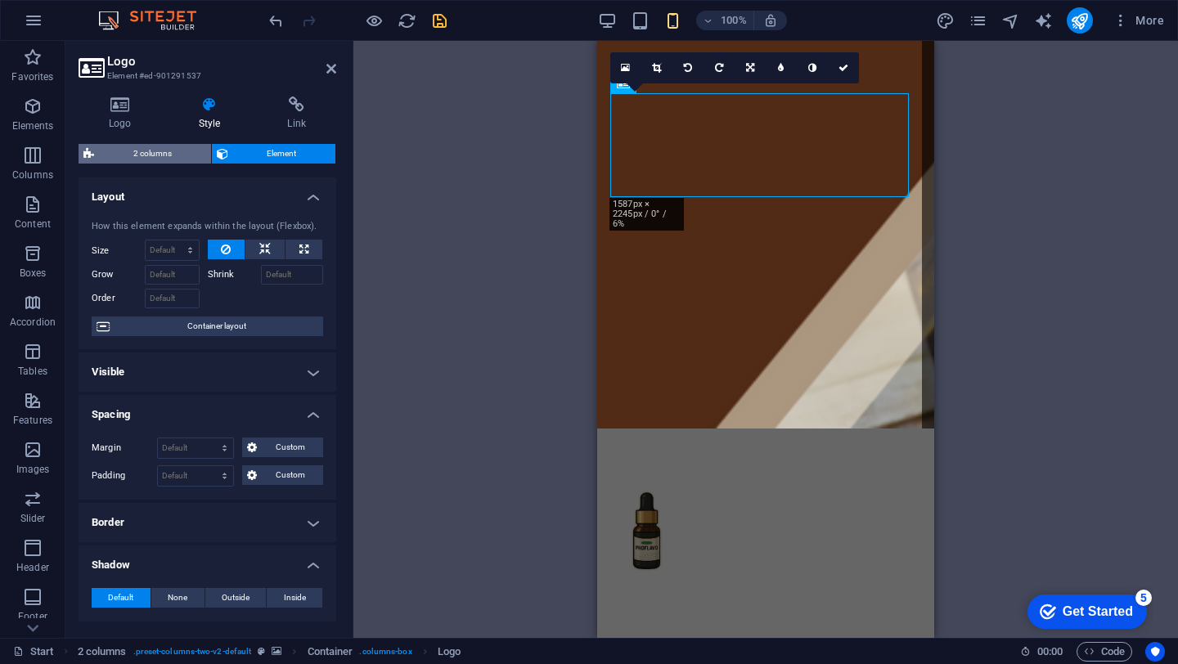
click at [171, 155] on span "2 columns" at bounding box center [152, 154] width 107 height 20
select select "rem"
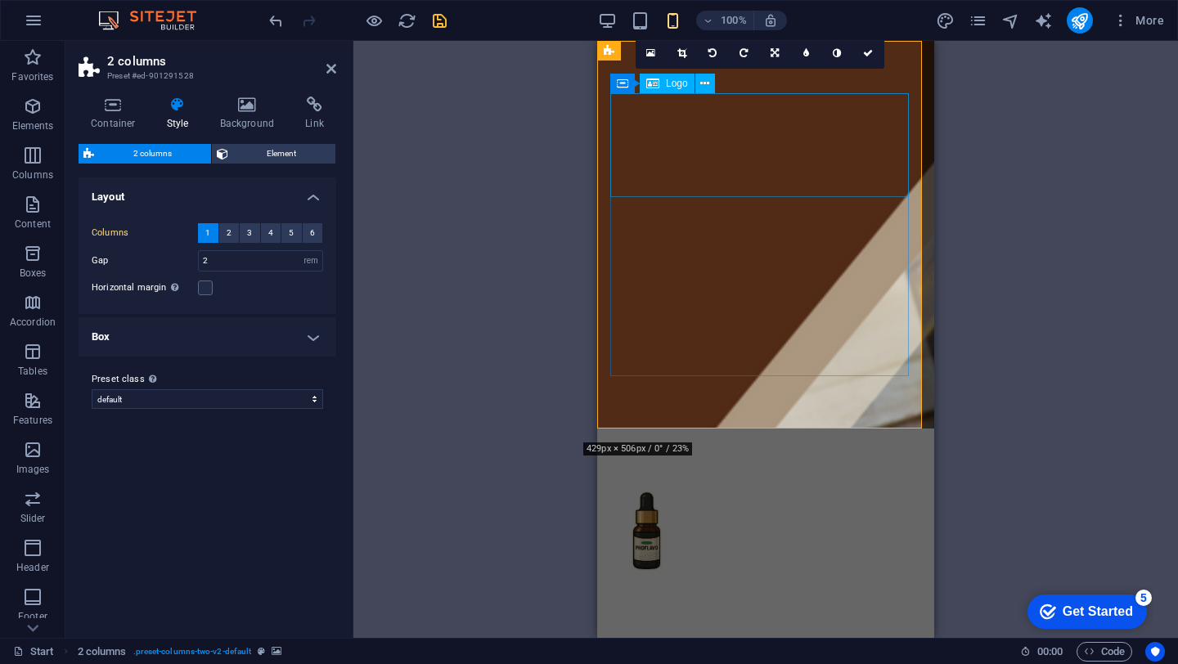
click at [654, 481] on div at bounding box center [765, 533] width 311 height 104
click at [114, 133] on div "Container Style Background Link Size Height Default px rem % vh vw Min. height …" at bounding box center [208, 361] width 258 height 528
click at [114, 119] on h4 "Container" at bounding box center [117, 114] width 76 height 34
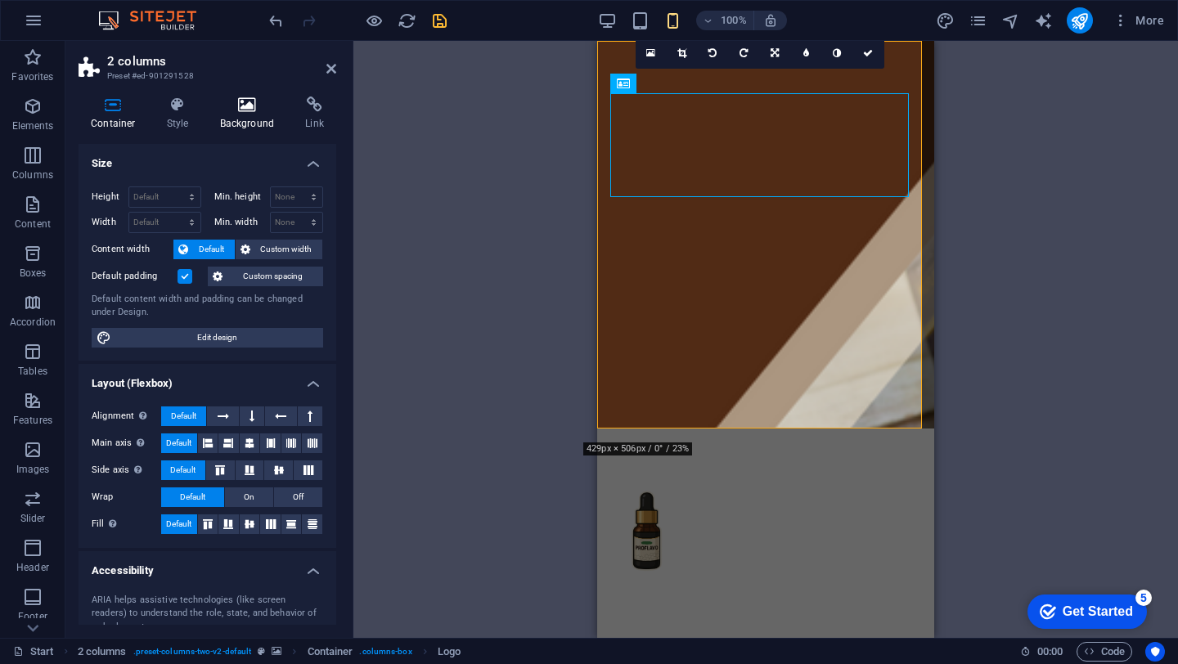
click at [249, 130] on h4 "Background" at bounding box center [251, 114] width 86 height 34
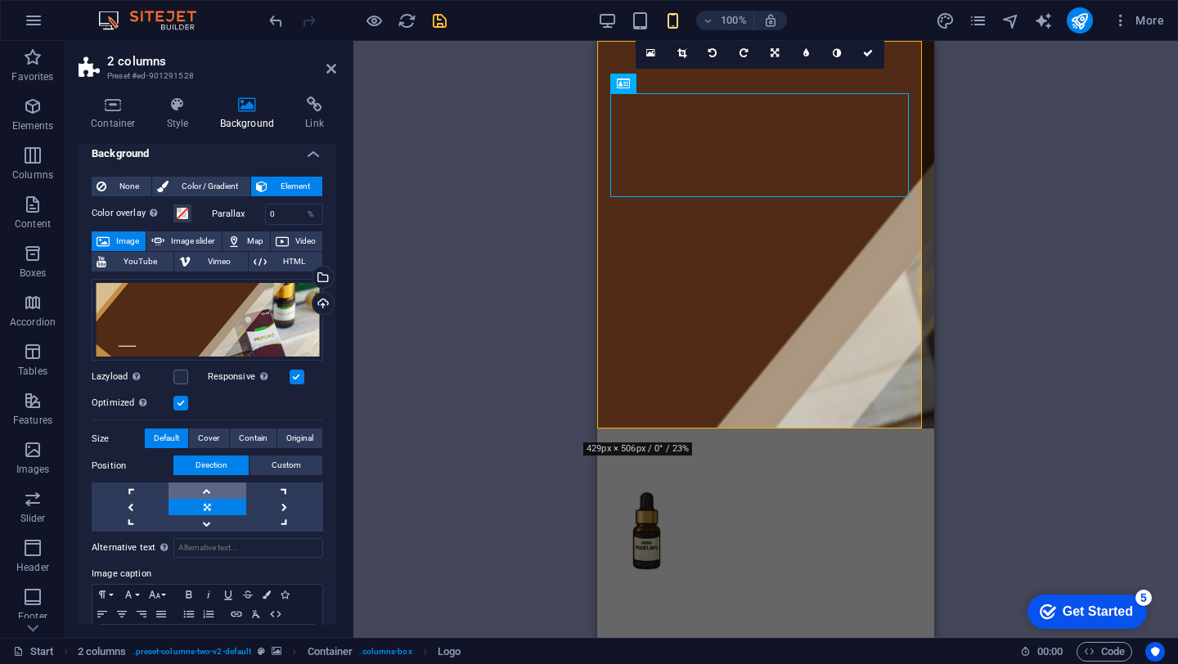
scroll to position [1, 0]
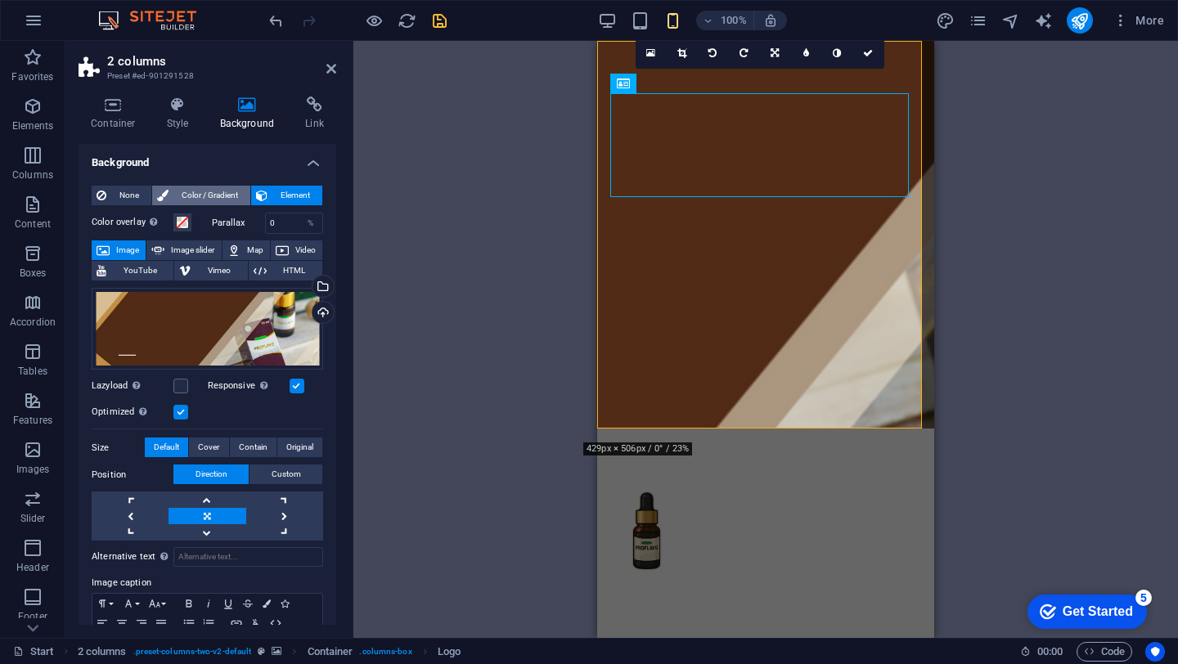
click at [216, 193] on span "Color / Gradient" at bounding box center [209, 196] width 72 height 20
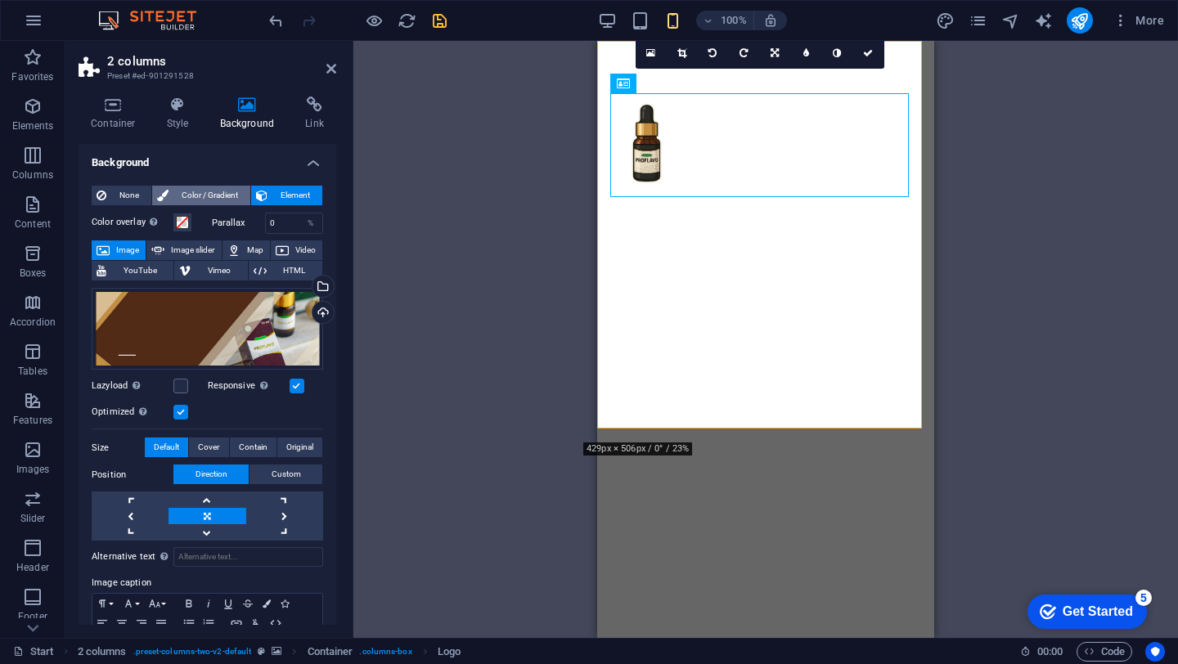
scroll to position [0, 0]
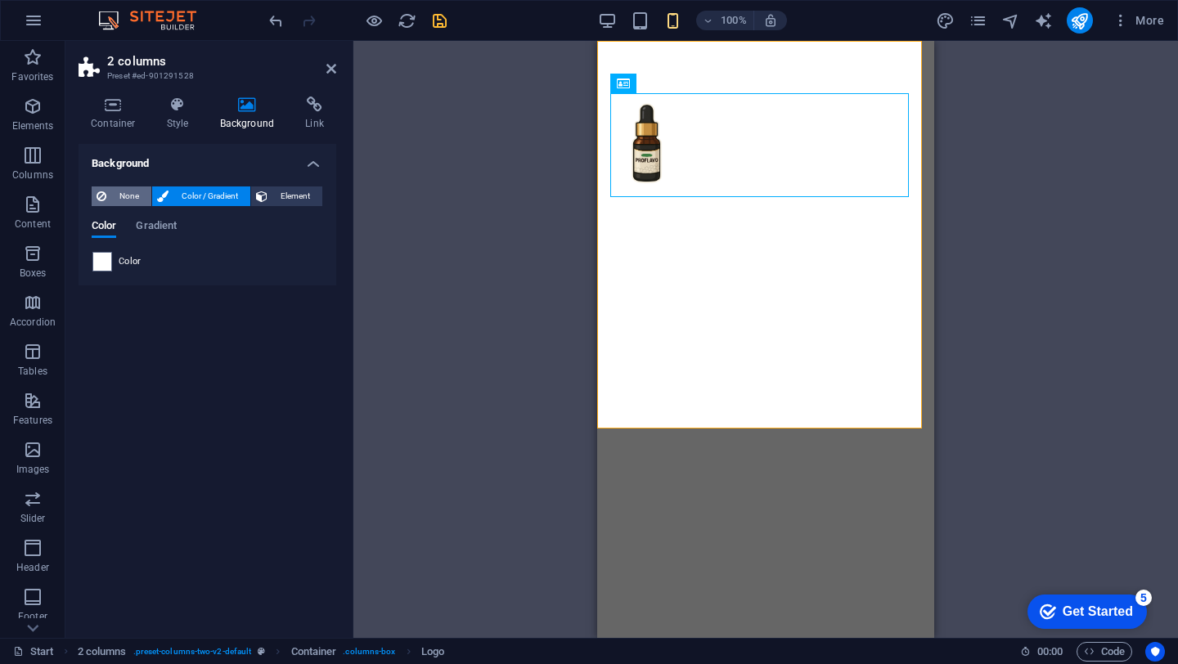
click at [124, 195] on span "None" at bounding box center [128, 196] width 35 height 20
click at [191, 199] on span "Color / Gradient" at bounding box center [209, 196] width 72 height 20
click at [279, 191] on span "Element" at bounding box center [294, 196] width 45 height 20
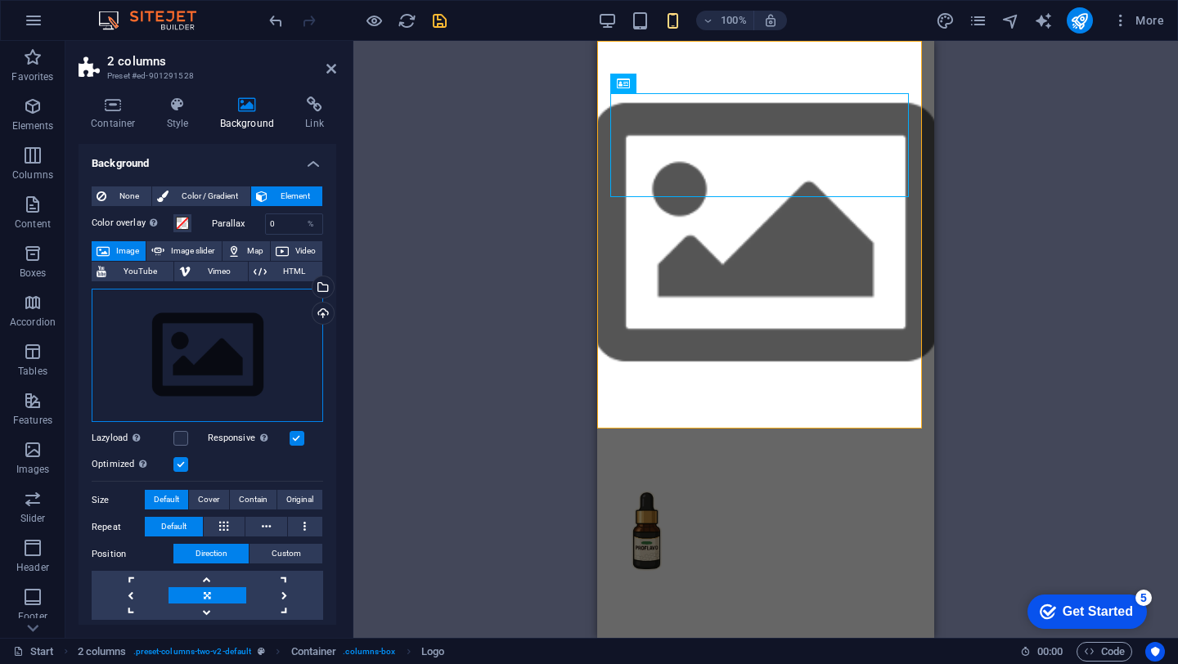
click at [264, 362] on div "Drag files here, click to choose files or select files from Files or our free s…" at bounding box center [207, 356] width 231 height 134
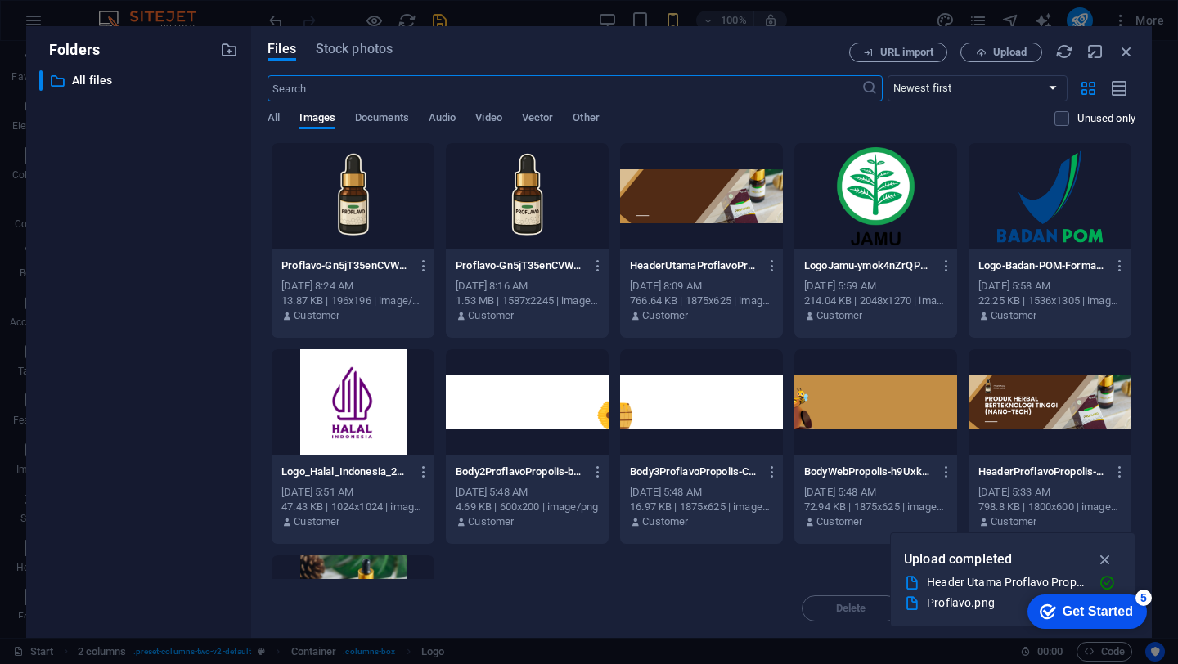
click at [659, 193] on div at bounding box center [701, 196] width 163 height 106
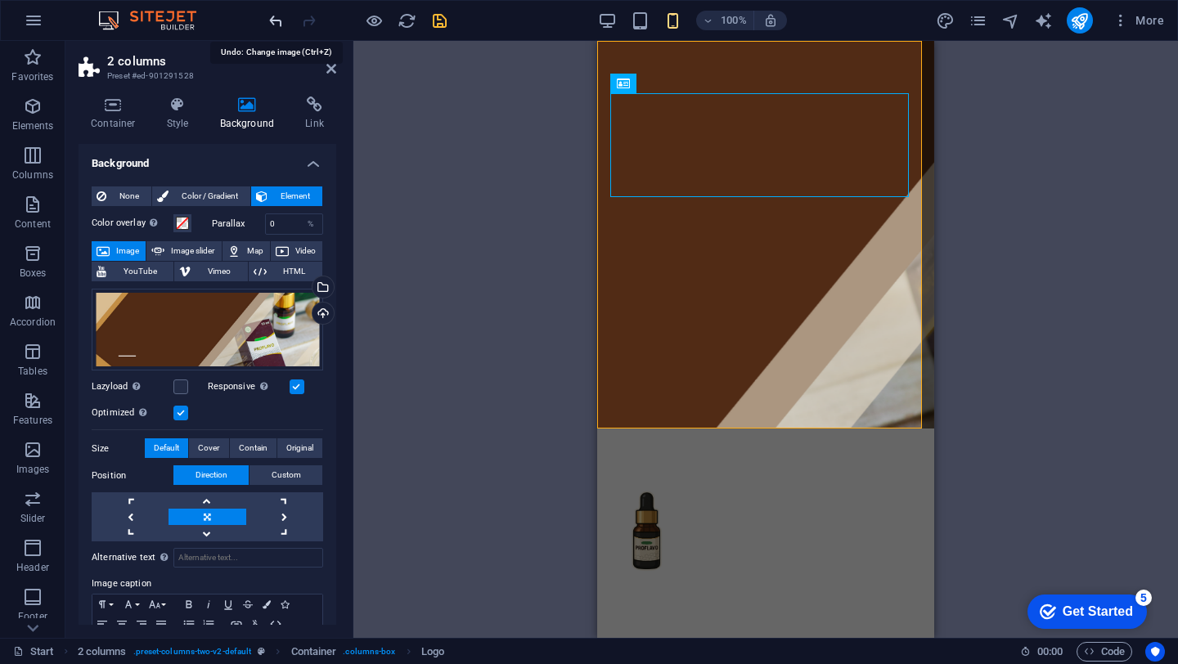
click at [276, 22] on icon "undo" at bounding box center [276, 20] width 19 height 19
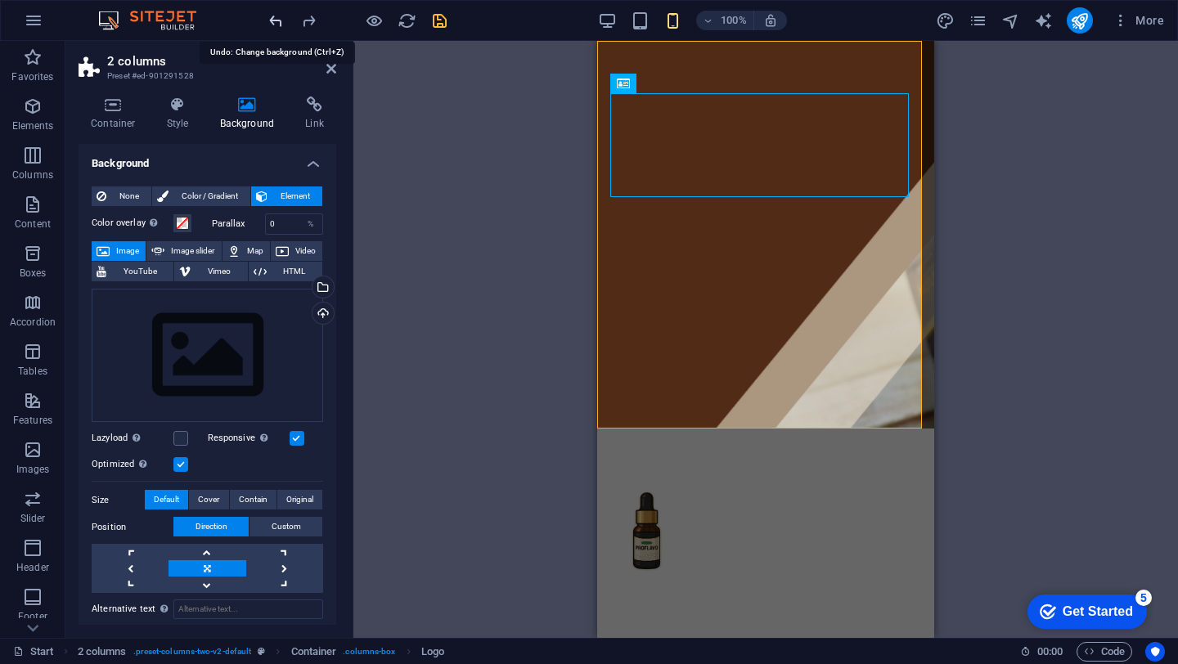
click at [276, 22] on icon "undo" at bounding box center [276, 20] width 19 height 19
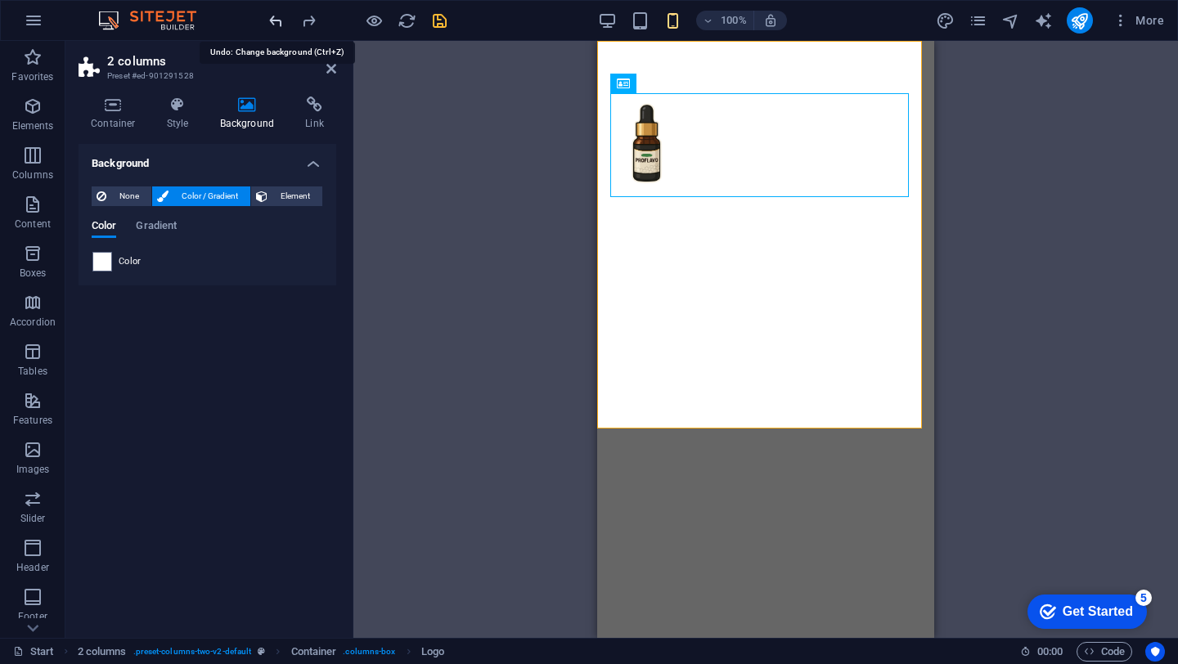
click at [276, 22] on icon "undo" at bounding box center [276, 20] width 19 height 19
click at [285, 20] on div at bounding box center [357, 20] width 183 height 26
click at [265, 20] on div "100% More" at bounding box center [589, 20] width 1176 height 39
click at [272, 21] on icon "undo" at bounding box center [276, 20] width 19 height 19
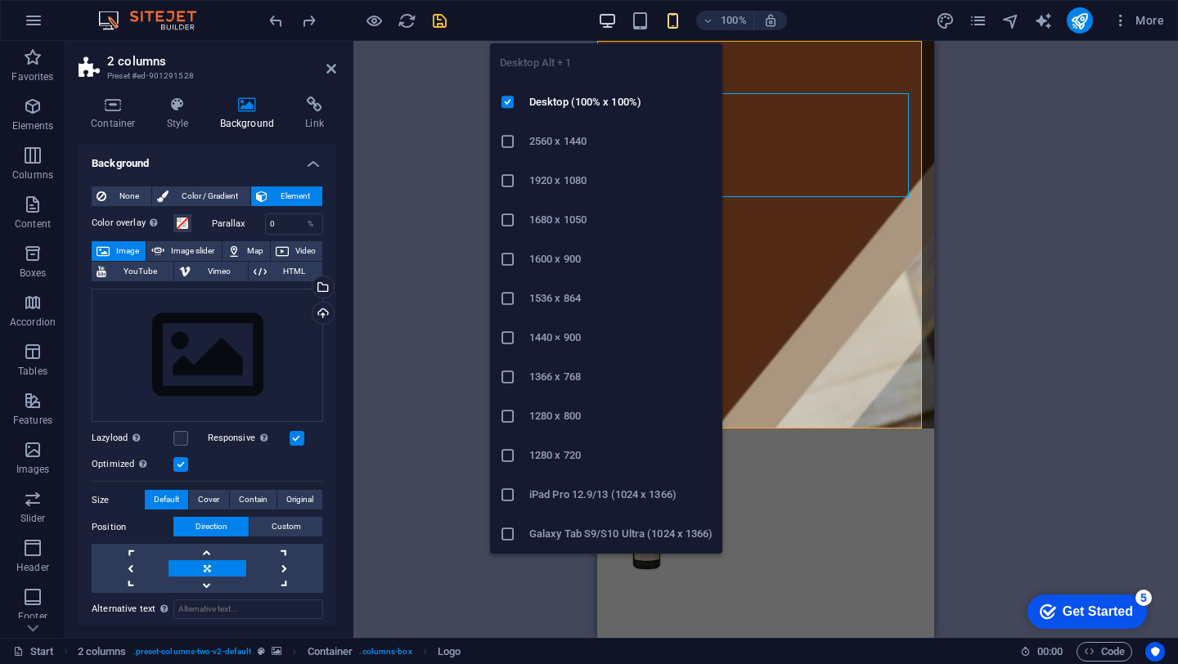
click at [616, 25] on icon "button" at bounding box center [607, 20] width 19 height 19
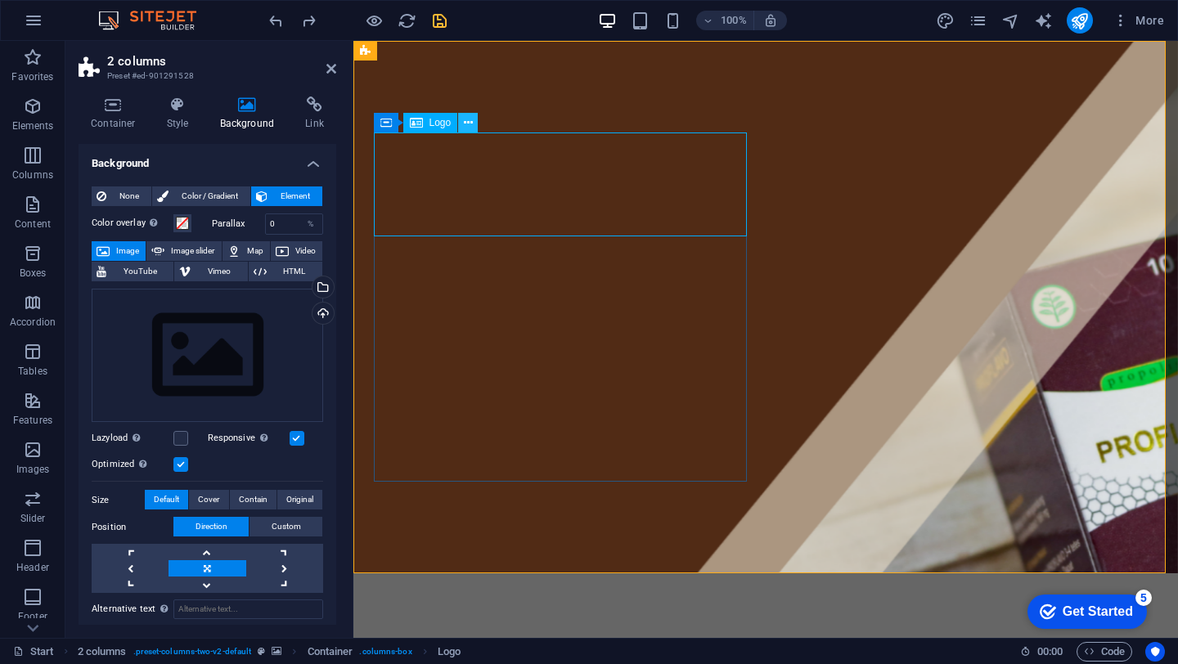
click at [470, 118] on icon at bounding box center [468, 123] width 9 height 17
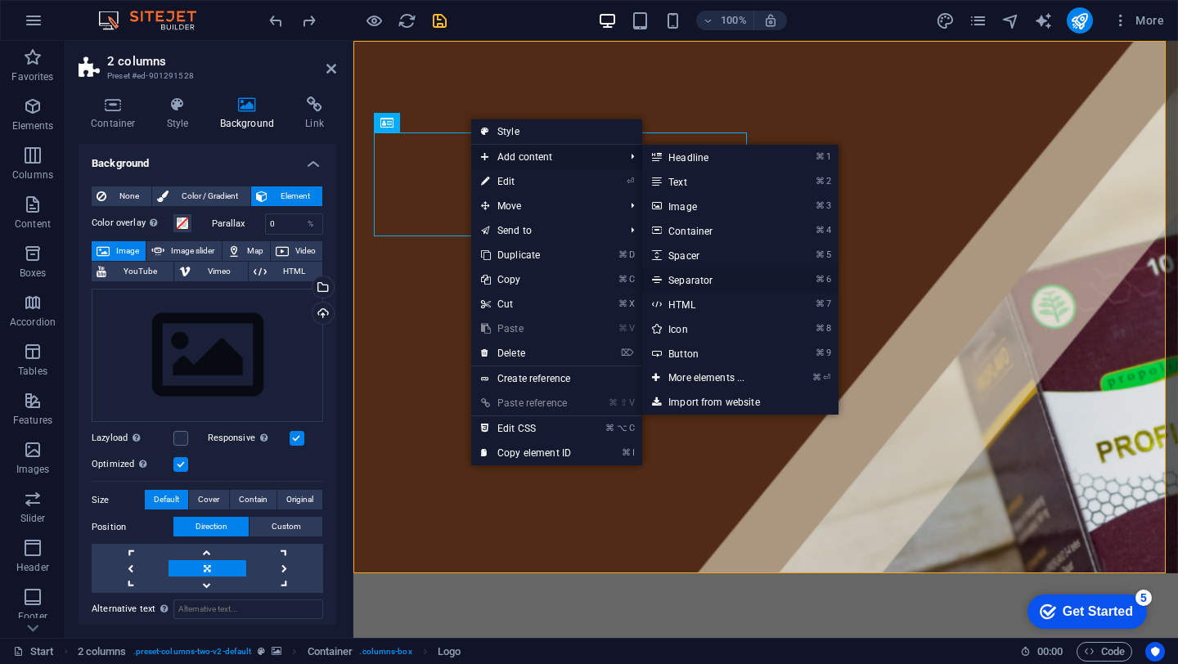
click at [668, 283] on link "⌘ 6 Separator" at bounding box center [709, 279] width 135 height 25
select select "%"
select select "px"
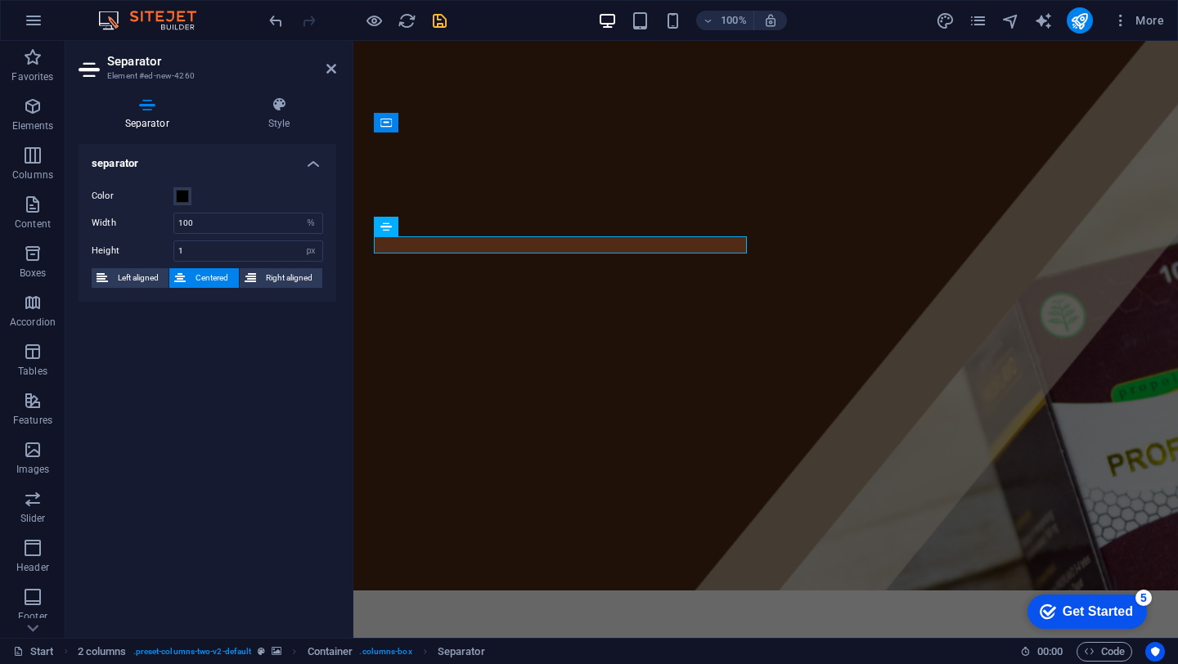
click at [841, 284] on figure at bounding box center [765, 316] width 825 height 550
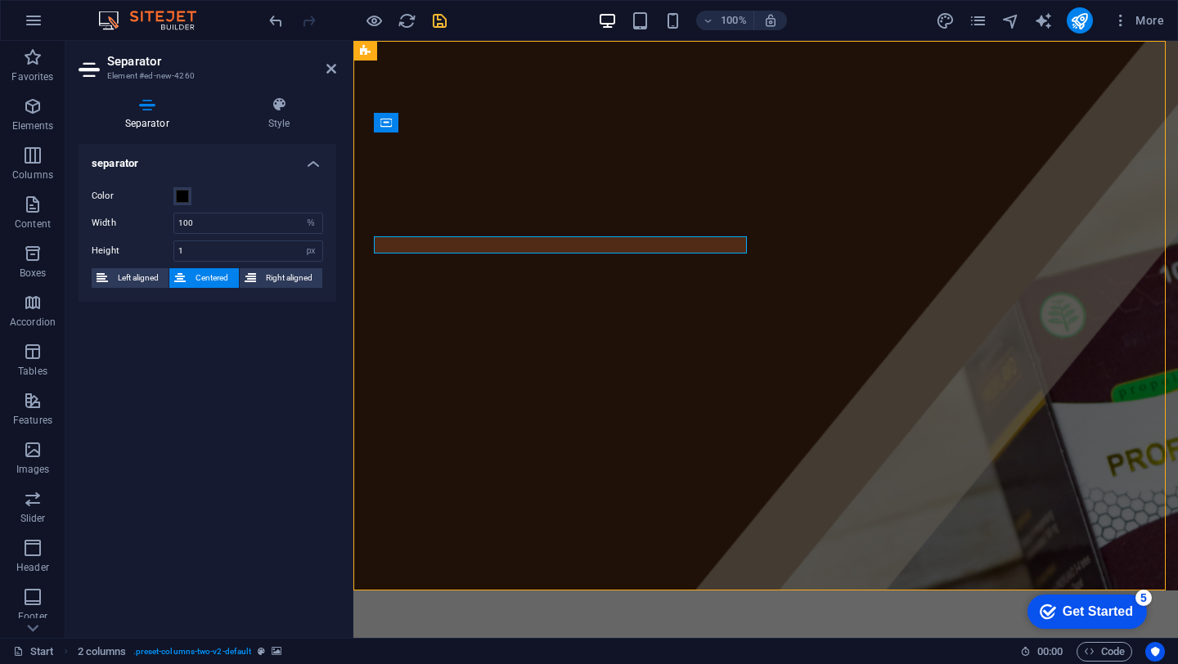
click at [841, 284] on figure at bounding box center [765, 316] width 825 height 550
click at [184, 201] on span at bounding box center [182, 196] width 13 height 13
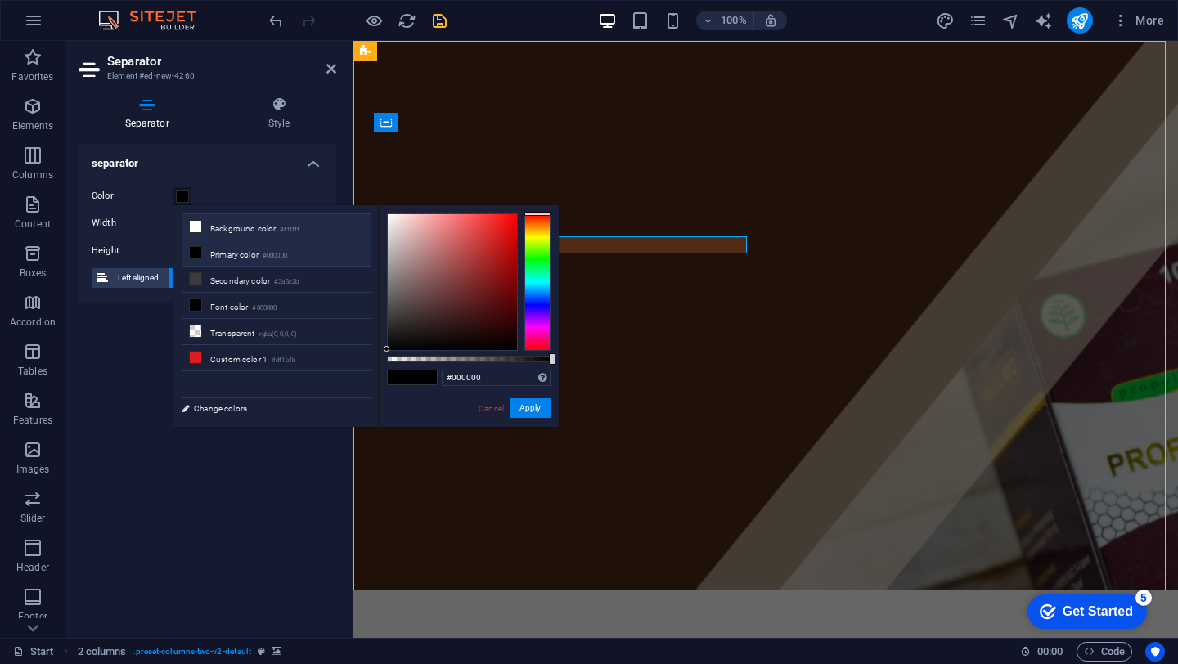
click at [219, 232] on li "Background color #ffffff" at bounding box center [276, 227] width 188 height 26
type input "#ffffff"
click at [534, 412] on button "Apply" at bounding box center [530, 408] width 41 height 20
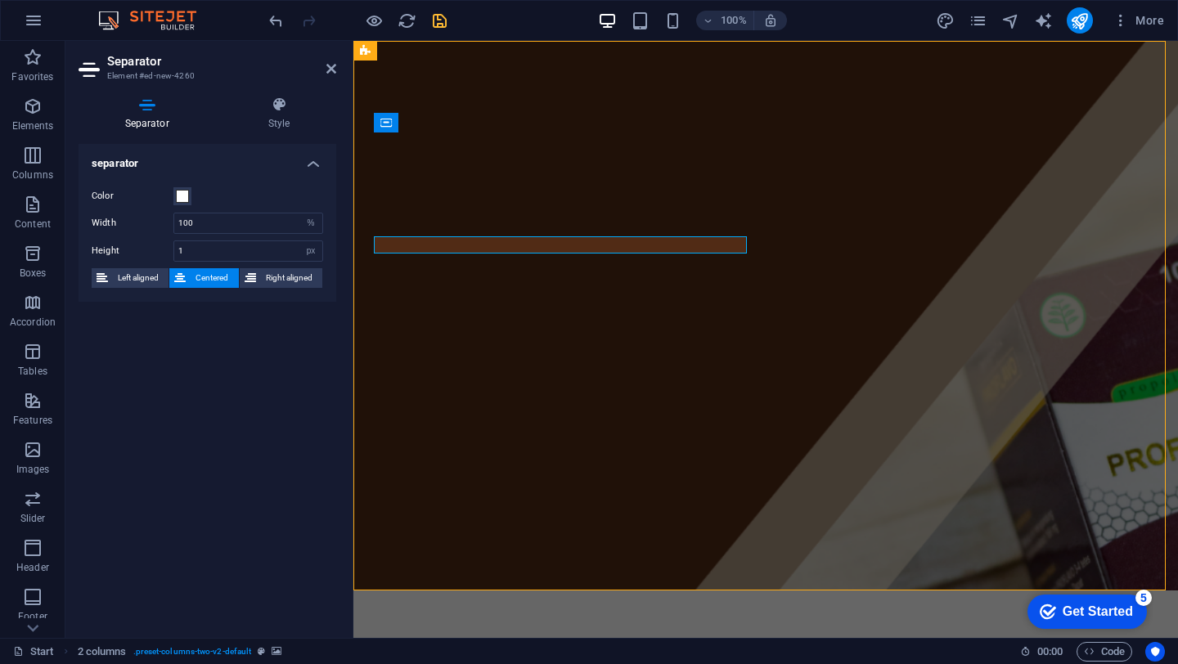
click at [838, 227] on figure at bounding box center [765, 316] width 825 height 550
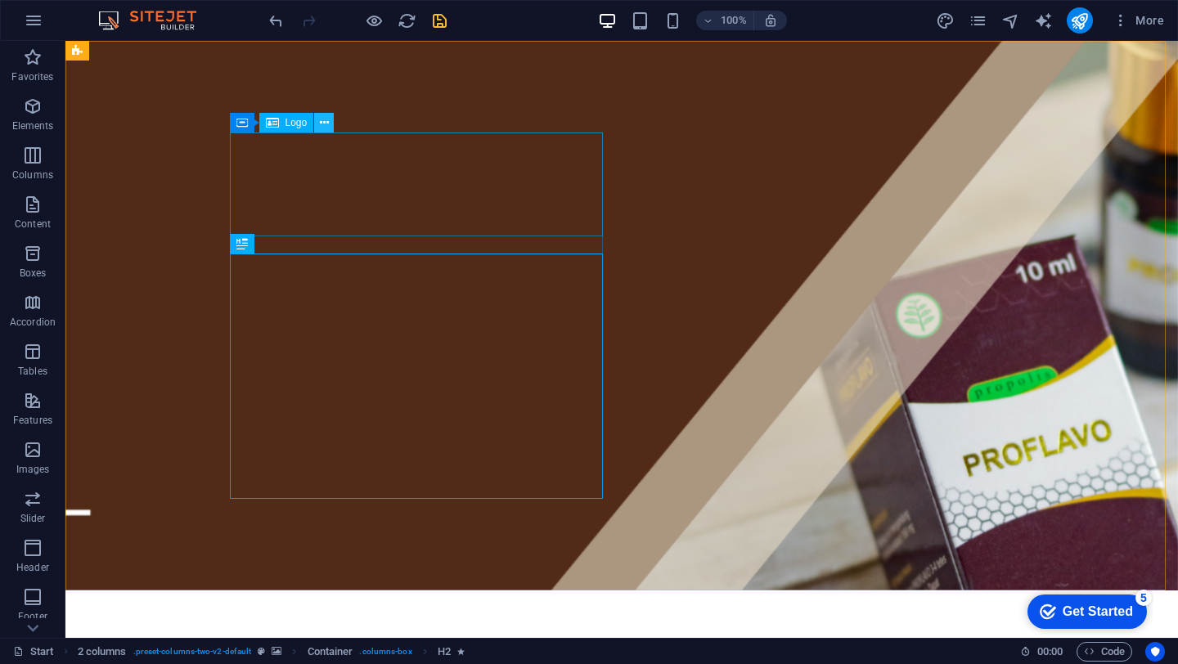
click at [327, 123] on icon at bounding box center [324, 123] width 9 height 17
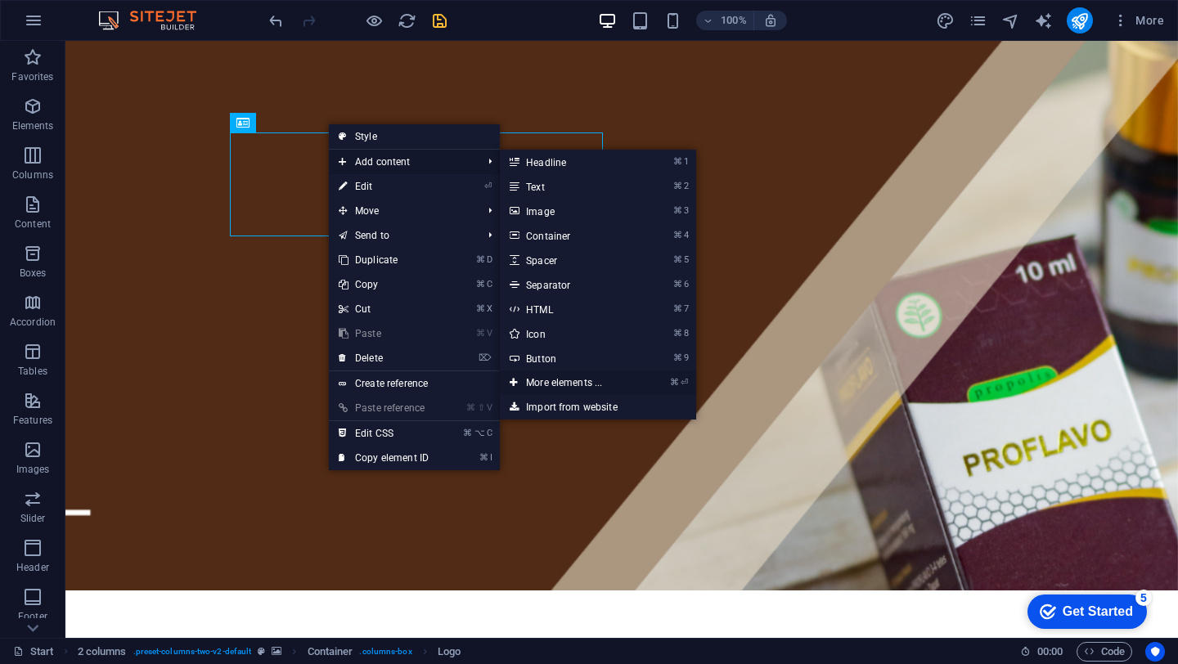
click at [568, 381] on link "⌘ ⏎ More elements ..." at bounding box center [567, 383] width 135 height 25
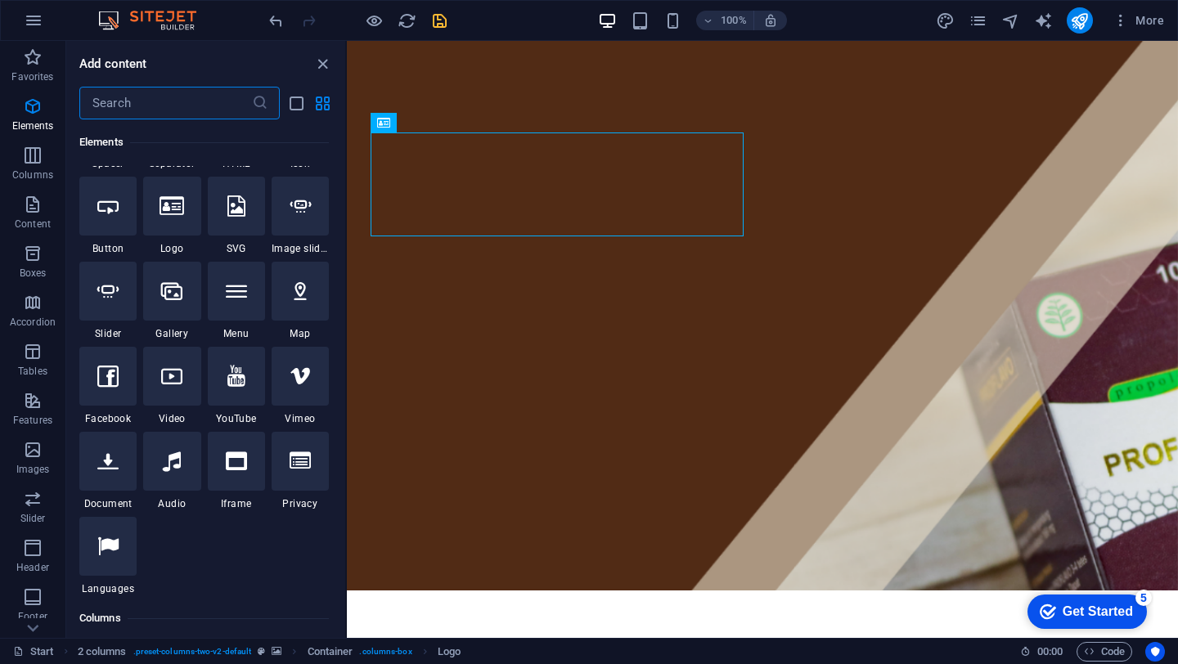
scroll to position [405, 0]
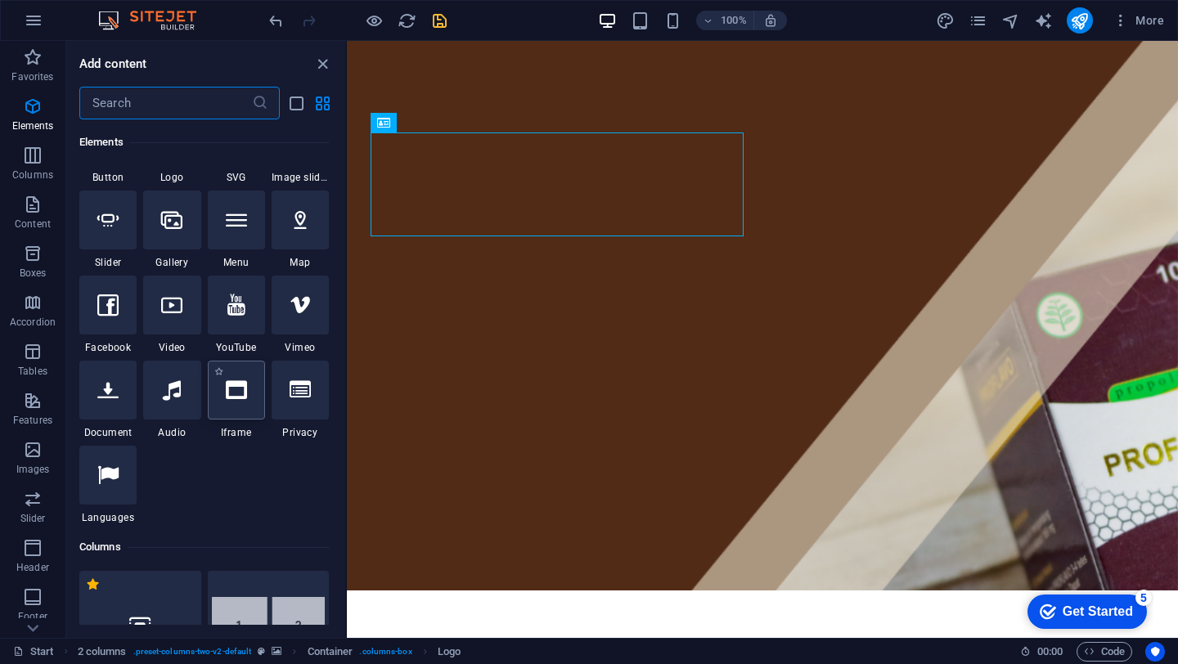
click at [252, 393] on div at bounding box center [236, 390] width 57 height 59
select select "%"
select select "px"
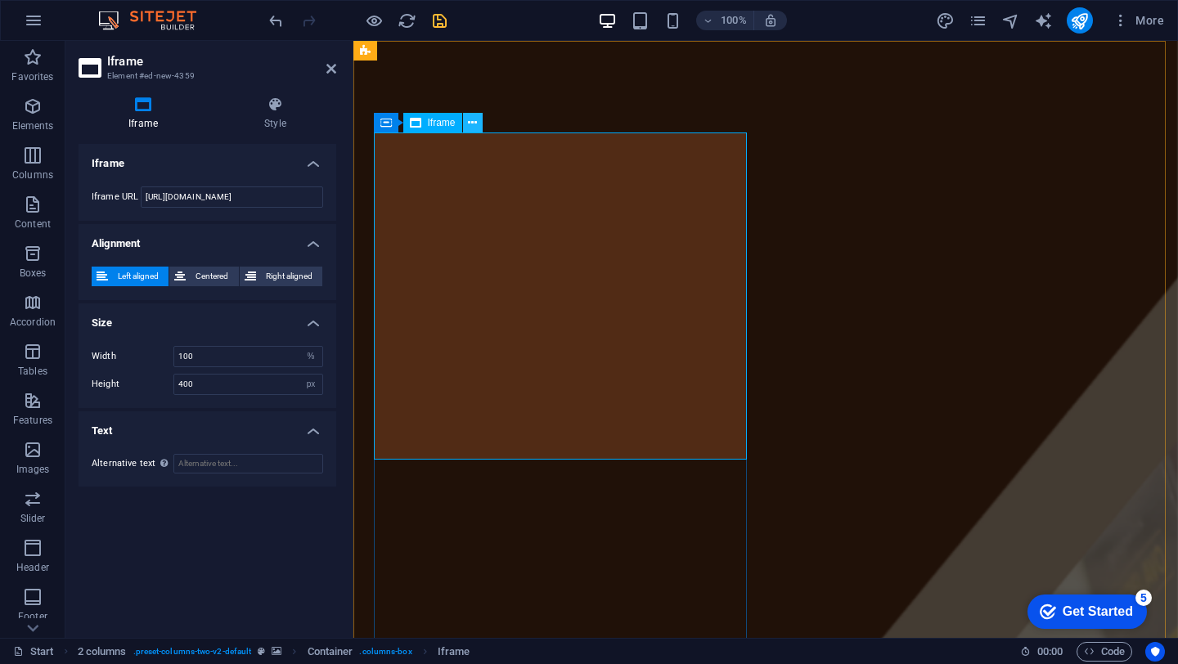
click at [474, 128] on icon at bounding box center [472, 123] width 9 height 17
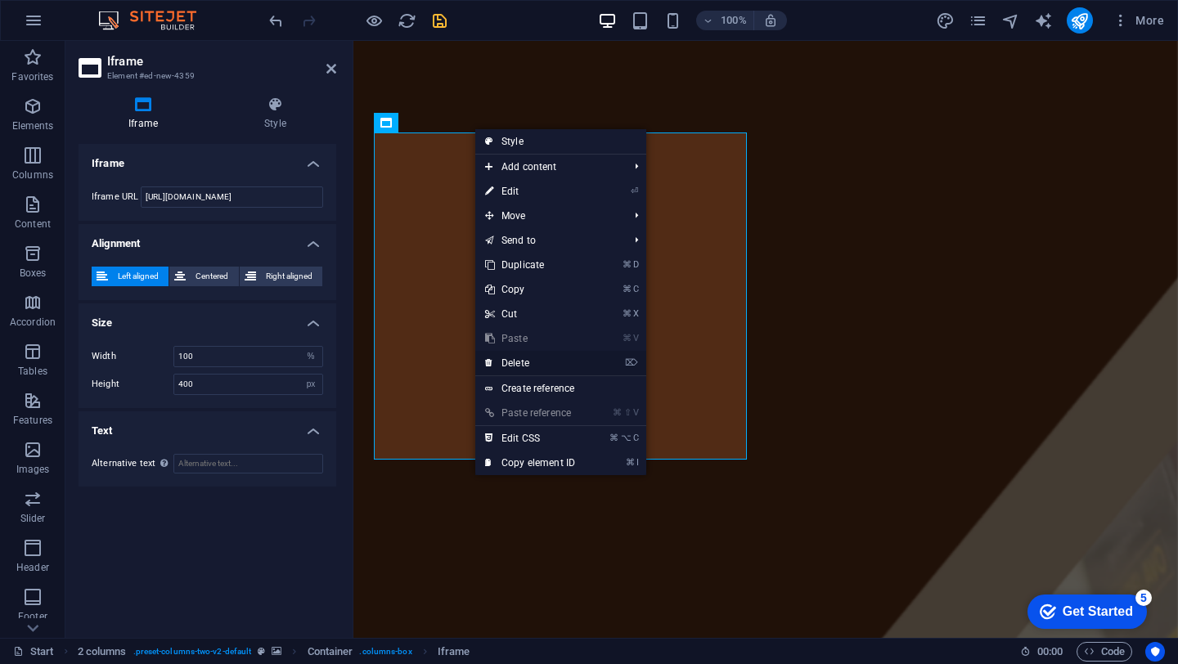
click at [525, 366] on link "⌦ Delete" at bounding box center [530, 363] width 110 height 25
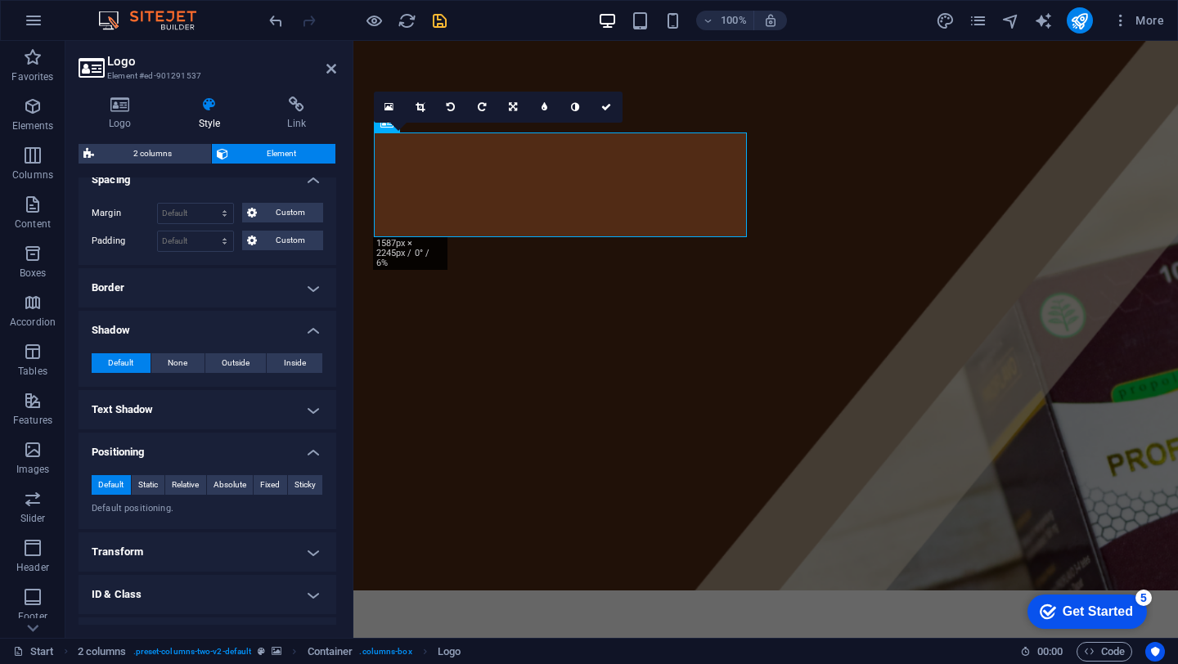
scroll to position [236, 0]
click at [393, 106] on link at bounding box center [389, 107] width 31 height 31
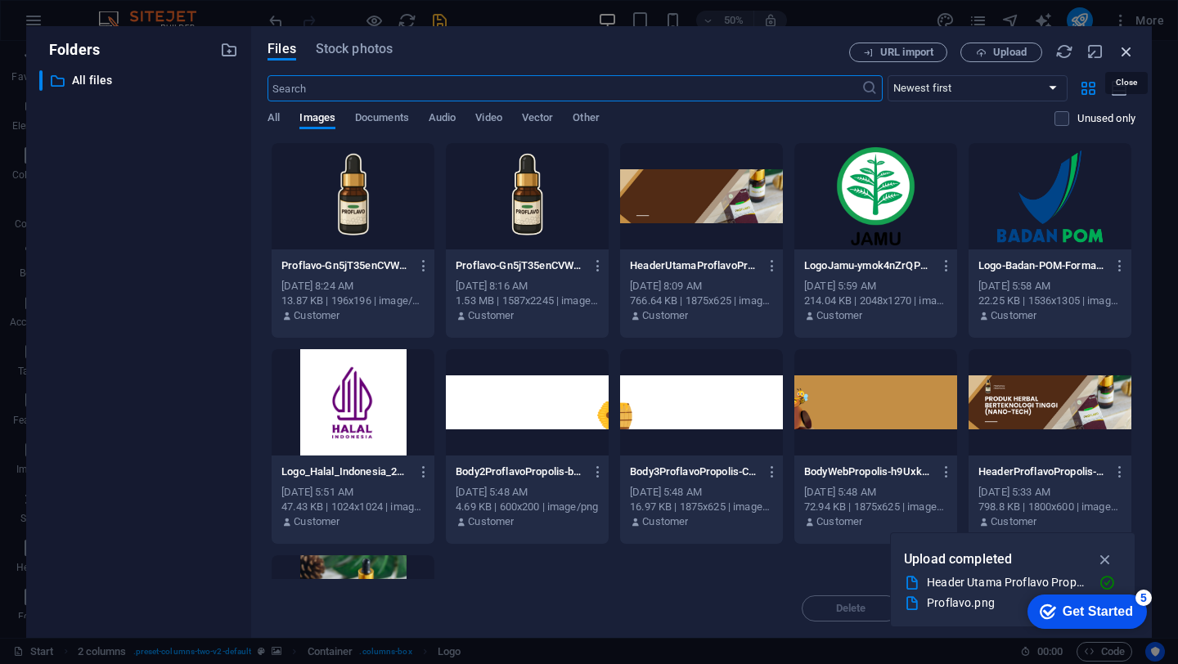
click at [1126, 56] on icon "button" at bounding box center [1126, 52] width 18 height 18
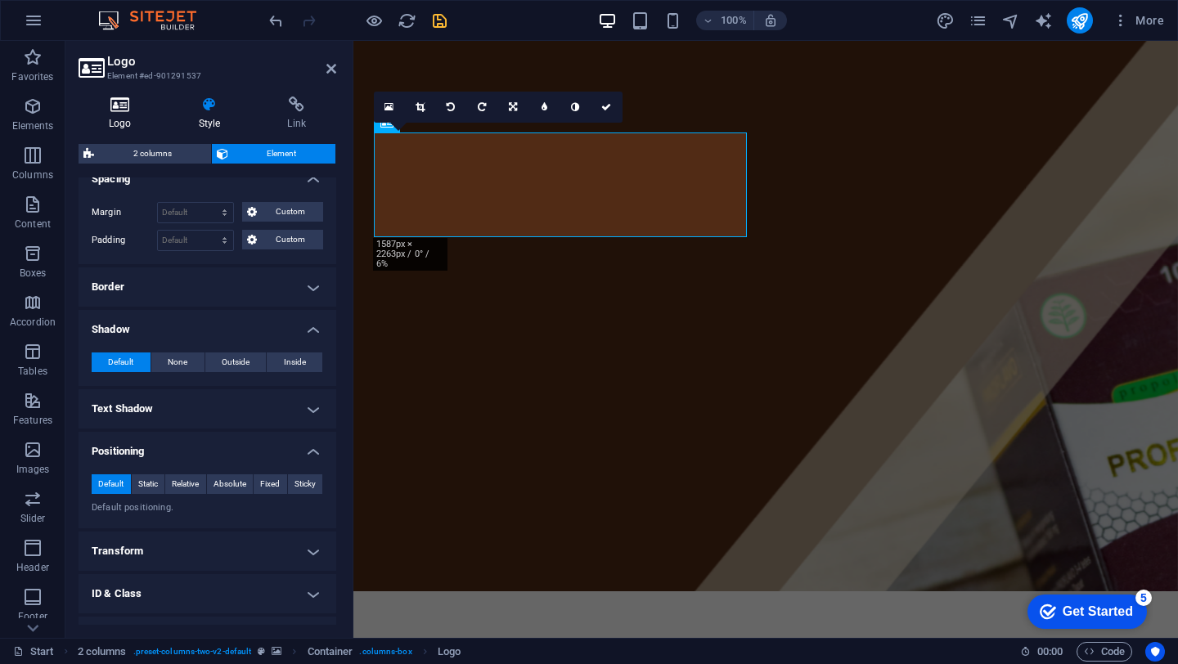
click at [131, 123] on h4 "Logo" at bounding box center [124, 114] width 90 height 34
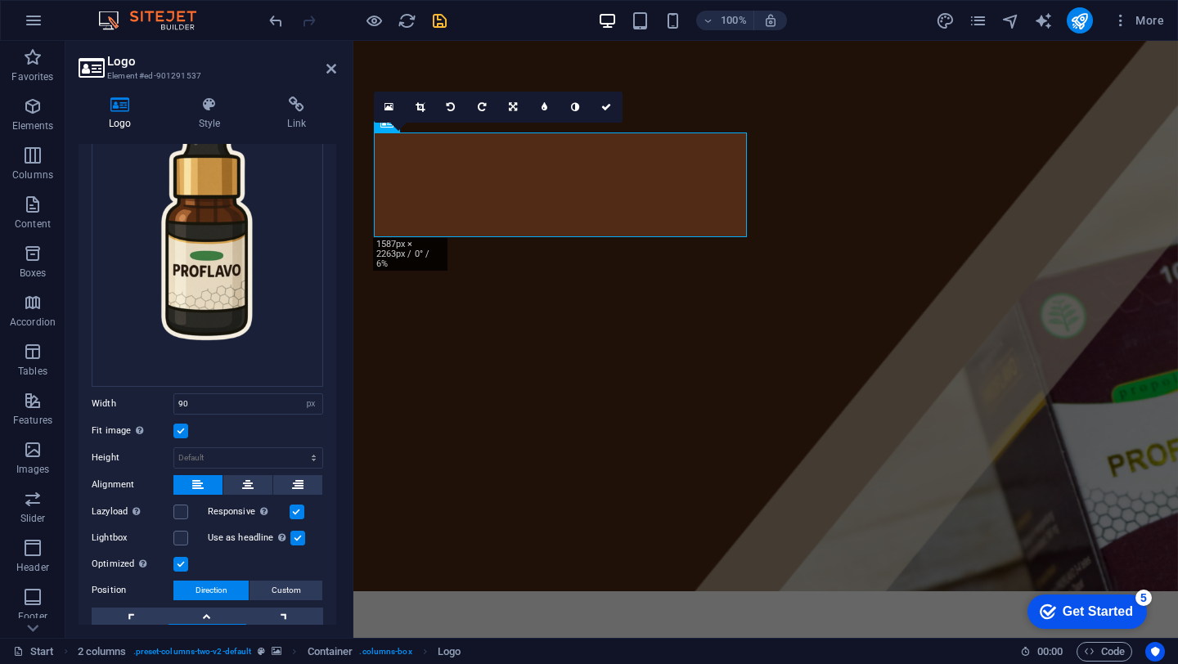
scroll to position [179, 0]
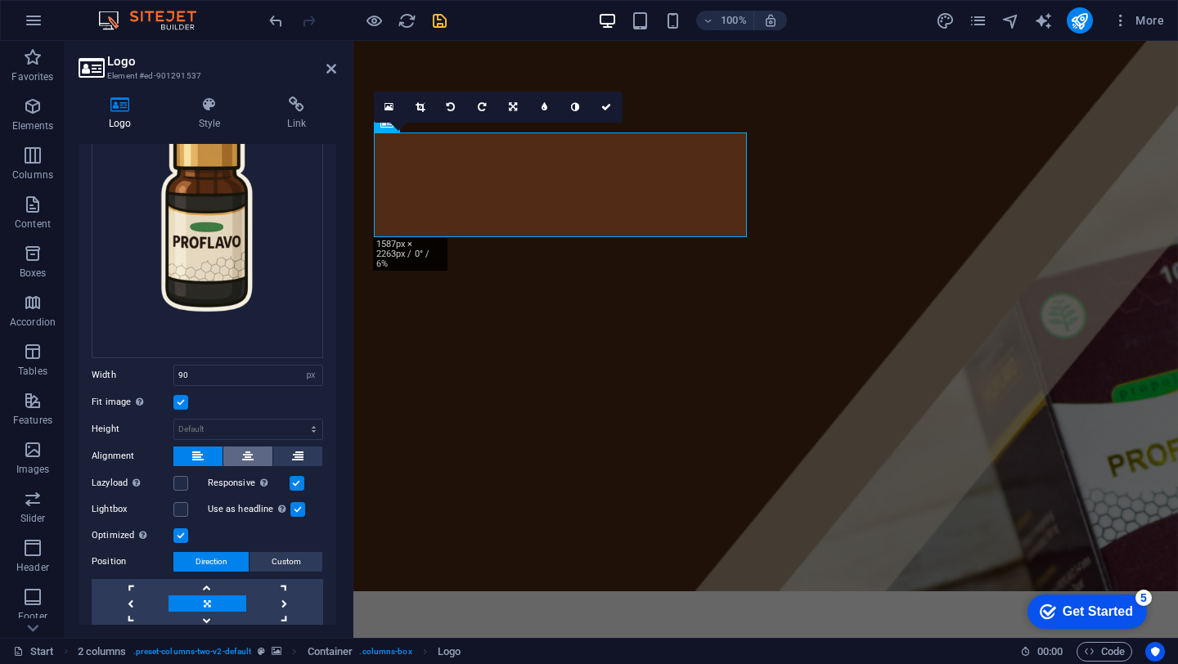
click at [253, 456] on button at bounding box center [247, 457] width 49 height 20
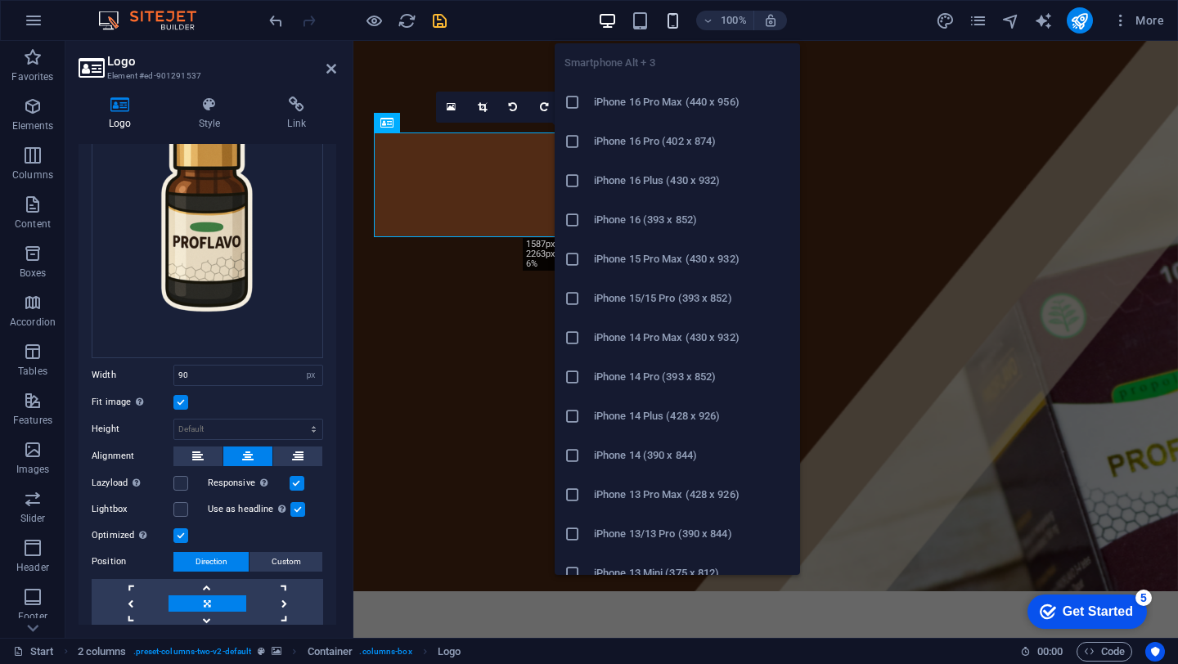
click at [663, 28] on icon "button" at bounding box center [672, 20] width 19 height 19
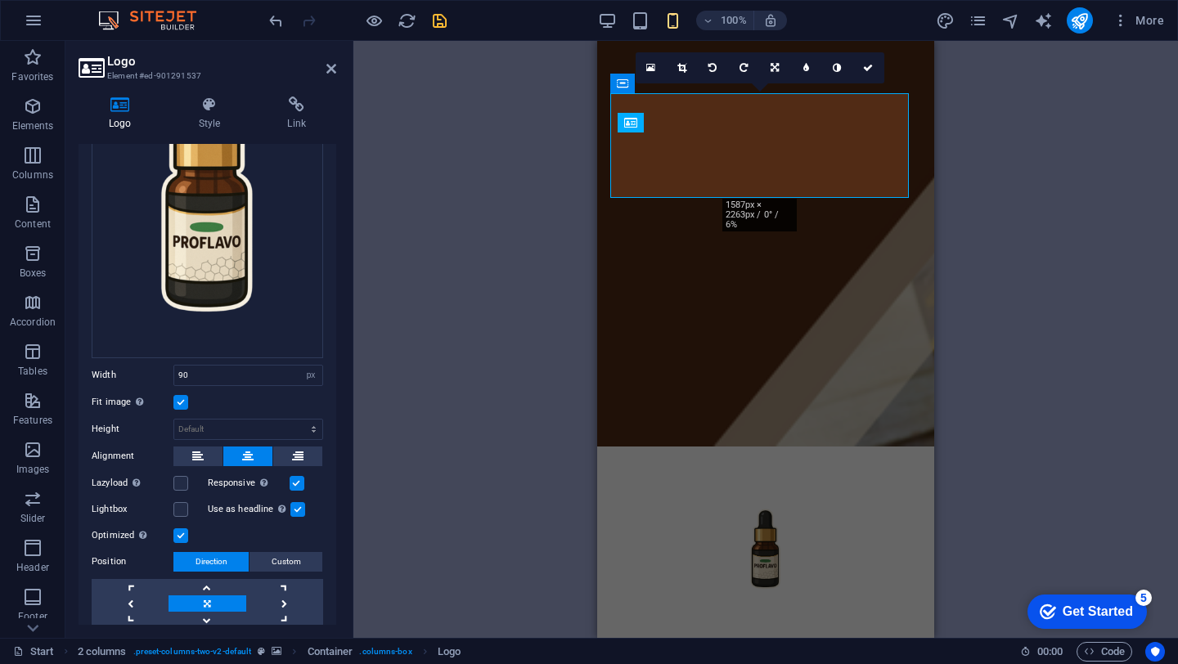
click at [1089, 332] on div "Drag here to replace the existing content. Press “Ctrl” if you want to create a…" at bounding box center [765, 339] width 825 height 597
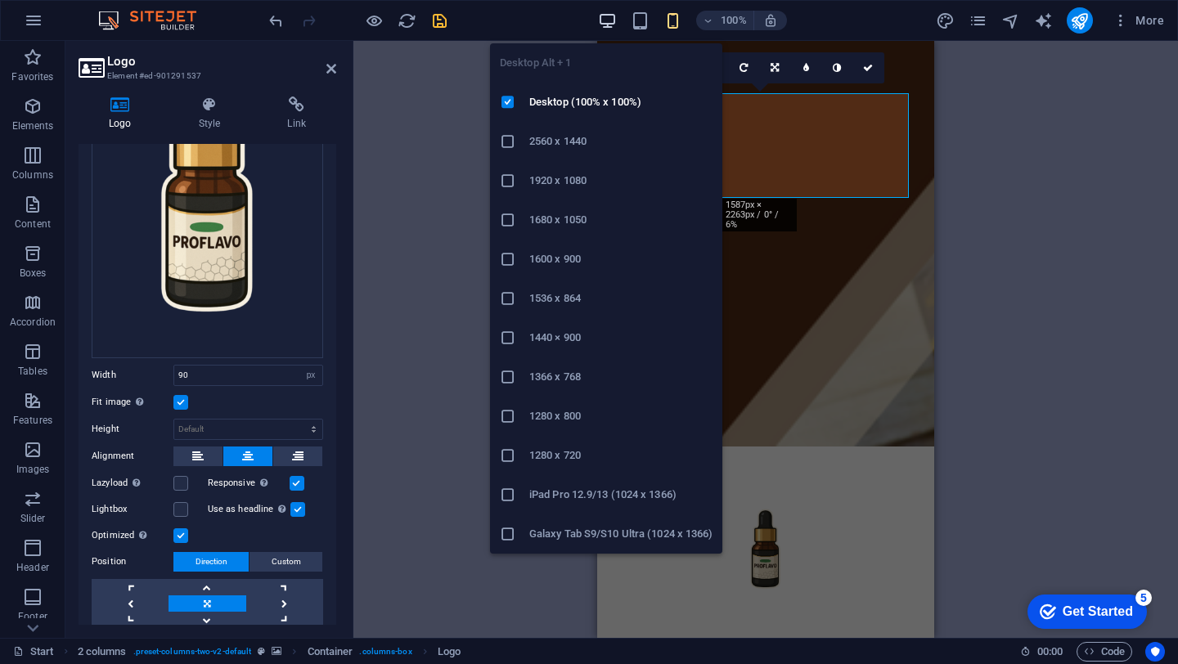
click at [606, 24] on icon "button" at bounding box center [607, 20] width 19 height 19
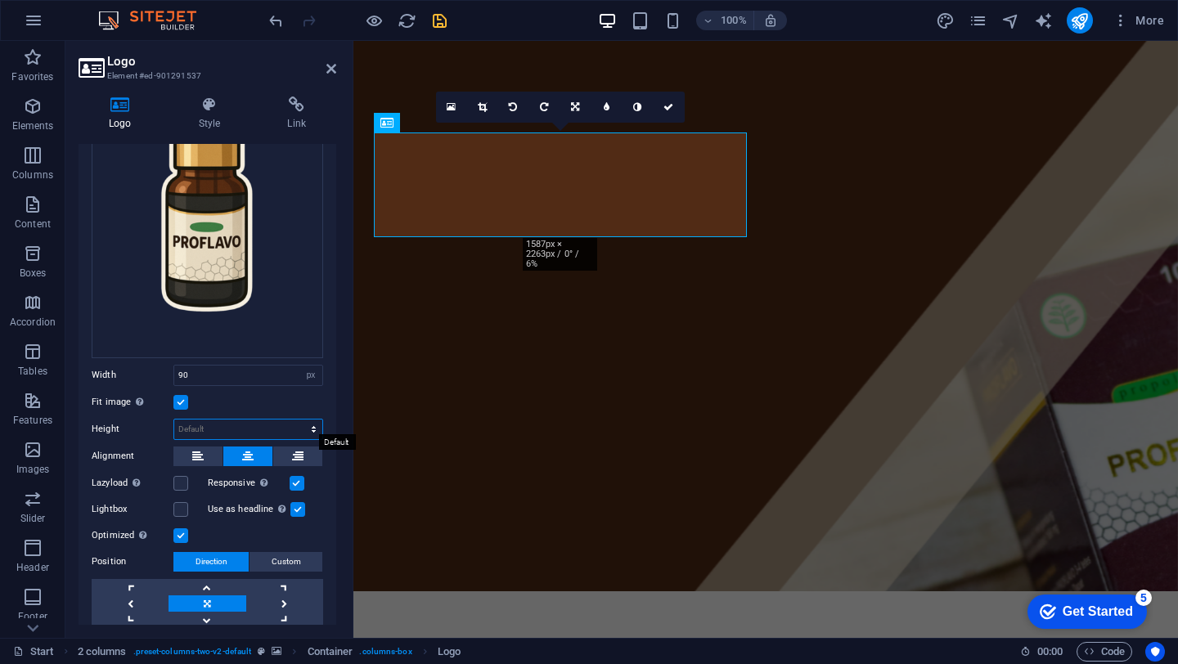
click at [222, 432] on select "Default auto px" at bounding box center [248, 430] width 148 height 20
select select "DISABLED_OPTION_VALUE"
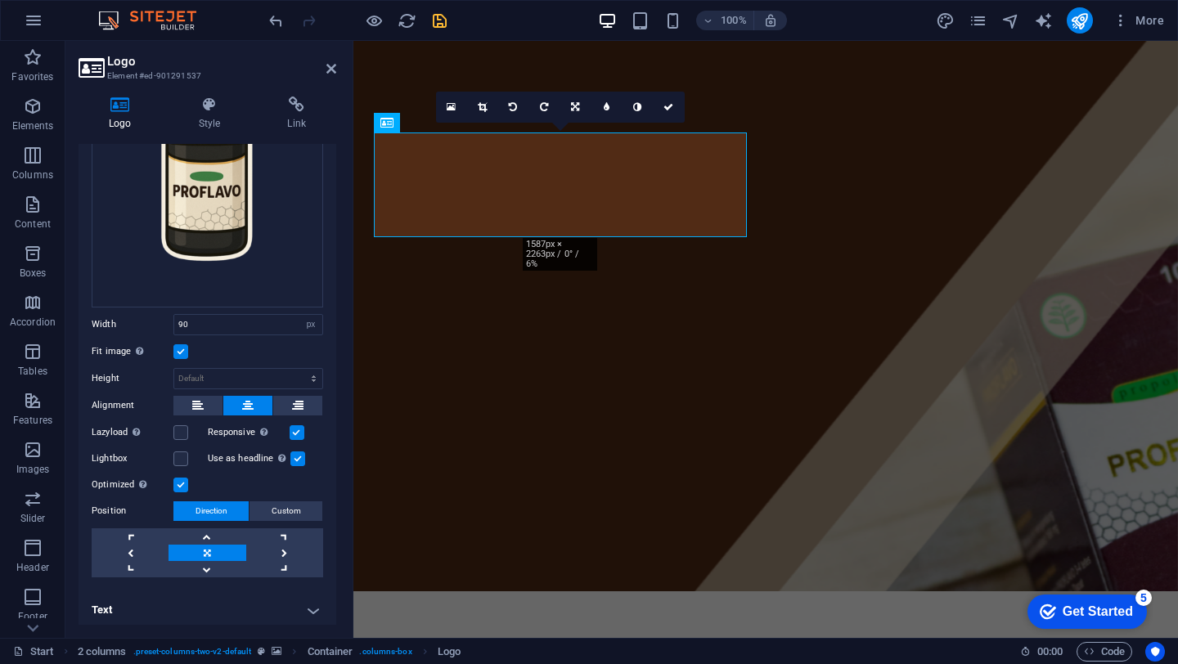
click at [303, 601] on h4 "Text" at bounding box center [208, 610] width 258 height 39
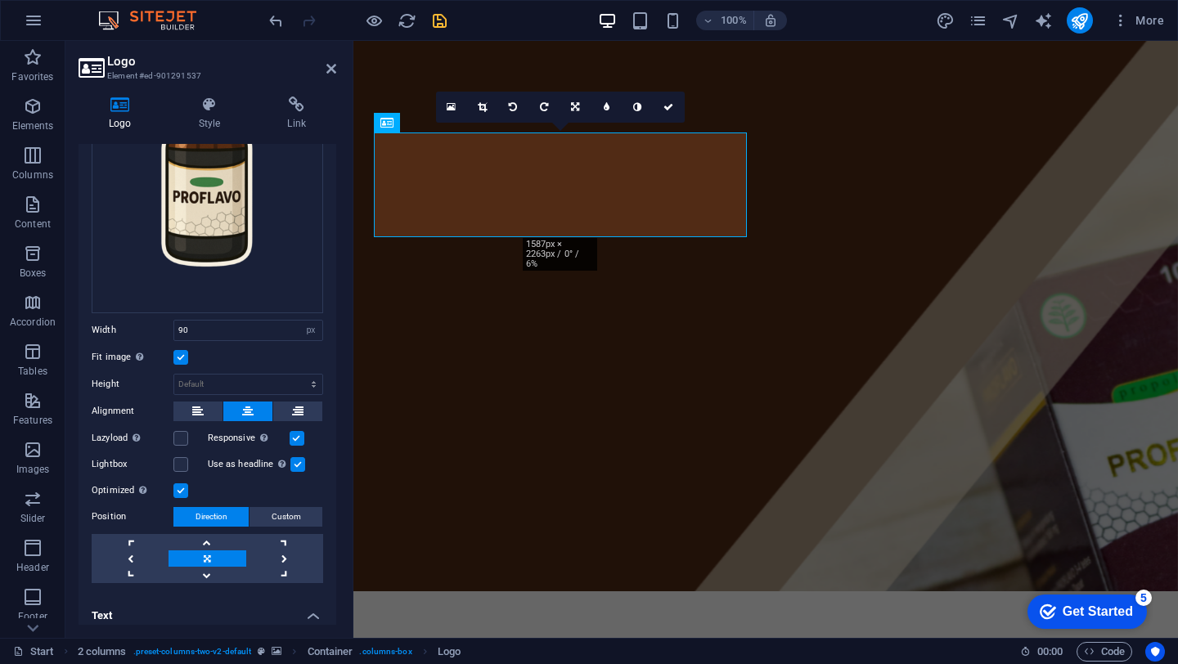
scroll to position [0, 0]
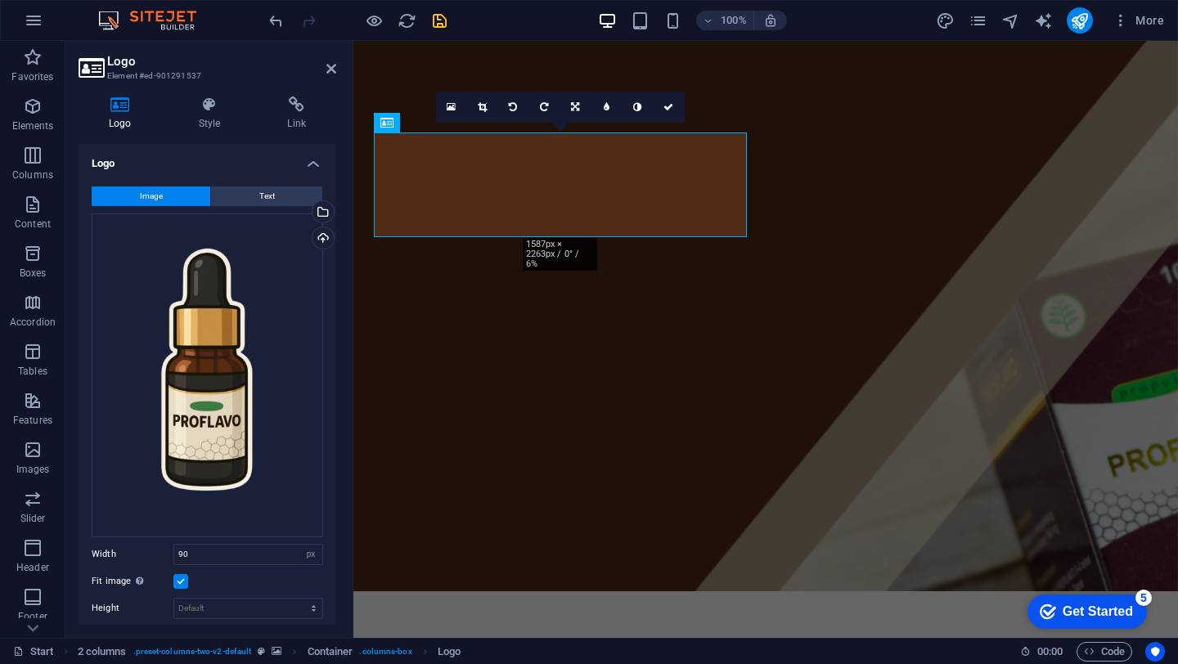
click at [874, 243] on figure at bounding box center [765, 316] width 825 height 550
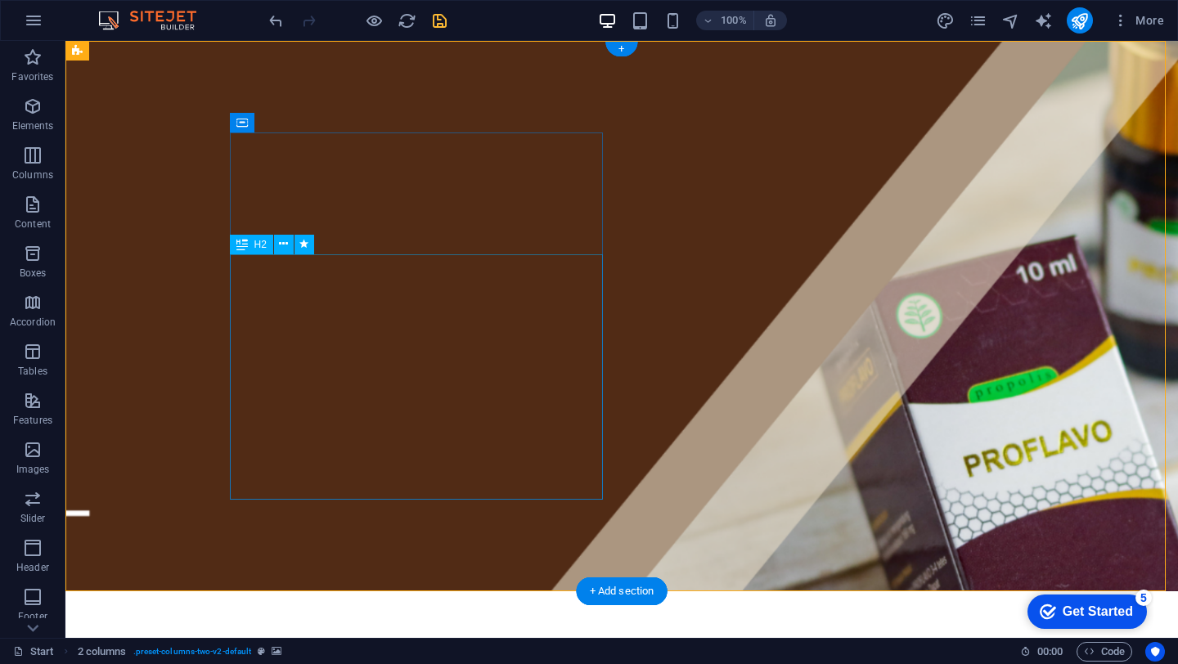
scroll to position [22, 0]
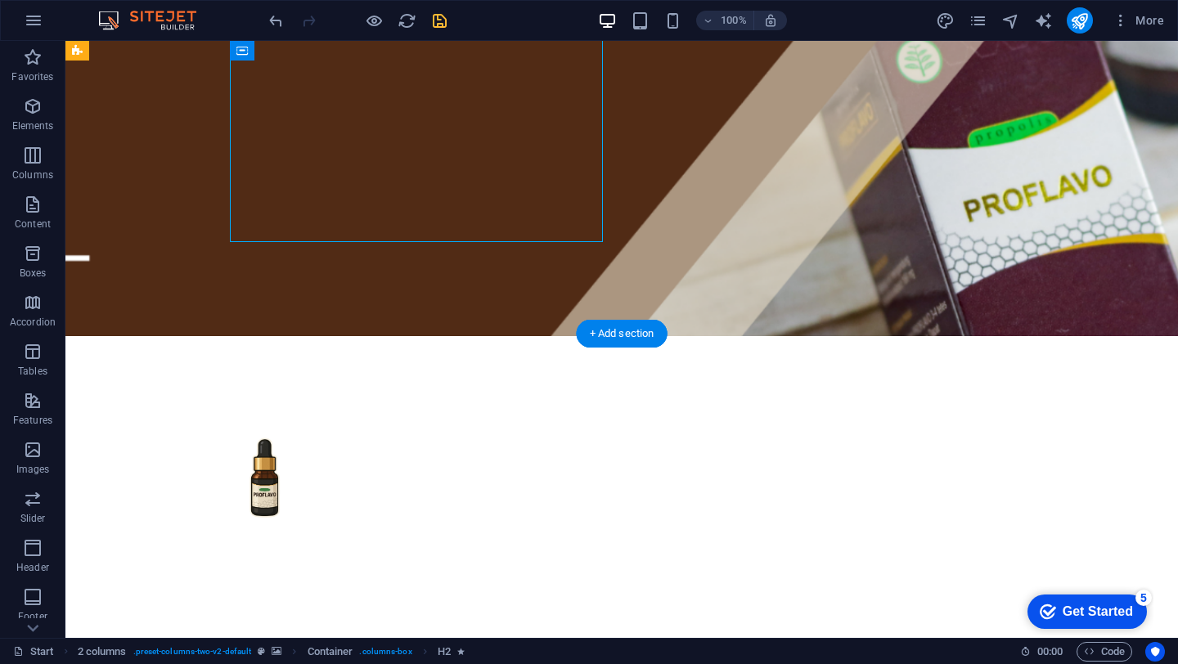
scroll to position [258, 0]
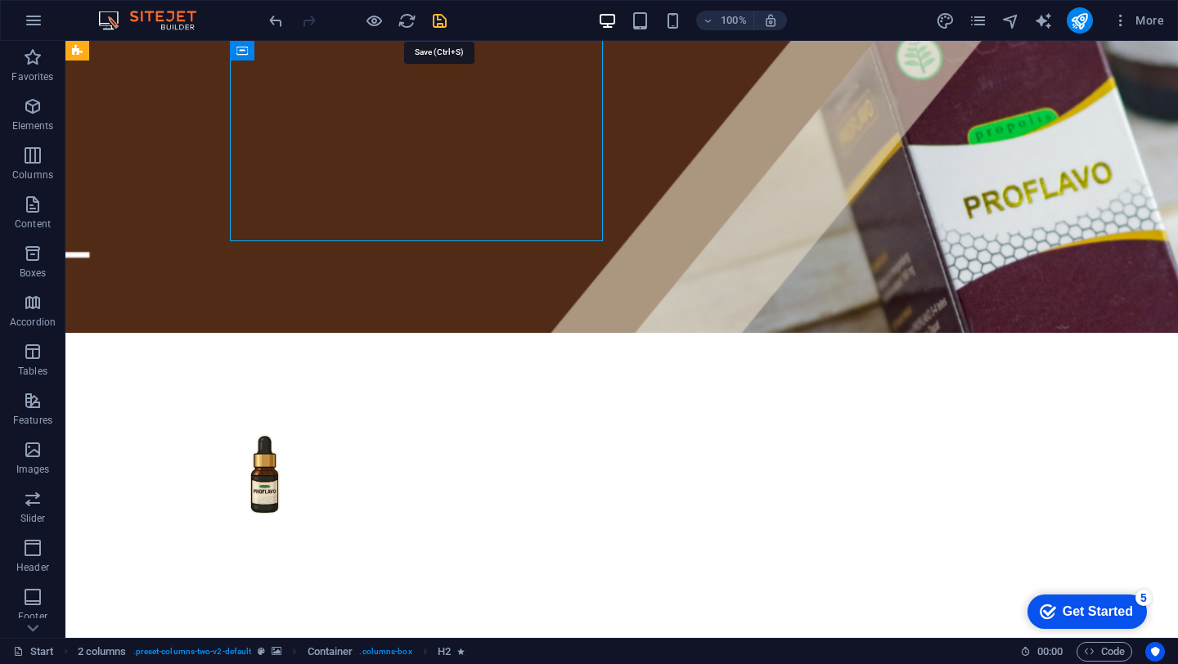
click at [439, 22] on icon "save" at bounding box center [439, 20] width 19 height 19
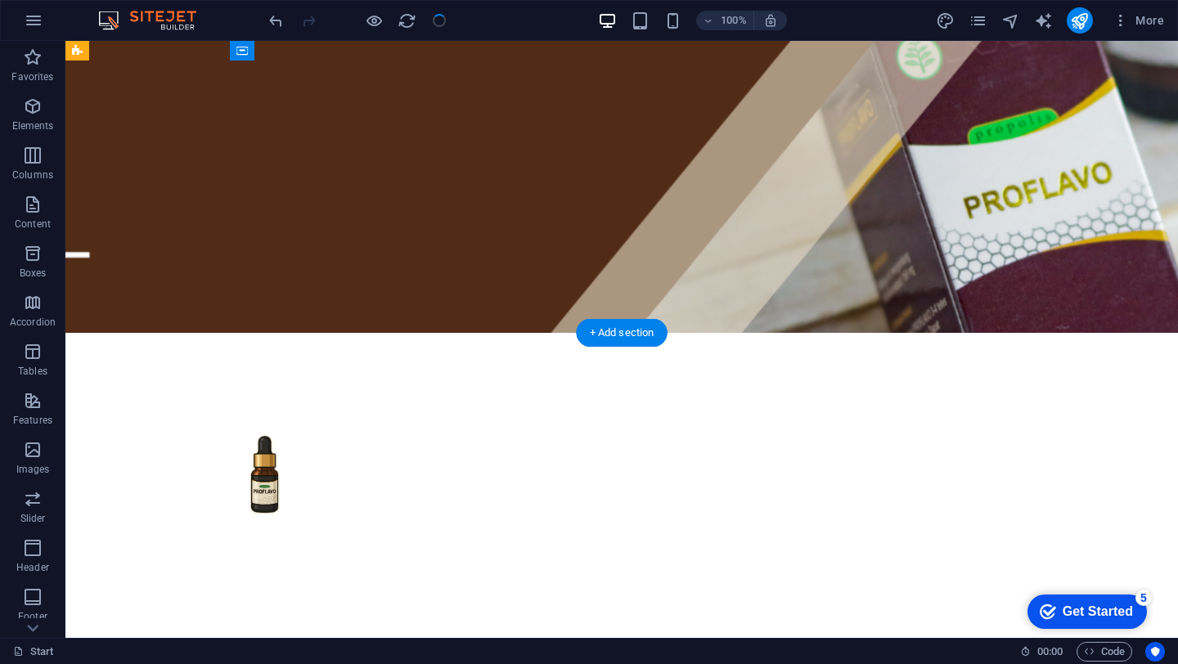
scroll to position [0, 0]
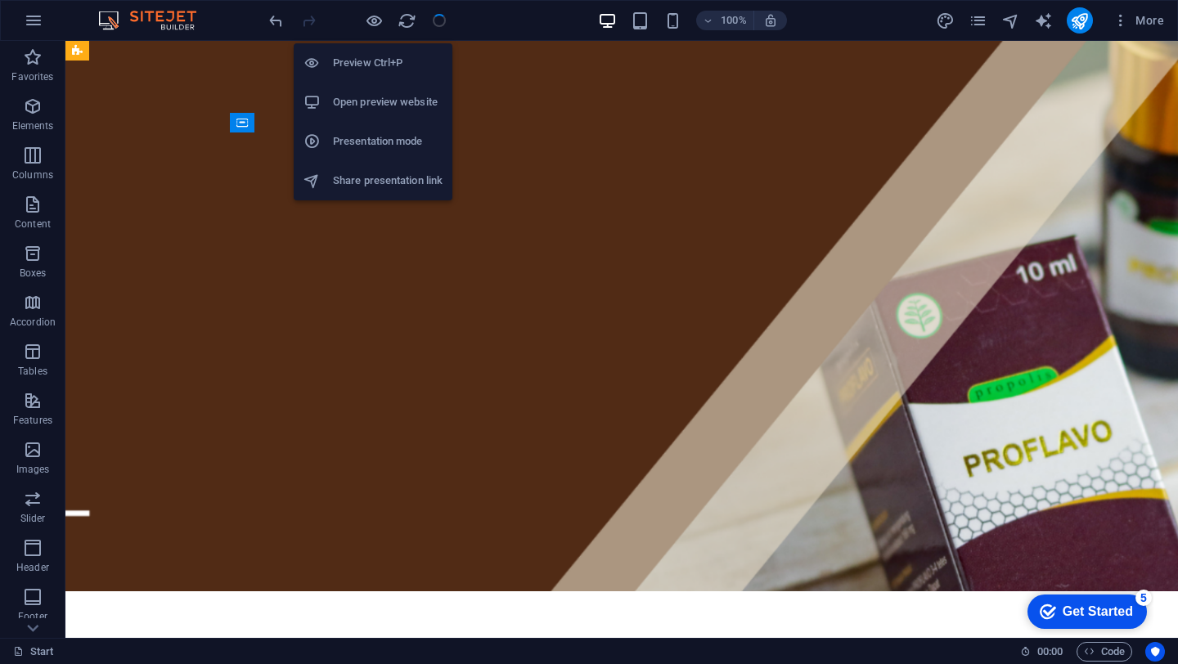
click at [371, 57] on h6 "Preview Ctrl+P" at bounding box center [388, 63] width 110 height 20
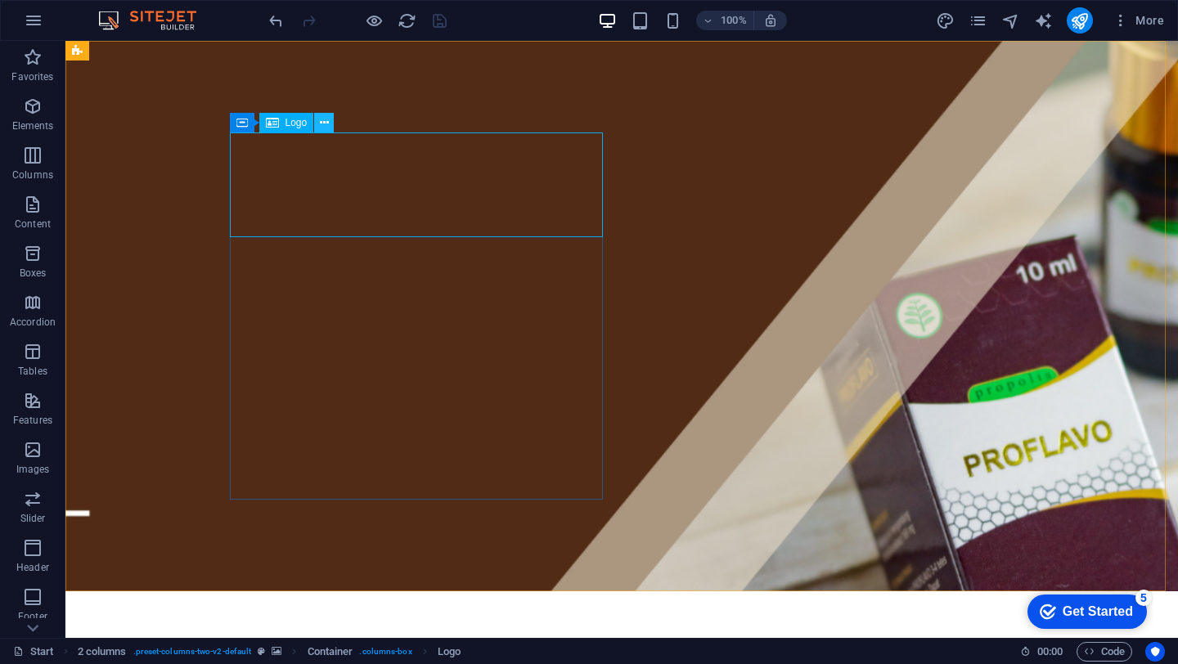
click at [319, 125] on button at bounding box center [324, 123] width 20 height 20
click at [322, 126] on icon at bounding box center [324, 123] width 9 height 17
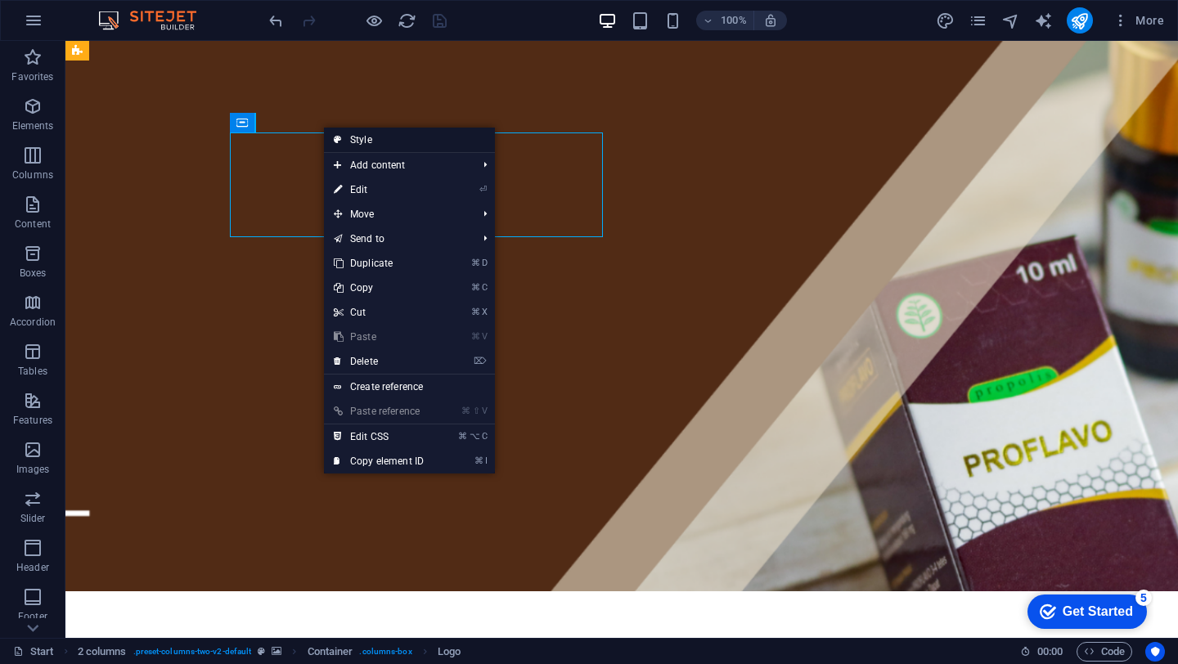
click at [335, 137] on icon at bounding box center [338, 140] width 8 height 25
select select "rem"
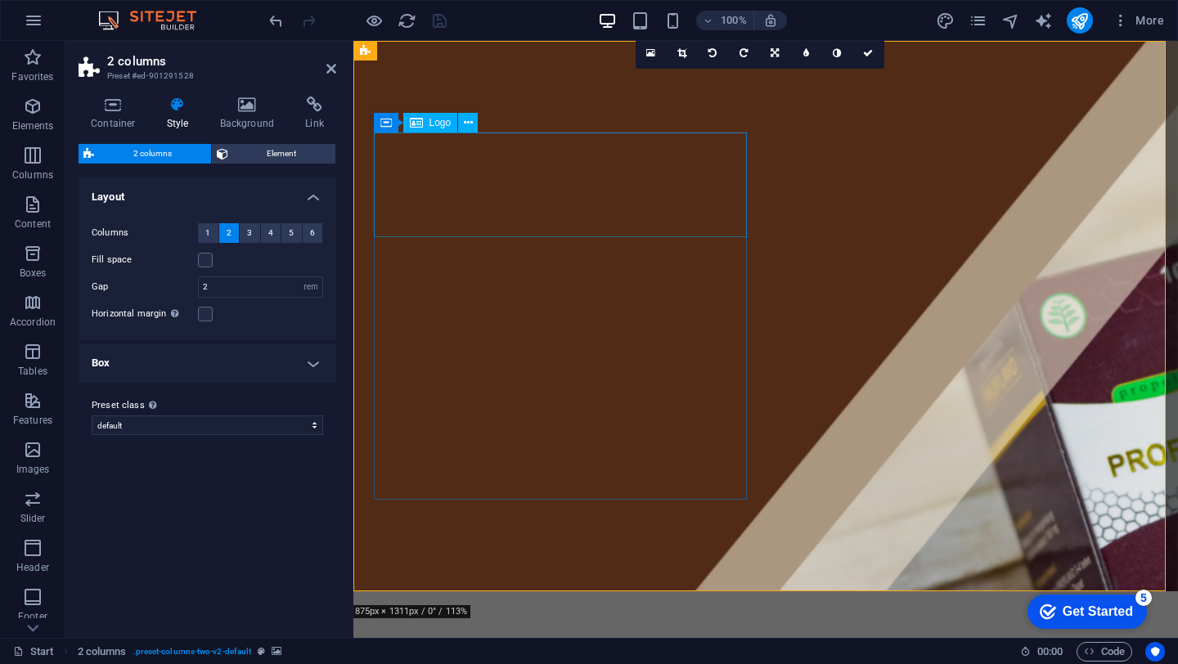
select select "px"
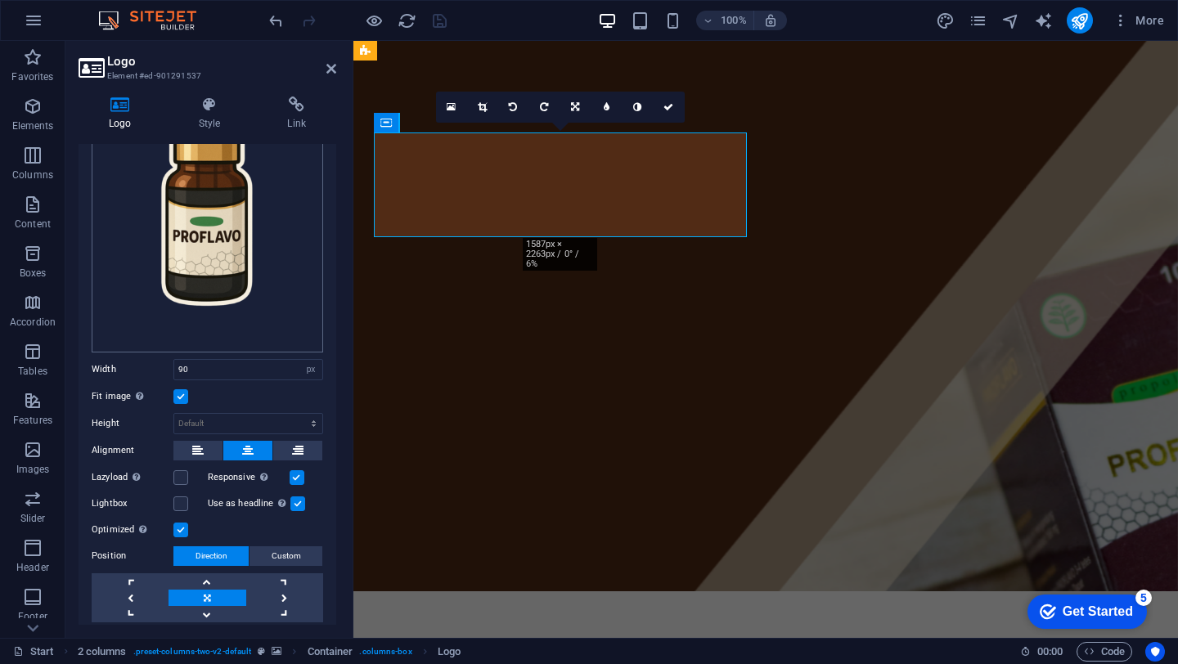
scroll to position [177, 0]
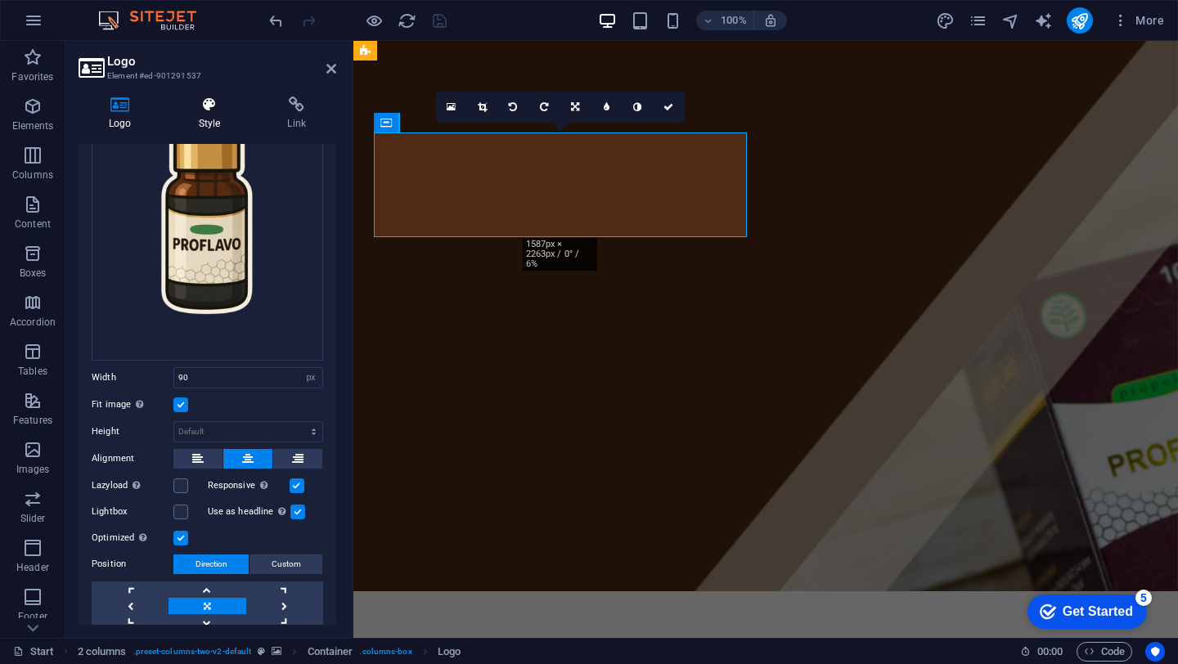
click at [214, 123] on h4 "Style" at bounding box center [213, 114] width 89 height 34
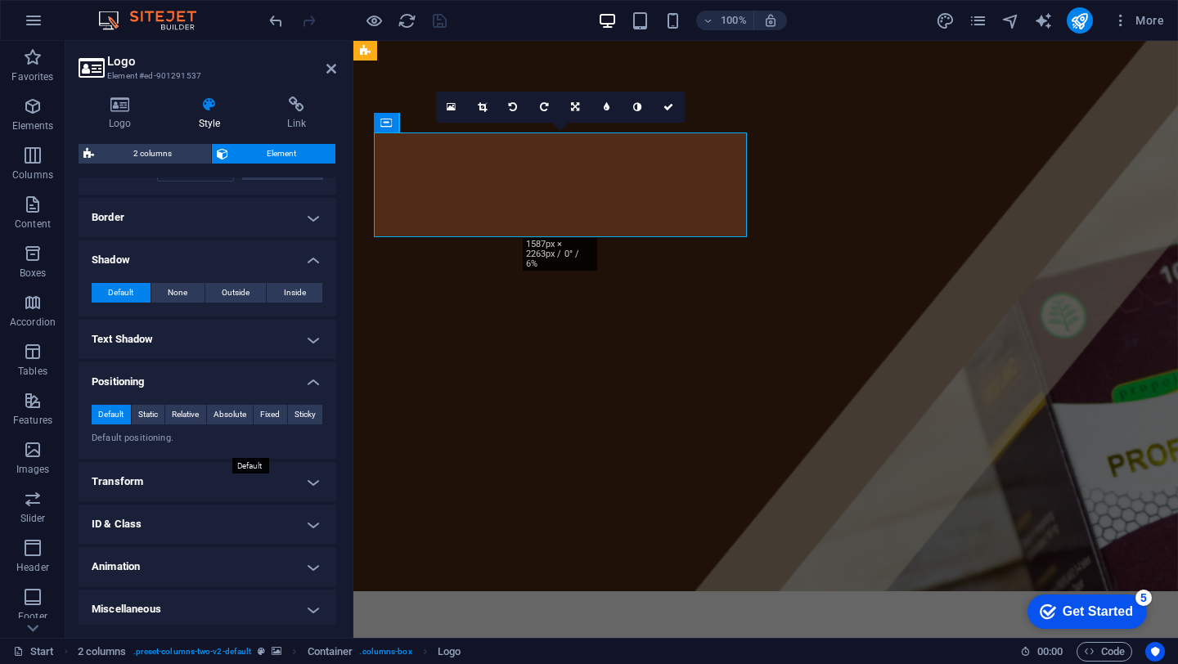
scroll to position [308, 0]
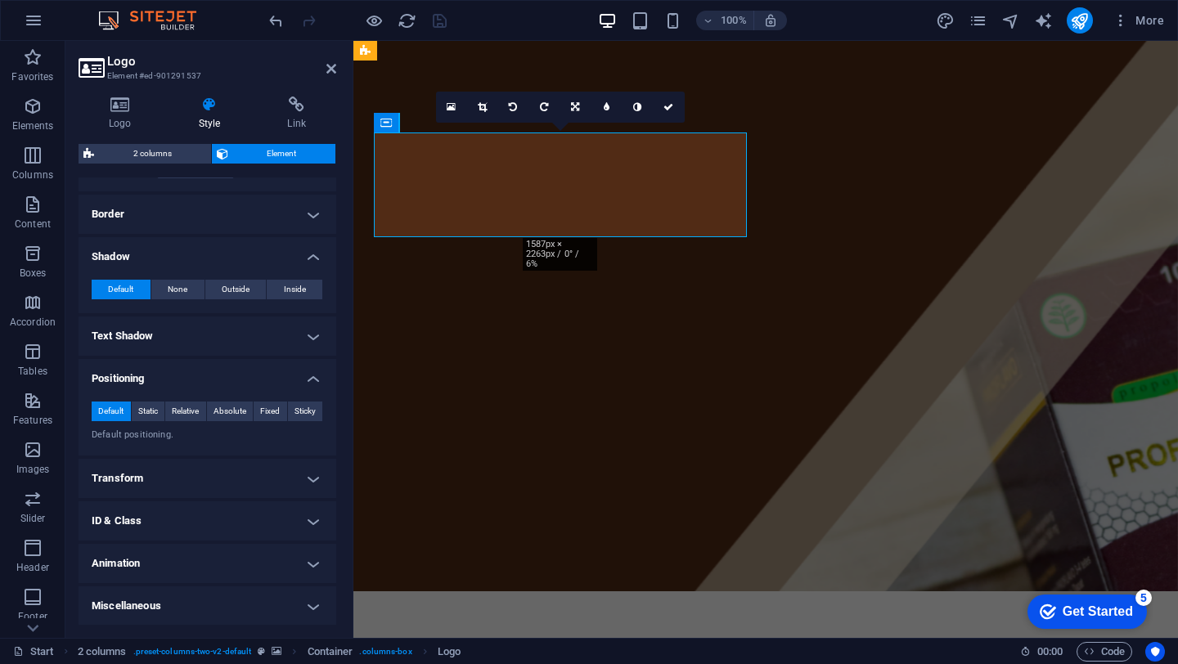
click at [215, 559] on h4 "Animation" at bounding box center [208, 563] width 258 height 39
click at [204, 611] on select "Don't animate Show / Hide Slide up/down Zoom in/out Slide left to right Slide r…" at bounding box center [207, 614] width 231 height 20
select select "shrink"
select select "scroll"
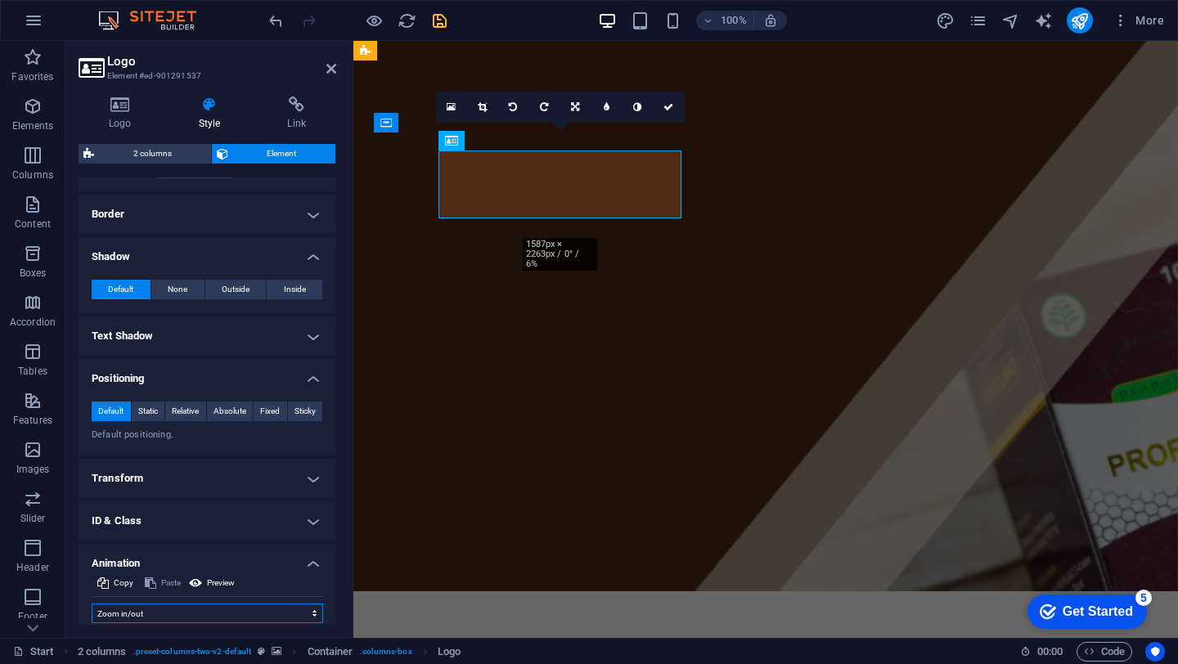
scroll to position [477, 0]
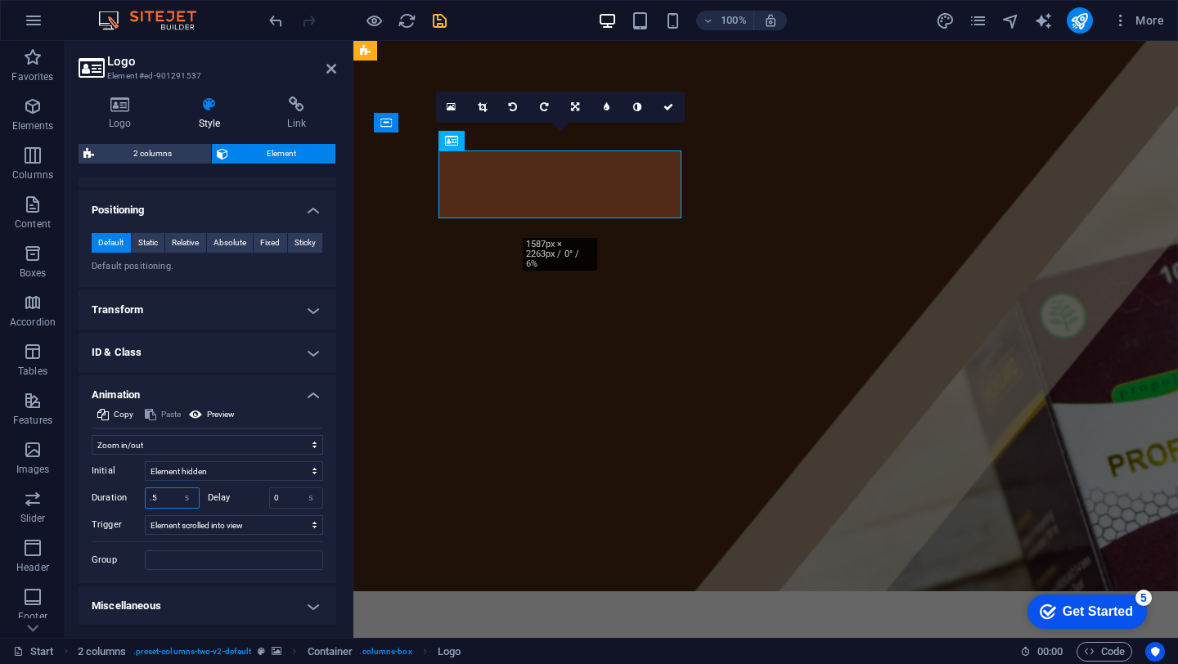
click at [154, 504] on input ".5" at bounding box center [172, 498] width 53 height 20
type input "1"
click at [609, 546] on figure at bounding box center [765, 316] width 825 height 550
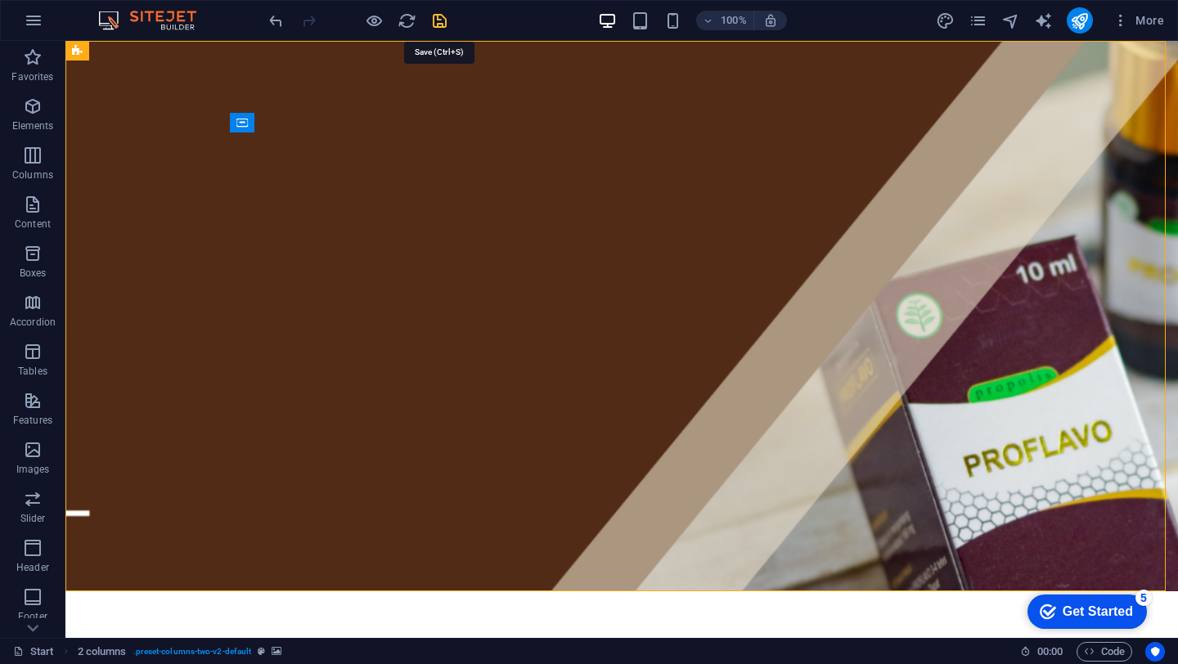
click at [436, 23] on icon "save" at bounding box center [439, 20] width 19 height 19
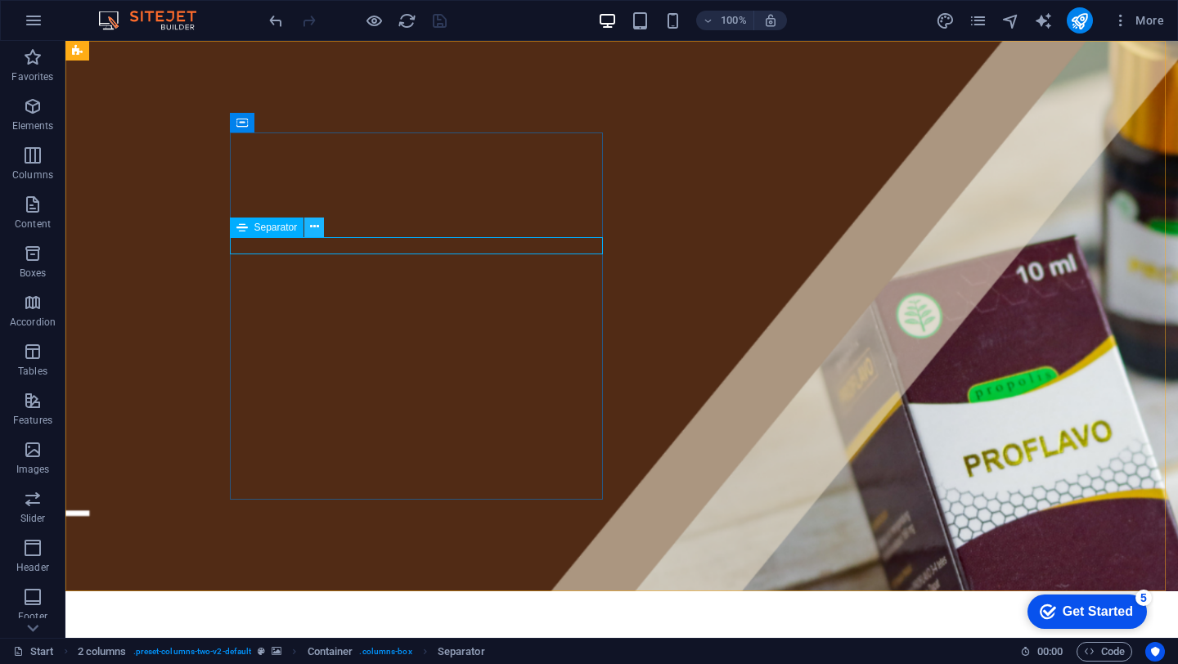
click at [311, 223] on icon at bounding box center [314, 226] width 9 height 17
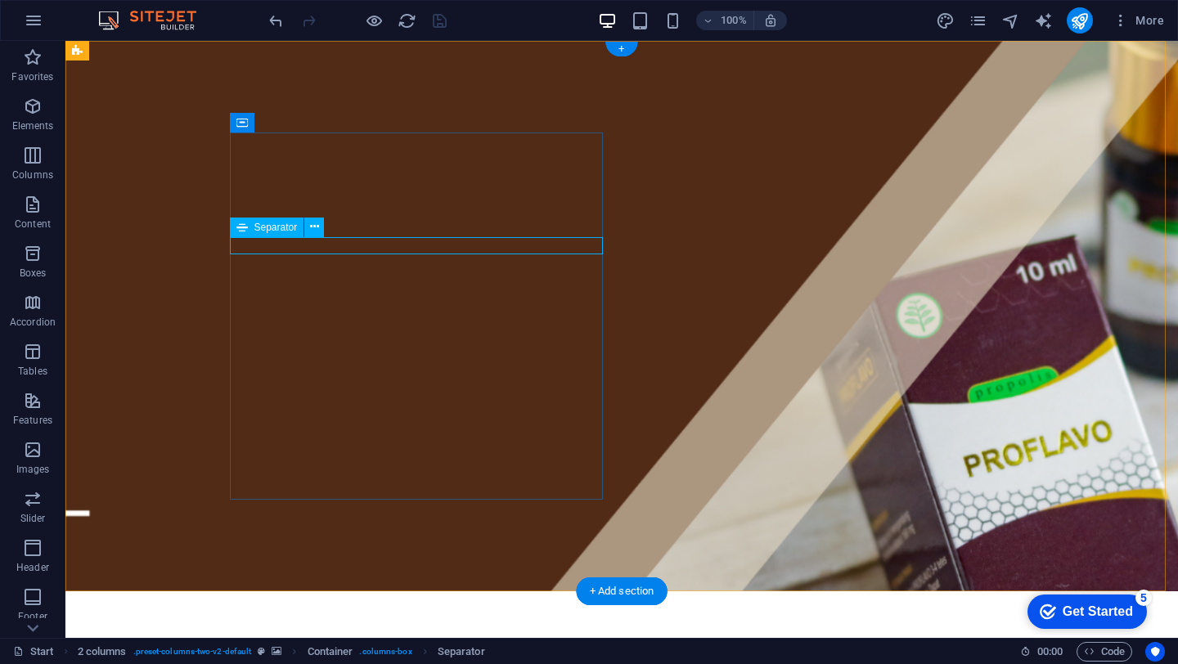
select select "%"
select select "px"
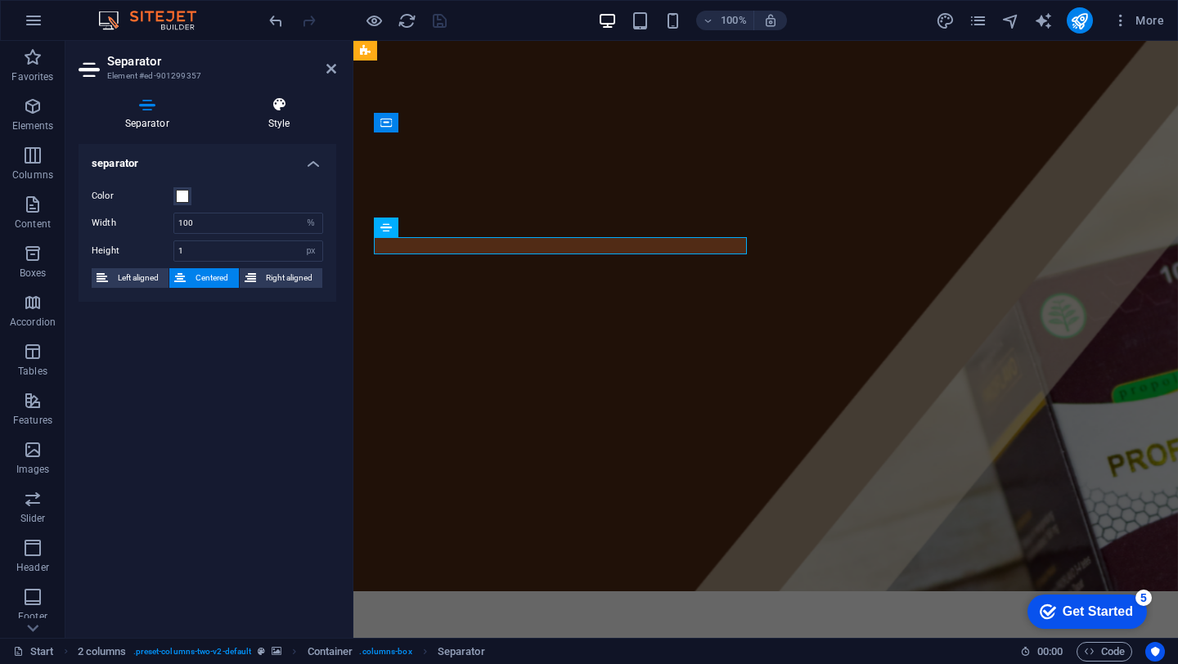
click at [272, 116] on h4 "Style" at bounding box center [279, 114] width 115 height 34
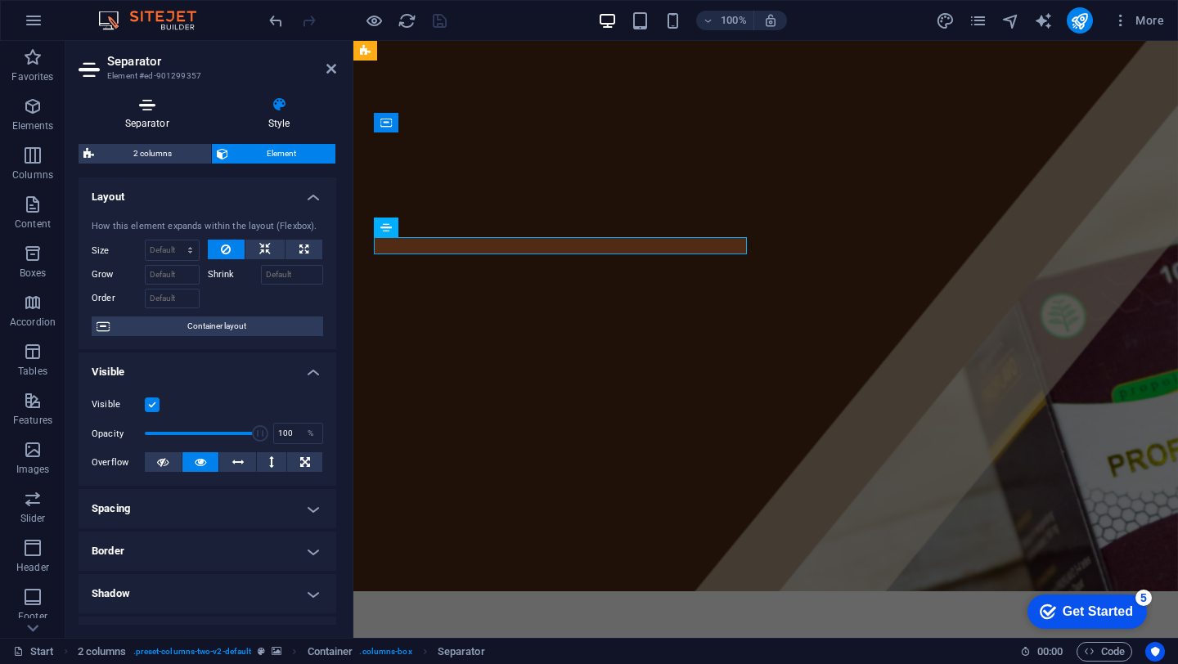
click at [160, 124] on h4 "Separator" at bounding box center [150, 114] width 143 height 34
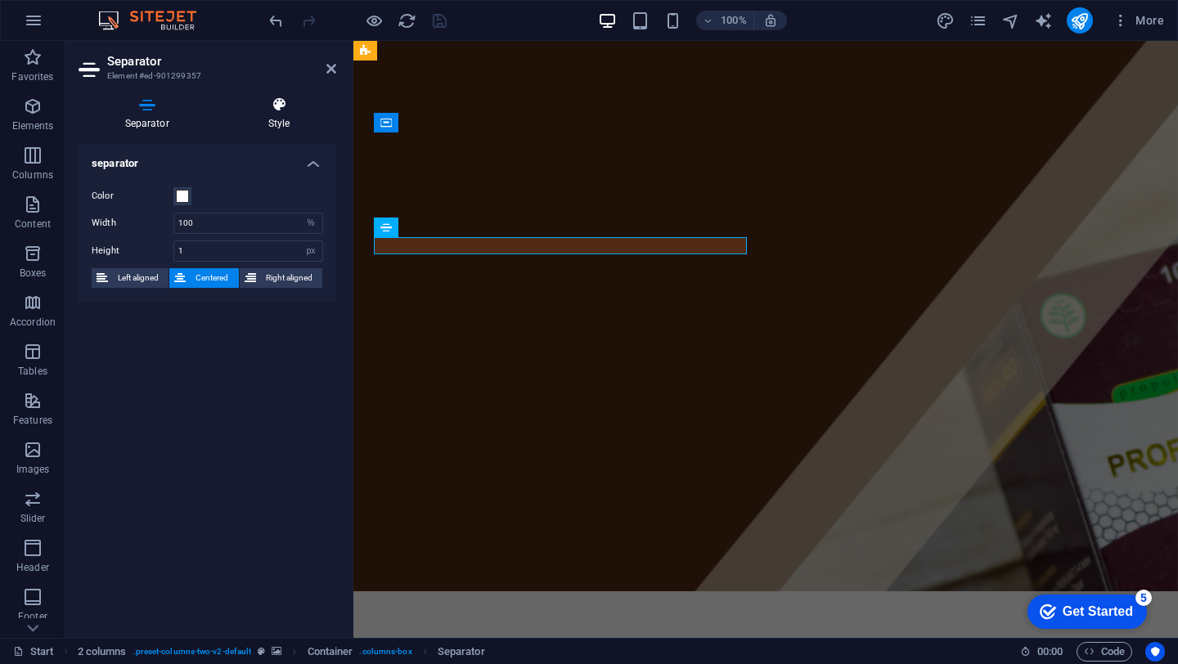
click at [269, 127] on h4 "Style" at bounding box center [279, 114] width 115 height 34
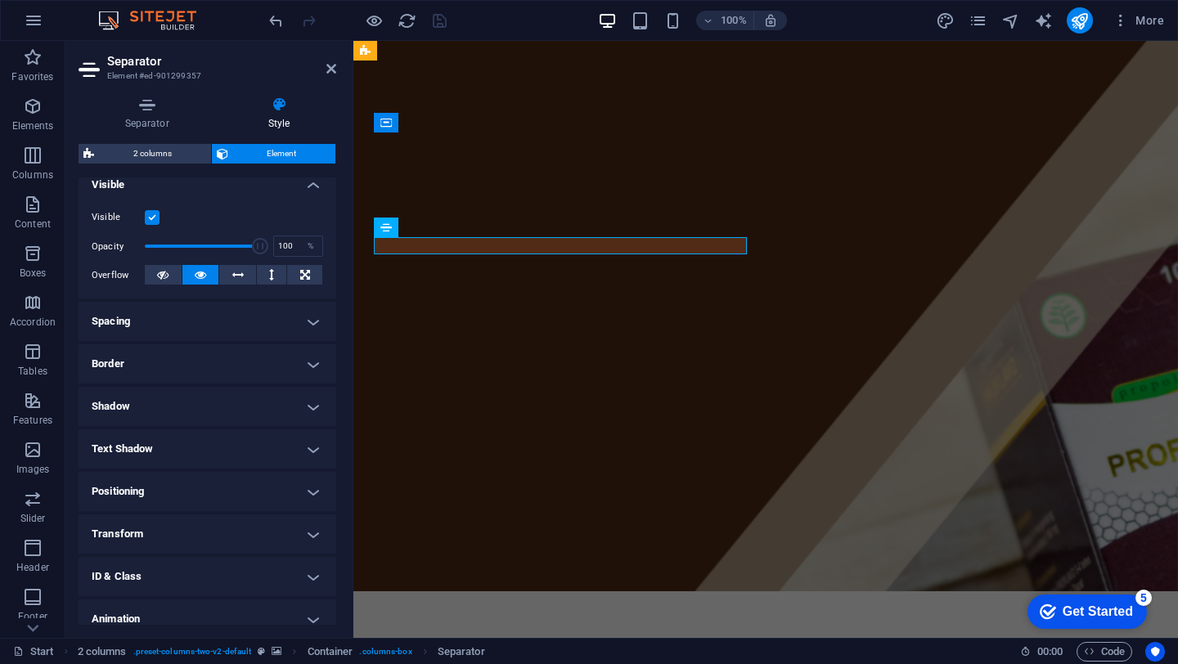
scroll to position [244, 0]
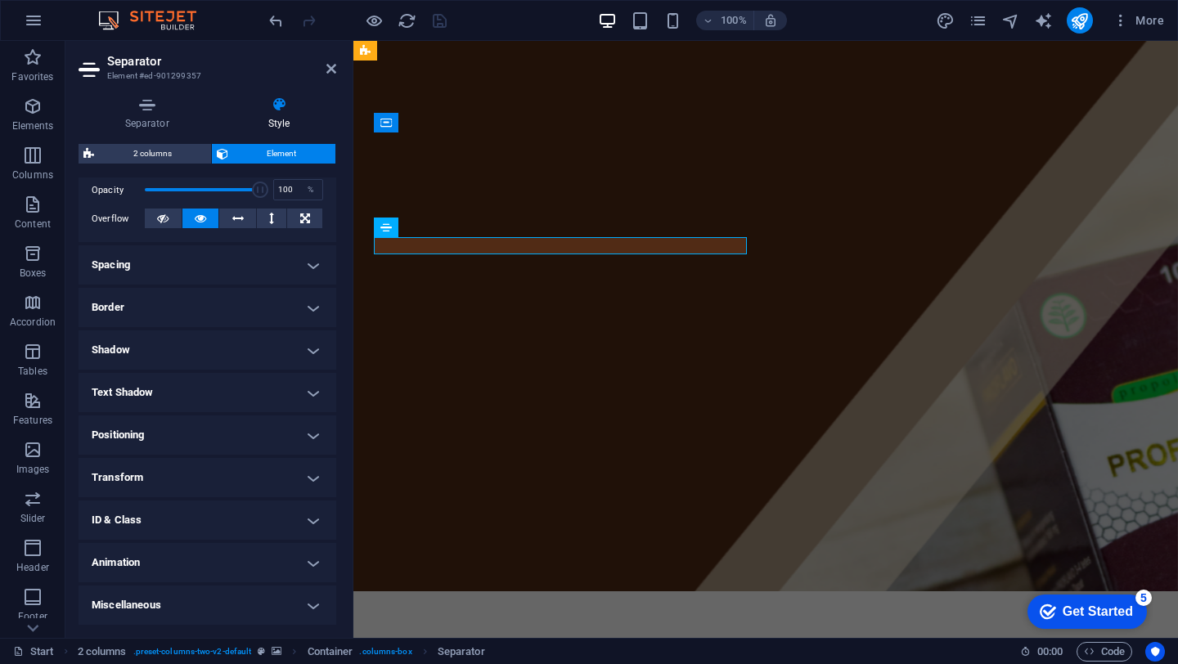
click at [243, 562] on h4 "Animation" at bounding box center [208, 562] width 258 height 39
click at [177, 618] on select "Don't animate Show / Hide Slide up/down Zoom in/out Slide left to right Slide r…" at bounding box center [207, 613] width 231 height 20
select select "move-left-to-right"
select select "scroll"
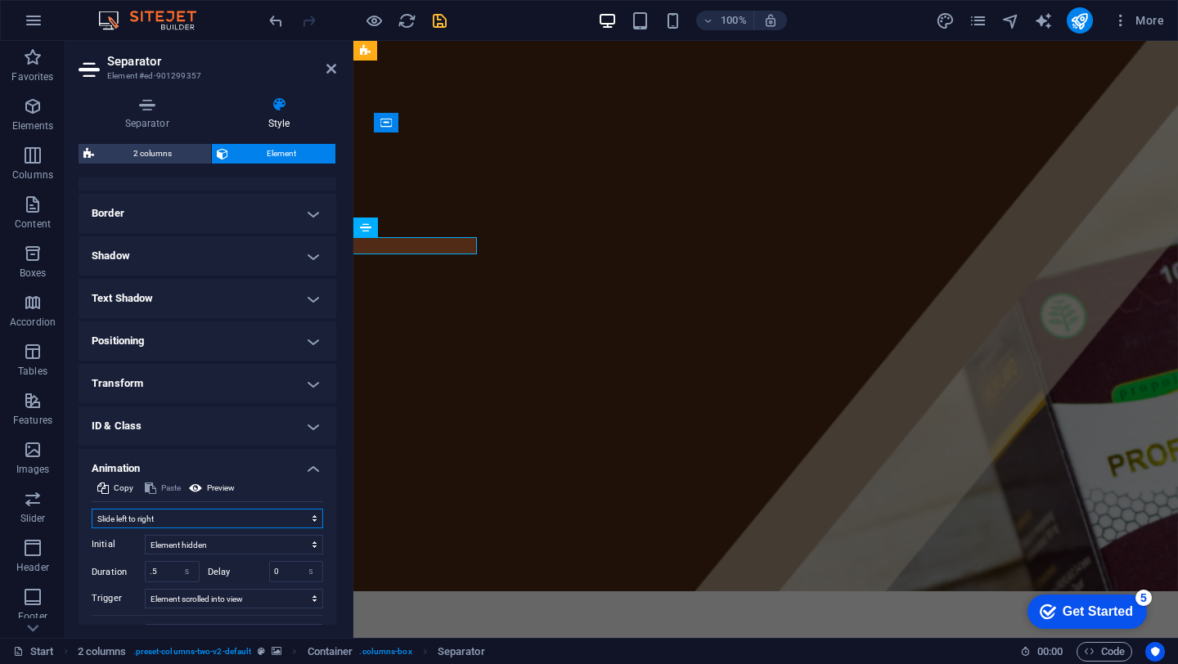
scroll to position [344, 0]
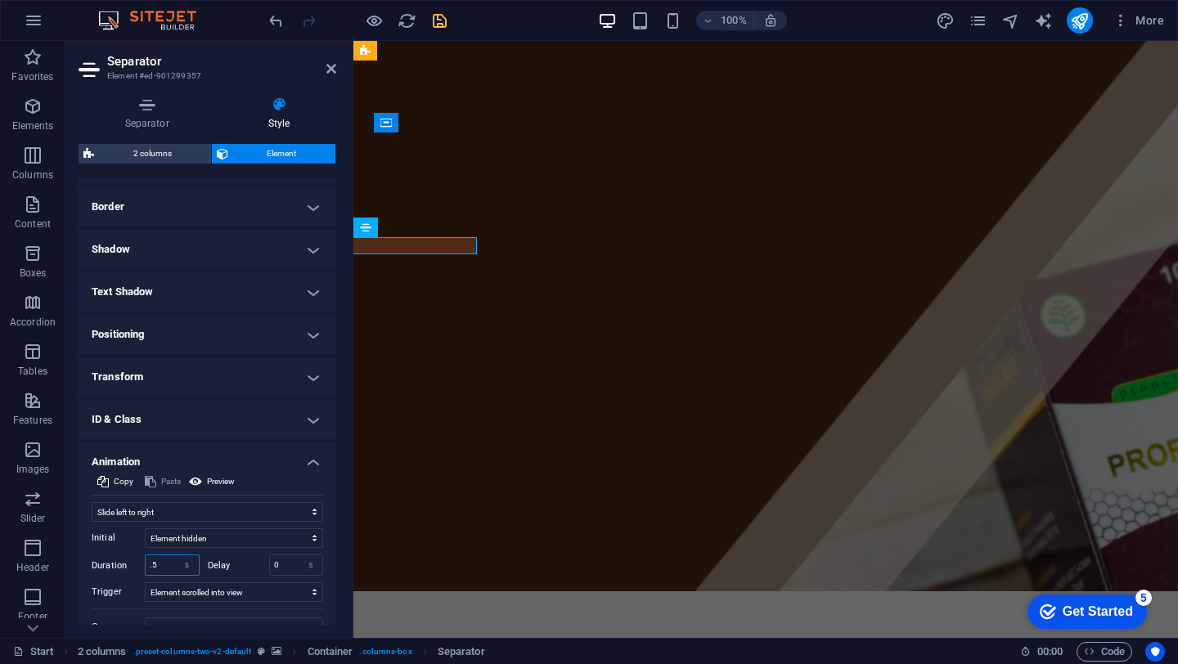
click at [165, 567] on input ".5" at bounding box center [172, 565] width 53 height 20
type input "1"
click at [436, 518] on figure at bounding box center [765, 316] width 825 height 550
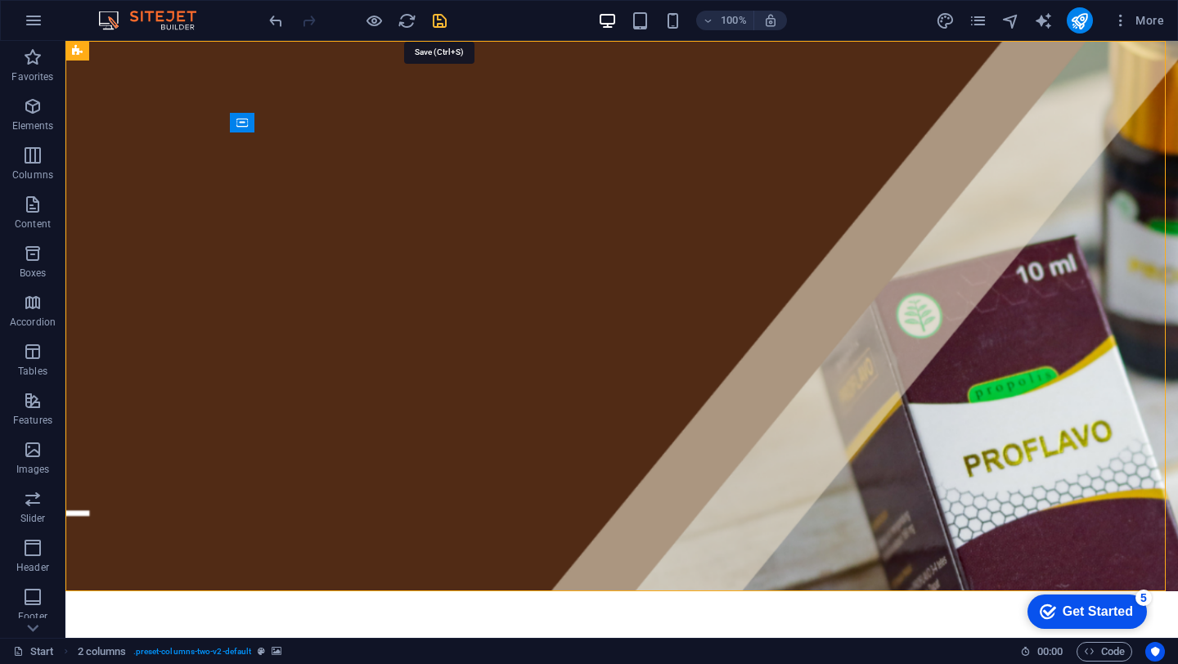
click at [443, 22] on icon "save" at bounding box center [439, 20] width 19 height 19
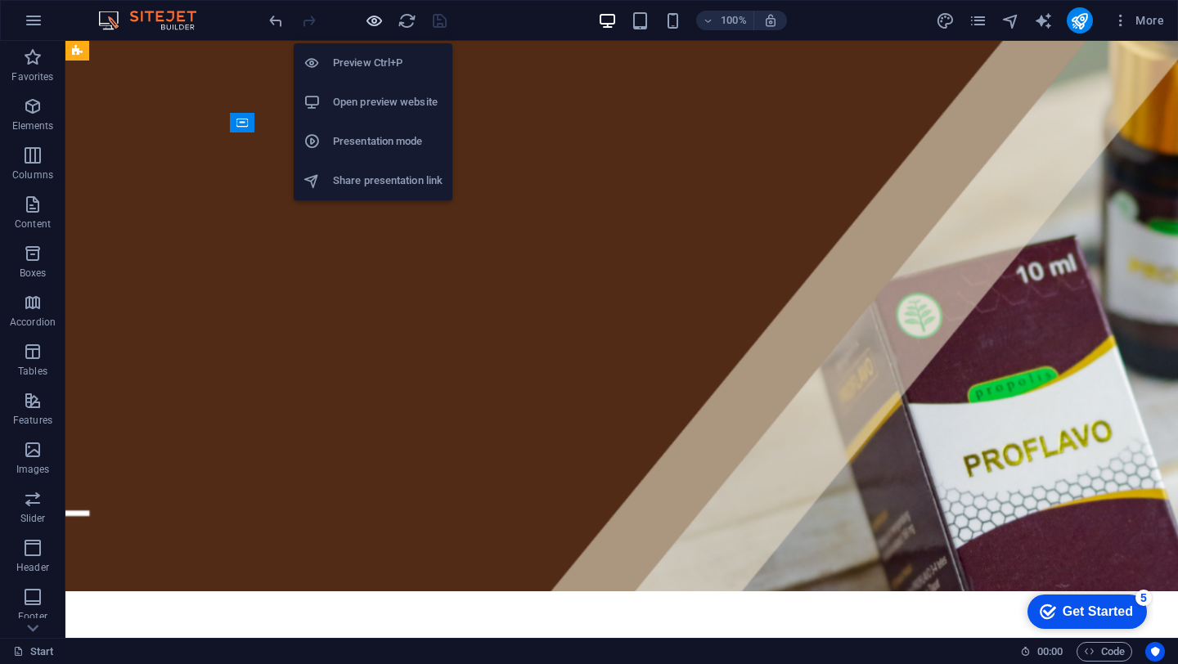
click at [371, 19] on icon "button" at bounding box center [374, 20] width 19 height 19
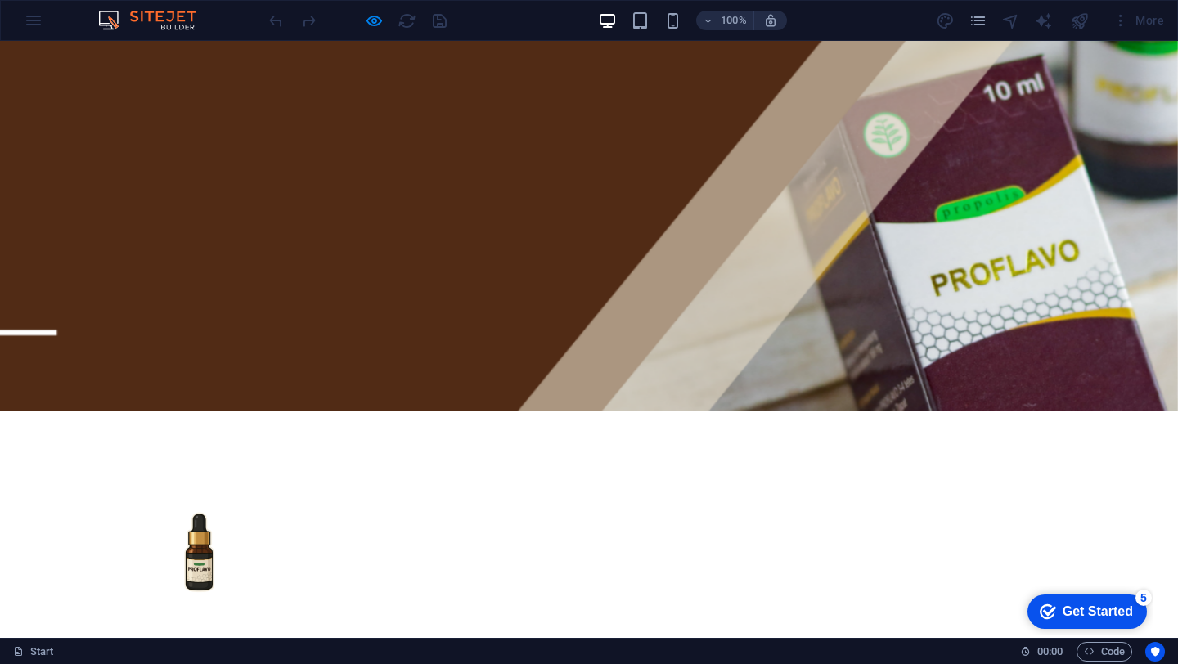
scroll to position [0, 0]
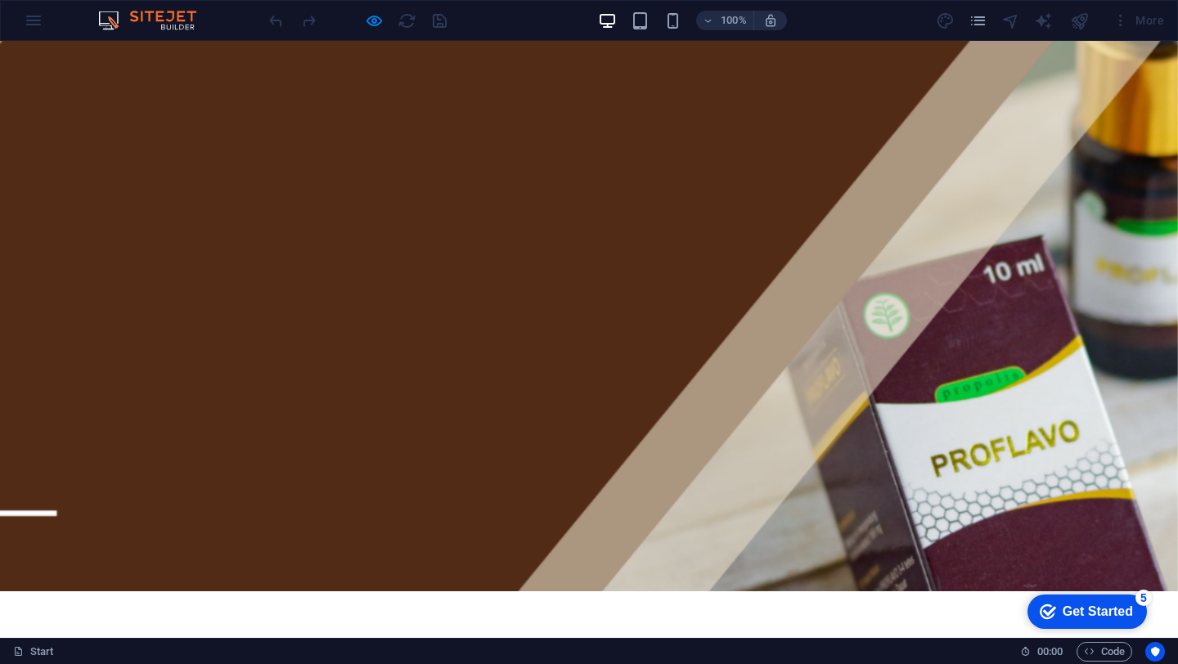
click at [927, 274] on div at bounding box center [589, 316] width 1178 height 550
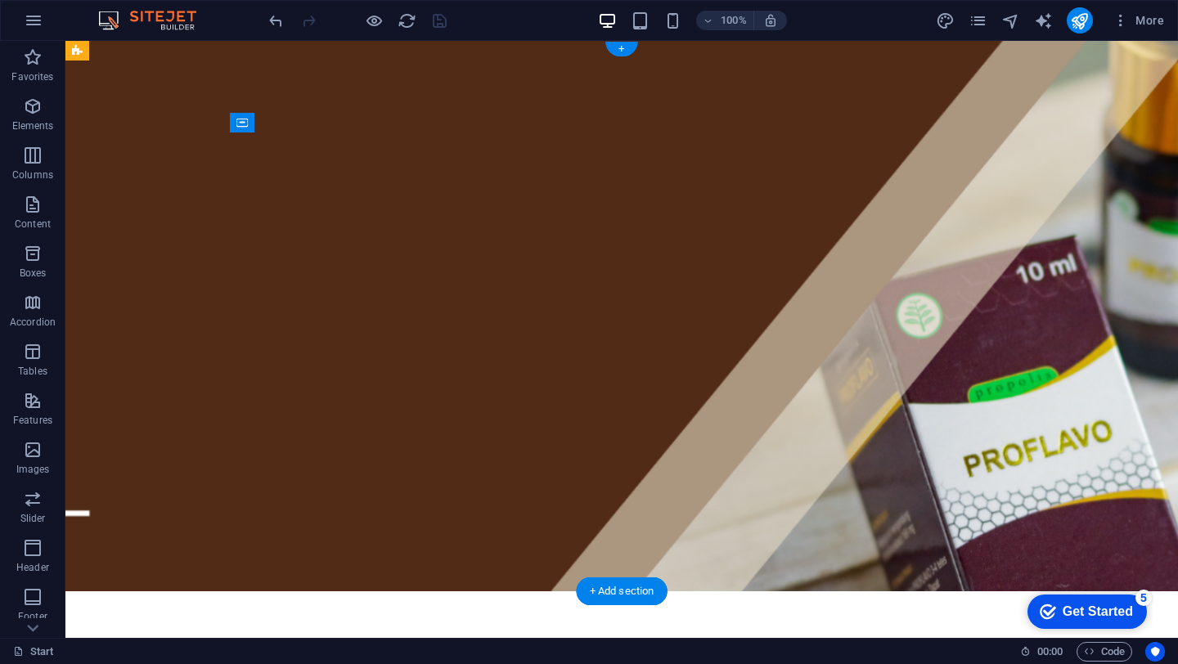
click at [727, 146] on figure at bounding box center [621, 316] width 1112 height 550
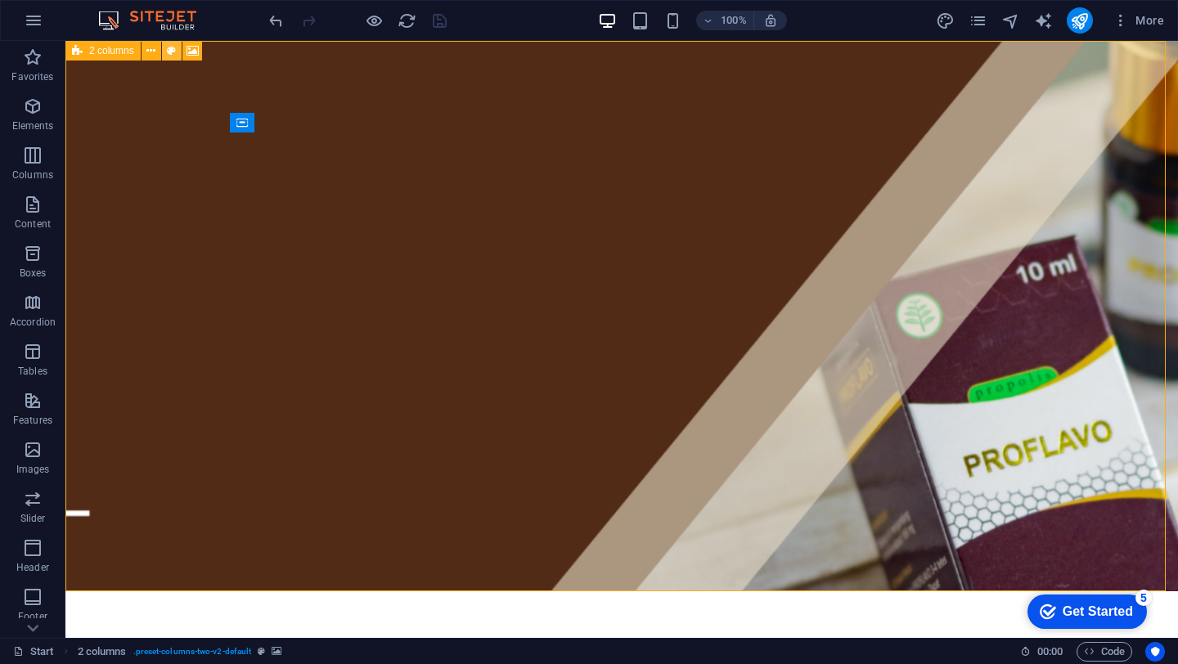
click at [167, 53] on icon at bounding box center [171, 51] width 9 height 17
select select "rem"
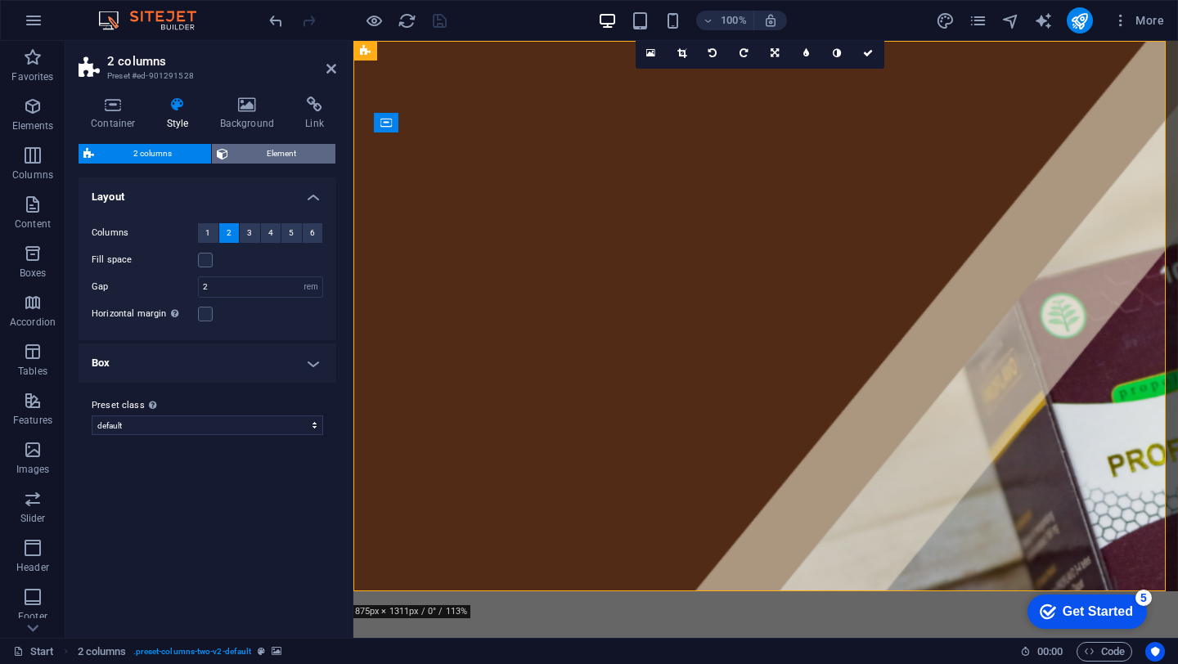
click at [252, 154] on span "Element" at bounding box center [282, 154] width 98 height 20
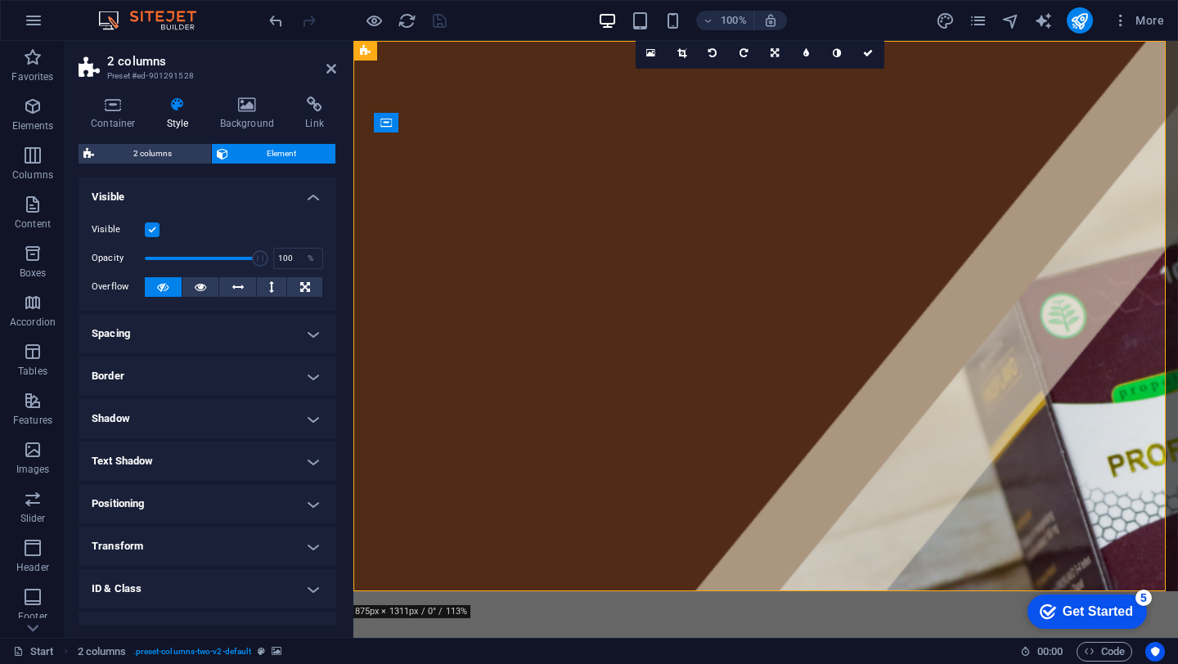
scroll to position [68, 0]
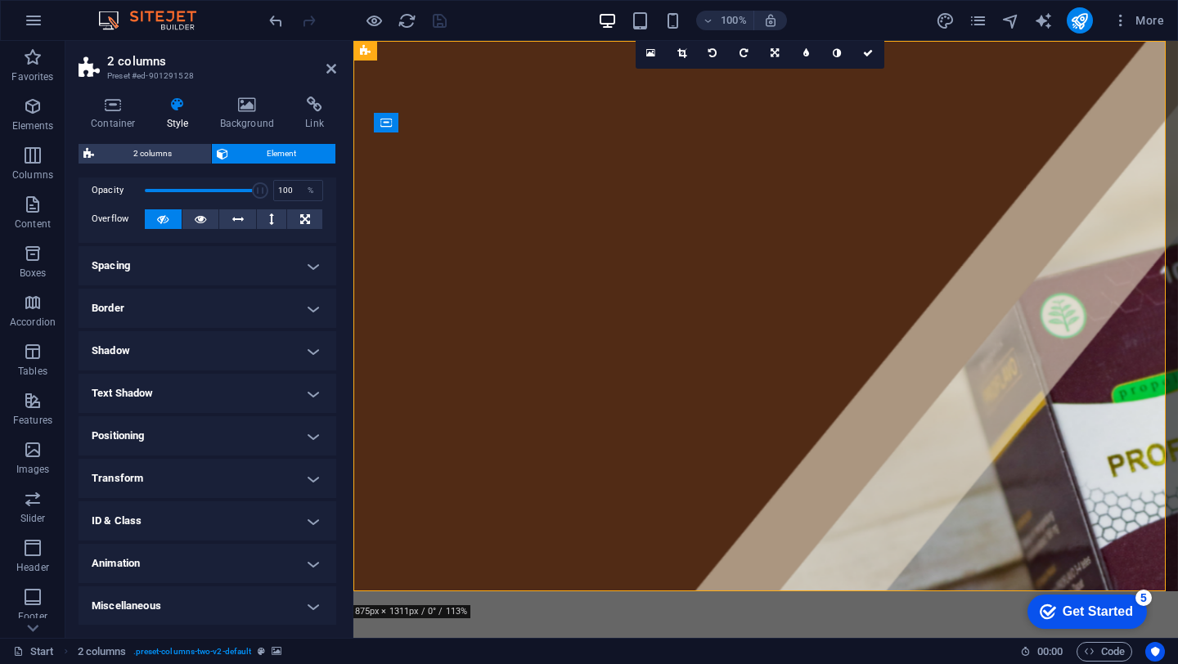
click at [231, 567] on h4 "Animation" at bounding box center [208, 563] width 258 height 39
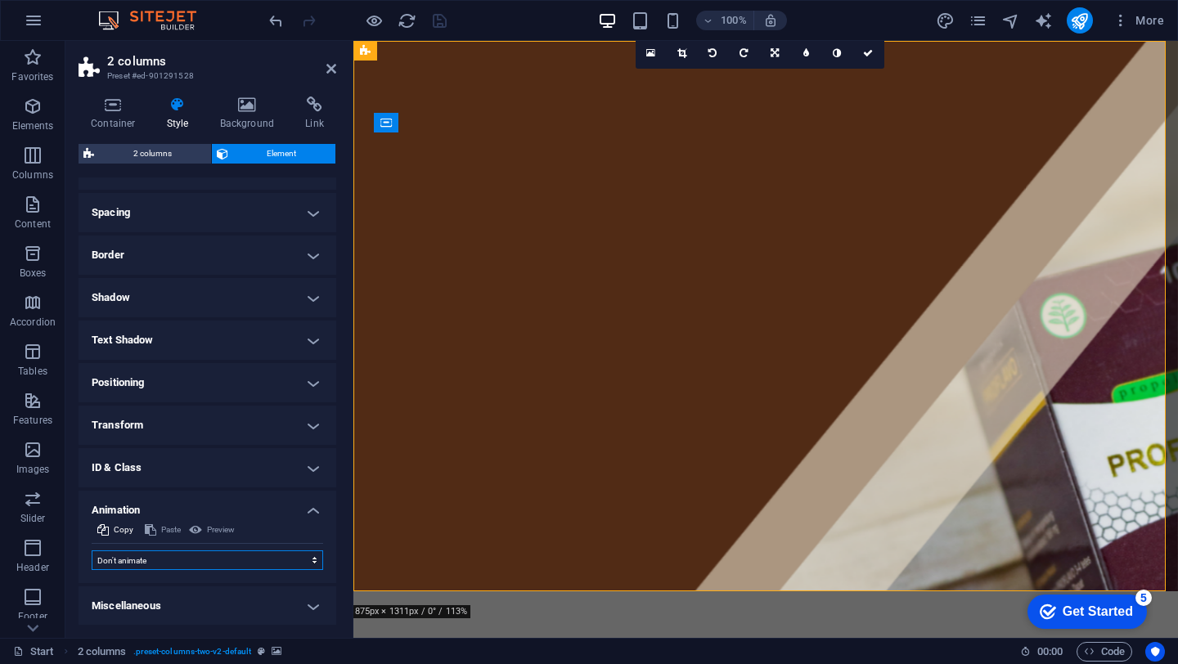
click at [245, 560] on select "Don't animate Show / Hide Slide up/down Zoom in/out Slide left to right Slide r…" at bounding box center [207, 560] width 231 height 20
select select "move-right-to-left"
select select "scroll"
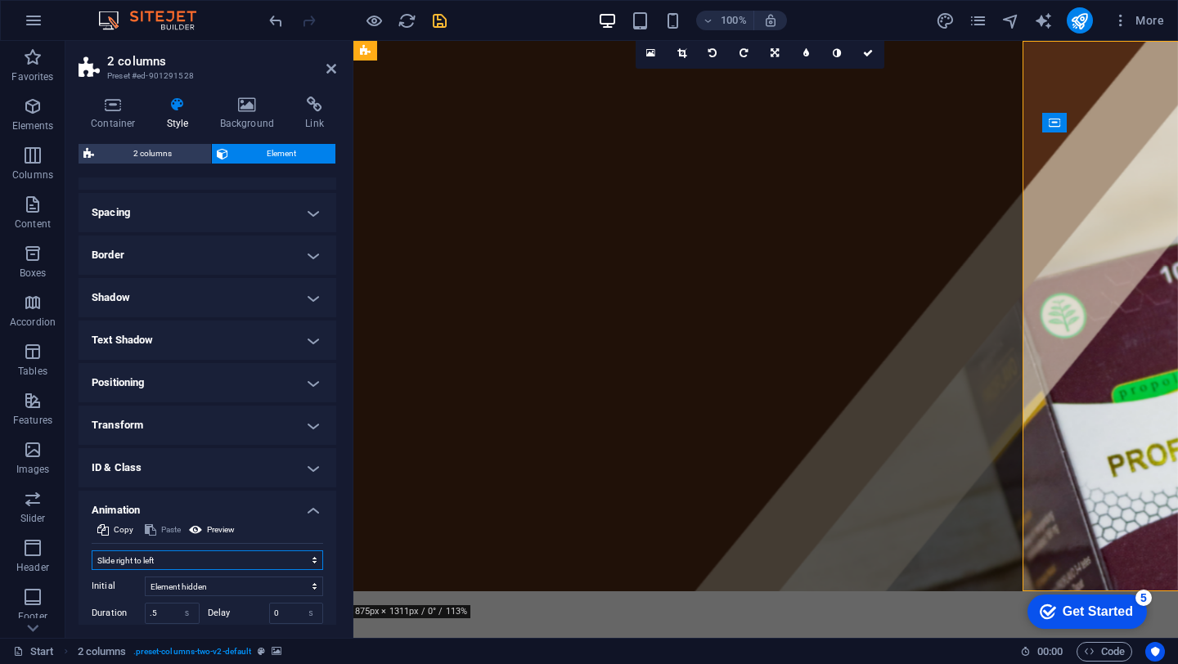
scroll to position [236, 0]
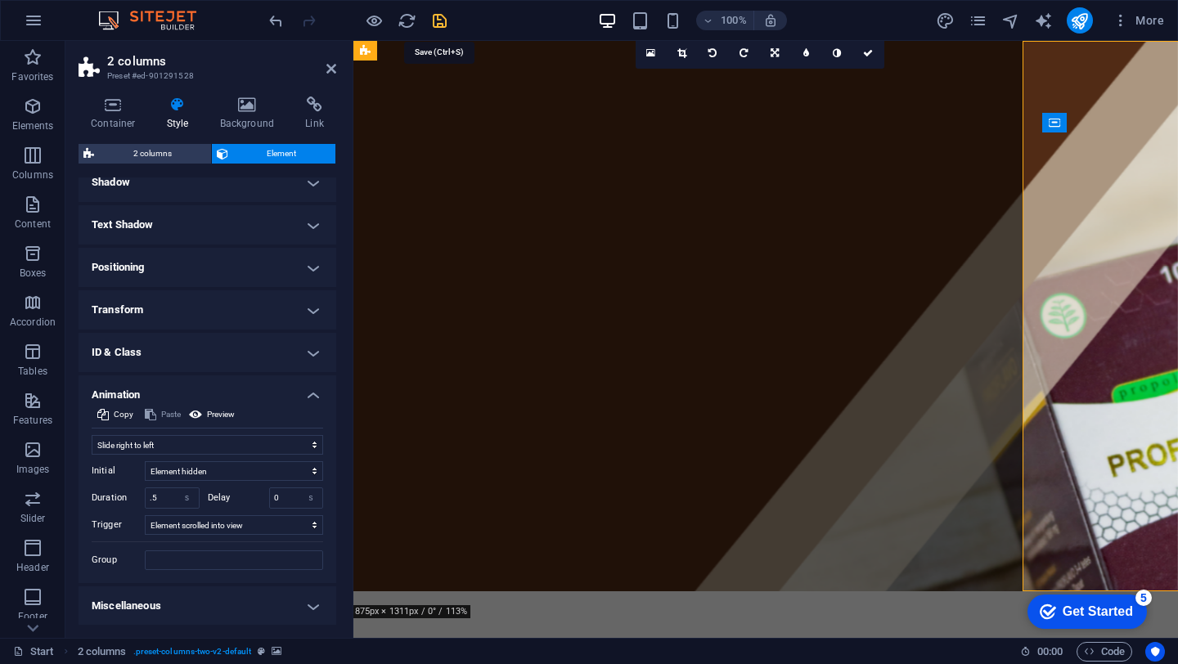
click at [438, 15] on icon "save" at bounding box center [439, 20] width 19 height 19
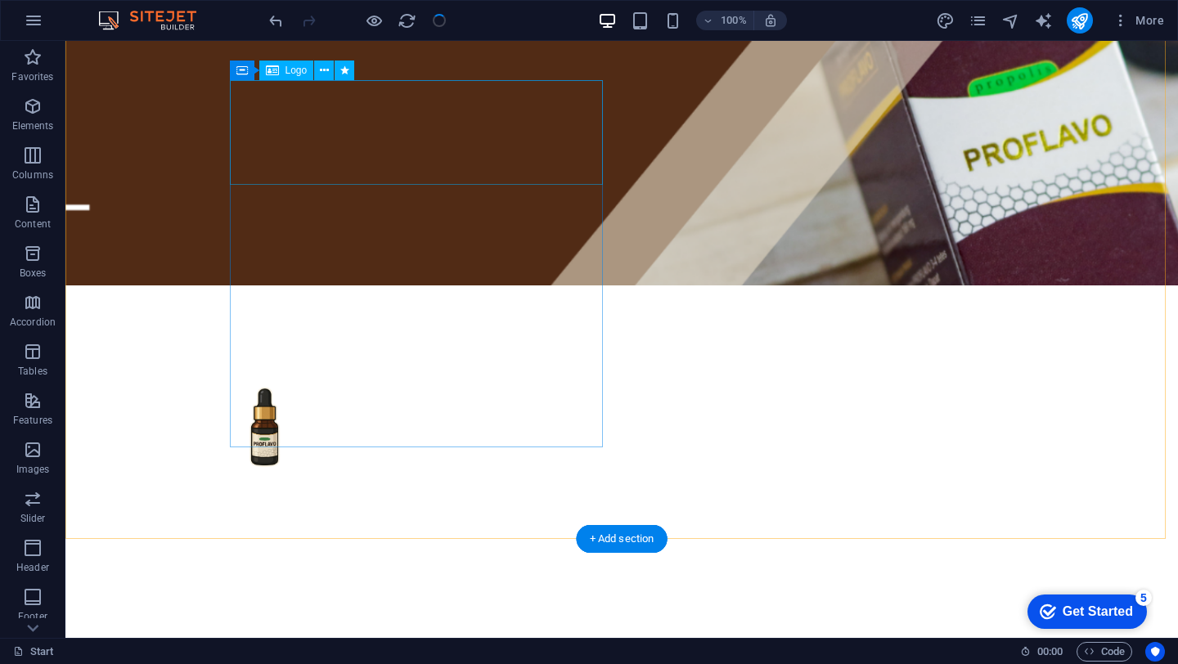
scroll to position [353, 0]
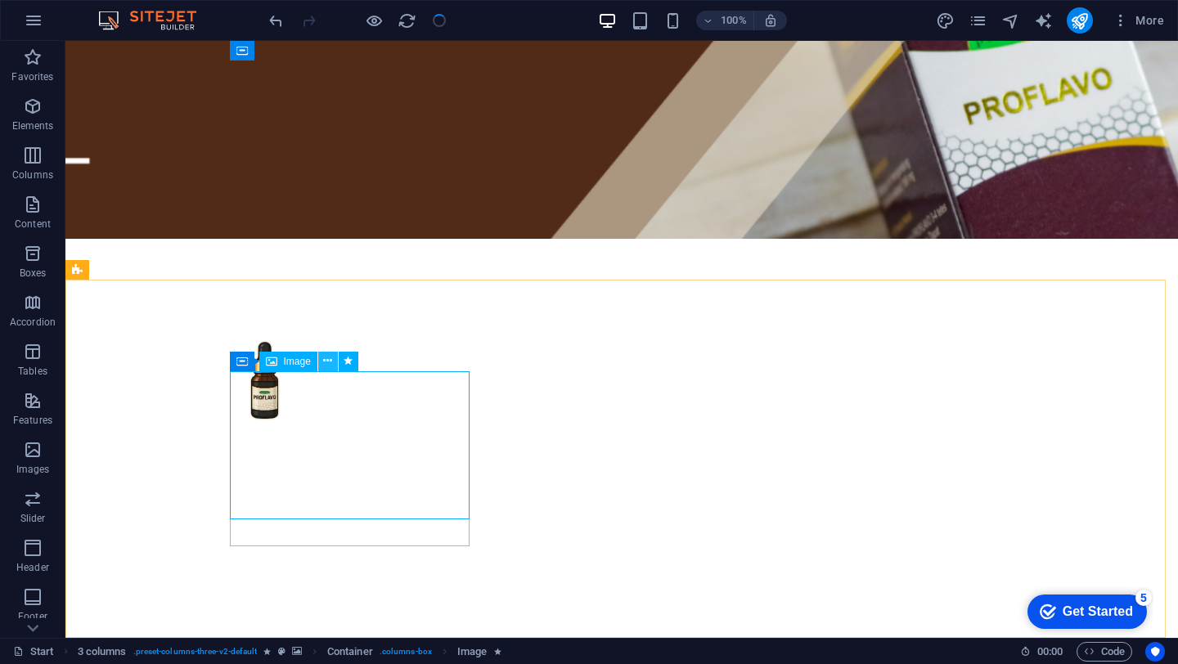
click at [334, 368] on button at bounding box center [328, 362] width 20 height 20
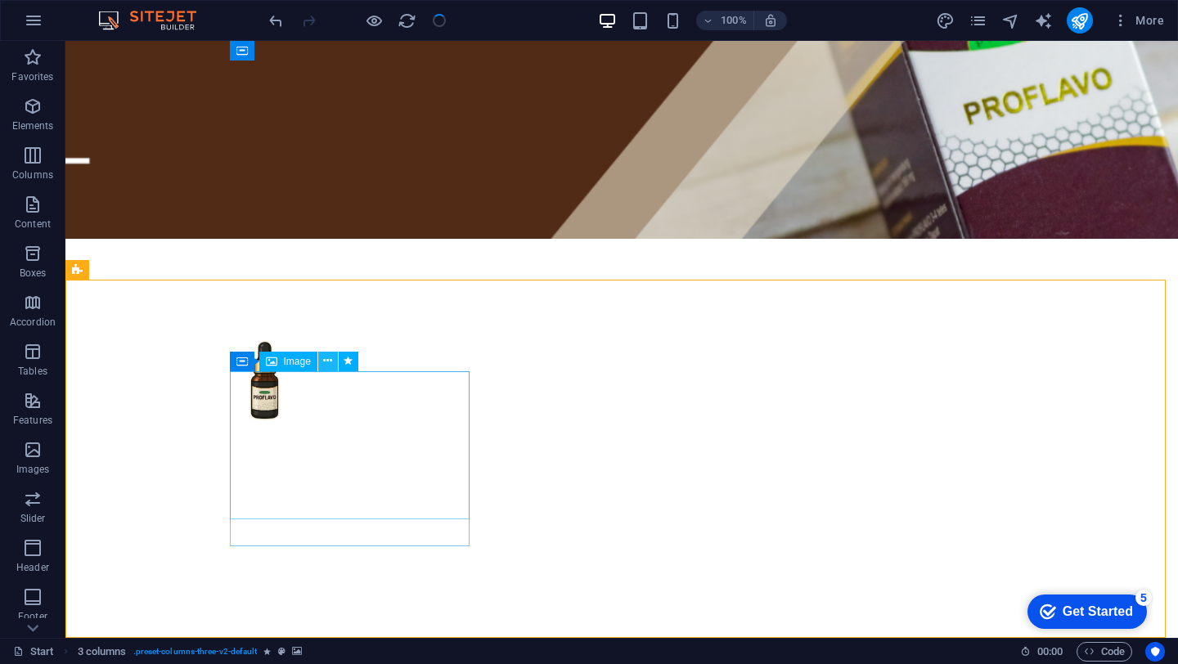
click at [329, 362] on icon at bounding box center [327, 361] width 9 height 17
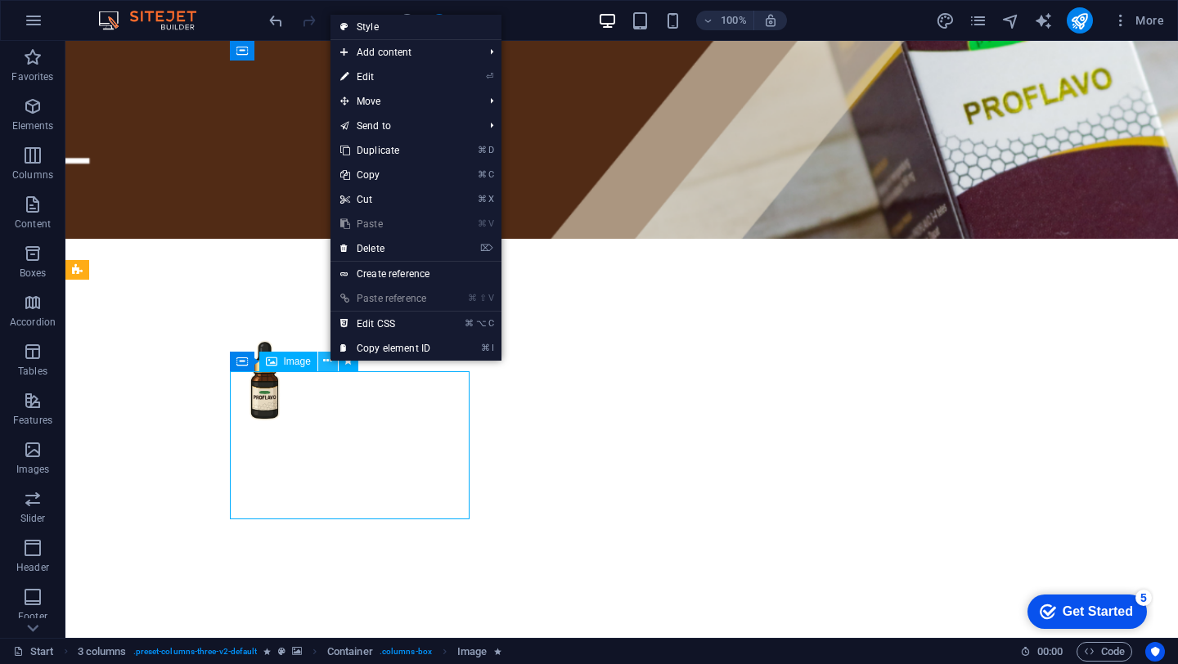
click at [329, 362] on icon at bounding box center [327, 361] width 9 height 17
click at [312, 359] on icon at bounding box center [313, 361] width 9 height 17
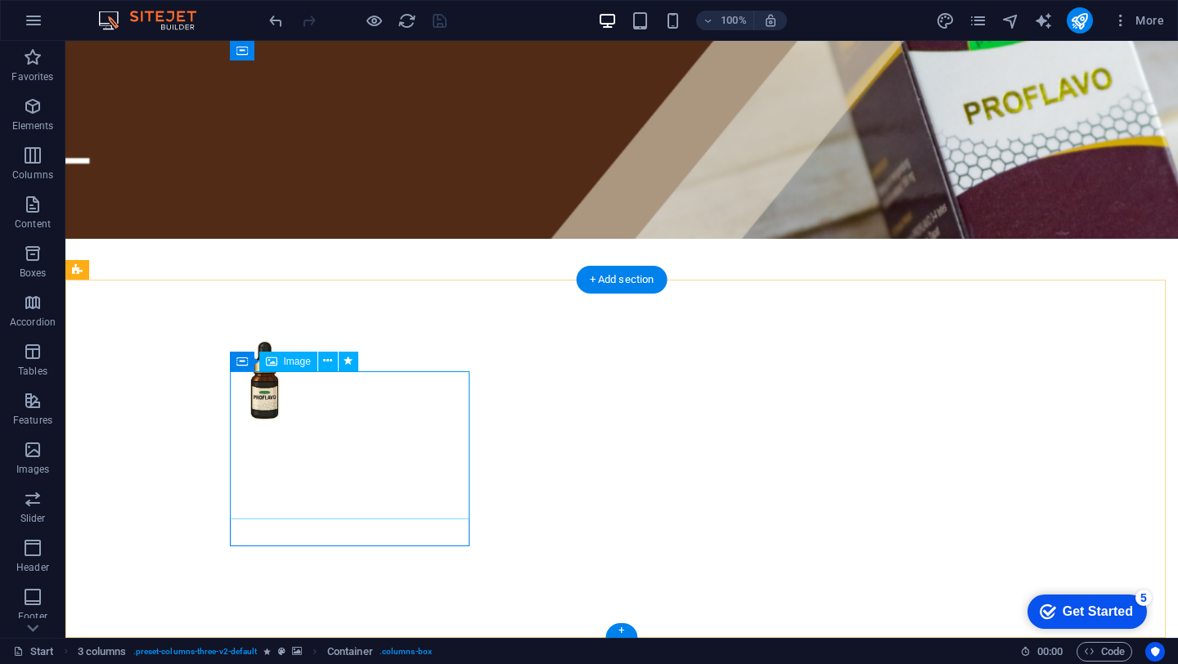
select select "px"
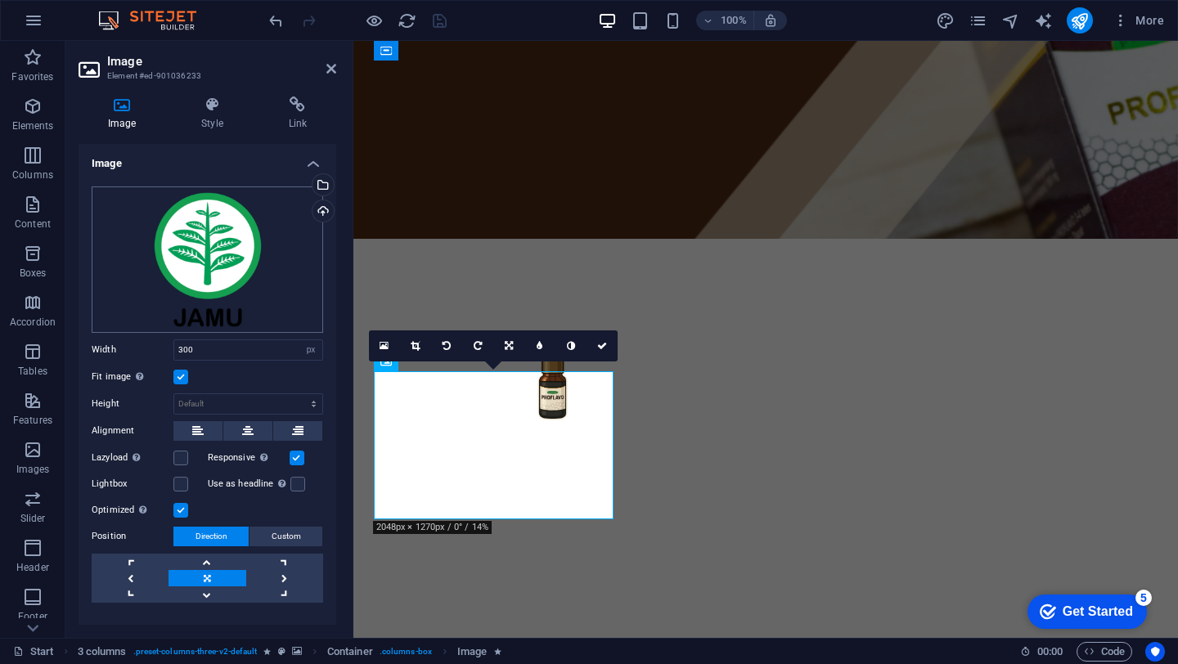
scroll to position [28, 0]
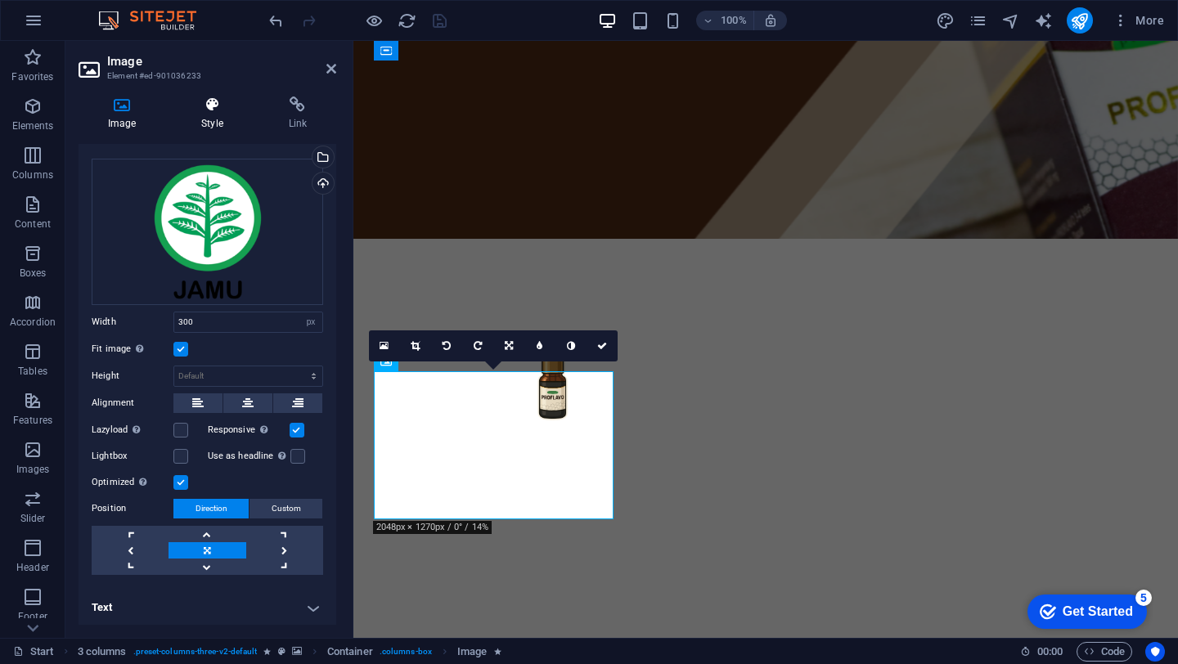
click at [198, 113] on h4 "Style" at bounding box center [215, 114] width 87 height 34
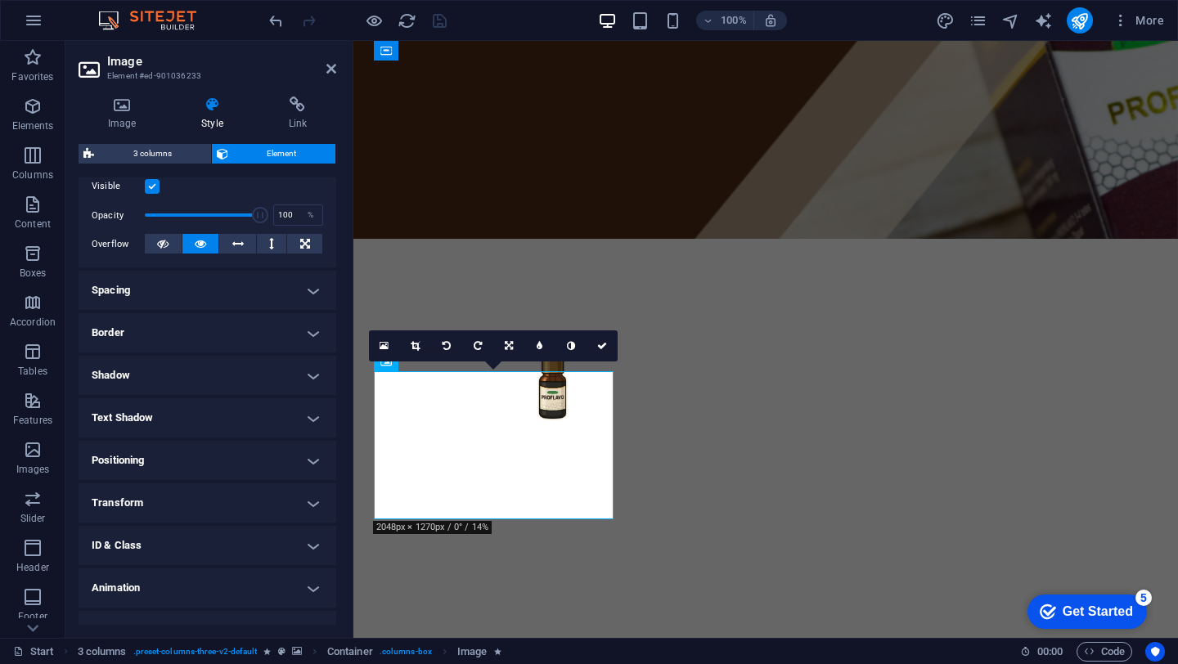
scroll to position [244, 0]
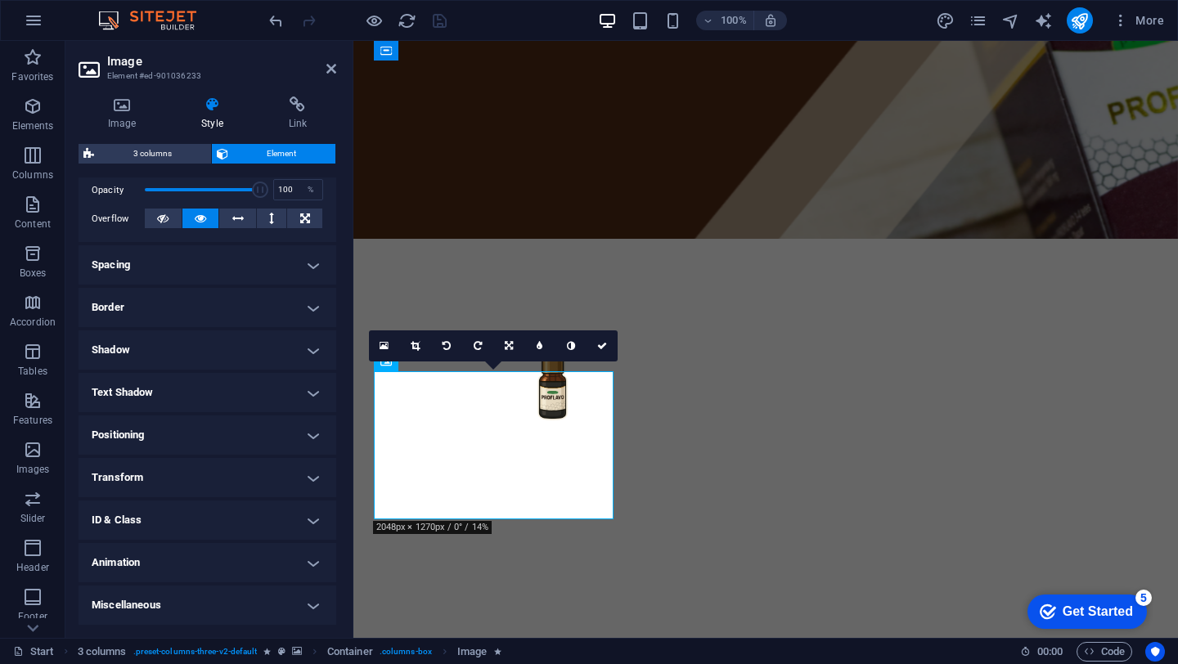
click at [295, 442] on h4 "Positioning" at bounding box center [208, 435] width 258 height 39
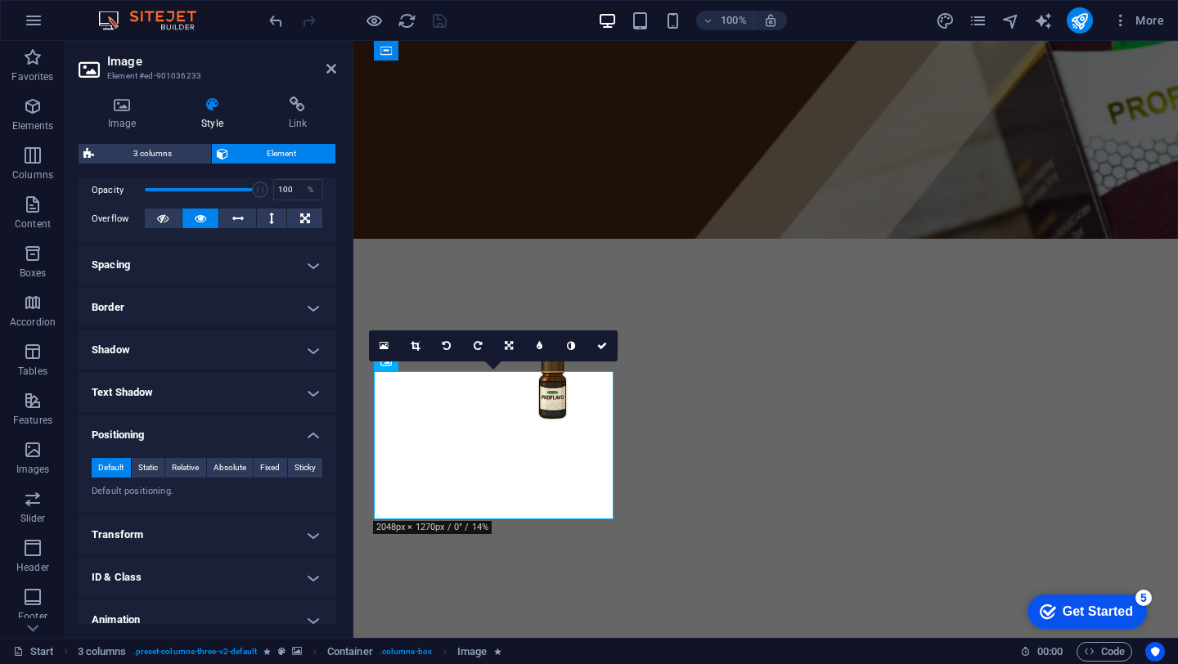
click at [295, 442] on h4 "Positioning" at bounding box center [208, 430] width 258 height 29
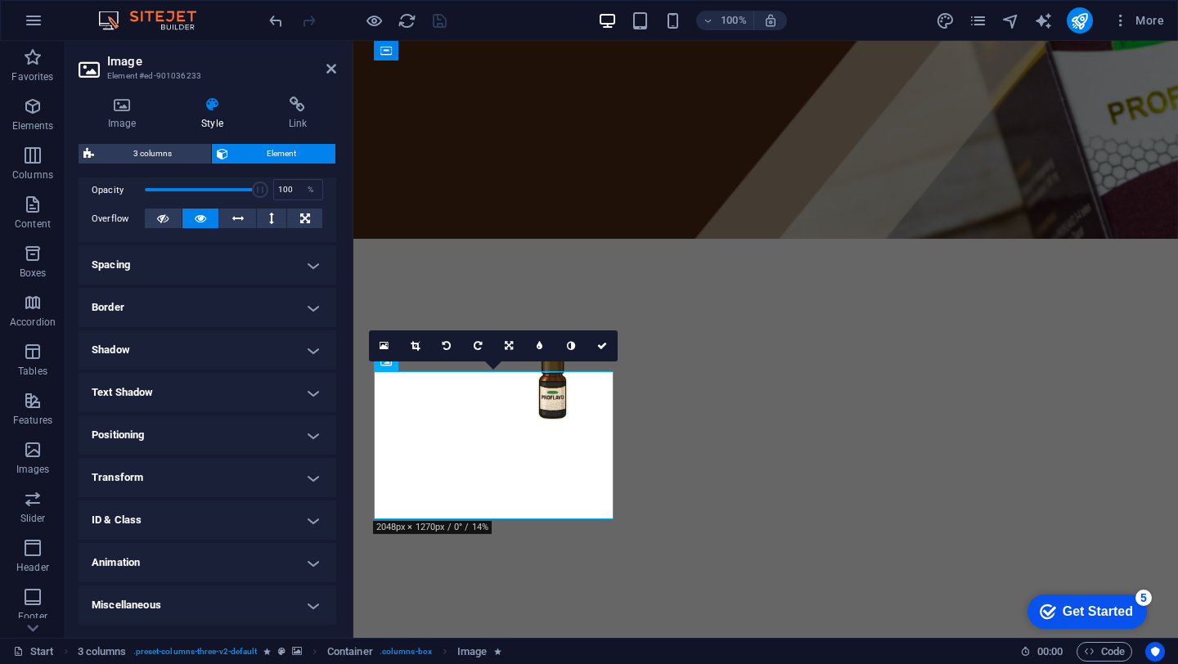
click at [292, 554] on h4 "Animation" at bounding box center [208, 562] width 258 height 39
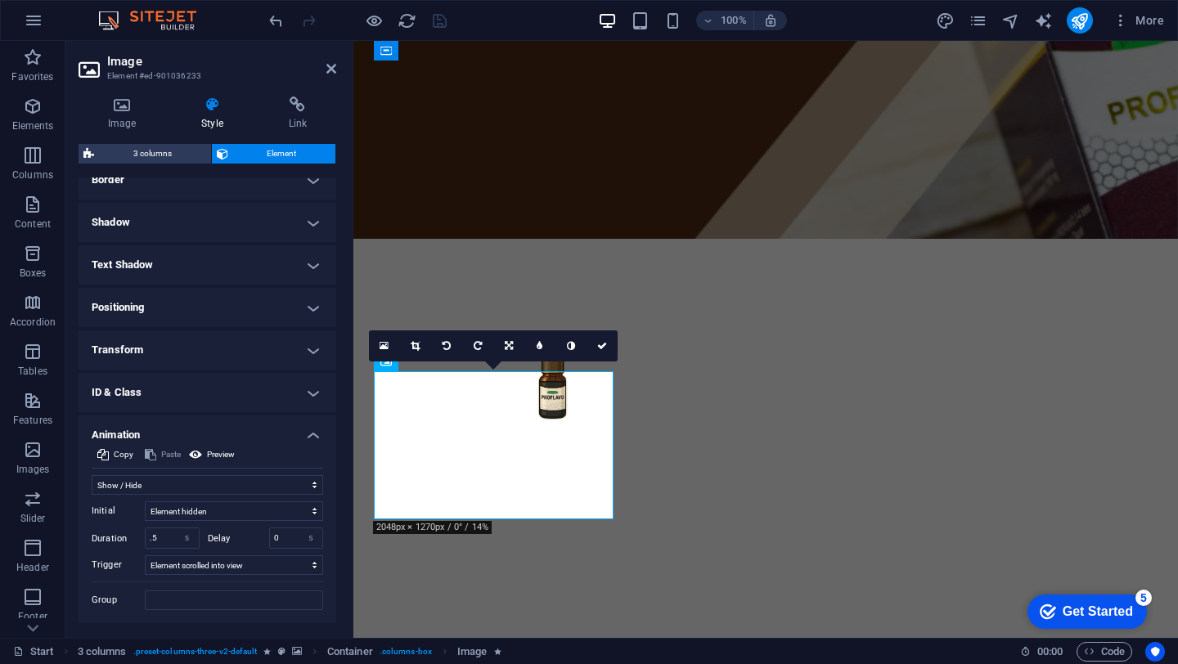
scroll to position [412, 0]
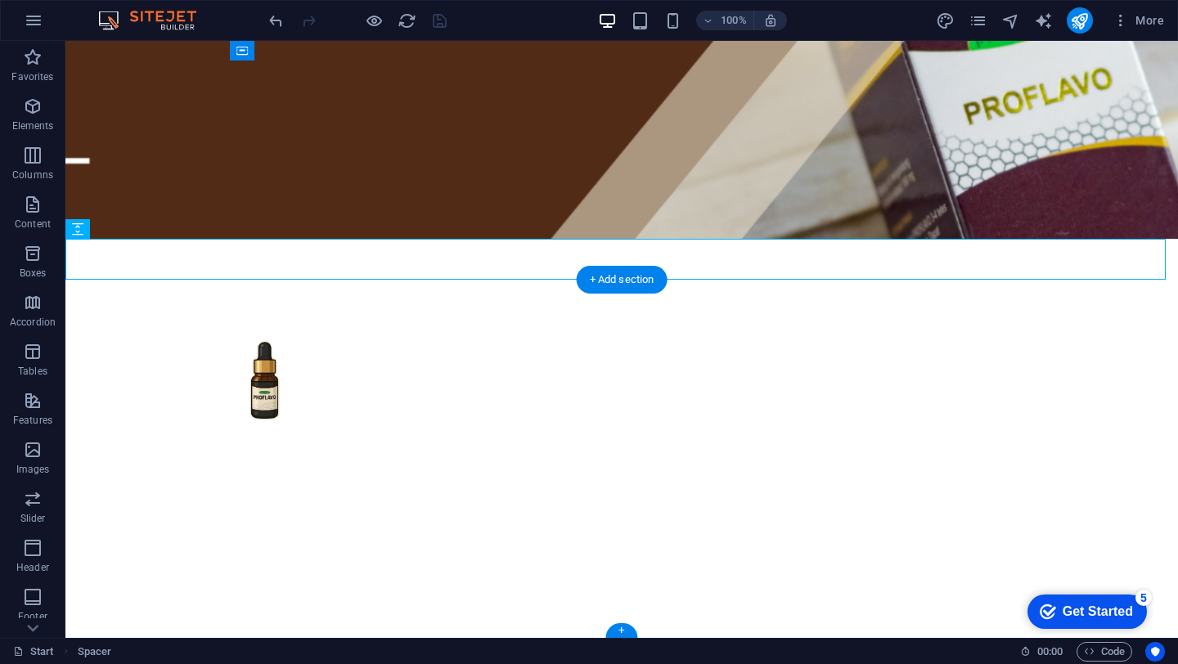
scroll to position [0, 0]
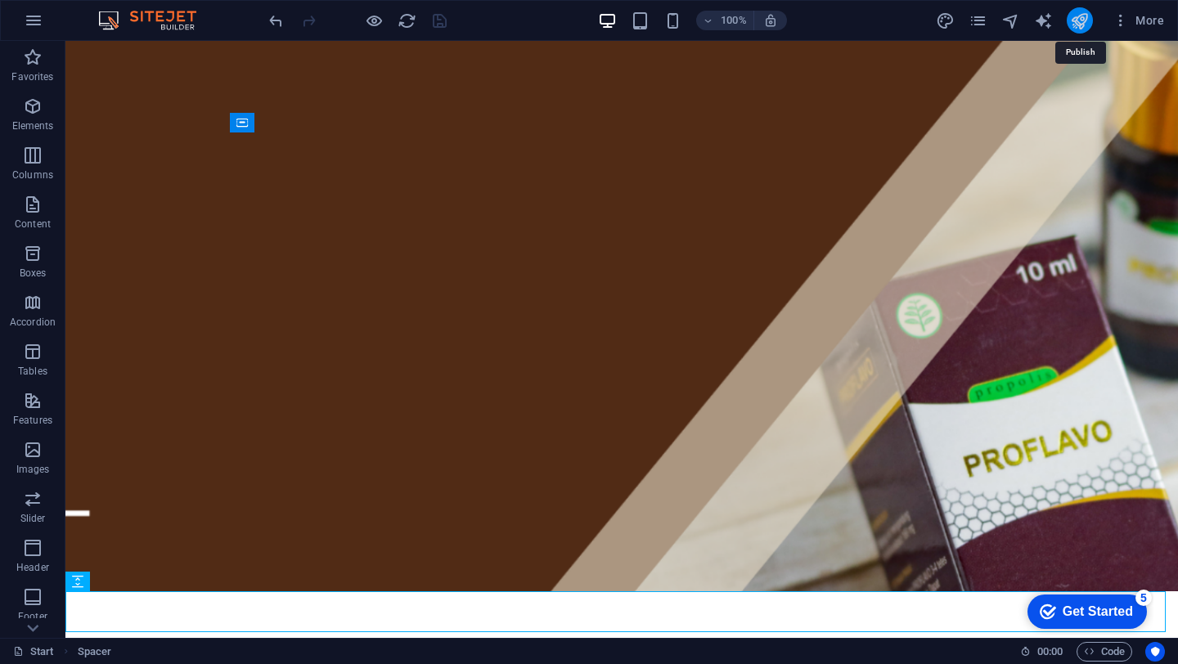
click at [1072, 25] on icon "publish" at bounding box center [1079, 20] width 19 height 19
